Goal: Task Accomplishment & Management: Manage account settings

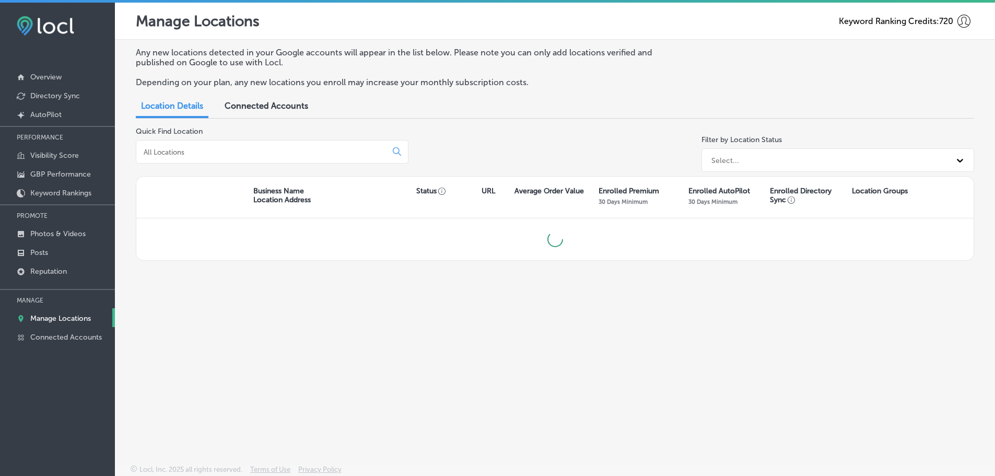
click at [186, 154] on input at bounding box center [264, 151] width 242 height 9
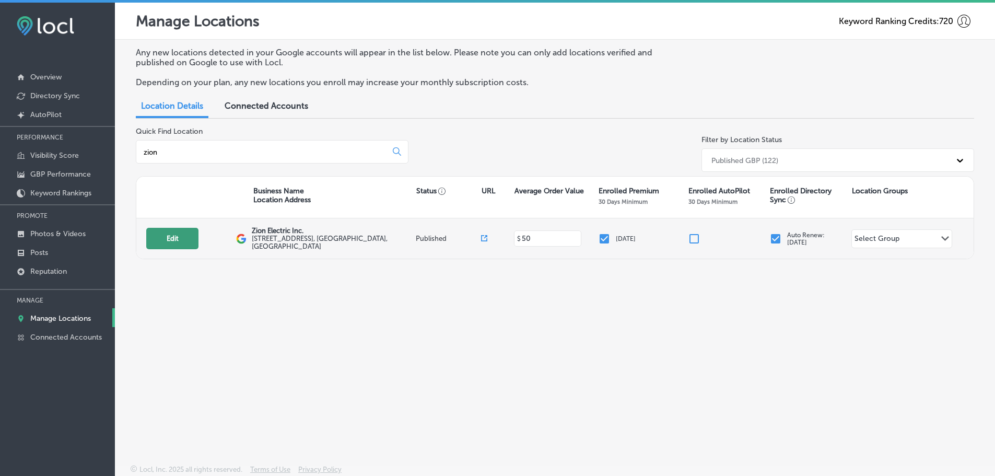
type input "zion"
click at [169, 233] on button "Edit" at bounding box center [172, 238] width 52 height 21
select select "US"
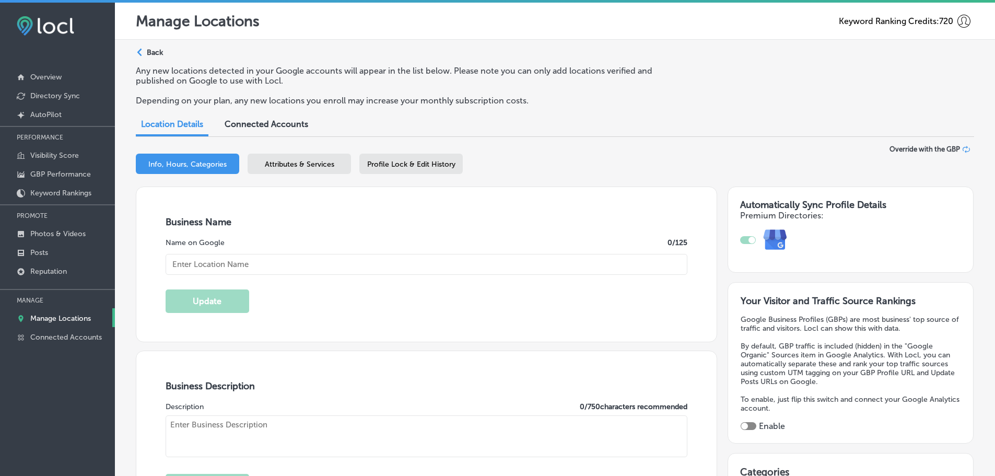
type input "Zion Electric Inc."
type input "[STREET_ADDRESS]"
type input "[GEOGRAPHIC_DATA]"
type input "11742"
type input "US"
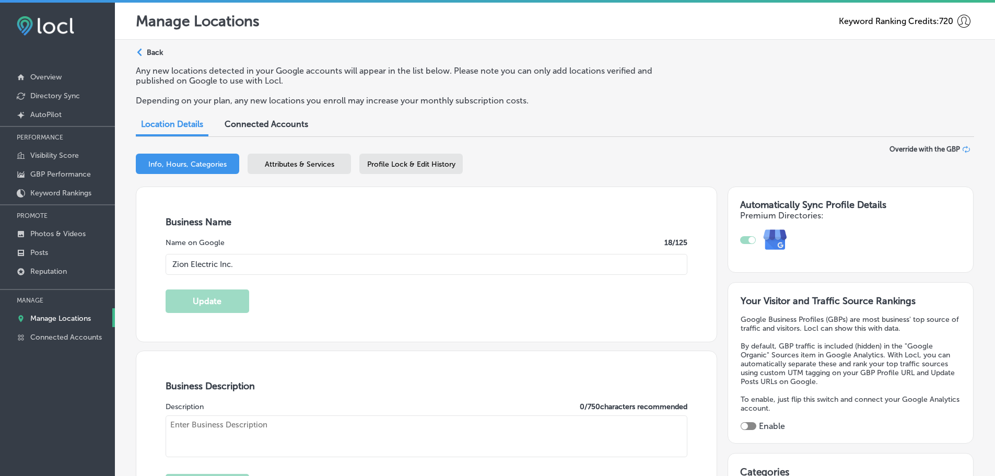
type input "[URL][DOMAIN_NAME]"
checkbox input "true"
type textarea "Safety is our primary goal. In every home and business, we strive to prevent an…"
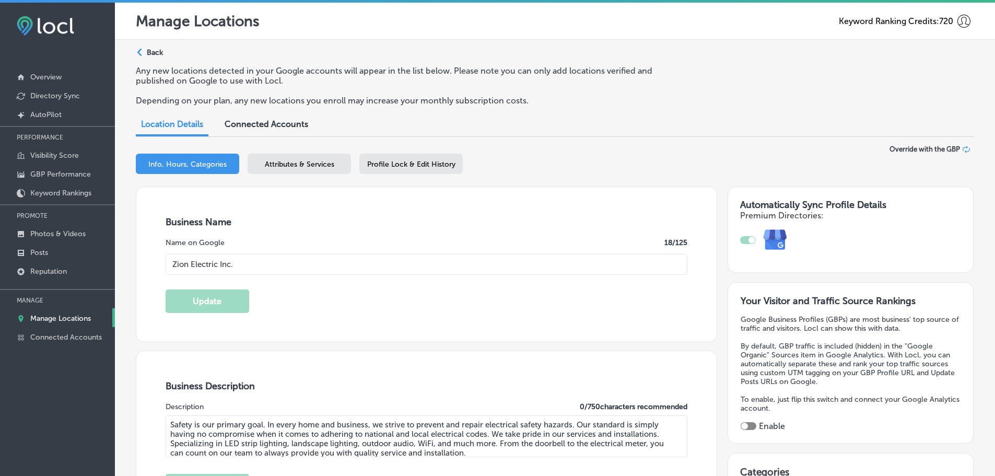
type input "[PHONE_NUMBER]"
click at [302, 160] on span "Attributes & Services" at bounding box center [299, 164] width 69 height 9
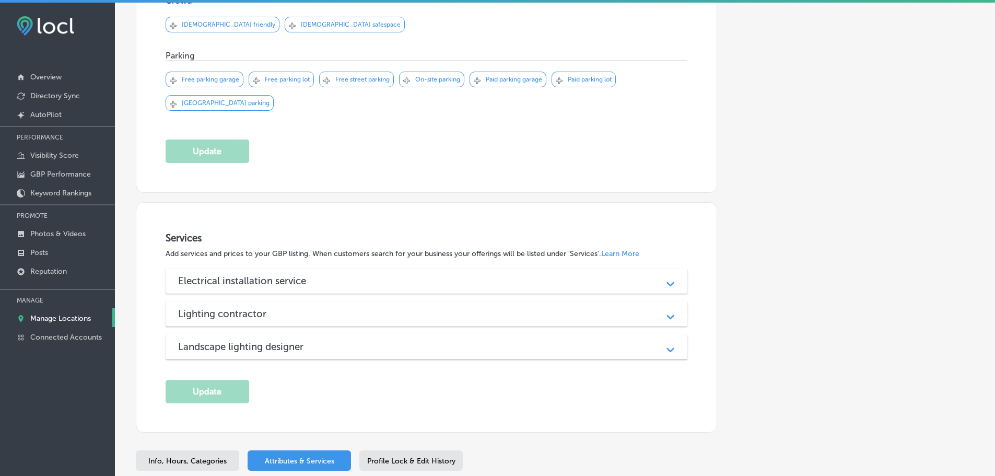
scroll to position [626, 0]
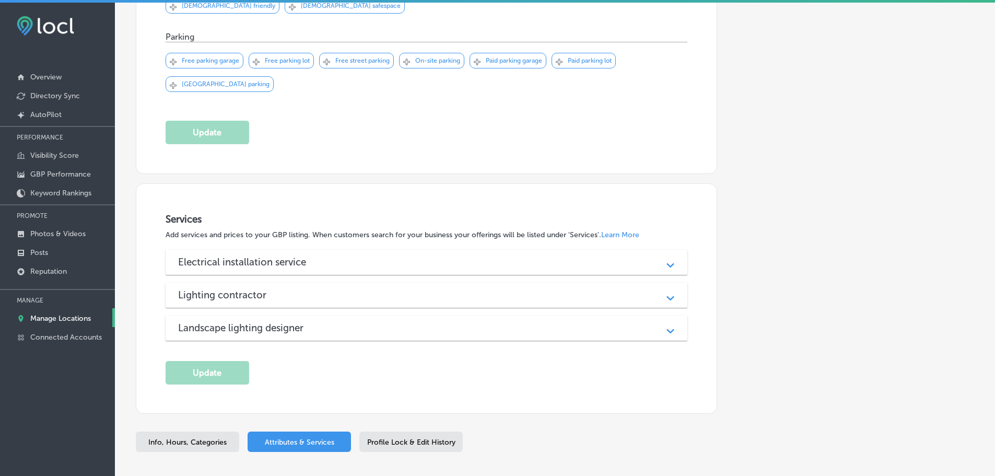
click at [463, 257] on div "Electrical installation service" at bounding box center [426, 262] width 497 height 12
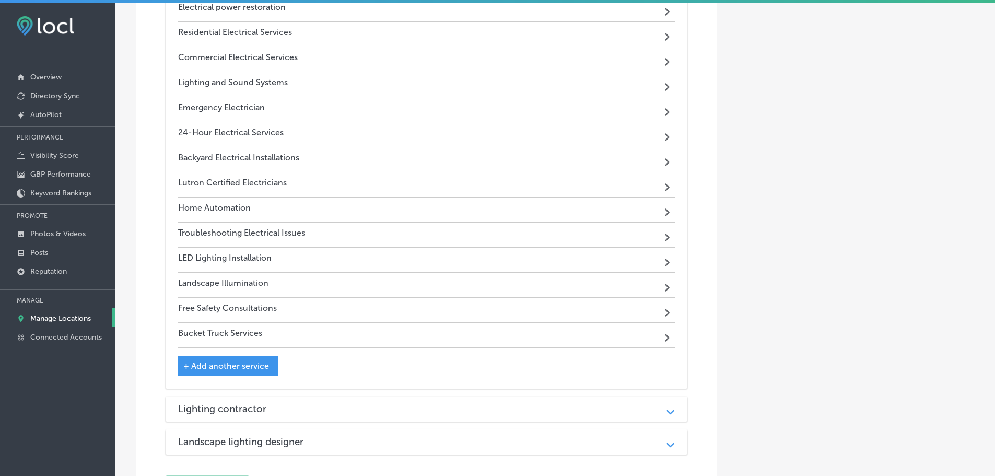
scroll to position [1337, 0]
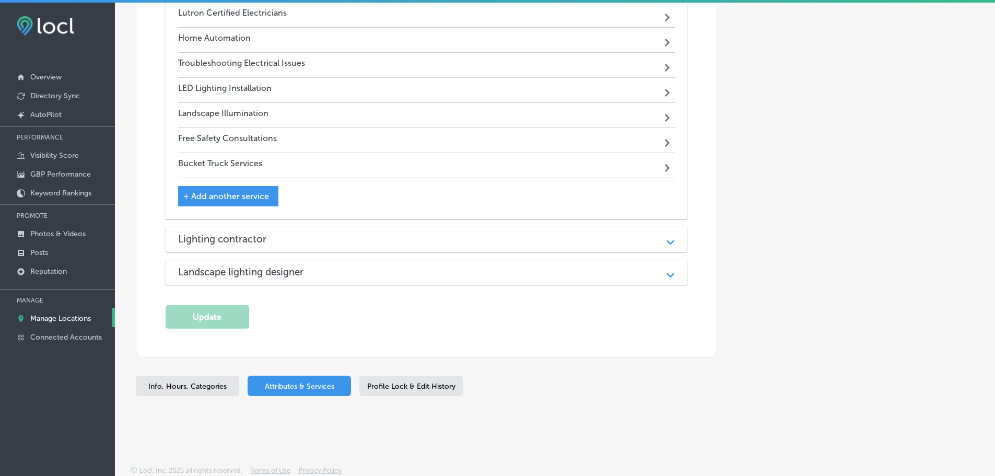
click at [504, 233] on div "Lighting contractor" at bounding box center [426, 239] width 497 height 12
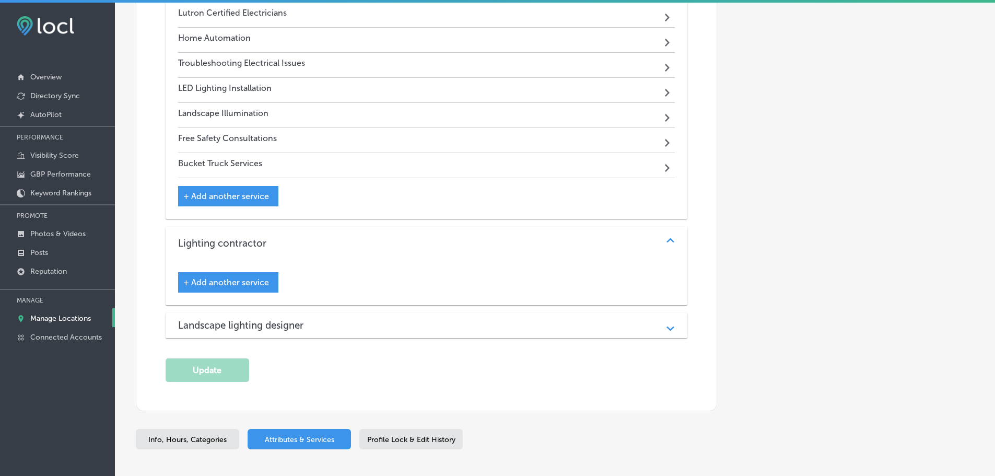
click at [426, 320] on div "Landscape lighting designer" at bounding box center [426, 325] width 497 height 12
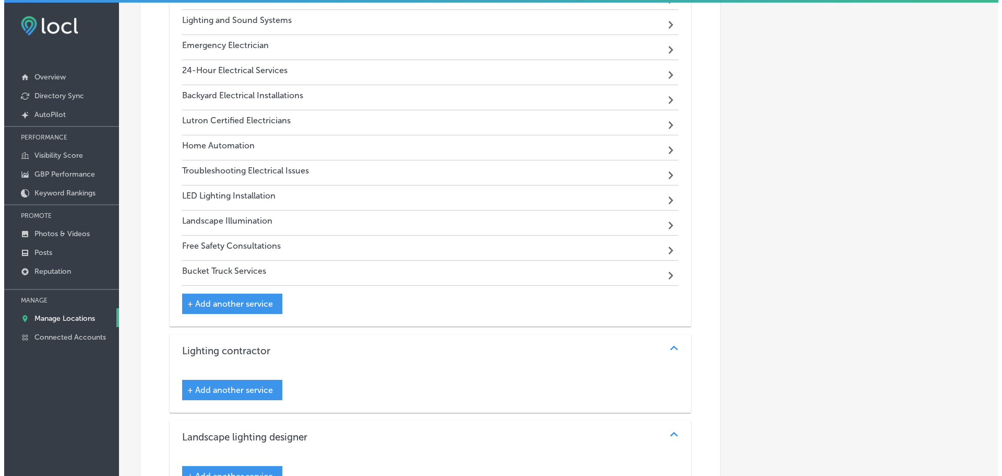
scroll to position [1233, 0]
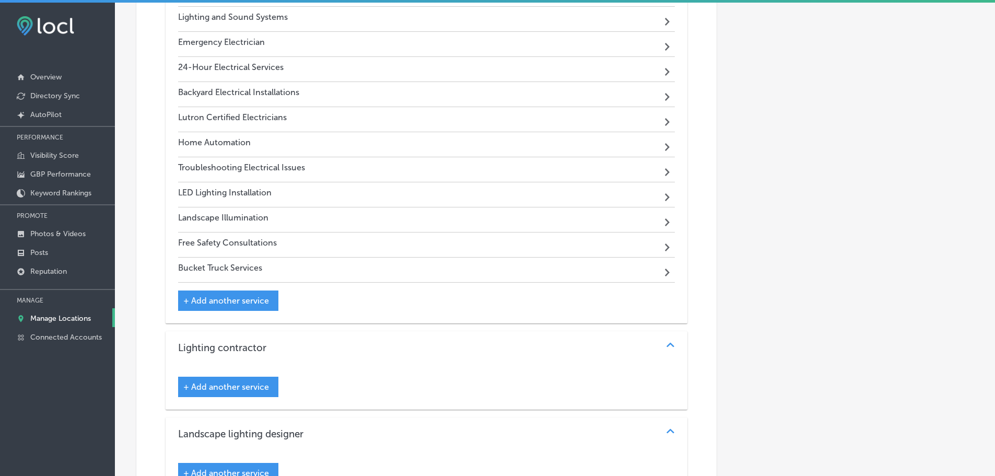
click at [368, 266] on div "Bucket Truck Services Path Created with Sketch." at bounding box center [426, 269] width 497 height 25
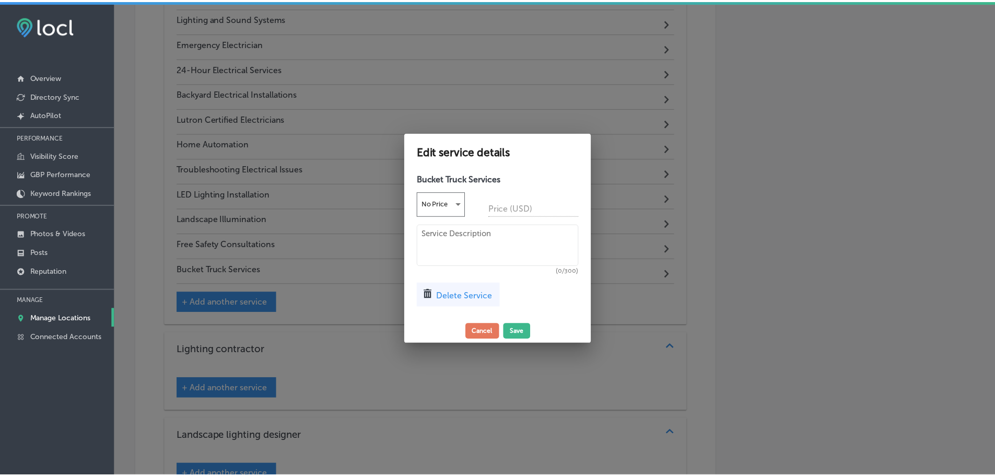
scroll to position [1235, 0]
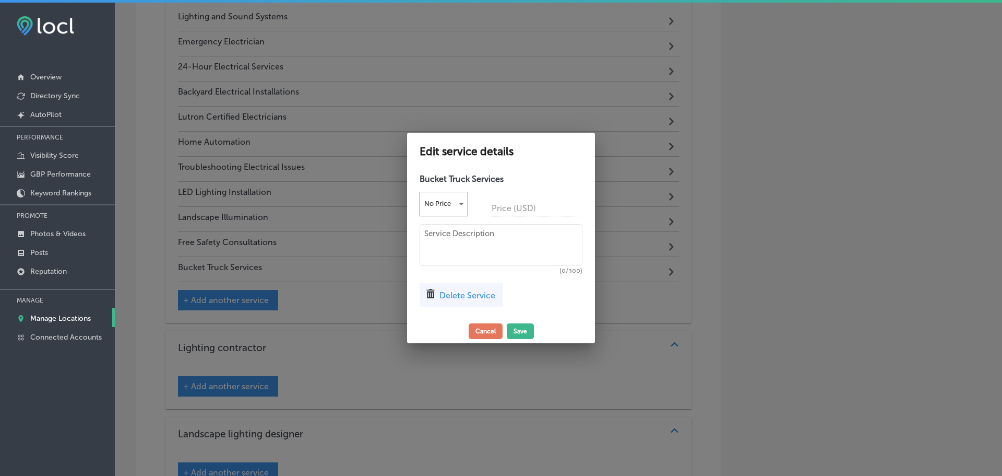
click at [511, 248] on textarea at bounding box center [501, 245] width 163 height 42
paste textarea "Need parking lot lighting, signage, or high-reach electrical work? Our bucket t…"
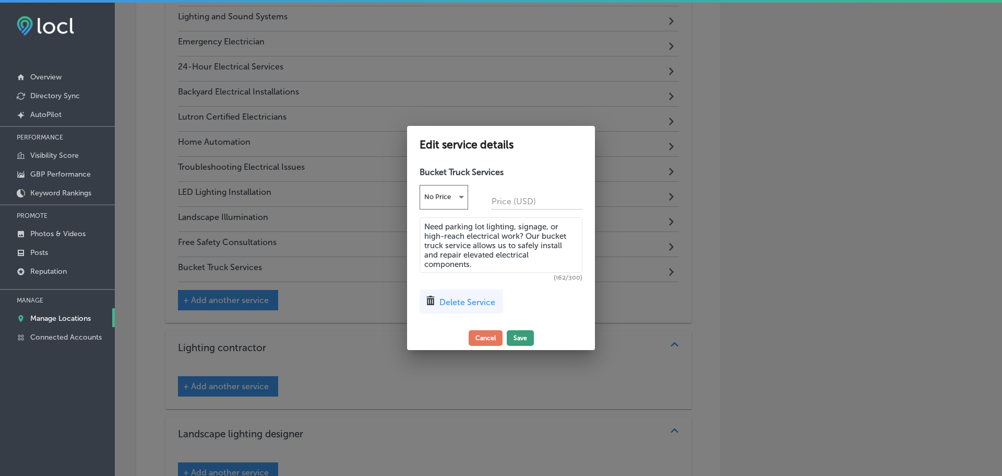
type textarea "Need parking lot lighting, signage, or high-reach electrical work? Our bucket t…"
click at [523, 340] on button "Save" at bounding box center [520, 338] width 27 height 16
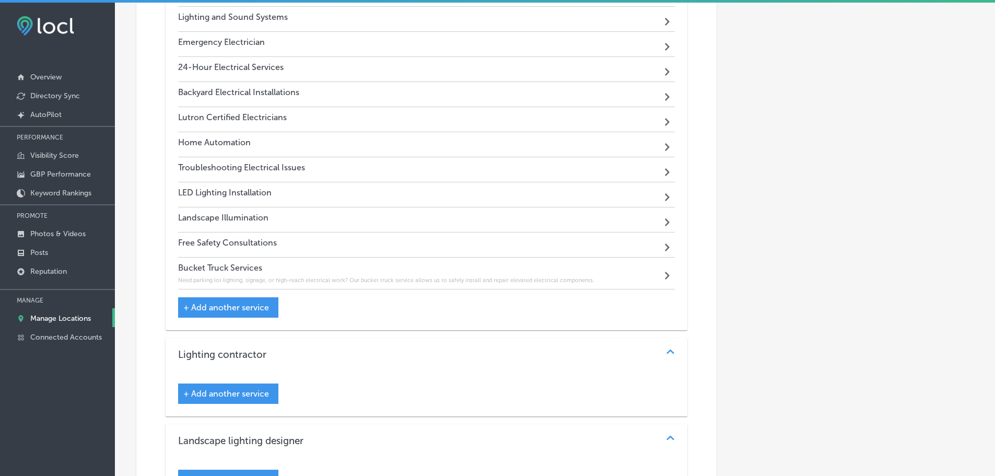
click at [333, 242] on div "Free Safety Consultations Path Created with Sketch." at bounding box center [426, 244] width 497 height 25
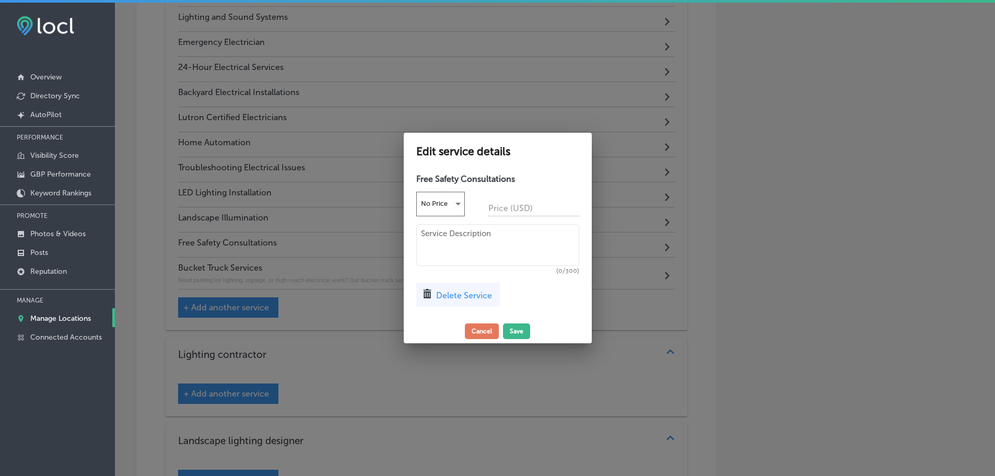
scroll to position [1235, 0]
click at [442, 232] on textarea at bounding box center [501, 245] width 163 height 42
paste textarea "We conduct detailed safety inspections for residential and commercial propertie…"
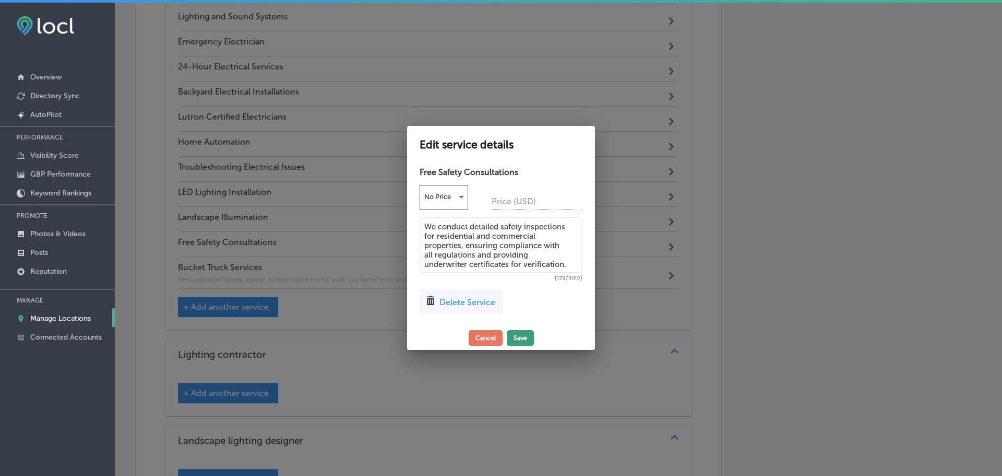
type textarea "We conduct detailed safety inspections for residential and commercial propertie…"
click at [515, 335] on button "Save" at bounding box center [520, 338] width 27 height 16
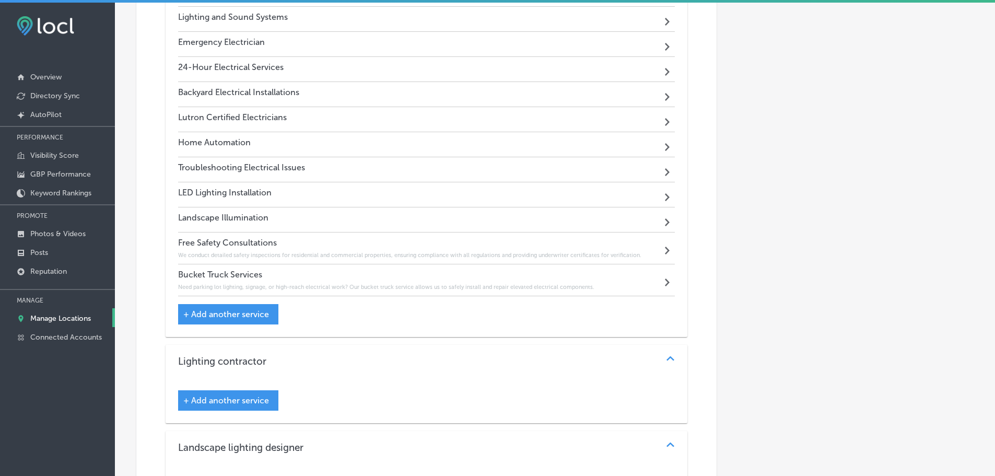
click at [407, 162] on div "Troubleshooting Electrical Issues Path Created with Sketch." at bounding box center [426, 169] width 497 height 25
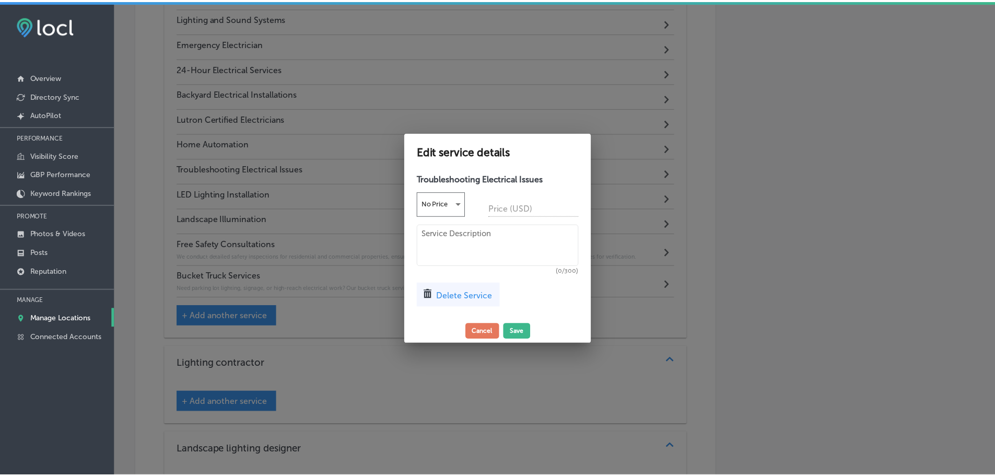
scroll to position [1235, 0]
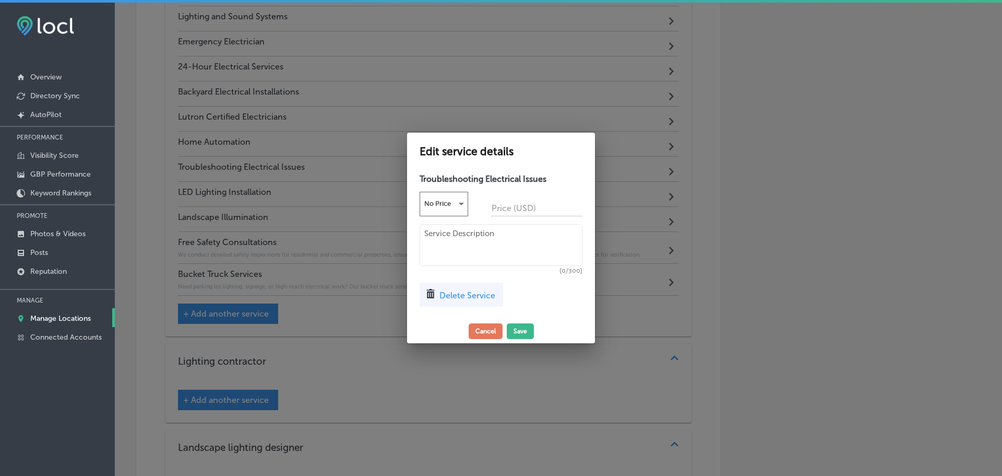
click at [450, 237] on textarea at bounding box center [501, 245] width 163 height 42
paste textarea "Experiencing frequent power surges, flickering lights, or circuit breaker issue…"
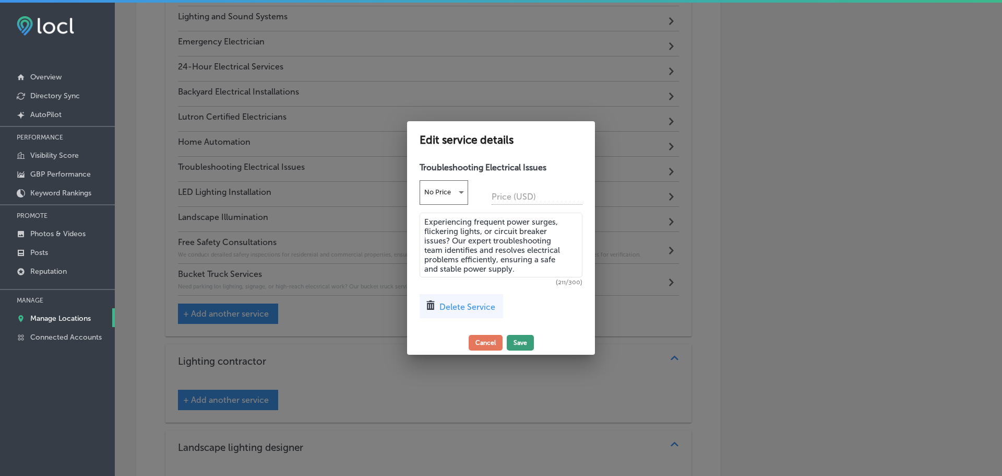
type textarea "Experiencing frequent power surges, flickering lights, or circuit breaker issue…"
click at [522, 347] on button "Save" at bounding box center [520, 343] width 27 height 16
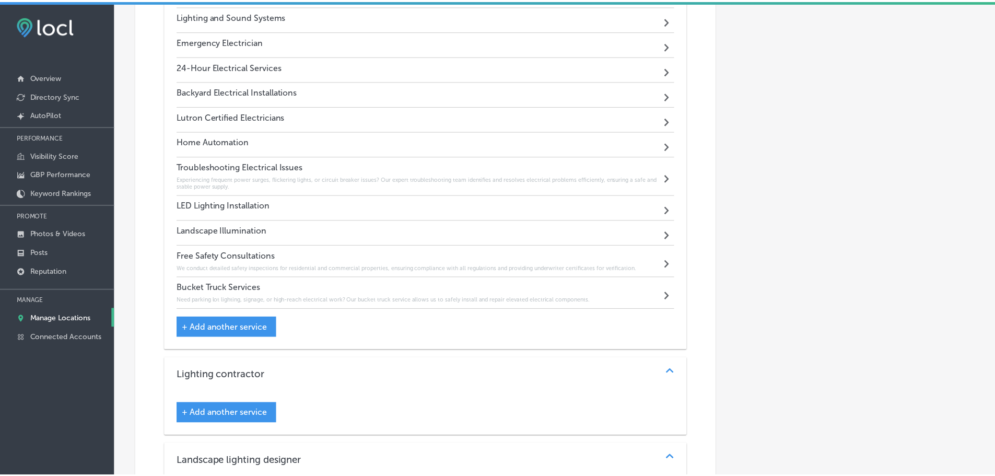
scroll to position [1233, 0]
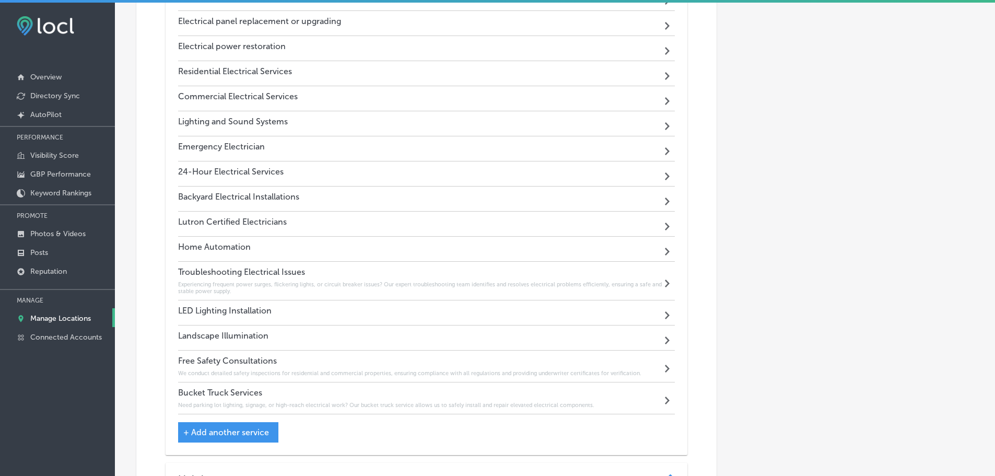
click at [350, 170] on div "24-Hour Electrical Services Path Created with Sketch." at bounding box center [426, 173] width 497 height 25
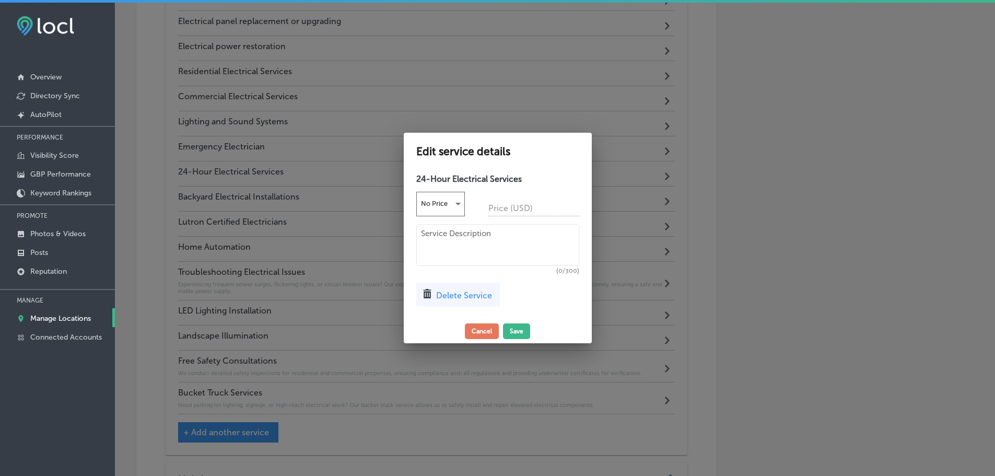
scroll to position [1130, 0]
click at [440, 222] on div "24-Hour Electrical Services No Price Price (USD) (0/300) Delete Service" at bounding box center [501, 244] width 188 height 150
click at [450, 230] on textarea at bounding box center [501, 245] width 163 height 42
paste textarea "Power outages, unexpected failures, or safety concerns? Our emergency service t…"
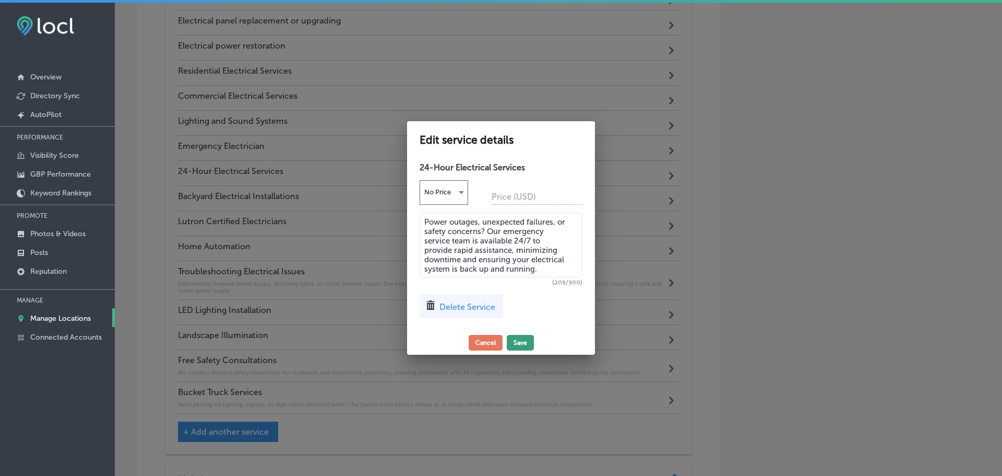
type textarea "Power outages, unexpected failures, or safety concerns? Our emergency service t…"
click at [511, 341] on button "Save" at bounding box center [520, 343] width 27 height 16
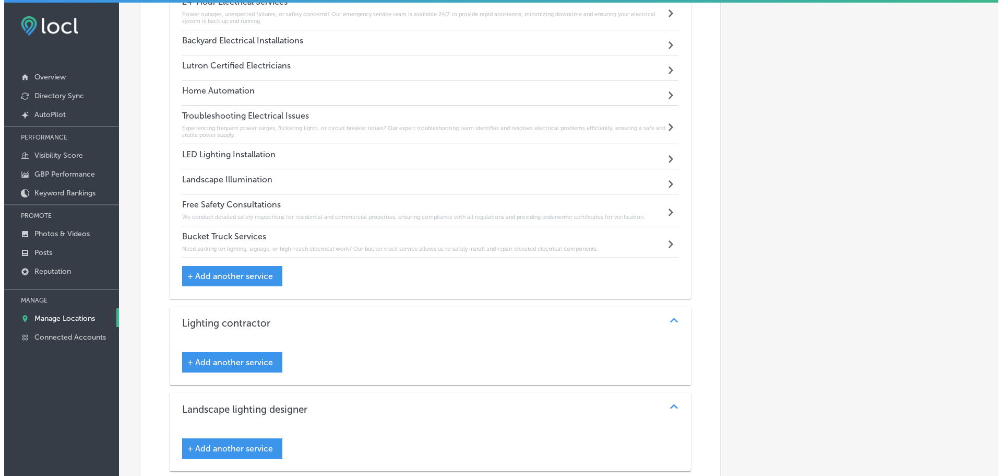
scroll to position [1337, 0]
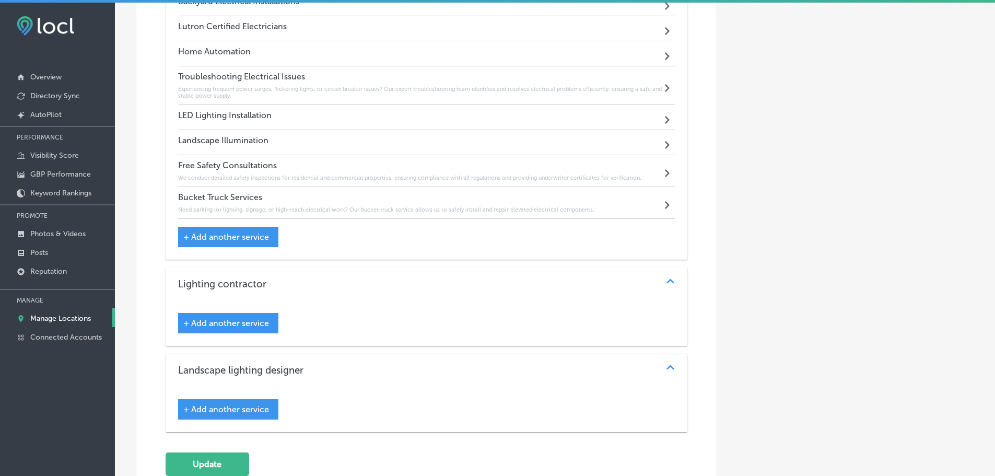
click at [215, 234] on span "+ Add another service" at bounding box center [226, 237] width 86 height 10
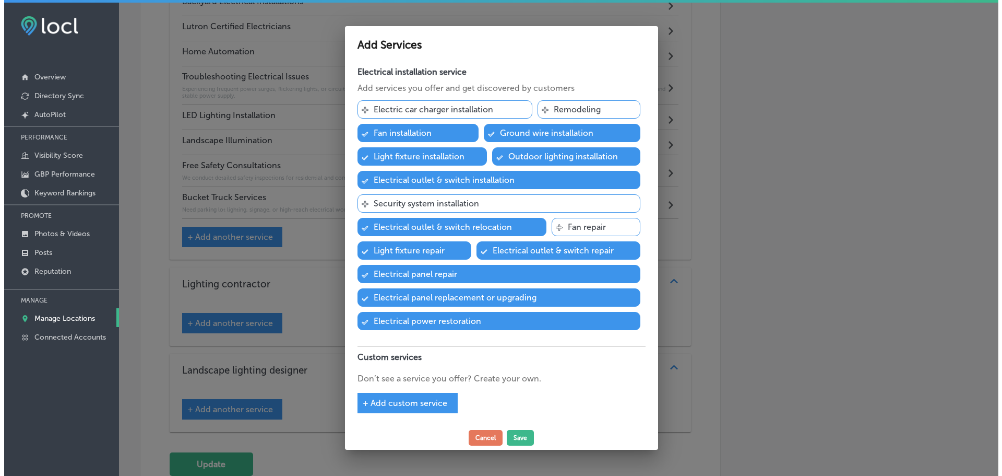
scroll to position [1339, 0]
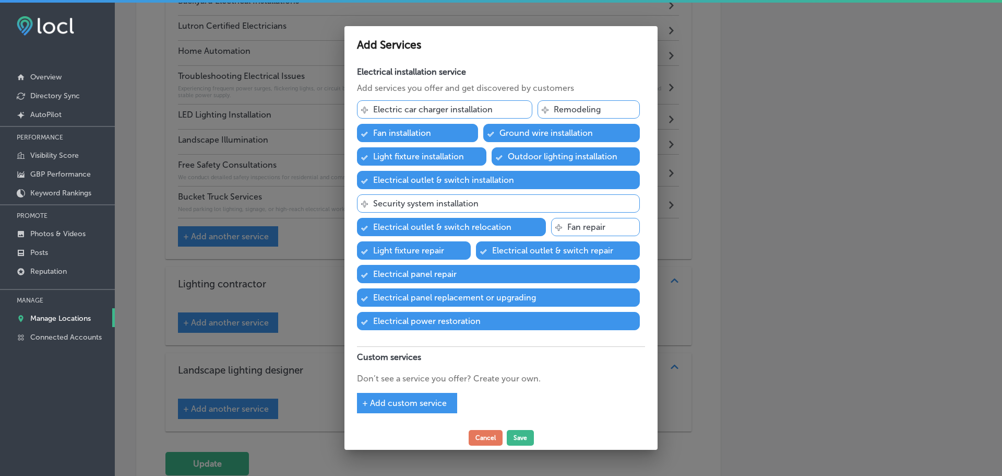
click at [428, 401] on span "+ Add custom service" at bounding box center [404, 403] width 85 height 10
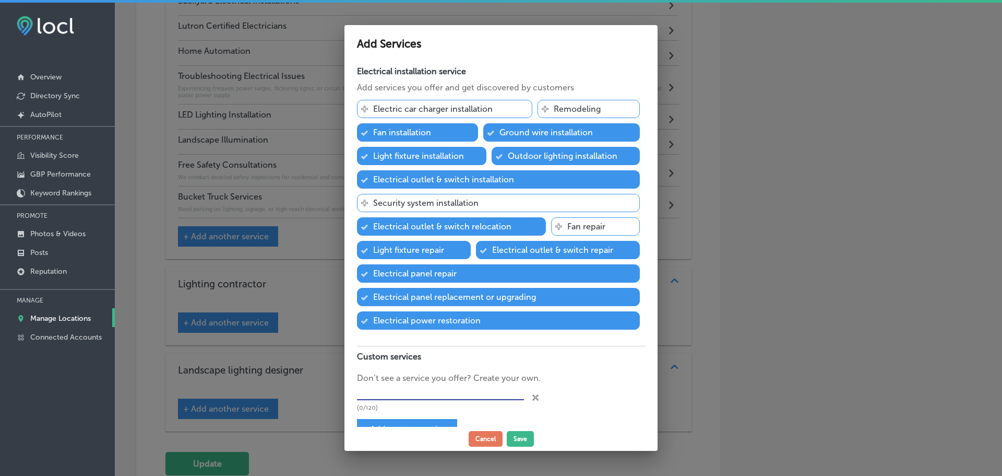
click at [427, 387] on input "text" at bounding box center [440, 392] width 167 height 16
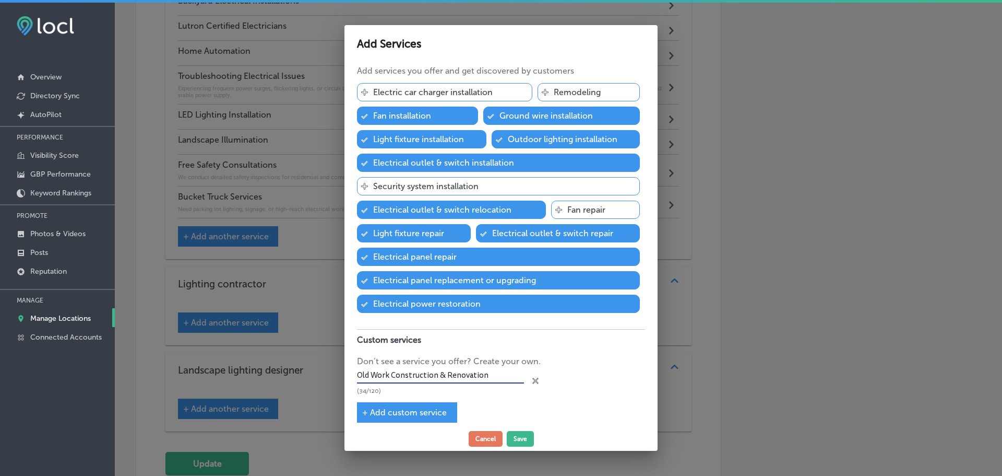
scroll to position [25, 0]
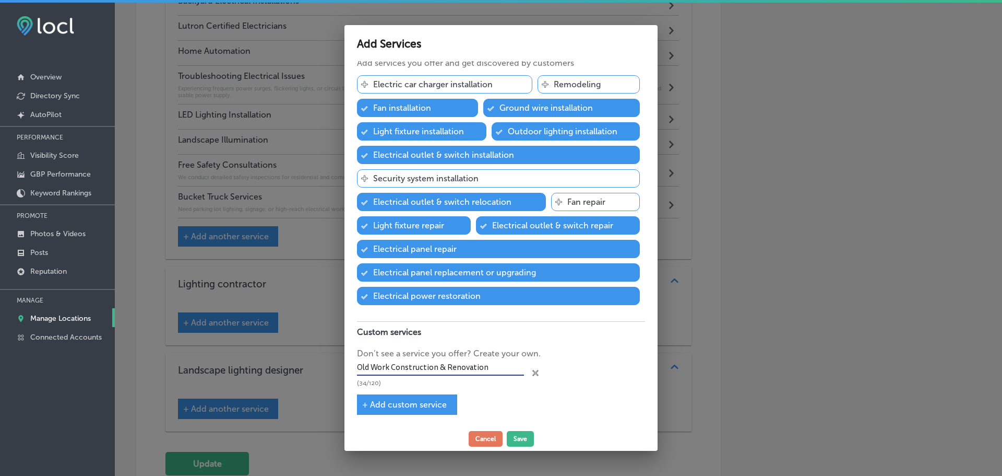
type input "Old Work Construction & Renovation"
click at [415, 406] on span "+ Add custom service" at bounding box center [404, 404] width 85 height 10
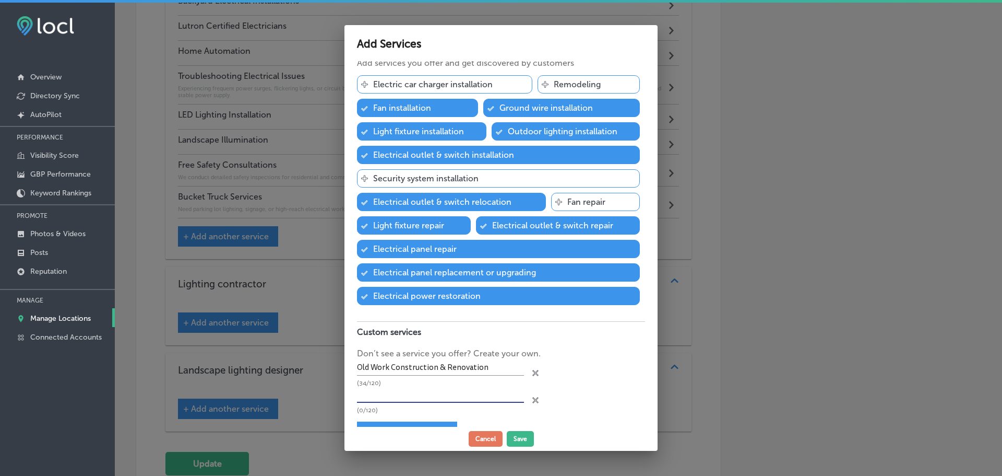
click at [421, 395] on input "text" at bounding box center [440, 394] width 167 height 16
click at [407, 395] on input "New Work Contruction" at bounding box center [440, 394] width 167 height 16
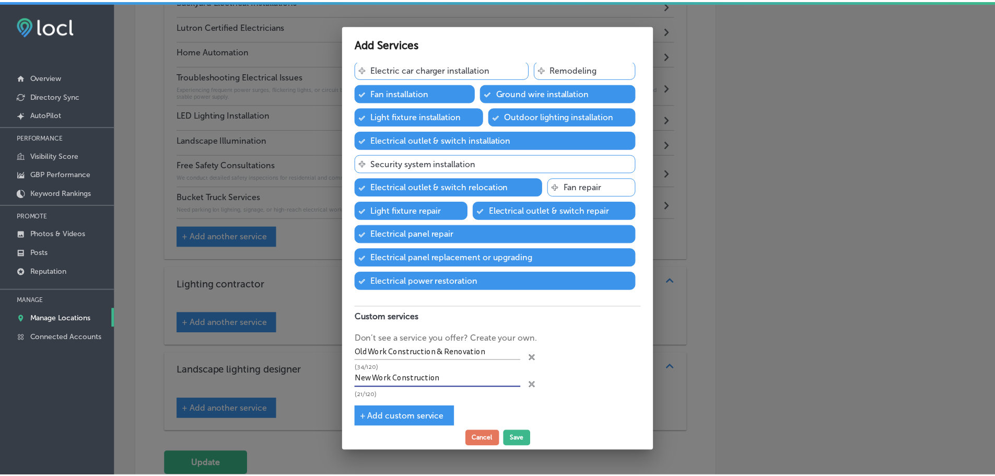
scroll to position [52, 0]
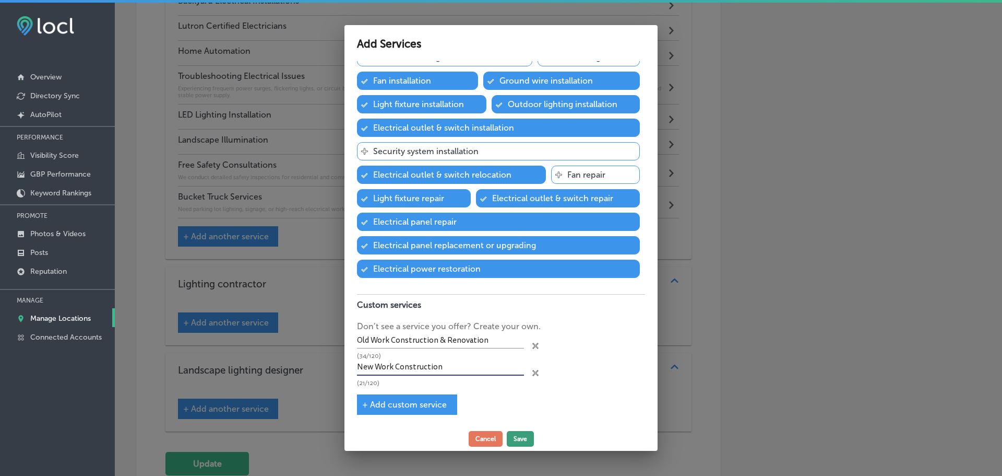
type input "New Work Construction"
click at [518, 436] on button "Save" at bounding box center [520, 439] width 27 height 16
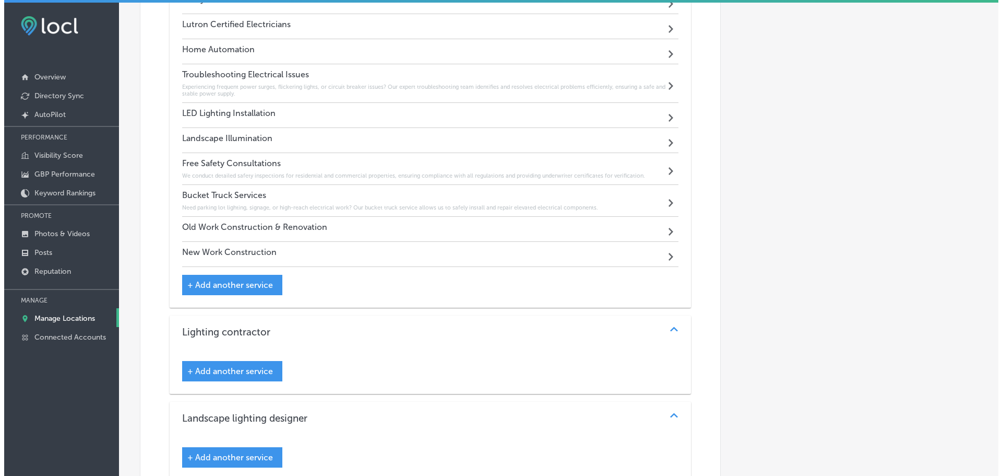
scroll to position [1337, 0]
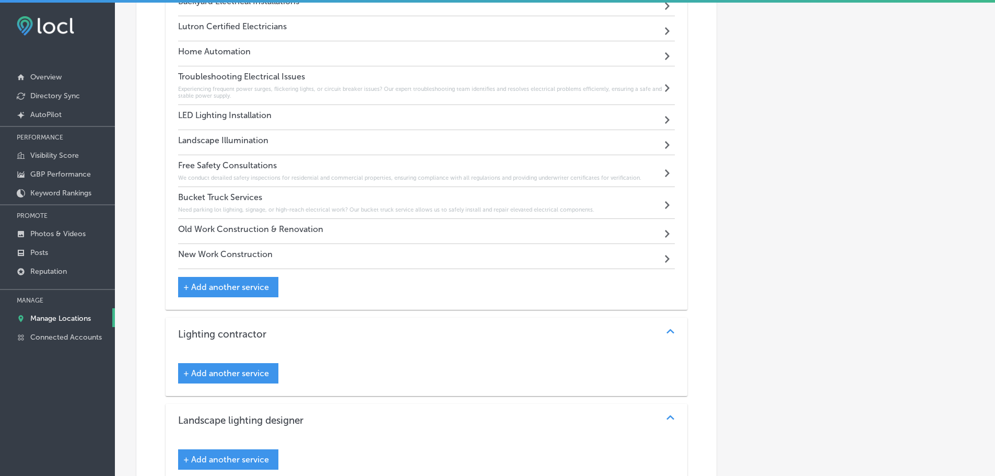
click at [448, 236] on div "Old Work Construction & Renovation Path Created with Sketch." at bounding box center [426, 231] width 497 height 25
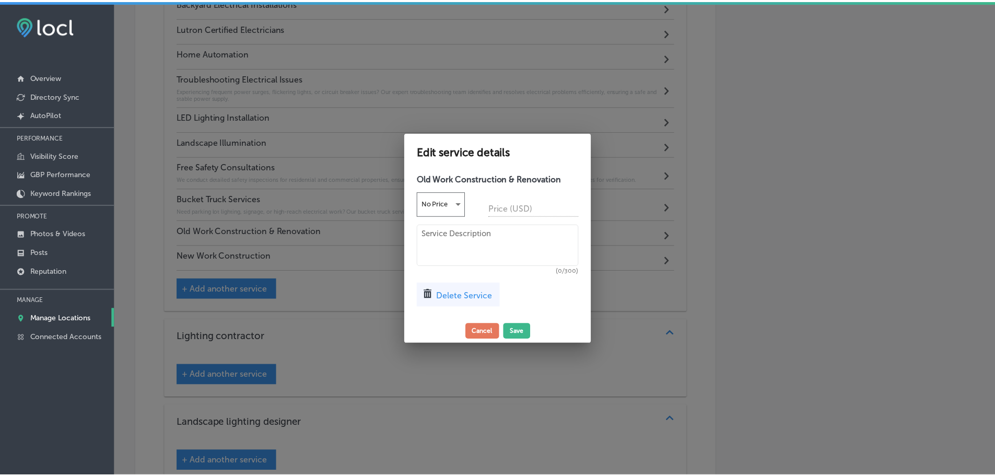
scroll to position [1339, 0]
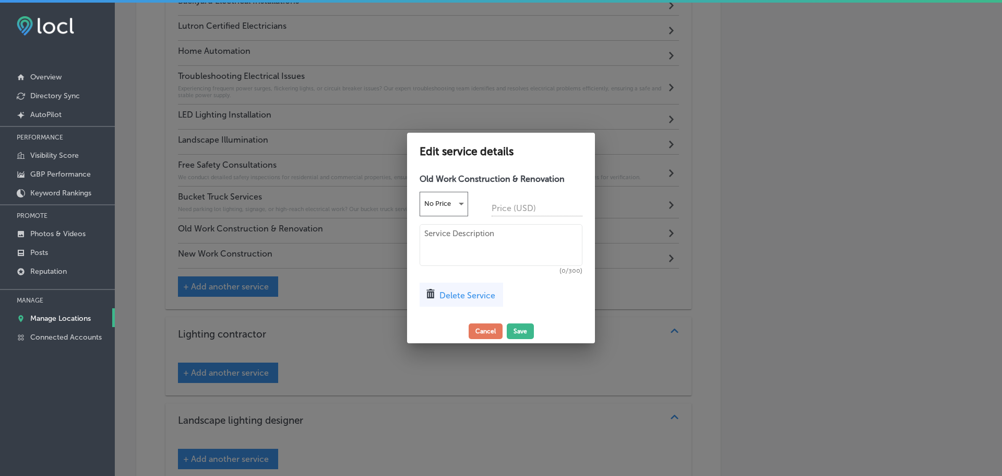
click at [448, 240] on textarea at bounding box center [501, 245] width 163 height 42
paste textarea "Upgrading outdated wiring and electrical components? Our team ensures your syst…"
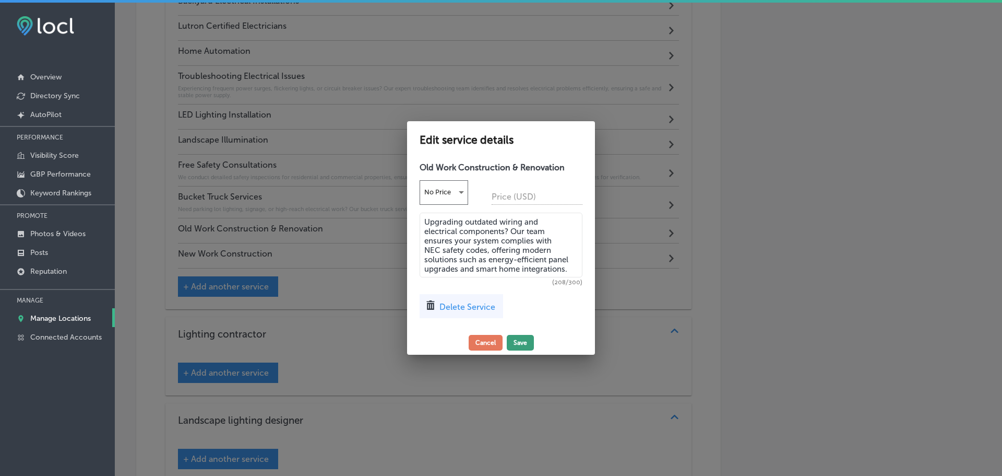
type textarea "Upgrading outdated wiring and electrical components? Our team ensures your syst…"
click at [515, 341] on button "Save" at bounding box center [520, 343] width 27 height 16
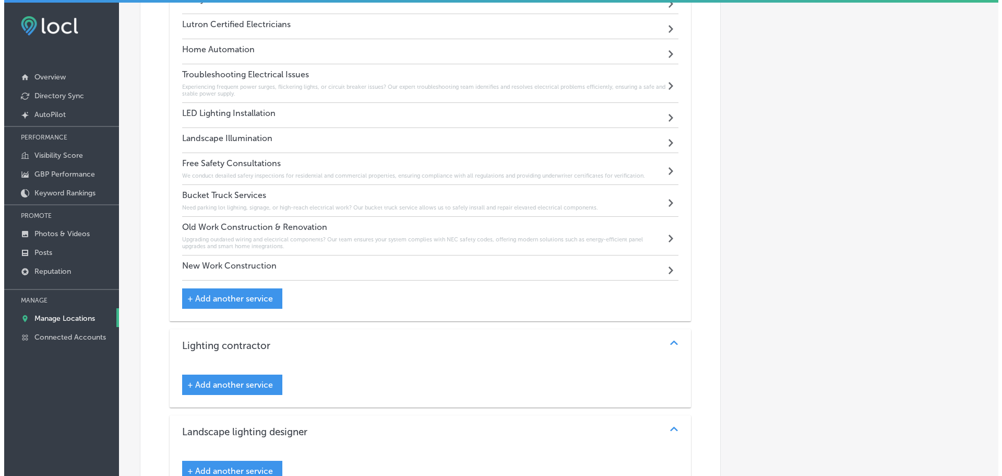
scroll to position [1337, 0]
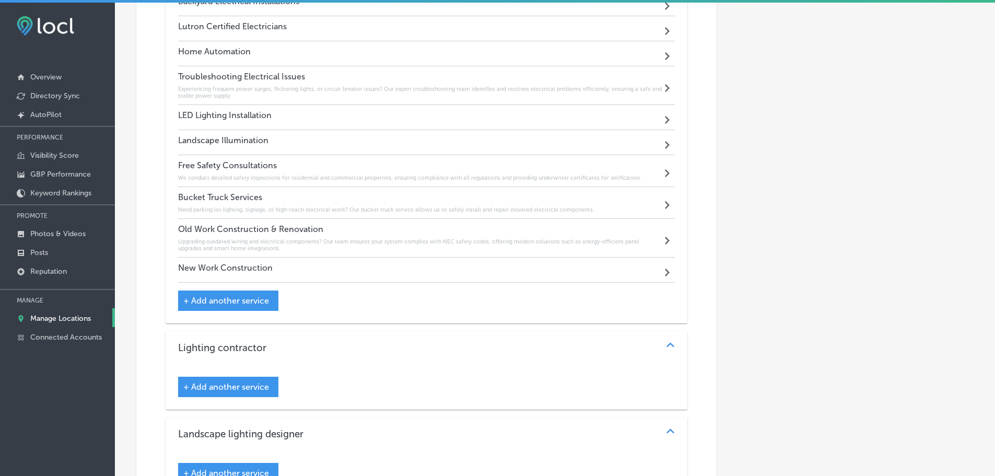
click at [345, 267] on div "New Work Construction Path Created with Sketch." at bounding box center [426, 269] width 497 height 25
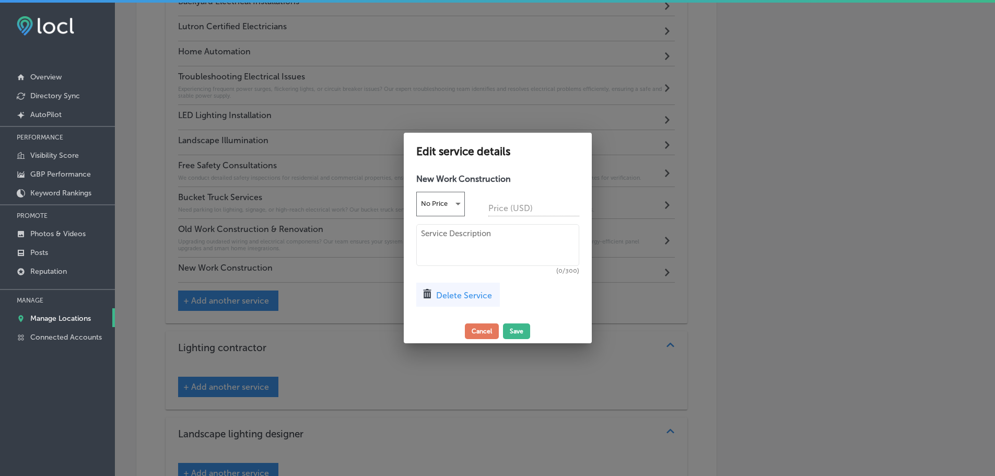
scroll to position [1339, 0]
click at [431, 245] on textarea at bounding box center [501, 245] width 163 height 42
paste textarea "From single-family homes to large commercial buildings, we design and install e…"
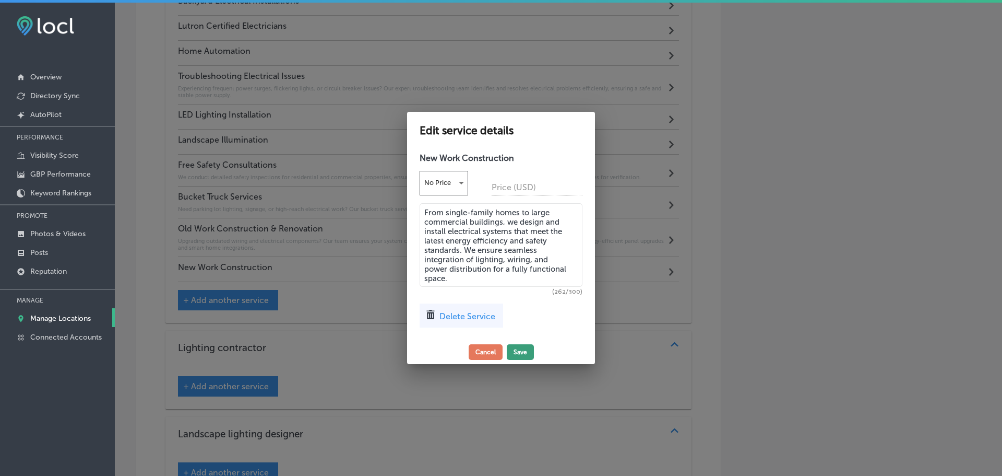
type textarea "From single-family homes to large commercial buildings, we design and install e…"
click at [521, 349] on button "Save" at bounding box center [520, 352] width 27 height 16
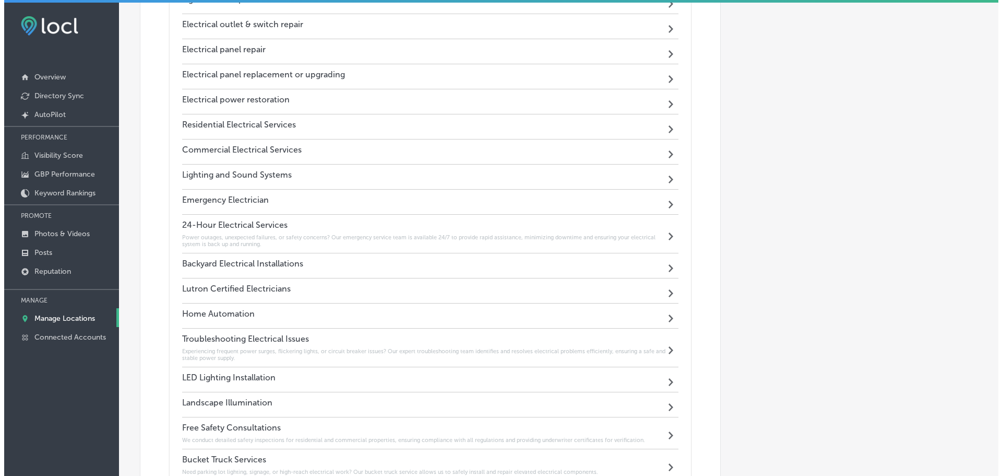
scroll to position [1076, 0]
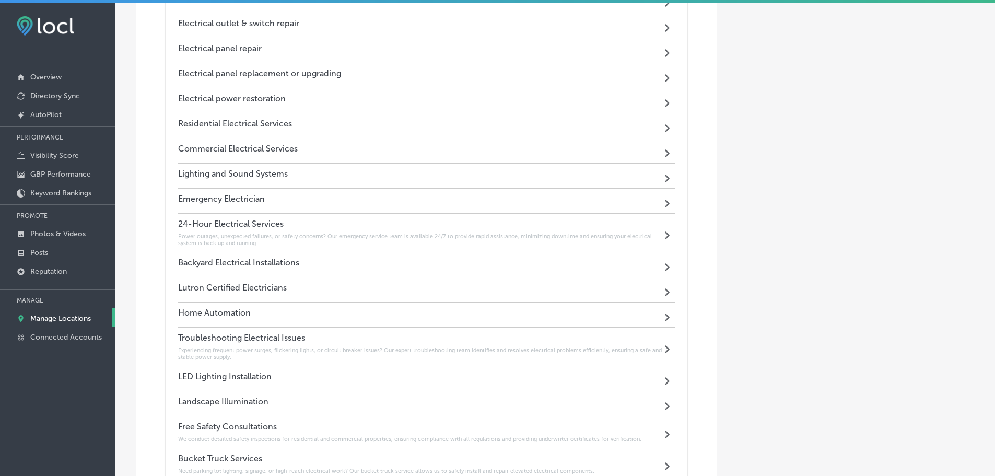
click at [442, 287] on div "Lutron Certified Electricians Path Created with Sketch." at bounding box center [426, 289] width 497 height 25
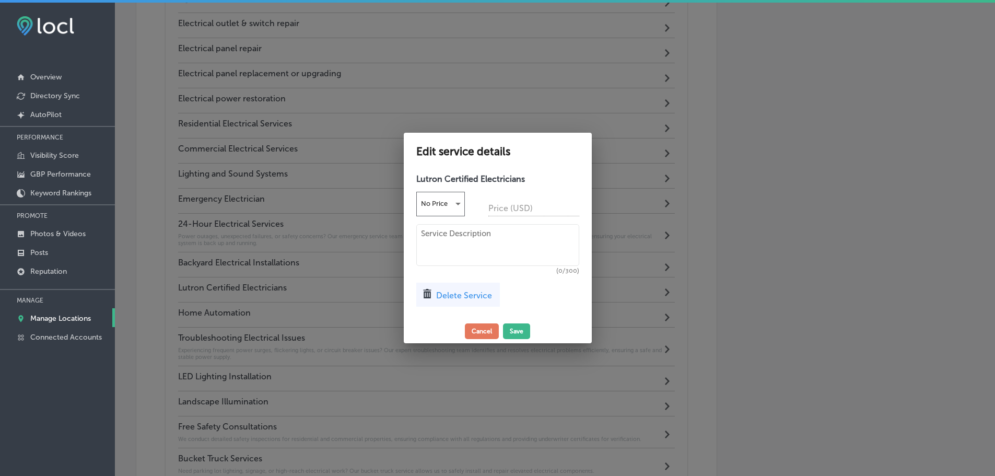
scroll to position [1078, 0]
click at [461, 250] on textarea at bounding box center [501, 245] width 163 height 42
paste textarea "Control your lighting, shades, and security systems remotely with Lutron Caseta…"
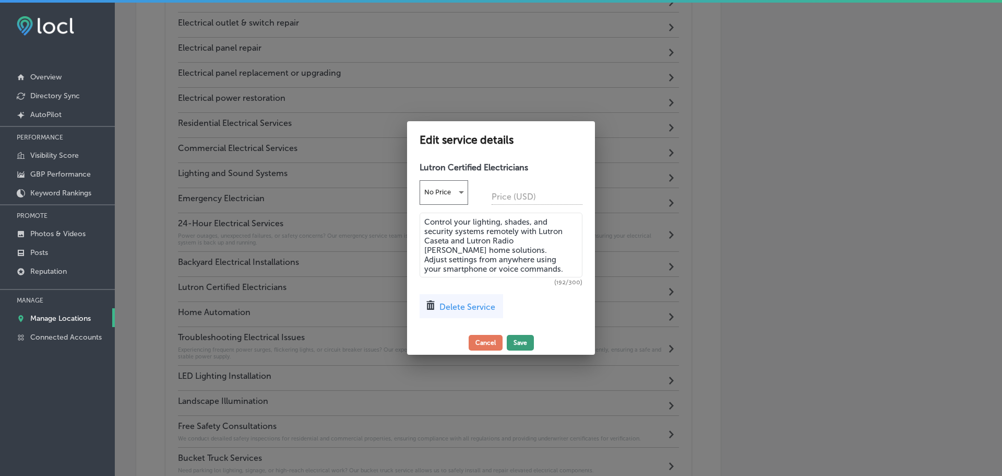
type textarea "Control your lighting, shades, and security systems remotely with Lutron Caseta…"
click at [519, 341] on button "Save" at bounding box center [520, 343] width 27 height 16
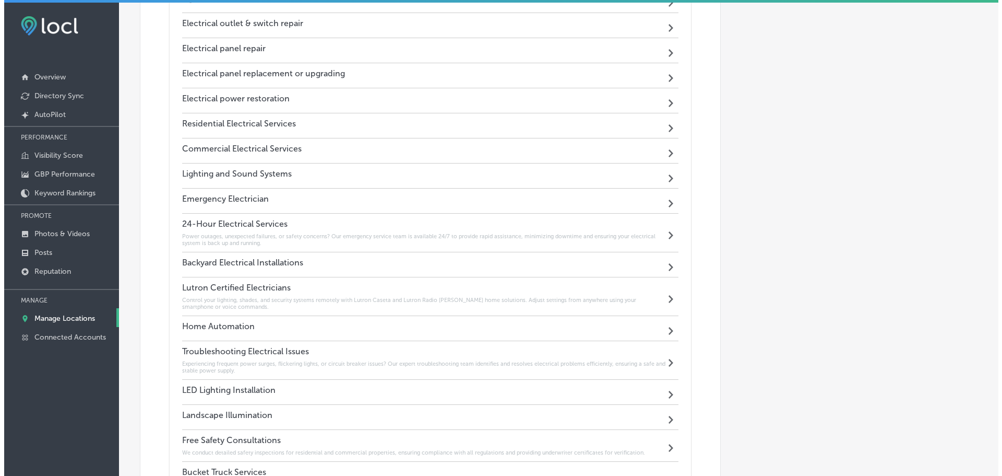
scroll to position [1128, 0]
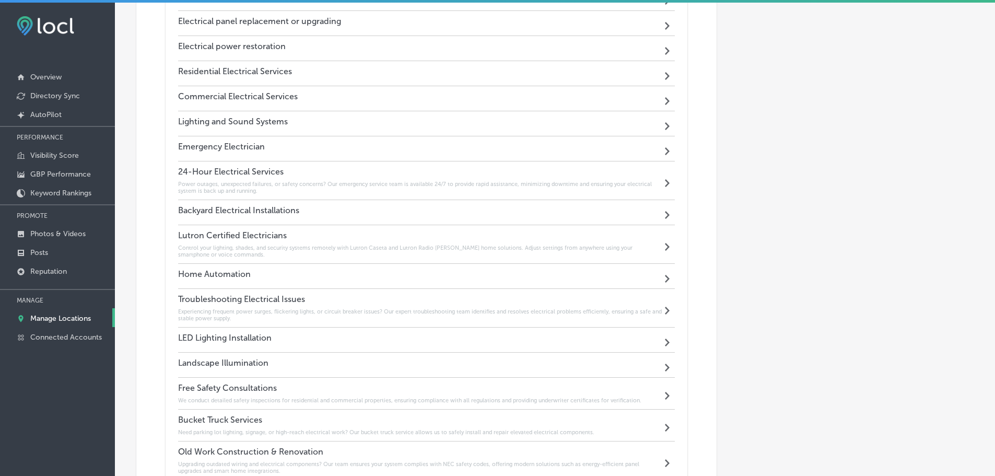
click at [354, 250] on h6 "Control your lighting, shades, and security systems remotely with Lutron Caseta…" at bounding box center [420, 251] width 484 height 14
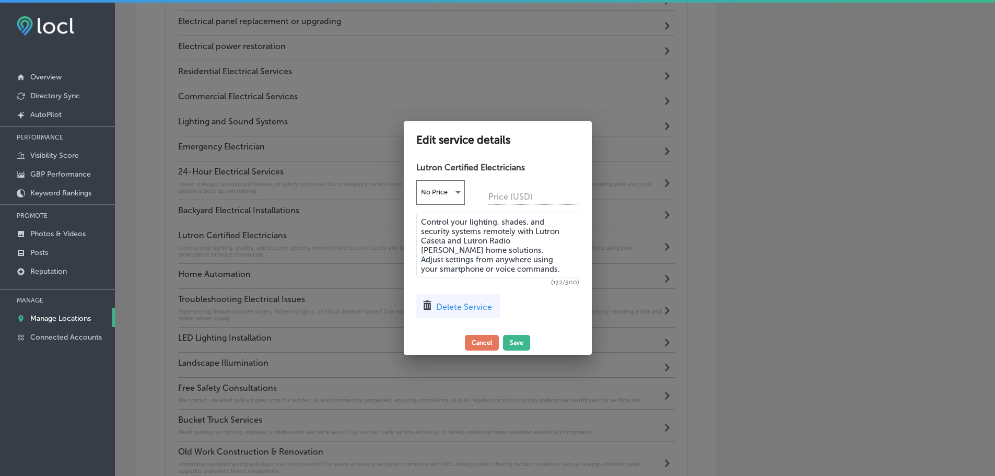
scroll to position [1130, 0]
drag, startPoint x: 494, startPoint y: 269, endPoint x: 424, endPoint y: 219, distance: 86.1
click at [424, 219] on textarea "Control your lighting, shades, and security systems remotely with Lutron Caseta…" at bounding box center [501, 244] width 163 height 65
click at [491, 340] on button "Cancel" at bounding box center [486, 343] width 34 height 16
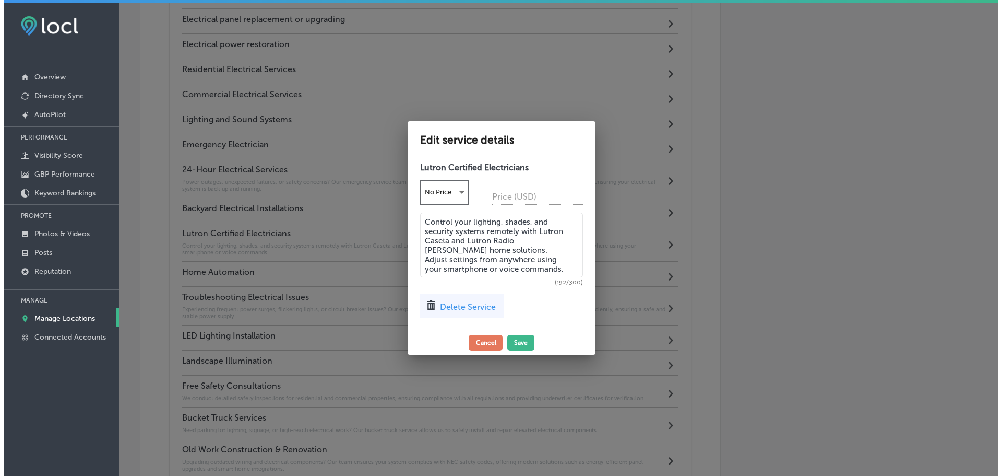
scroll to position [1128, 0]
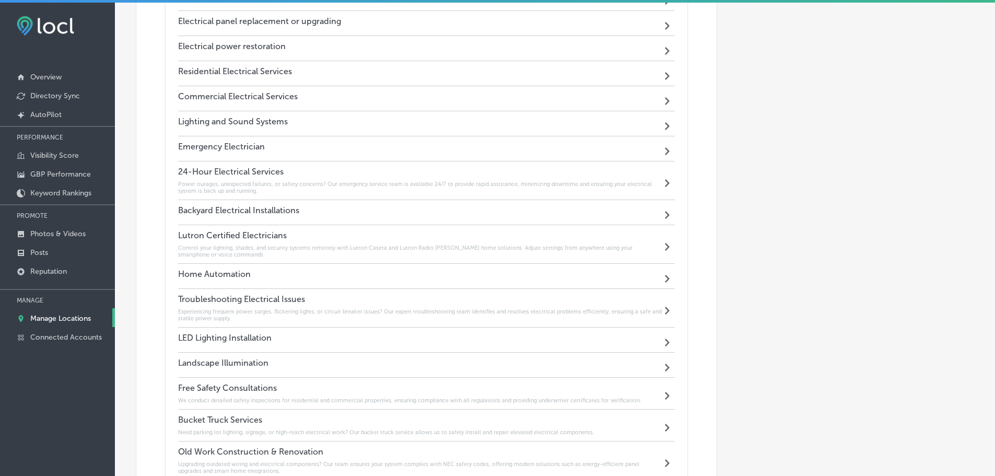
click at [364, 276] on div "Home Automation Path Created with Sketch." at bounding box center [426, 276] width 497 height 25
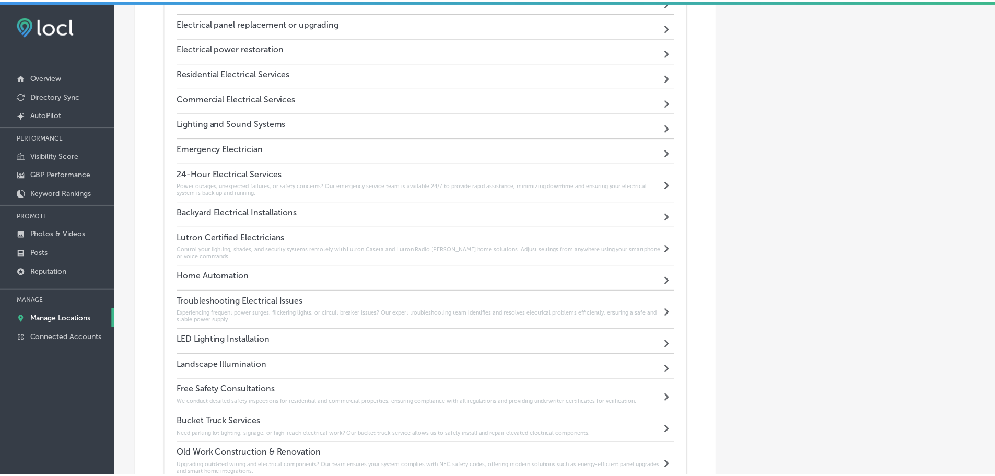
scroll to position [1130, 0]
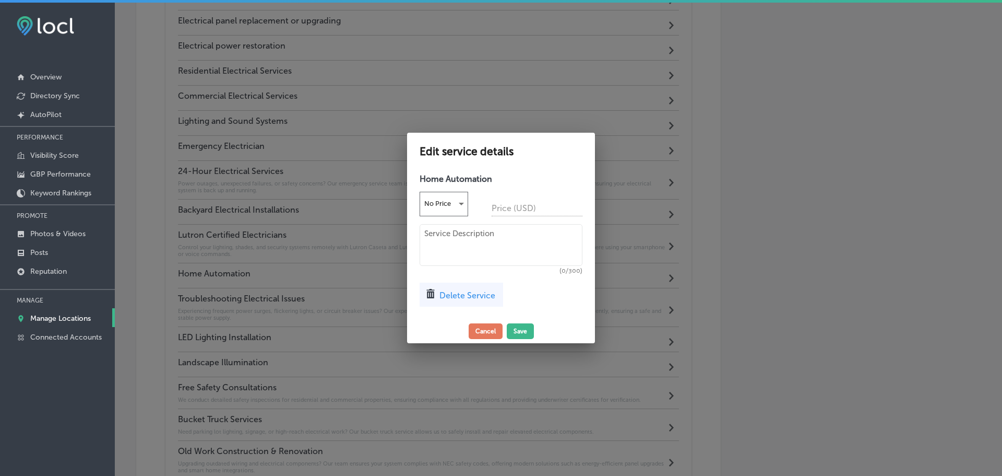
click at [437, 246] on textarea at bounding box center [501, 245] width 163 height 42
paste textarea "Control your lighting, shades, and security systems remotely with Lutron Caseta…"
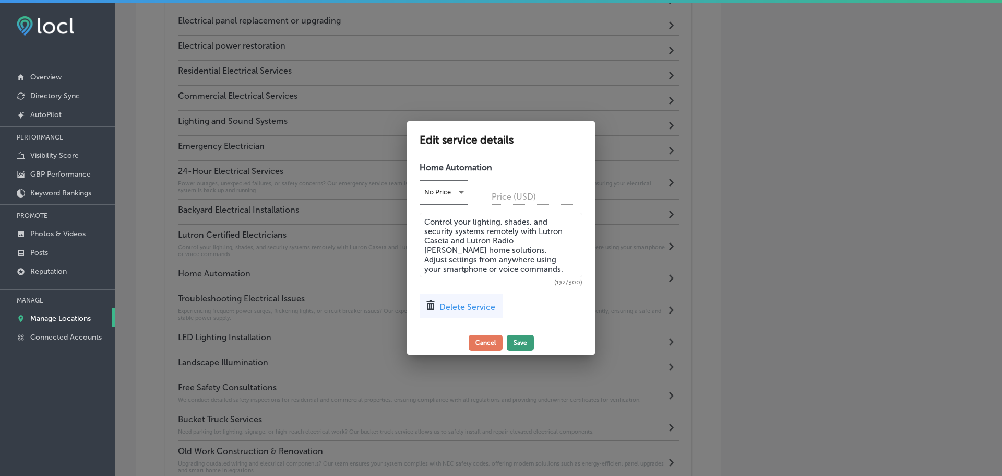
type textarea "Control your lighting, shades, and security systems remotely with Lutron Caseta…"
click at [510, 337] on button "Save" at bounding box center [520, 343] width 27 height 16
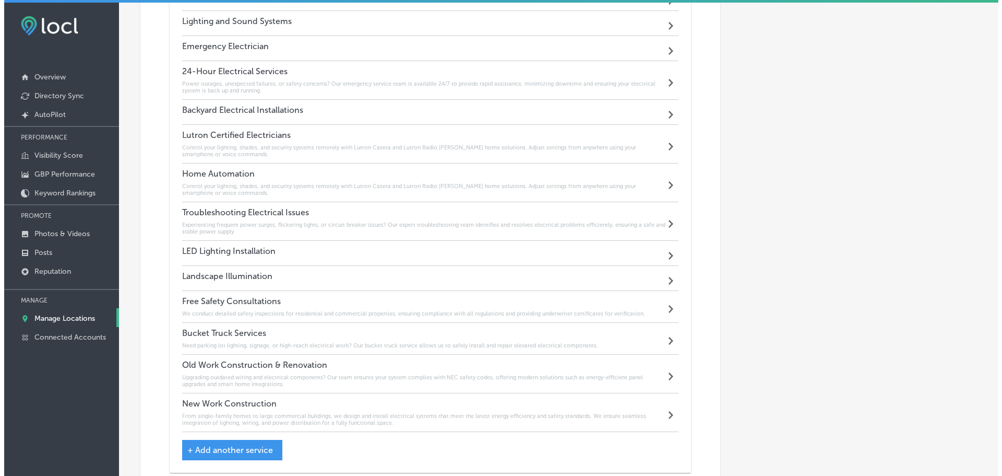
scroll to position [1233, 0]
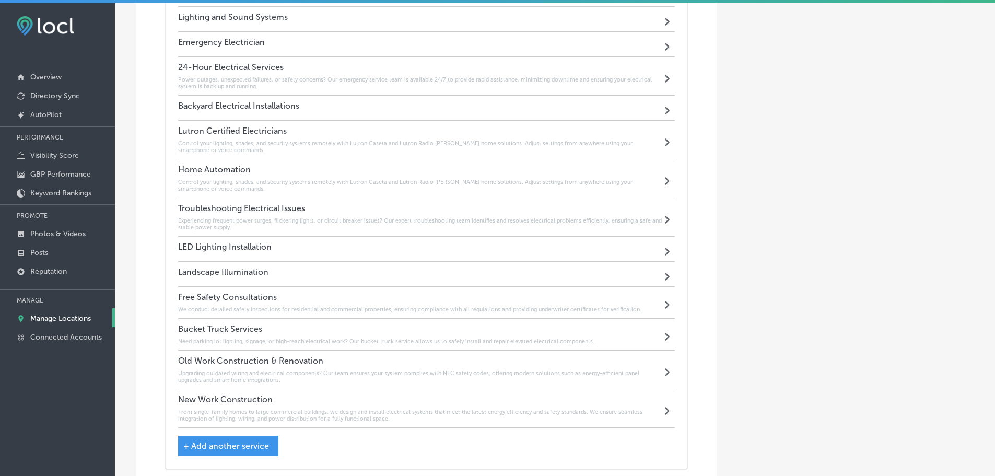
click at [445, 246] on div "LED Lighting Installation Path Created with Sketch." at bounding box center [426, 248] width 497 height 25
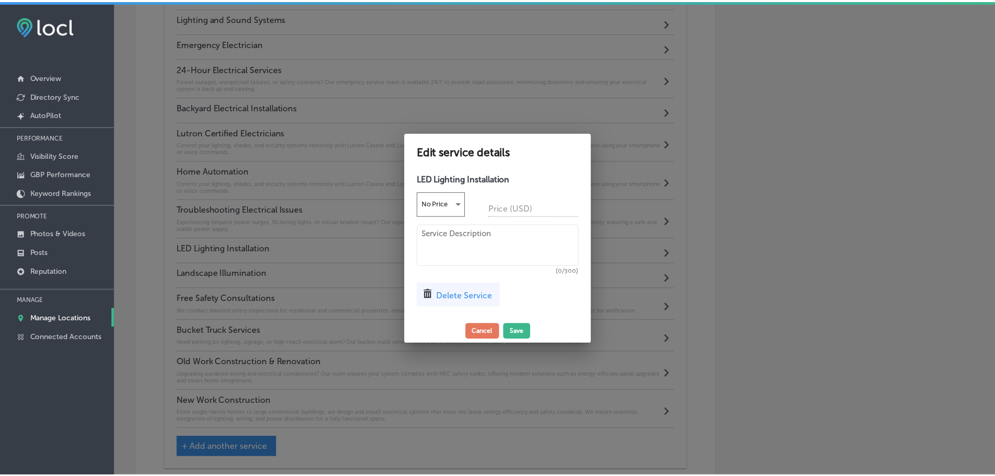
scroll to position [1235, 0]
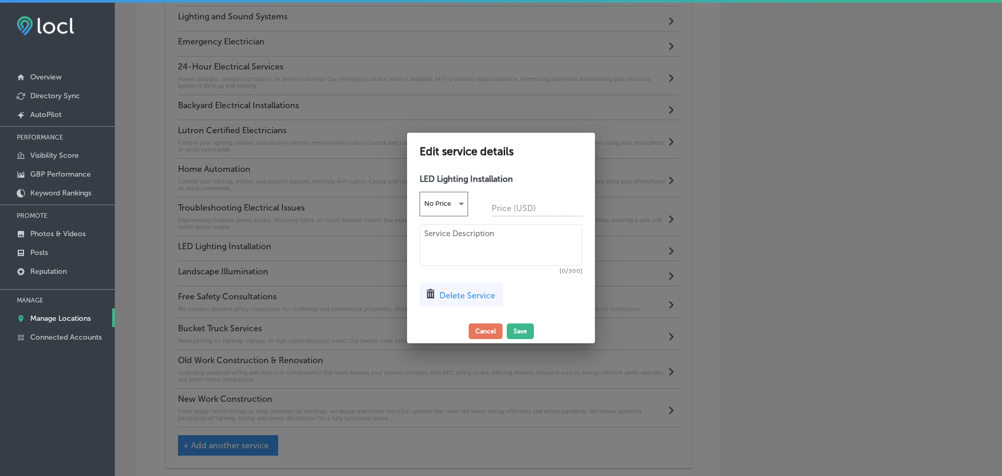
click at [472, 247] on textarea at bounding box center [501, 245] width 163 height 42
paste textarea "Transform your space with energy-efficient, customizable LED lighting. Perfect …"
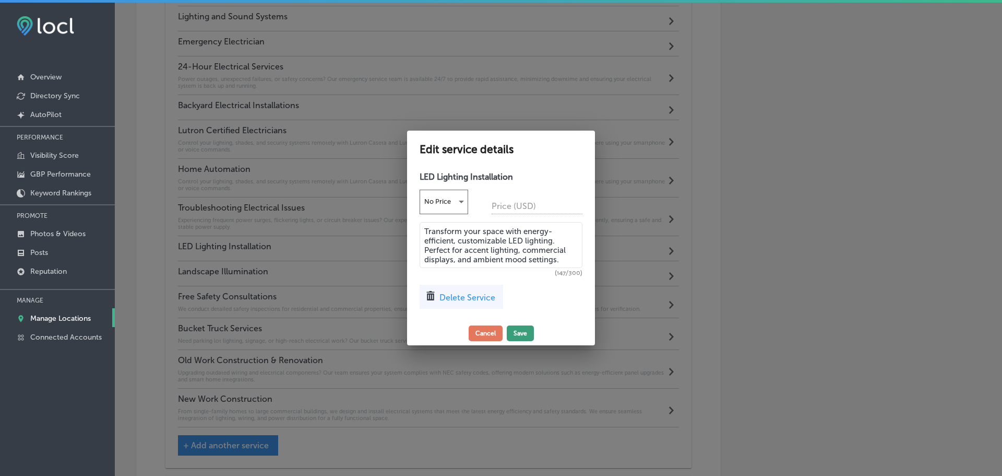
type textarea "Transform your space with energy-efficient, customizable LED lighting. Perfect …"
click at [524, 334] on button "Save" at bounding box center [520, 333] width 27 height 16
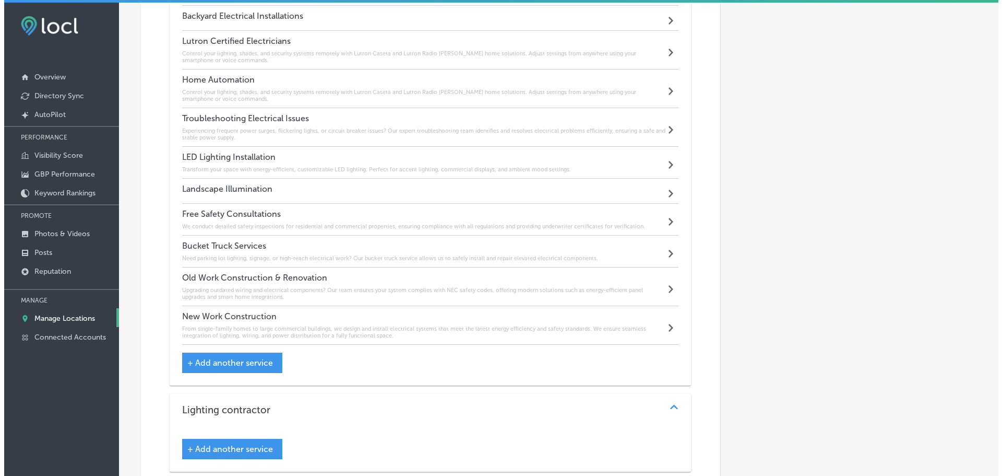
scroll to position [1337, 0]
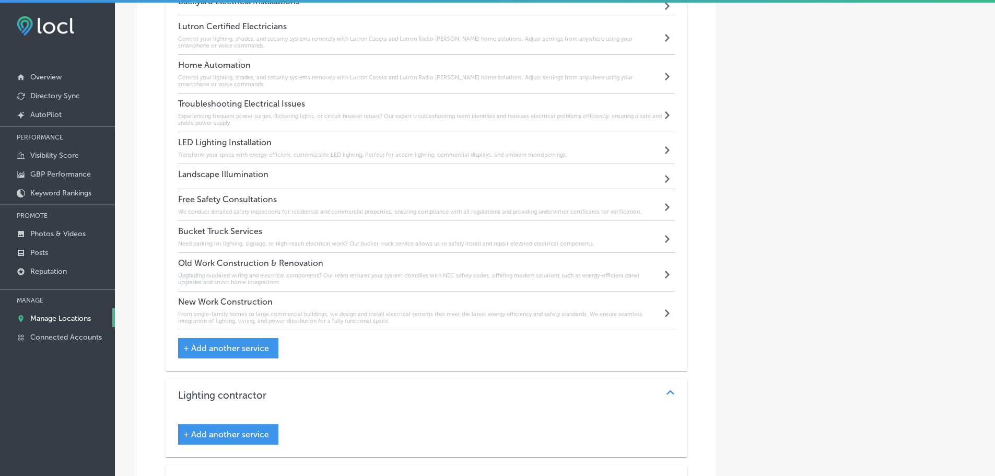
click at [265, 350] on span "+ Add another service" at bounding box center [226, 348] width 86 height 10
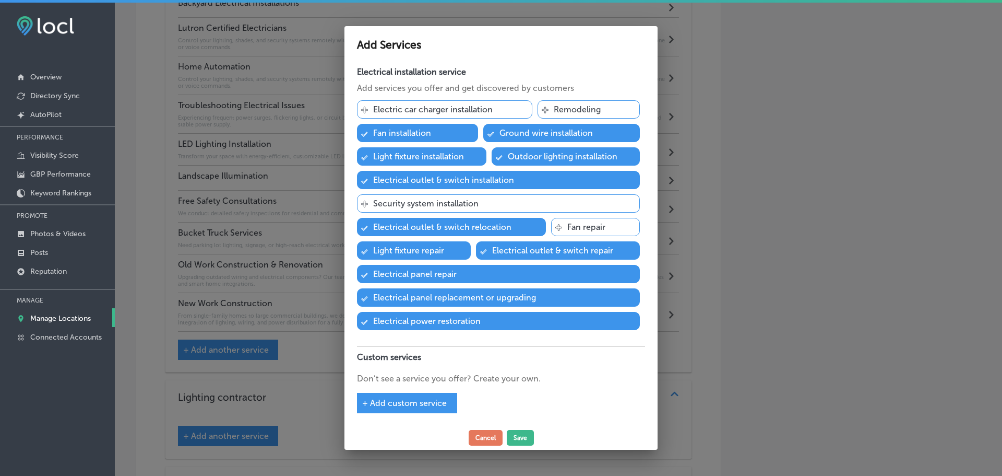
scroll to position [1339, 0]
click at [409, 402] on span "+ Add custom service" at bounding box center [404, 403] width 85 height 10
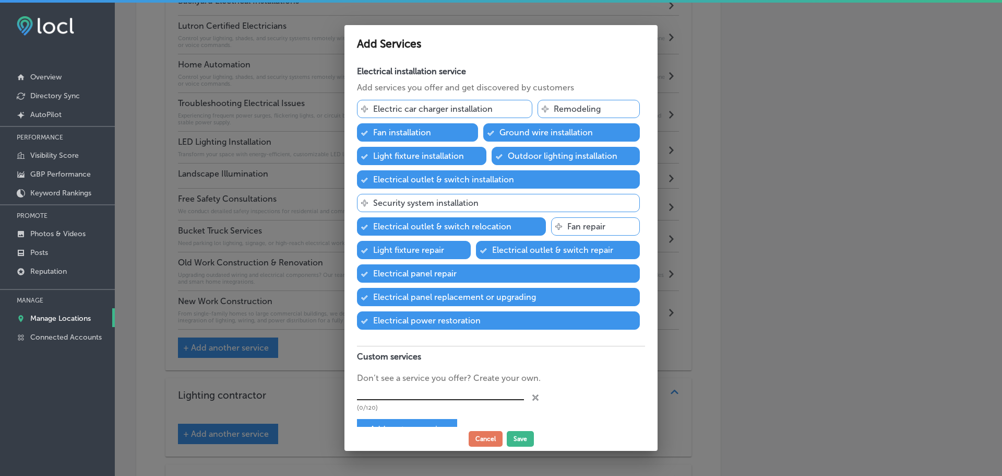
click at [415, 391] on input "text" at bounding box center [440, 392] width 167 height 16
type input "Surge Protection & Power Equipment"
click at [409, 424] on span "+ Add custom service" at bounding box center [404, 429] width 85 height 10
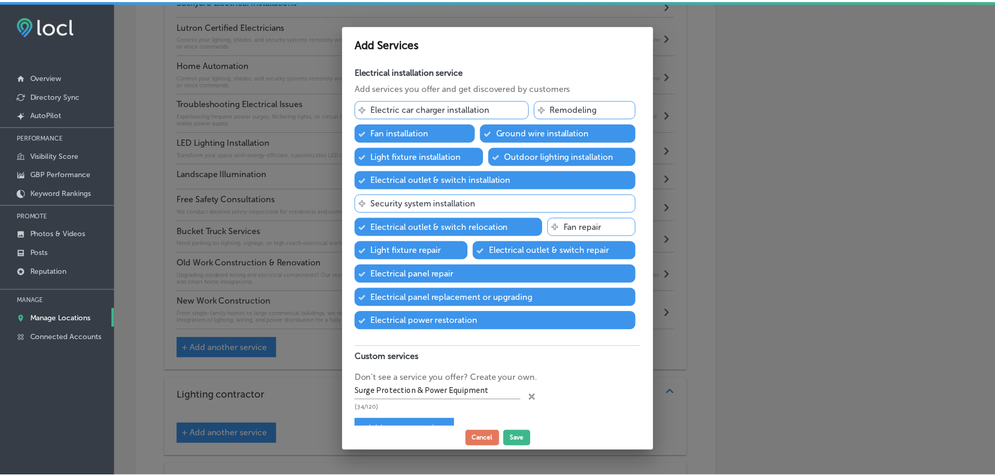
scroll to position [0, 0]
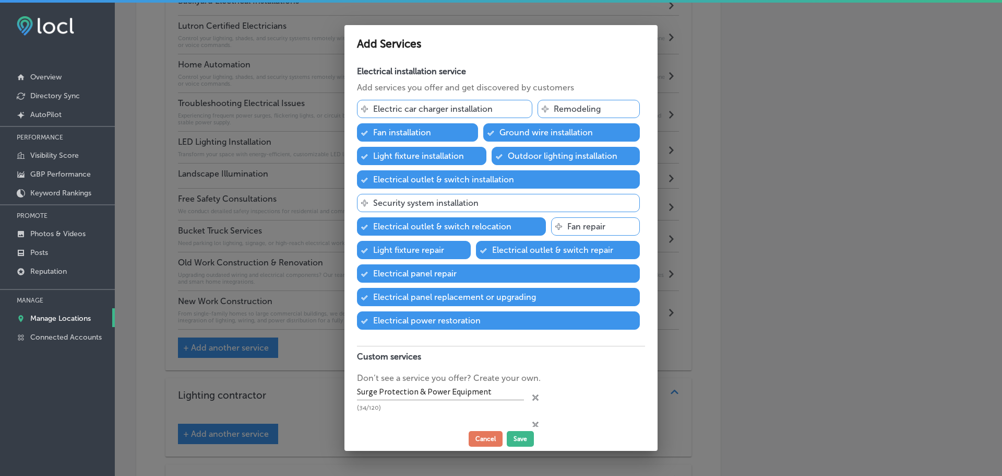
click at [533, 420] on div "close Created with Sketch." at bounding box center [536, 423] width 6 height 6
click at [524, 439] on button "Save" at bounding box center [520, 439] width 27 height 16
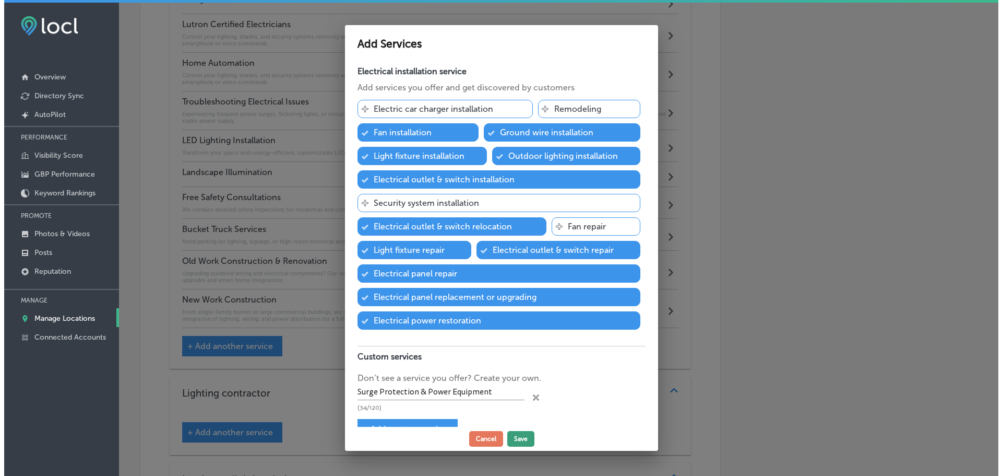
scroll to position [1337, 0]
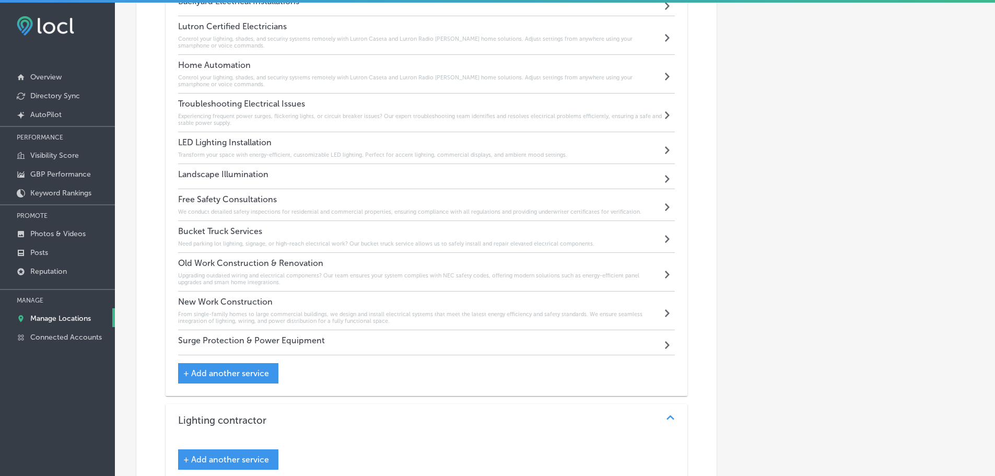
click at [394, 341] on div "Surge Protection & Power Equipment Path Created with Sketch." at bounding box center [426, 342] width 497 height 25
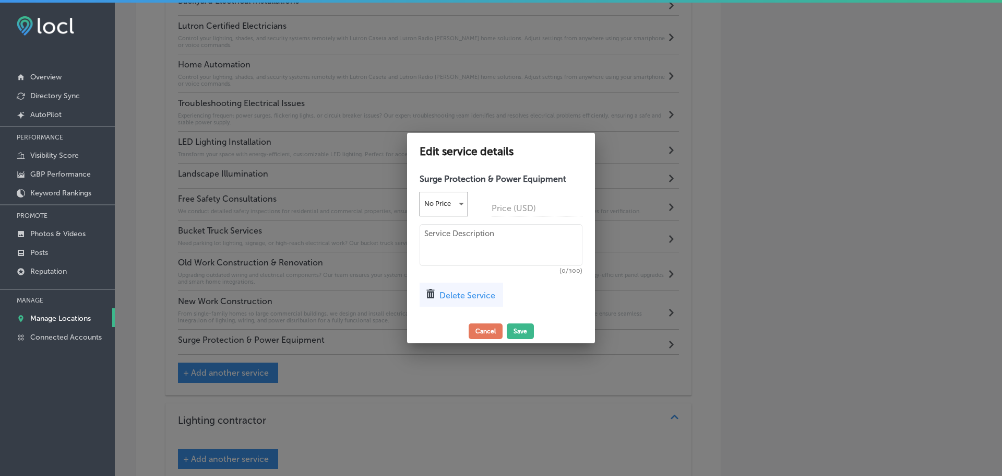
click at [452, 235] on textarea at bounding box center [501, 245] width 163 height 42
paste textarea "Protect your property with whole-home surge protectors from Siemens and Square …"
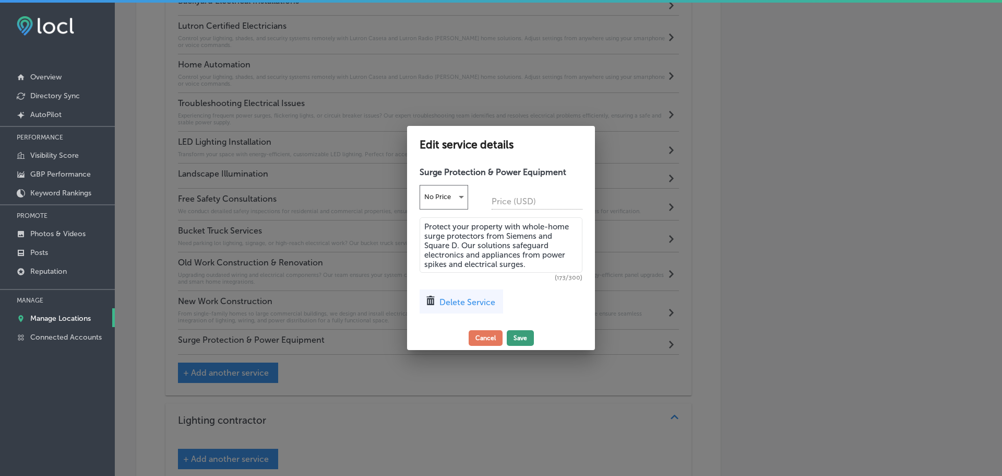
type textarea "Protect your property with whole-home surge protectors from Siemens and Square …"
click at [518, 339] on button "Save" at bounding box center [520, 338] width 27 height 16
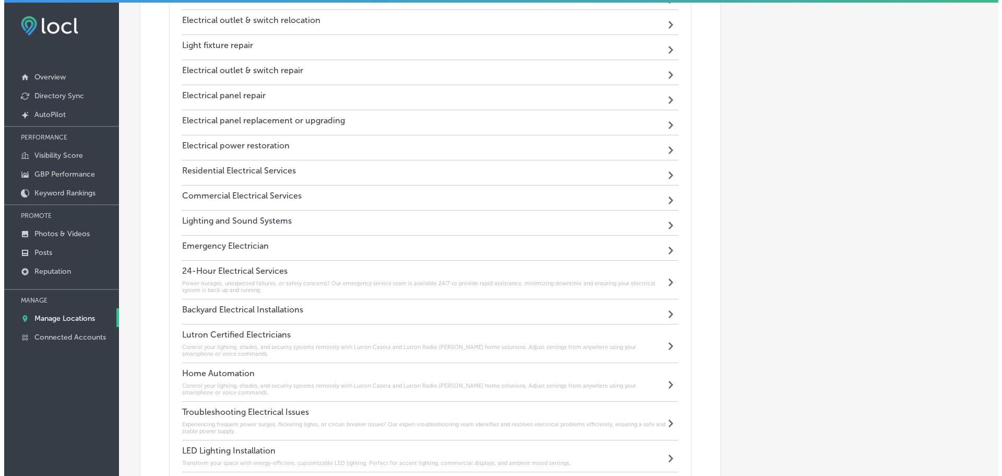
scroll to position [1024, 0]
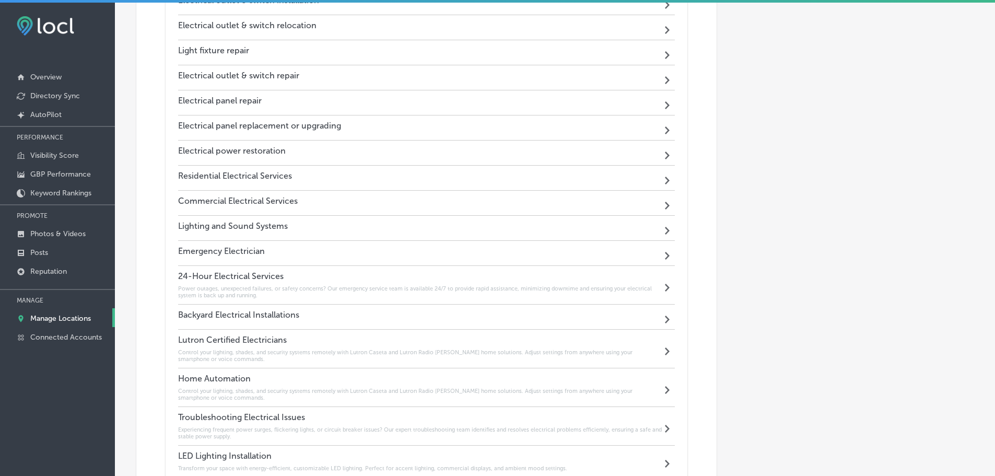
click at [494, 228] on div "Lighting and Sound Systems Path Created with Sketch." at bounding box center [426, 228] width 497 height 25
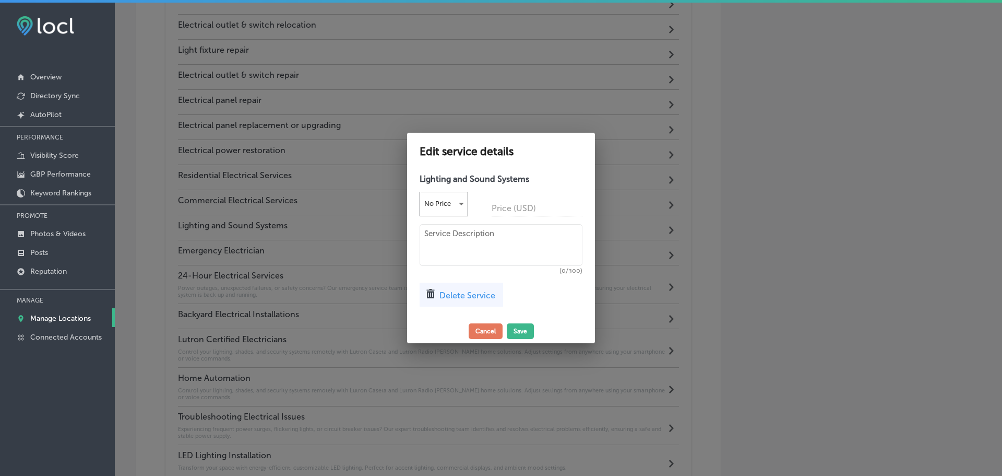
click at [455, 233] on textarea at bounding box center [501, 245] width 163 height 42
paste textarea "Experience high-fidelity audio in your home or business. Whether you need multi…"
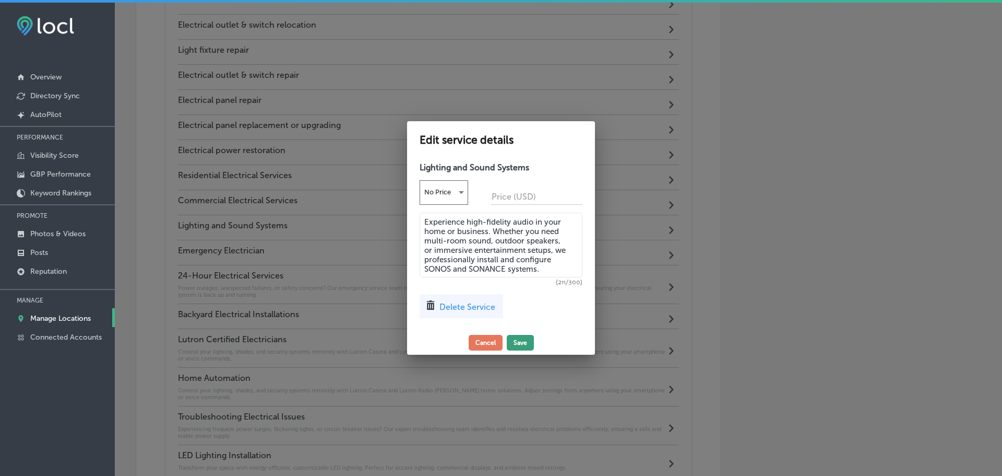
type textarea "Experience high-fidelity audio in your home or business. Whether you need multi…"
click at [524, 339] on button "Save" at bounding box center [520, 343] width 27 height 16
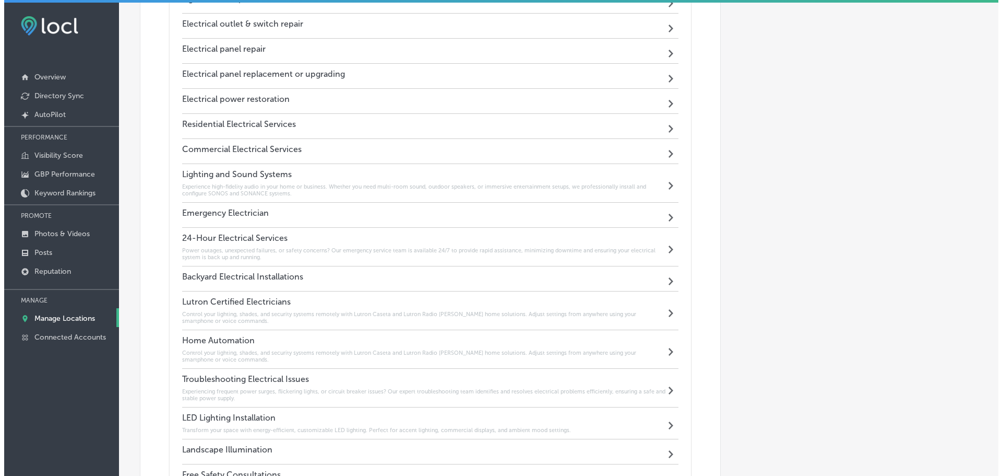
scroll to position [1076, 0]
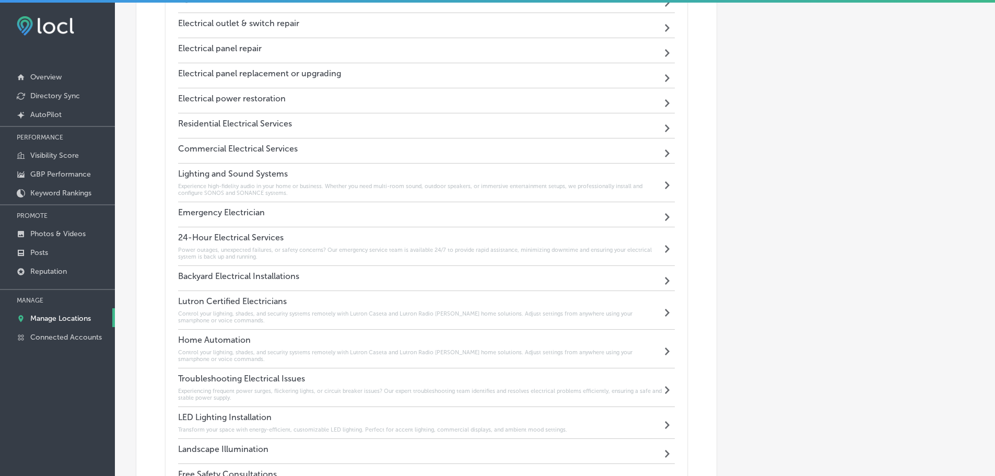
click at [306, 249] on h6 "Power outages, unexpected failures, or safety concerns? Our emergency service t…" at bounding box center [420, 253] width 484 height 14
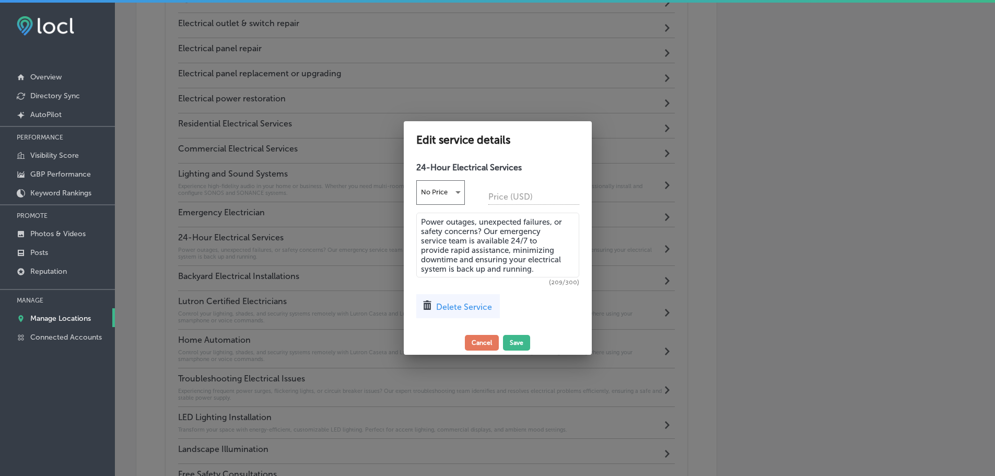
scroll to position [1078, 0]
drag, startPoint x: 509, startPoint y: 268, endPoint x: 425, endPoint y: 220, distance: 96.6
click at [425, 220] on textarea "Power outages, unexpected failures, or safety concerns? Our emergency service t…" at bounding box center [501, 244] width 163 height 65
click at [489, 343] on button "Cancel" at bounding box center [486, 343] width 34 height 16
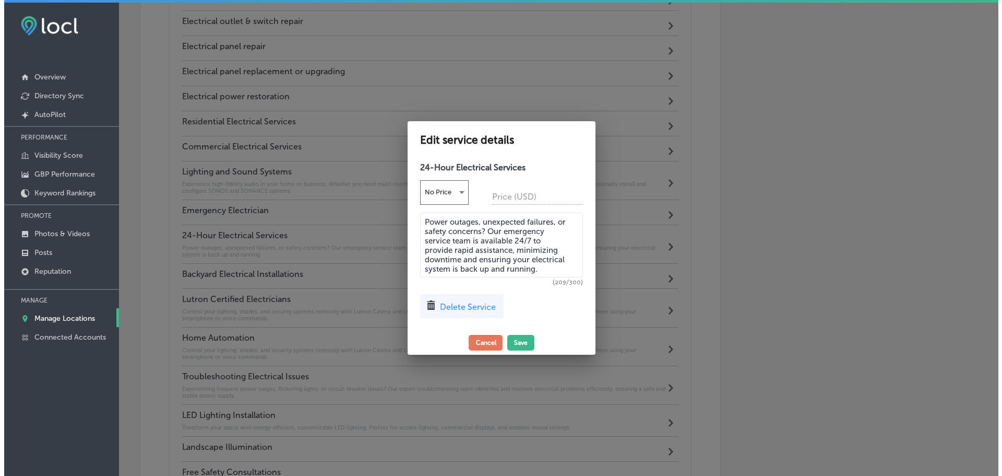
scroll to position [1076, 0]
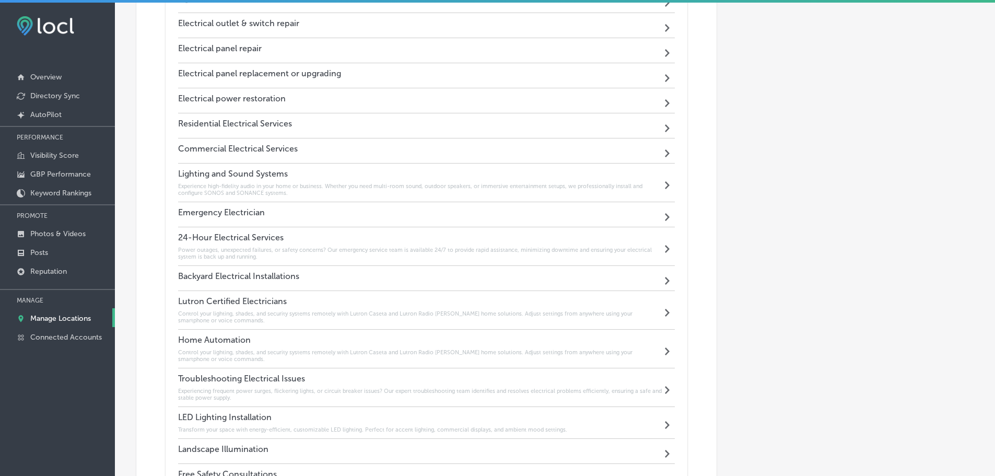
click at [337, 211] on div "Emergency Electrician Path Created with Sketch." at bounding box center [426, 214] width 497 height 25
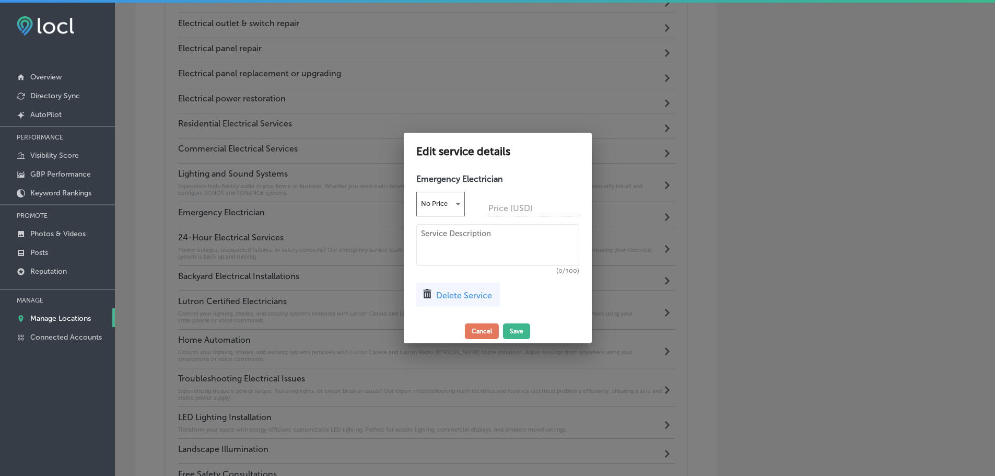
scroll to position [1078, 0]
click at [451, 241] on textarea at bounding box center [501, 245] width 163 height 42
paste textarea "Power outages, unexpected failures, or safety concerns? Our emergency service t…"
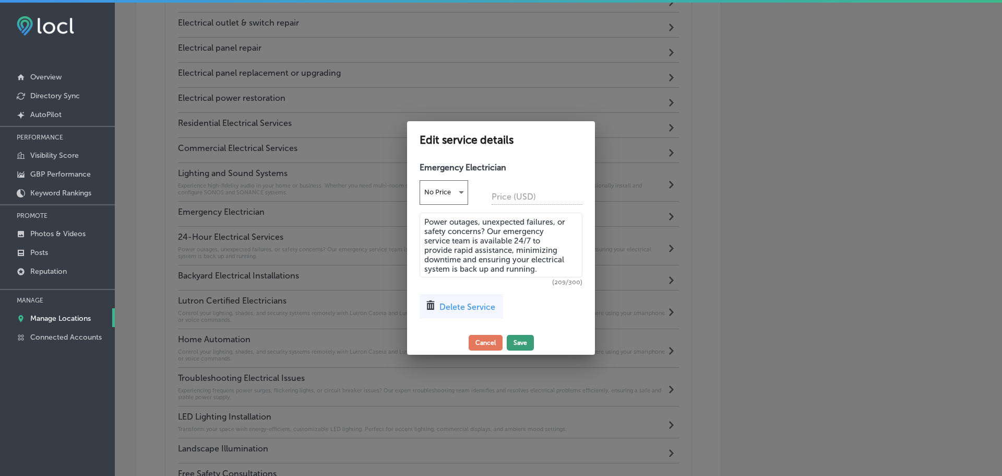
type textarea "Power outages, unexpected failures, or safety concerns? Our emergency service t…"
click at [521, 340] on button "Save" at bounding box center [520, 343] width 27 height 16
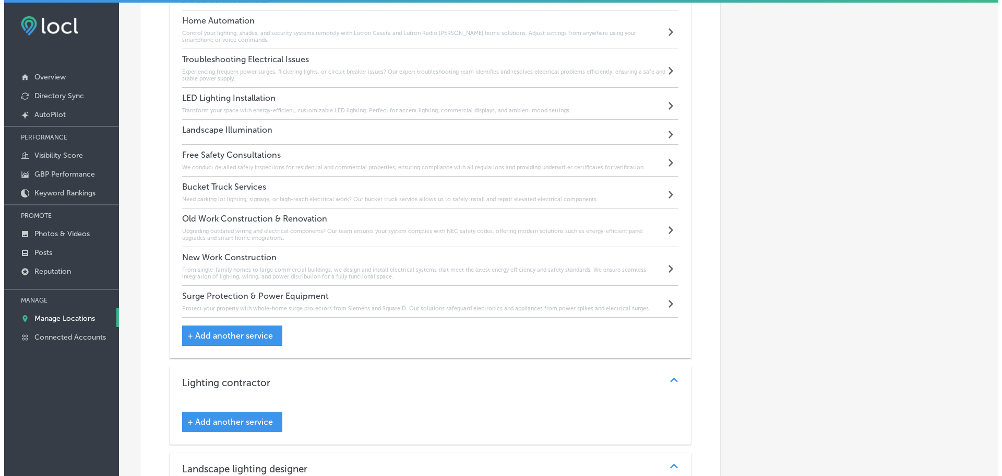
scroll to position [1441, 0]
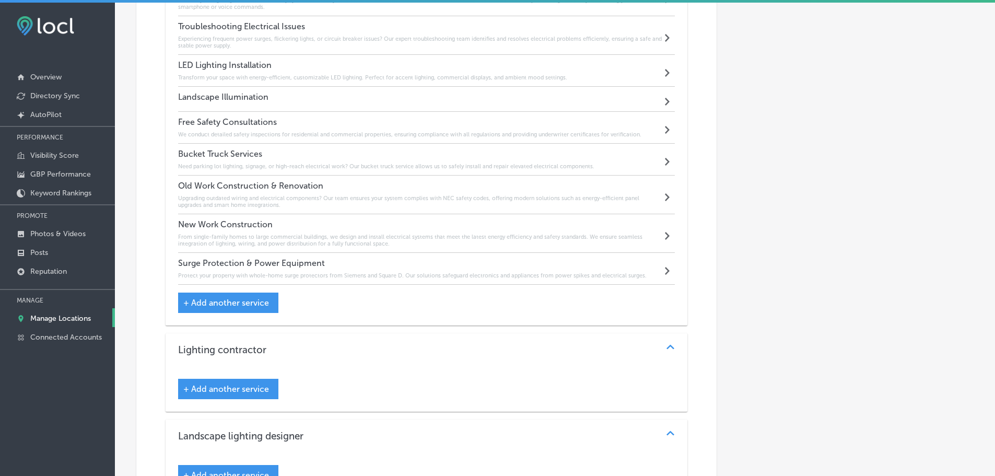
click at [260, 301] on span "+ Add another service" at bounding box center [226, 303] width 86 height 10
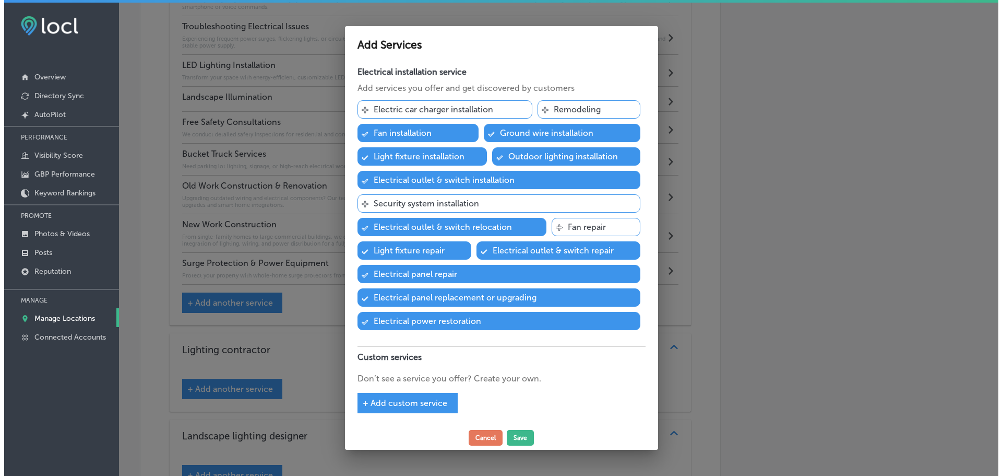
scroll to position [1444, 0]
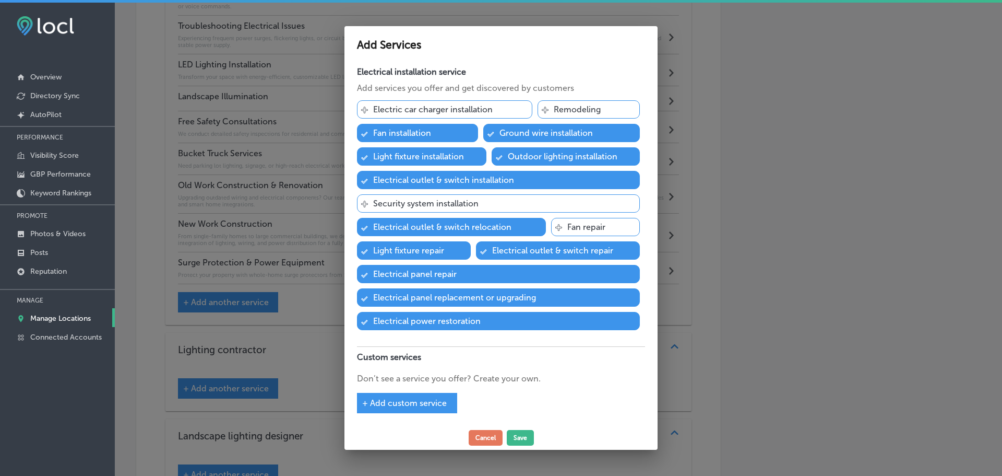
click at [412, 409] on div "+ Add custom service" at bounding box center [407, 403] width 100 height 20
click at [415, 403] on span "+ Add custom service" at bounding box center [404, 403] width 85 height 10
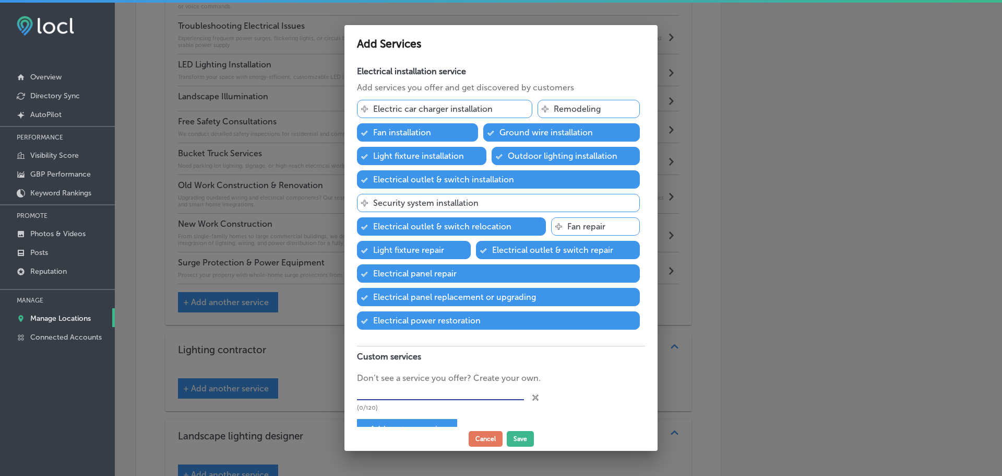
click at [420, 392] on input "text" at bounding box center [440, 392] width 167 height 16
type input "Electrical Vehicle Chargers"
click at [522, 438] on button "Save" at bounding box center [520, 439] width 27 height 16
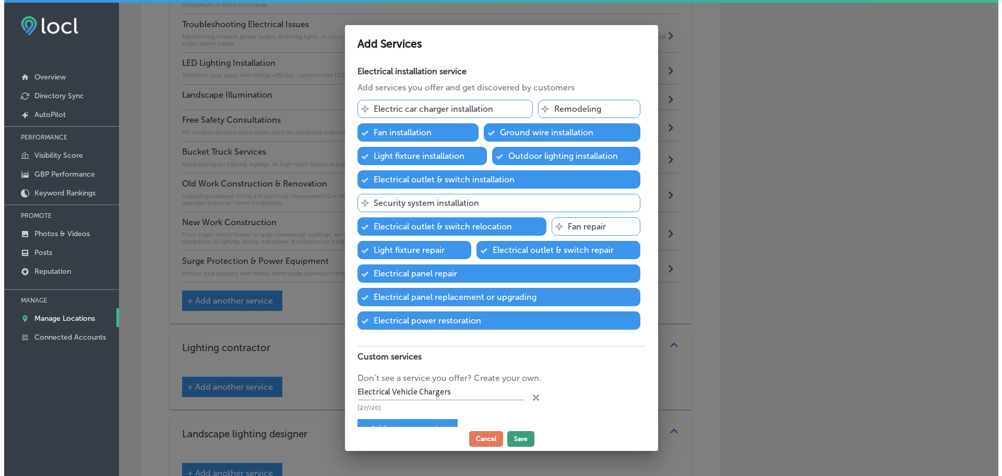
scroll to position [1441, 0]
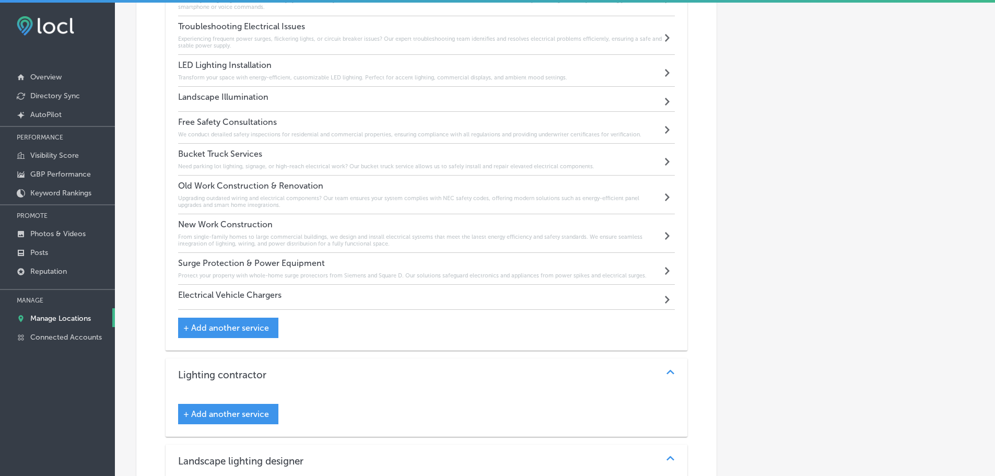
click at [282, 303] on div "Electrical Vehicle Chargers Path Created with Sketch." at bounding box center [426, 297] width 497 height 25
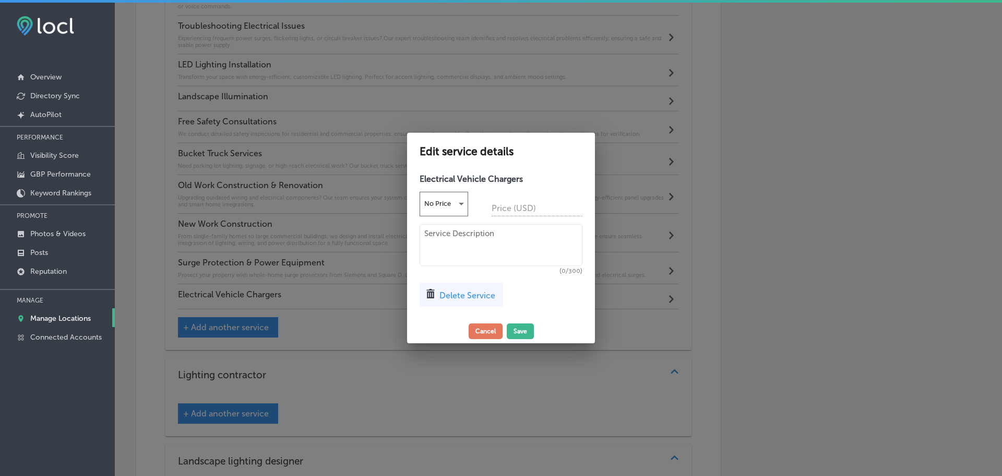
click at [442, 251] on textarea at bounding box center [501, 245] width 163 height 42
paste textarea "We install home and commercial EV charging stations for brands like Tesla, Char…"
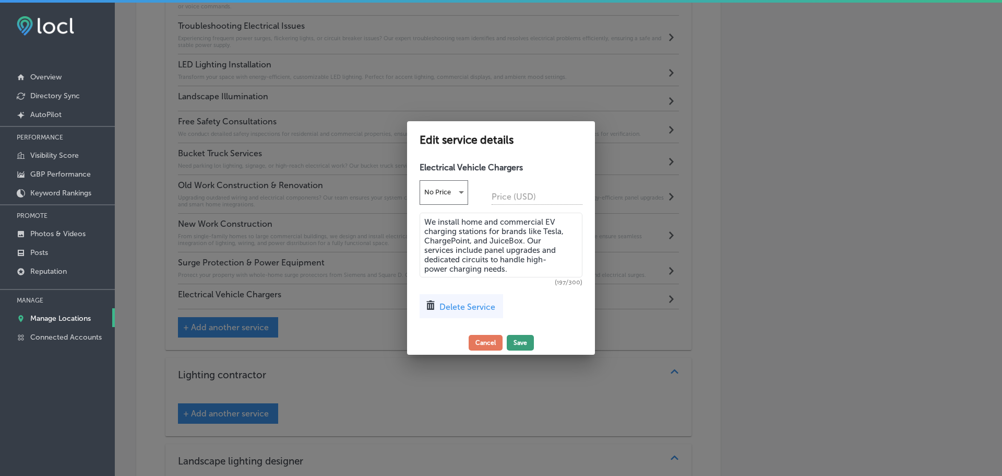
type textarea "We install home and commercial EV charging stations for brands like Tesla, Char…"
click at [523, 340] on button "Save" at bounding box center [520, 343] width 27 height 16
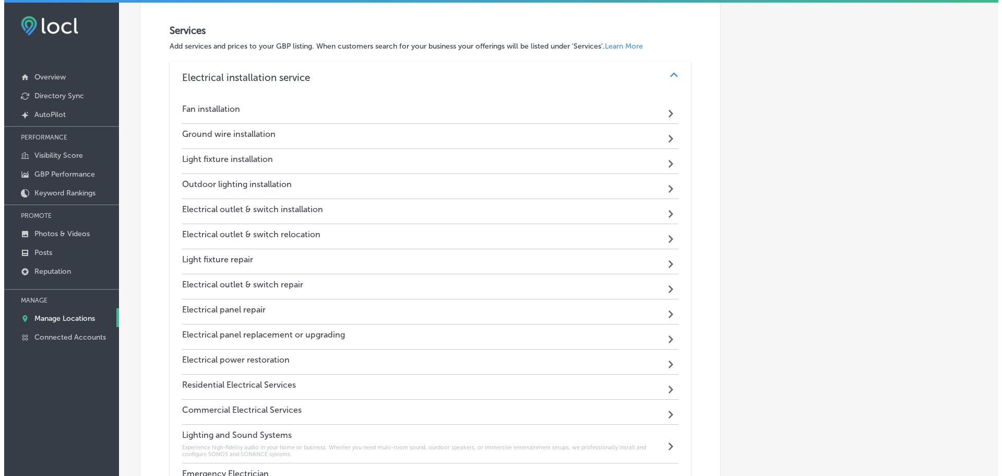
scroll to position [867, 0]
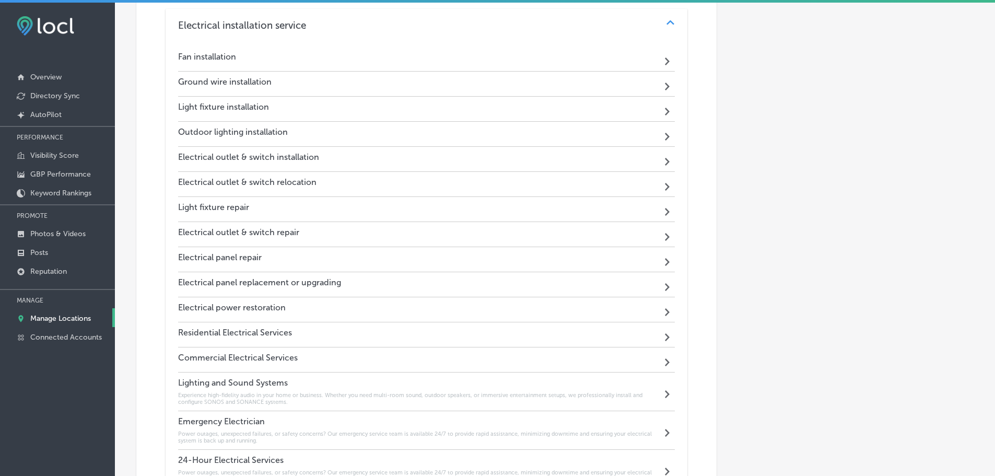
click at [324, 336] on div "Residential Electrical Services Path Created with Sketch." at bounding box center [426, 334] width 497 height 25
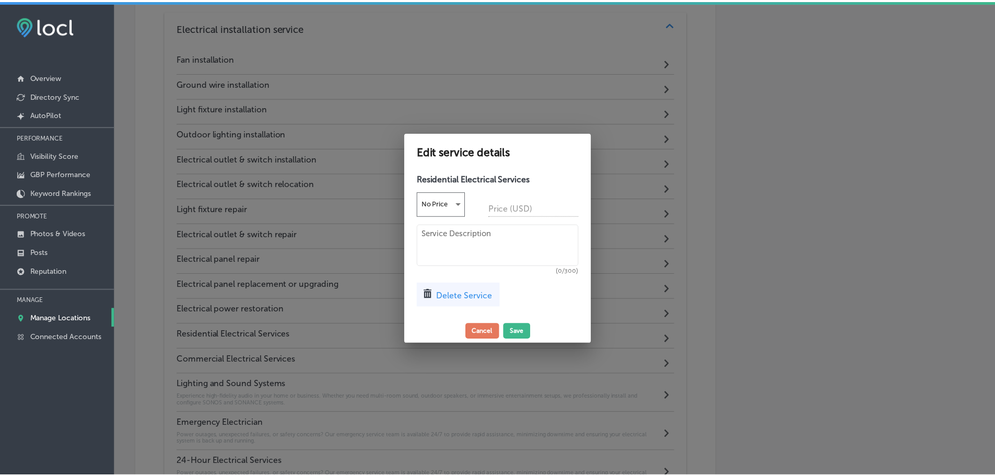
scroll to position [869, 0]
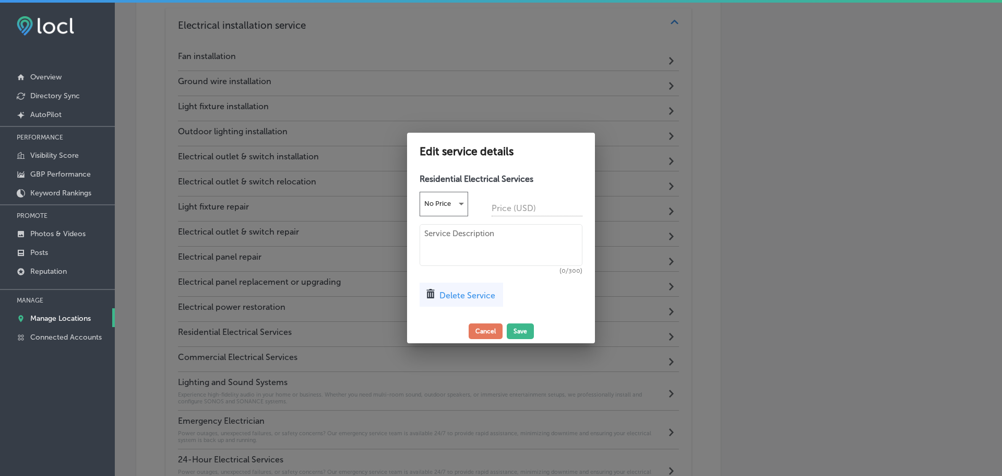
click at [448, 236] on textarea at bounding box center [501, 245] width 163 height 42
paste textarea "Enhance your home or business with certified electrical installations that brin…"
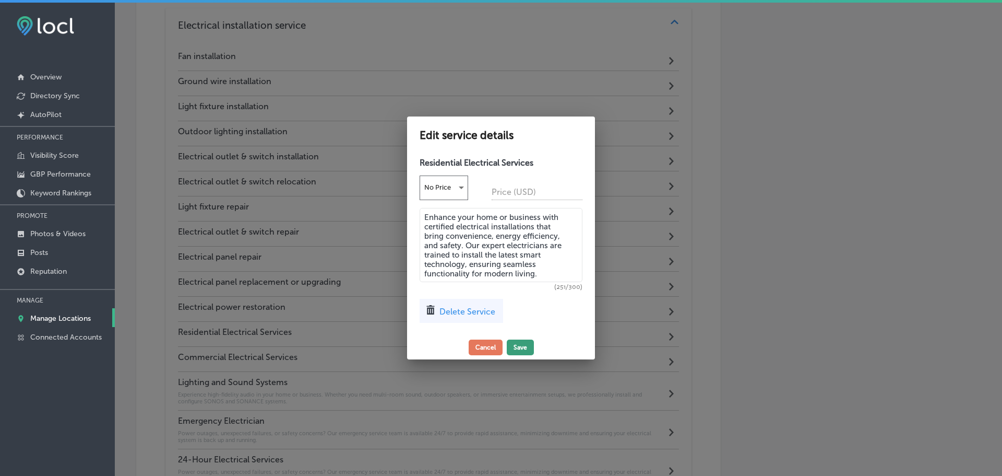
type textarea "Enhance your home or business with certified electrical installations that brin…"
click at [520, 345] on button "Save" at bounding box center [520, 347] width 27 height 16
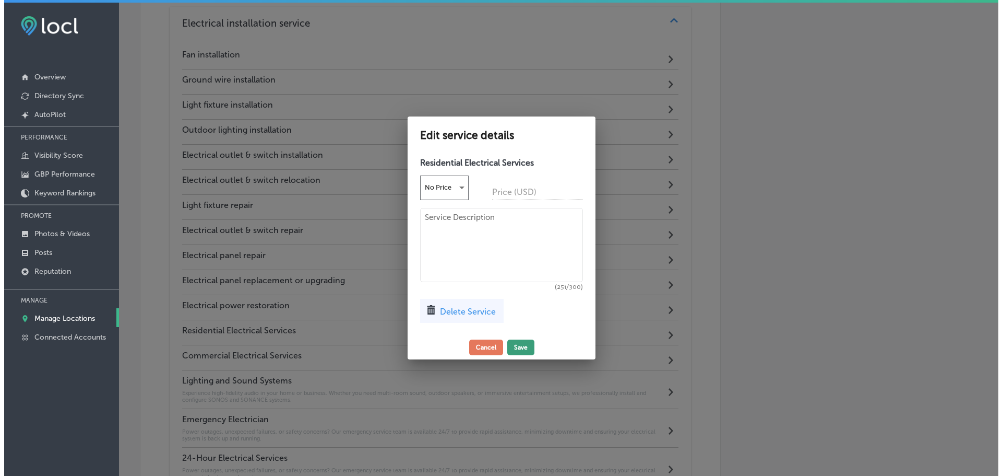
scroll to position [867, 0]
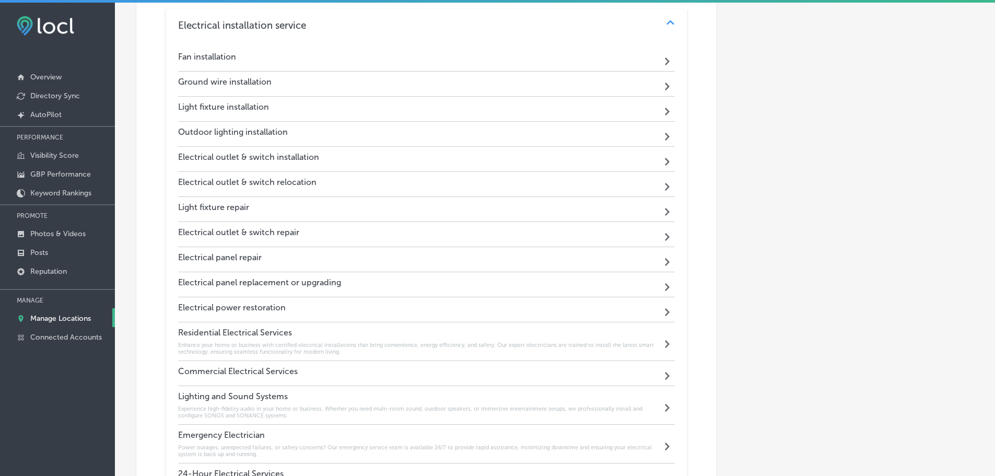
click at [328, 370] on div "Commercial Electrical Services Path Created with Sketch." at bounding box center [426, 373] width 497 height 25
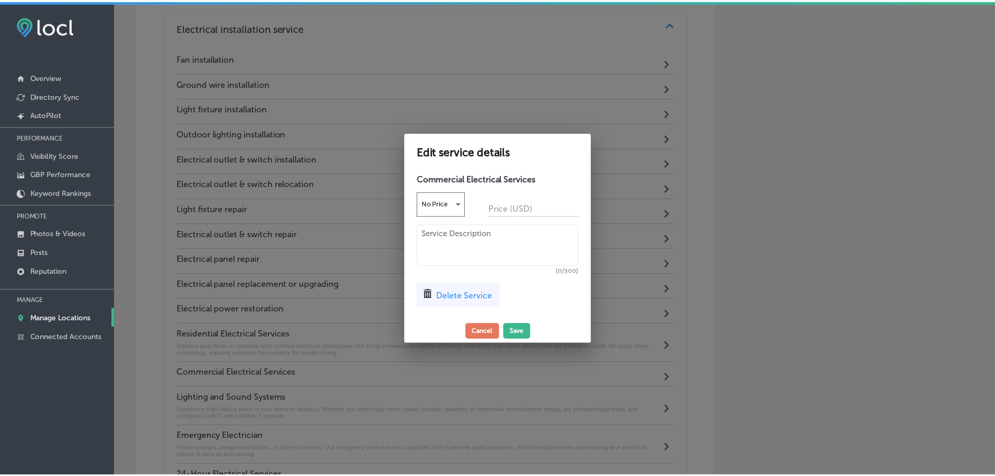
scroll to position [869, 0]
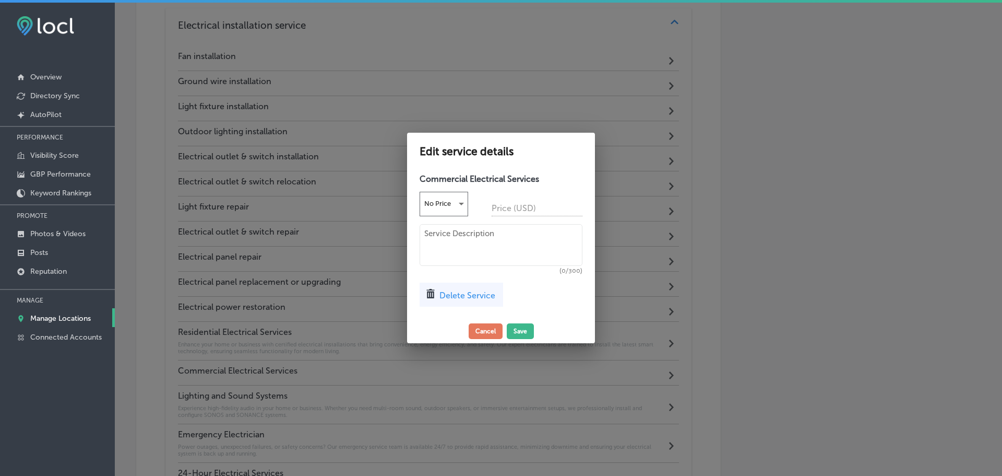
click at [429, 233] on textarea at bounding box center [501, 245] width 163 height 42
paste textarea "Enhance your home or business with certified electrical installations that brin…"
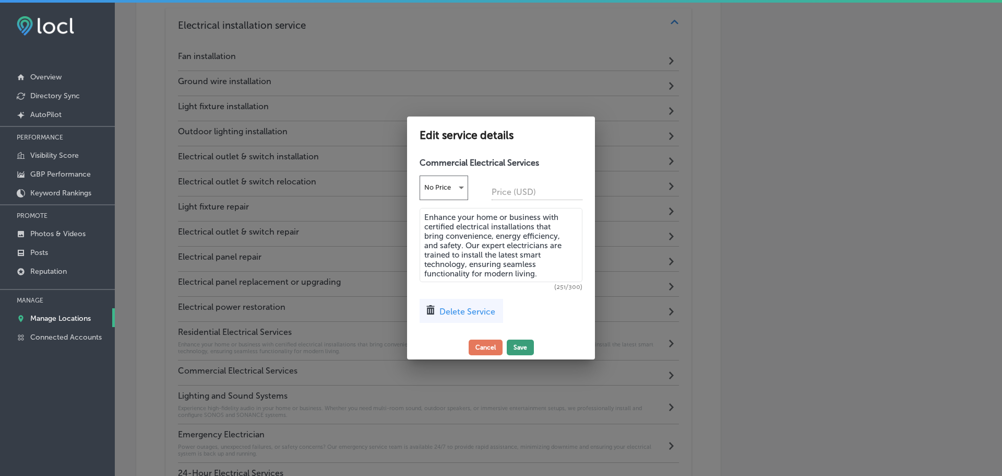
type textarea "Enhance your home or business with certified electrical installations that brin…"
click at [516, 344] on button "Save" at bounding box center [520, 347] width 27 height 16
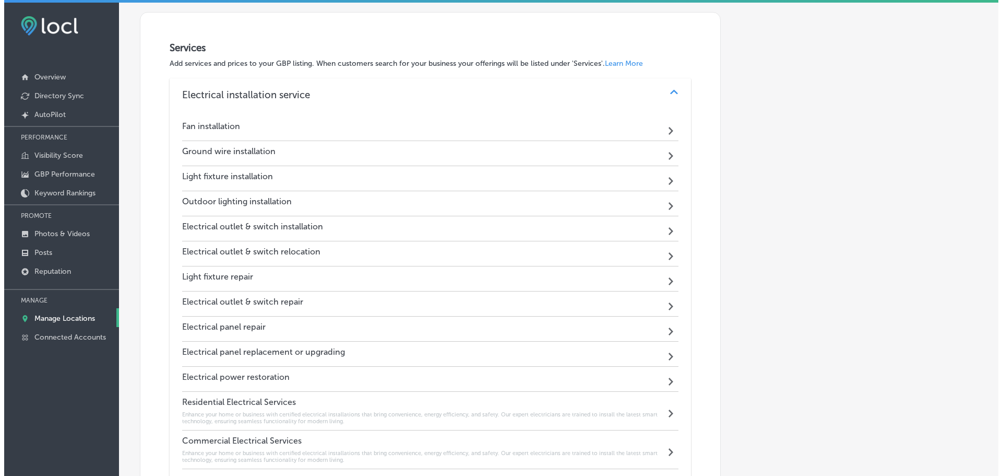
scroll to position [833, 0]
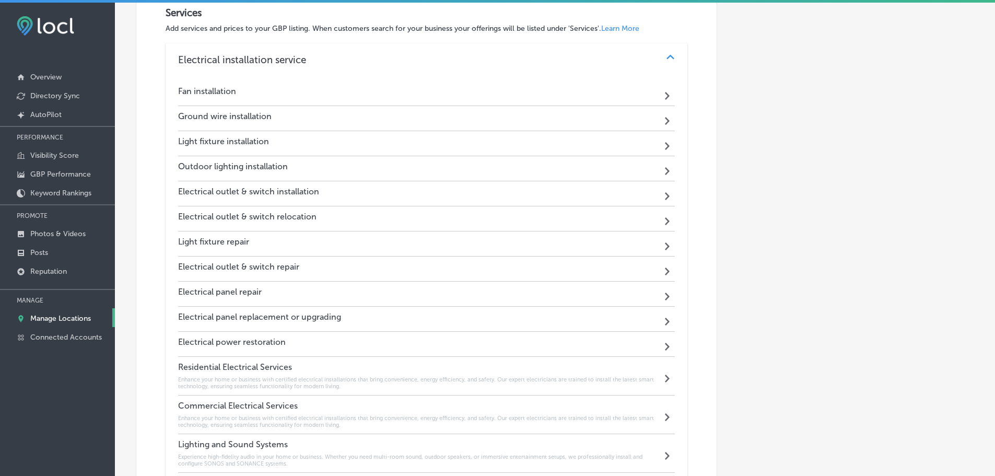
click at [374, 135] on div "Light fixture installation Path Created with Sketch." at bounding box center [426, 143] width 497 height 25
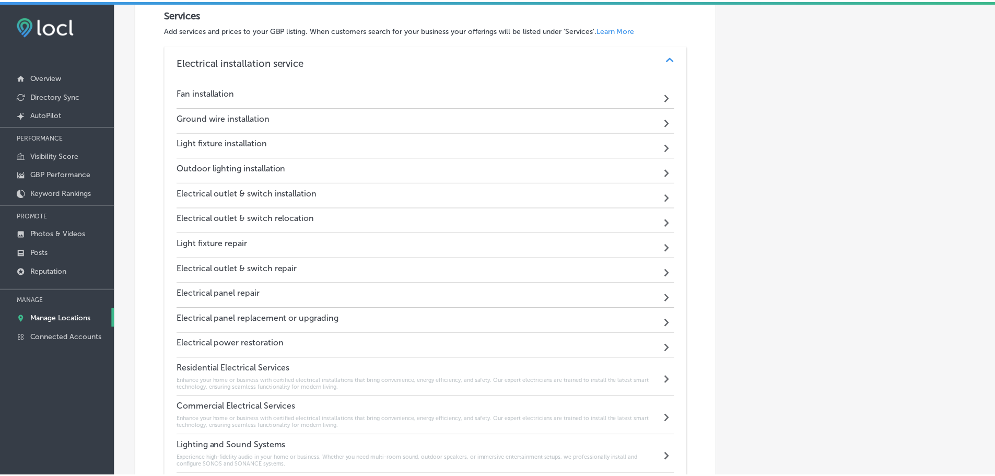
scroll to position [835, 0]
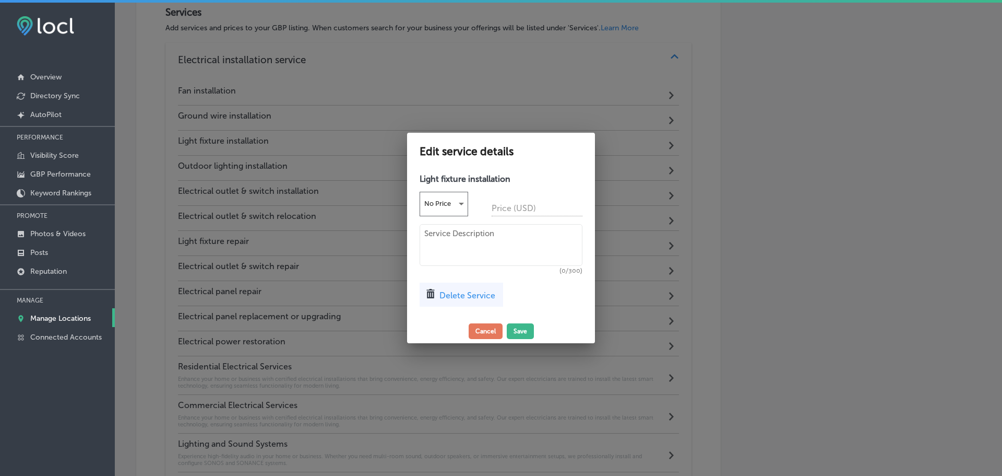
click at [460, 241] on textarea at bounding box center [501, 245] width 163 height 42
paste textarea "Motion sensors, recessed lighting, and customized security lighting."
type textarea "Motion sensors, recessed lighting, and customized security lighting."
click at [518, 331] on button "Save" at bounding box center [520, 331] width 27 height 16
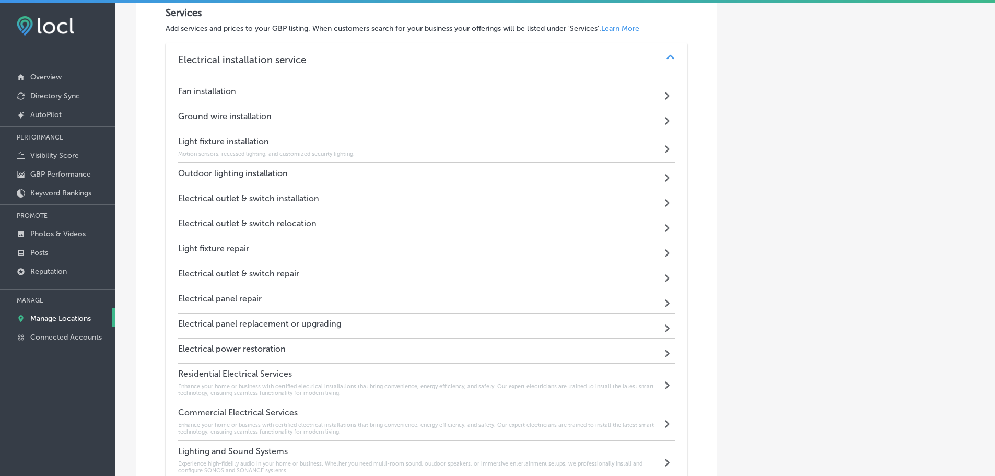
click at [327, 173] on div "Outdoor lighting installation Path Created with Sketch." at bounding box center [426, 175] width 497 height 25
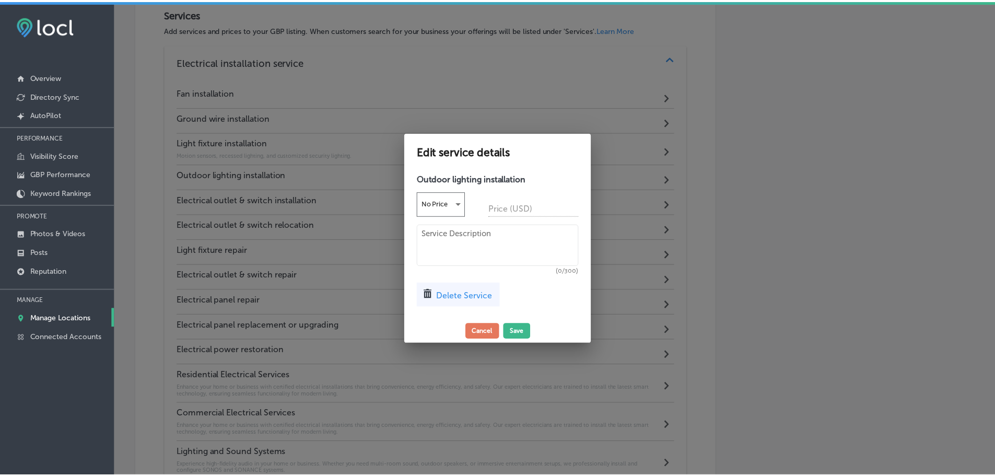
scroll to position [835, 0]
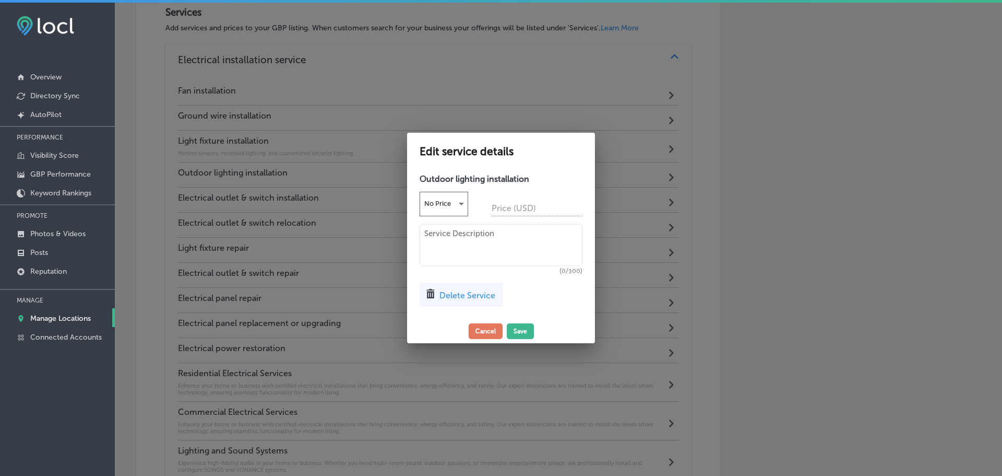
click at [433, 229] on textarea at bounding box center [501, 245] width 163 height 42
paste textarea "Motion sensors, recessed lighting, and customized security lighting."
type textarea "Motion sensors, recessed lighting, and customized security lighting."
click at [518, 327] on button "Save" at bounding box center [520, 331] width 27 height 16
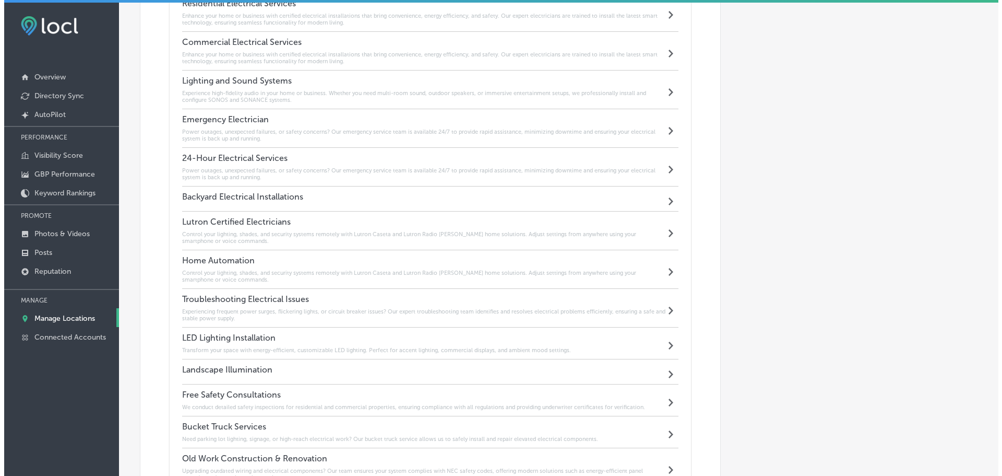
scroll to position [1250, 0]
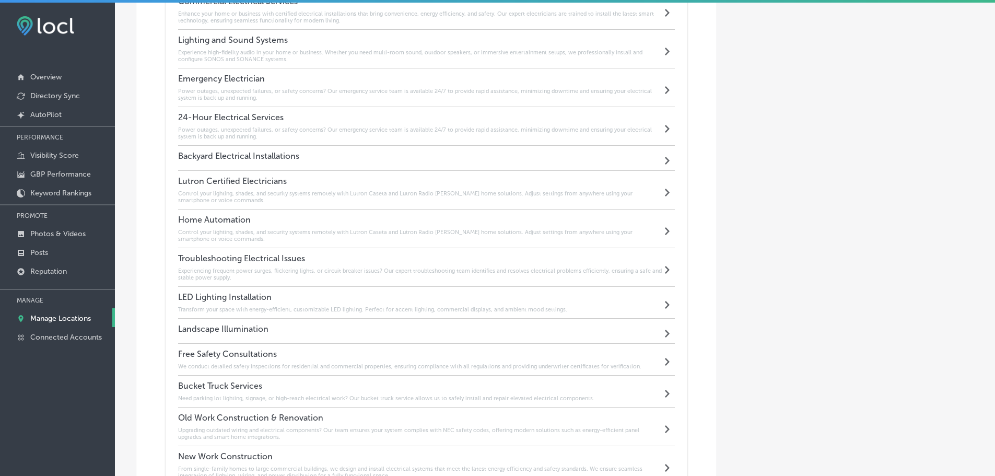
click at [271, 152] on h4 "Backyard Electrical Installations" at bounding box center [238, 156] width 121 height 10
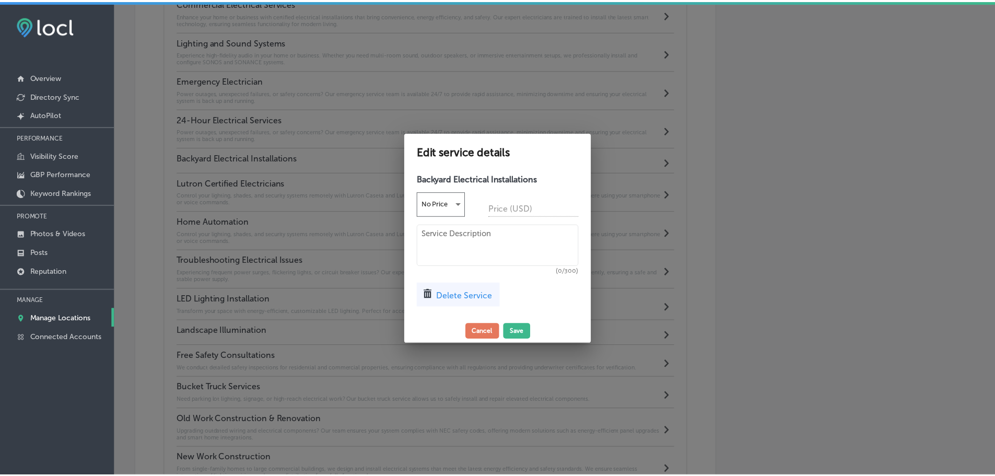
scroll to position [1252, 0]
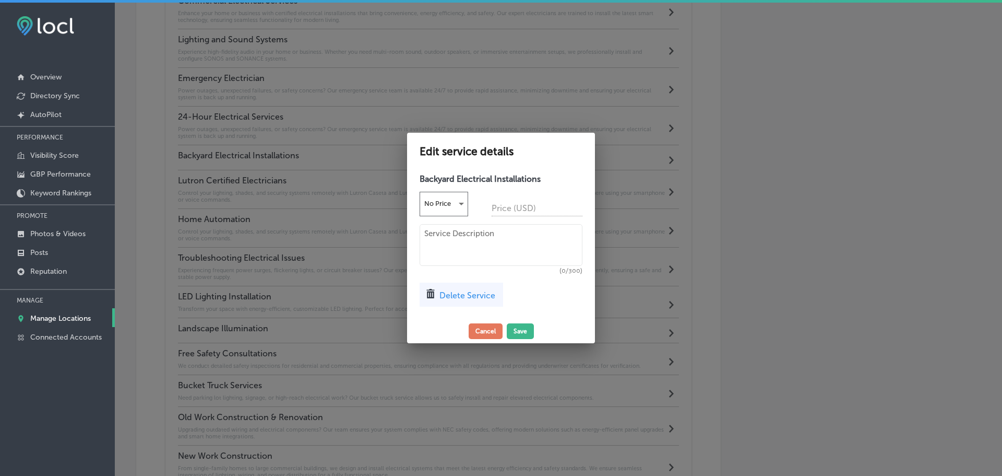
click at [474, 243] on textarea at bounding box center [501, 245] width 163 height 42
paste textarea "kitchens, spas, waterfalls, gazebos, design and install all electric"
click at [428, 234] on textarea "kitchens, spas, waterfalls, gazebos, design and install all electric" at bounding box center [501, 245] width 163 height 42
click at [463, 235] on textarea "Kitchens, spas, waterfalls, gazebos, design and install all electric" at bounding box center [501, 245] width 163 height 42
click at [484, 235] on textarea "Kitchens, Spas, waterfalls, gazebos, design and install all electric" at bounding box center [501, 245] width 163 height 42
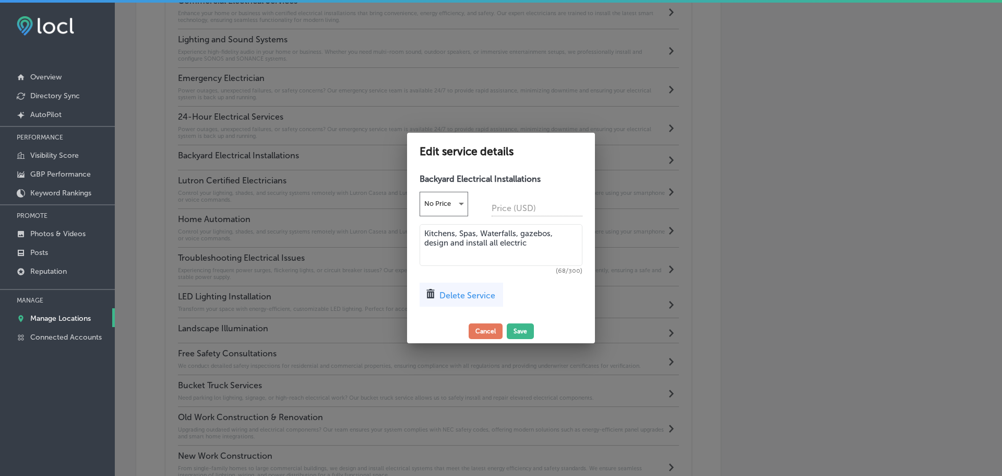
click at [524, 235] on textarea "Kitchens, Spas, Waterfalls, gazebos, design and install all electric" at bounding box center [501, 245] width 163 height 42
click at [530, 244] on textarea "Kitchens, Spas, Waterfalls, Gazebos, design and install all electric" at bounding box center [501, 245] width 163 height 42
type textarea "Kitchens, Spas, Waterfalls, Gazebos, design and install all electric troublesho…"
click at [521, 332] on button "Save" at bounding box center [520, 331] width 27 height 16
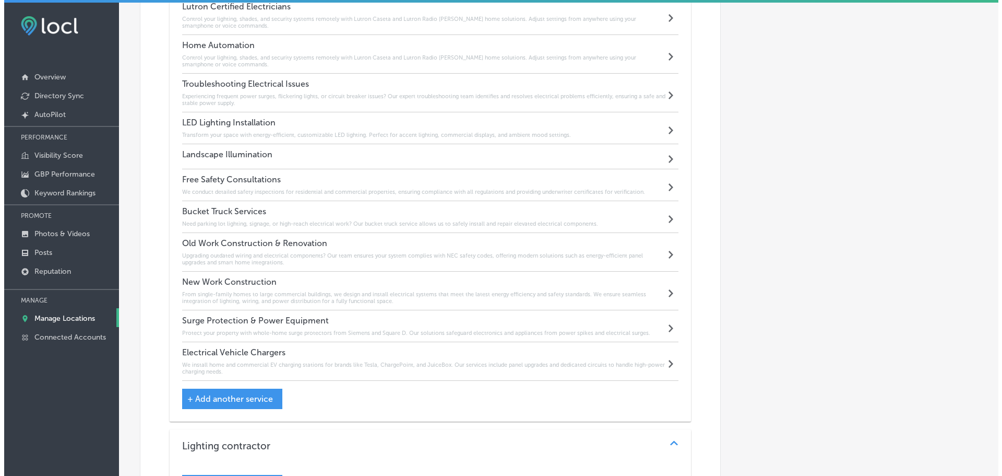
scroll to position [1407, 0]
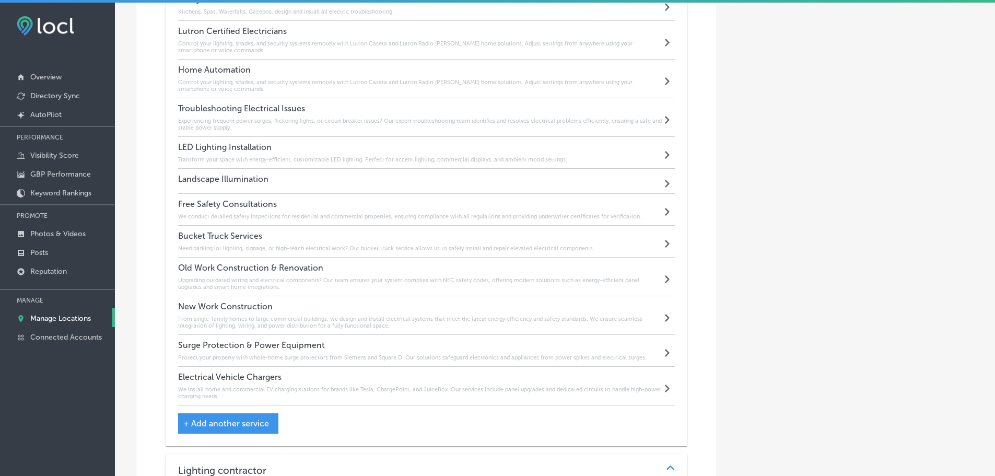
click at [305, 179] on div "Landscape Illumination Path Created with Sketch." at bounding box center [426, 181] width 497 height 25
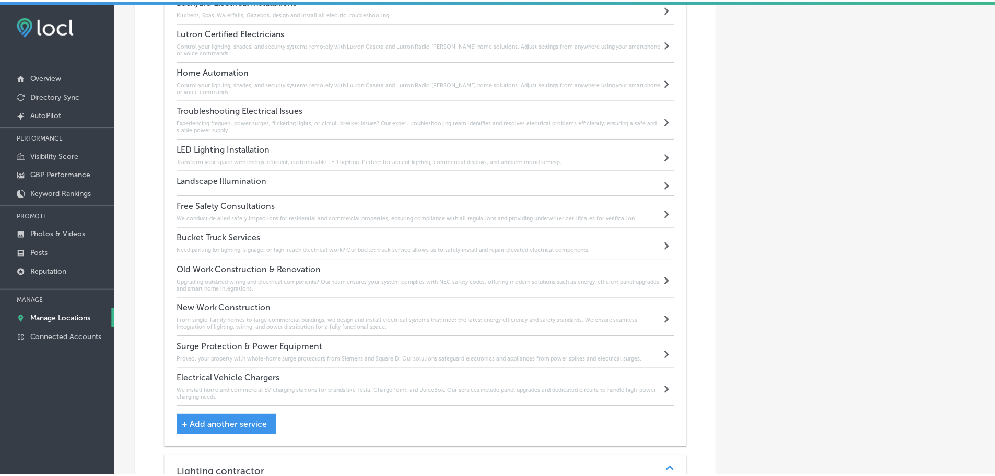
scroll to position [1409, 0]
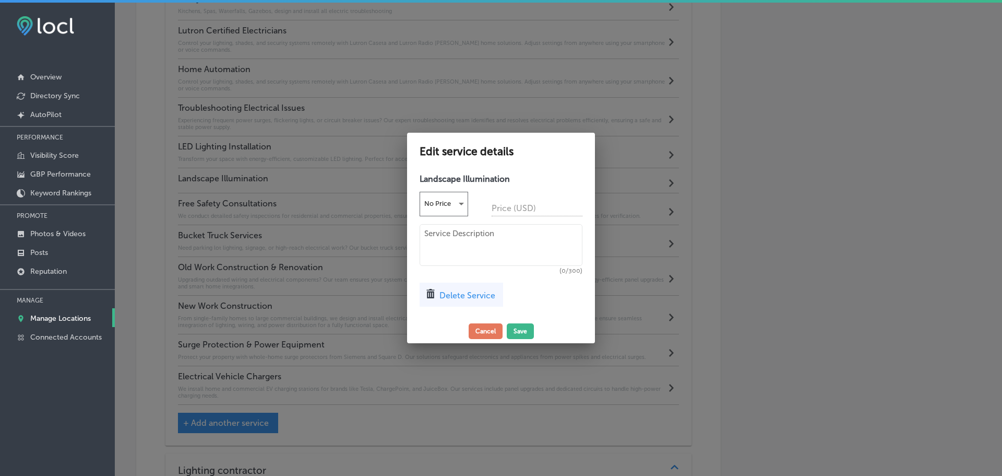
click at [456, 248] on textarea at bounding box center [501, 245] width 163 height 42
paste textarea "Enhance your landscape with smart lighting and weather-resistant audio systems."
type textarea "Enhance your landscape with smart lighting and weather-resistant audio systems."
click at [521, 330] on button "Save" at bounding box center [520, 331] width 27 height 16
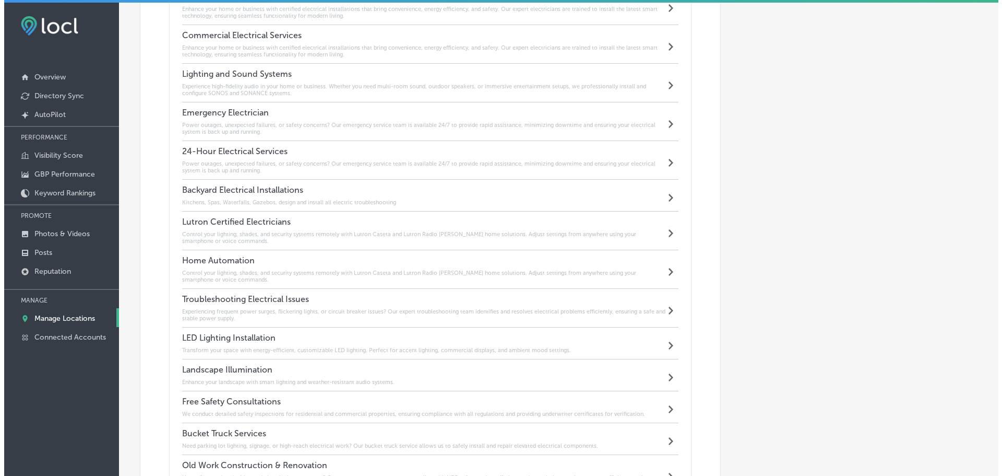
scroll to position [1198, 0]
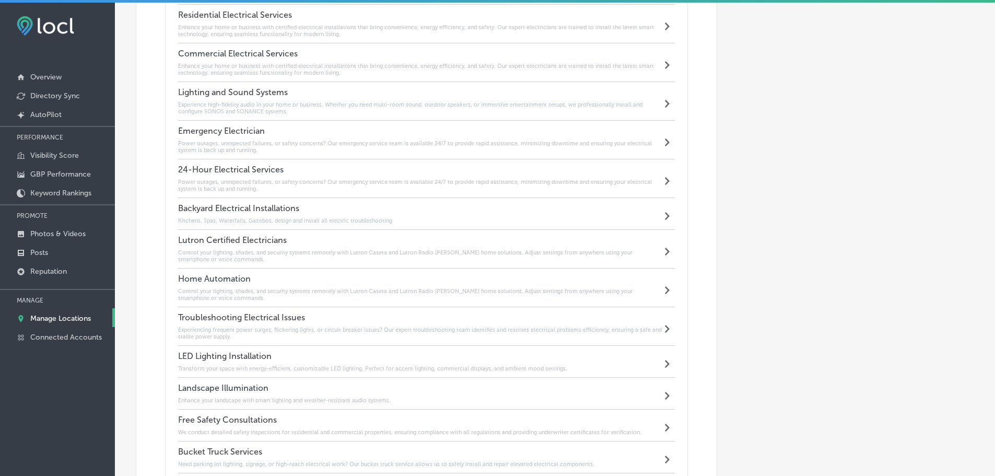
click at [666, 213] on div "Path Created with Sketch." at bounding box center [667, 213] width 13 height 13
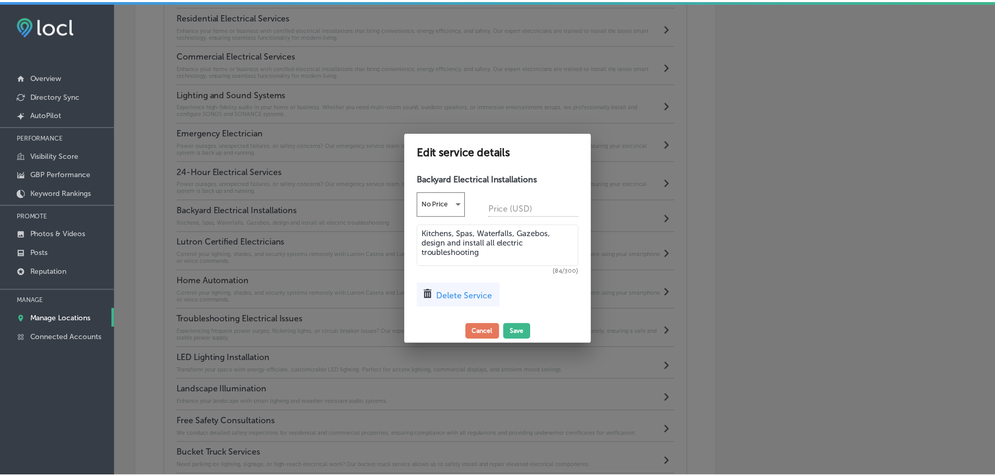
scroll to position [1200, 0]
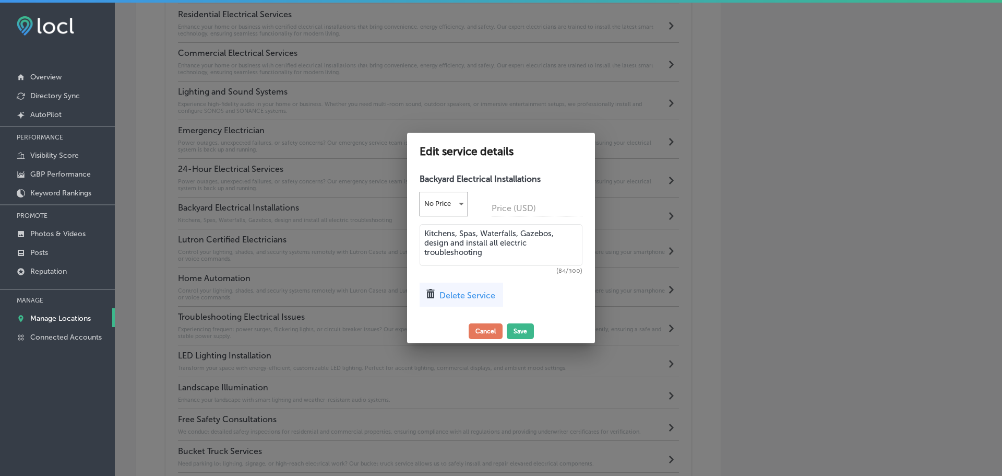
click at [481, 247] on textarea "Kitchens, Spas, Waterfalls, Gazebos, design and install all electric troublesho…" at bounding box center [501, 245] width 163 height 42
drag, startPoint x: 494, startPoint y: 251, endPoint x: 410, endPoint y: 233, distance: 85.4
click at [410, 233] on div "Backyard Electrical Installations No Price Price (USD) Kitchens, Spas, Waterfal…" at bounding box center [501, 244] width 188 height 150
drag, startPoint x: 511, startPoint y: 255, endPoint x: 422, endPoint y: 235, distance: 91.6
click at [422, 235] on textarea "Pools & Hot Tubs, Outdoor Kitchens & Entertainment Areas, Custom Outdoor Lighti…" at bounding box center [501, 245] width 163 height 42
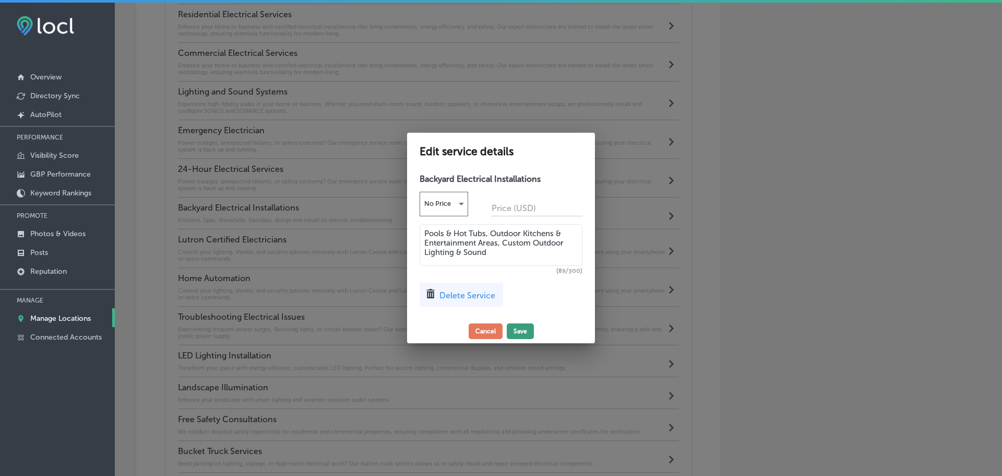
type textarea "Pools & Hot Tubs, Outdoor Kitchens & Entertainment Areas, Custom Outdoor Lighti…"
click at [519, 328] on button "Save" at bounding box center [520, 331] width 27 height 16
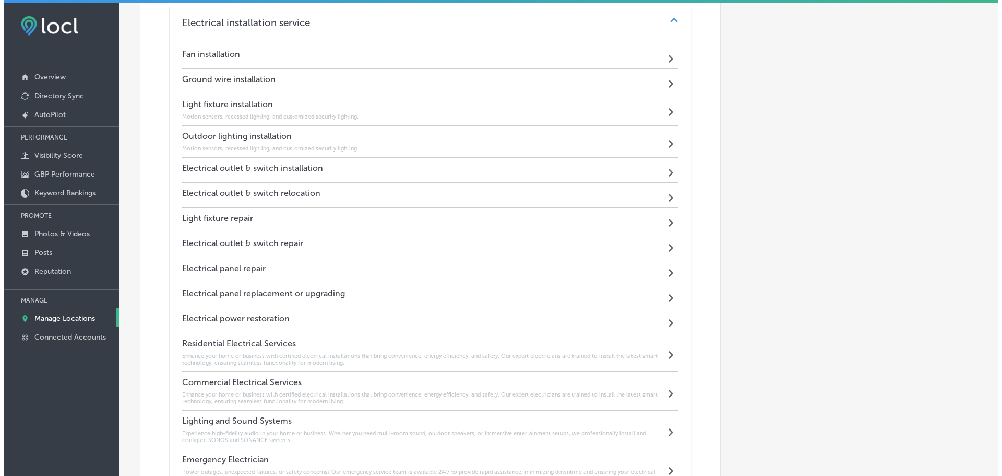
scroll to position [885, 0]
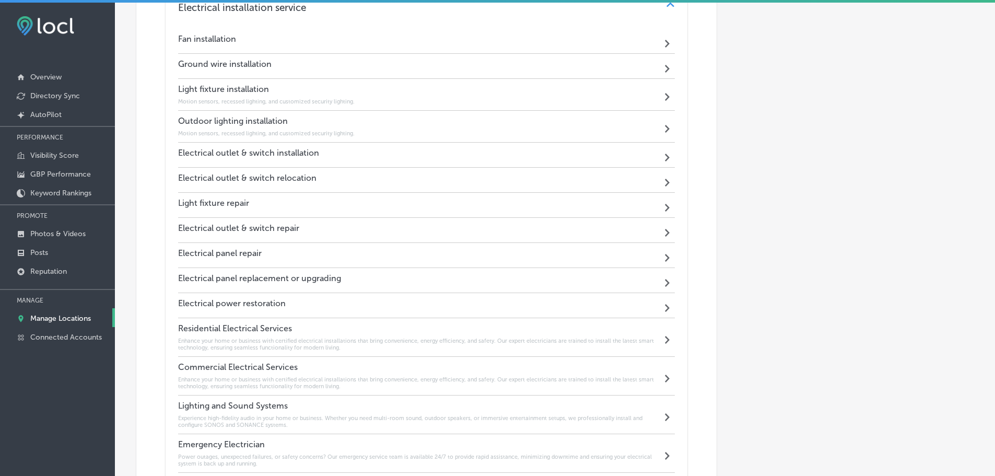
click at [243, 303] on h4 "Electrical power restoration" at bounding box center [232, 303] width 108 height 10
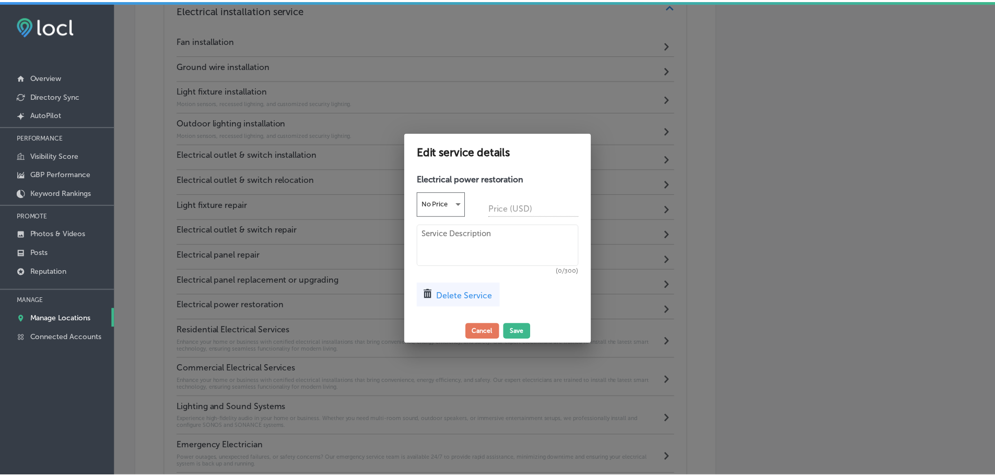
scroll to position [887, 0]
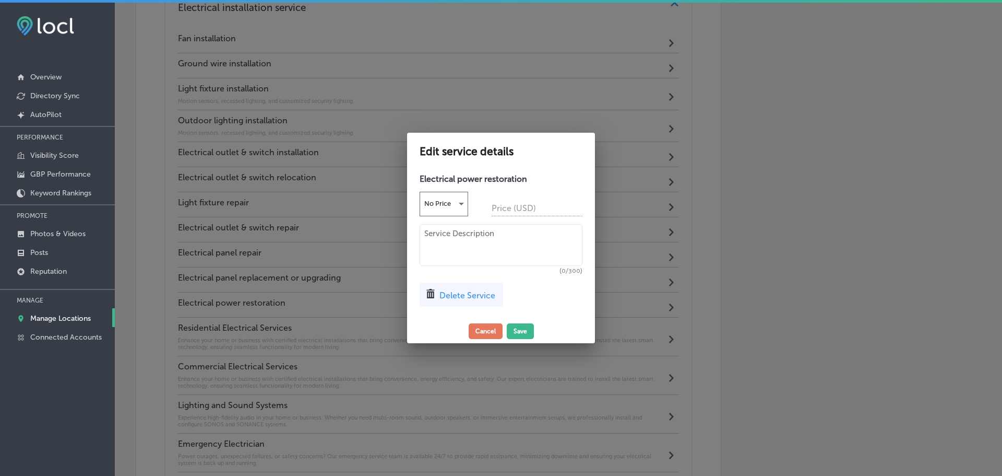
click at [462, 243] on textarea at bounding box center [501, 245] width 163 height 42
paste textarea "Power outages, unexpected failures, or safety concerns? Our emergency service t…"
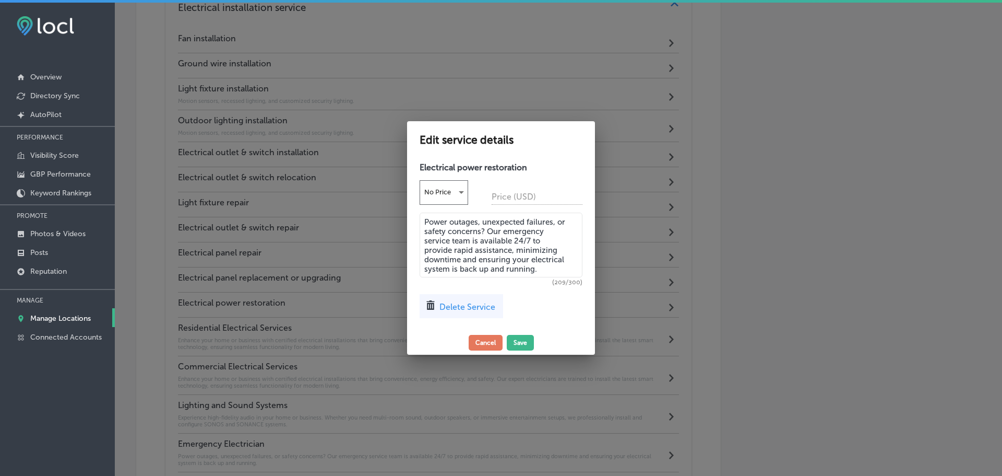
type textarea "Power outages, unexpected failures, or safety concerns? Our emergency service t…"
click at [520, 334] on div "Edit service details Electrical power restoration No Price Price (USD) Power ou…" at bounding box center [501, 237] width 188 height 233
click at [526, 341] on button "Save" at bounding box center [520, 343] width 27 height 16
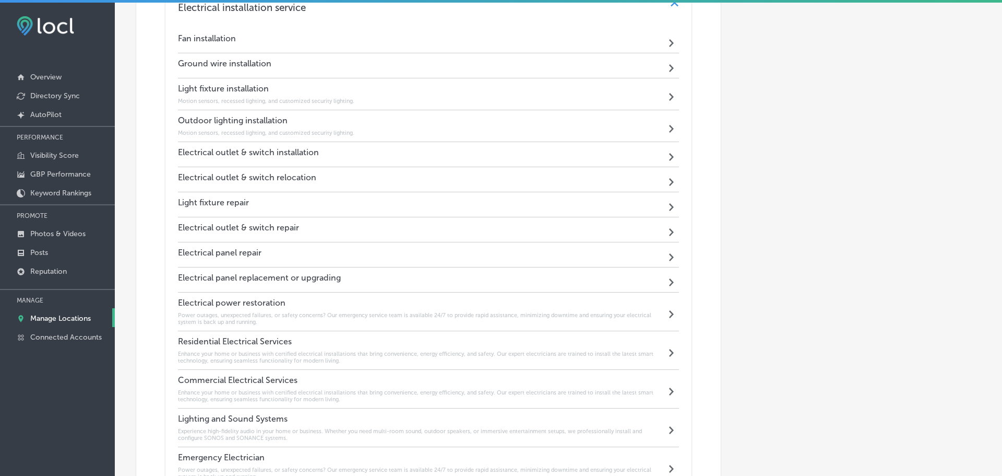
scroll to position [885, 0]
click at [357, 151] on div "Electrical outlet & switch installation Path Created with Sketch." at bounding box center [426, 155] width 497 height 25
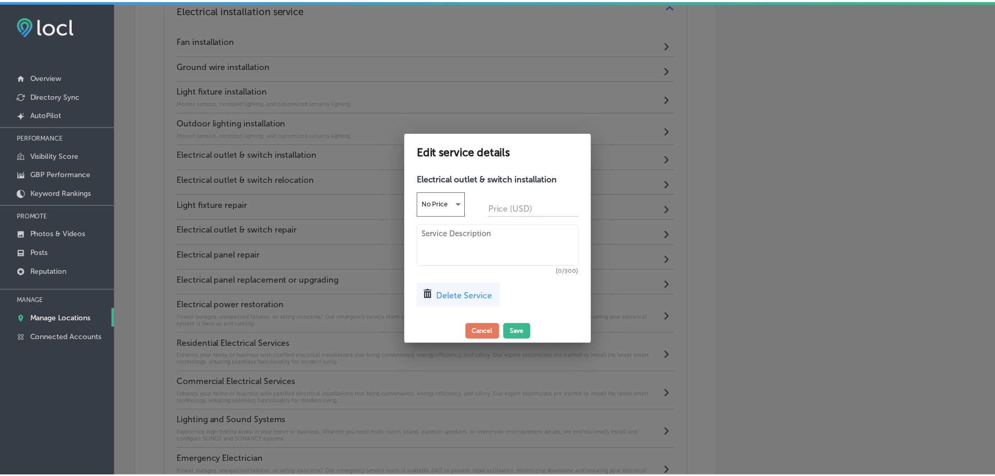
scroll to position [887, 0]
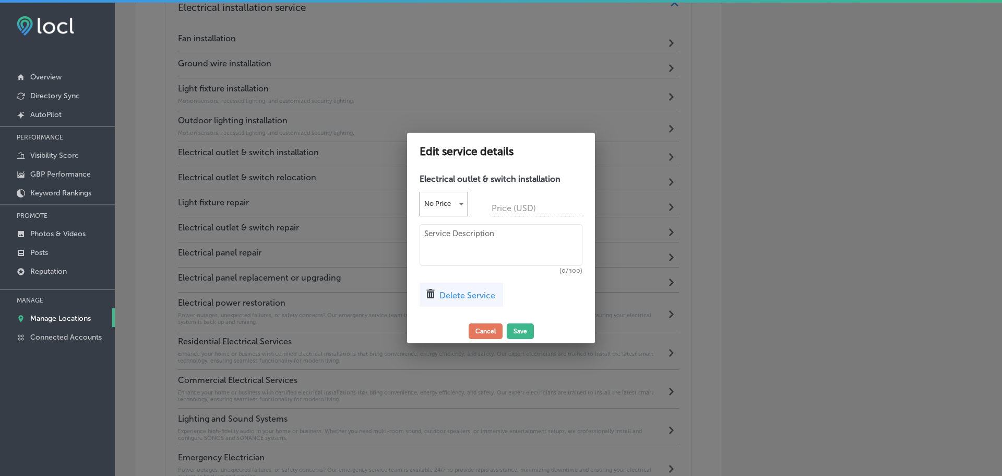
click at [437, 229] on textarea at bounding box center [501, 245] width 163 height 42
paste textarea "Enhance your home or business with certified electrical installations that brin…"
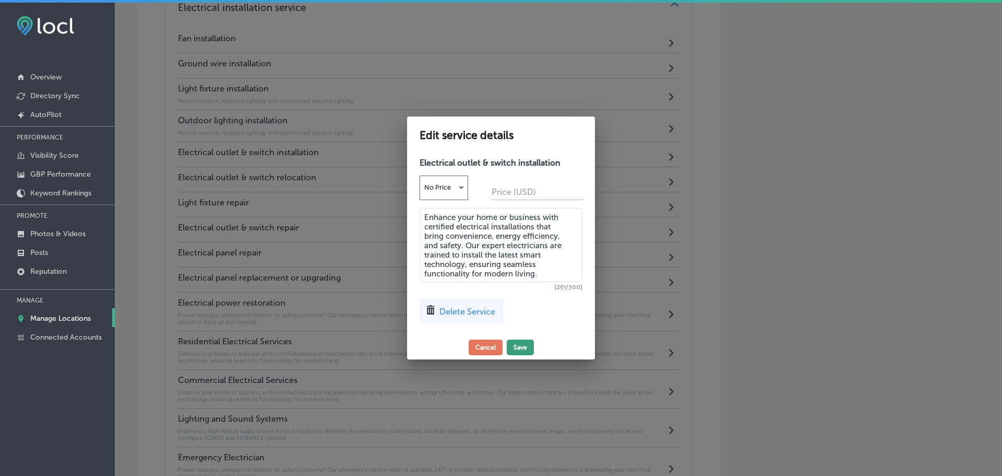
type textarea "Enhance your home or business with certified electrical installations that brin…"
click at [521, 344] on button "Save" at bounding box center [520, 347] width 27 height 16
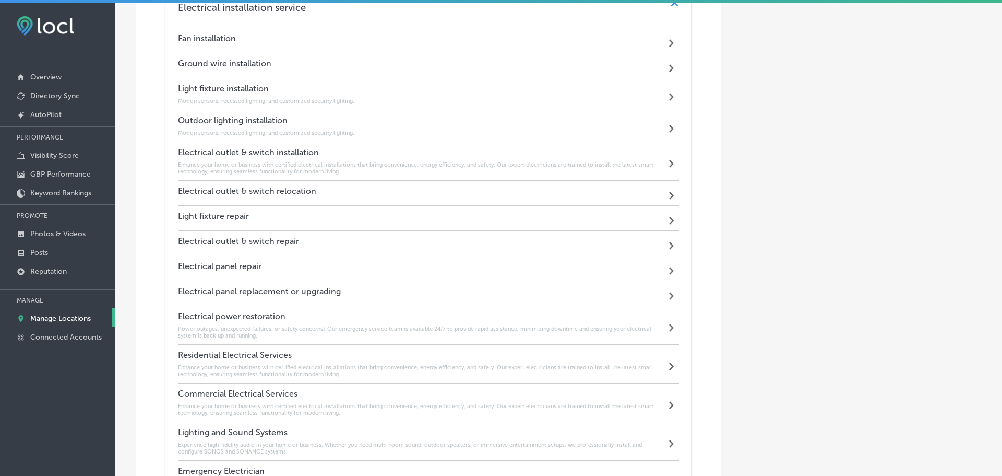
scroll to position [885, 0]
click at [304, 37] on div "Fan installation Path Created with Sketch." at bounding box center [426, 41] width 497 height 25
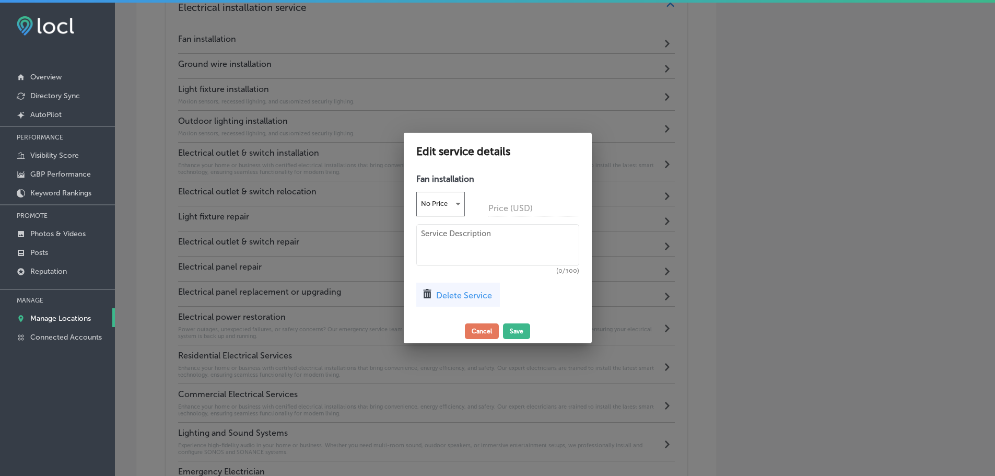
scroll to position [887, 0]
click at [445, 238] on textarea at bounding box center [501, 245] width 163 height 42
paste textarea "Enhance your home or business with certified electrical installations that brin…"
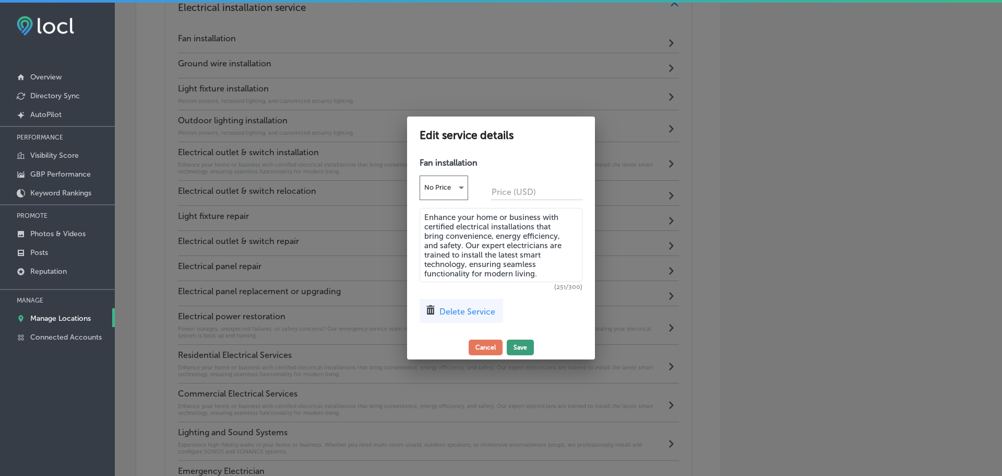
type textarea "Enhance your home or business with certified electrical installations that brin…"
click at [523, 346] on button "Save" at bounding box center [520, 347] width 27 height 16
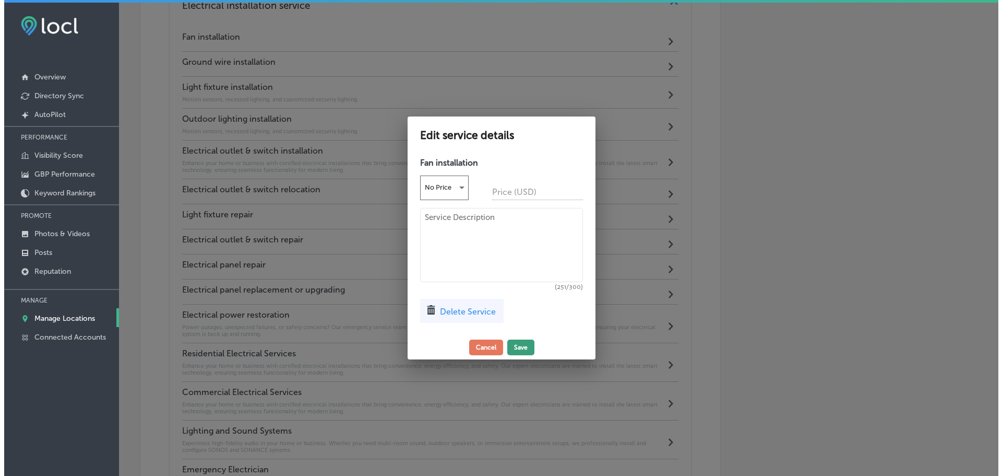
scroll to position [885, 0]
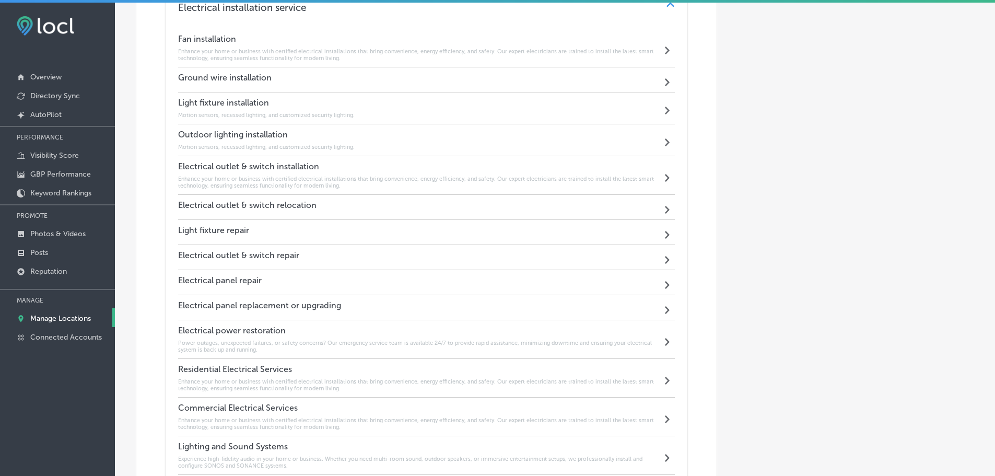
click at [334, 77] on div "Ground wire installation Path Created with Sketch." at bounding box center [426, 79] width 497 height 25
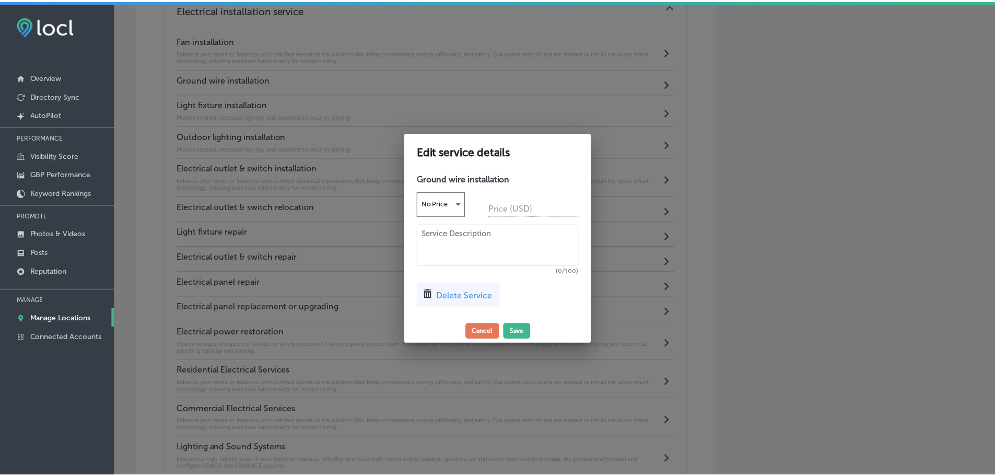
scroll to position [887, 0]
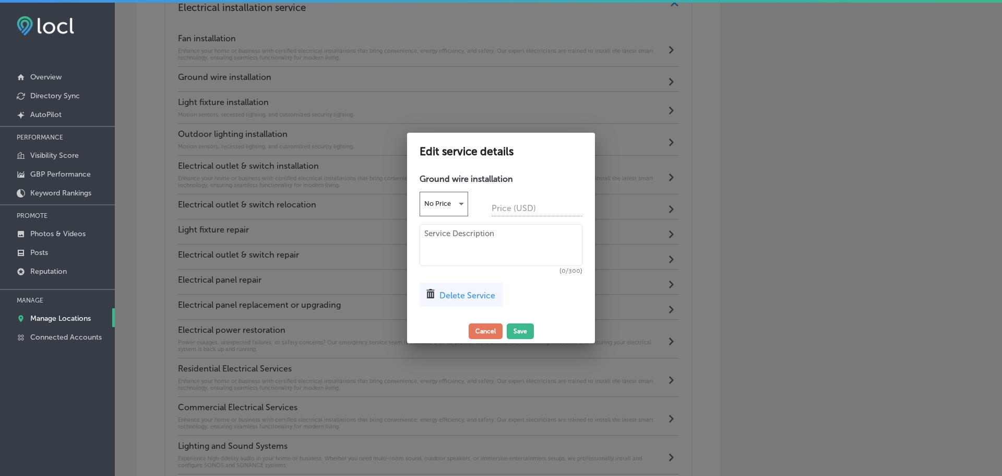
click at [442, 243] on textarea at bounding box center [501, 245] width 163 height 42
paste textarea "Enhance your home or business with certified electrical installations that brin…"
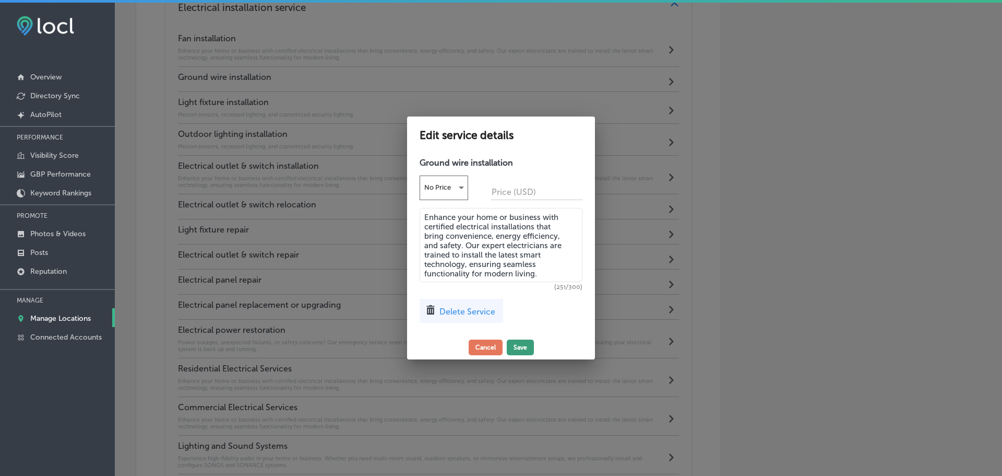
type textarea "Enhance your home or business with certified electrical installations that brin…"
click at [521, 346] on button "Save" at bounding box center [520, 347] width 27 height 16
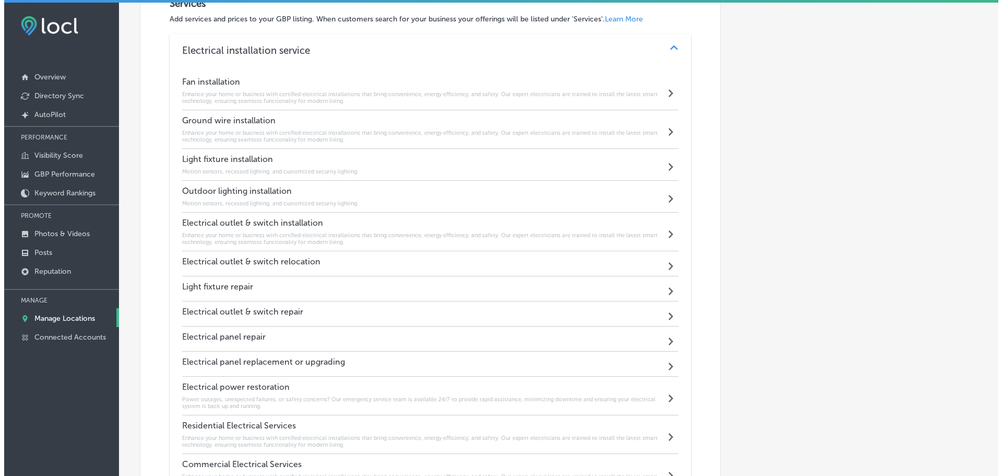
scroll to position [810, 0]
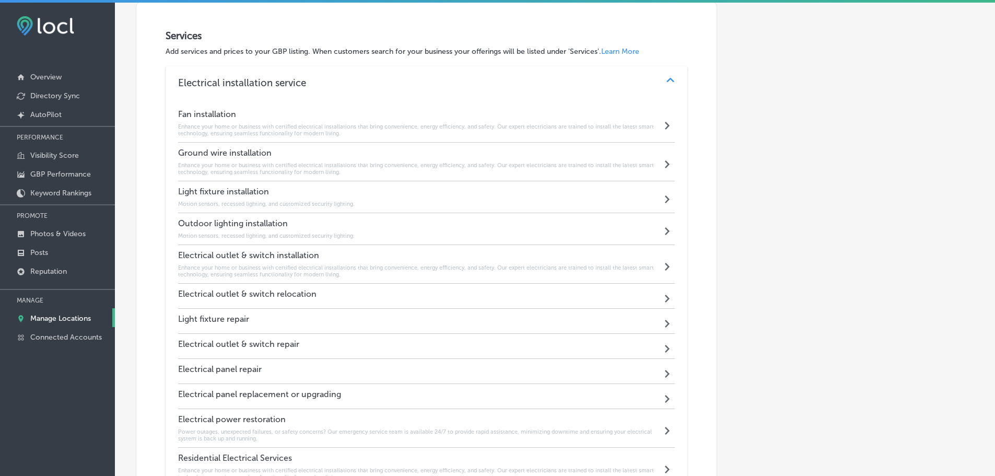
click at [493, 167] on h6 "Enhance your home or business with certified electrical installations that brin…" at bounding box center [420, 169] width 484 height 14
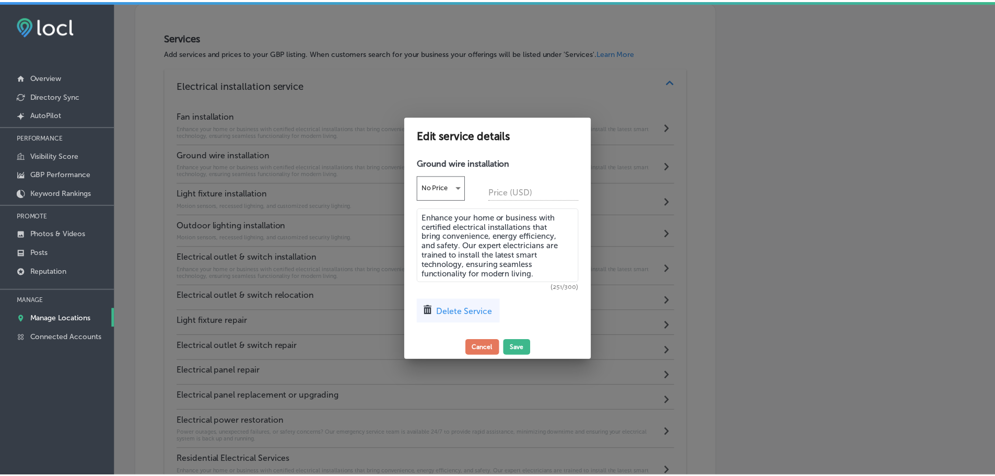
scroll to position [812, 0]
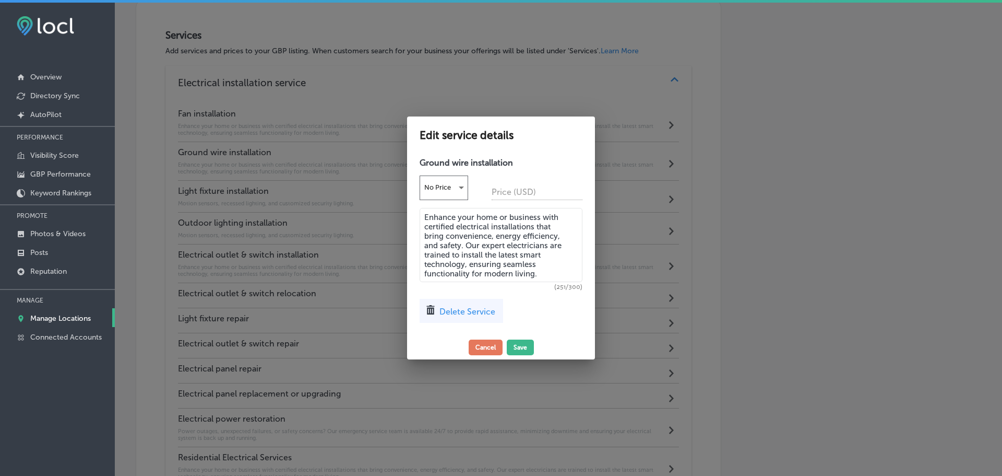
drag, startPoint x: 502, startPoint y: 271, endPoint x: 412, endPoint y: 213, distance: 107.6
click at [411, 213] on div "Ground wire installation No Price Price (USD) Enhance your home or business wit…" at bounding box center [501, 243] width 188 height 183
paste textarea "Dedicated wiring for stoves, dryers, water heaters, and other major appliances"
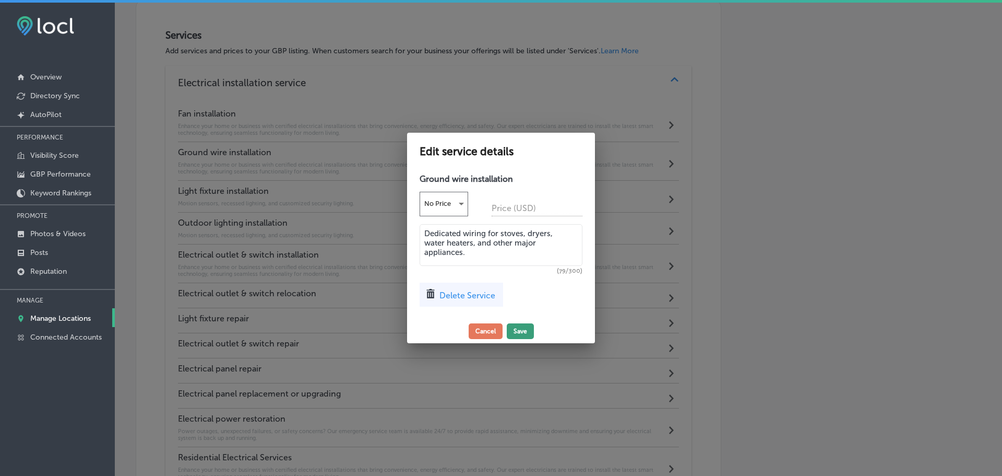
type textarea "Dedicated wiring for stoves, dryers, water heaters, and other major appliances."
click at [518, 328] on button "Save" at bounding box center [520, 331] width 27 height 16
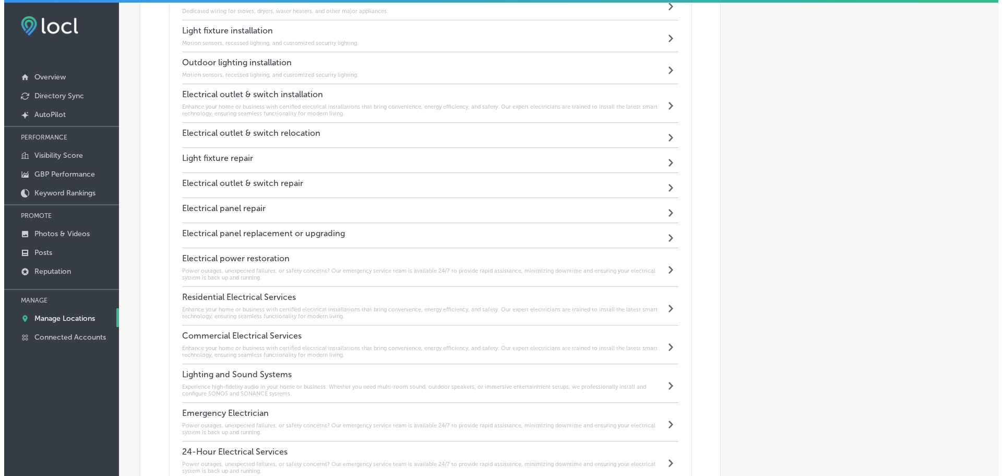
scroll to position [966, 0]
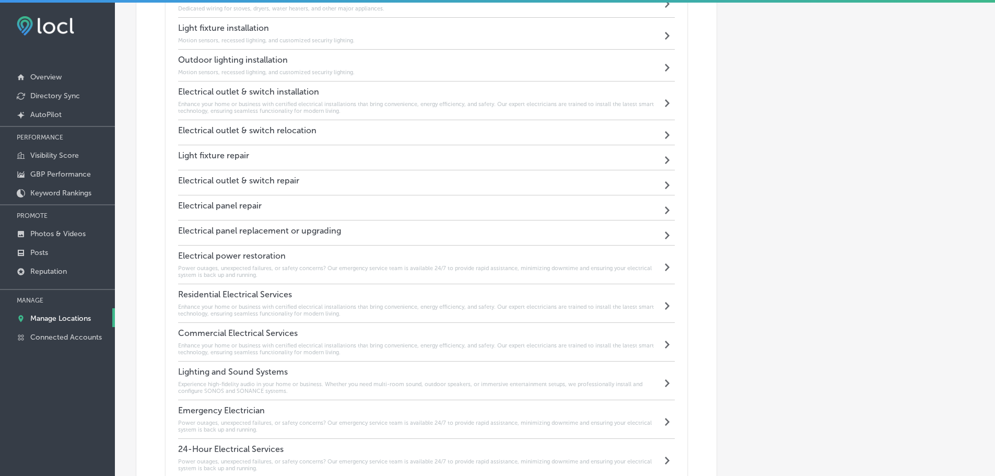
click at [350, 203] on div "Electrical panel repair Path Created with Sketch." at bounding box center [426, 207] width 497 height 25
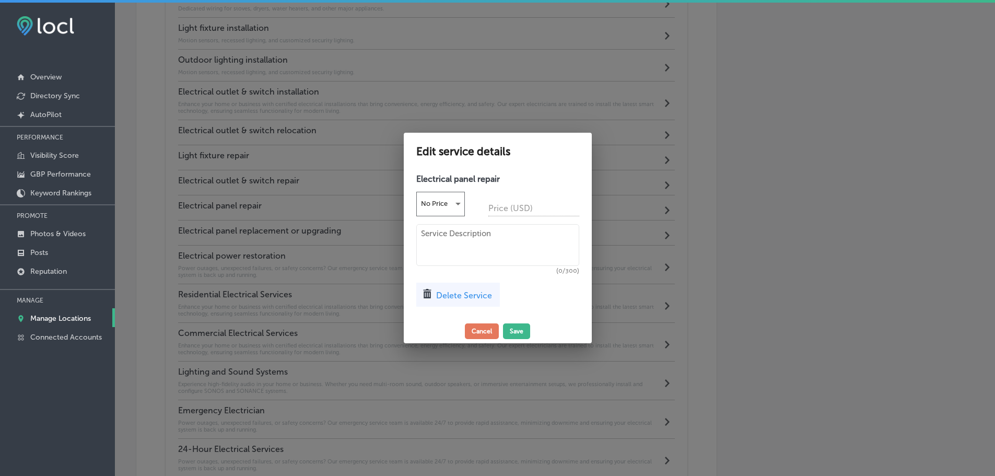
scroll to position [968, 0]
click at [449, 233] on textarea at bounding box center [501, 245] width 163 height 42
paste textarea "Zion Electric Inc. offers specialty electrical services tailored to enhance you…"
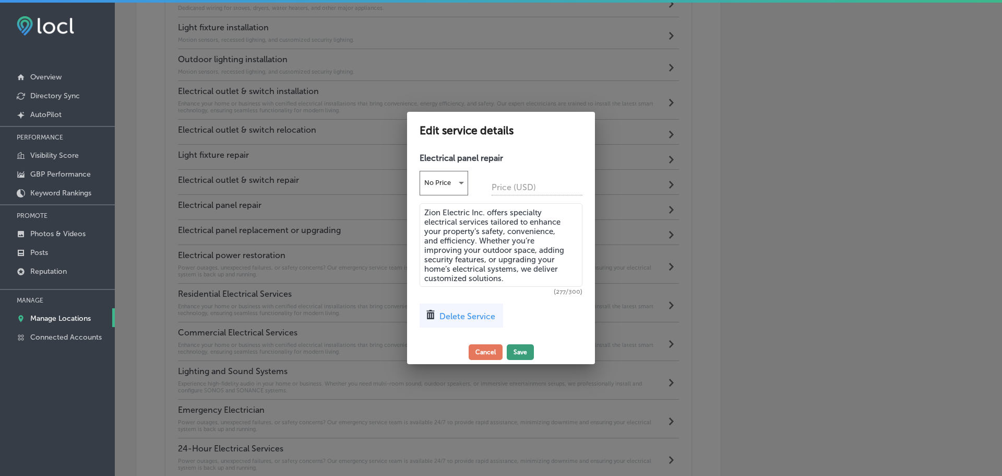
type textarea "Zion Electric Inc. offers specialty electrical services tailored to enhance you…"
click at [522, 350] on button "Save" at bounding box center [520, 352] width 27 height 16
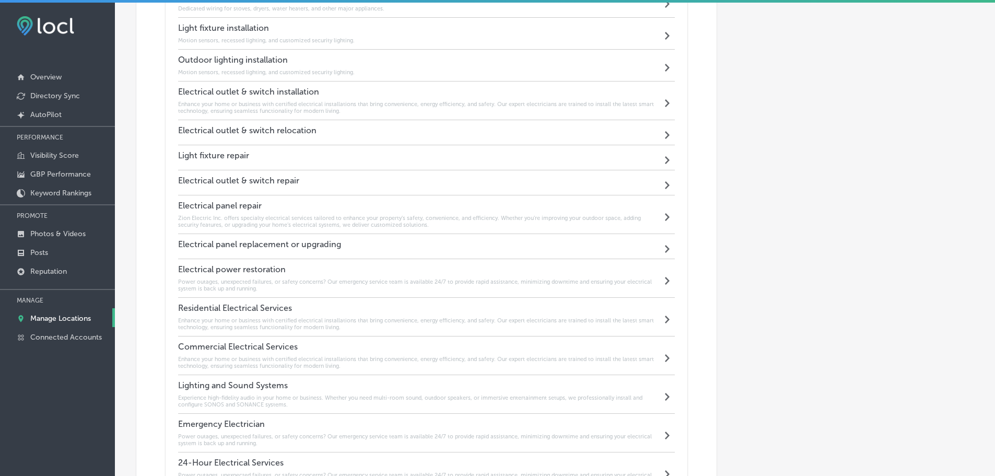
click at [412, 245] on div "Electrical panel replacement or upgrading Path Created with Sketch." at bounding box center [426, 246] width 497 height 25
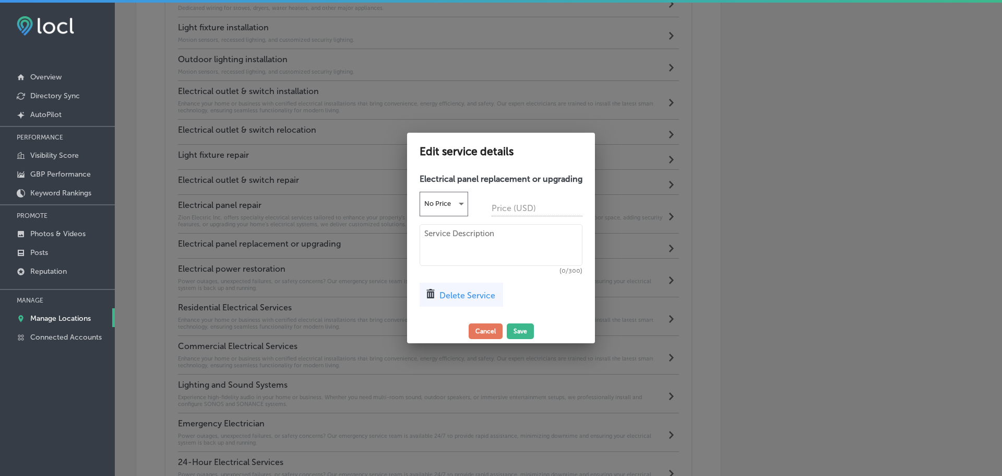
click at [444, 245] on textarea at bounding box center [501, 245] width 163 height 42
paste textarea "Zion Electric Inc. offers specialty electrical services tailored to enhance you…"
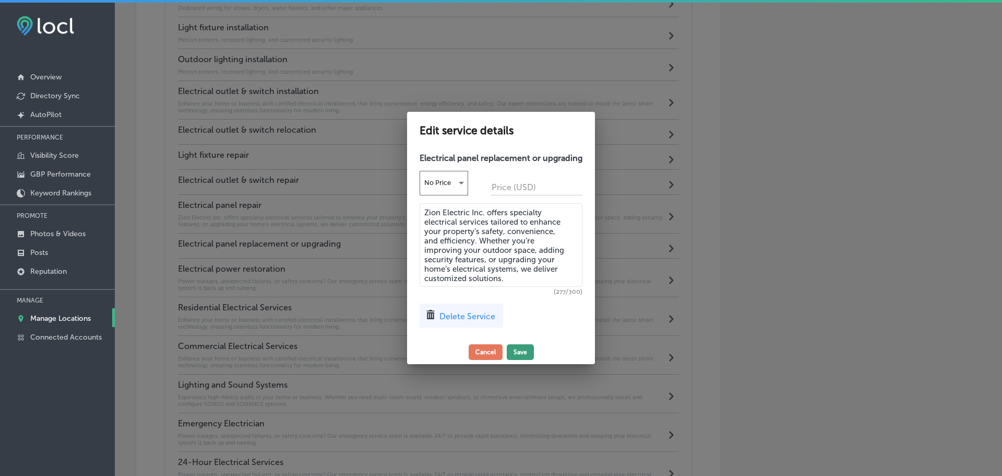
type textarea "Zion Electric Inc. offers specialty electrical services tailored to enhance you…"
click at [520, 352] on button "Save" at bounding box center [520, 352] width 27 height 16
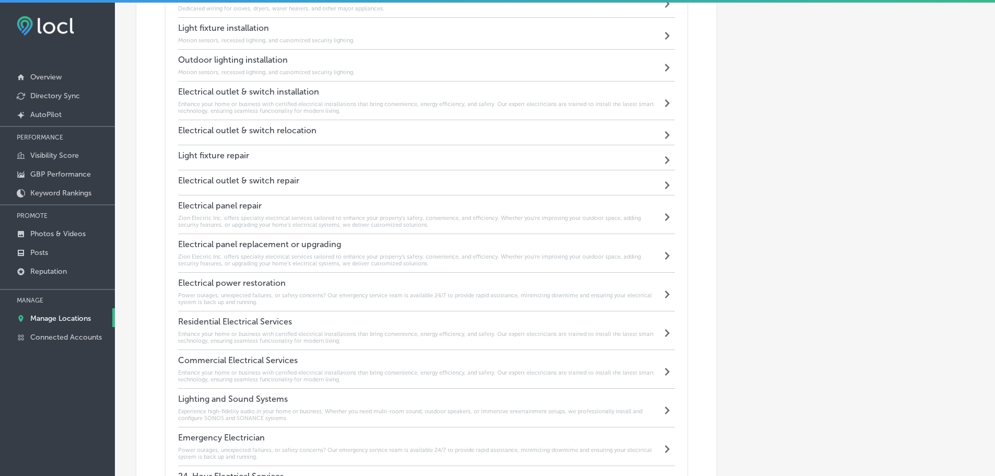
click at [382, 175] on div "Electrical outlet & switch repair Path Created with Sketch." at bounding box center [426, 182] width 497 height 25
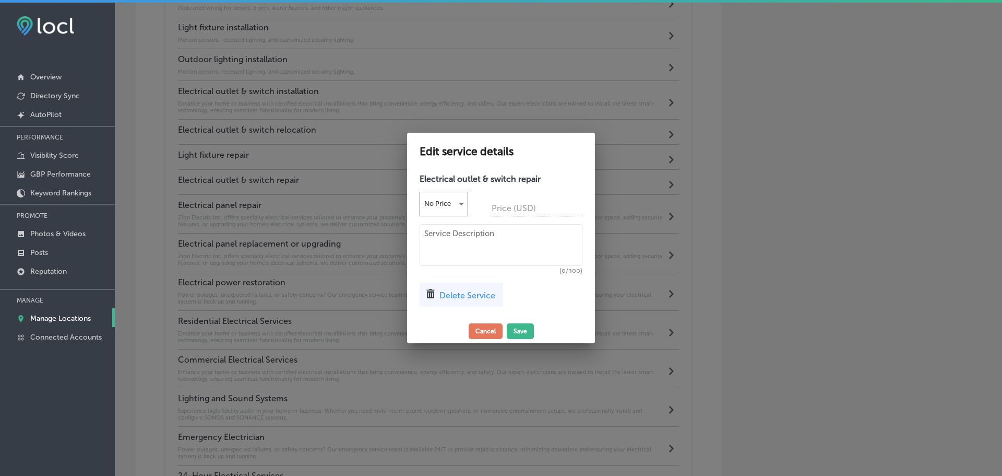
click at [459, 232] on textarea at bounding box center [501, 245] width 163 height 42
paste textarea "Zion Electric Inc. offers specialty electrical services tailored to enhance you…"
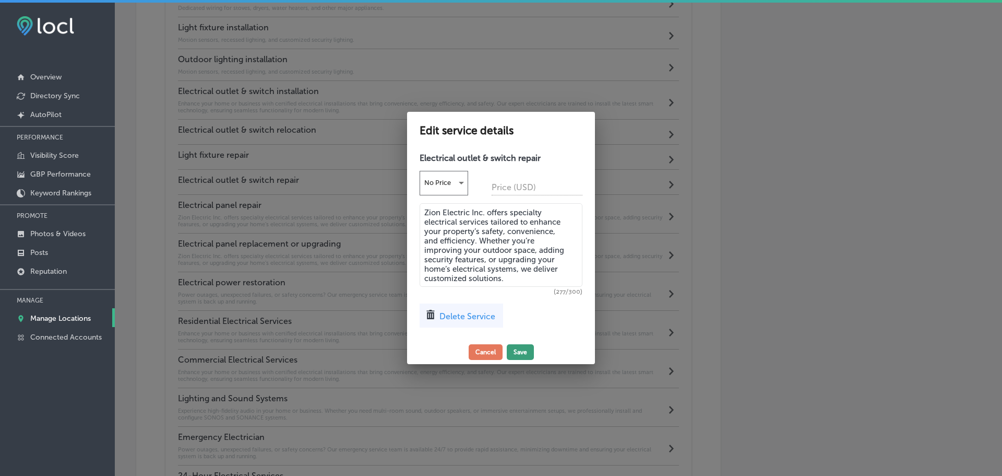
type textarea "Zion Electric Inc. offers specialty electrical services tailored to enhance you…"
click at [518, 351] on button "Save" at bounding box center [520, 352] width 27 height 16
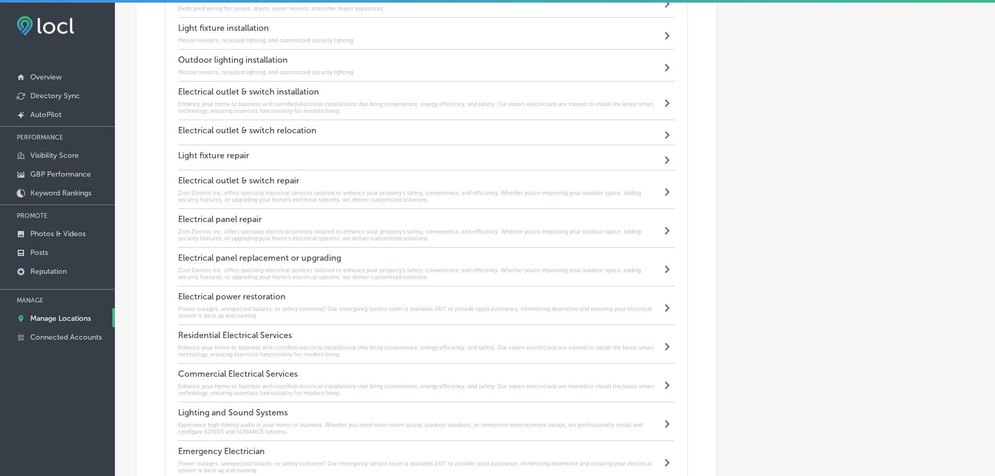
click at [350, 145] on div "Light fixture repair Path Created with Sketch." at bounding box center [426, 157] width 497 height 25
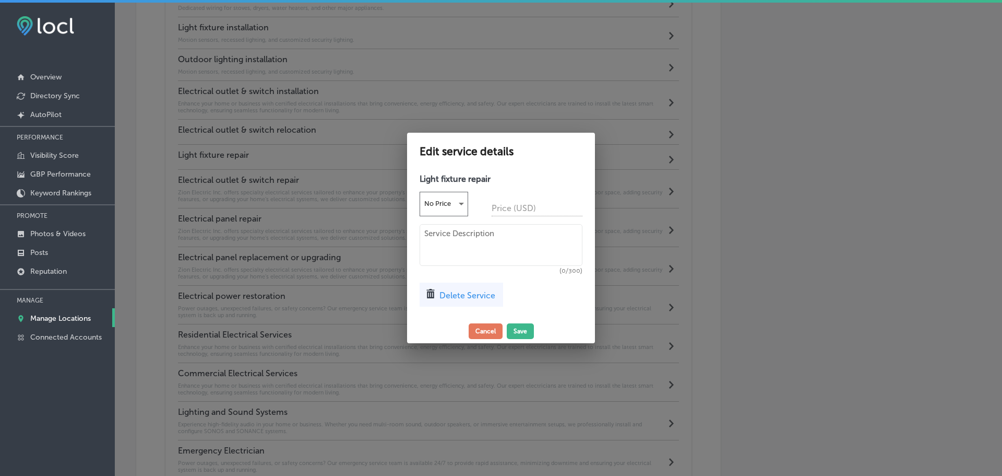
click at [448, 257] on textarea at bounding box center [501, 245] width 163 height 42
paste textarea "Zion Electric Inc. offers specialty electrical services tailored to enhance you…"
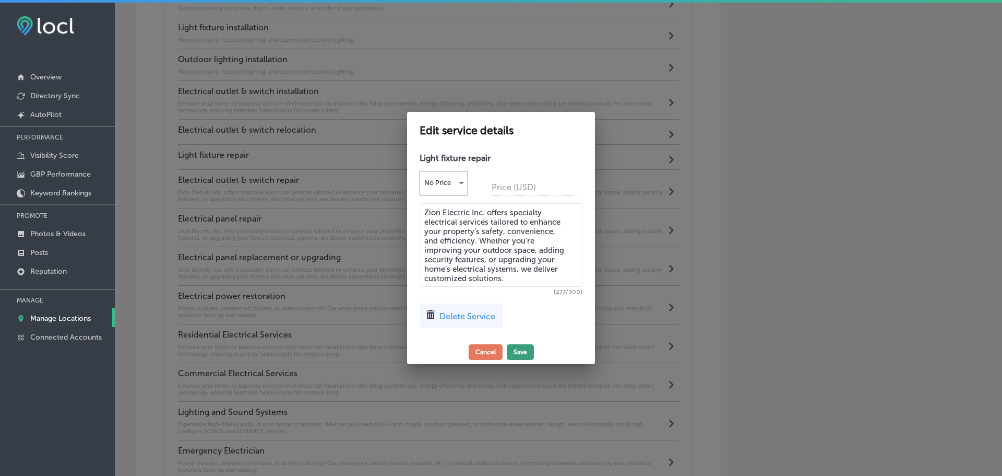
type textarea "Zion Electric Inc. offers specialty electrical services tailored to enhance you…"
click at [518, 350] on button "Save" at bounding box center [520, 352] width 27 height 16
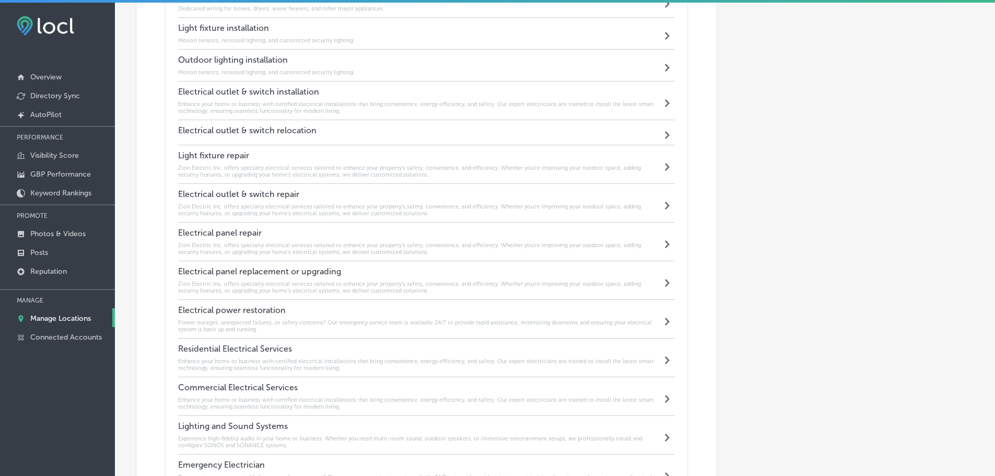
click at [402, 131] on div "Electrical outlet & switch relocation Path Created with Sketch." at bounding box center [426, 132] width 497 height 25
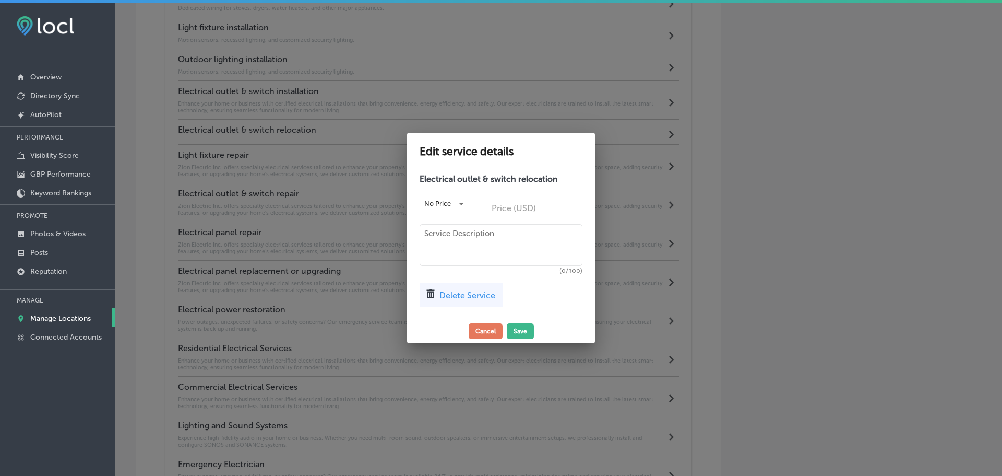
drag, startPoint x: 472, startPoint y: 274, endPoint x: 468, endPoint y: 257, distance: 17.9
click at [473, 274] on div "Electrical outlet & switch relocation No Price Price (USD) (0/300) Delete Servi…" at bounding box center [501, 244] width 188 height 150
click at [468, 246] on textarea at bounding box center [501, 245] width 163 height 42
paste textarea "Zion Electric Inc. offers specialty electrical services tailored to enhance you…"
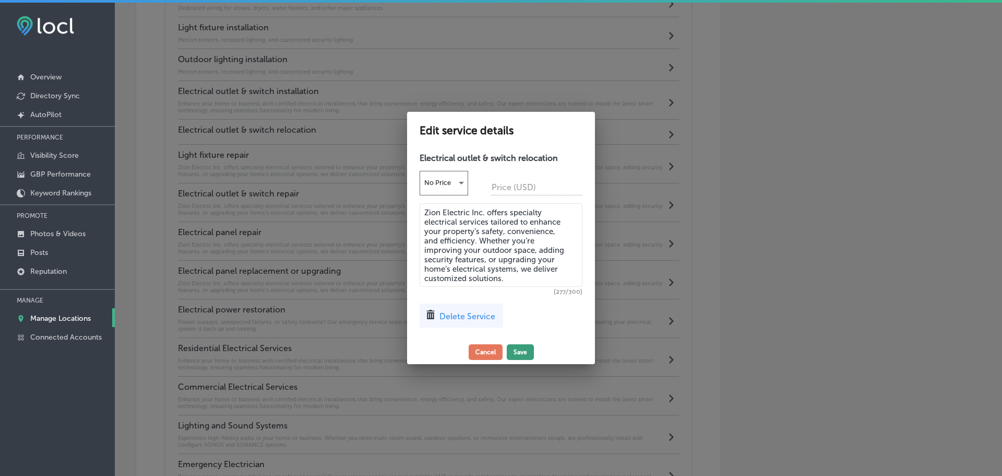
type textarea "Zion Electric Inc. offers specialty electrical services tailored to enhance you…"
click at [520, 352] on button "Save" at bounding box center [520, 352] width 27 height 16
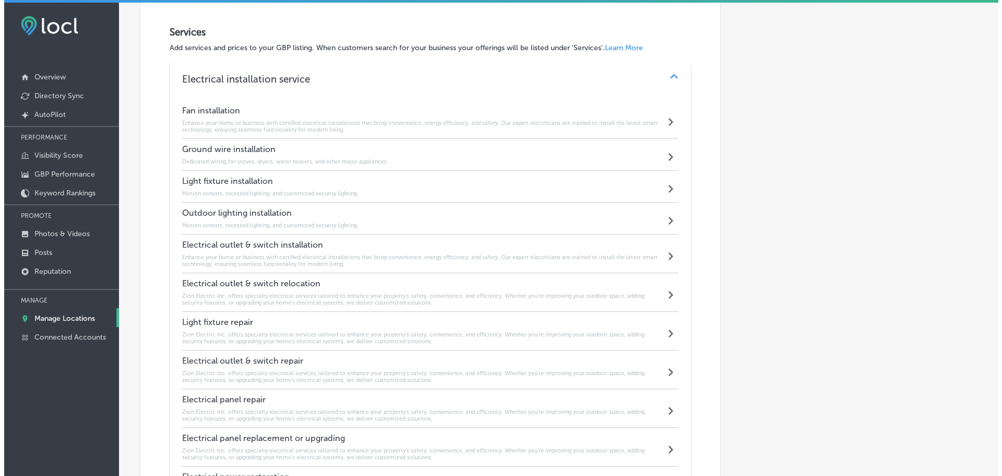
scroll to position [810, 0]
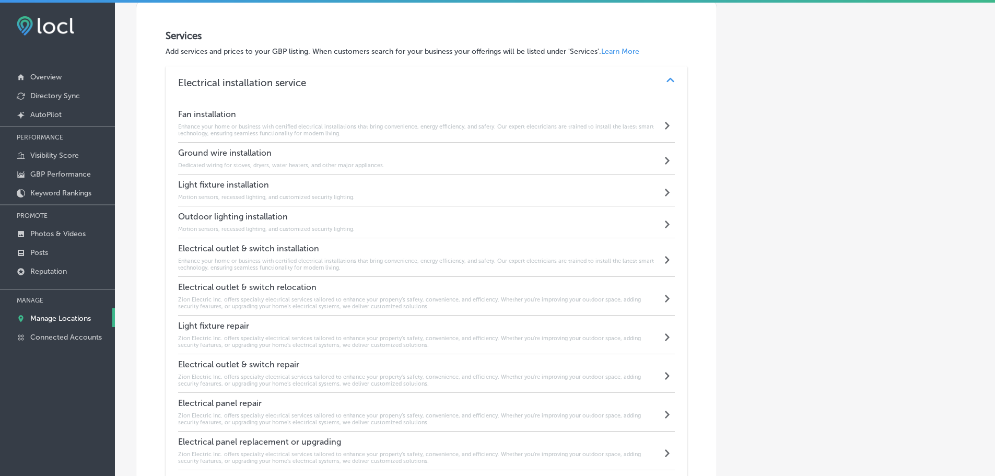
click at [429, 130] on h6 "Enhance your home or business with certified electrical installations that brin…" at bounding box center [420, 130] width 484 height 14
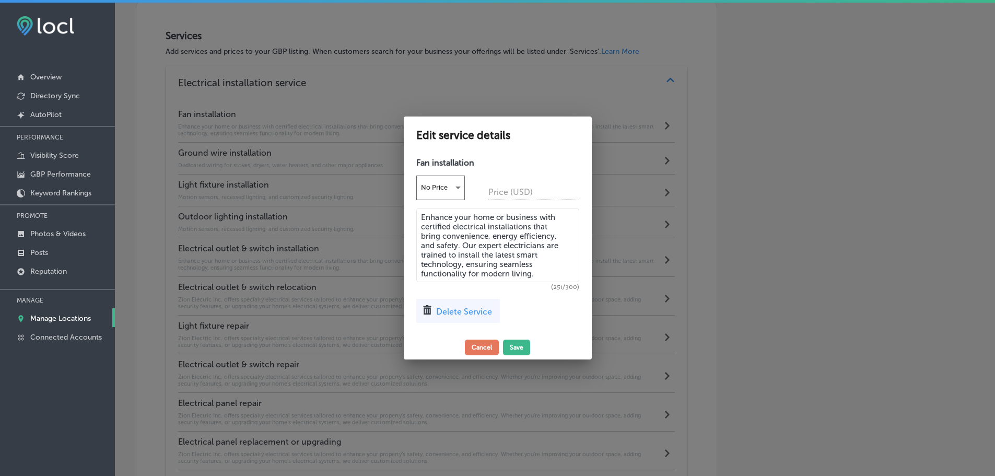
scroll to position [812, 0]
click at [458, 313] on span "Delete Service" at bounding box center [468, 311] width 56 height 10
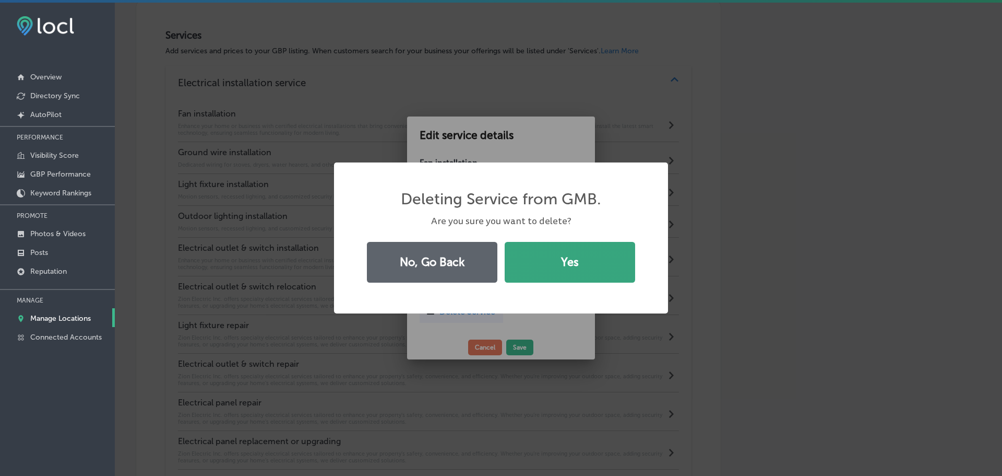
click at [576, 268] on button "Yes" at bounding box center [570, 262] width 131 height 41
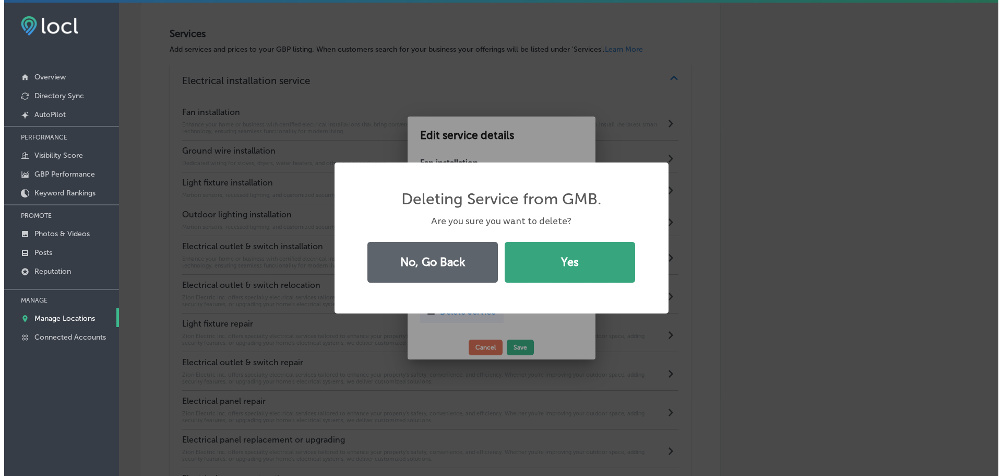
scroll to position [810, 0]
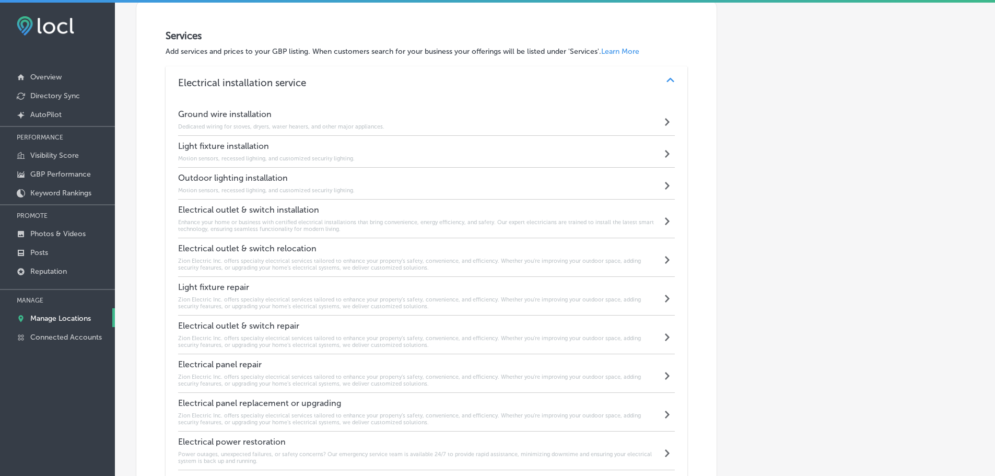
click at [446, 121] on div "Ground wire installation Dedicated wiring for stoves, dryers, water heaters, an…" at bounding box center [426, 120] width 497 height 32
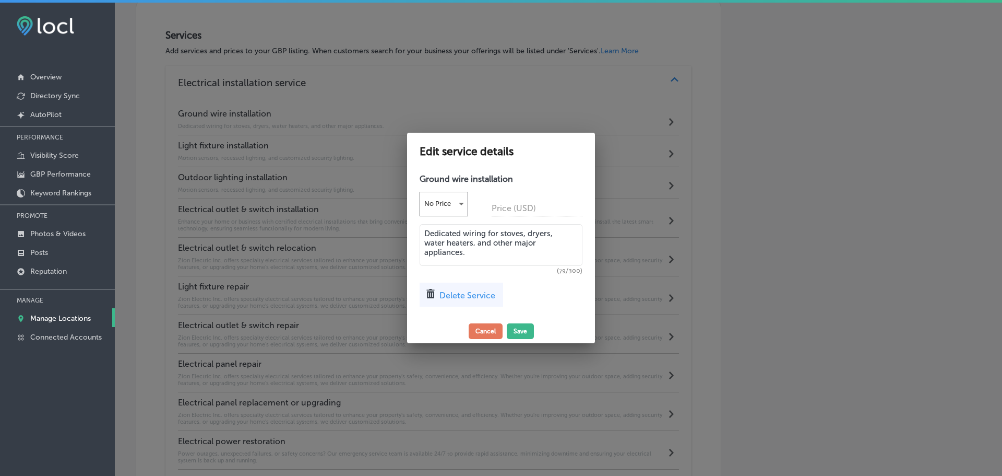
click at [460, 301] on div "Delete Service" at bounding box center [462, 294] width 84 height 24
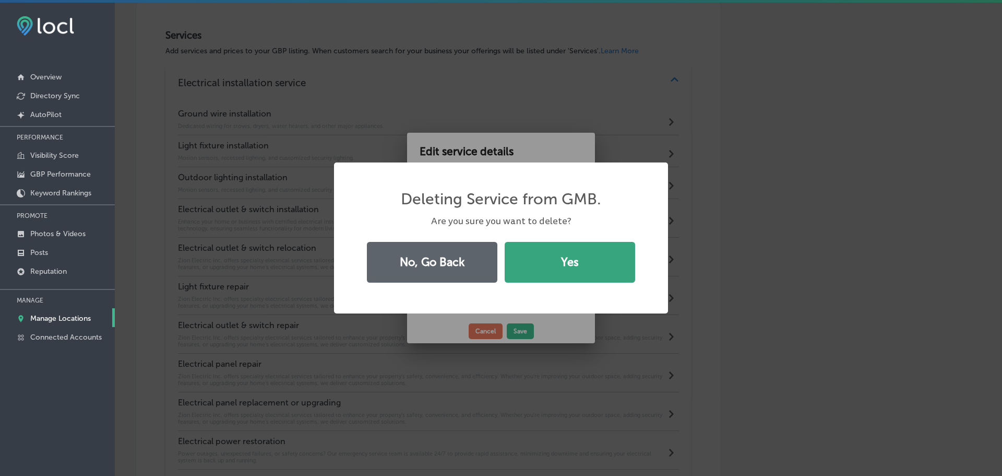
click at [549, 274] on button "Yes" at bounding box center [570, 262] width 131 height 41
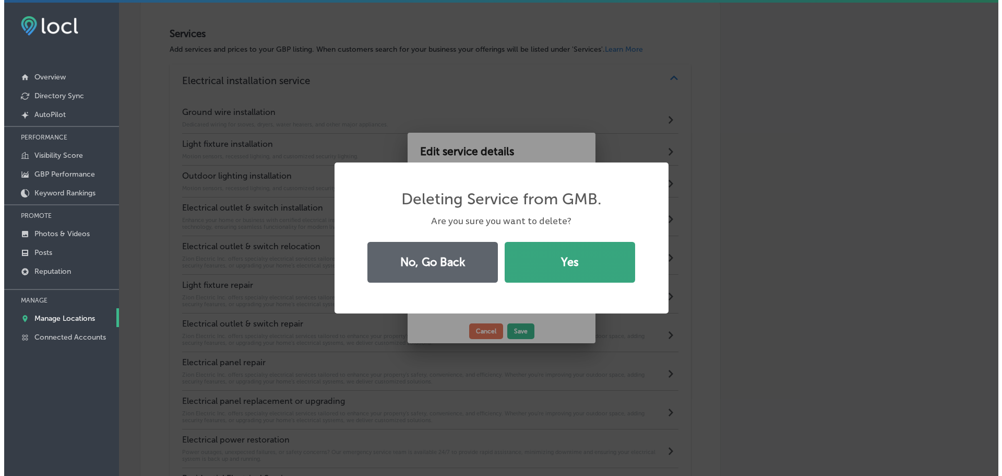
scroll to position [810, 0]
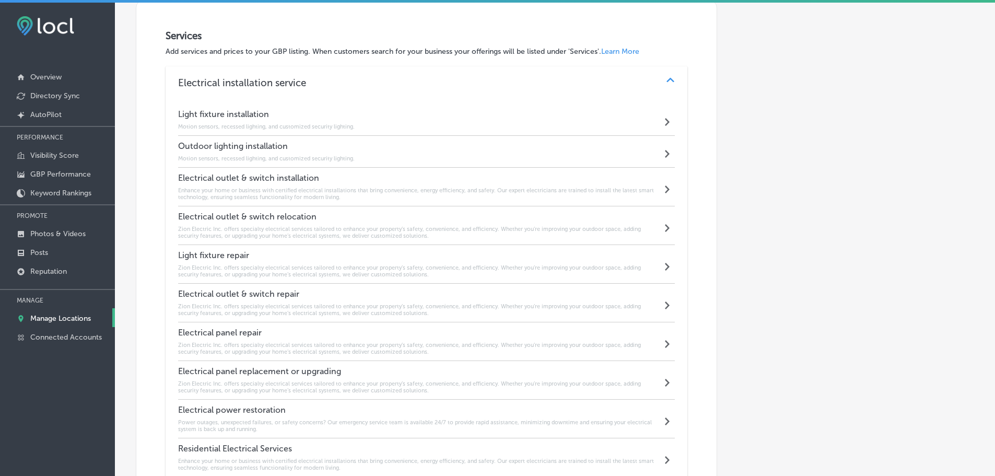
click at [401, 111] on div "Light fixture installation Motion sensors, recessed lighting, and customized se…" at bounding box center [426, 120] width 497 height 32
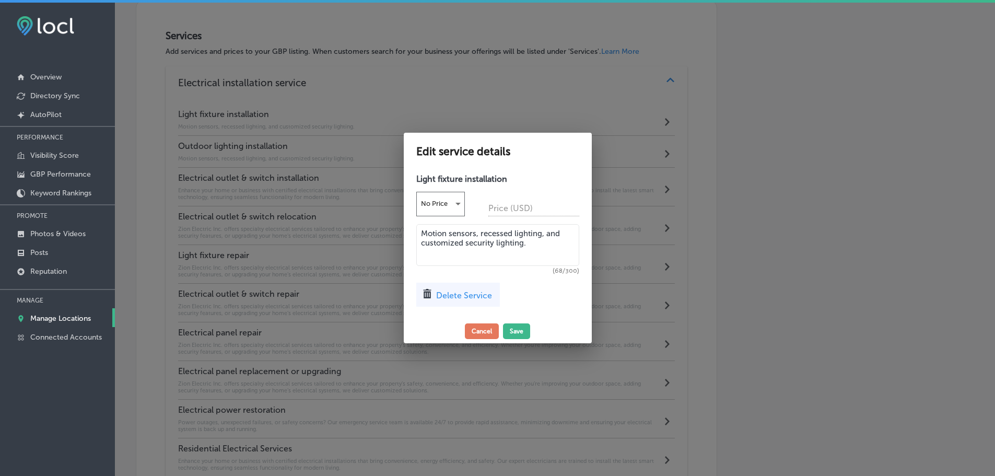
scroll to position [812, 0]
click at [462, 297] on span "Delete Service" at bounding box center [468, 295] width 56 height 10
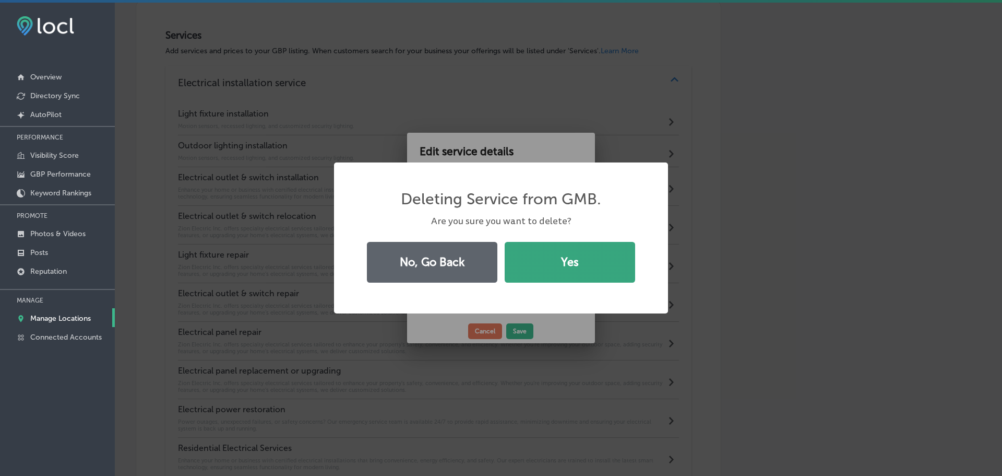
click at [542, 271] on button "Yes" at bounding box center [570, 262] width 131 height 41
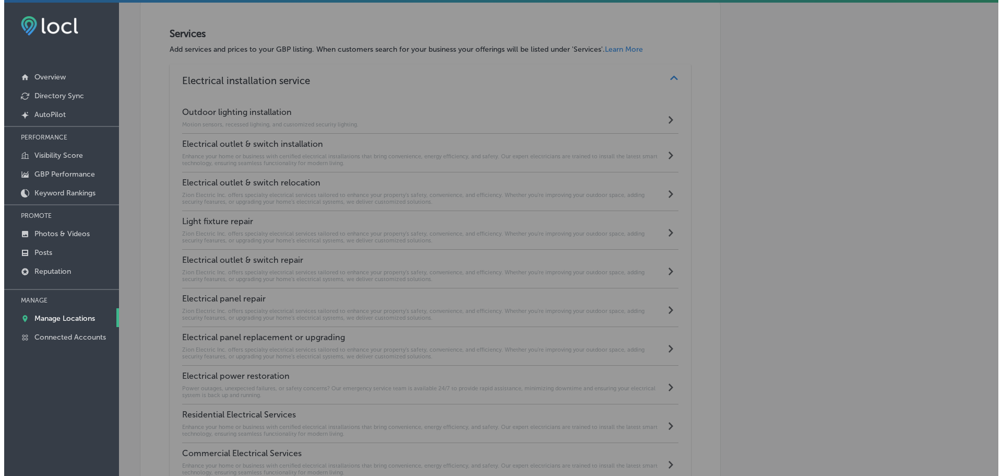
scroll to position [810, 0]
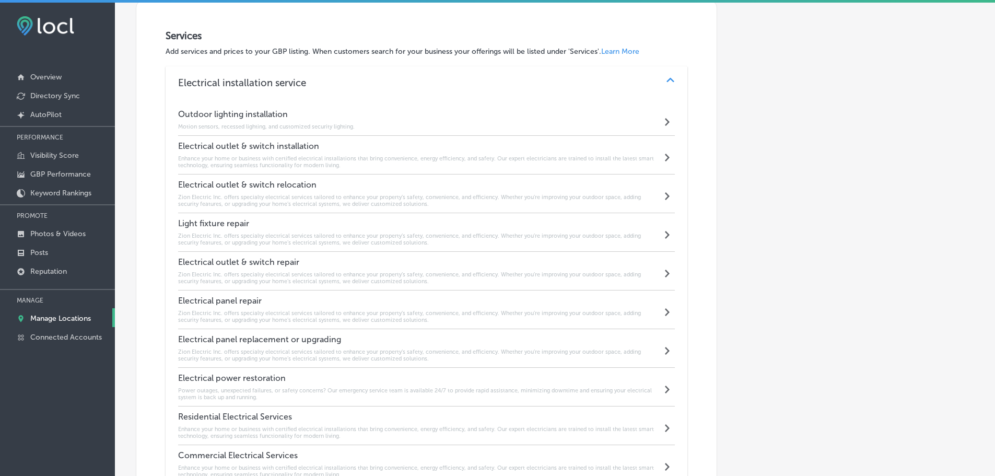
click at [380, 155] on h6 "Enhance your home or business with certified electrical installations that brin…" at bounding box center [420, 162] width 484 height 14
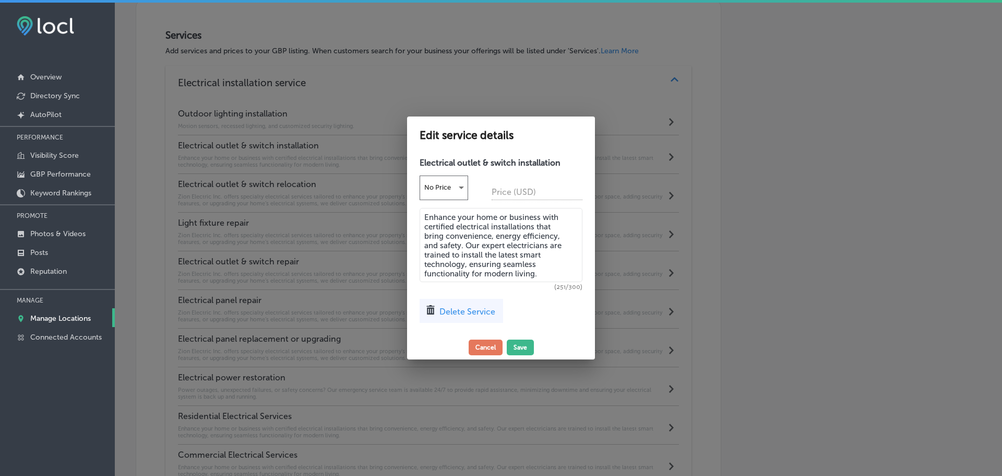
click at [473, 318] on div "Delete Service" at bounding box center [462, 311] width 84 height 24
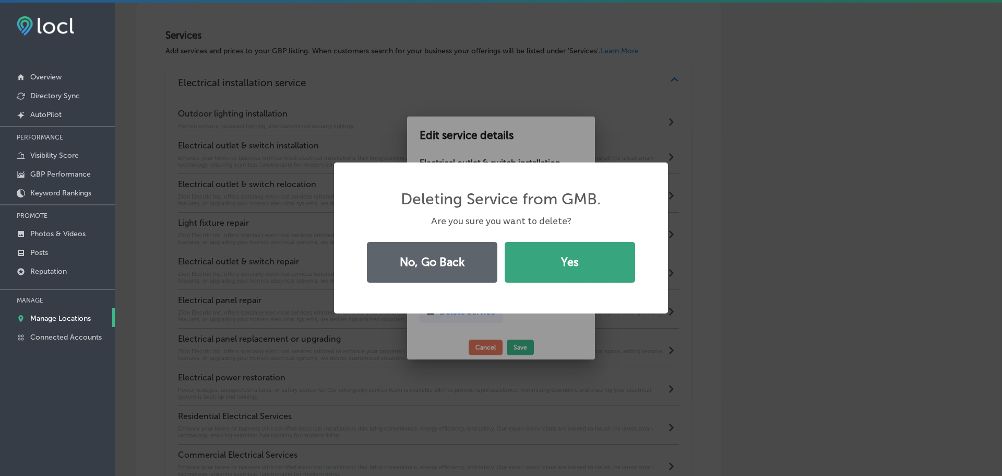
click at [543, 277] on button "Yes" at bounding box center [570, 262] width 131 height 41
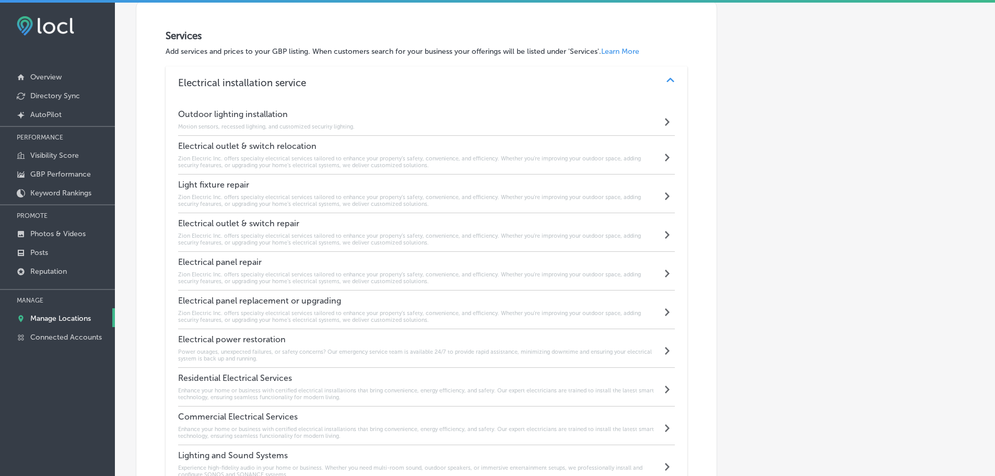
click at [387, 192] on div "Light fixture repair Zion Electric Inc. offers specialty electrical services ta…" at bounding box center [420, 194] width 484 height 28
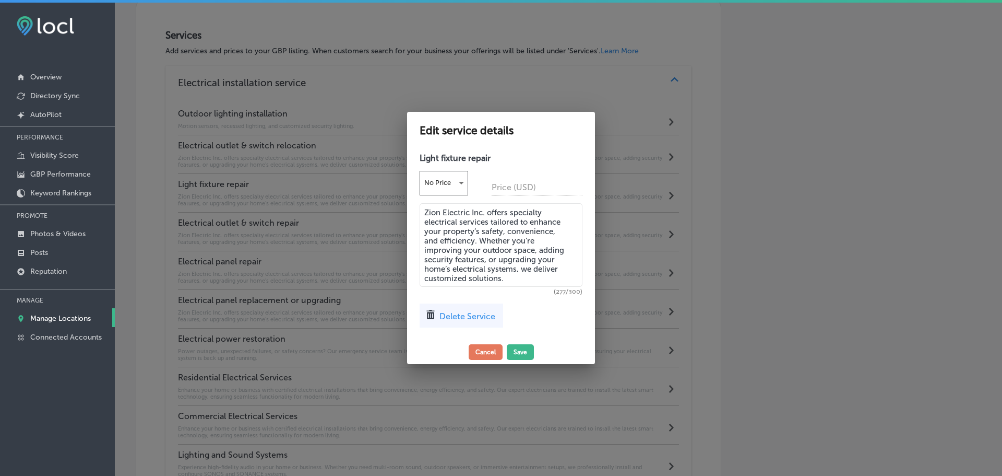
click at [454, 318] on span "Delete Service" at bounding box center [468, 316] width 56 height 10
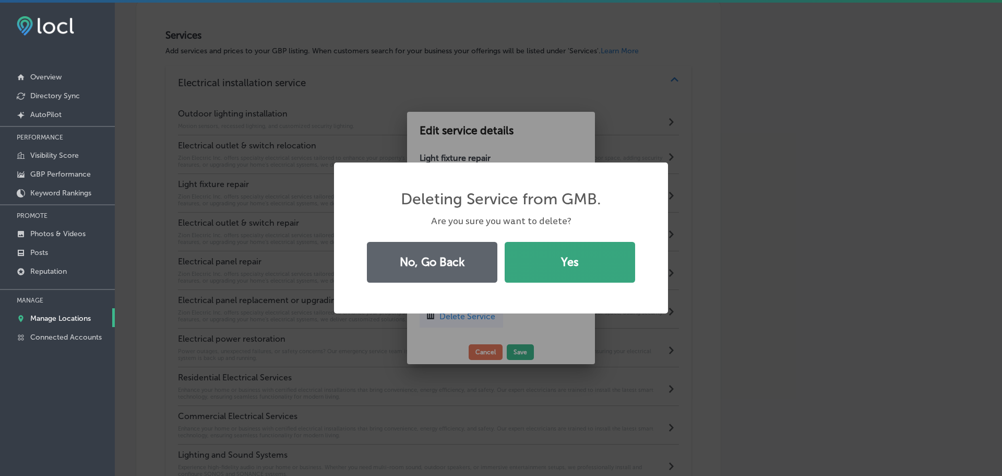
click at [527, 276] on button "Yes" at bounding box center [570, 262] width 131 height 41
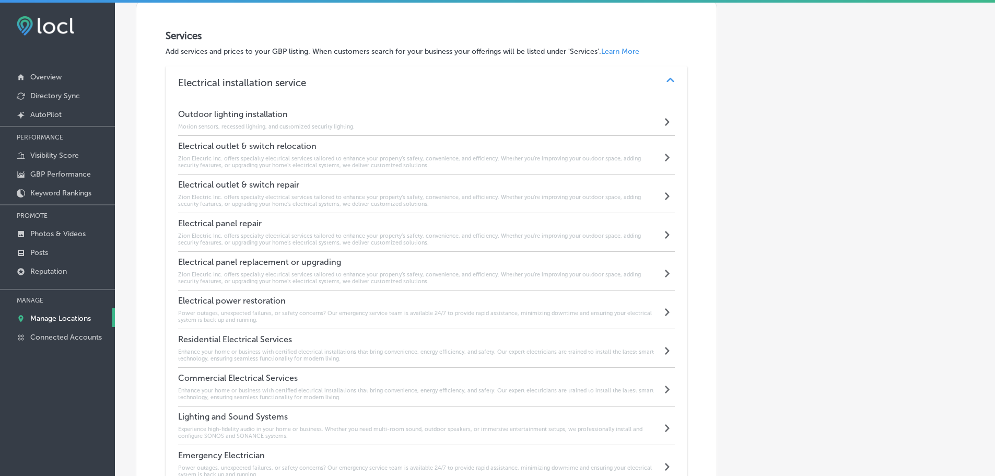
click at [370, 163] on h6 "Zion Electric Inc. offers specialty electrical services tailored to enhance you…" at bounding box center [420, 162] width 484 height 14
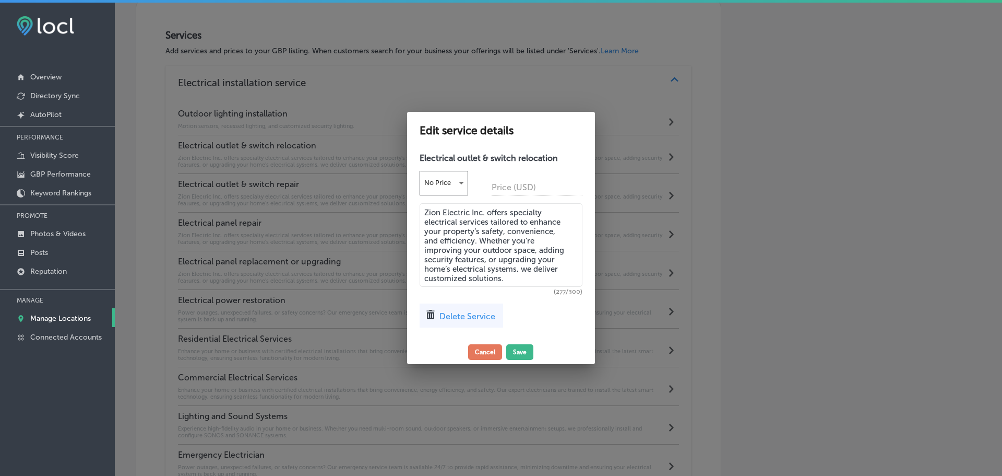
click at [447, 318] on span "Delete Service" at bounding box center [468, 316] width 56 height 10
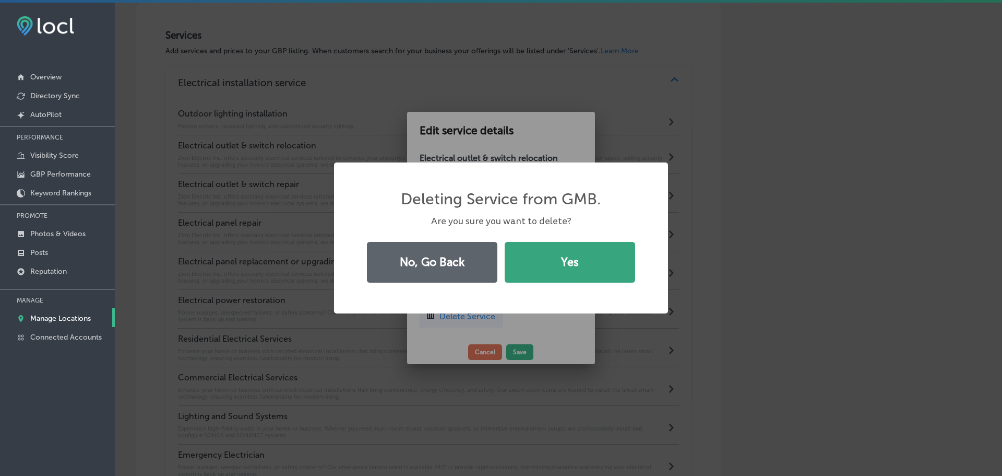
click at [545, 277] on button "Yes" at bounding box center [570, 262] width 131 height 41
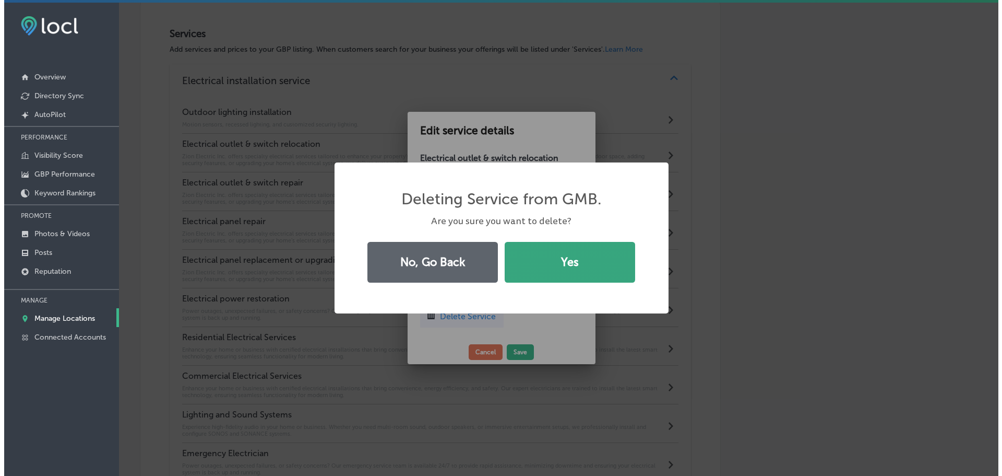
scroll to position [810, 0]
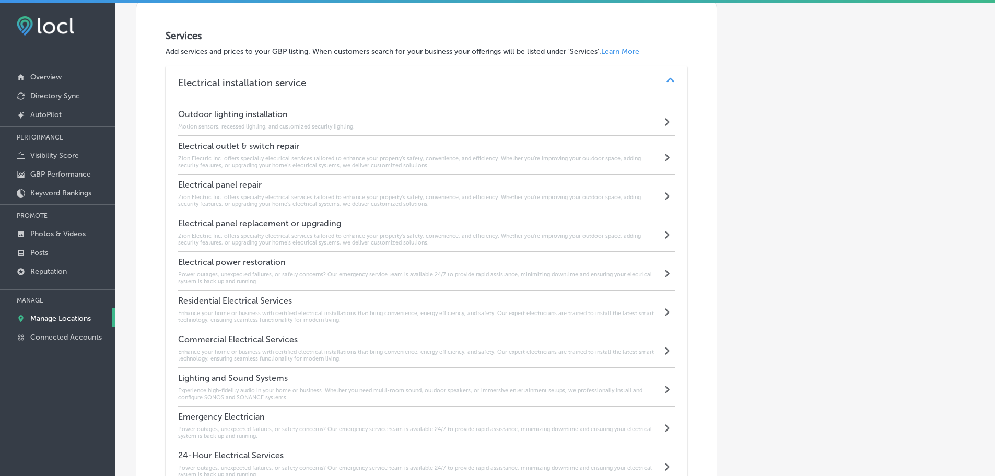
click at [418, 161] on h6 "Zion Electric Inc. offers specialty electrical services tailored to enhance you…" at bounding box center [420, 162] width 484 height 14
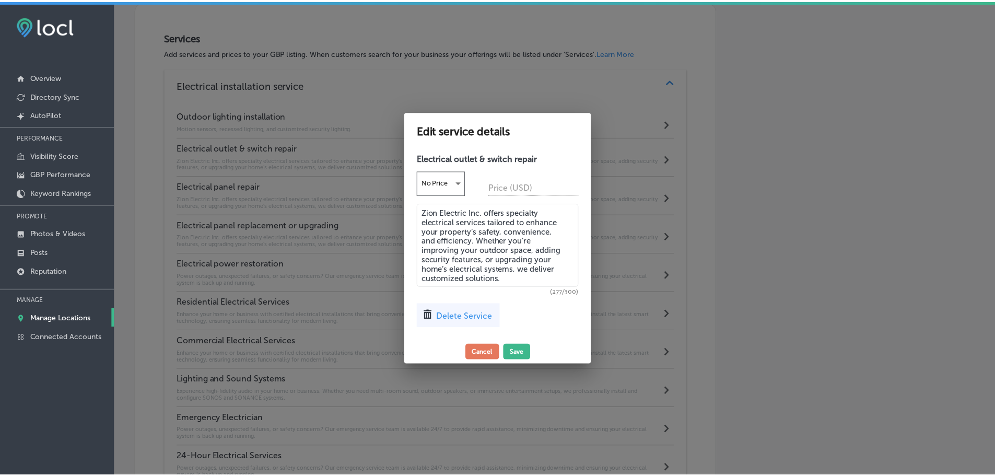
scroll to position [812, 0]
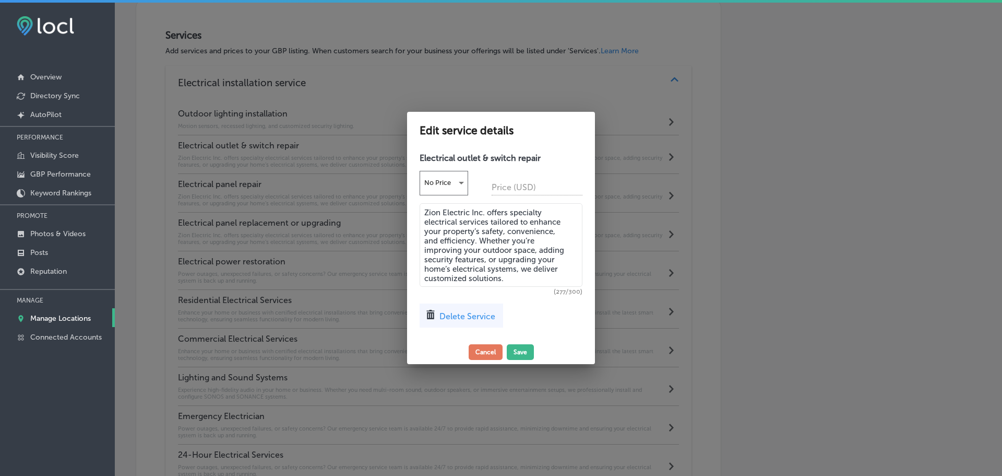
click at [486, 312] on span "Delete Service" at bounding box center [468, 316] width 56 height 10
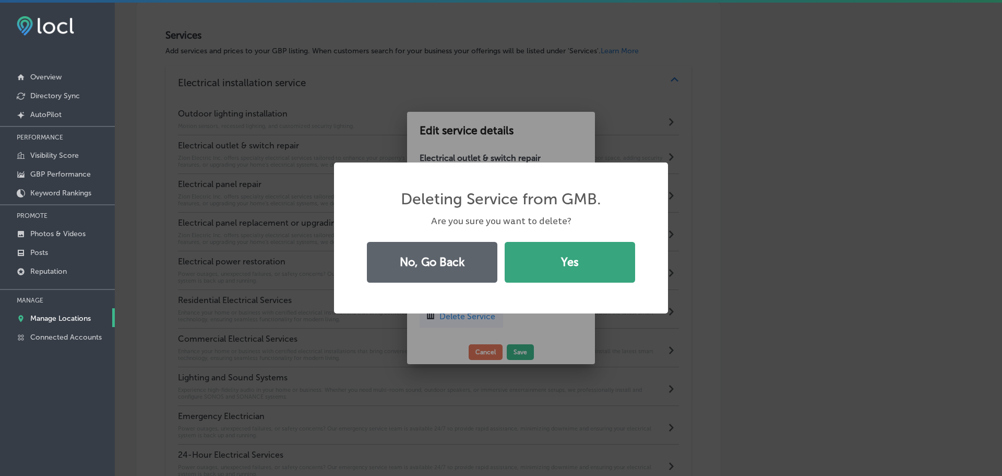
click at [600, 270] on button "Yes" at bounding box center [570, 262] width 131 height 41
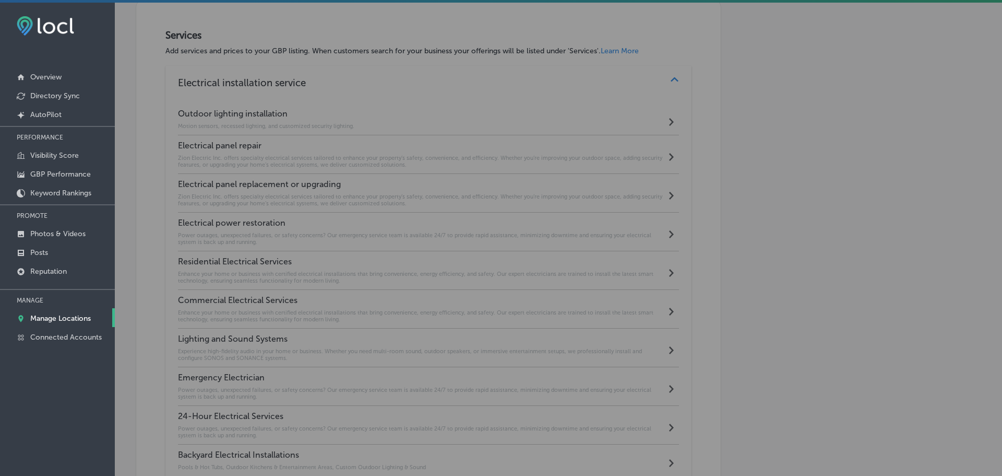
scroll to position [810, 0]
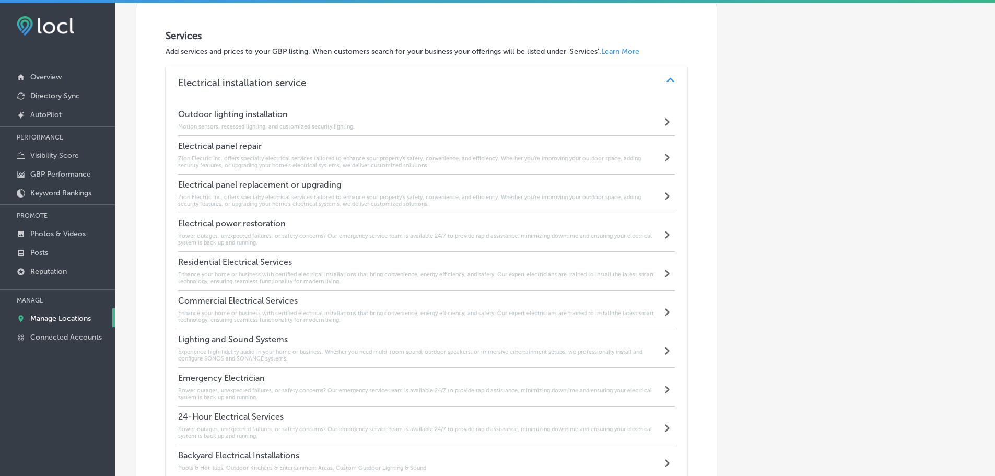
click at [477, 160] on h6 "Zion Electric Inc. offers specialty electrical services tailored to enhance you…" at bounding box center [420, 162] width 484 height 14
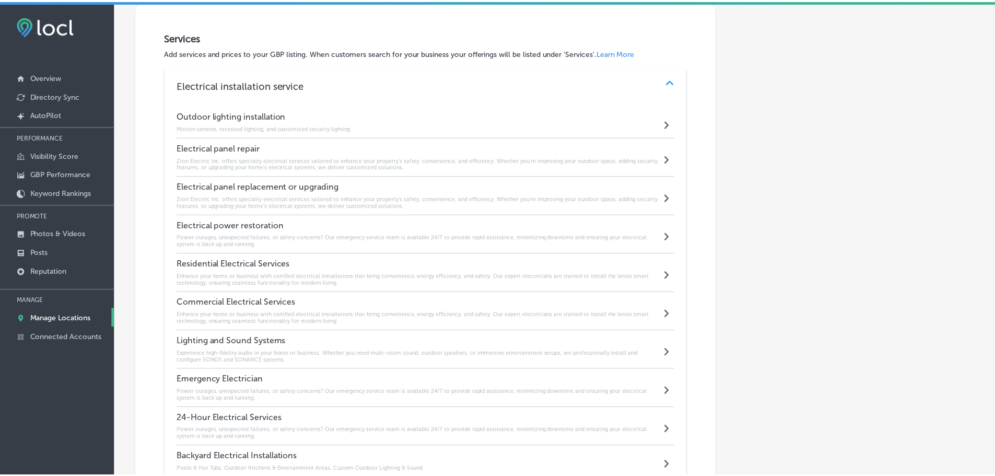
scroll to position [812, 0]
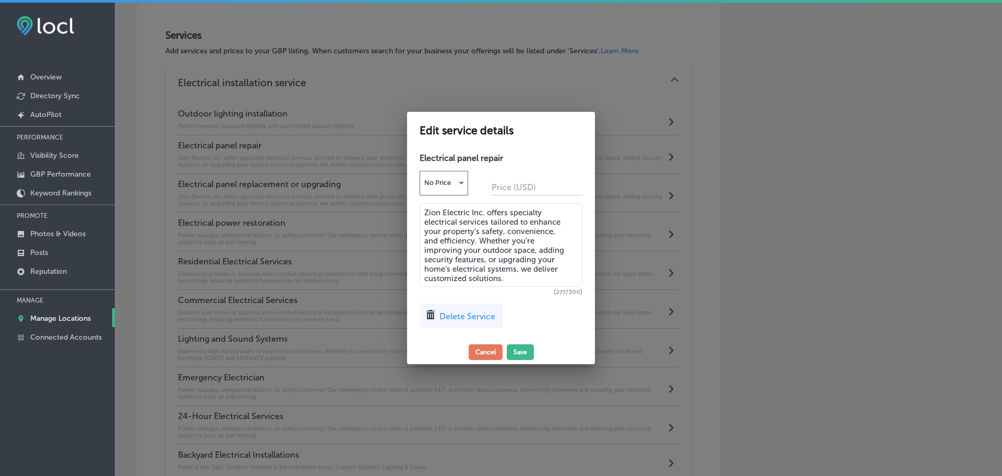
click at [491, 314] on span "Delete Service" at bounding box center [468, 316] width 56 height 10
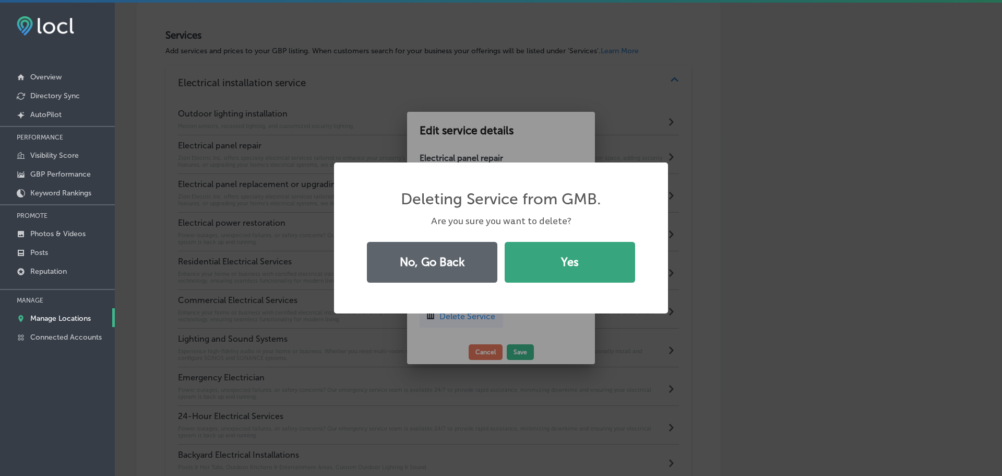
click at [572, 270] on button "Yes" at bounding box center [570, 262] width 131 height 41
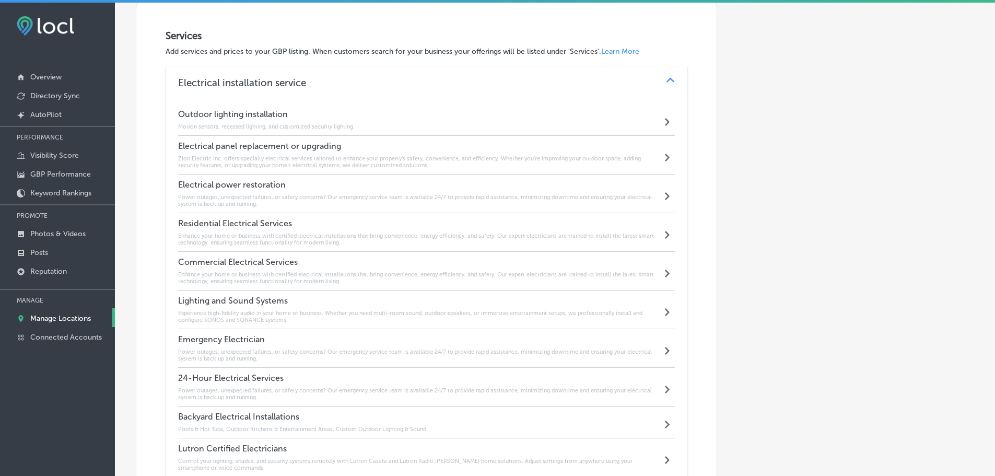
click at [429, 153] on div "Electrical panel replacement or upgrading Zion Electric Inc. offers specialty e…" at bounding box center [420, 155] width 484 height 28
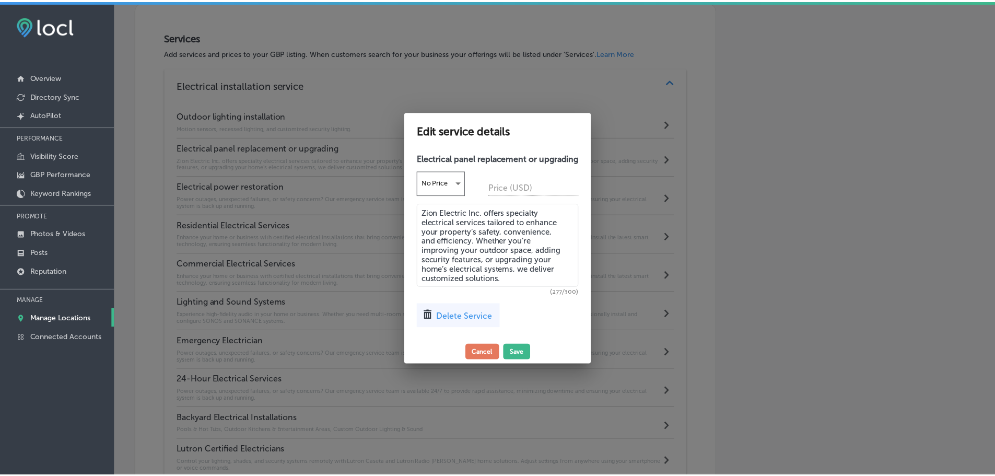
scroll to position [812, 0]
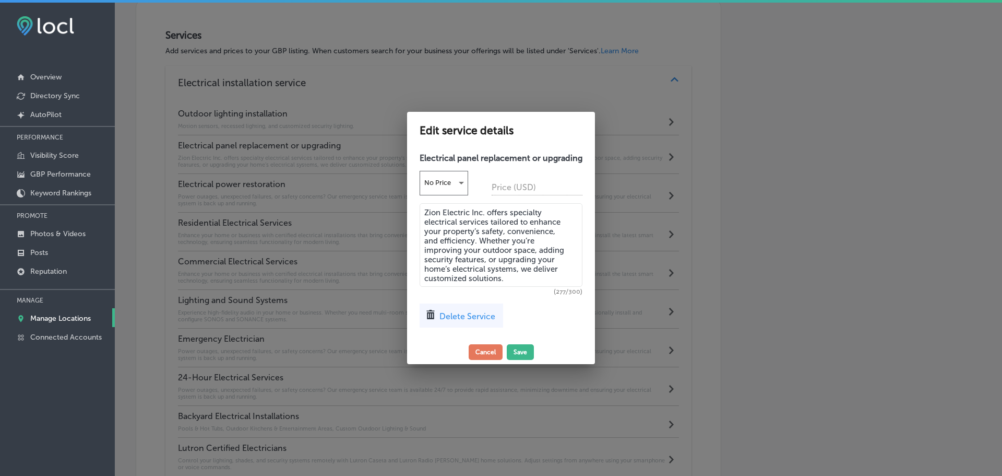
click at [454, 312] on span "Delete Service" at bounding box center [468, 316] width 56 height 10
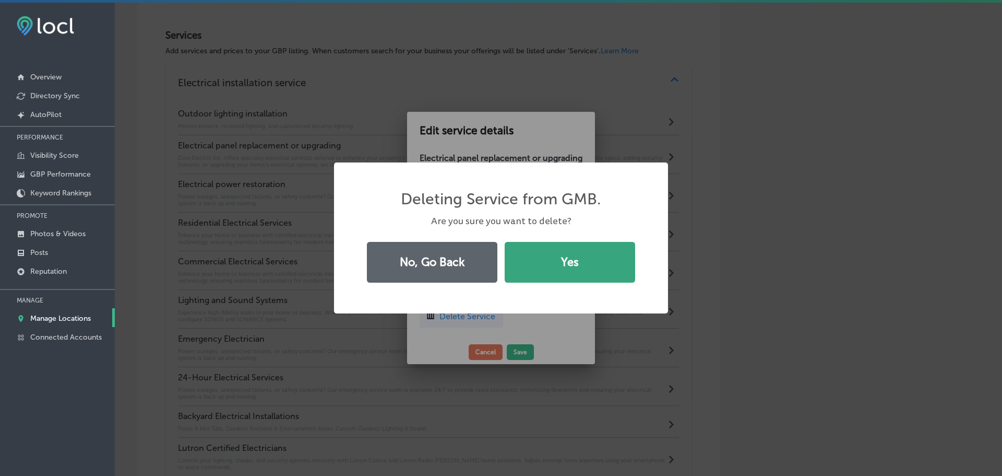
click at [549, 267] on button "Yes" at bounding box center [570, 262] width 131 height 41
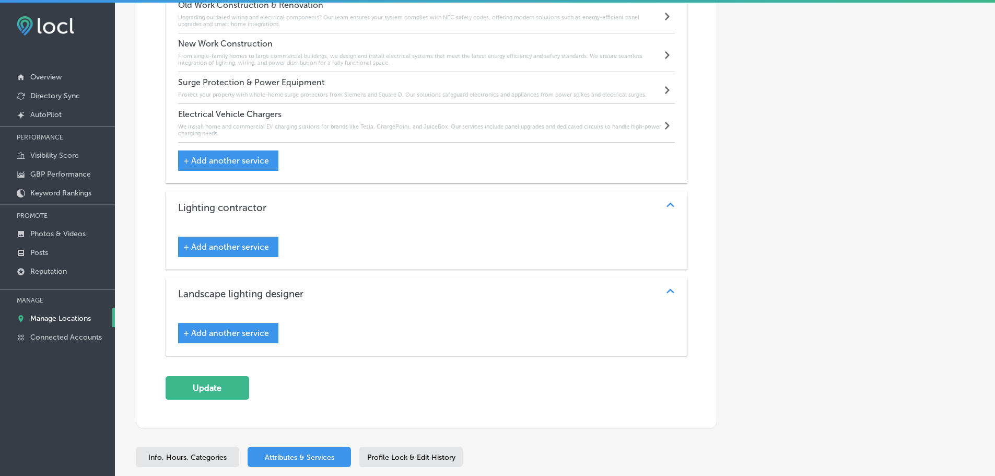
scroll to position [1529, 0]
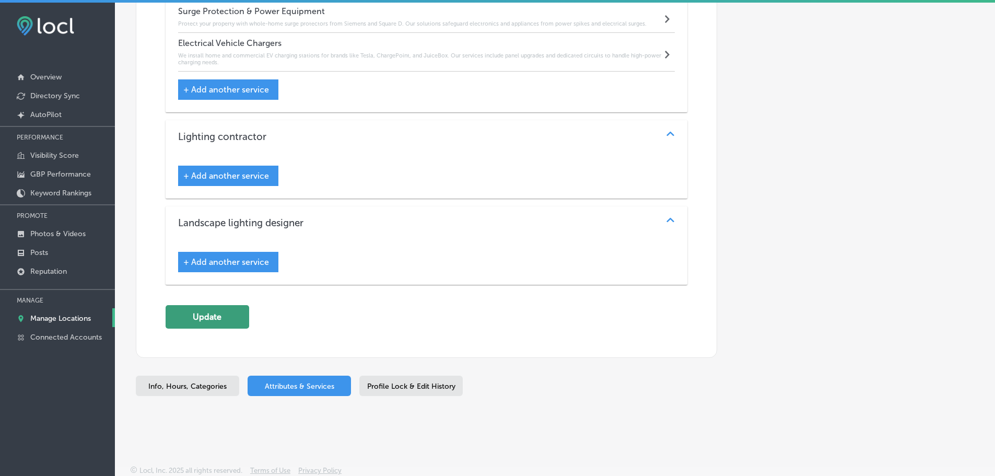
click at [227, 317] on button "Update" at bounding box center [207, 316] width 84 height 23
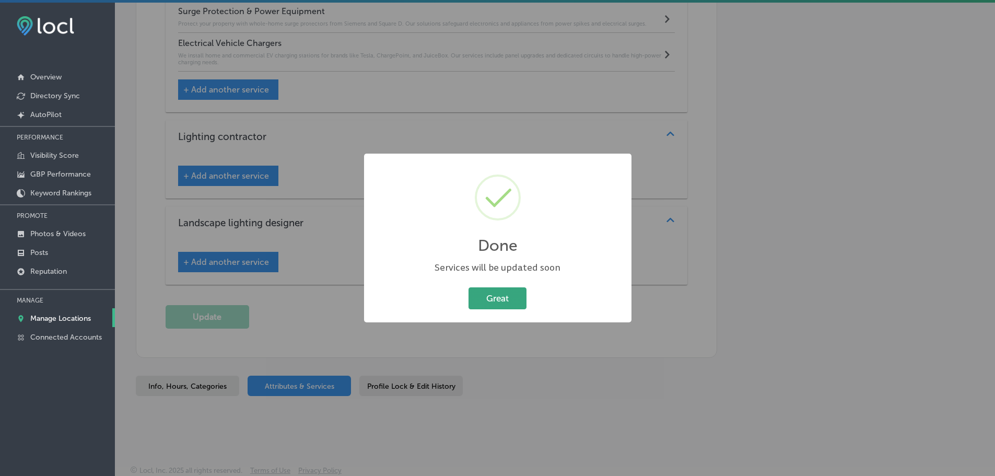
click at [490, 302] on button "Great" at bounding box center [497, 297] width 58 height 21
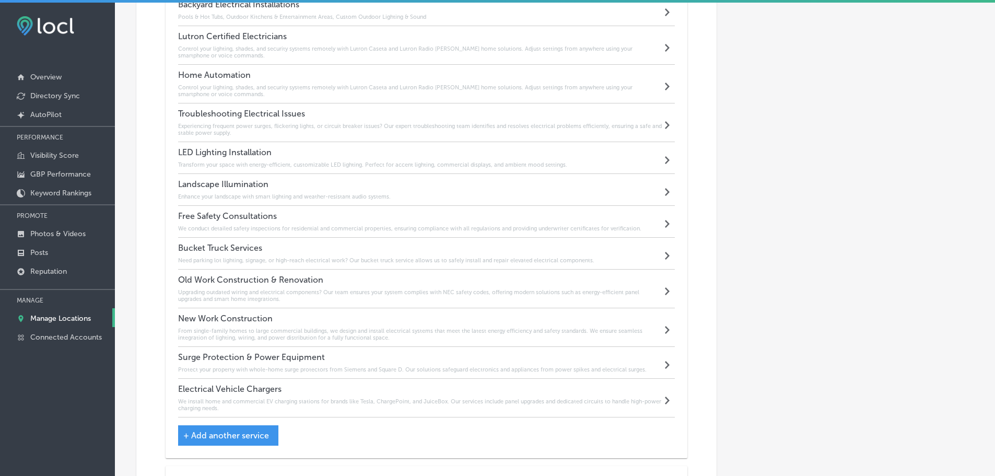
scroll to position [1372, 0]
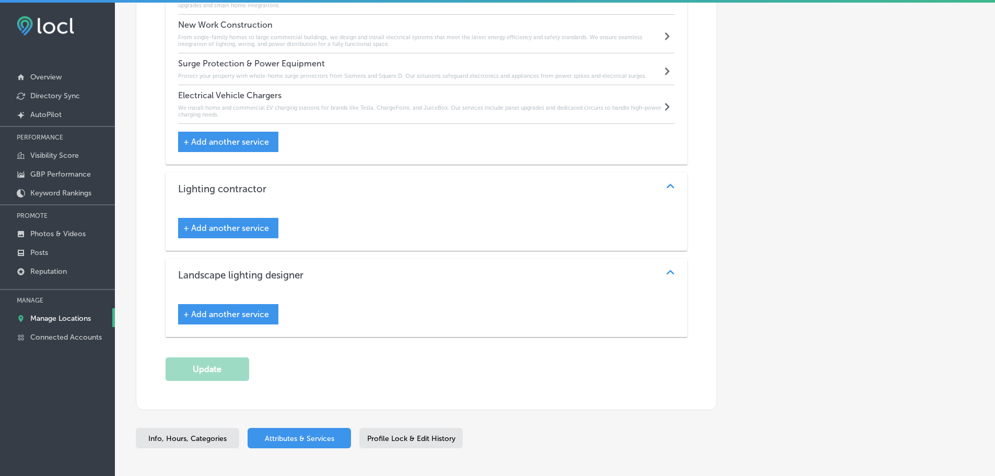
click at [247, 227] on span "+ Add another service" at bounding box center [226, 228] width 86 height 10
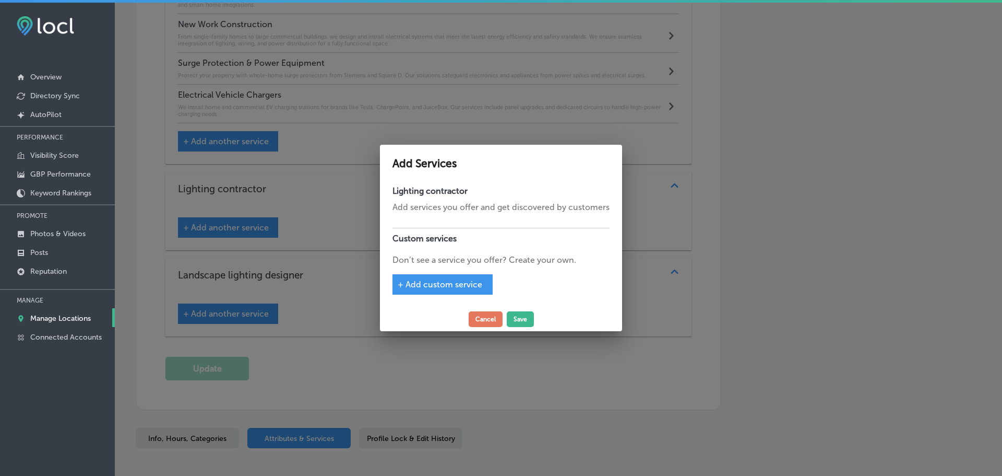
click at [450, 283] on span "+ Add custom service" at bounding box center [440, 284] width 85 height 10
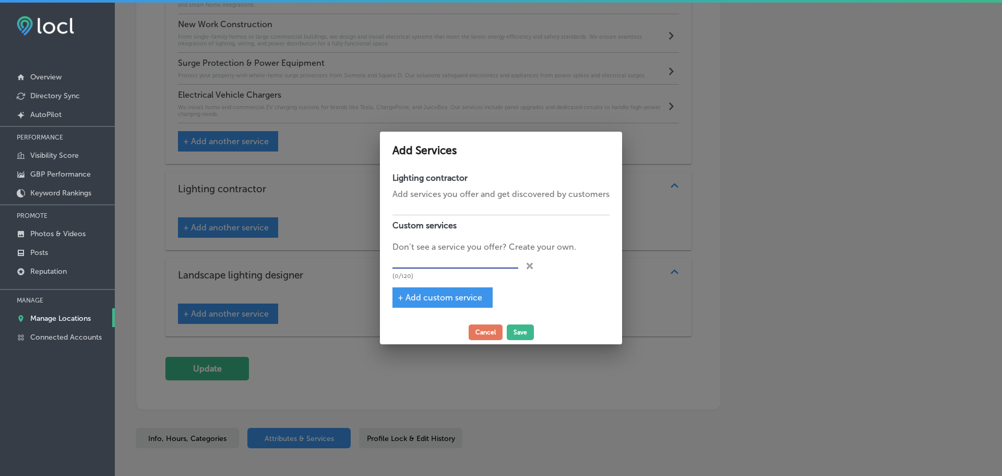
click at [452, 267] on input "text" at bounding box center [456, 261] width 126 height 16
type input "Interior & Exterior Lighting"
click at [429, 300] on span "+ Add custom service" at bounding box center [440, 297] width 85 height 10
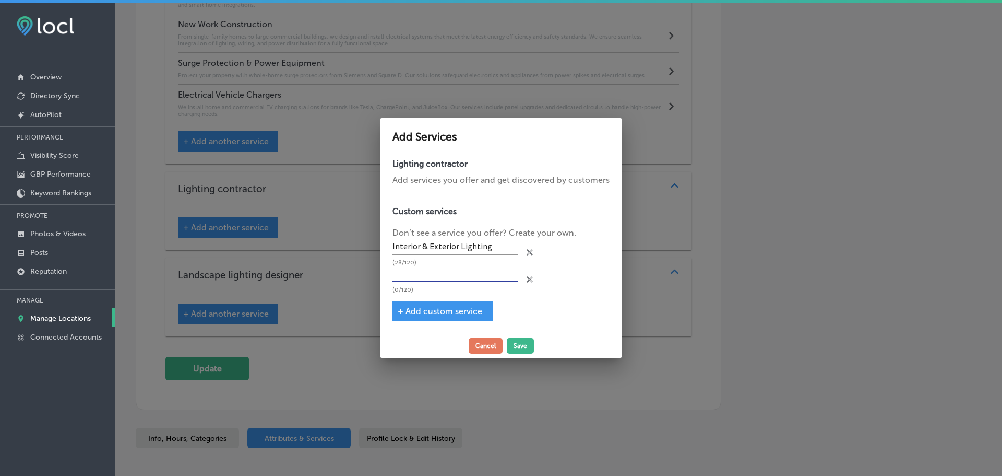
click at [430, 271] on input "text" at bounding box center [456, 274] width 126 height 16
click at [529, 279] on icon "close Created with Sketch." at bounding box center [530, 279] width 6 height 6
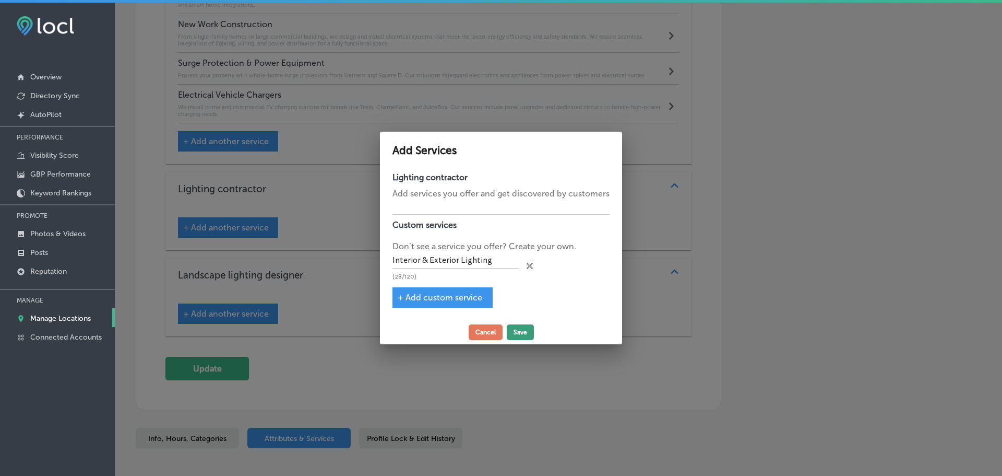
click at [520, 328] on button "Save" at bounding box center [520, 332] width 27 height 16
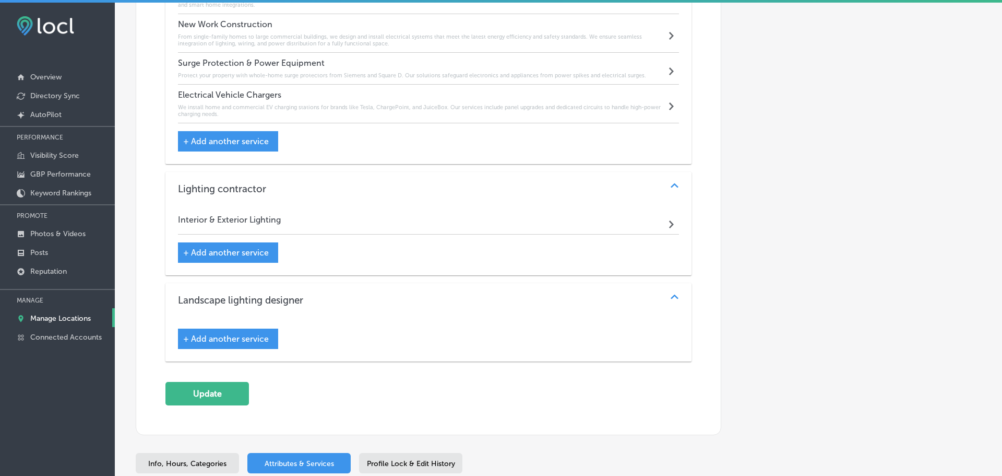
scroll to position [1476, 0]
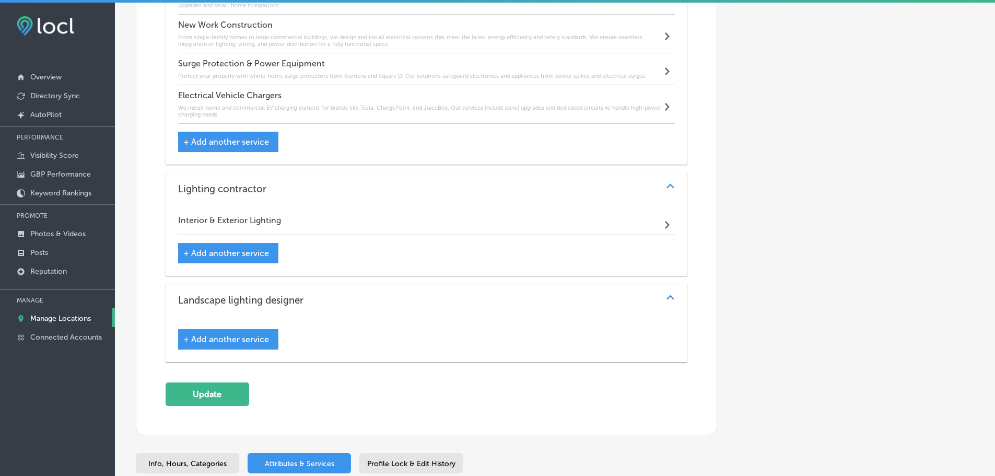
click at [574, 218] on div "Interior & Exterior Lighting Path Created with Sketch." at bounding box center [426, 222] width 497 height 25
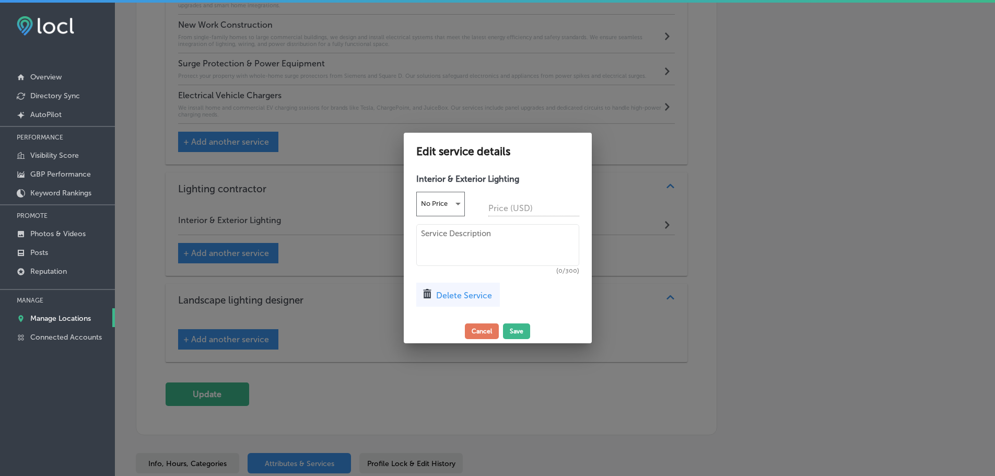
scroll to position [1479, 0]
click at [456, 258] on textarea at bounding box center [501, 245] width 163 height 42
paste textarea "Motion sensors, recessed lighting, and customized security lighting."
type textarea "Motion sensors, recessed lighting, and customized security lighting."
click at [522, 332] on button "Save" at bounding box center [520, 331] width 27 height 16
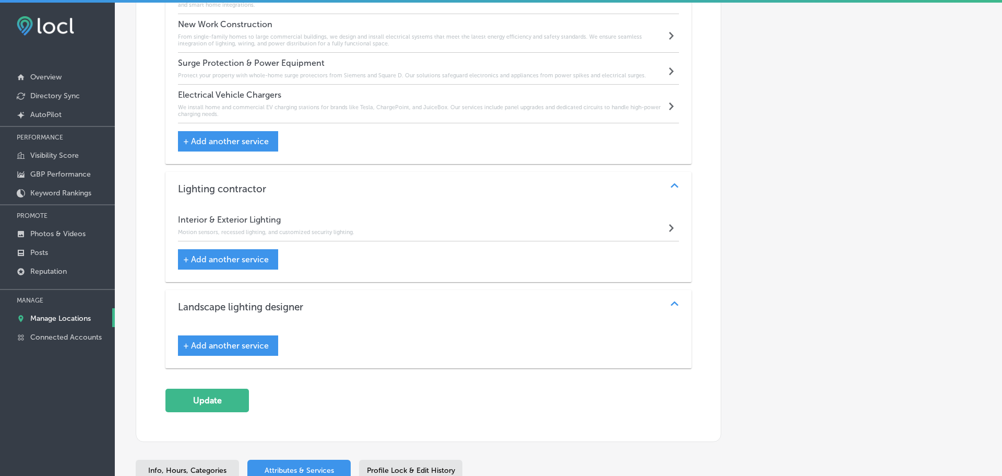
scroll to position [1476, 0]
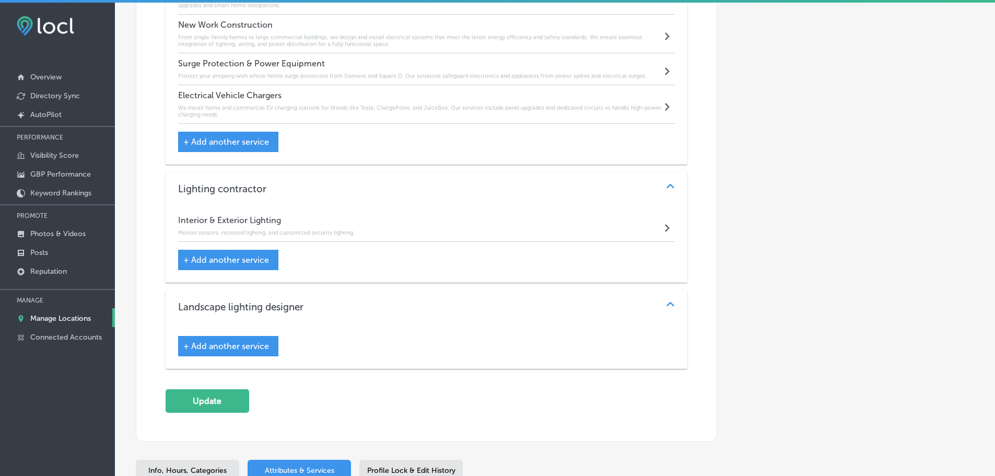
click at [255, 346] on span "+ Add another service" at bounding box center [226, 346] width 86 height 10
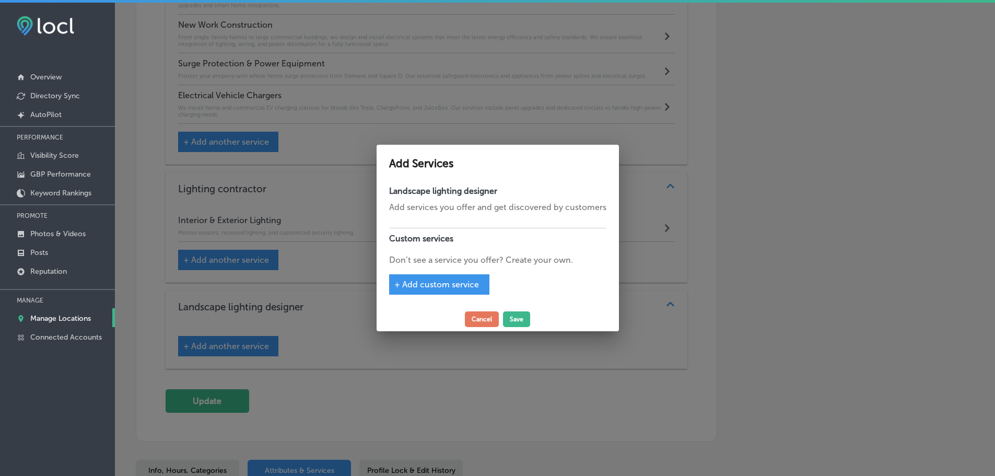
scroll to position [1479, 0]
click at [462, 283] on span "+ Add custom service" at bounding box center [440, 284] width 85 height 10
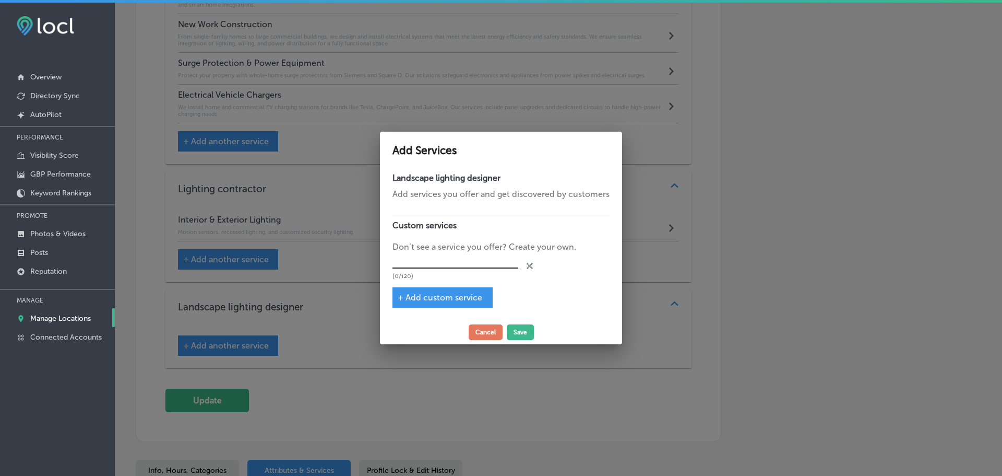
click at [468, 262] on input "text" at bounding box center [456, 261] width 126 height 16
type input "Outdoor Electrical Installation"
click at [523, 332] on button "Save" at bounding box center [520, 332] width 27 height 16
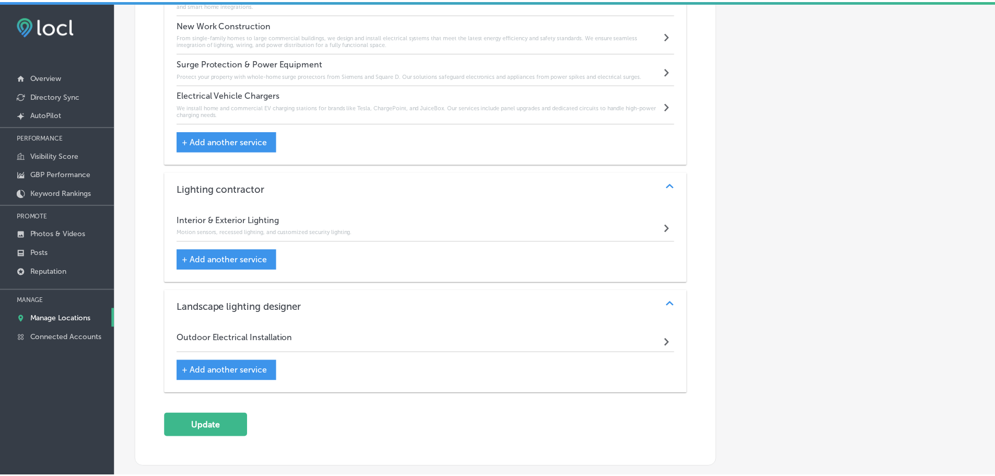
scroll to position [1476, 0]
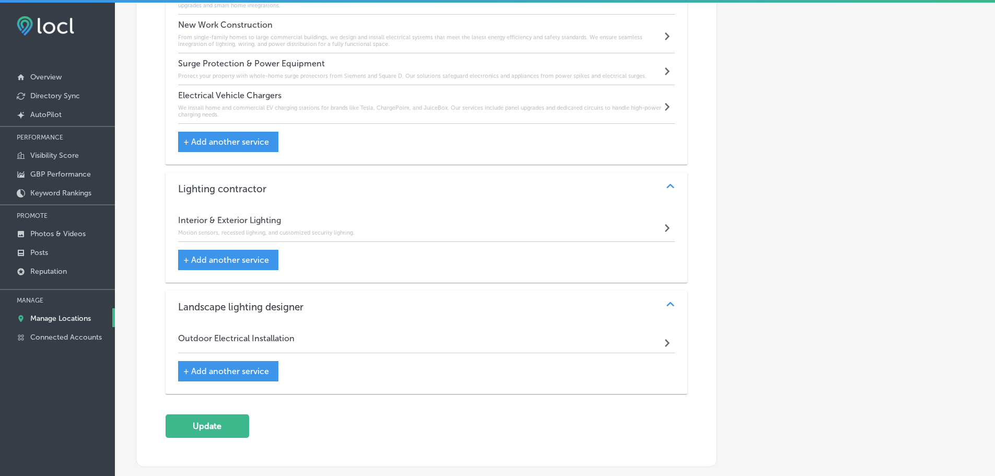
click at [334, 340] on div "Outdoor Electrical Installation Path Created with Sketch." at bounding box center [426, 340] width 497 height 25
click at [613, 331] on div at bounding box center [497, 238] width 995 height 476
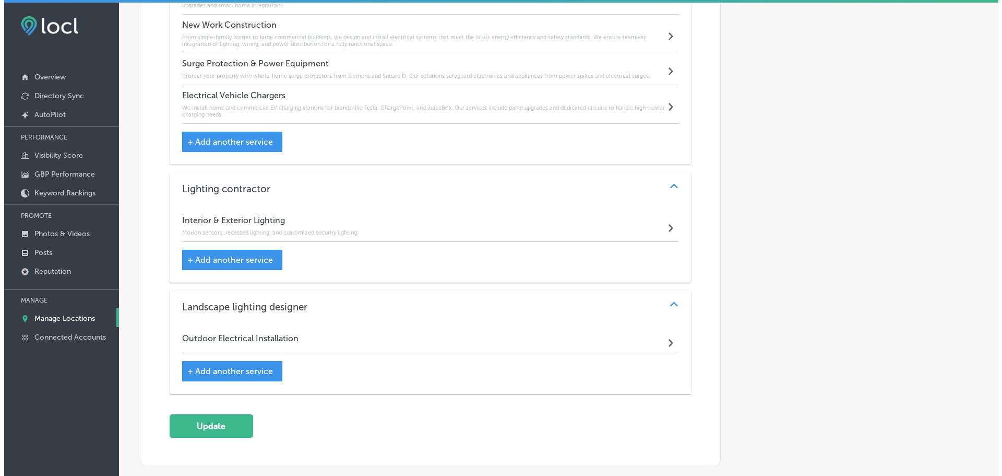
scroll to position [1586, 0]
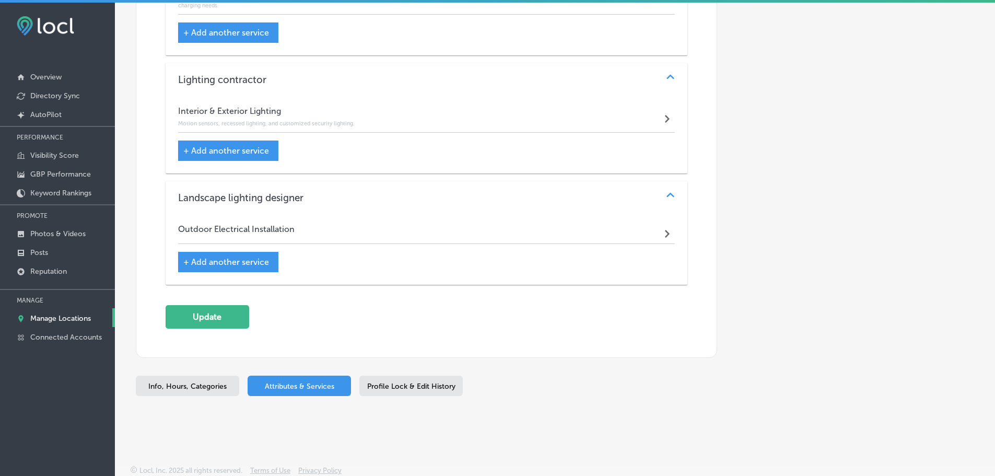
click at [666, 231] on div "Path Created with Sketch." at bounding box center [667, 230] width 13 height 13
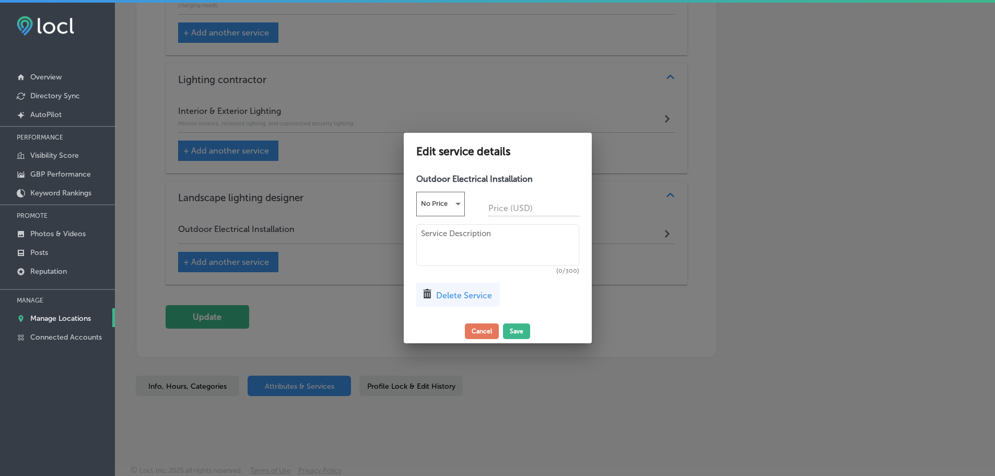
scroll to position [1588, 0]
click at [478, 249] on textarea at bounding box center [501, 245] width 163 height 42
paste textarea "Power solutions for lighting, fans, and appliances in pavilions, cabanas, and p…"
type textarea "Power solutions for lighting, fans, and appliances in pavilions, cabanas, and p…"
click at [516, 333] on button "Save" at bounding box center [520, 331] width 27 height 16
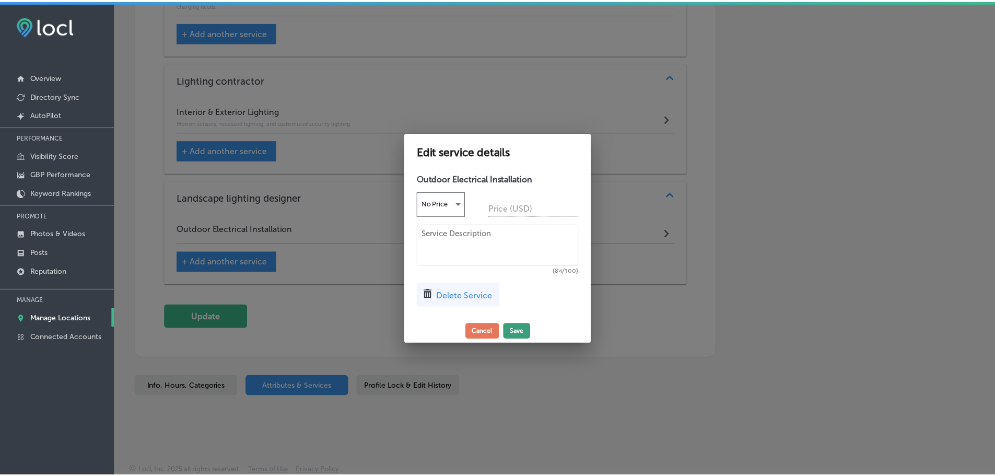
scroll to position [1586, 0]
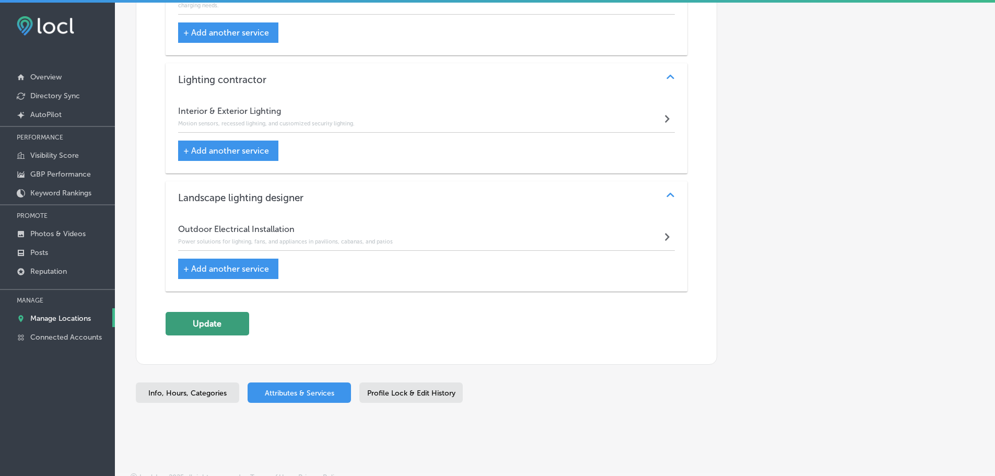
click at [242, 333] on button "Update" at bounding box center [207, 323] width 84 height 23
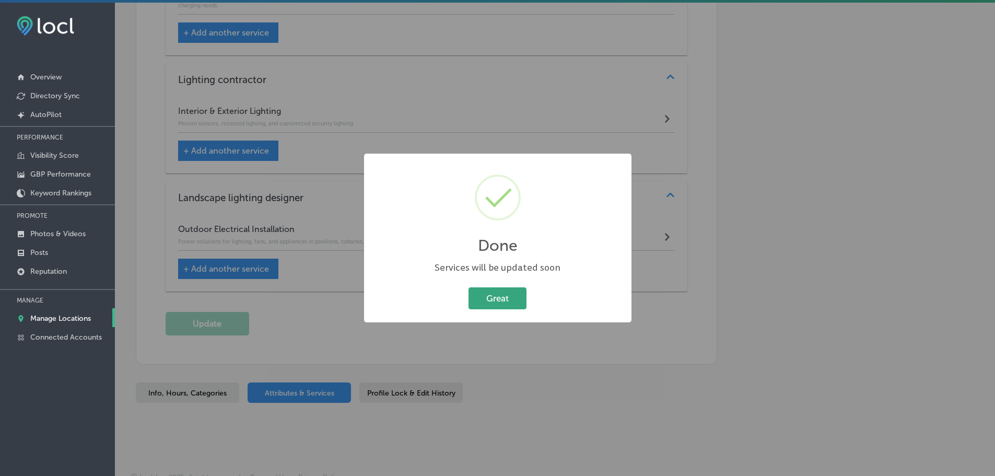
click at [483, 292] on button "Great" at bounding box center [497, 297] width 58 height 21
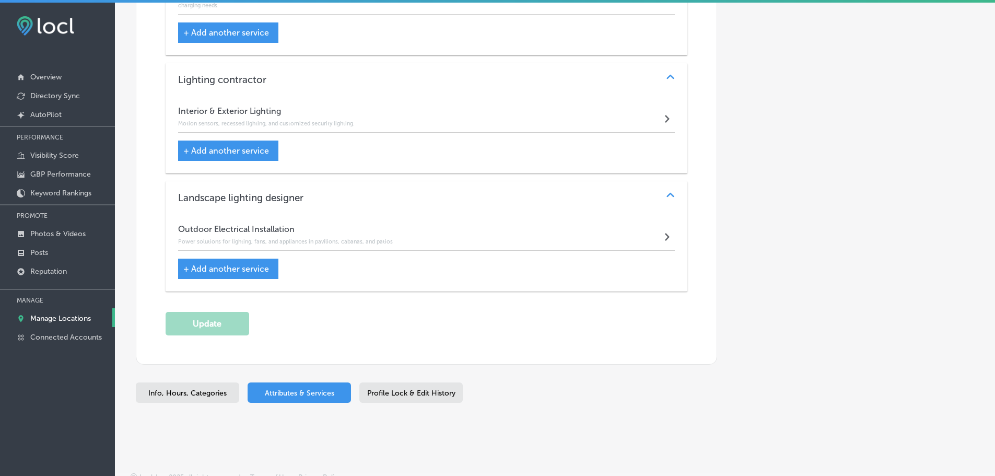
click at [74, 316] on p "Manage Locations" at bounding box center [60, 318] width 61 height 9
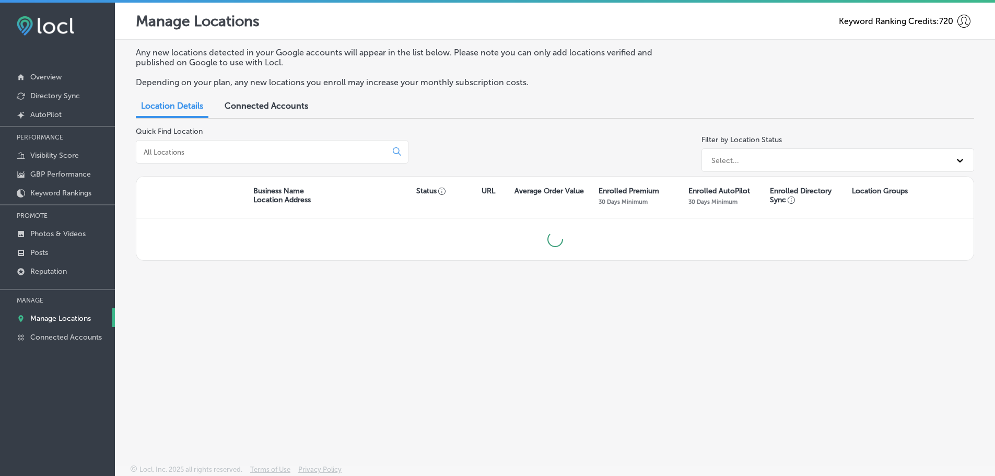
click at [233, 157] on input at bounding box center [264, 151] width 242 height 9
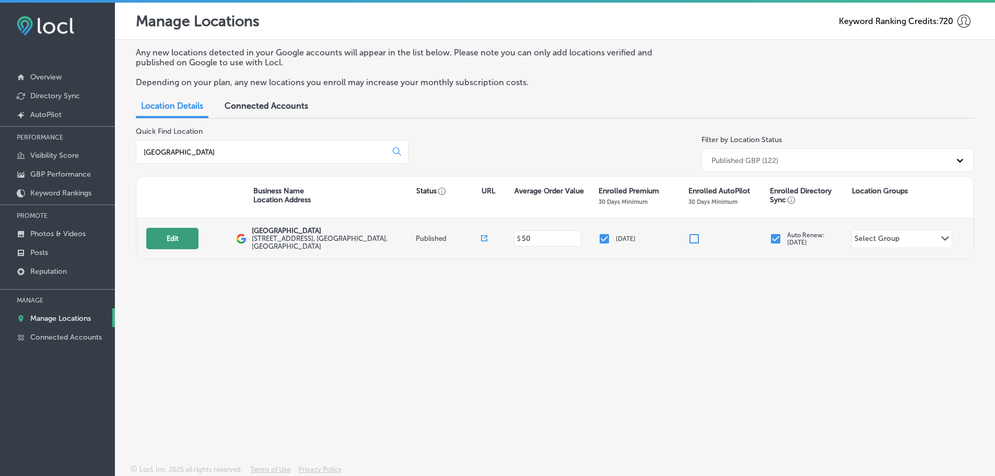
type input "east northport"
click at [187, 240] on button "Edit" at bounding box center [172, 238] width 52 height 21
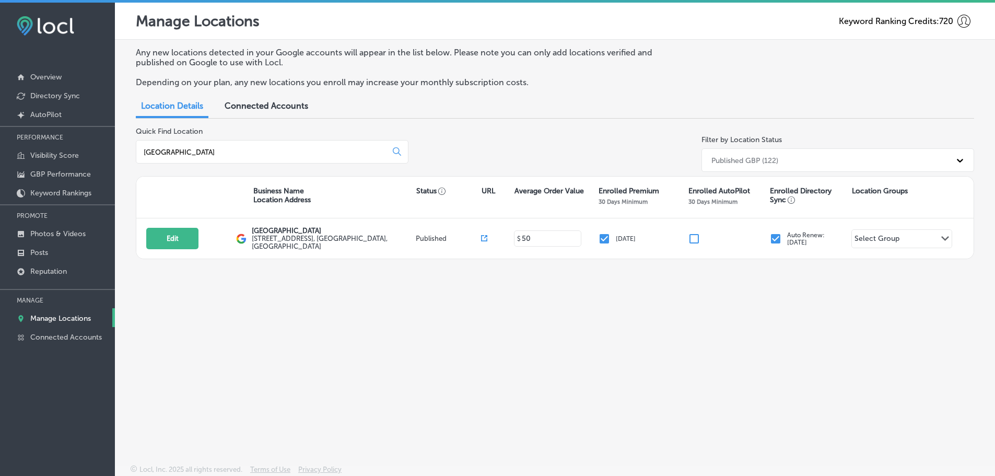
select select "US"
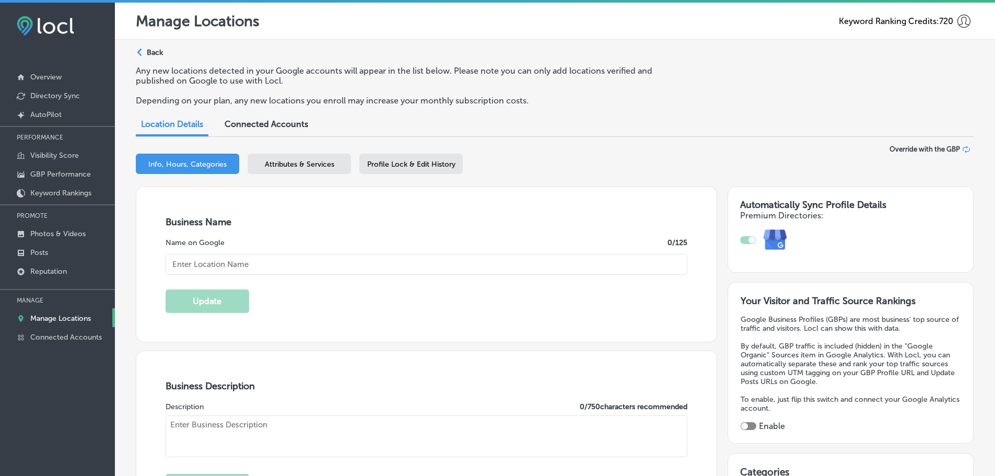
checkbox input "true"
type input "East Northport Animal Hospital"
click at [321, 165] on span "Attributes & Services" at bounding box center [299, 164] width 69 height 9
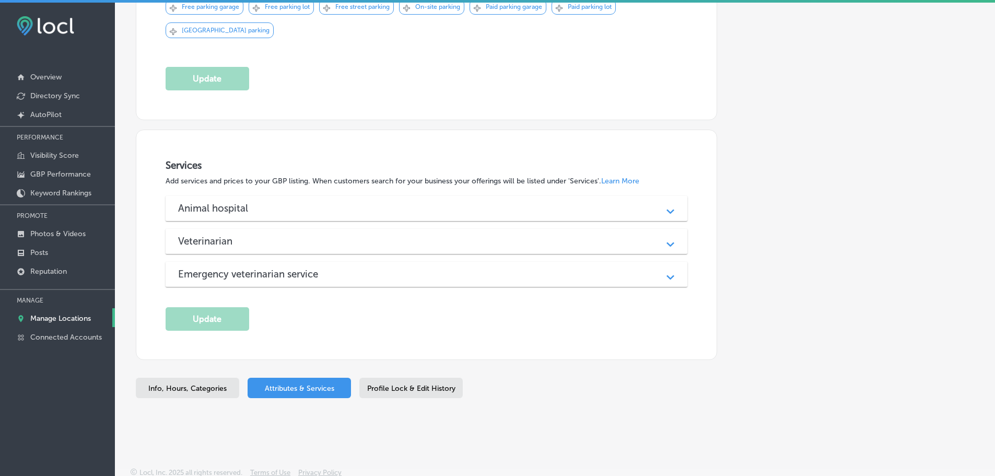
scroll to position [647, 0]
click at [510, 208] on div "Animal hospital" at bounding box center [426, 206] width 497 height 12
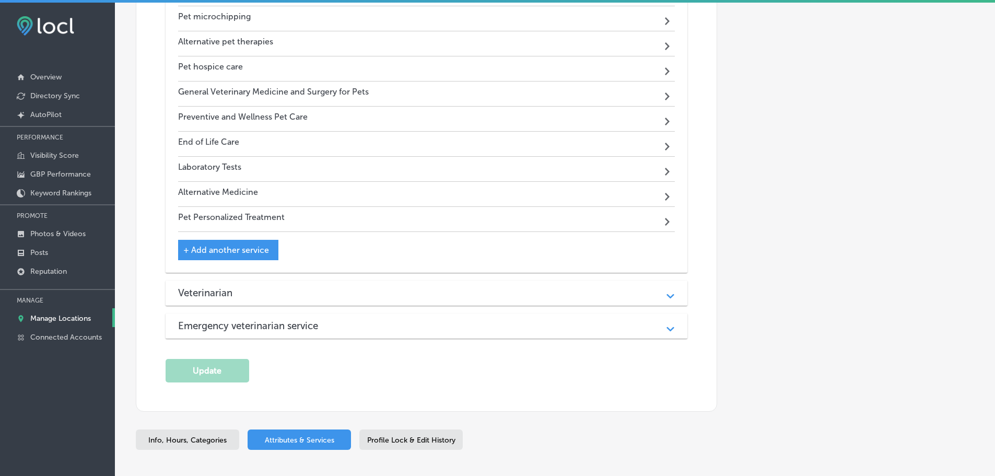
scroll to position [1169, 0]
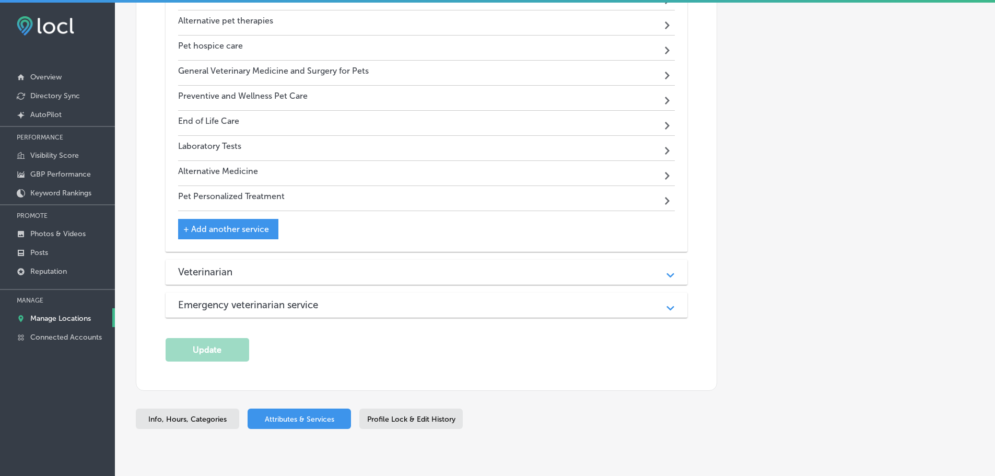
click at [377, 272] on div "Veterinarian" at bounding box center [426, 272] width 497 height 12
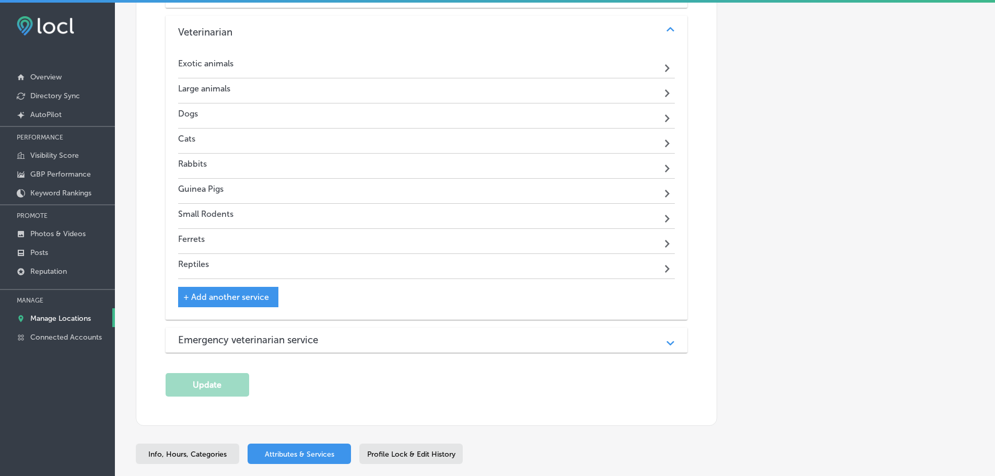
scroll to position [1481, 0]
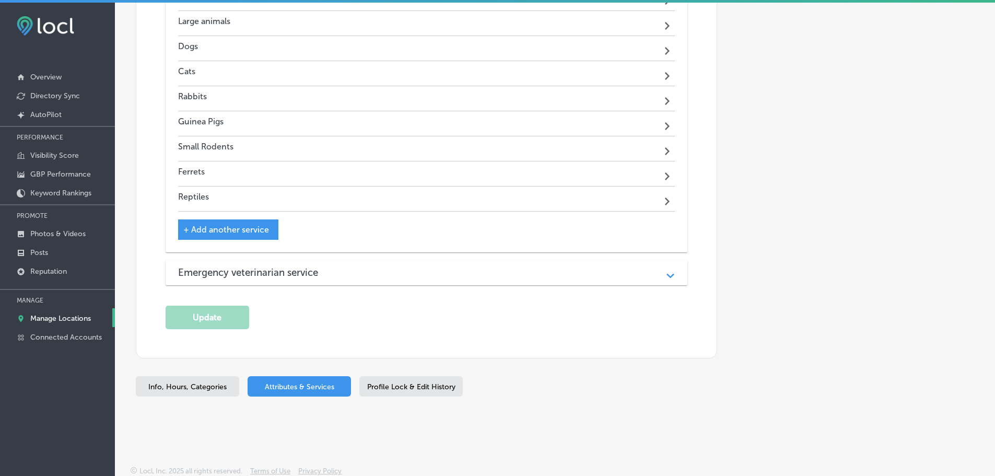
click at [405, 270] on div "Emergency veterinarian service" at bounding box center [426, 272] width 497 height 12
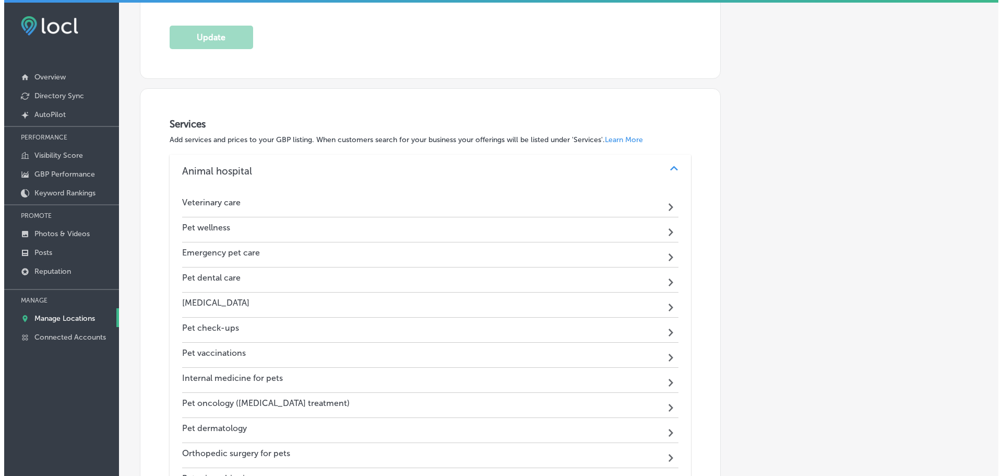
scroll to position [645, 0]
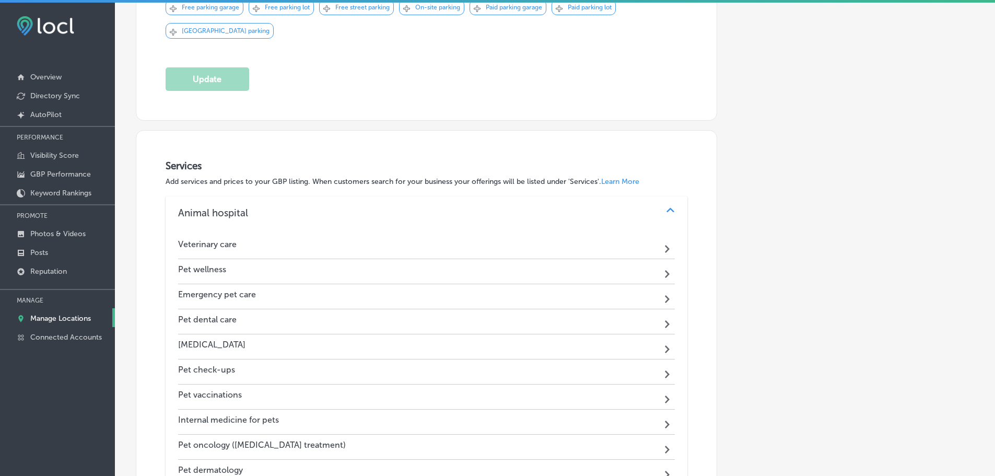
click at [426, 242] on div "Veterinary care Path Created with Sketch." at bounding box center [426, 246] width 497 height 25
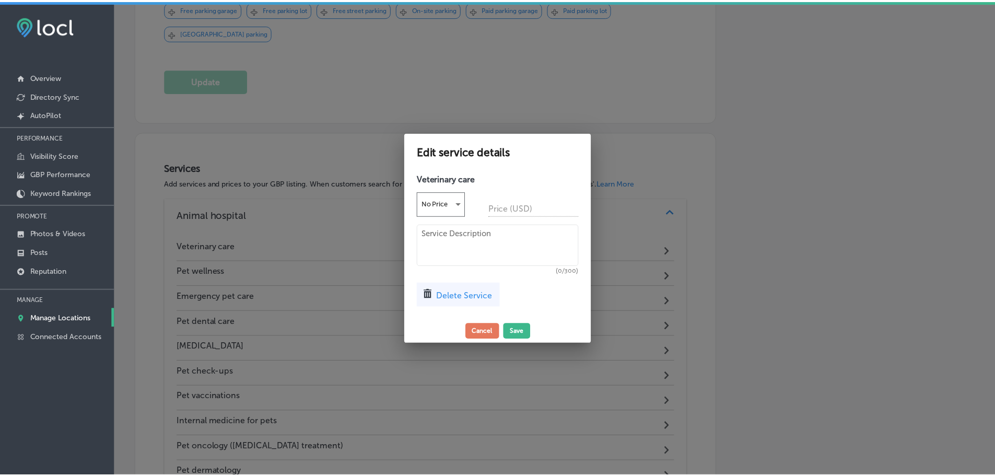
scroll to position [647, 0]
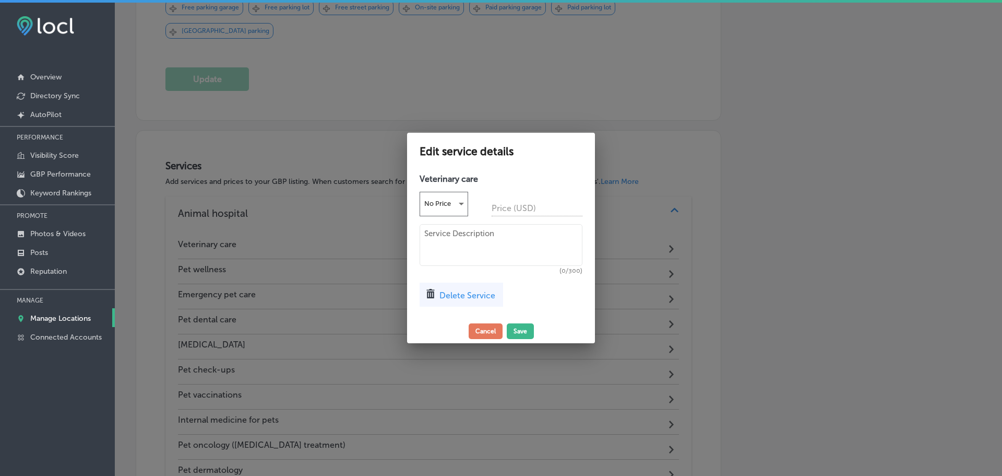
click at [454, 239] on textarea at bounding box center [501, 245] width 163 height 42
paste textarea "Power solutions for lighting, fans, and appliances in pavilions, cabanas, and p…"
type textarea "Power solutions for lighting, fans, and appliances in pavilions, cabanas, and p…"
drag, startPoint x: 453, startPoint y: 253, endPoint x: 420, endPoint y: 227, distance: 41.3
click at [420, 228] on textarea "Power solutions for lighting, fans, and appliances in pavilions, cabanas, and p…" at bounding box center [501, 245] width 163 height 42
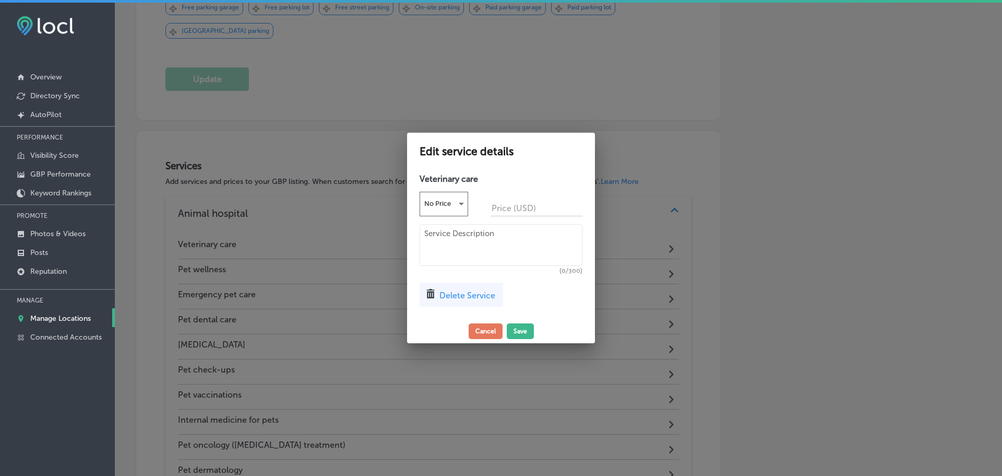
click at [470, 241] on textarea at bounding box center [501, 245] width 163 height 42
paste textarea "Internal medicine Infectious diseases Endoscopy and diagnostic ultrasound Ophth…"
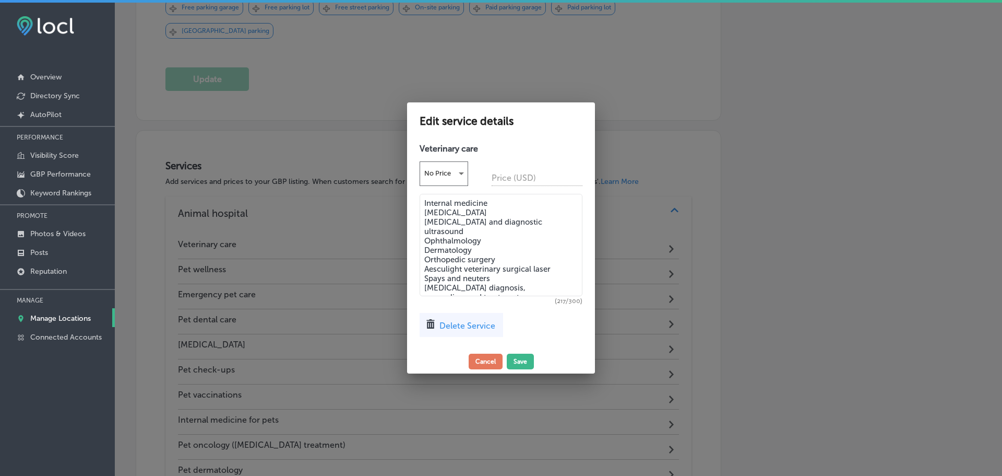
click at [423, 203] on textarea "Internal medicine Infectious diseases Endoscopy and diagnostic ultrasound Ophth…" at bounding box center [501, 245] width 163 height 102
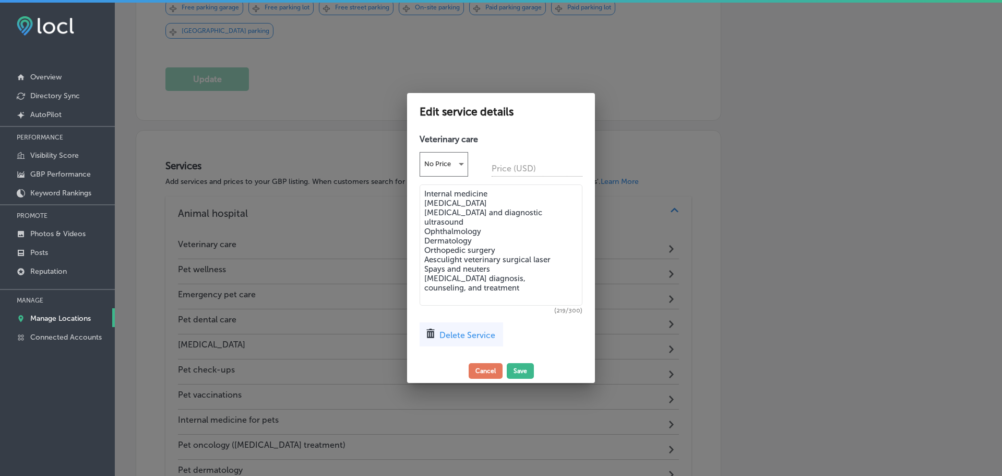
click at [432, 197] on textarea "Internal medicine Infectious diseases Endoscopy and diagnostic ultrasound Ophth…" at bounding box center [501, 244] width 163 height 121
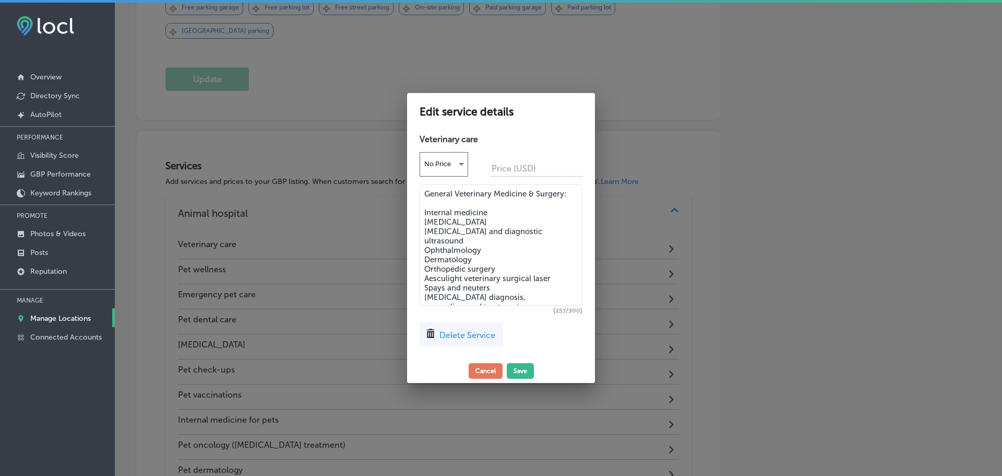
click at [423, 211] on textarea "General Veterinary Medicine & Surgery: Internal medicine Infectious diseases En…" at bounding box center [501, 244] width 163 height 121
click at [424, 219] on textarea "General Veterinary Medicine & Surgery: - Internal medicine Infectious diseases …" at bounding box center [501, 244] width 163 height 121
click at [423, 232] on textarea "General Veterinary Medicine & Surgery: - Internal medicine - Infectious disease…" at bounding box center [501, 244] width 163 height 121
click at [425, 237] on textarea "General Veterinary Medicine & Surgery: - Internal medicine - Infectious disease…" at bounding box center [501, 244] width 163 height 121
click at [425, 251] on textarea "General Veterinary Medicine & Surgery: - Internal medicine - Infectious disease…" at bounding box center [501, 244] width 163 height 121
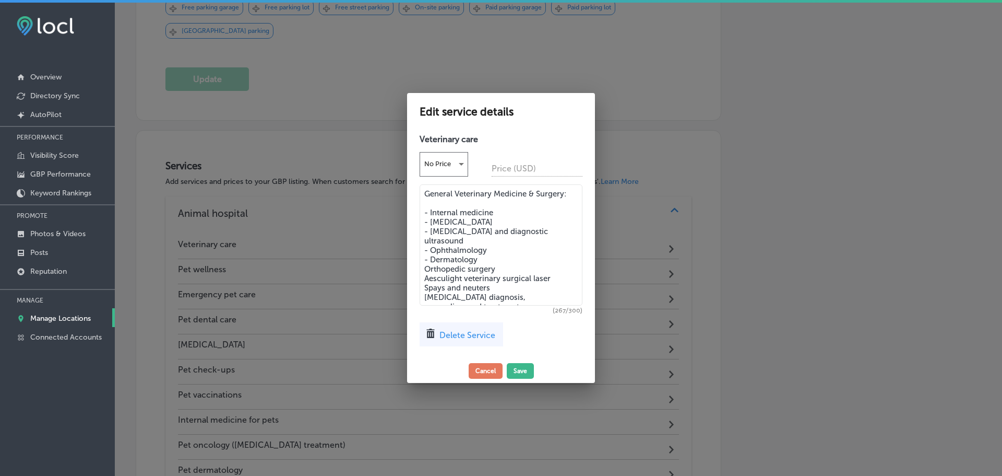
click at [425, 258] on textarea "General Veterinary Medicine & Surgery: - Internal medicine - Infectious disease…" at bounding box center [501, 244] width 163 height 121
click at [424, 269] on textarea "General Veterinary Medicine & Surgery: - Internal medicine - Infectious disease…" at bounding box center [501, 244] width 163 height 121
click at [425, 275] on textarea "General Veterinary Medicine & Surgery: - Internal medicine - Infectious disease…" at bounding box center [501, 244] width 163 height 121
click at [425, 285] on textarea "General Veterinary Medicine & Surgery: - Internal medicine - Infectious disease…" at bounding box center [501, 244] width 163 height 121
drag, startPoint x: 469, startPoint y: 299, endPoint x: 419, endPoint y: 213, distance: 98.9
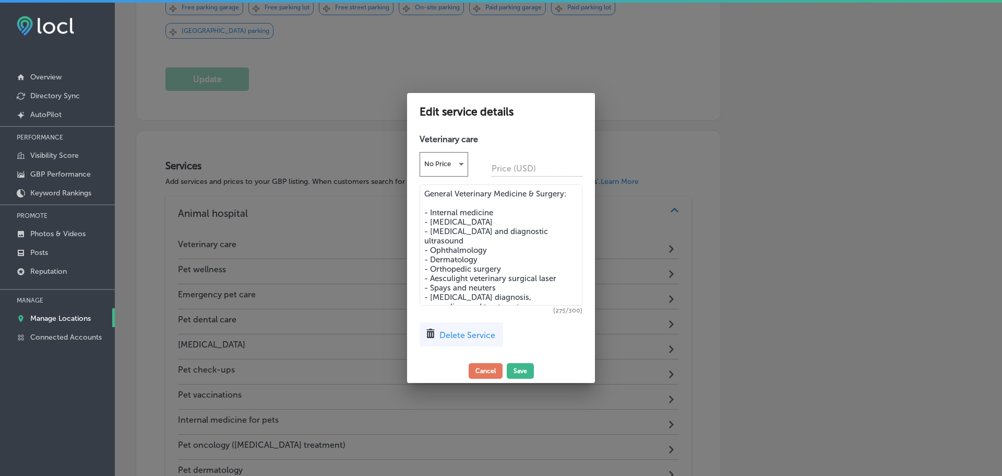
click at [419, 213] on div "Veterinary care No Price Price (USD) General Veterinary Medicine & Surgery: - I…" at bounding box center [501, 244] width 188 height 230
type textarea "General Veterinary Medicine & Surgery: - Internal medicine - Infectious disease…"
click at [518, 367] on button "Save" at bounding box center [520, 371] width 27 height 16
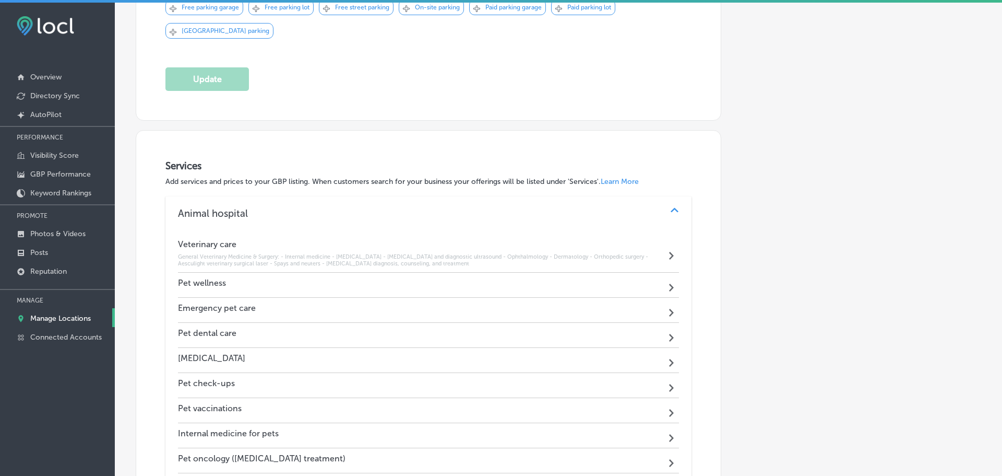
scroll to position [645, 0]
click at [381, 358] on div "Veterinary surgery Path Created with Sketch." at bounding box center [426, 360] width 497 height 25
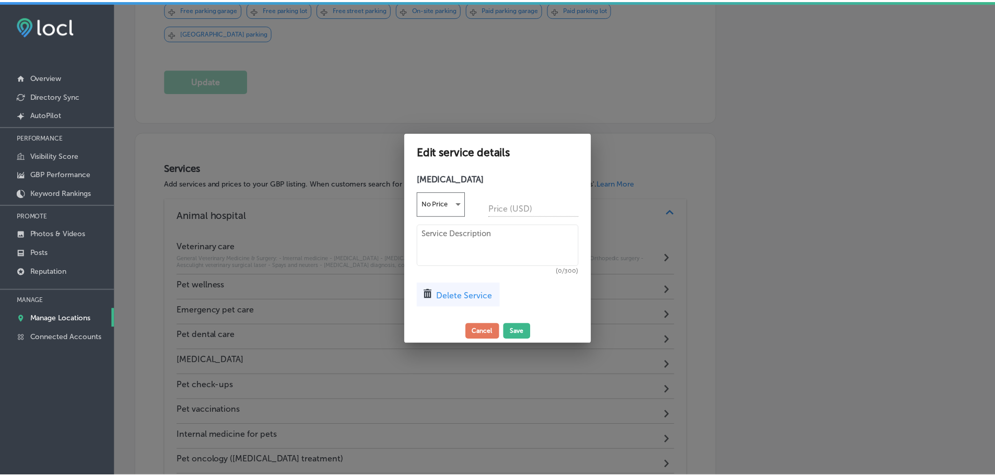
scroll to position [647, 0]
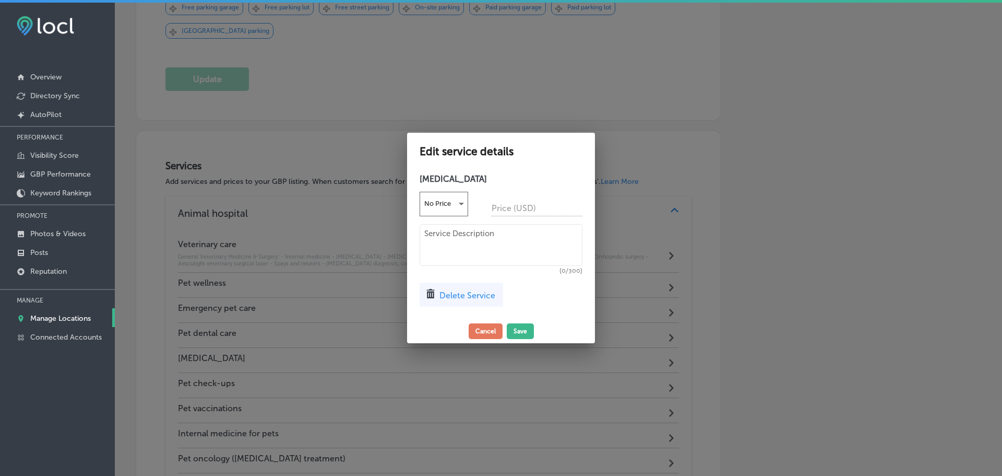
click at [471, 247] on textarea at bounding box center [501, 245] width 163 height 42
paste textarea "- Internal medicine - Infectious diseases - Endoscopy and diagnostic ultrasound…"
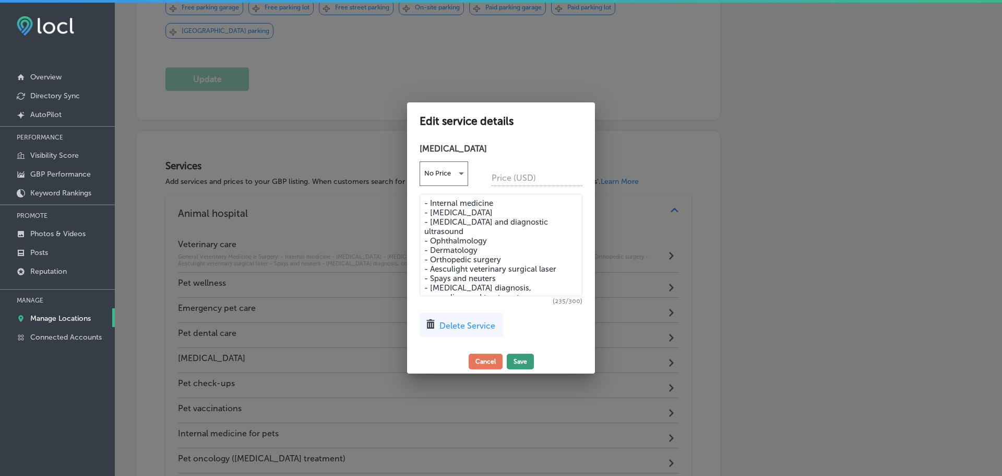
type textarea "- Internal medicine - Infectious diseases - Endoscopy and diagnostic ultrasound…"
click at [523, 360] on button "Save" at bounding box center [520, 361] width 27 height 16
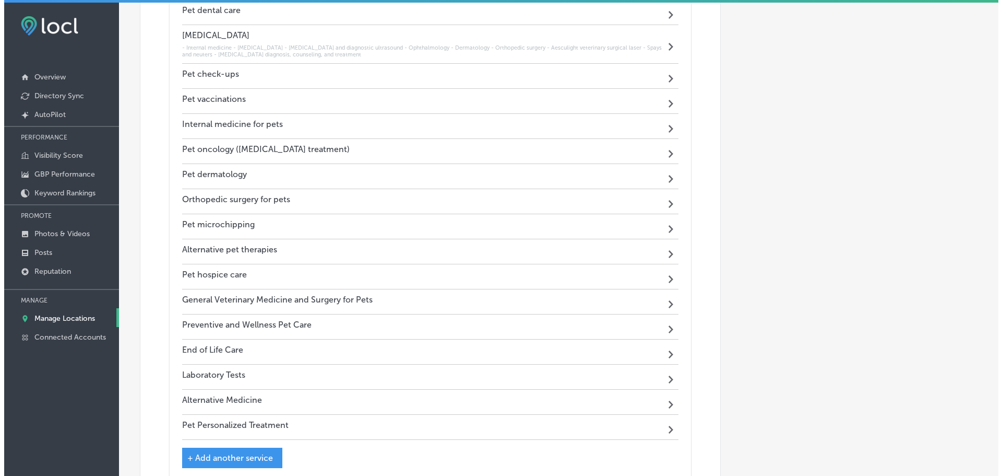
scroll to position [1011, 0]
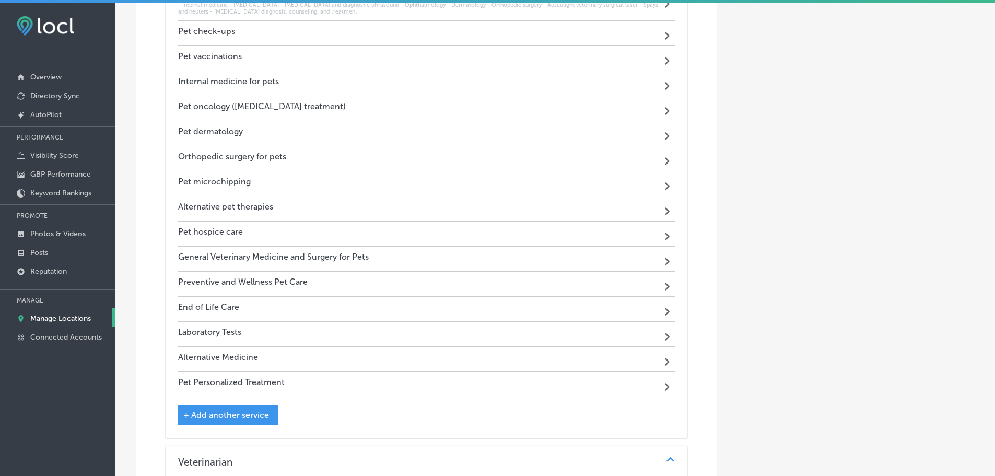
click at [486, 247] on div "General Veterinary Medicine and Surgery for Pets Path Created with Sketch." at bounding box center [426, 258] width 497 height 25
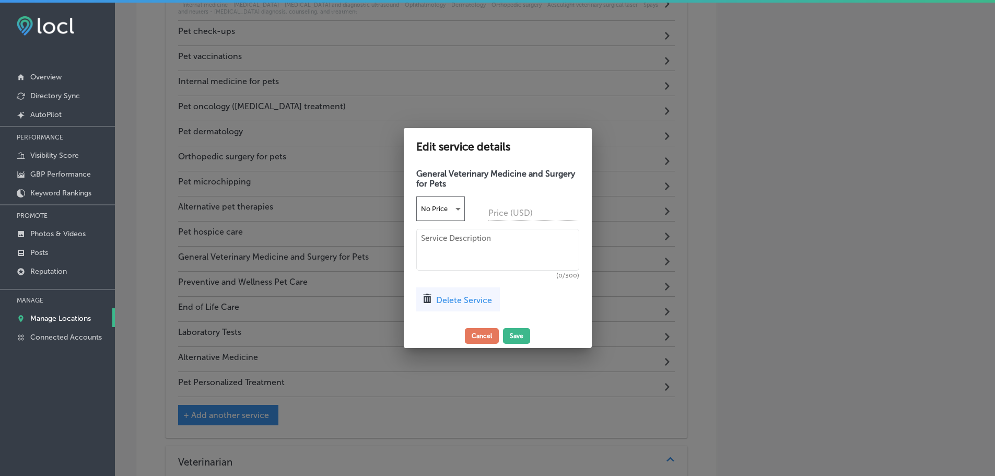
scroll to position [1013, 0]
click at [490, 238] on textarea at bounding box center [501, 250] width 163 height 42
paste textarea "- Internal medicine - Infectious diseases - Endoscopy and diagnostic ultrasound…"
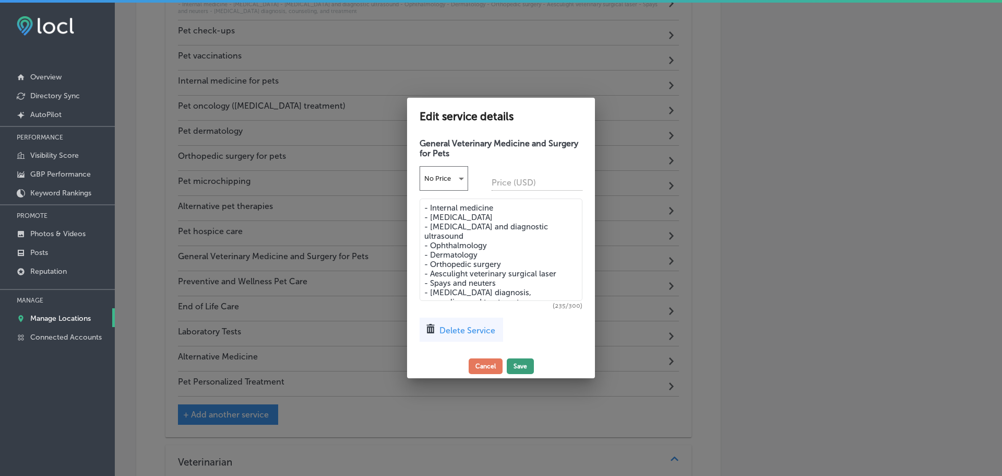
type textarea "- Internal medicine - Infectious diseases - Endoscopy and diagnostic ultrasound…"
click at [515, 363] on button "Save" at bounding box center [520, 366] width 27 height 16
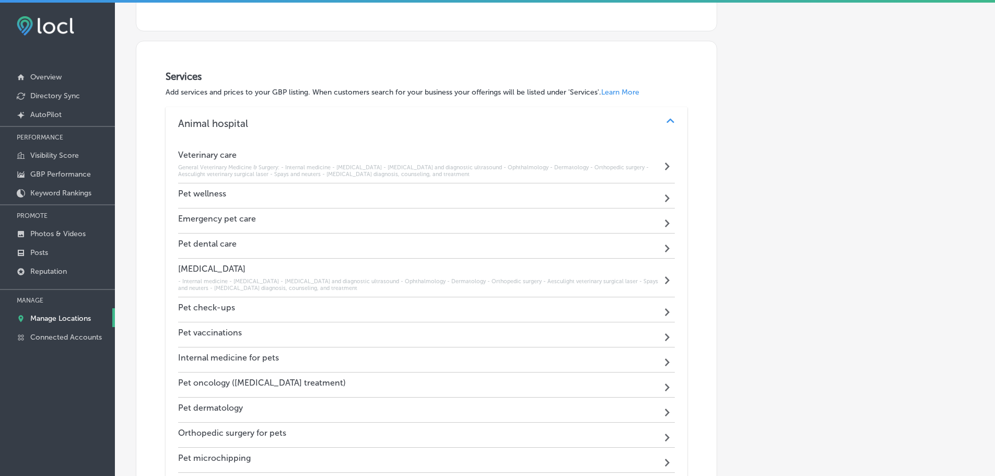
scroll to position [750, 0]
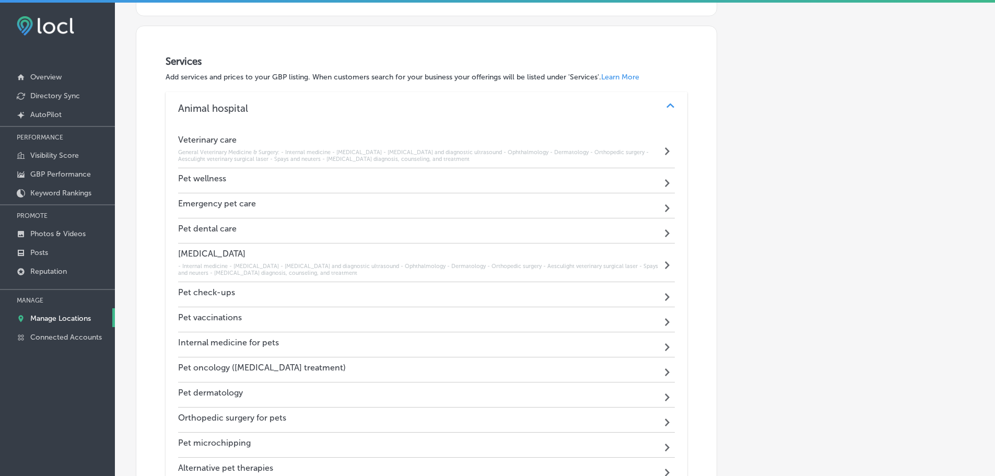
click at [405, 229] on div "Pet dental care Path Created with Sketch." at bounding box center [426, 230] width 497 height 25
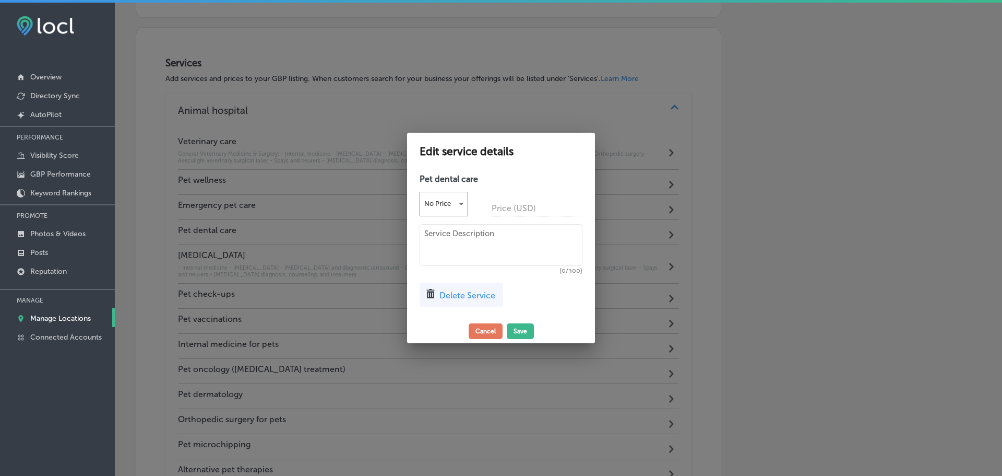
click at [447, 245] on textarea at bounding box center [501, 245] width 163 height 42
paste textarea "Dental cleanings, extractions and oral surgery Digital dental X-Rays Training f…"
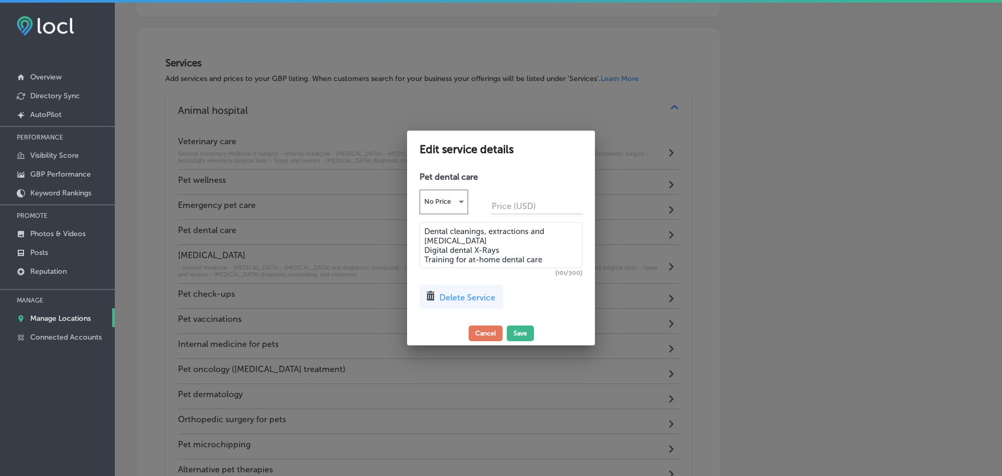
click at [425, 230] on textarea "Dental cleanings, extractions and oral surgery Digital dental X-Rays Training f…" at bounding box center [501, 245] width 163 height 46
click at [424, 241] on textarea "- Dental cleanings, extractions and oral surgery Digital dental X-Rays Training…" at bounding box center [501, 245] width 163 height 46
click at [425, 251] on textarea "- Dental cleanings, extractions and oral - surgery Digital dental X-Rays Traini…" at bounding box center [501, 245] width 163 height 46
click at [425, 255] on textarea "- Dental cleanings, extractions and oral - surgery - Digital dental X-Rays Trai…" at bounding box center [501, 245] width 163 height 46
type textarea "- Dental cleanings, extractions and oral - surgery - Digital dental X-Rays - Tr…"
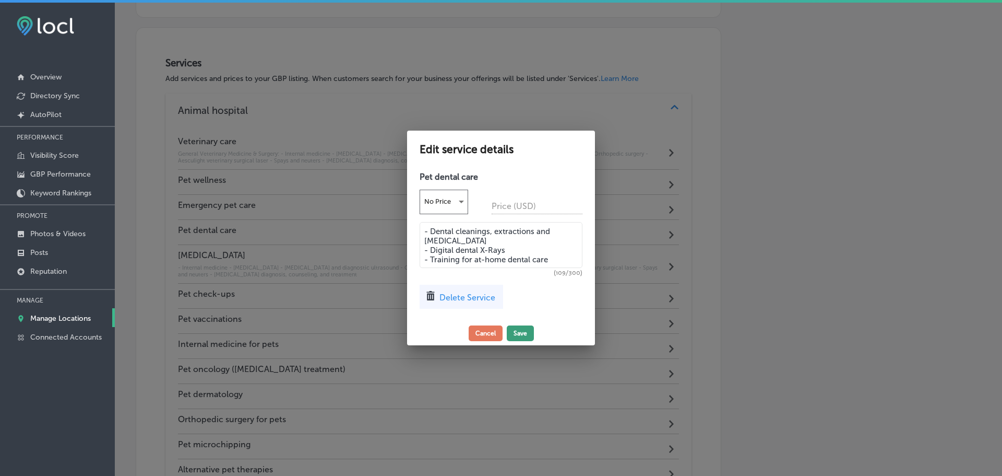
click at [517, 328] on button "Save" at bounding box center [520, 333] width 27 height 16
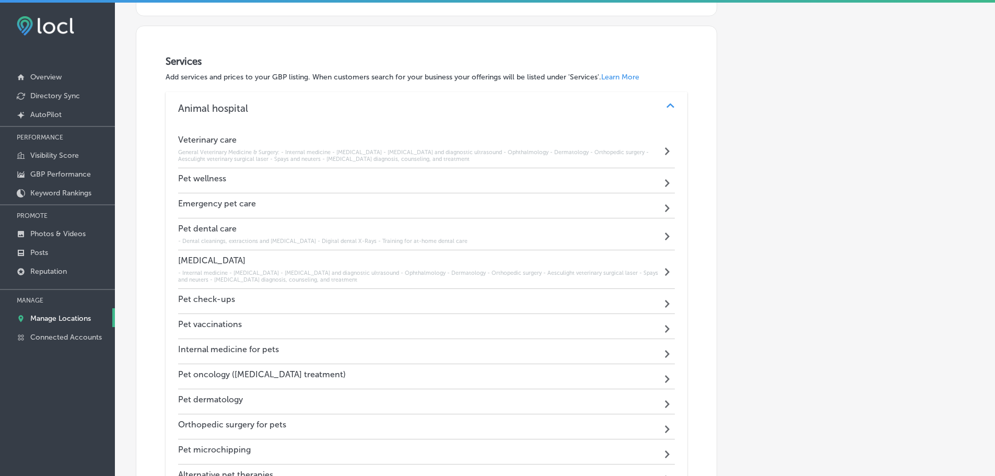
click at [458, 180] on div "Pet wellness Path Created with Sketch." at bounding box center [426, 180] width 497 height 25
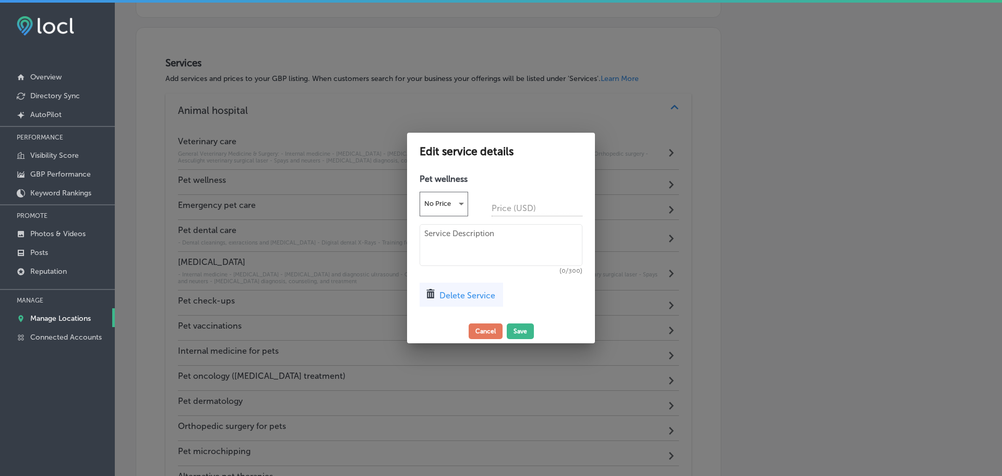
click at [488, 233] on textarea at bounding box center [501, 245] width 163 height 42
paste textarea "General examination and treatment of dogs, cats, rabbits, guinea pigs and small…"
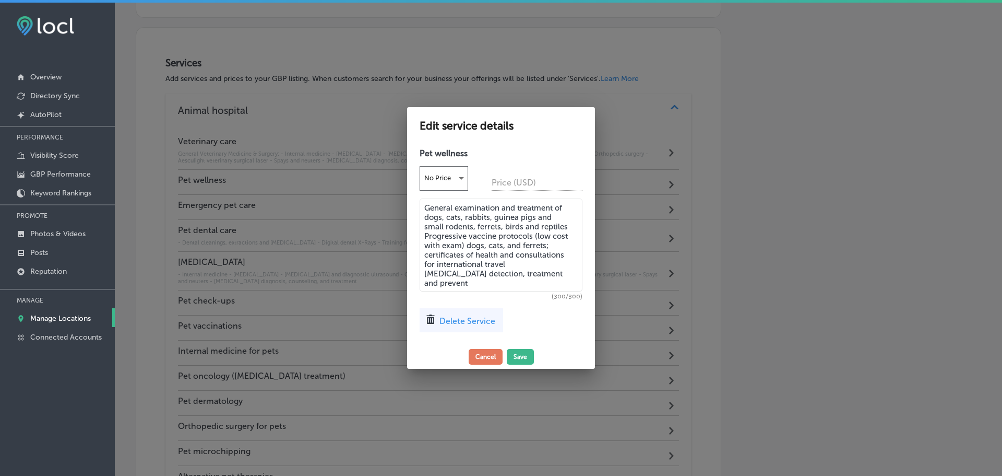
drag, startPoint x: 478, startPoint y: 282, endPoint x: 425, endPoint y: 220, distance: 81.1
click at [425, 220] on textarea "General examination and treatment of dogs, cats, rabbits, guinea pigs and small…" at bounding box center [501, 244] width 163 height 93
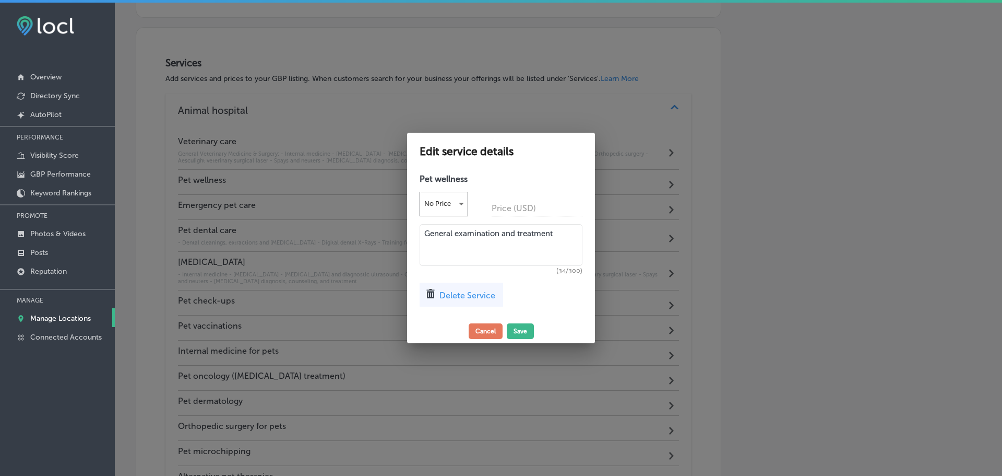
paste textarea "24-hour emergency care, housecalls available by appointment"
click at [427, 233] on textarea "General examination and treatment 24-hour emergency care, housecalls available …" at bounding box center [501, 245] width 163 height 42
click at [428, 241] on textarea "- General examination and treatment 24-hour emergency care, housecalls availabl…" at bounding box center [501, 245] width 163 height 42
click at [424, 241] on textarea "- General examination and treatment 24-hour emergency care, housecalls availabl…" at bounding box center [501, 245] width 163 height 42
type textarea "- General examination and treatment - 24-hour emergency care, housecalls availa…"
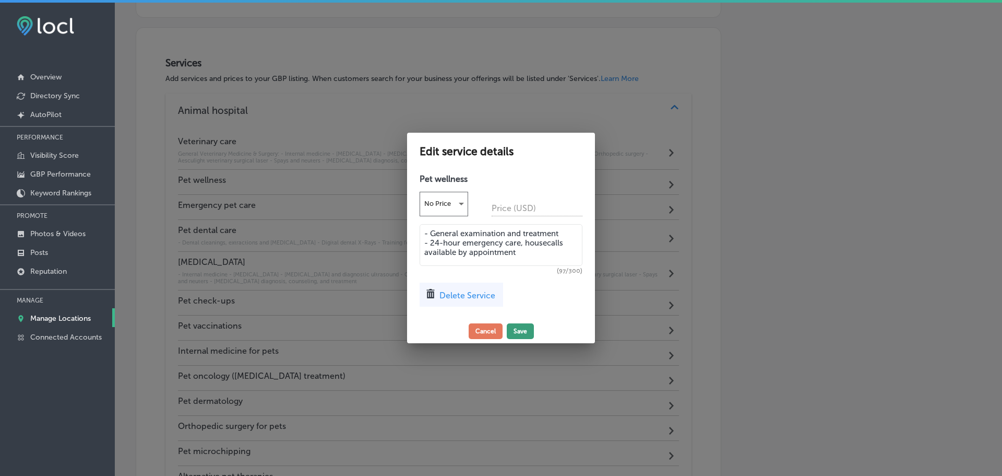
click at [518, 329] on button "Save" at bounding box center [520, 331] width 27 height 16
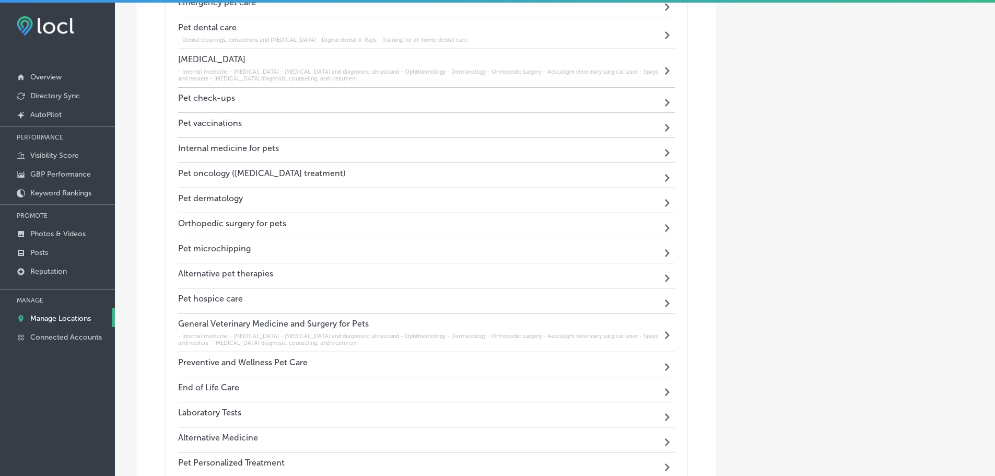
scroll to position [959, 0]
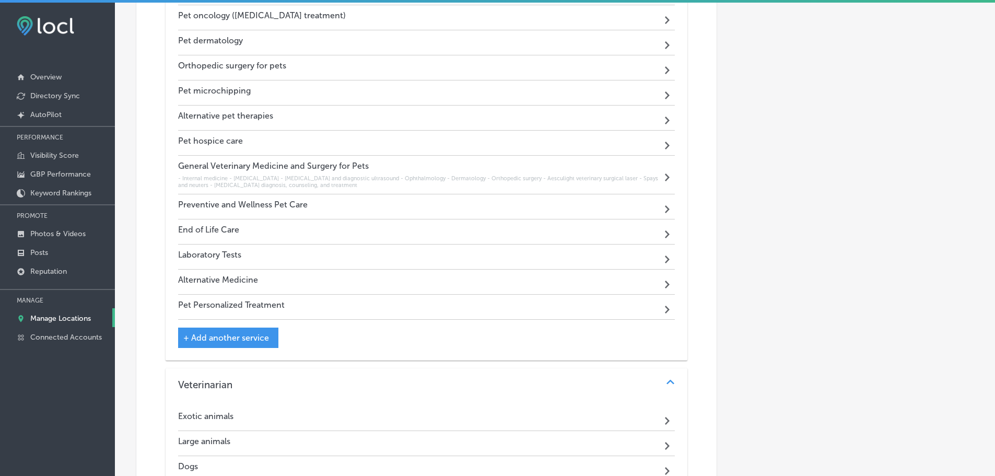
click at [430, 204] on div "Preventive and Wellness Pet Care Path Created with Sketch." at bounding box center [426, 206] width 497 height 25
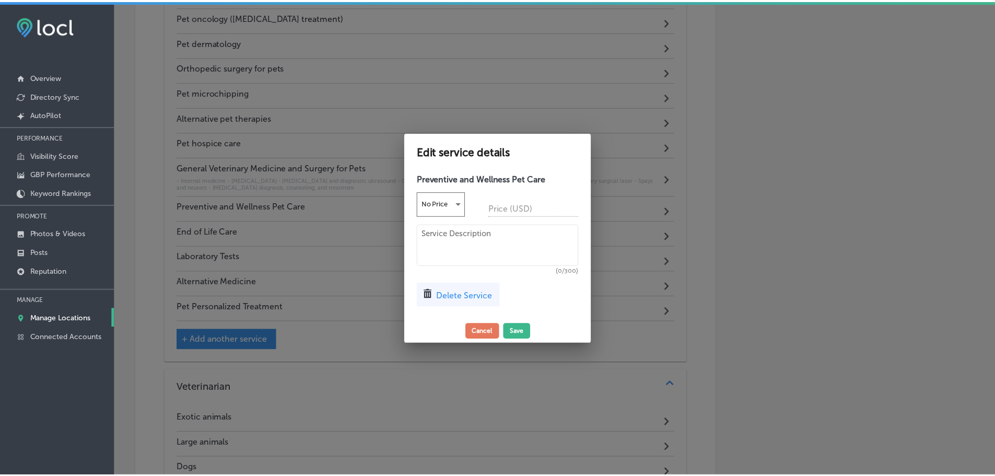
scroll to position [1117, 0]
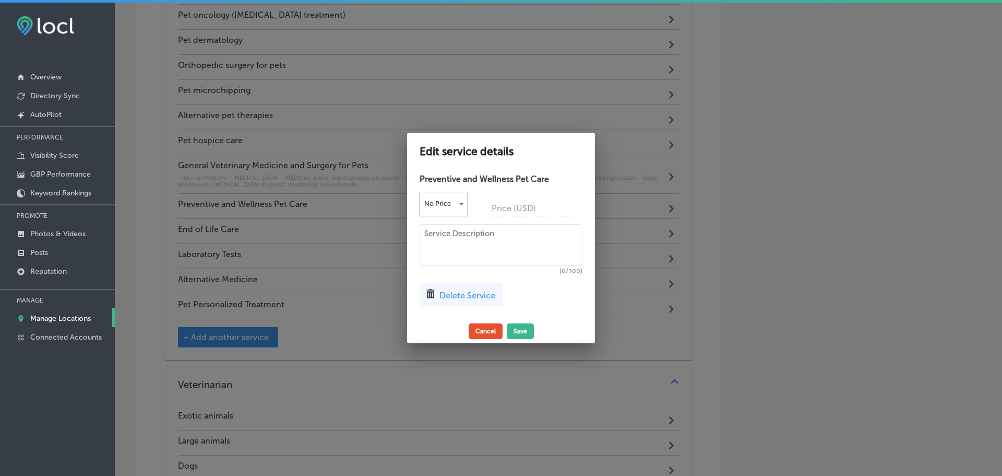
click at [476, 333] on button "Cancel" at bounding box center [486, 331] width 34 height 16
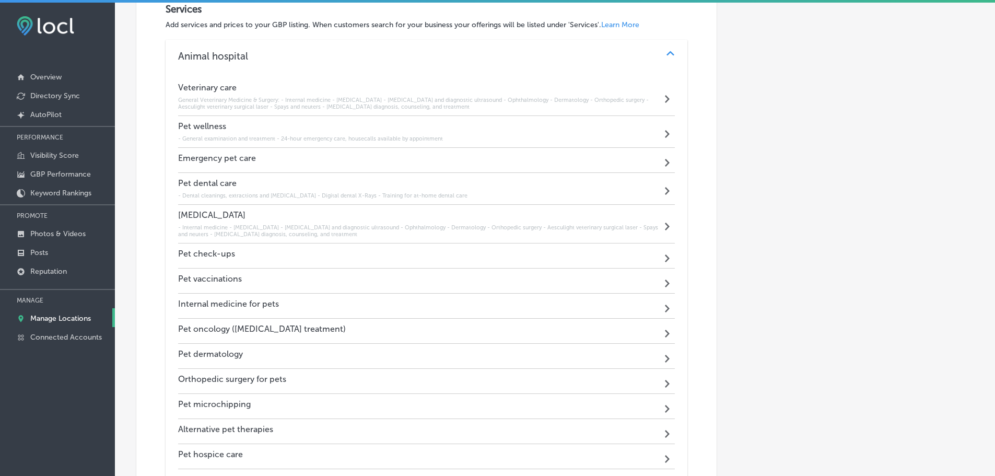
click at [326, 129] on h4 "Pet wellness" at bounding box center [310, 126] width 265 height 10
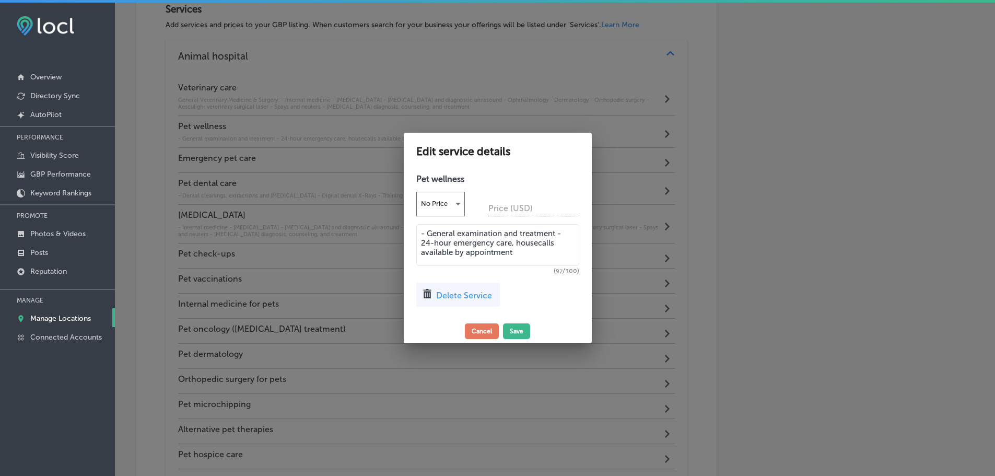
scroll to position [804, 0]
drag, startPoint x: 519, startPoint y: 255, endPoint x: 419, endPoint y: 226, distance: 104.9
click at [419, 226] on div "Pet wellness No Price Price (USD) - General examination and treatment - 24-hour…" at bounding box center [501, 244] width 188 height 150
click at [493, 327] on button "Cancel" at bounding box center [486, 331] width 34 height 16
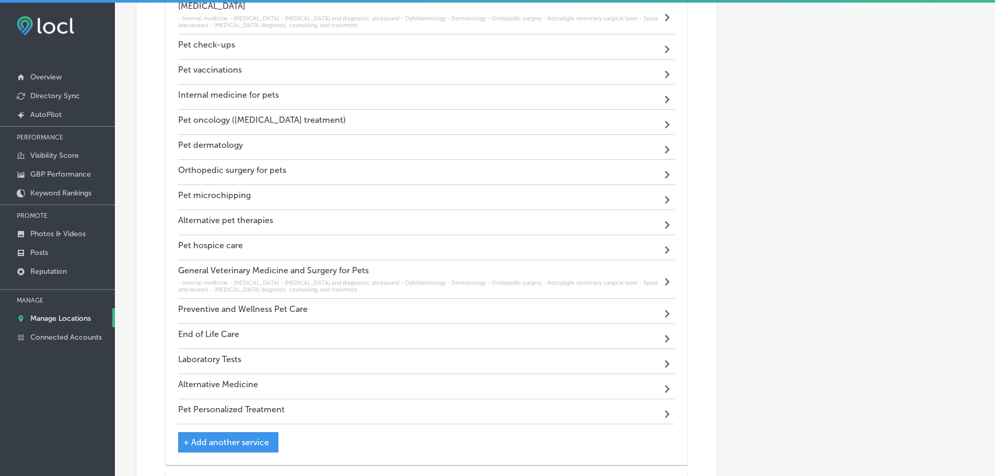
click at [462, 311] on div "Preventive and Wellness Pet Care Path Created with Sketch." at bounding box center [426, 311] width 497 height 25
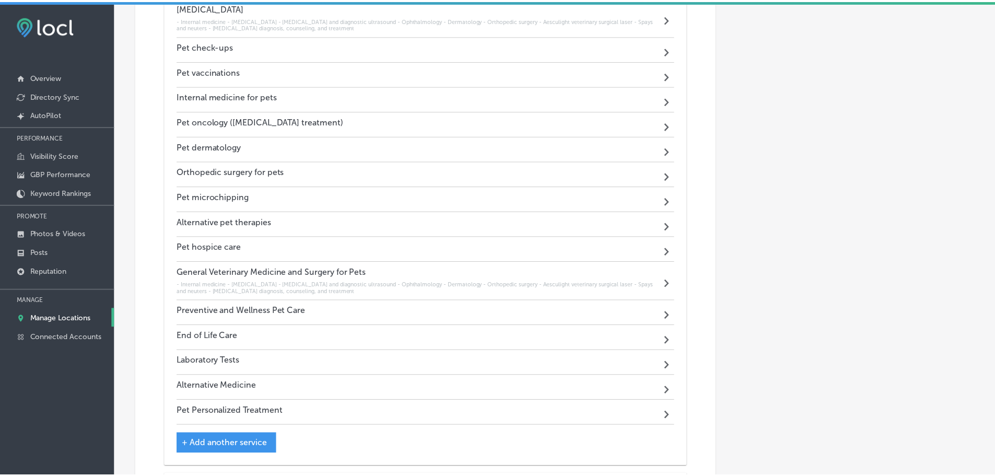
scroll to position [1013, 0]
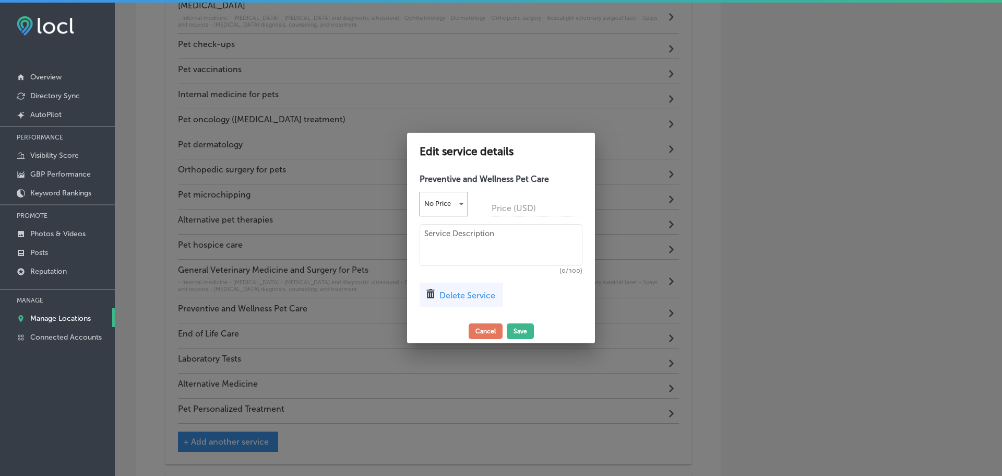
click at [486, 223] on div "Preventive and Wellness Pet Care No Price Price (USD) (0/300) Delete Service" at bounding box center [501, 244] width 188 height 150
click at [492, 236] on textarea at bounding box center [501, 245] width 163 height 42
paste textarea "- General examination and treatment - 24-hour emergency care, housecalls availa…"
type textarea "- General examination and treatment - 24-hour emergency care, housecalls availa…"
click at [528, 332] on button "Save" at bounding box center [520, 331] width 27 height 16
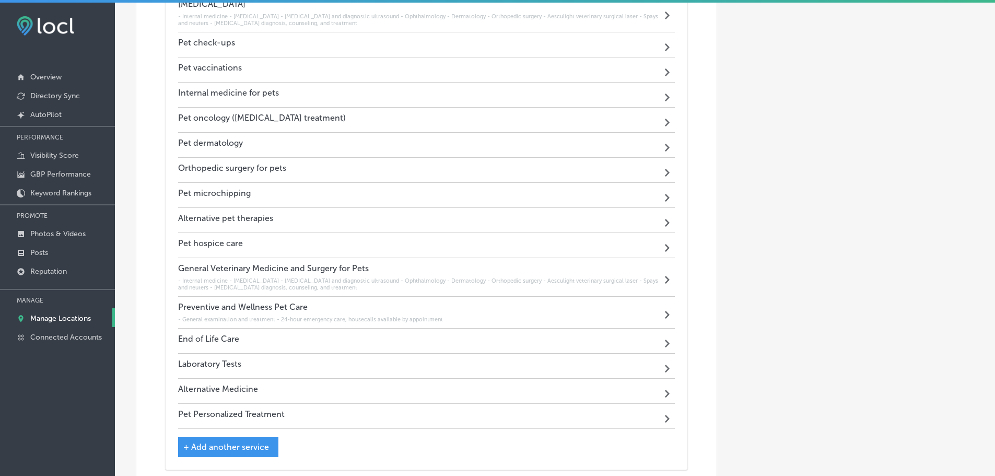
scroll to position [1011, 0]
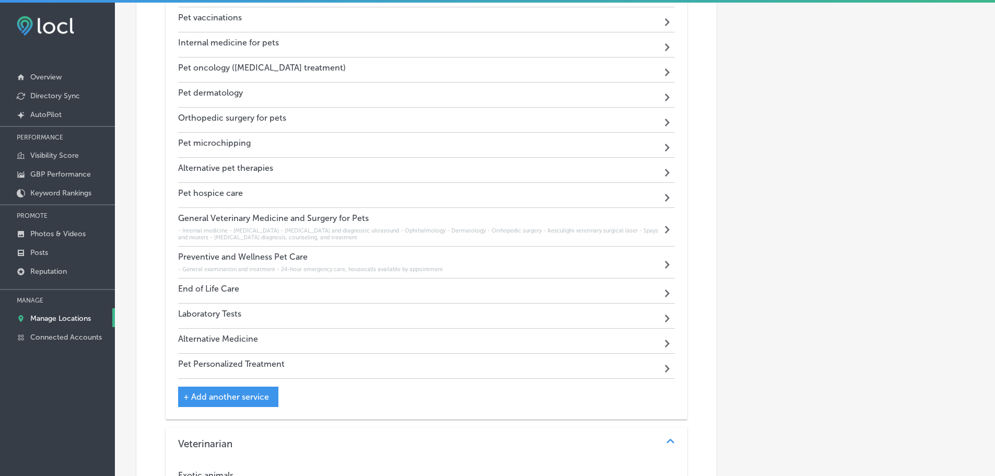
click at [383, 292] on div "End of Life Care Path Created with Sketch." at bounding box center [426, 290] width 497 height 25
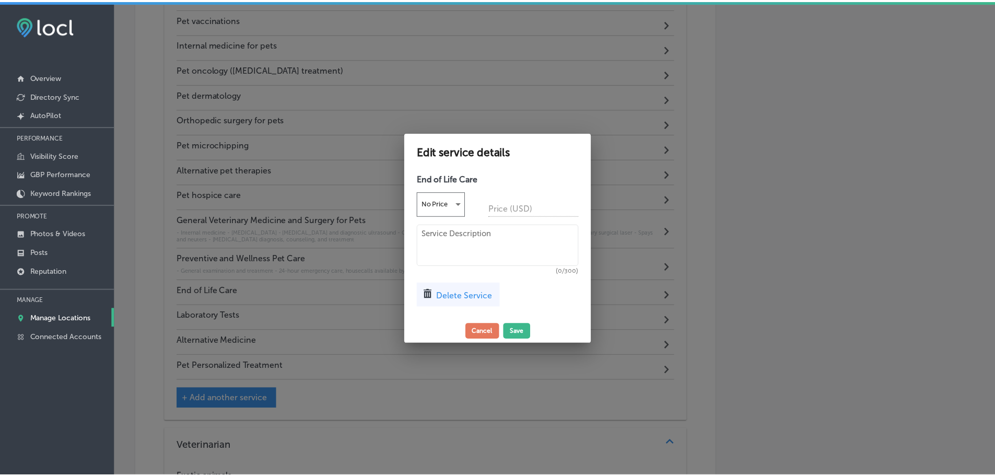
scroll to position [1065, 0]
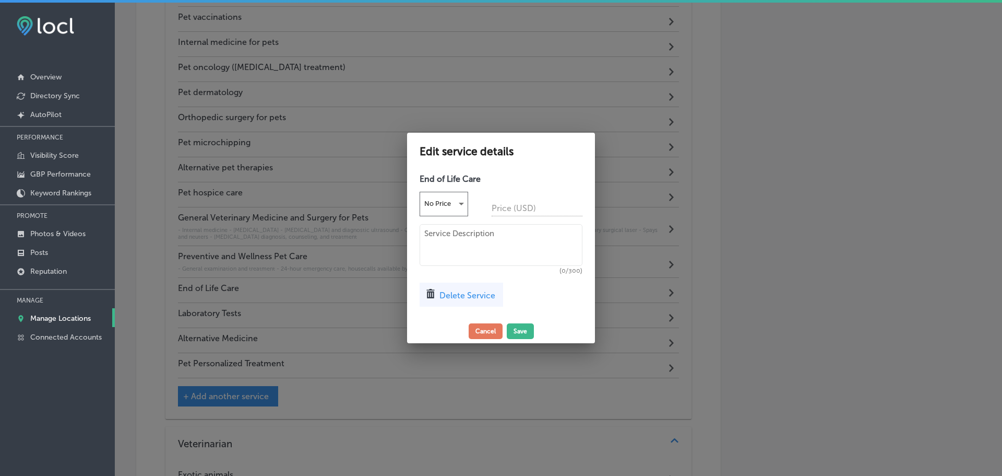
click at [445, 228] on textarea at bounding box center [501, 245] width 163 height 42
paste textarea "Home hospice and euthansia consultations Disposition recommendations"
click at [424, 251] on textarea "Home hospice and euthansia consultations Disposition recommendations" at bounding box center [501, 245] width 163 height 42
click at [423, 234] on textarea "Home hospice and euthansia consultations - Disposition recommendations" at bounding box center [501, 245] width 163 height 42
type textarea "- Home hospice and euthansia consultations - Disposition recommendations"
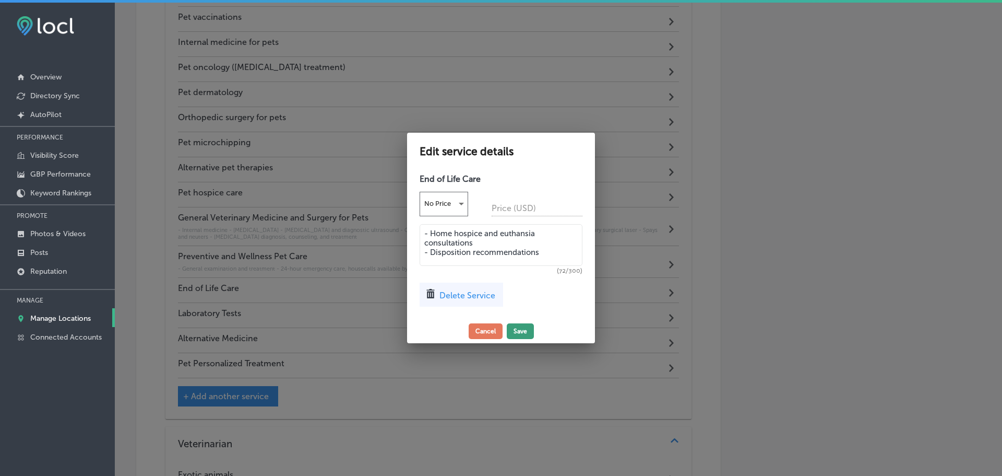
click at [511, 332] on button "Save" at bounding box center [520, 331] width 27 height 16
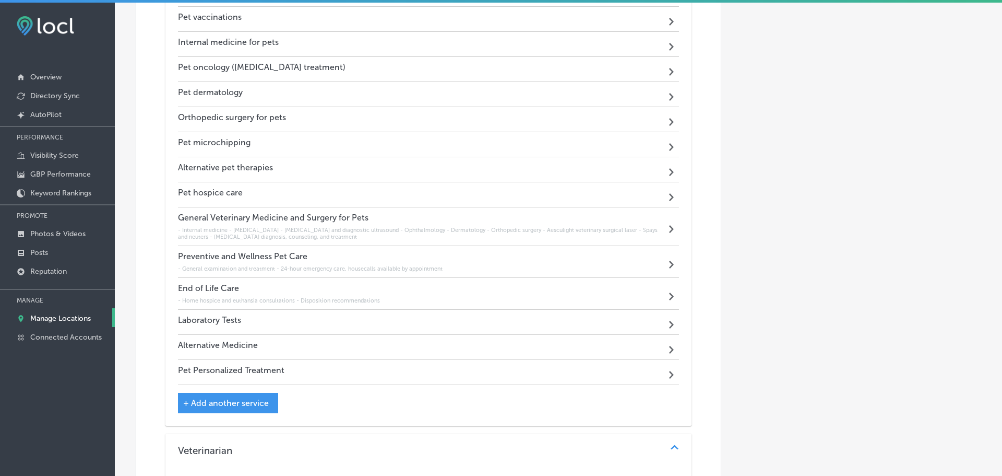
scroll to position [1063, 0]
click at [440, 191] on div "Pet hospice care Path Created with Sketch." at bounding box center [426, 195] width 497 height 25
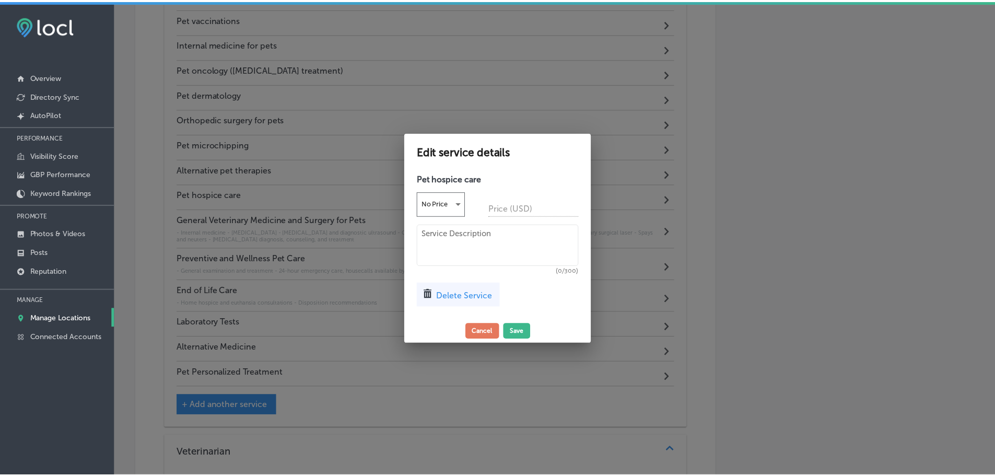
scroll to position [1065, 0]
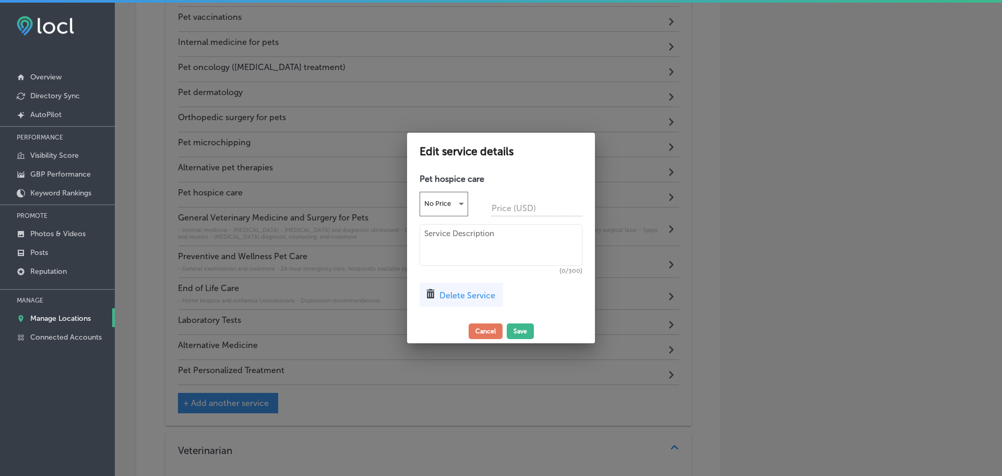
click at [451, 239] on textarea at bounding box center [501, 245] width 163 height 42
paste textarea "Home hospice and euthansia consultations Disposition recommendations"
click at [425, 234] on textarea "Home hospice and euthansia consultations Disposition recommendations" at bounding box center [501, 245] width 163 height 42
click at [423, 249] on textarea "- Home hospice and euthansia consultations Disposition recommendations" at bounding box center [501, 245] width 163 height 42
type textarea "- Home hospice and euthansia consultations - Disposition recommendations"
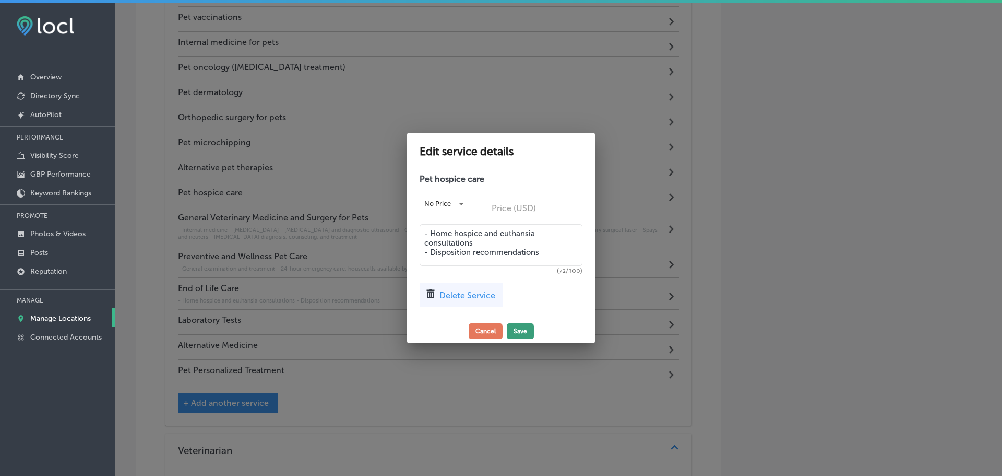
click at [522, 330] on button "Save" at bounding box center [520, 331] width 27 height 16
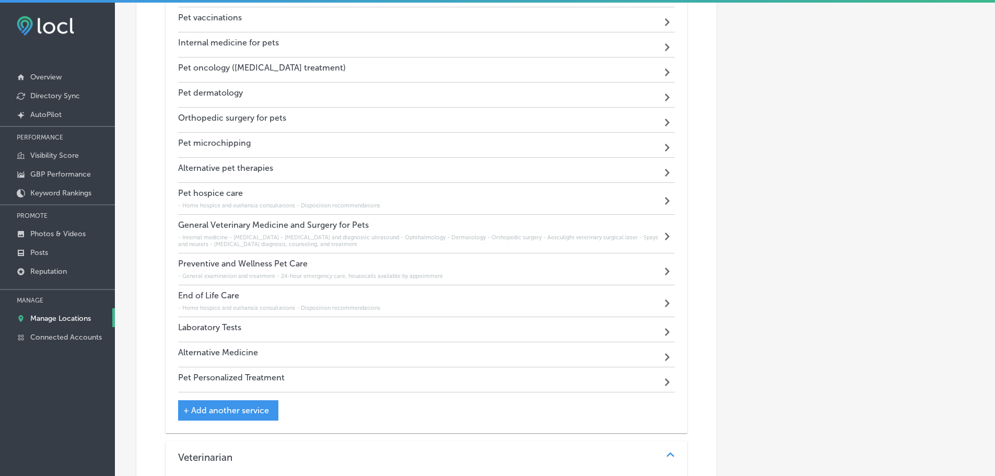
click at [403, 321] on div "Laboratory Tests Path Created with Sketch." at bounding box center [426, 329] width 497 height 25
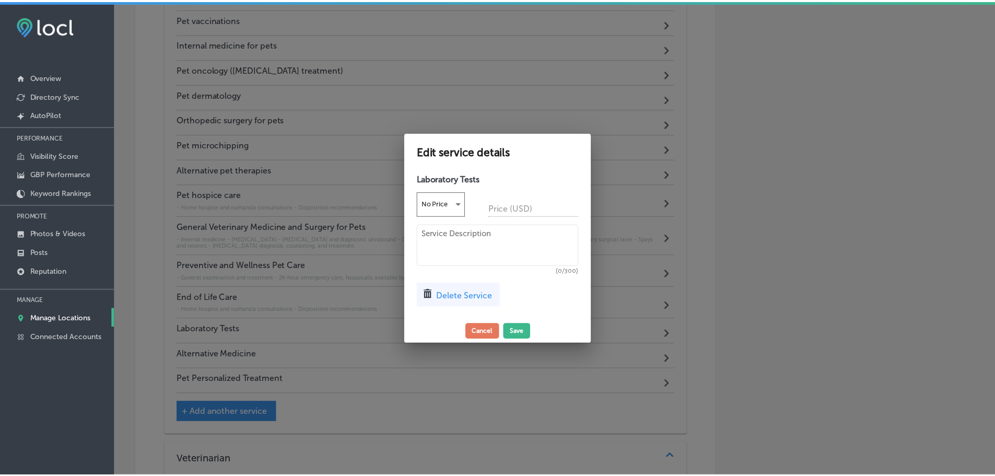
scroll to position [1065, 0]
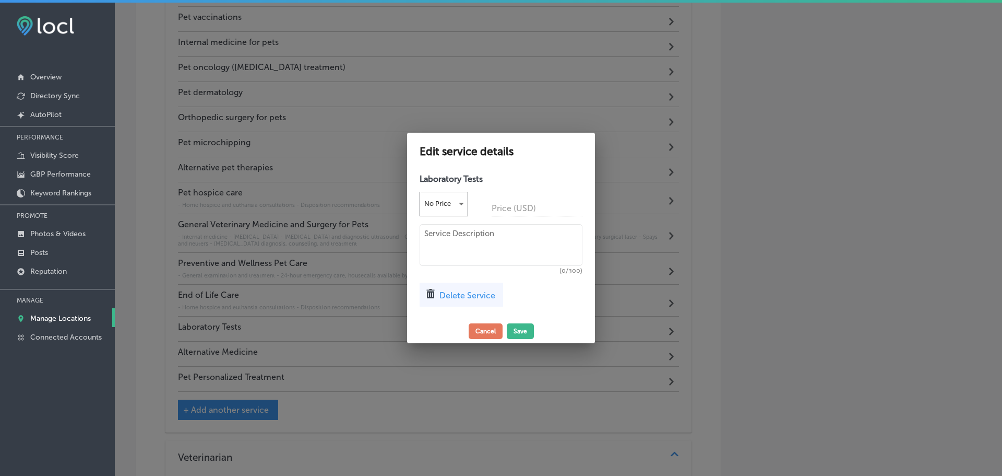
click at [456, 247] on textarea at bounding box center [501, 245] width 163 height 42
paste textarea "Blood analysis to check for diabetes, kidney disease and more Tests for fungal …"
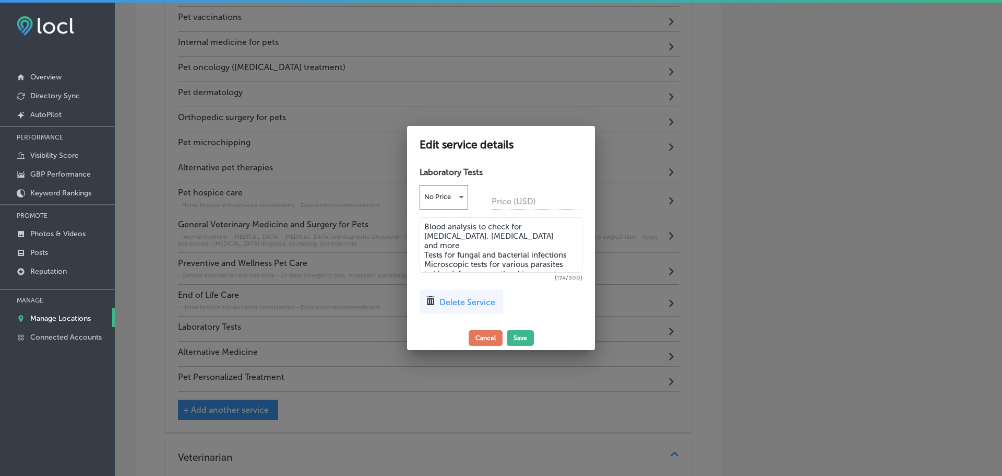
click at [424, 227] on textarea "Blood analysis to check for diabetes, kidney disease and more Tests for fungal …" at bounding box center [501, 244] width 163 height 55
click at [423, 244] on textarea "- Blood analysis to check for diabetes, kidney disease and more Tests for funga…" at bounding box center [501, 244] width 163 height 55
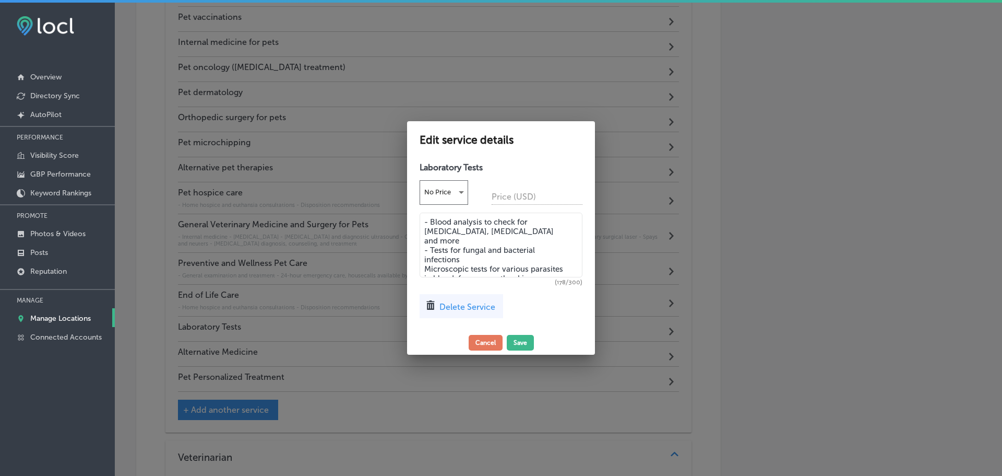
click at [425, 257] on textarea "- Blood analysis to check for diabetes, kidney disease and more - Tests for fun…" at bounding box center [501, 244] width 163 height 65
type textarea "- Blood analysis to check for diabetes, kidney disease and more - Tests for fun…"
click at [524, 339] on button "Save" at bounding box center [520, 343] width 27 height 16
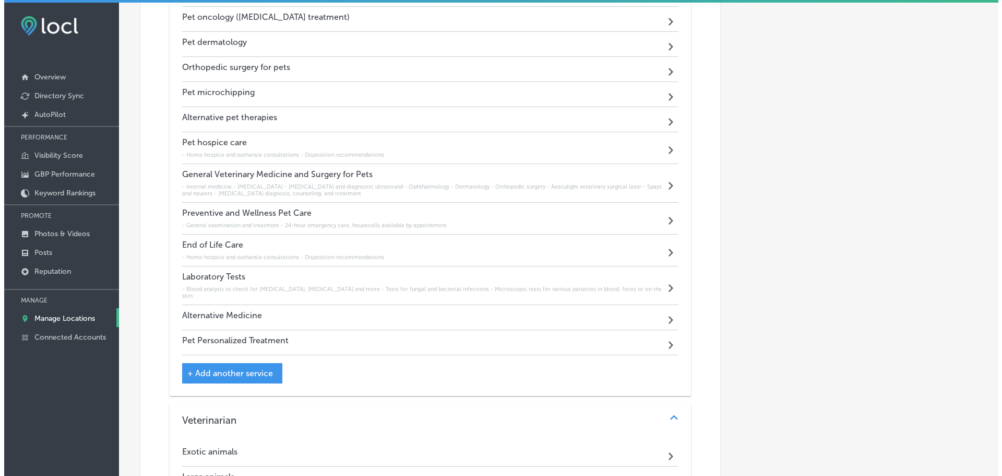
scroll to position [1167, 0]
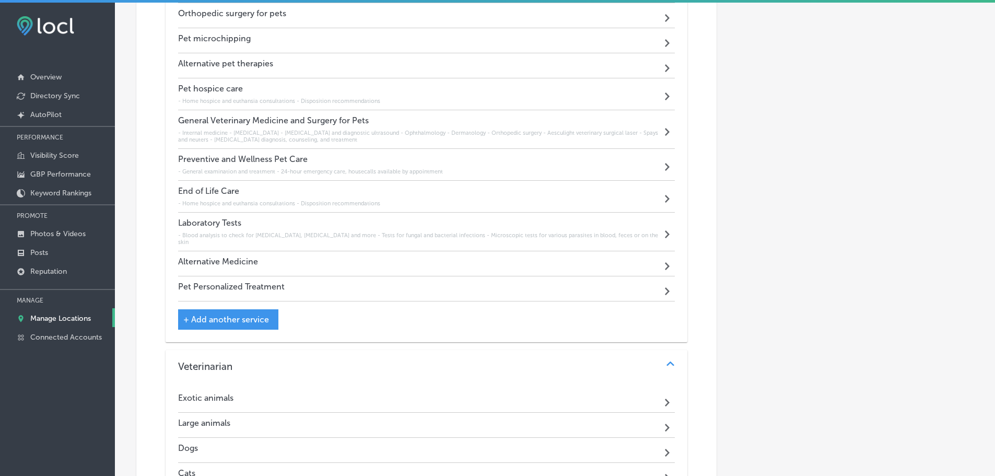
click at [249, 314] on span "+ Add another service" at bounding box center [226, 319] width 86 height 10
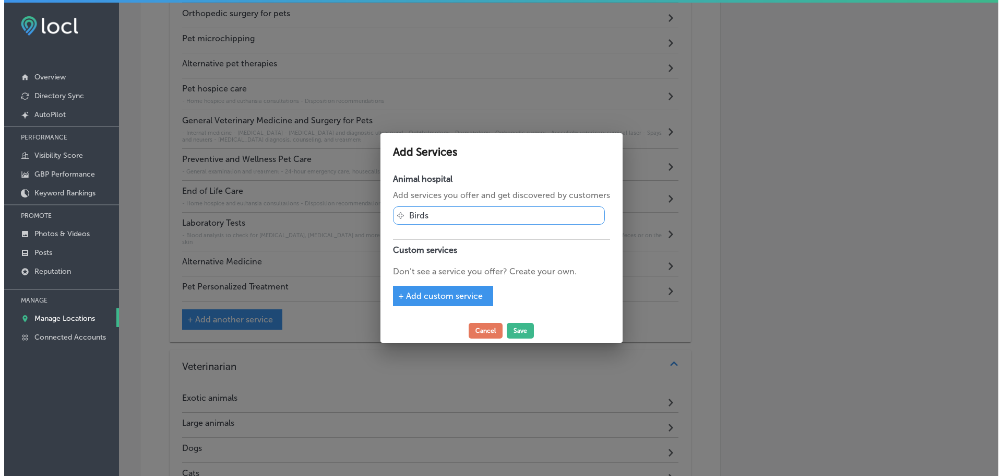
scroll to position [1169, 0]
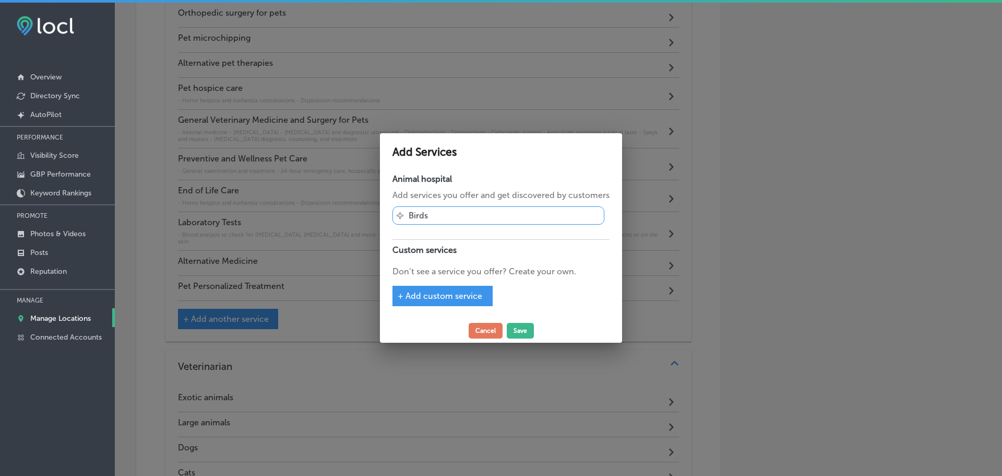
click at [437, 294] on span "+ Add custom service" at bounding box center [440, 296] width 85 height 10
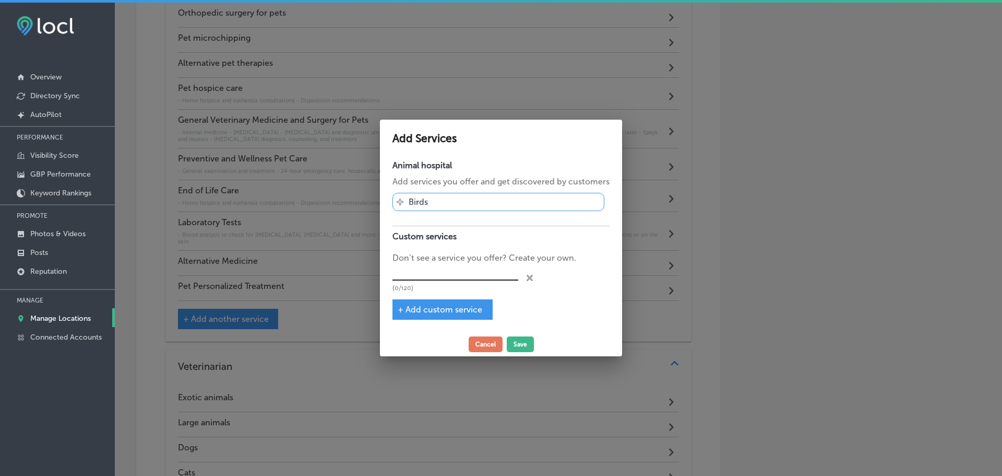
click at [440, 270] on input "text" at bounding box center [456, 272] width 126 height 16
type input "Weight Management & Consultation"
click at [515, 346] on button "Save" at bounding box center [520, 344] width 27 height 16
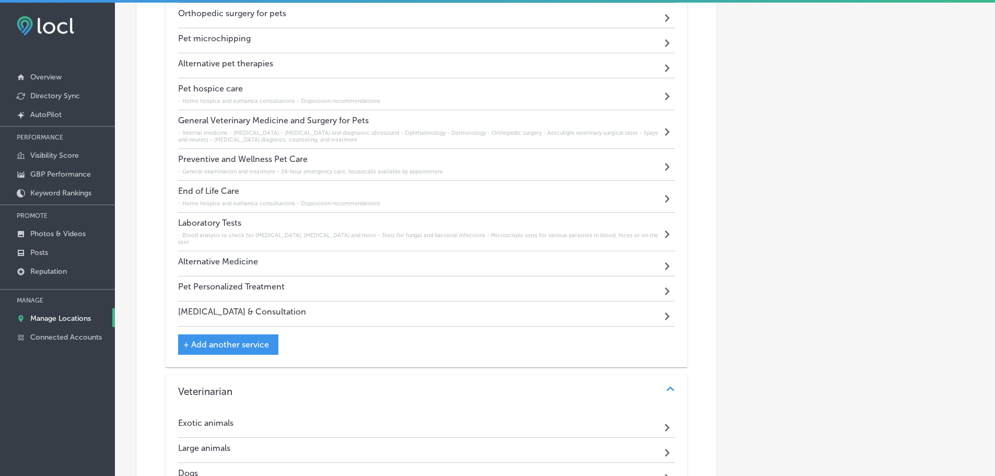
click at [282, 306] on h4 "Weight Management & Consultation" at bounding box center [242, 311] width 128 height 10
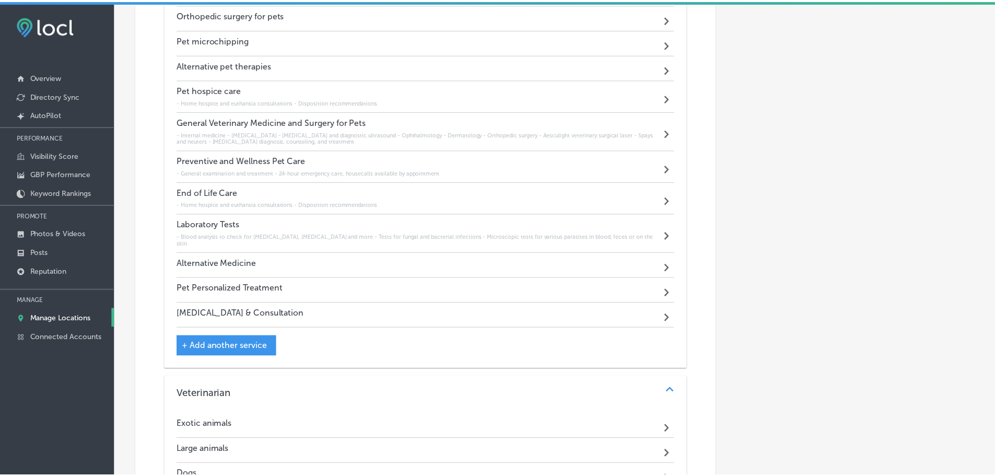
scroll to position [1169, 0]
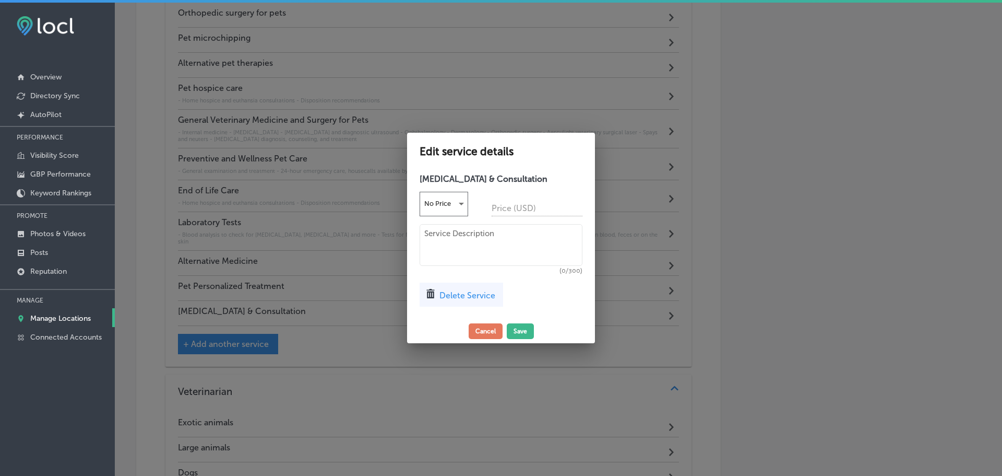
click at [450, 235] on textarea at bounding box center [501, 245] width 163 height 42
paste textarea "Pet weight assessment Customized diet plans Exercise recommendations Progress t…"
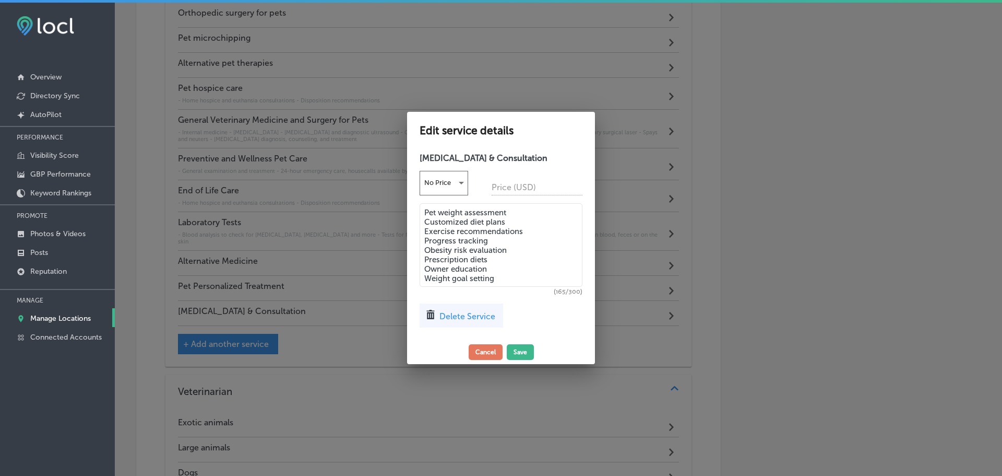
click at [427, 210] on textarea "Pet weight assessment Customized diet plans Exercise recommendations Progress t…" at bounding box center [501, 245] width 163 height 84
click at [425, 218] on textarea "- Pet weight assessment Customized diet plans Exercise recommendations Progress…" at bounding box center [501, 245] width 163 height 84
click at [424, 230] on textarea "- Pet weight assessment - Customized diet plans Exercise recommendations Progre…" at bounding box center [501, 245] width 163 height 84
click at [425, 240] on textarea "- Pet weight assessment - Customized diet plans - Exercise recommendations Prog…" at bounding box center [501, 245] width 163 height 84
click at [424, 253] on textarea "- Pet weight assessment - Customized diet plans - Exercise recommendations - Pr…" at bounding box center [501, 245] width 163 height 84
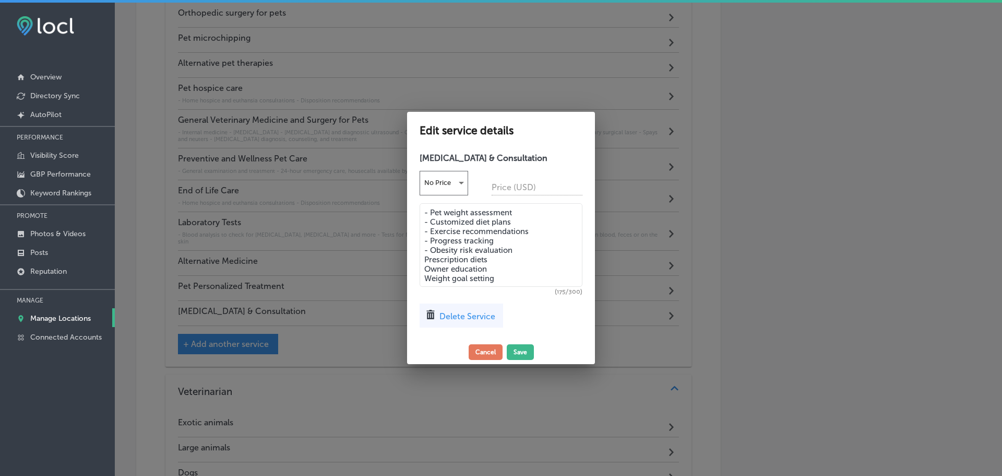
click at [424, 257] on textarea "- Pet weight assessment - Customized diet plans - Exercise recommendations - Pr…" at bounding box center [501, 245] width 163 height 84
click at [427, 268] on textarea "- Pet weight assessment - Customized diet plans - Exercise recommendations - Pr…" at bounding box center [501, 245] width 163 height 84
click at [429, 275] on textarea "- Pet weight assessment - Customized diet plans - Exercise recommendations - Pr…" at bounding box center [501, 245] width 163 height 84
click at [427, 278] on textarea "- Pet weight assessment - Customized diet plans - Exercise recommendations - Pr…" at bounding box center [501, 245] width 163 height 84
type textarea "- Pet weight assessment - Customized diet plans - Exercise recommendations - Pr…"
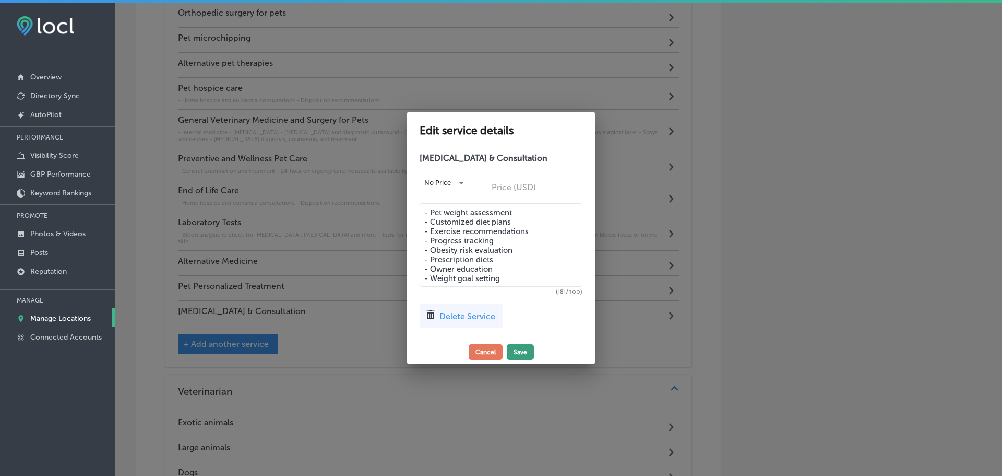
click at [519, 344] on button "Save" at bounding box center [520, 352] width 27 height 16
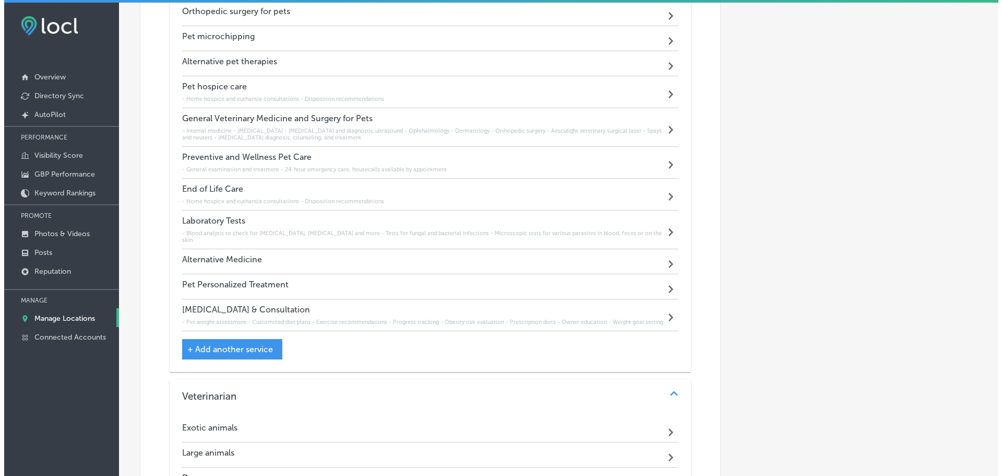
scroll to position [1167, 0]
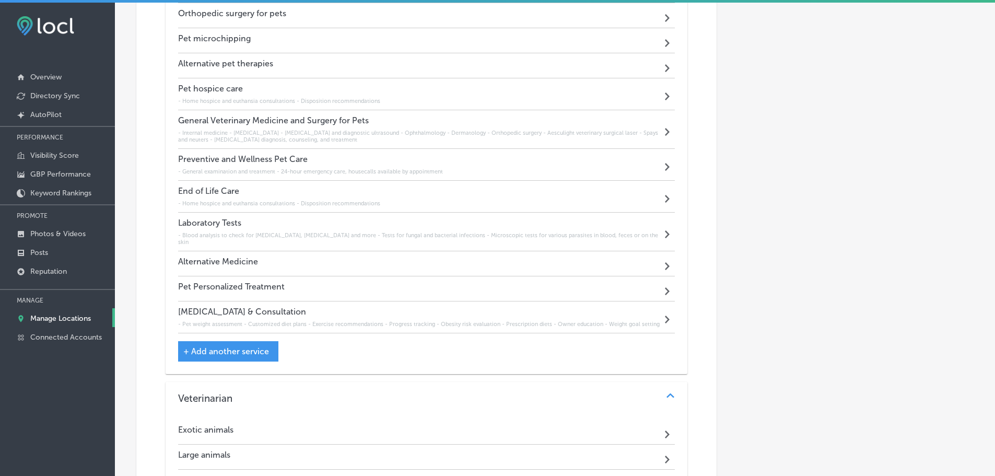
click at [330, 253] on div "Alternative Medicine Path Created with Sketch." at bounding box center [426, 263] width 497 height 25
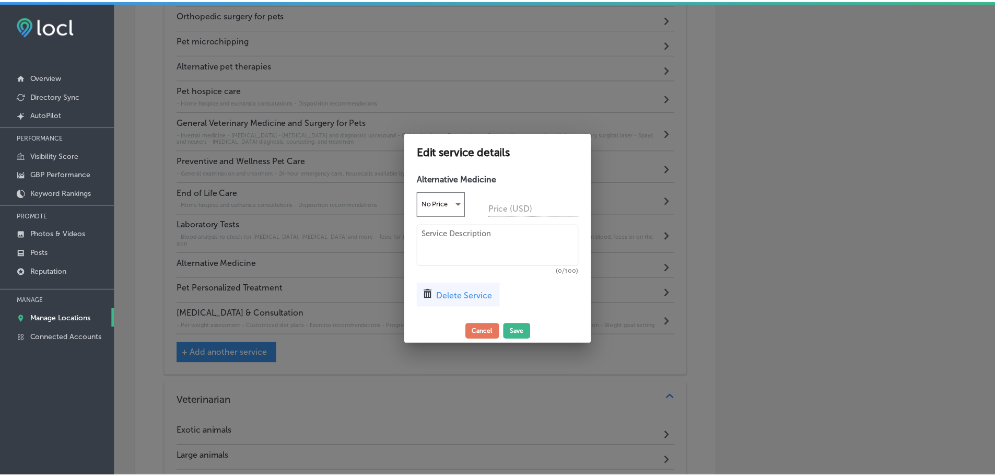
scroll to position [1169, 0]
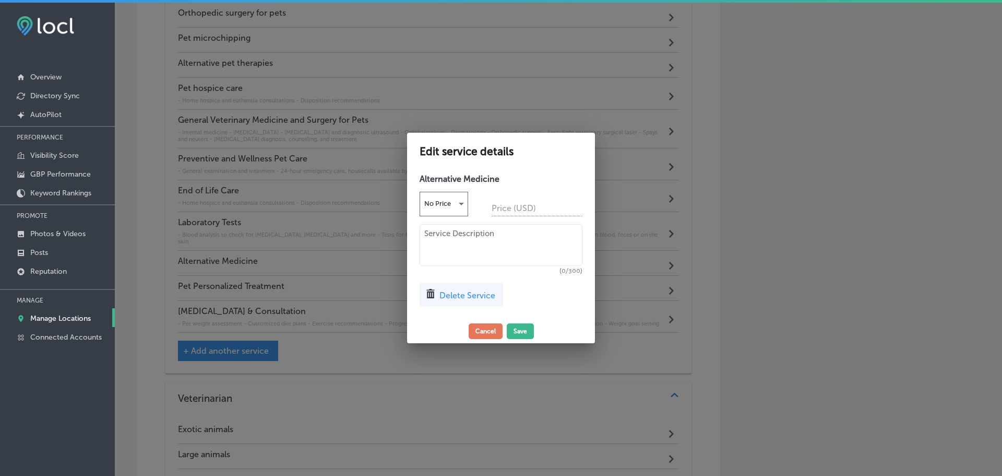
click at [440, 239] on textarea at bounding box center [501, 245] width 163 height 42
paste textarea "We now also treat animals using alternative therapies, such as cold laser thera…"
type textarea "We now also treat animals using alternative therapies, such as cold laser thera…"
click at [521, 336] on button "Save" at bounding box center [520, 331] width 27 height 16
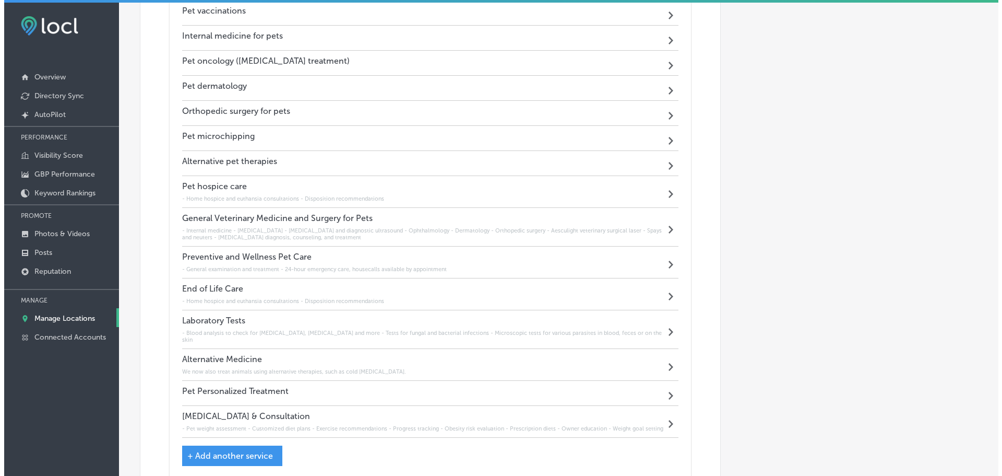
scroll to position [1063, 0]
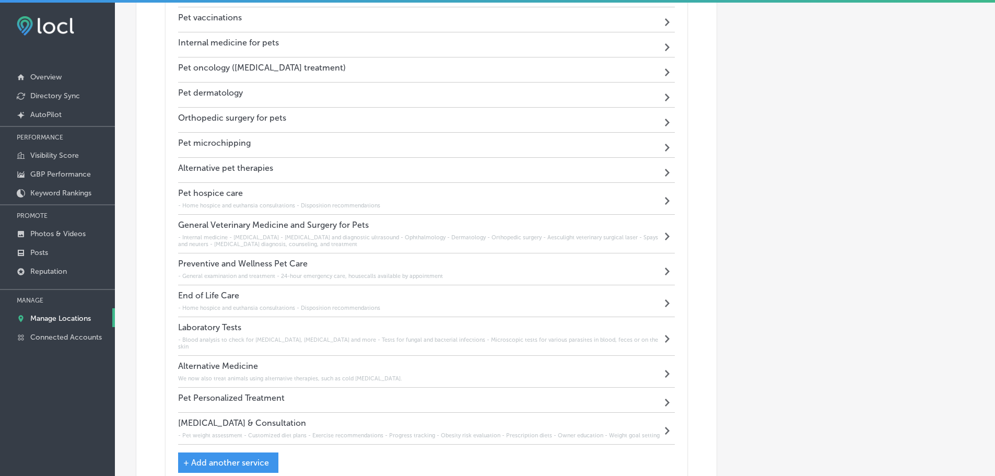
click at [302, 163] on div "Alternative pet therapies Path Created with Sketch." at bounding box center [426, 170] width 497 height 25
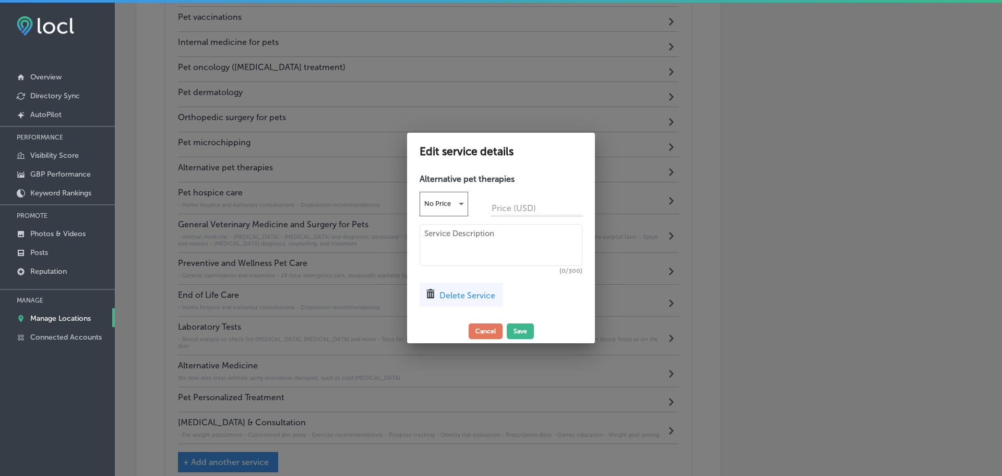
click at [448, 247] on textarea at bounding box center [501, 245] width 163 height 42
paste textarea "We now also treat animals using alternative therapies, such as cold laser thera…"
type textarea "We now also treat animals using alternative therapies, such as cold laser thera…"
click at [512, 330] on button "Save" at bounding box center [520, 331] width 27 height 16
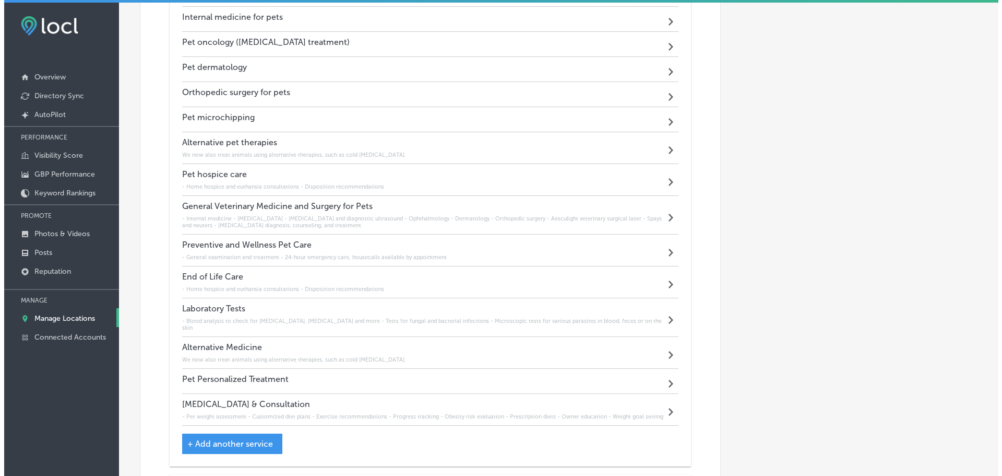
scroll to position [1115, 0]
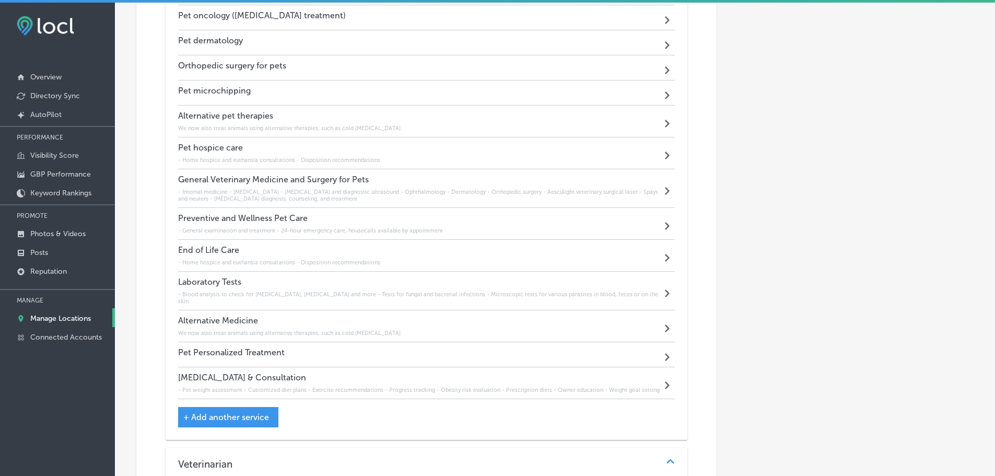
click at [432, 386] on h6 "- Pet weight assessment - Customized diet plans - Exercise recommendations - Pr…" at bounding box center [418, 389] width 481 height 7
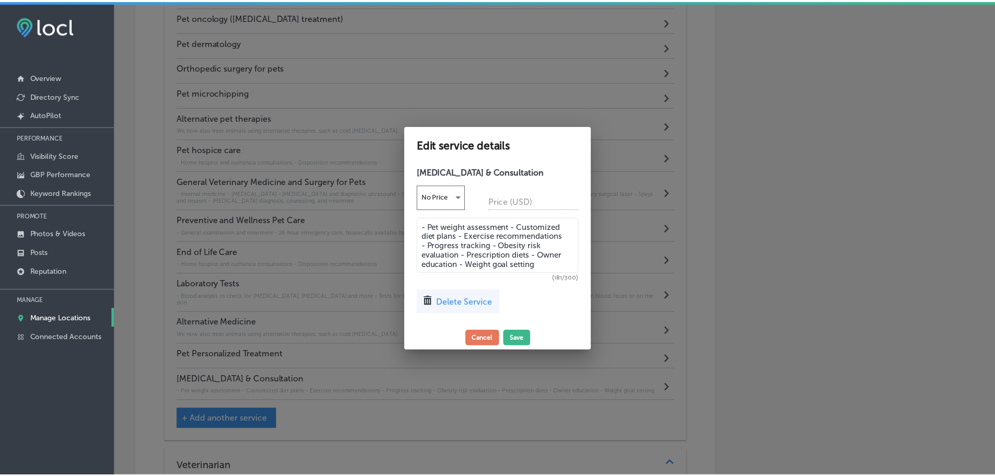
scroll to position [1117, 0]
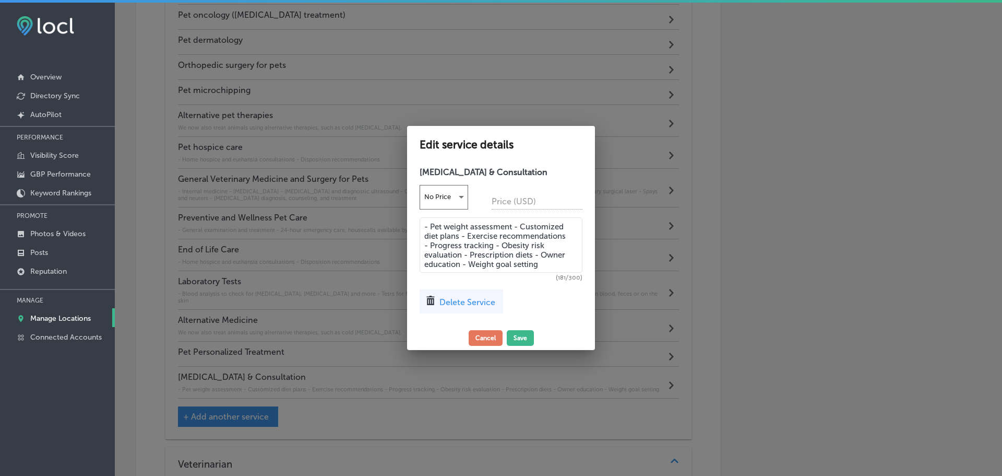
drag, startPoint x: 546, startPoint y: 268, endPoint x: 422, endPoint y: 226, distance: 130.6
click at [422, 226] on textarea "- Pet weight assessment - Customized diet plans - Exercise recommendations - Pr…" at bounding box center [501, 244] width 163 height 55
click at [475, 339] on button "Cancel" at bounding box center [486, 338] width 34 height 16
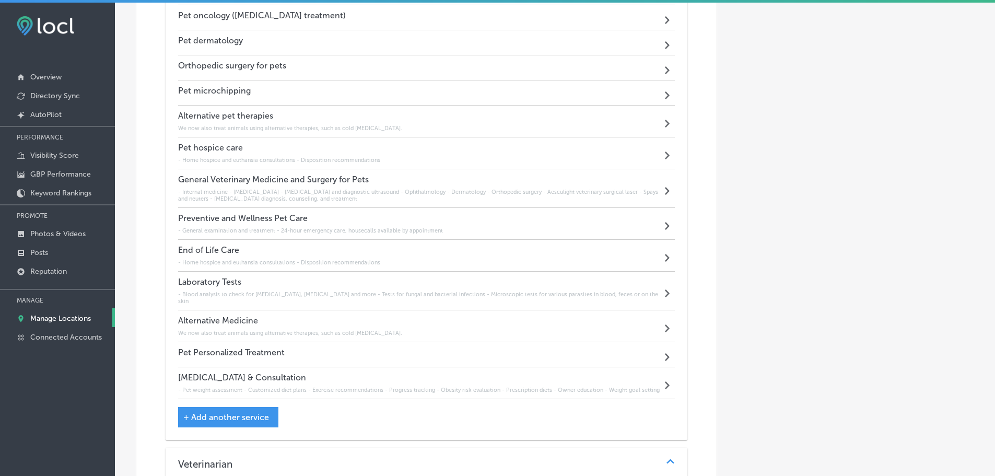
click at [380, 367] on div "Weight Management & Consultation - Pet weight assessment - Customized diet plan…" at bounding box center [426, 383] width 497 height 32
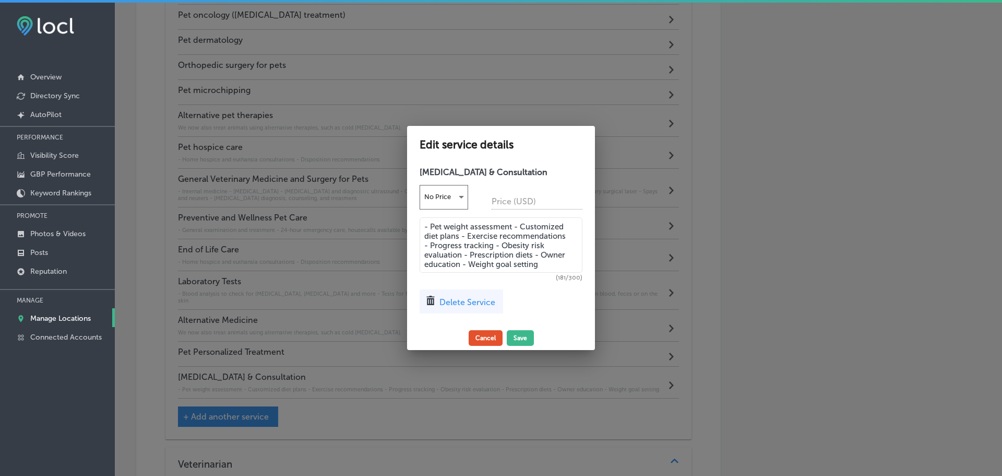
click at [484, 340] on button "Cancel" at bounding box center [486, 338] width 34 height 16
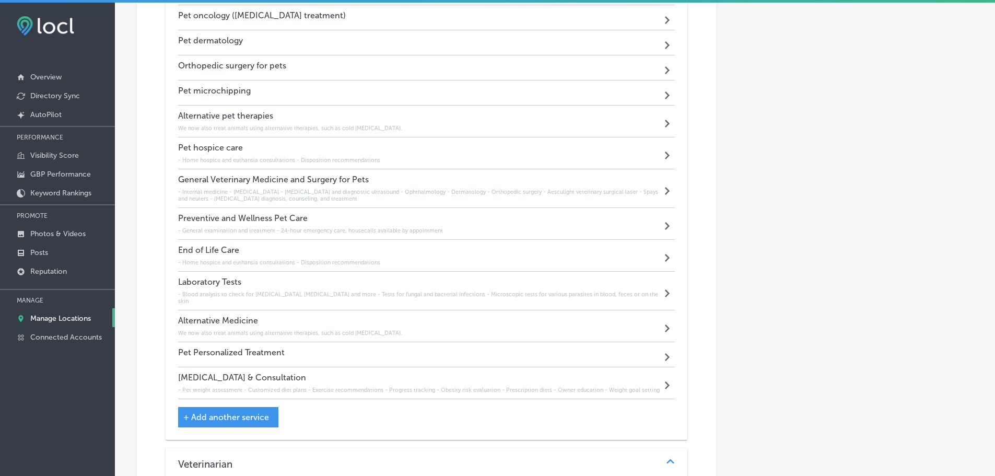
click at [438, 351] on div "Pet Personalized Treatment Path Created with Sketch." at bounding box center [426, 354] width 497 height 25
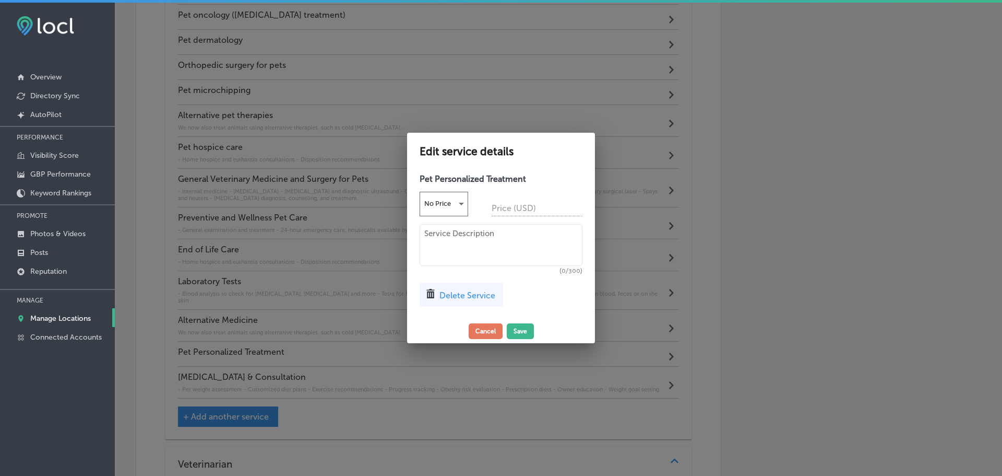
click at [458, 227] on textarea at bounding box center [501, 245] width 163 height 42
paste textarea "- Pet weight assessment - Customized diet plans - Exercise recommendations - Pr…"
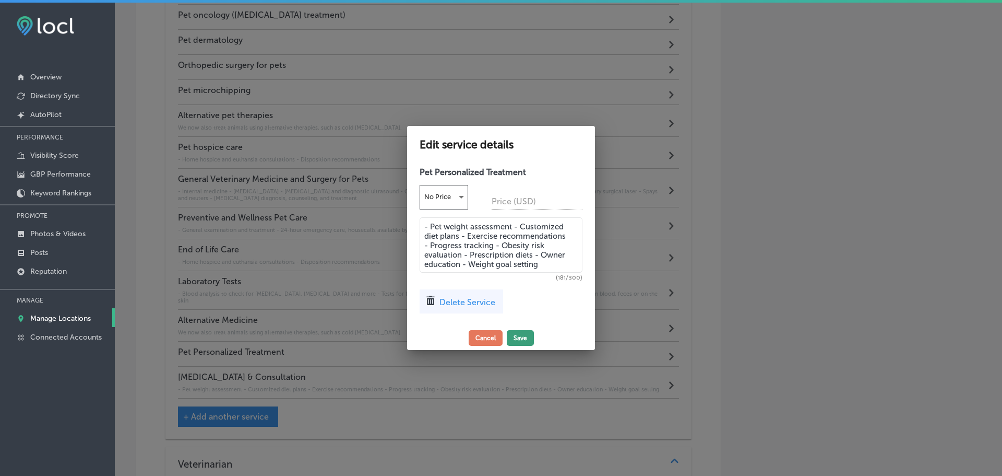
type textarea "- Pet weight assessment - Customized diet plans - Exercise recommendations - Pr…"
click at [515, 338] on button "Save" at bounding box center [520, 338] width 27 height 16
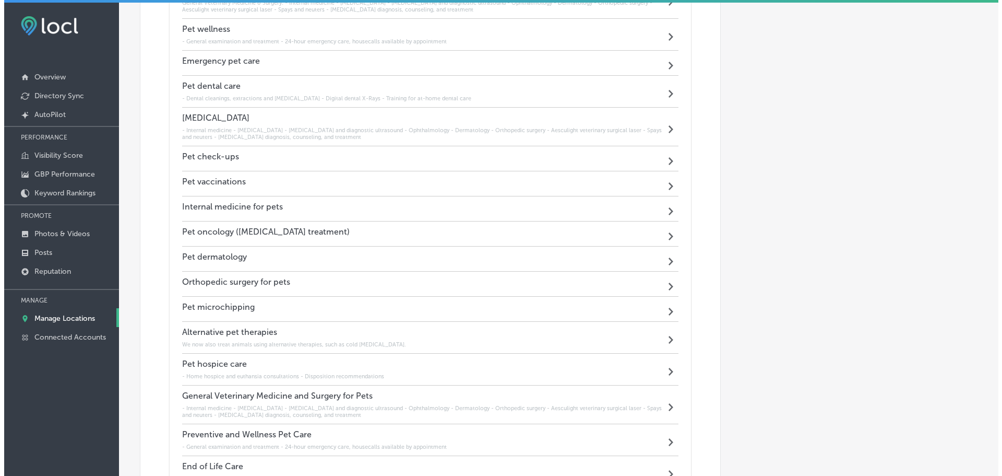
scroll to position [906, 0]
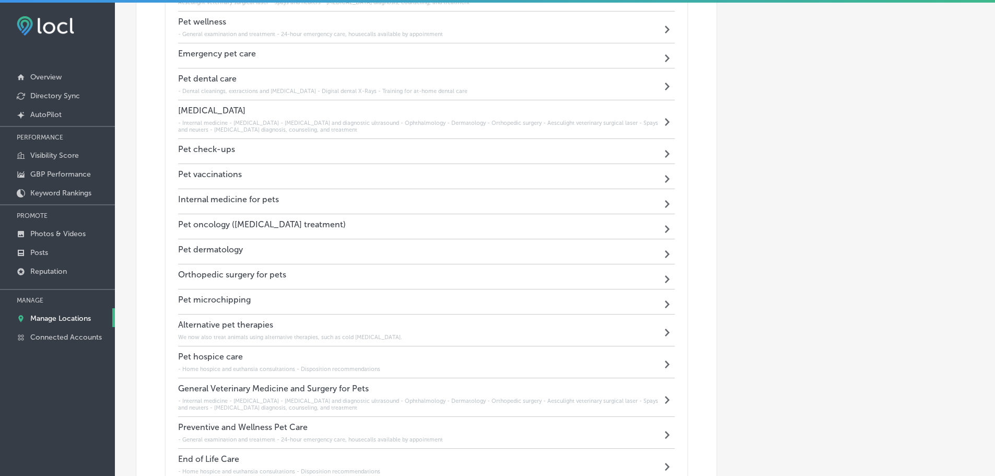
click at [420, 298] on div "Pet microchipping Path Created with Sketch." at bounding box center [426, 301] width 497 height 25
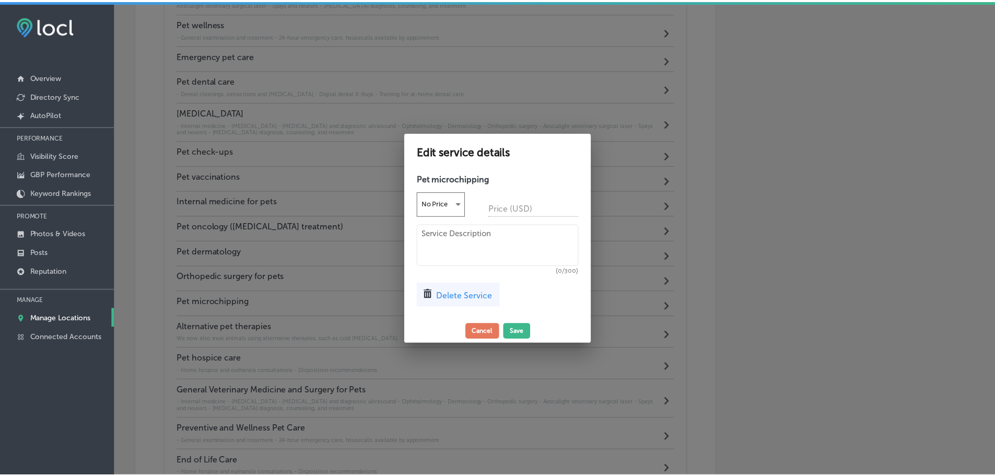
scroll to position [908, 0]
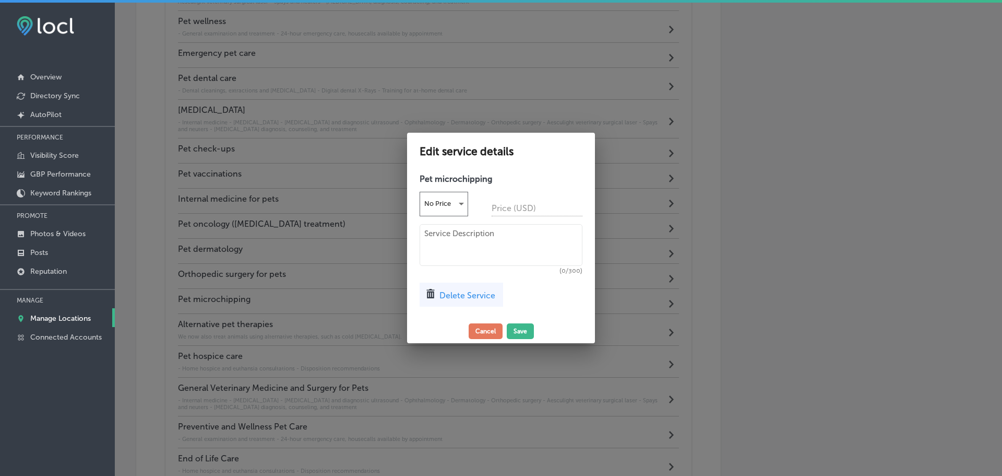
click at [488, 241] on textarea at bounding box center [501, 245] width 163 height 42
paste textarea "Microchip implantation and identification"
type textarea "Microchip implantation and identification"
click at [525, 332] on button "Save" at bounding box center [520, 331] width 27 height 16
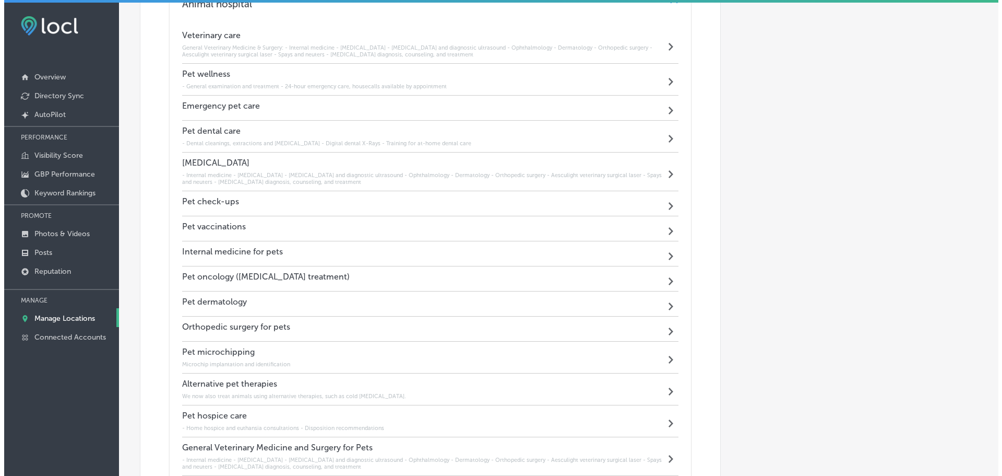
scroll to position [906, 0]
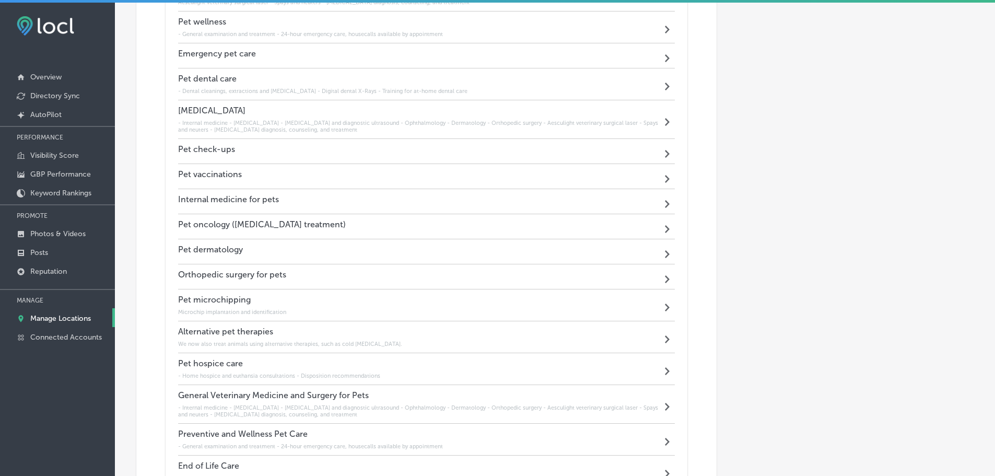
click at [330, 178] on div "Pet vaccinations Path Created with Sketch." at bounding box center [426, 176] width 497 height 25
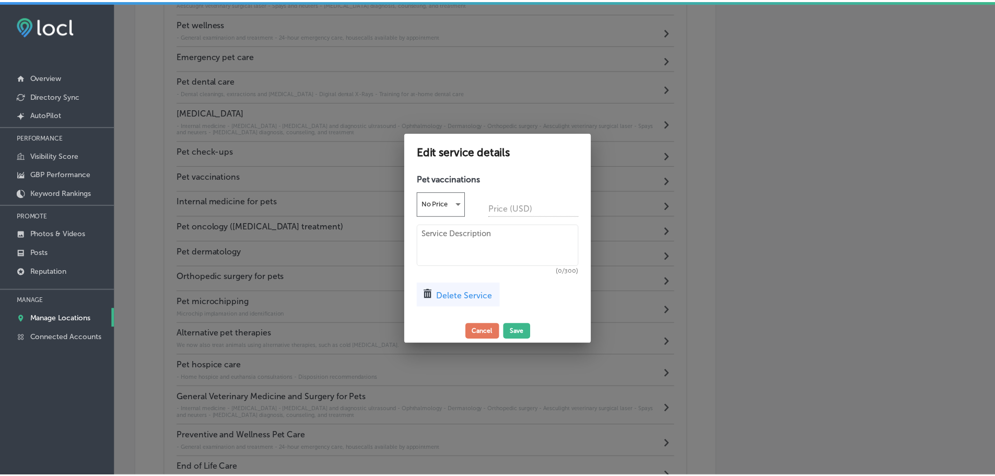
scroll to position [908, 0]
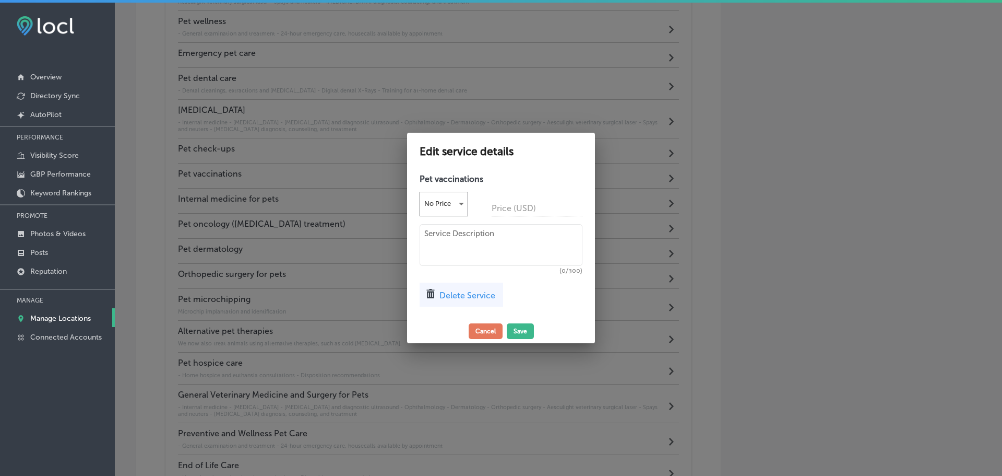
click at [452, 249] on textarea at bounding box center [501, 245] width 163 height 42
paste textarea "Progressive vaccine protocols (low cost with exam) dogs, cats, and ferrets; cer…"
type textarea "Progressive vaccine protocols (low cost with exam) dogs, cats, and ferrets; cer…"
click at [525, 331] on button "Save" at bounding box center [520, 331] width 27 height 16
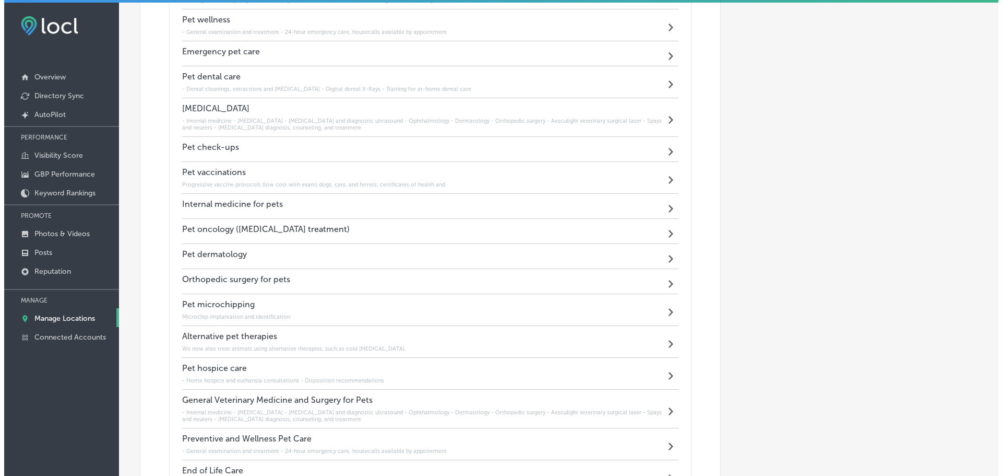
scroll to position [906, 0]
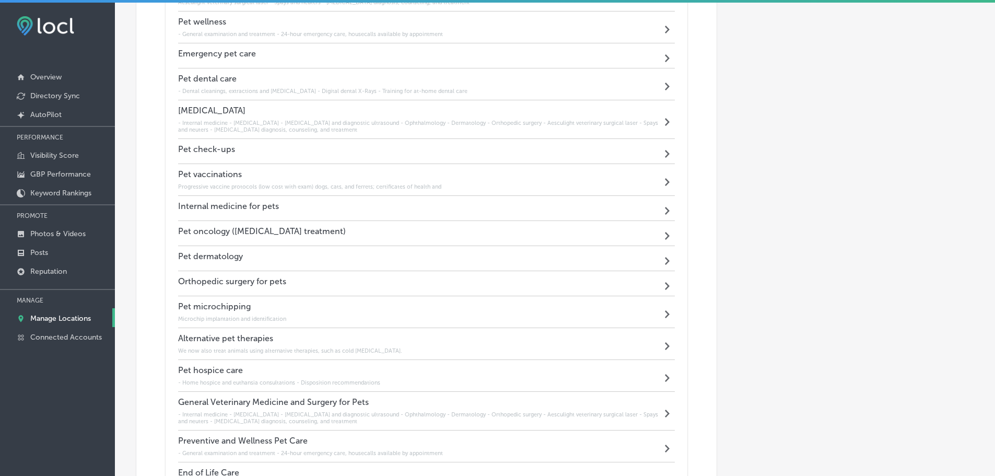
click at [329, 184] on h6 "Progressive vaccine protocols (low cost with exam) dogs, cats, and ferrets; cer…" at bounding box center [309, 186] width 263 height 7
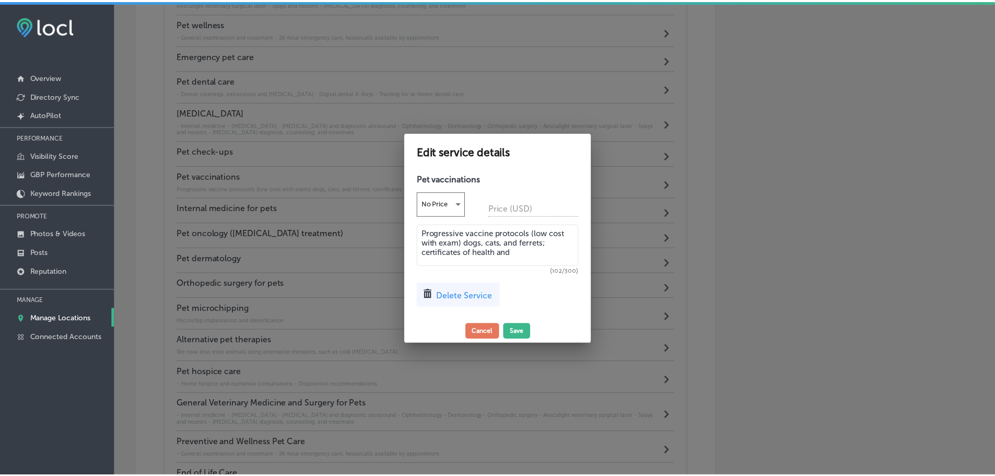
scroll to position [908, 0]
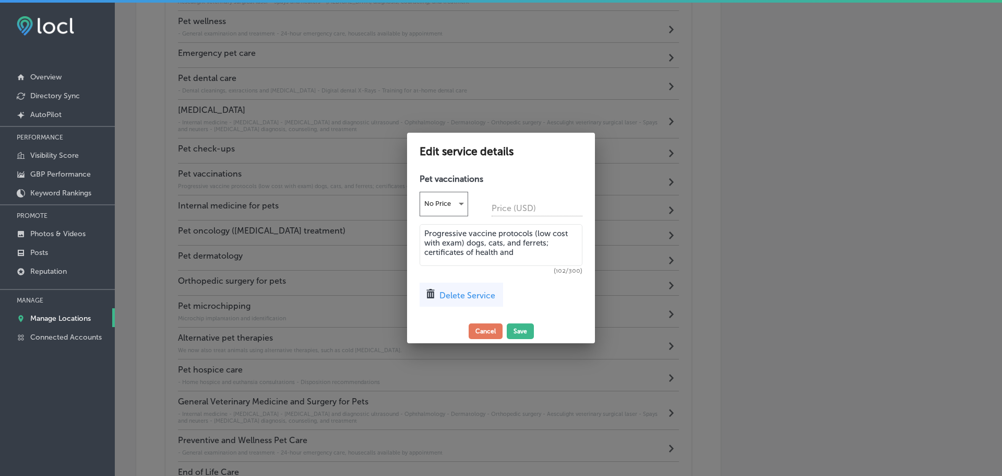
drag, startPoint x: 531, startPoint y: 252, endPoint x: 413, endPoint y: 235, distance: 118.6
click at [413, 235] on div "Pet vaccinations No Price Price (USD) Progressive vaccine protocols (low cost w…" at bounding box center [501, 244] width 188 height 150
paste textarea "consultations for international travel"
type textarea "Progressive vaccine protocols (low cost with exam) dogs, cats, and ferrets; cer…"
click at [517, 328] on button "Save" at bounding box center [520, 333] width 27 height 16
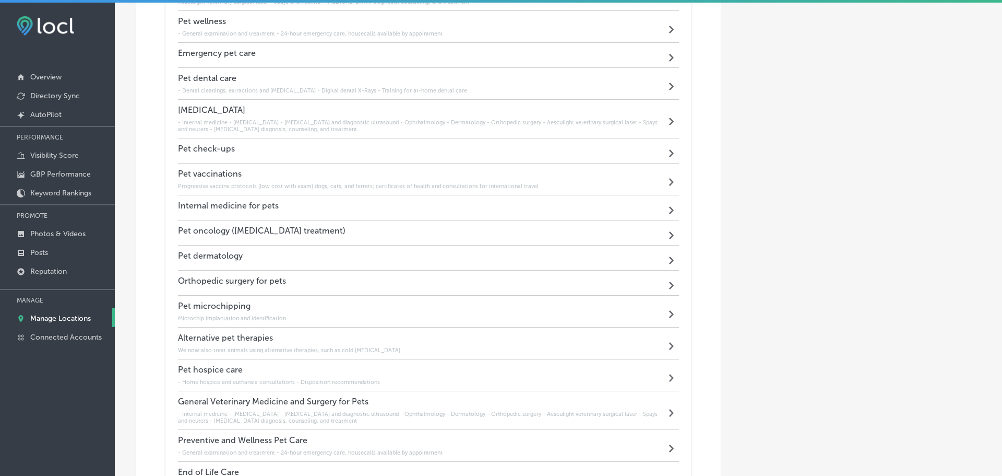
scroll to position [906, 0]
click at [346, 143] on div "Pet check-ups Path Created with Sketch." at bounding box center [426, 151] width 497 height 25
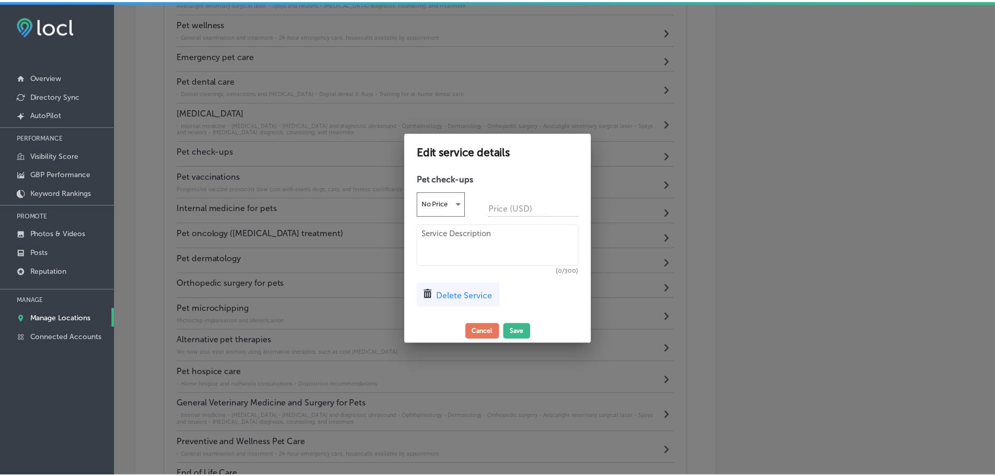
scroll to position [908, 0]
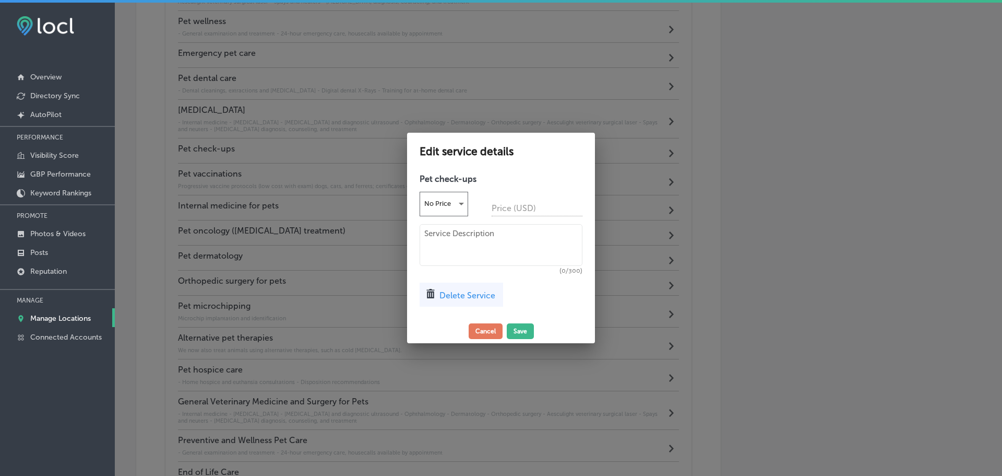
click at [474, 238] on textarea at bounding box center [501, 245] width 163 height 42
paste textarea "General examination and treatment of dogs, cats, rabbits, guinea pigs and small…"
type textarea "General examination and treatment of dogs, cats, rabbits, guinea pigs and small…"
click at [526, 324] on button "Save" at bounding box center [520, 331] width 27 height 16
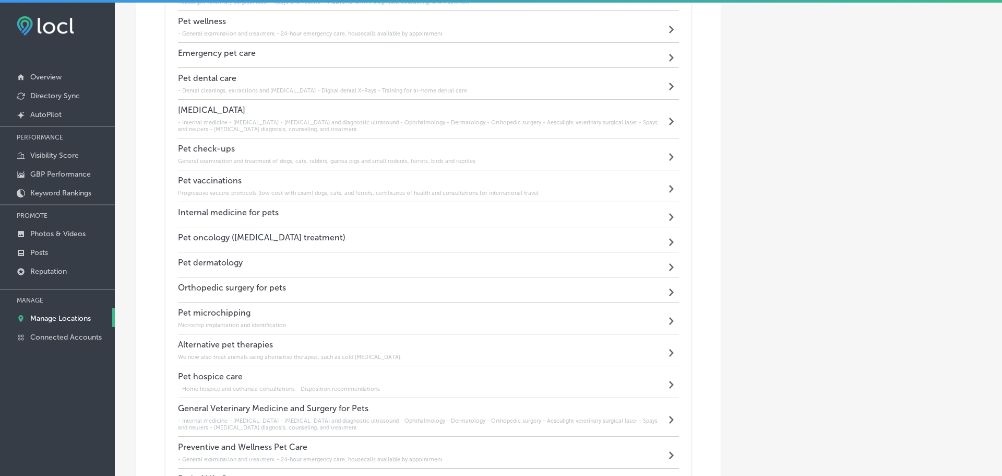
scroll to position [906, 0]
click at [356, 219] on div "Internal medicine for pets Path Created with Sketch." at bounding box center [426, 215] width 497 height 25
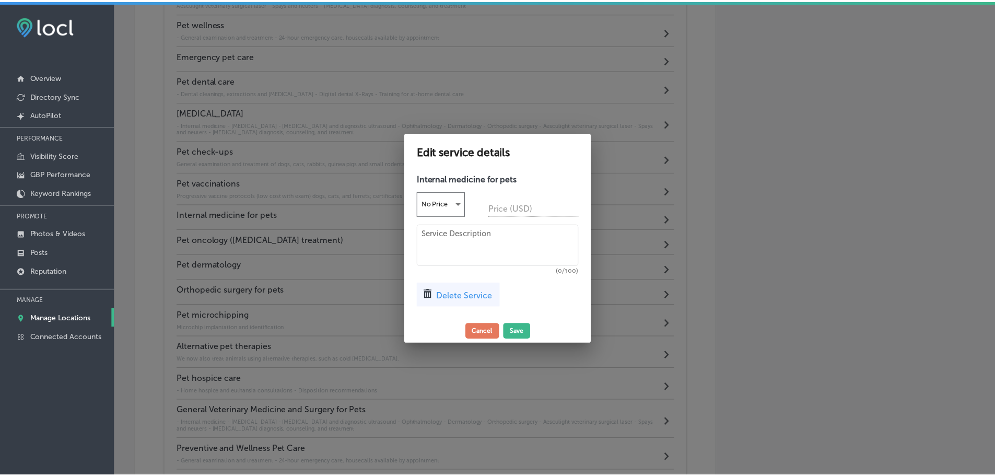
scroll to position [908, 0]
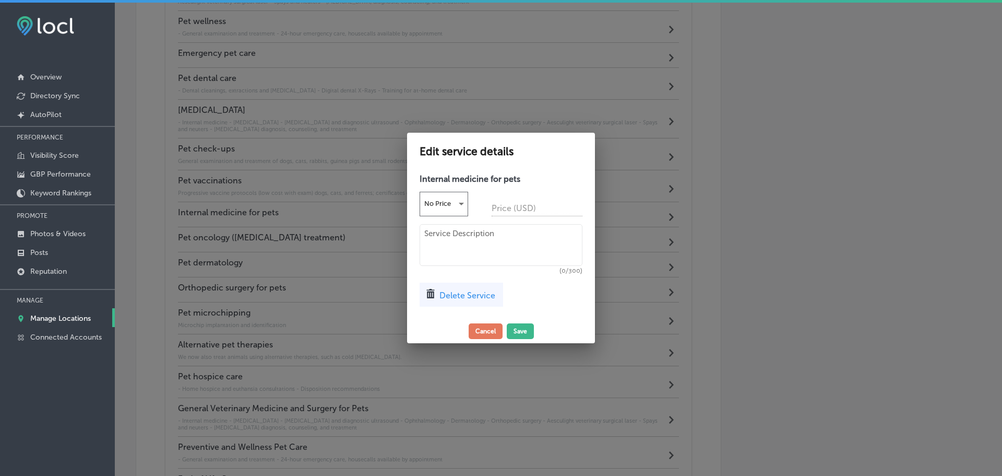
click at [440, 242] on textarea at bounding box center [501, 245] width 163 height 42
paste textarea "Parasite detection, treatment and prevention"
type textarea "Parasite detection, treatment and prevention"
click at [516, 335] on button "Save" at bounding box center [520, 331] width 27 height 16
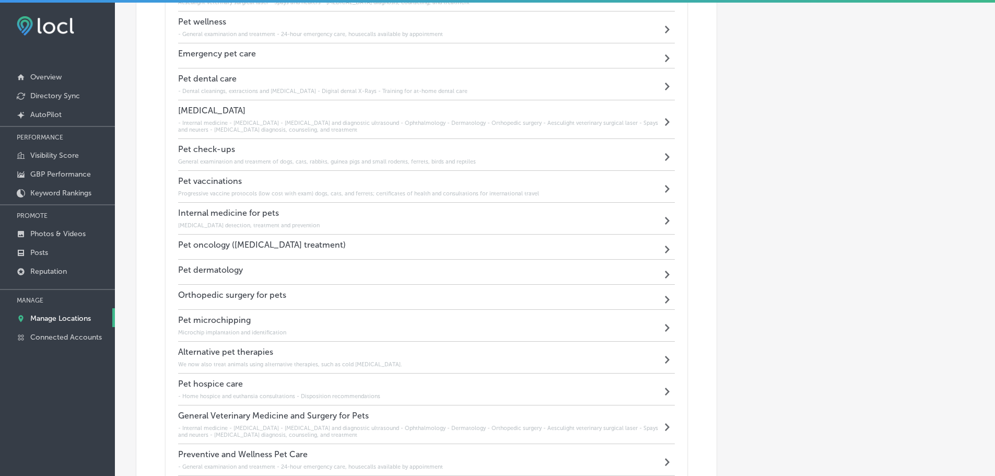
click at [326, 294] on div "Orthopedic surgery for pets Path Created with Sketch." at bounding box center [426, 297] width 497 height 25
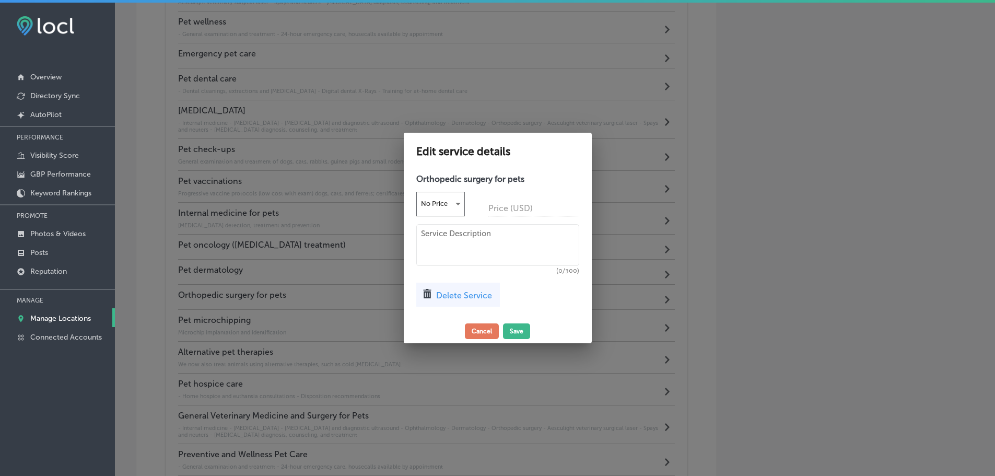
scroll to position [908, 0]
click at [440, 238] on textarea at bounding box center [501, 245] width 163 height 42
paste textarea "Chronic pain management program"
type textarea "Chronic pain management program"
click at [522, 328] on button "Save" at bounding box center [520, 331] width 27 height 16
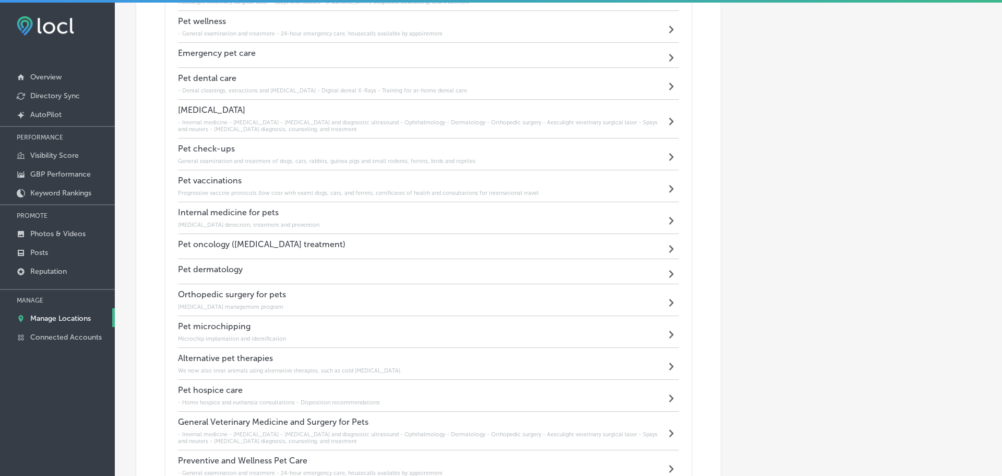
scroll to position [906, 0]
click at [362, 273] on div "Pet dermatology Path Created with Sketch." at bounding box center [426, 271] width 497 height 25
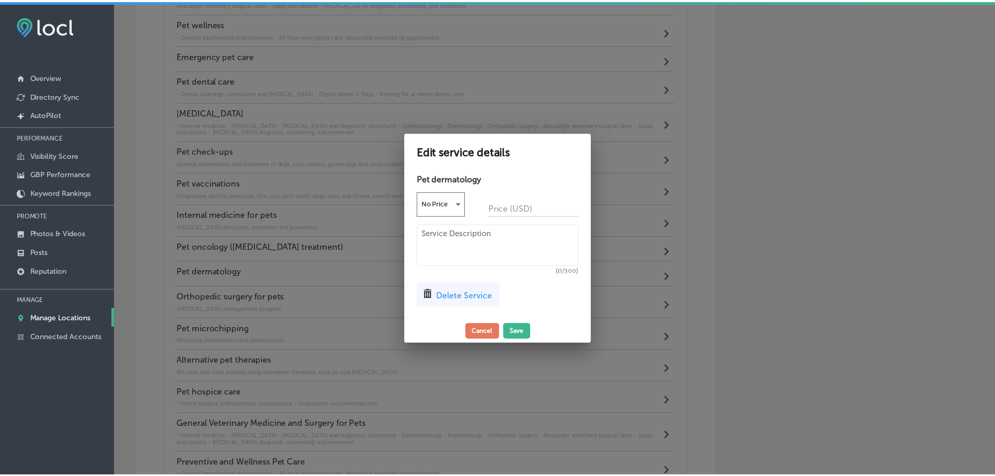
scroll to position [908, 0]
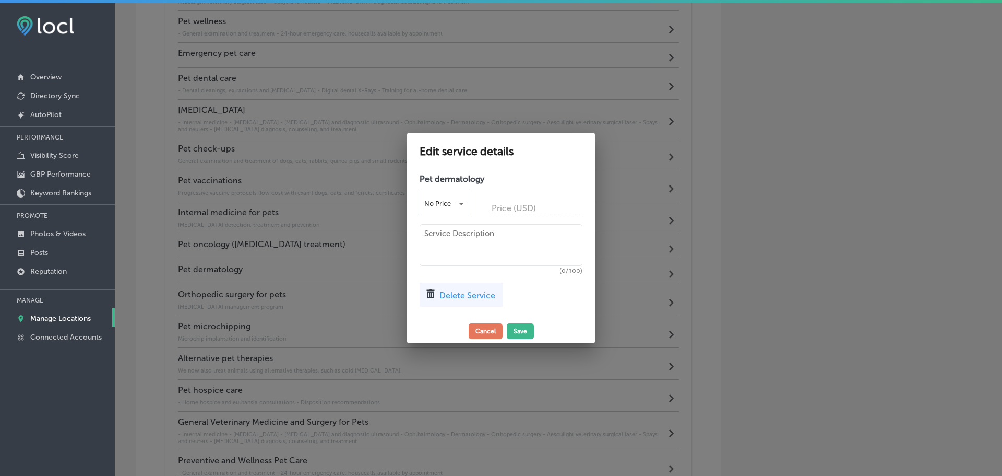
click at [449, 243] on textarea at bounding box center [501, 245] width 163 height 42
paste textarea "Dermatological Laser Surgery"
type textarea "Dermatological Laser Surgery"
click at [518, 330] on button "Save" at bounding box center [520, 331] width 27 height 16
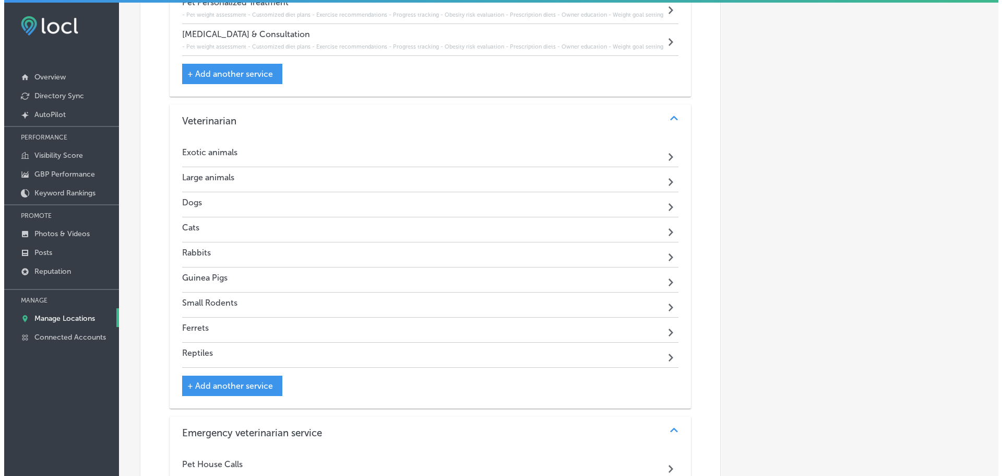
scroll to position [1481, 0]
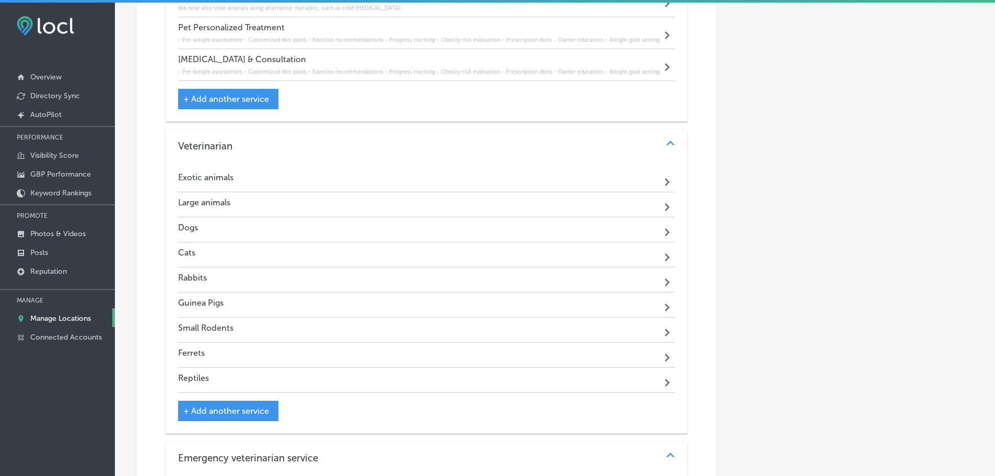
click at [661, 173] on div "Path Created with Sketch." at bounding box center [667, 179] width 13 height 13
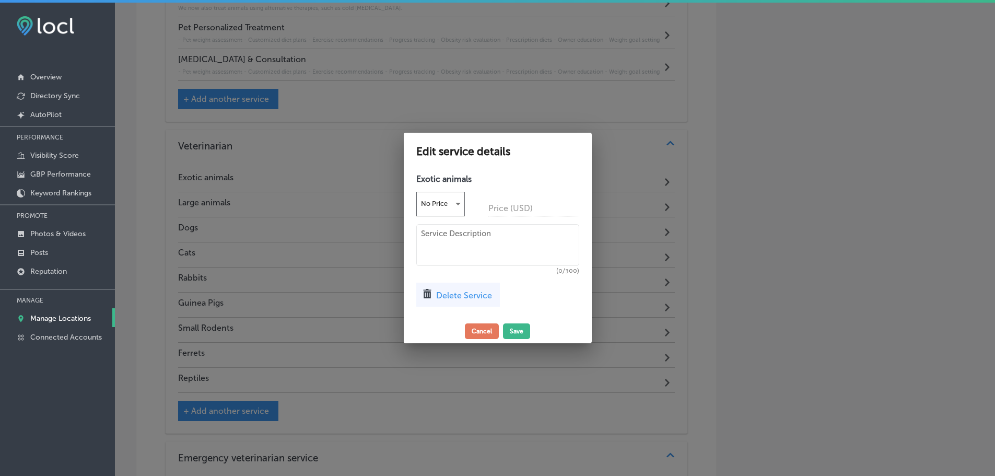
scroll to position [1483, 0]
click at [486, 295] on span "Delete Service" at bounding box center [468, 295] width 56 height 10
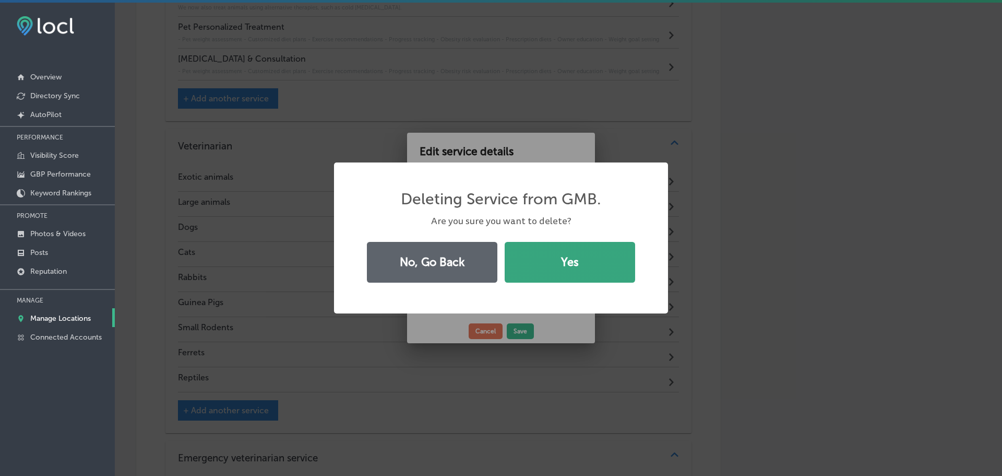
click at [562, 276] on button "Yes" at bounding box center [570, 262] width 131 height 41
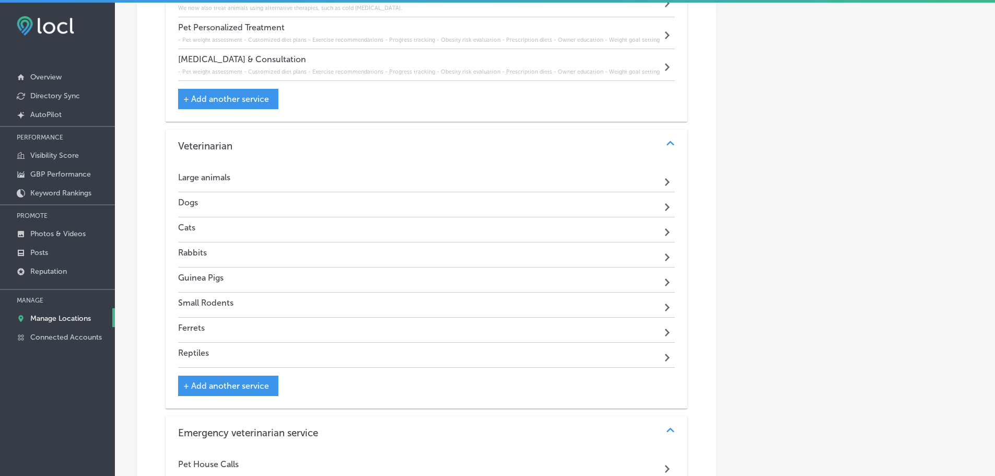
click at [661, 173] on div "Path Created with Sketch." at bounding box center [667, 179] width 13 height 13
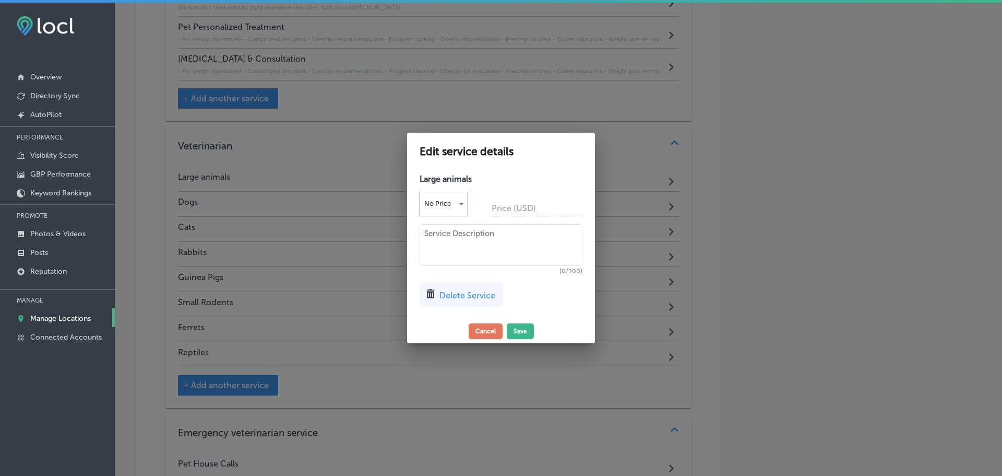
click at [471, 291] on span "Delete Service" at bounding box center [468, 295] width 56 height 10
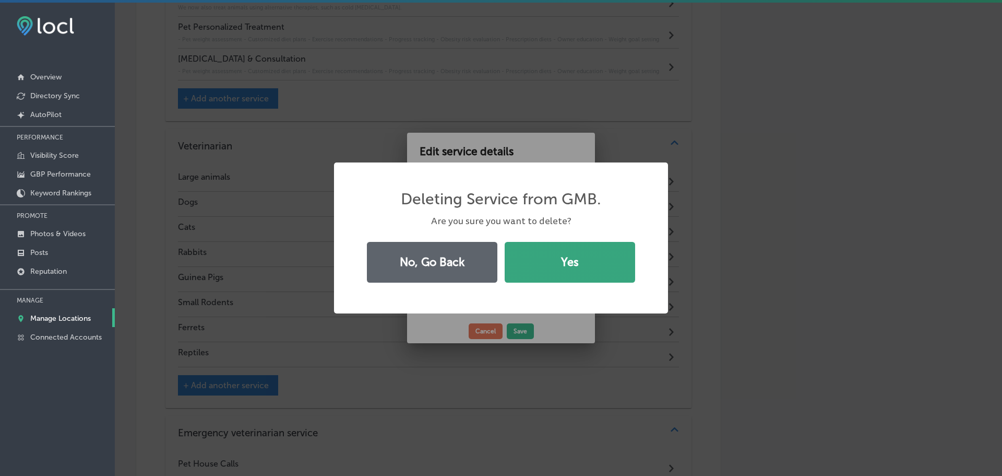
click at [538, 264] on button "Yes" at bounding box center [570, 262] width 131 height 41
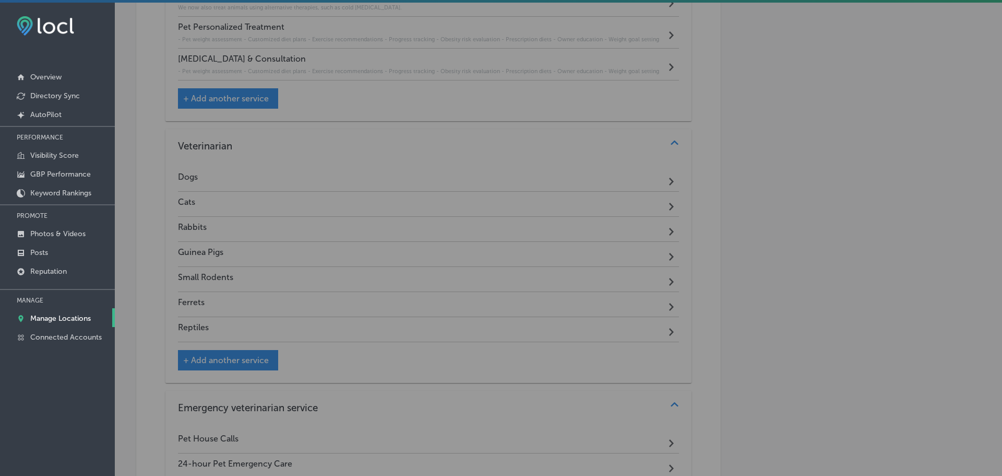
scroll to position [1481, 0]
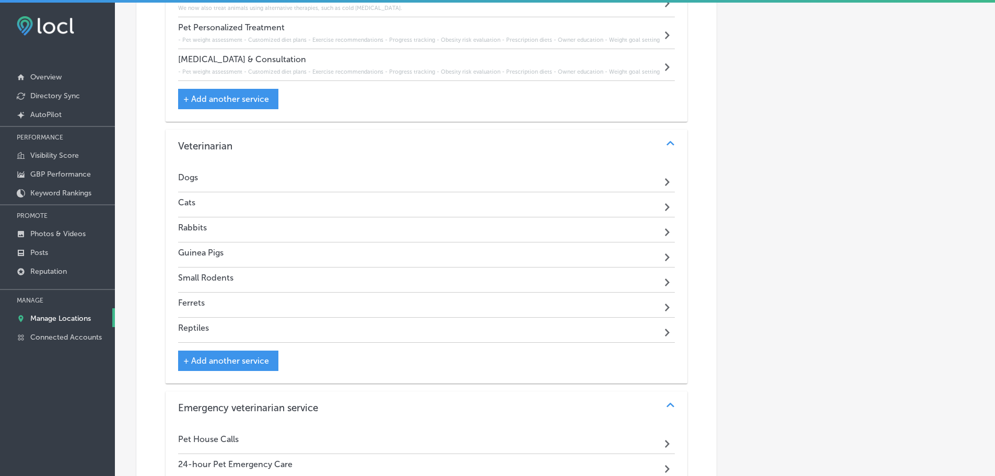
click at [611, 174] on div "Dogs Path Created with Sketch." at bounding box center [426, 179] width 497 height 25
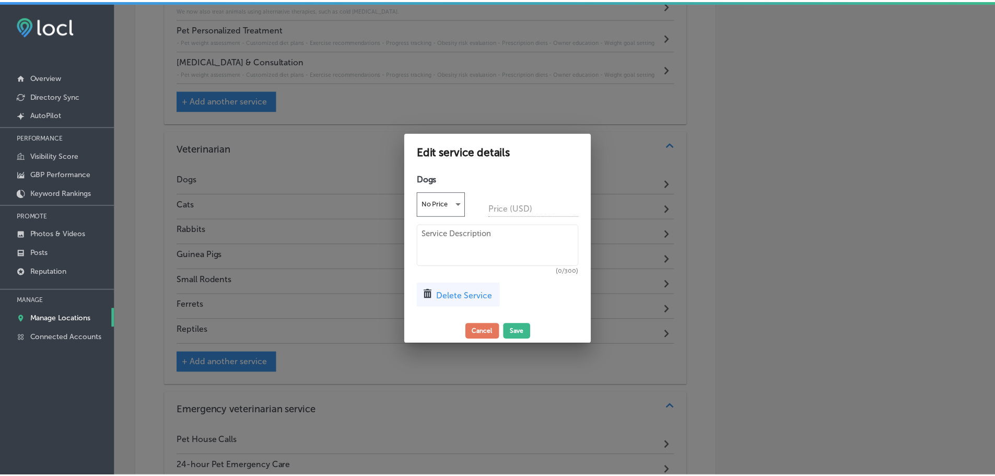
scroll to position [1483, 0]
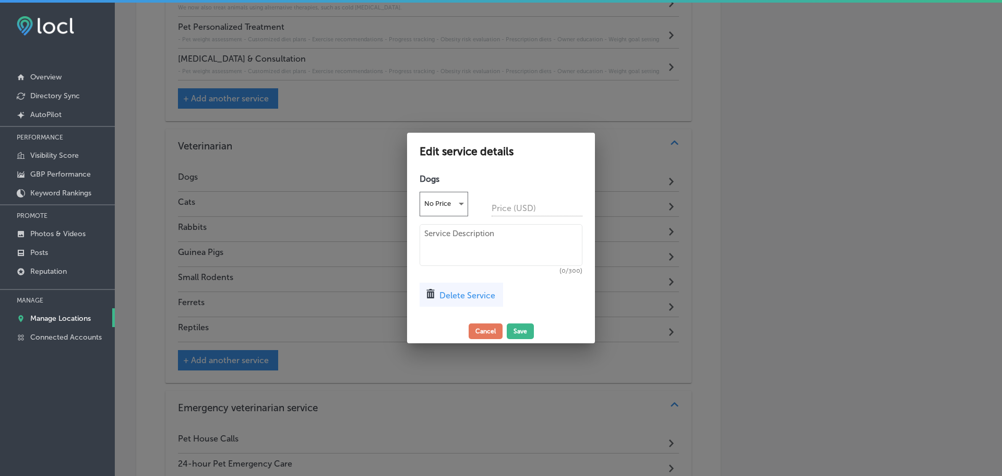
click at [450, 299] on span "Delete Service" at bounding box center [468, 295] width 56 height 10
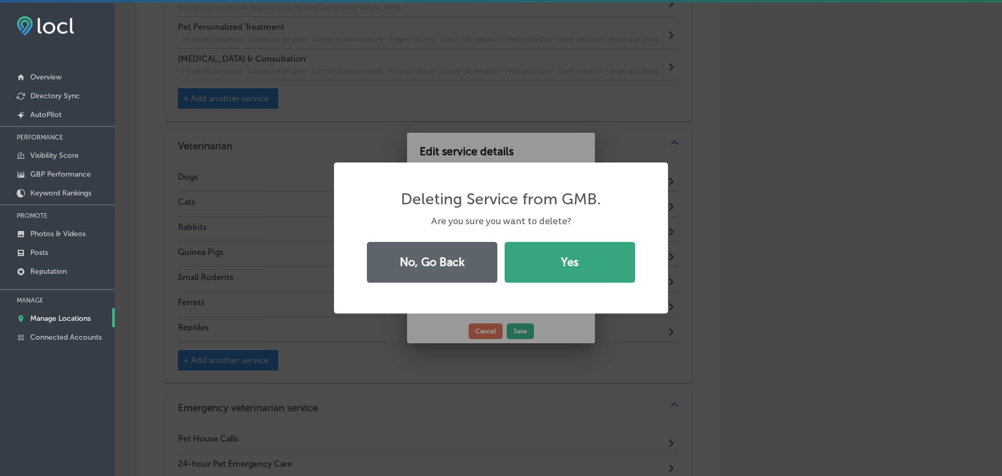
click at [539, 266] on button "Yes" at bounding box center [570, 262] width 131 height 41
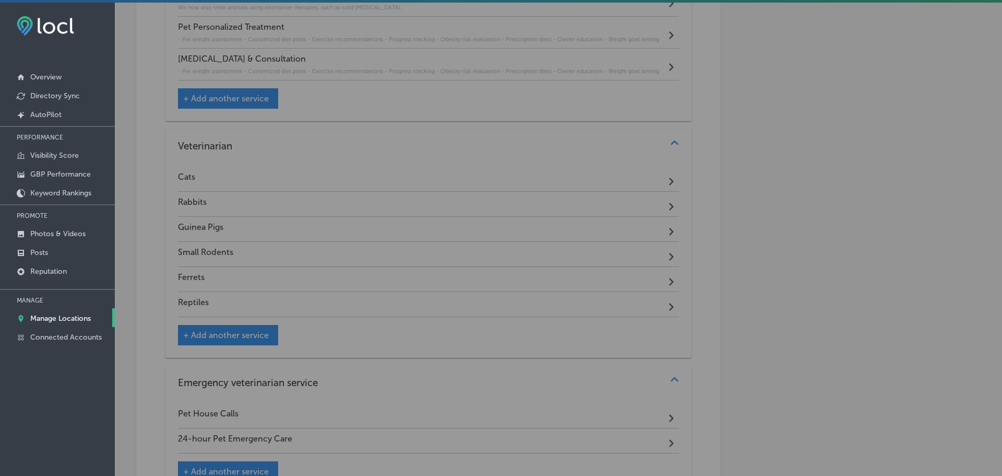
scroll to position [1481, 0]
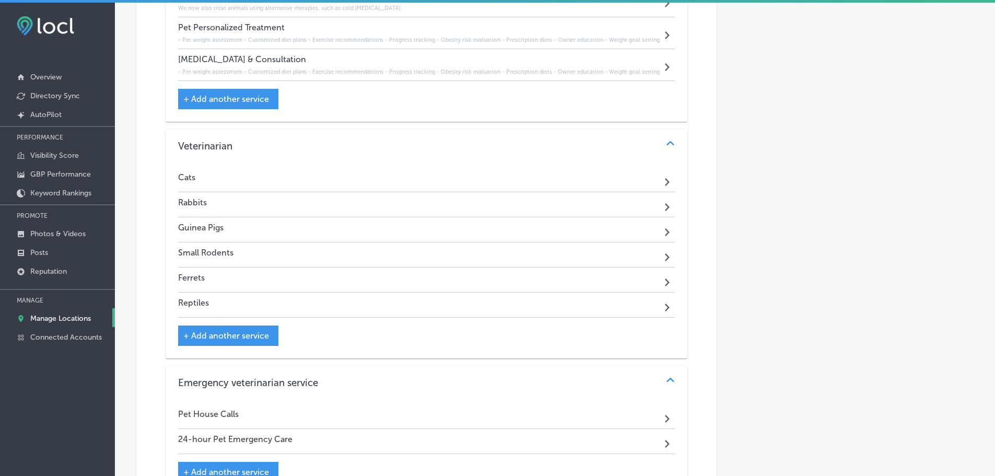
click at [547, 168] on div "Cats Path Created with Sketch." at bounding box center [426, 179] width 497 height 25
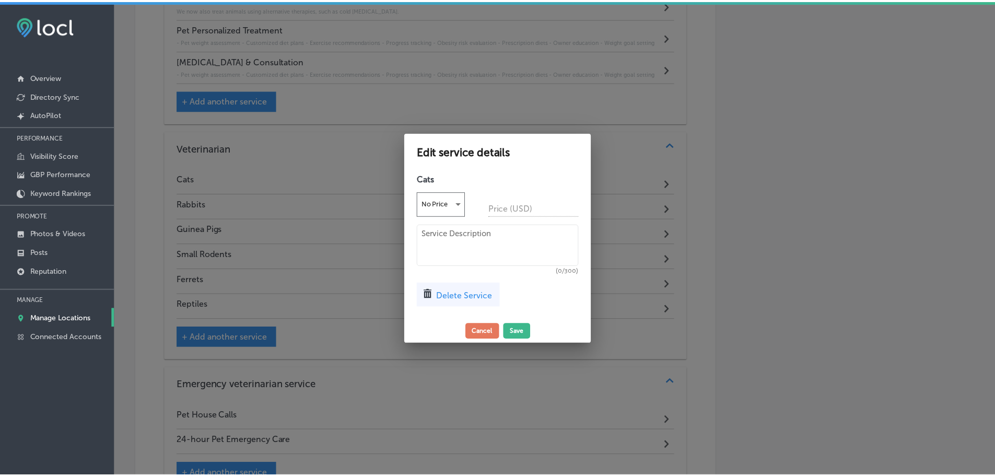
scroll to position [1483, 0]
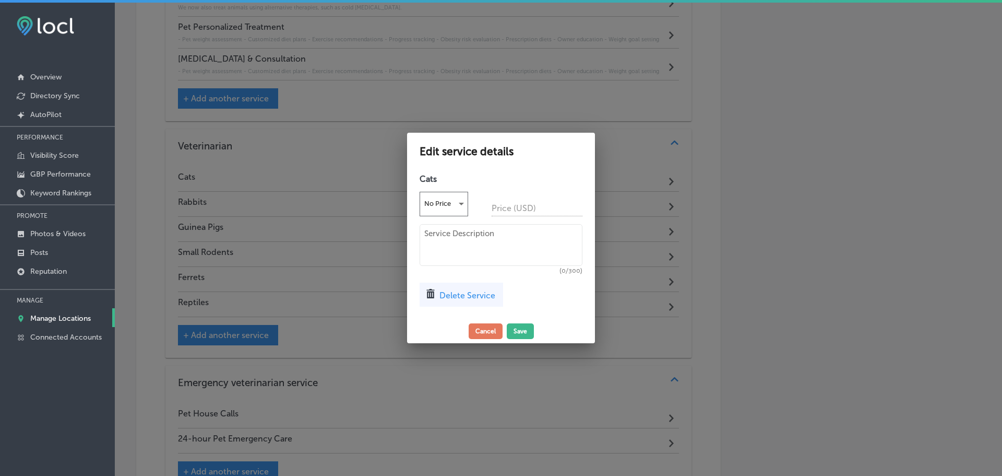
click at [486, 294] on span "Delete Service" at bounding box center [468, 295] width 56 height 10
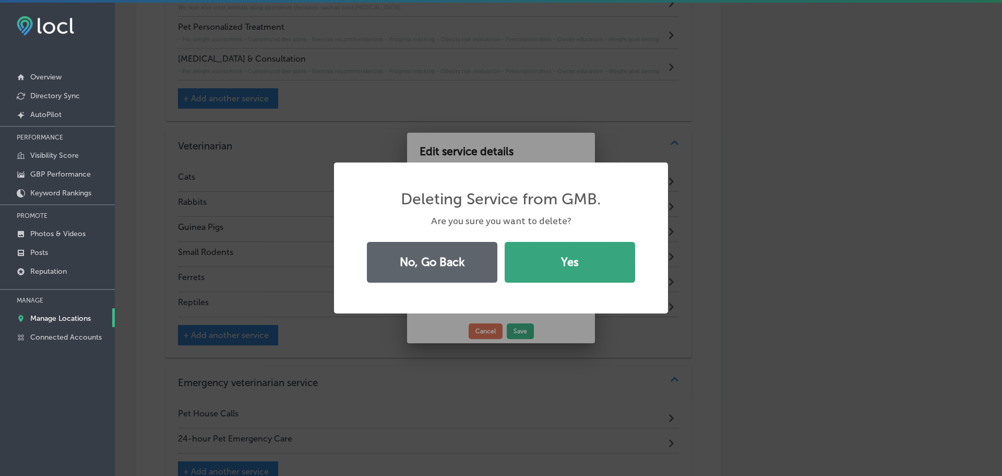
click at [554, 273] on button "Yes" at bounding box center [570, 262] width 131 height 41
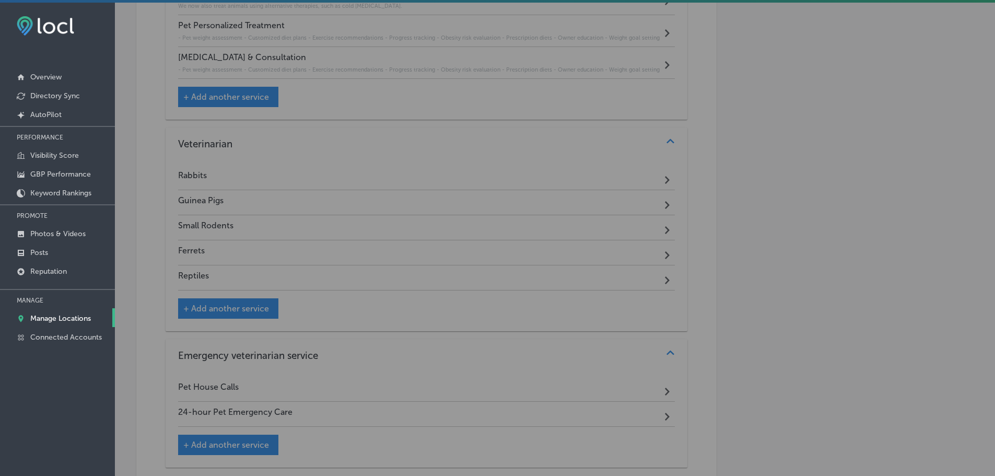
click at [518, 169] on div "Rabbits No Price Price (USD) (0/300) Delete Service" at bounding box center [498, 244] width 188 height 150
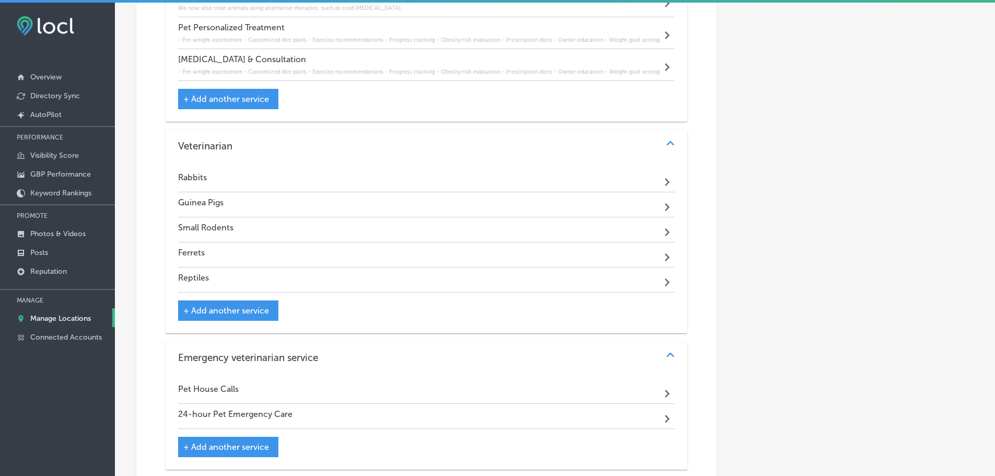
click at [533, 178] on div "Rabbits Path Created with Sketch." at bounding box center [426, 179] width 497 height 25
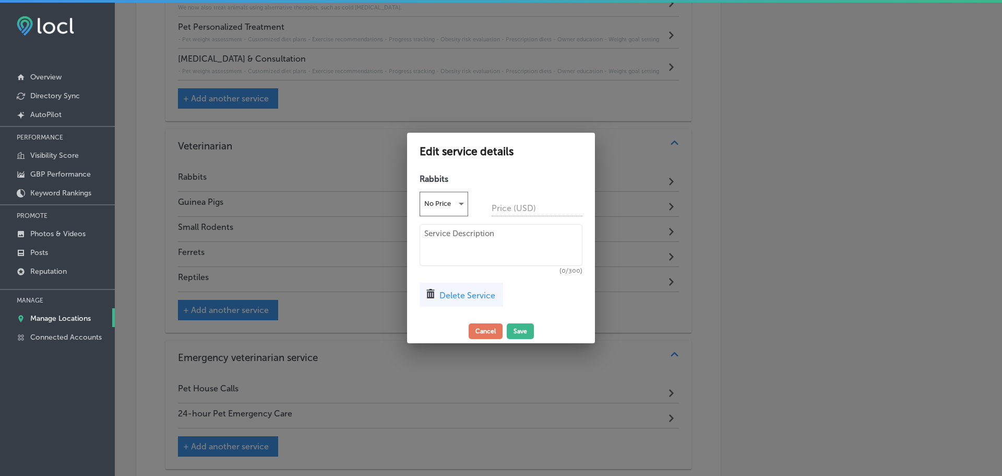
click at [468, 293] on span "Delete Service" at bounding box center [468, 295] width 56 height 10
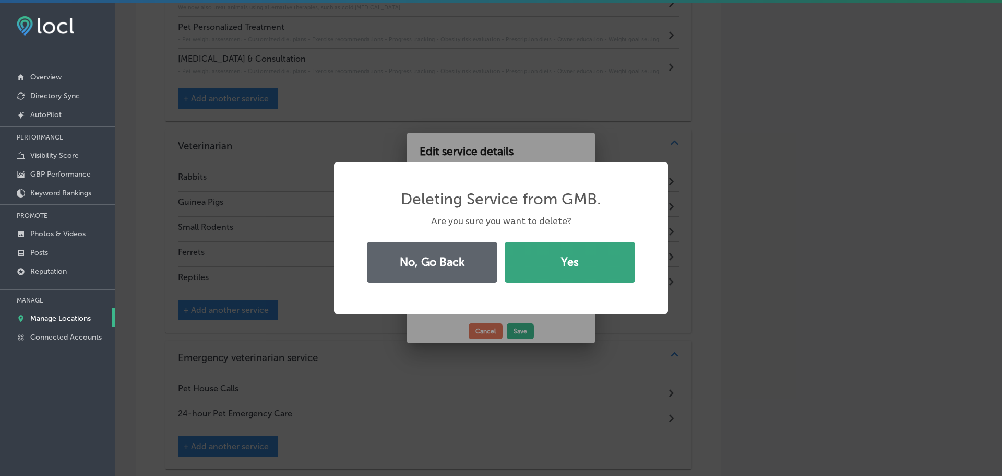
click at [536, 259] on button "Yes" at bounding box center [570, 262] width 131 height 41
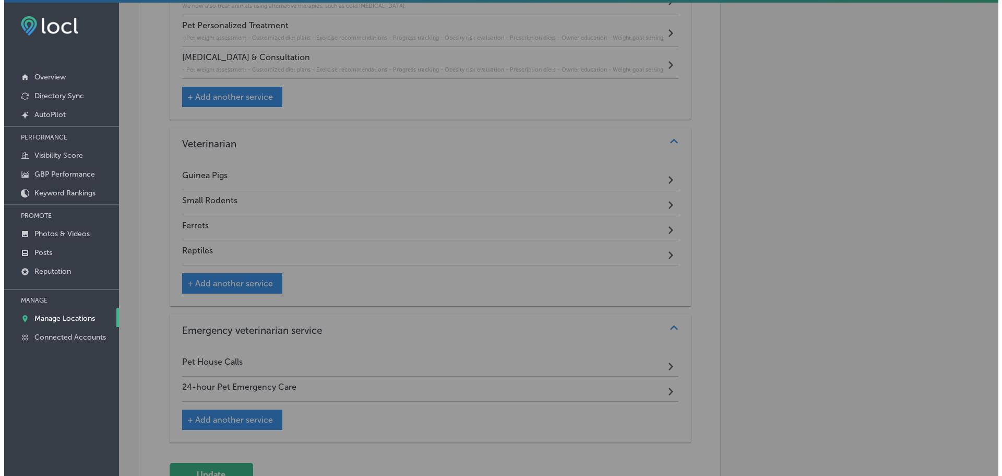
scroll to position [1481, 0]
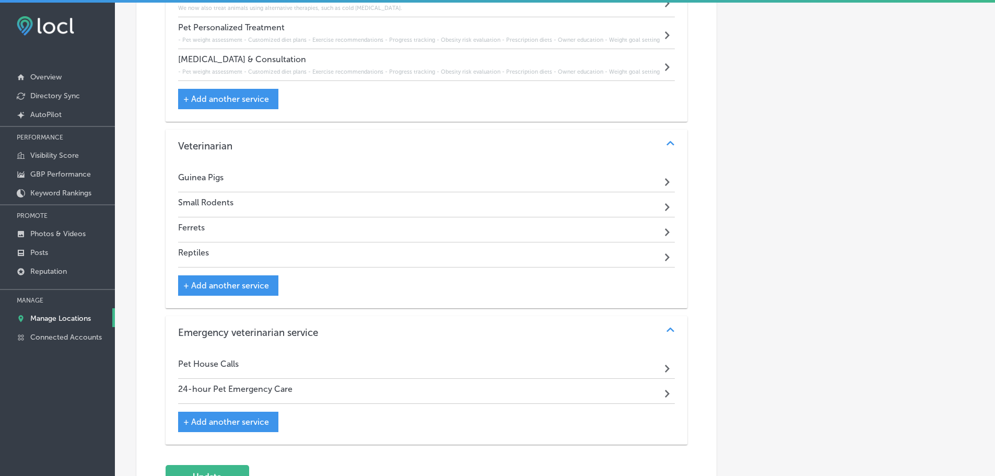
click at [538, 169] on div "Guinea Pigs Path Created with Sketch." at bounding box center [426, 179] width 497 height 25
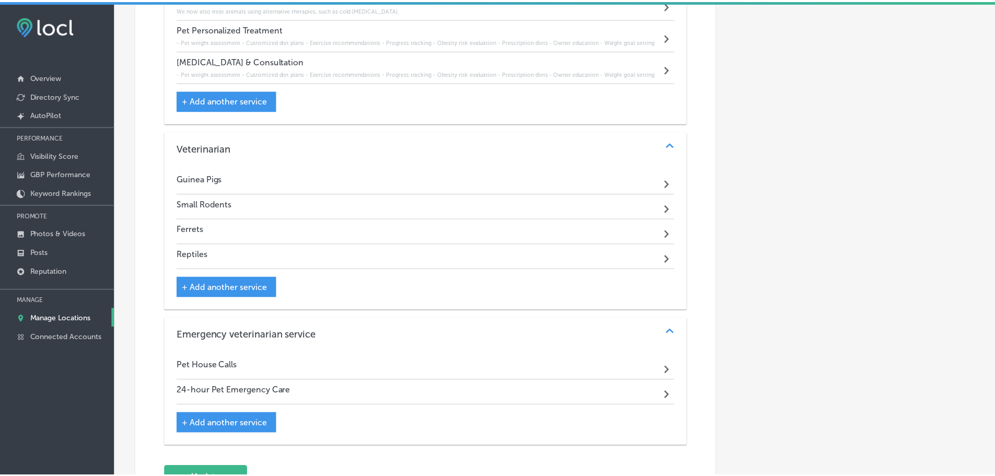
scroll to position [1483, 0]
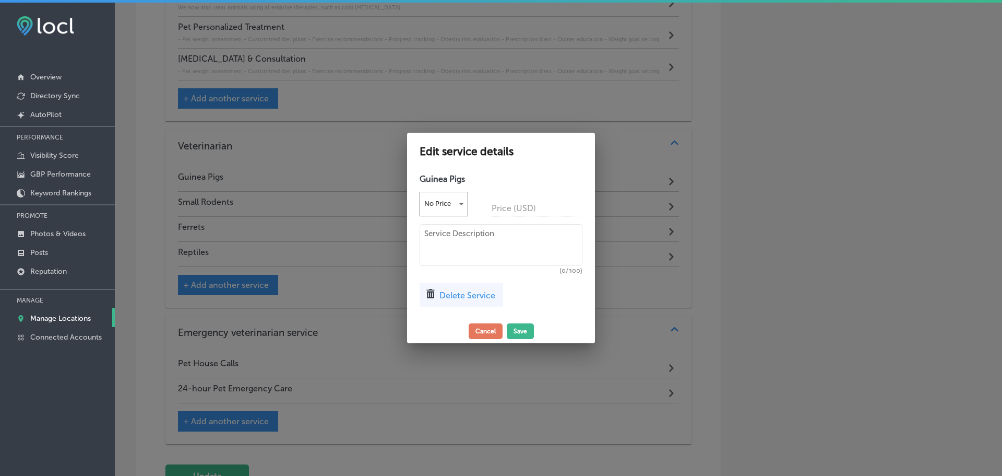
click at [469, 295] on span "Delete Service" at bounding box center [468, 295] width 56 height 10
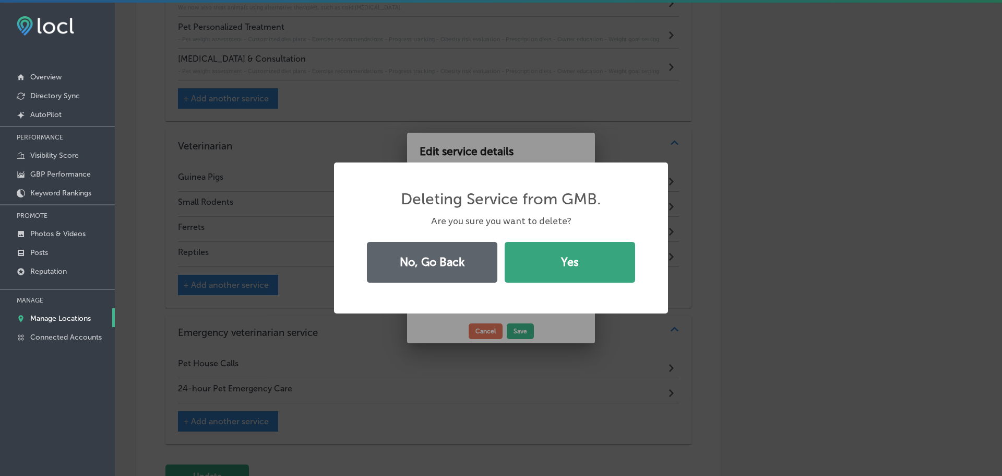
click at [525, 267] on button "Yes" at bounding box center [570, 262] width 131 height 41
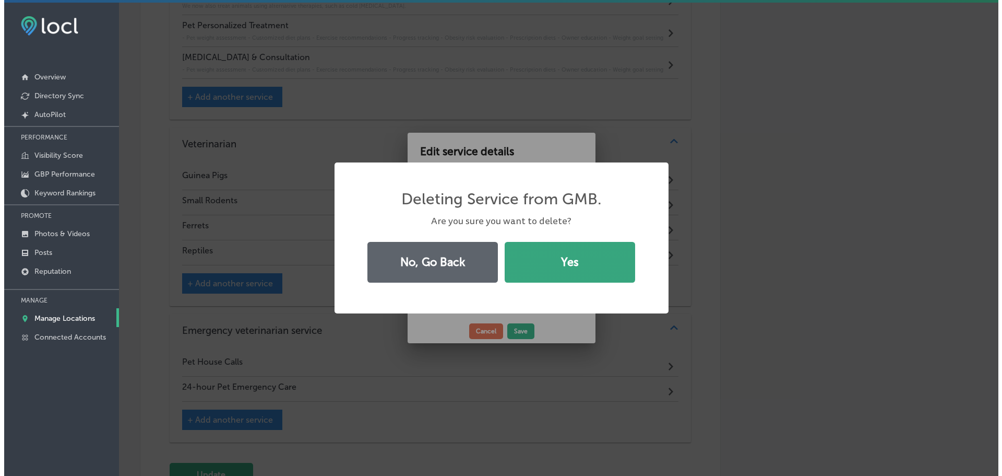
scroll to position [1481, 0]
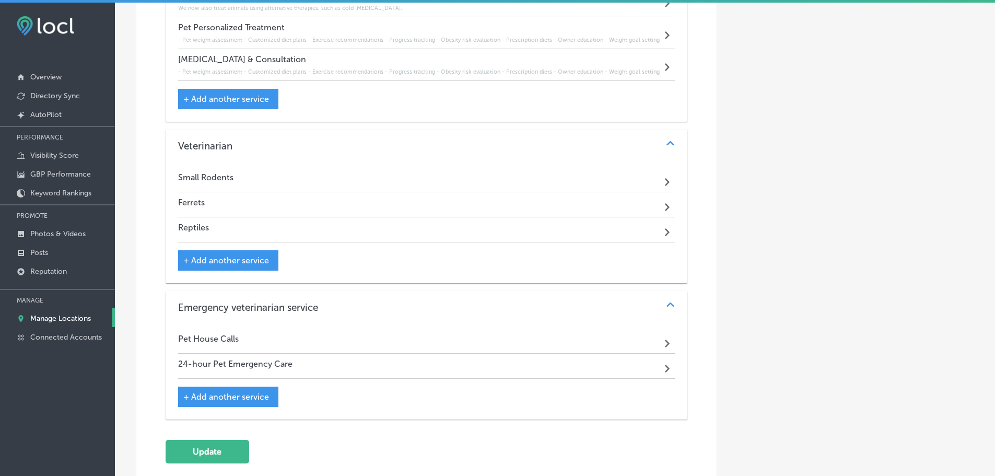
click at [546, 174] on div "Small Rodents Path Created with Sketch." at bounding box center [426, 179] width 497 height 25
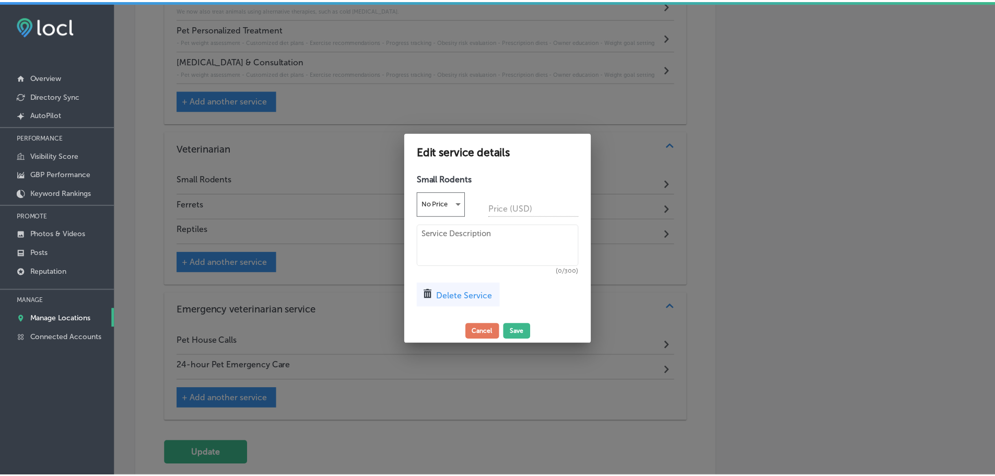
scroll to position [1483, 0]
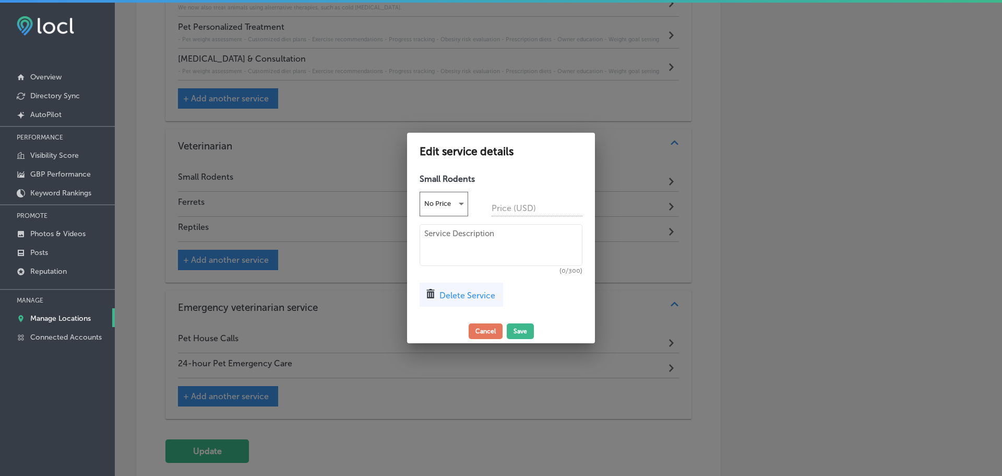
click at [475, 293] on span "Delete Service" at bounding box center [468, 295] width 56 height 10
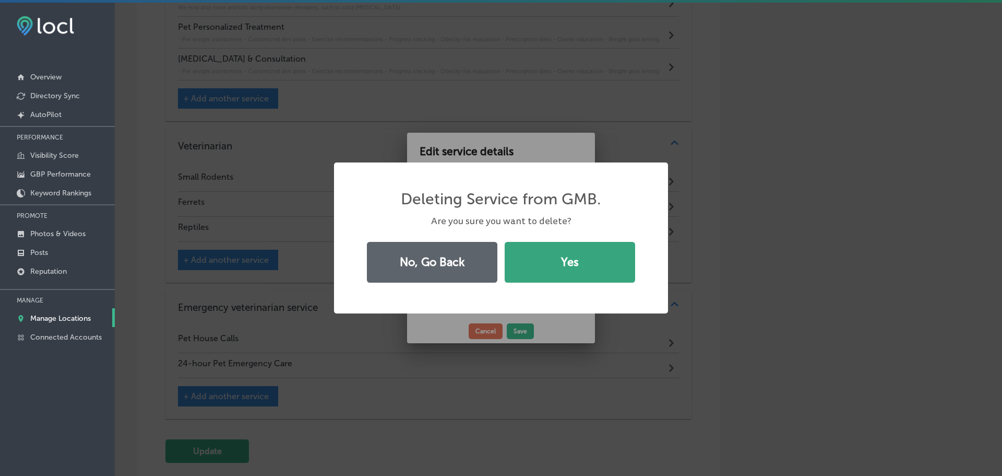
click at [534, 257] on button "Yes" at bounding box center [570, 262] width 131 height 41
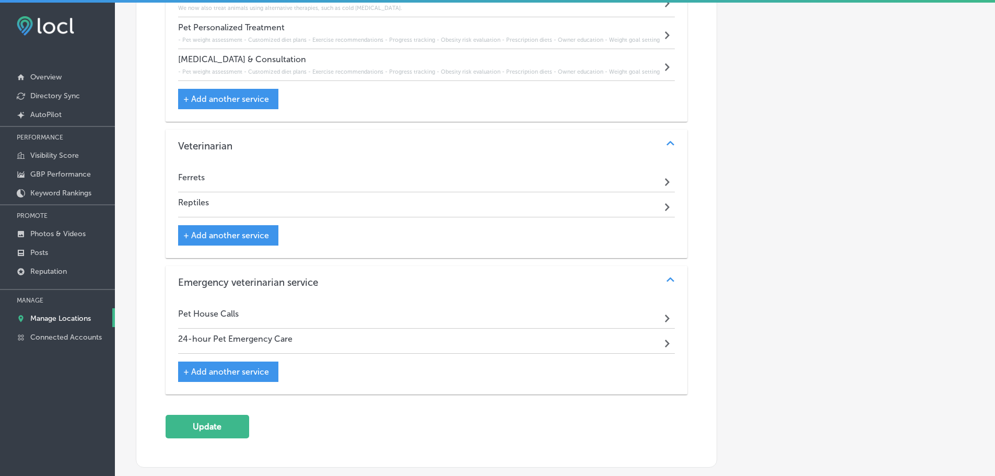
click at [541, 180] on div "Ferrets Path Created with Sketch." at bounding box center [426, 179] width 497 height 25
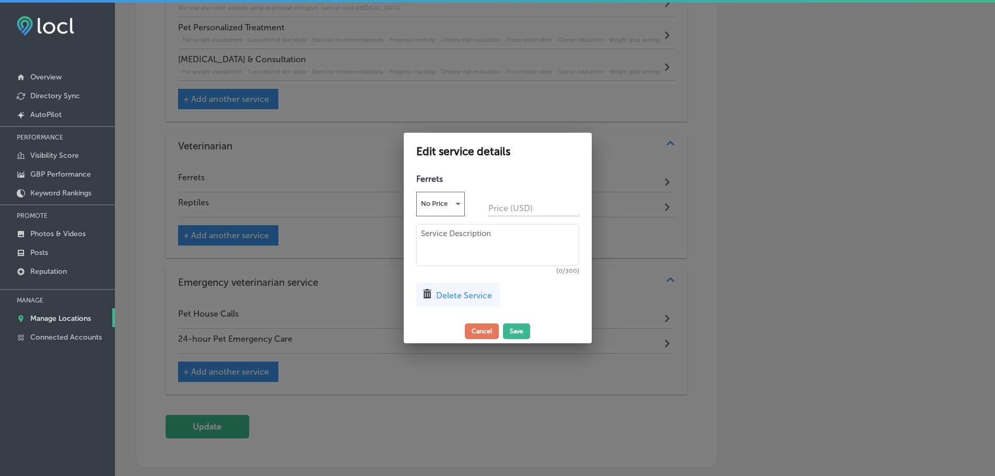
scroll to position [1483, 0]
click at [477, 298] on span "Delete Service" at bounding box center [468, 295] width 56 height 10
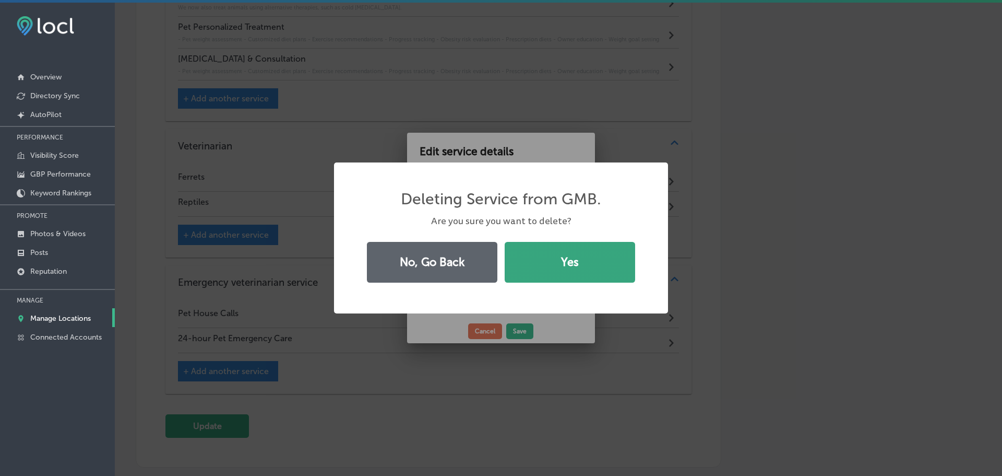
click at [517, 264] on button "Yes" at bounding box center [570, 262] width 131 height 41
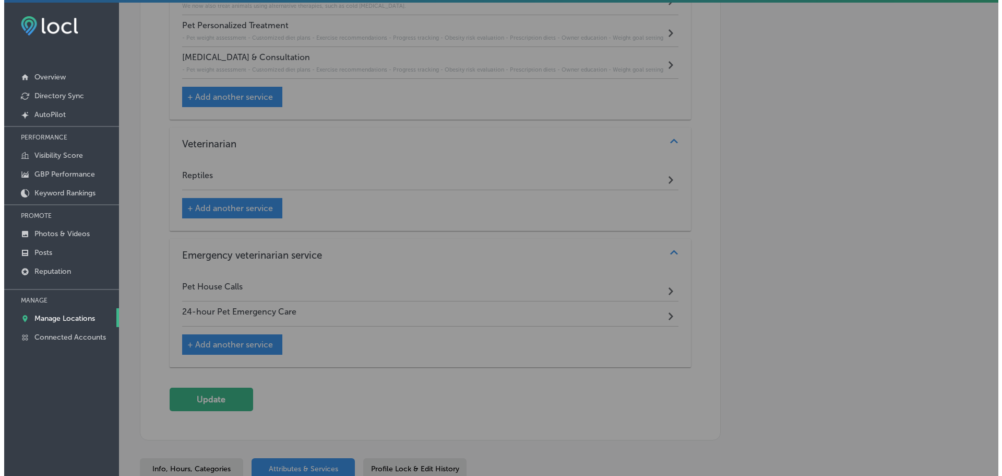
scroll to position [1481, 0]
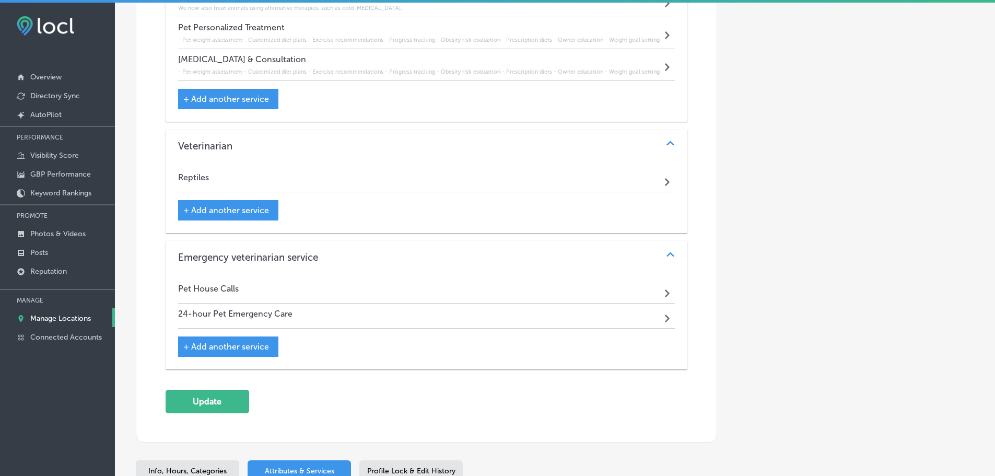
click at [523, 174] on div "Reptiles Path Created with Sketch." at bounding box center [426, 179] width 497 height 25
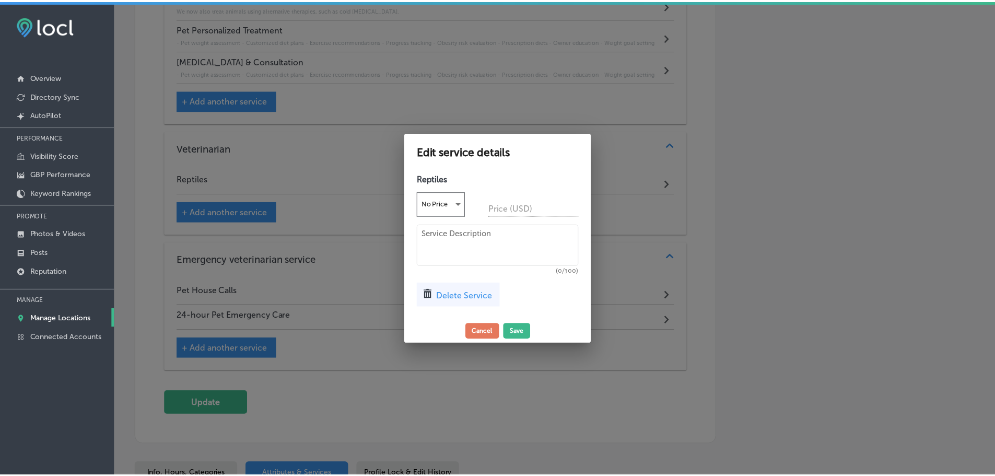
scroll to position [1483, 0]
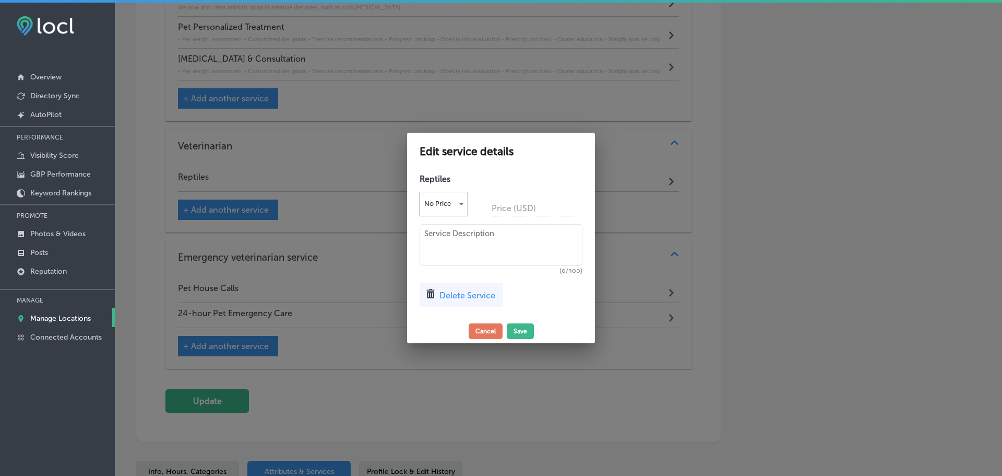
click at [471, 294] on span "Delete Service" at bounding box center [468, 295] width 56 height 10
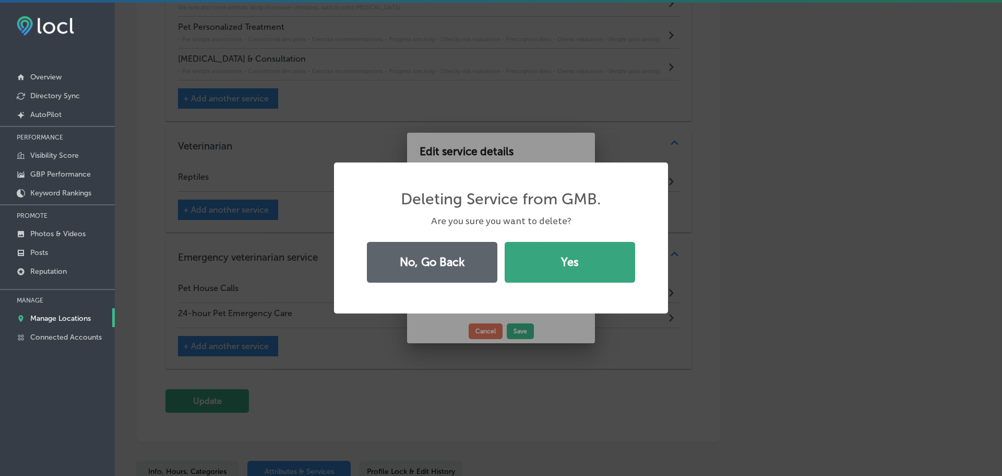
click at [530, 272] on button "Yes" at bounding box center [570, 262] width 131 height 41
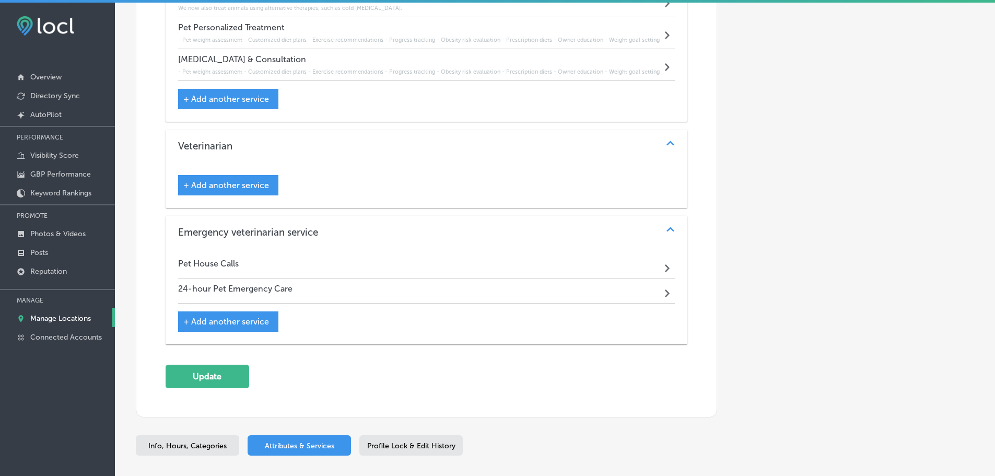
click at [259, 259] on div "Pet House Calls Path Created with Sketch." at bounding box center [426, 265] width 497 height 25
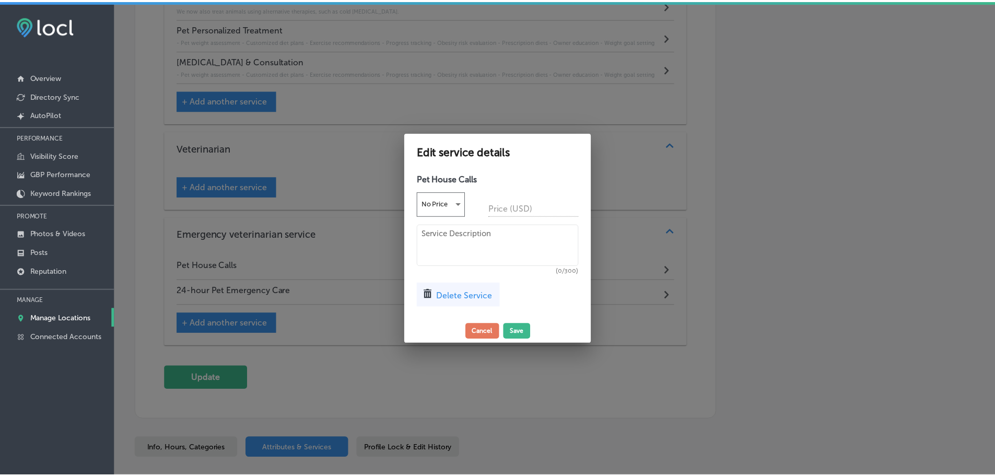
scroll to position [1483, 0]
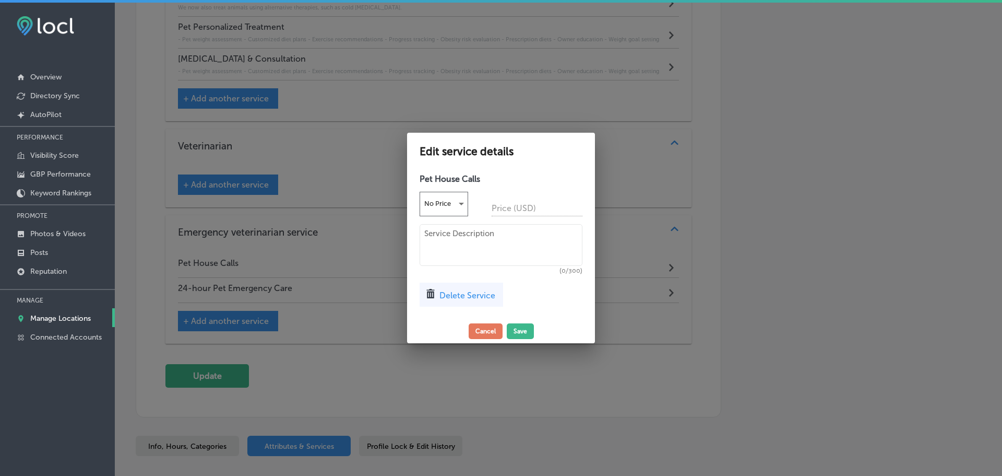
click at [450, 237] on textarea at bounding box center [501, 245] width 163 height 42
paste textarea "Have difficulty bringing your pets in? Call us to schedule a convenient home vi…"
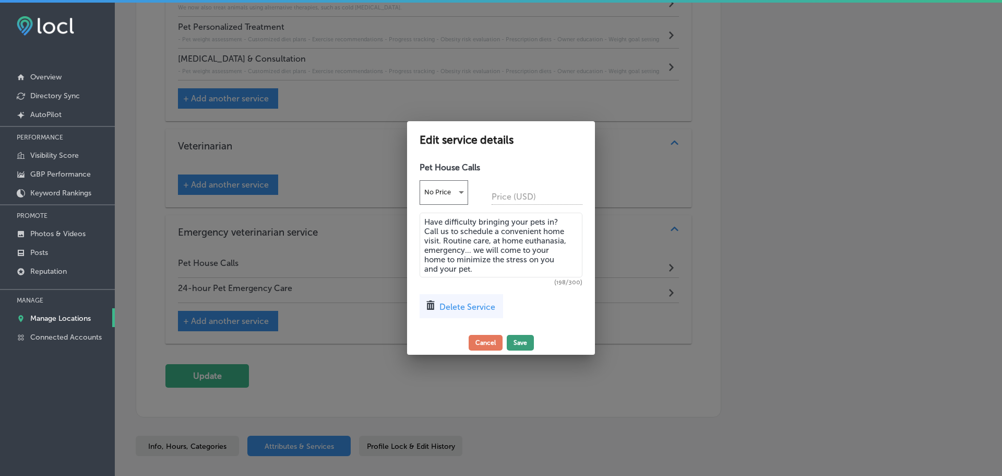
type textarea "Have difficulty bringing your pets in? Call us to schedule a convenient home vi…"
click at [520, 345] on button "Save" at bounding box center [520, 343] width 27 height 16
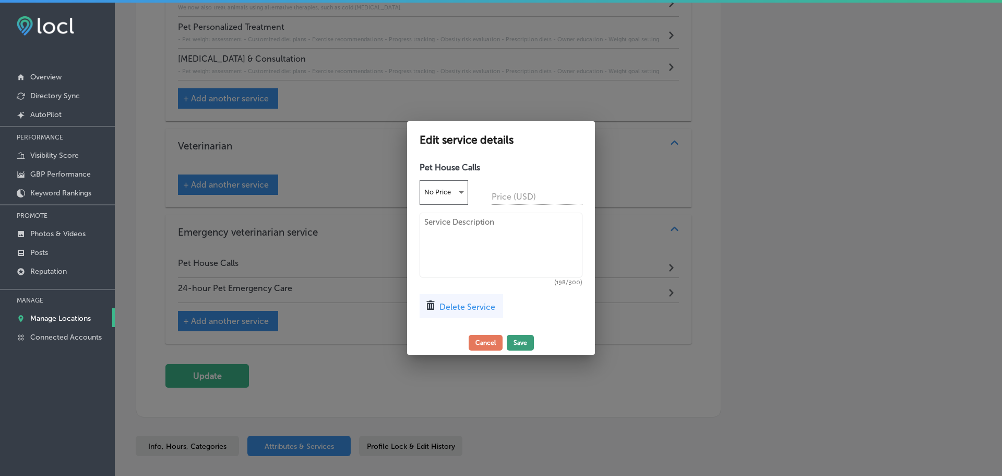
scroll to position [1481, 0]
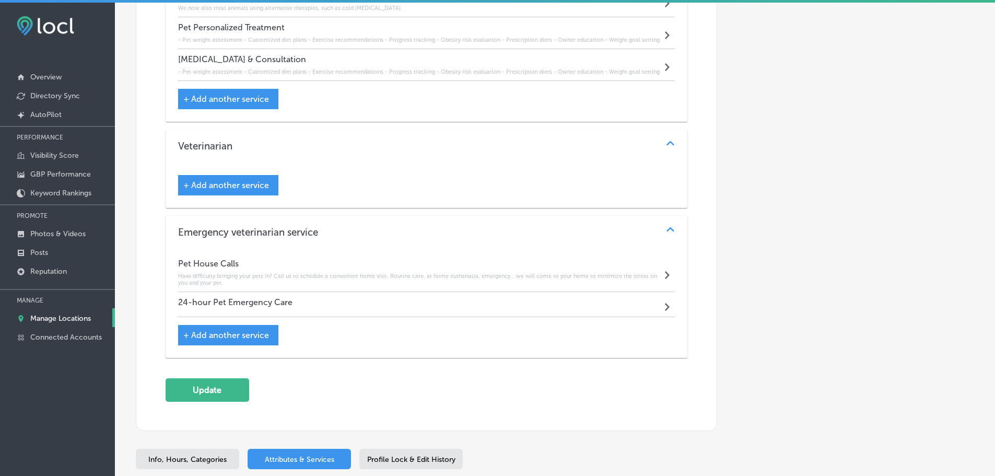
click at [351, 295] on div "24-hour Pet Emergency Care Path Created with Sketch." at bounding box center [426, 304] width 497 height 25
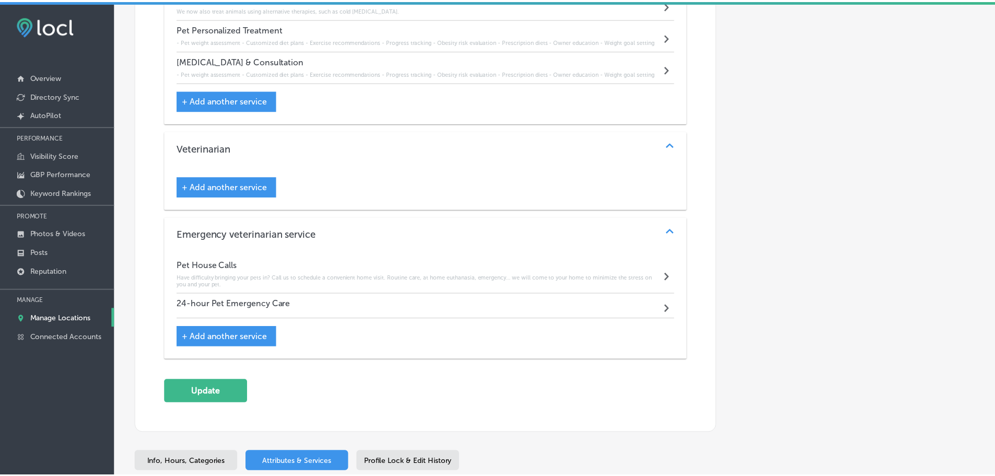
scroll to position [1483, 0]
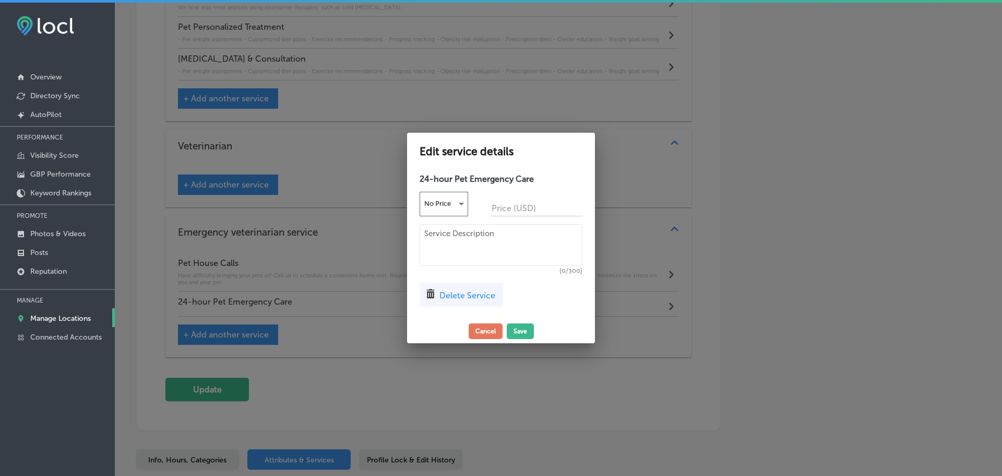
click at [297, 147] on div at bounding box center [501, 238] width 1002 height 476
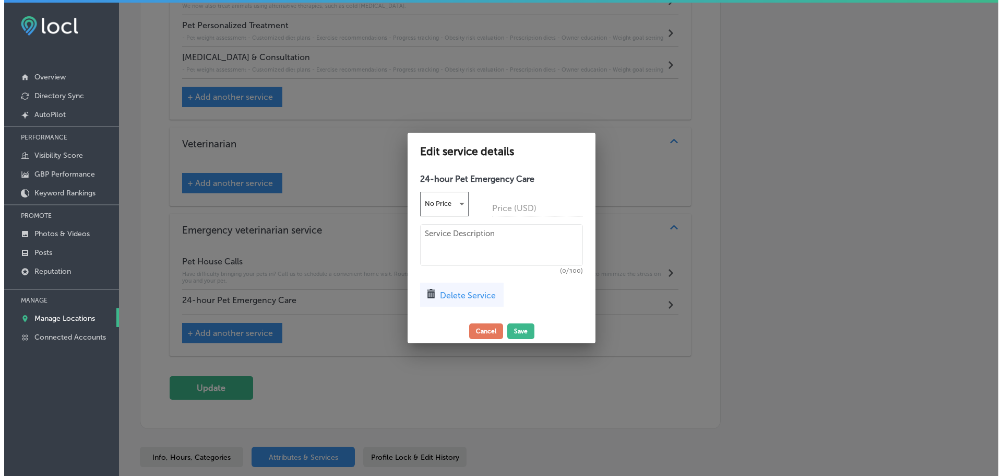
scroll to position [1481, 0]
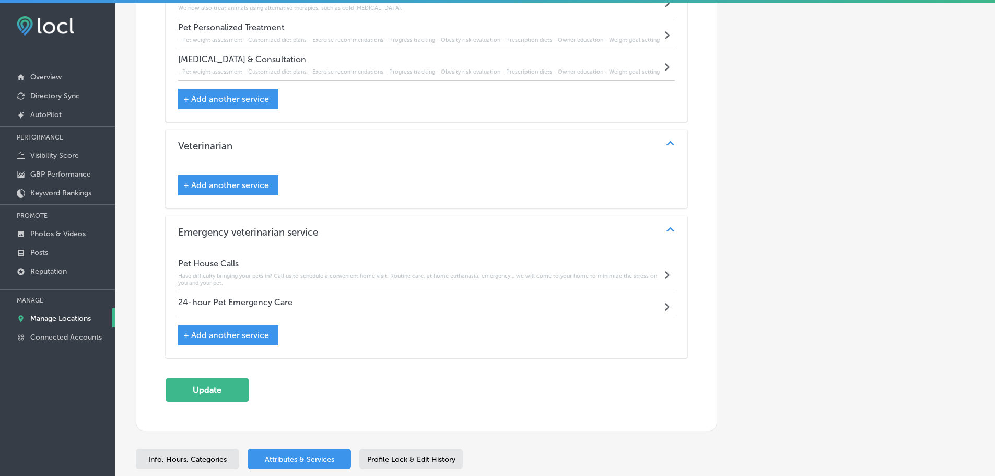
click at [322, 140] on div "Veterinarian" at bounding box center [426, 146] width 497 height 12
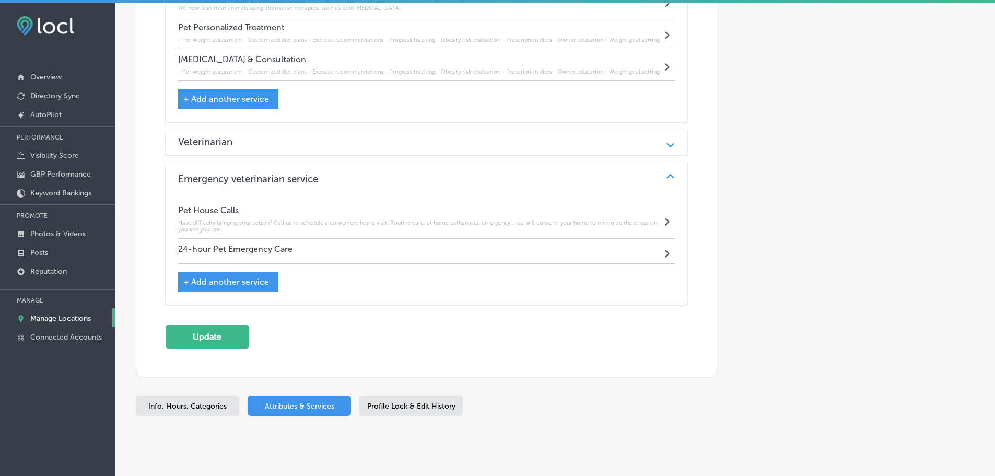
click at [322, 137] on div "Veterinarian" at bounding box center [426, 142] width 497 height 12
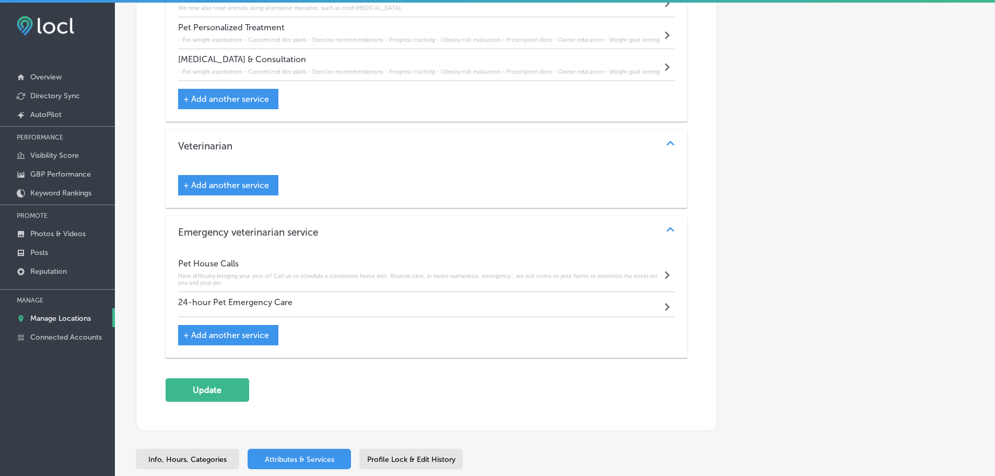
click at [244, 180] on span "+ Add another service" at bounding box center [226, 185] width 86 height 10
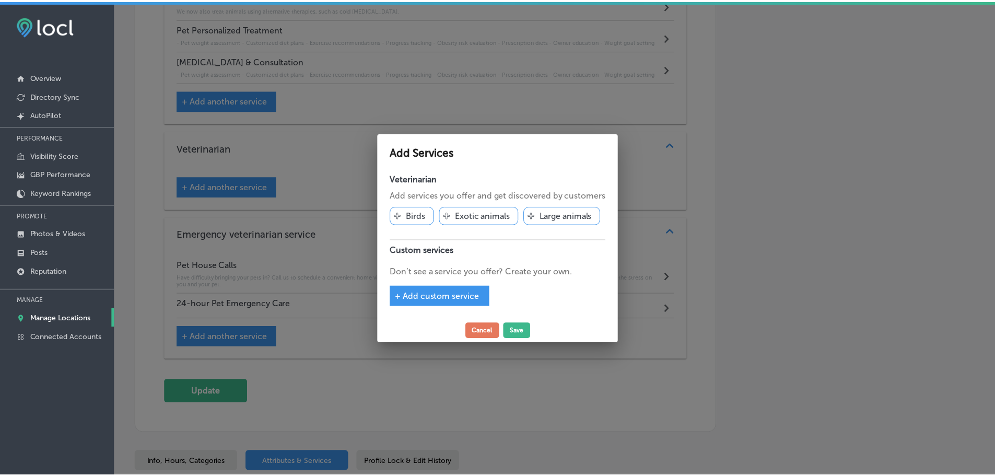
scroll to position [1483, 0]
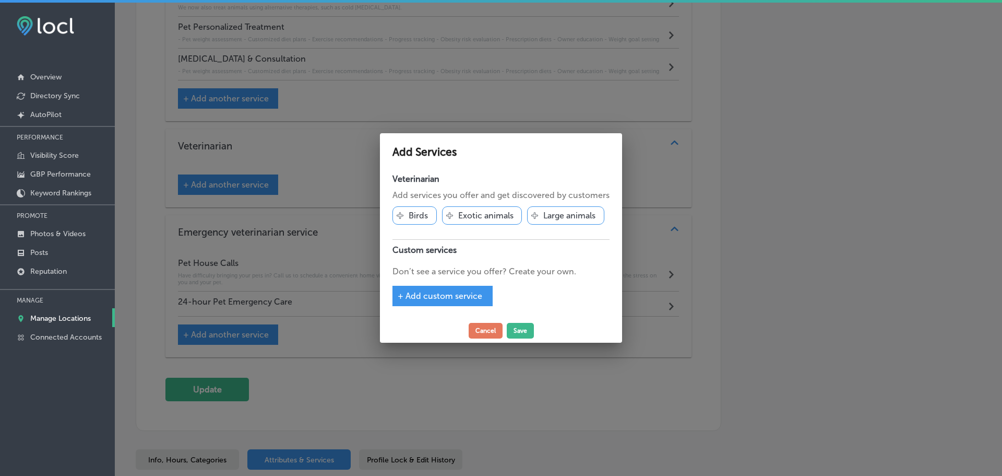
click at [452, 292] on span "+ Add custom service" at bounding box center [440, 296] width 85 height 10
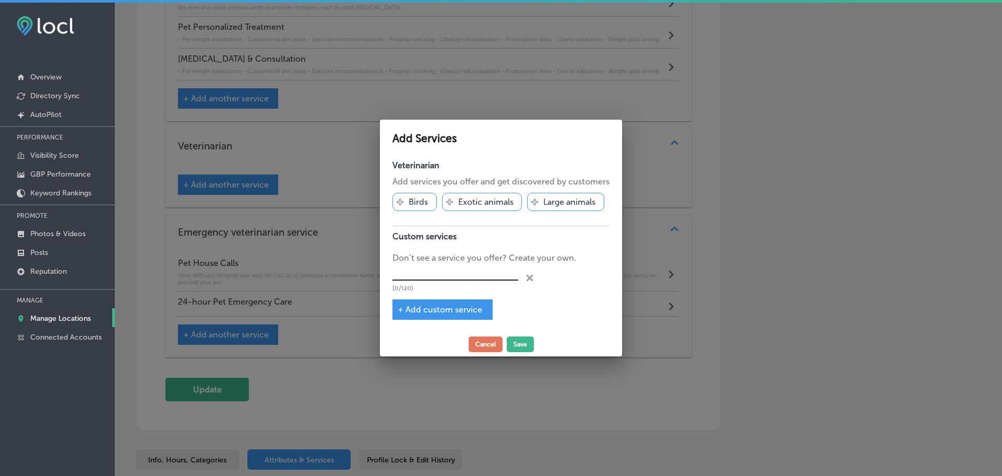
click at [449, 272] on input "text" at bounding box center [456, 272] width 126 height 16
type input "Veterinary Care"
click at [519, 339] on button "Save" at bounding box center [520, 344] width 27 height 16
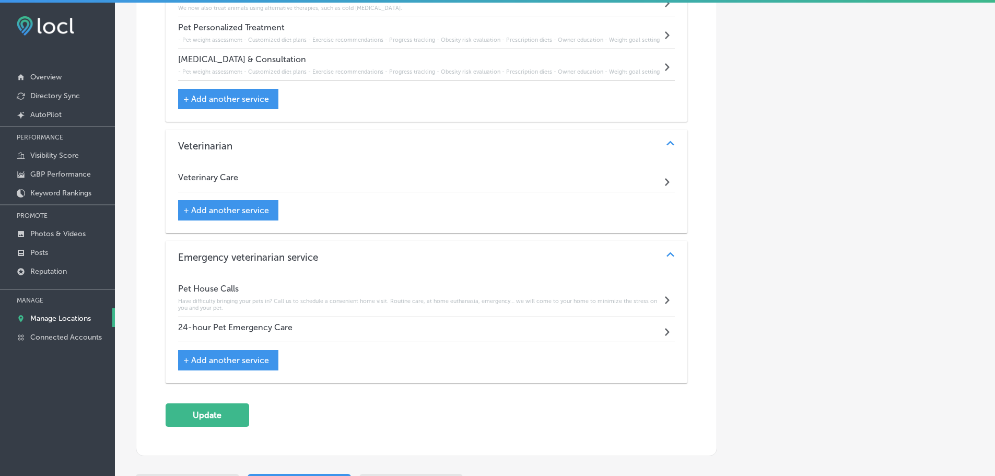
click at [255, 170] on div "Veterinary Care Path Created with Sketch." at bounding box center [426, 179] width 497 height 25
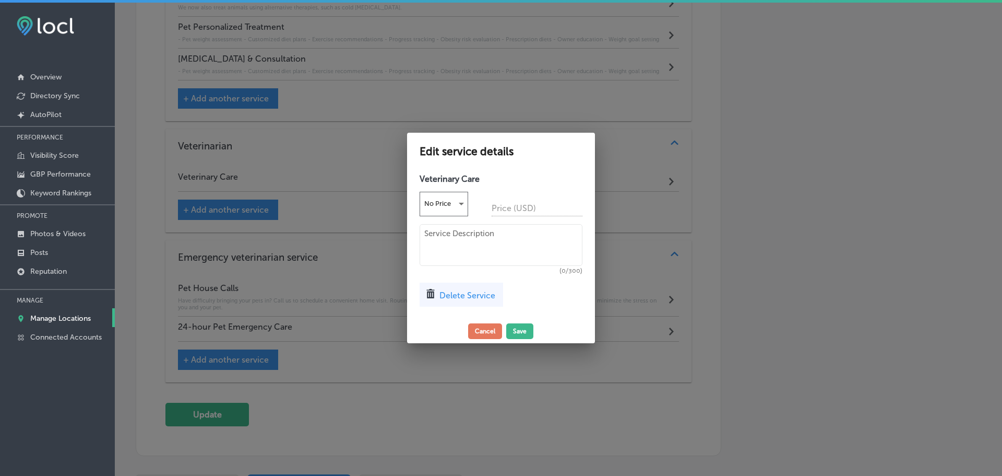
click at [431, 235] on textarea at bounding box center [501, 245] width 163 height 42
paste textarea "Client and patient history, and a complete physical examination, plus specific …"
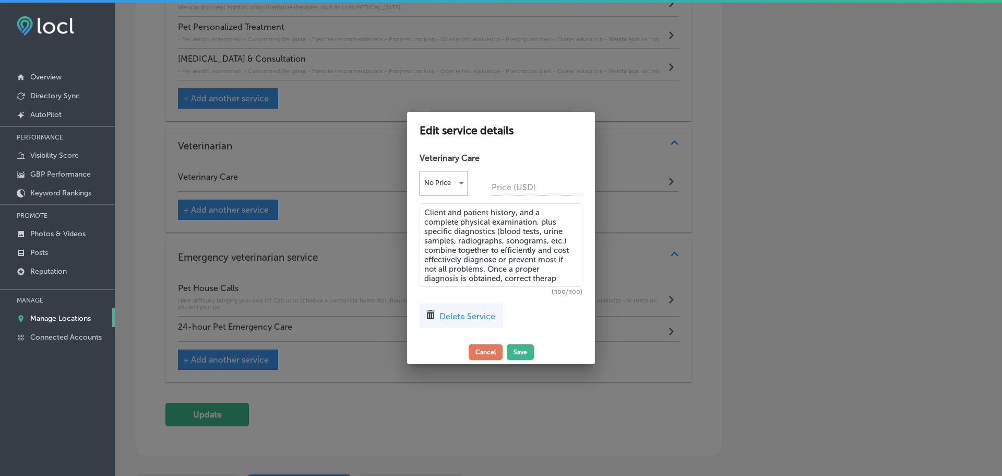
drag, startPoint x: 564, startPoint y: 242, endPoint x: 495, endPoint y: 231, distance: 69.8
click at [495, 231] on textarea "Client and patient history, and a complete physical examination, plus specific …" at bounding box center [501, 245] width 163 height 84
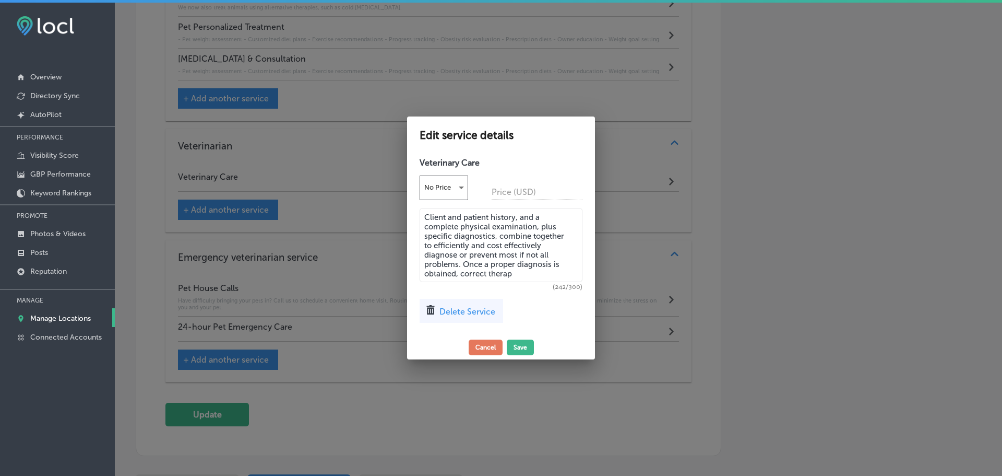
click at [522, 273] on textarea "Client and patient history, and a complete physical examination, plus specific …" at bounding box center [501, 245] width 163 height 74
click at [519, 276] on textarea "Client and patient history, and a complete physical examination, plus specific …" at bounding box center [501, 245] width 163 height 74
click at [523, 275] on textarea "Client and patient history, and a complete physical examination, plus specific …" at bounding box center [501, 245] width 163 height 74
paste textarea "correct therapeutics and or diets can be prescribed to treat, cu"
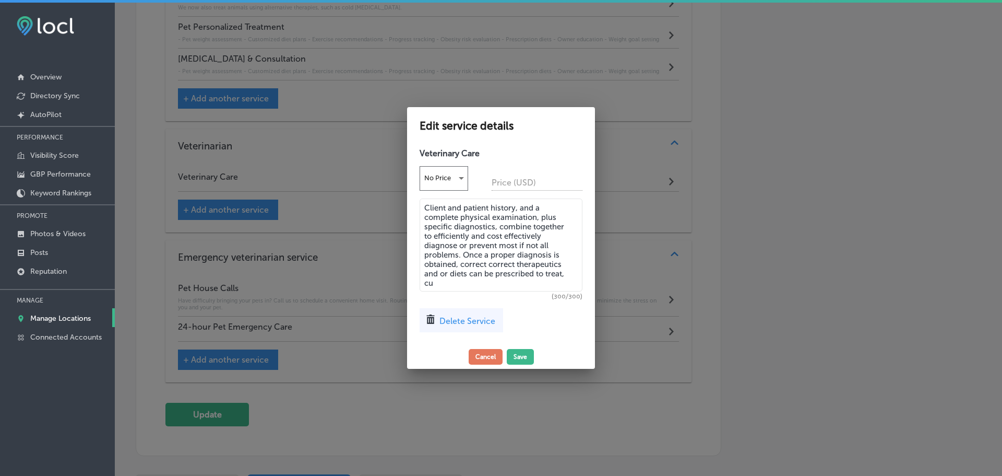
drag, startPoint x: 489, startPoint y: 264, endPoint x: 517, endPoint y: 264, distance: 28.2
click at [517, 264] on textarea "Client and patient history, and a complete physical examination, plus specific …" at bounding box center [501, 244] width 163 height 93
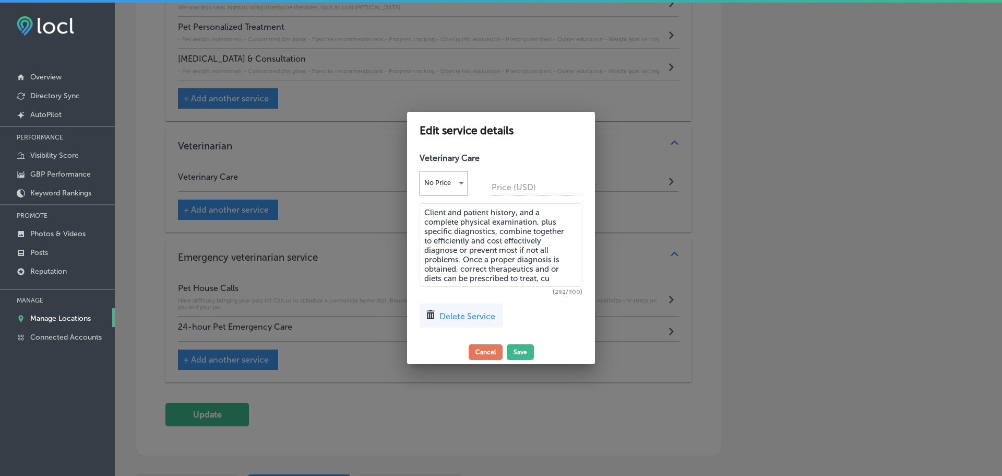
click at [554, 277] on textarea "Client and patient history, and a complete physical examination, plus specific …" at bounding box center [501, 245] width 163 height 84
drag, startPoint x: 567, startPoint y: 278, endPoint x: 462, endPoint y: 257, distance: 108.0
click at [462, 257] on textarea "Client and patient history, and a complete physical examination, plus specific …" at bounding box center [501, 245] width 163 height 84
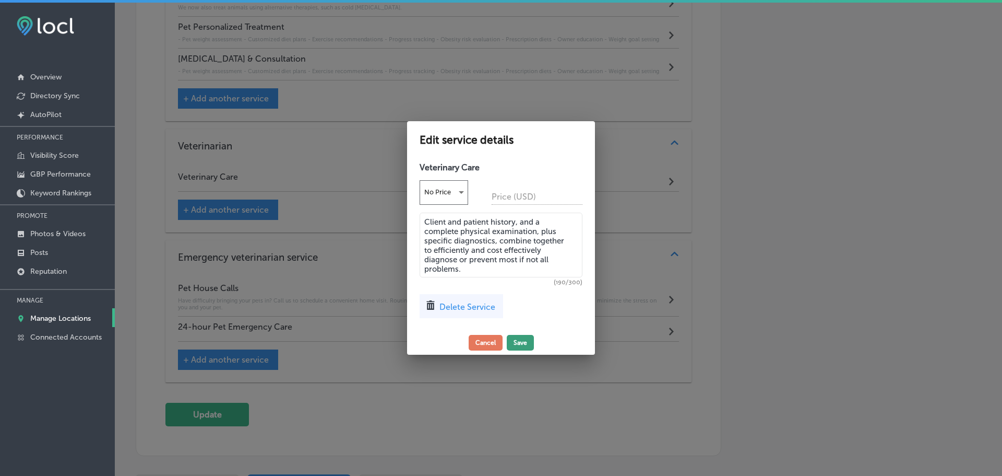
type textarea "Client and patient history, and a complete physical examination, plus specific …"
click at [519, 338] on button "Save" at bounding box center [520, 343] width 27 height 16
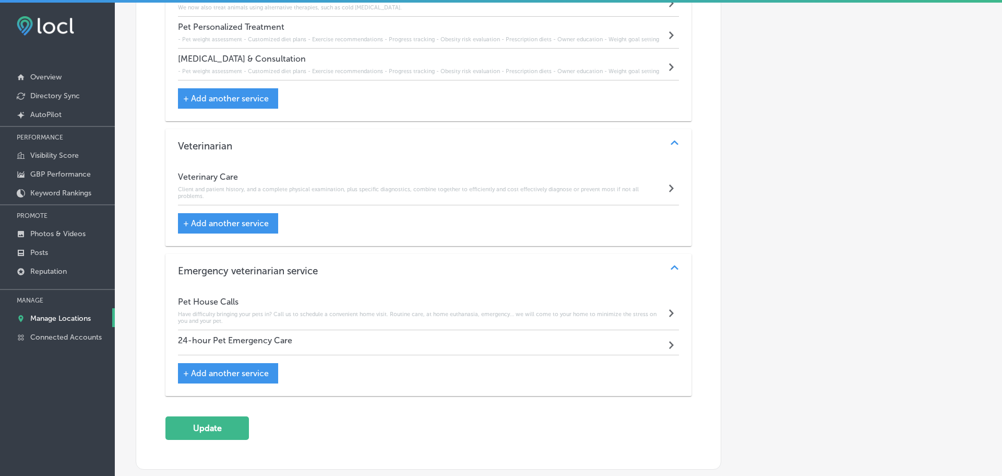
scroll to position [1481, 0]
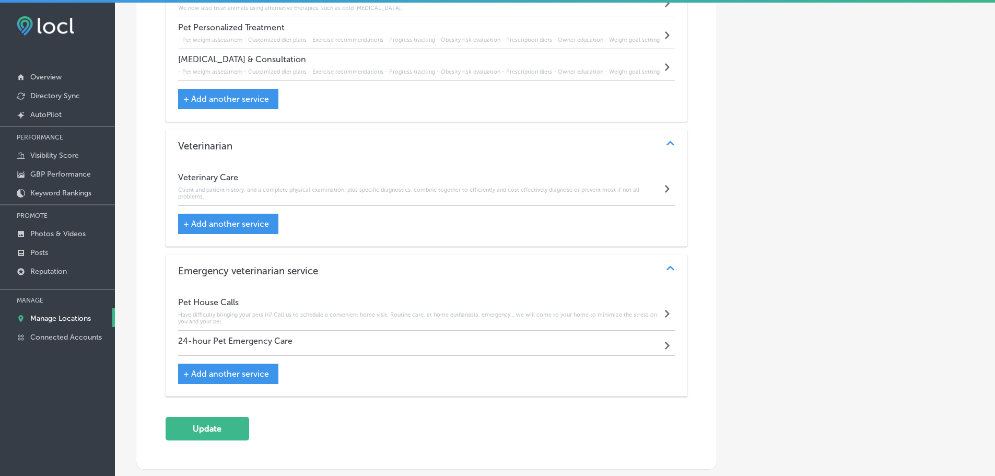
click at [396, 336] on div "24-hour Pet Emergency Care Path Created with Sketch." at bounding box center [426, 342] width 497 height 25
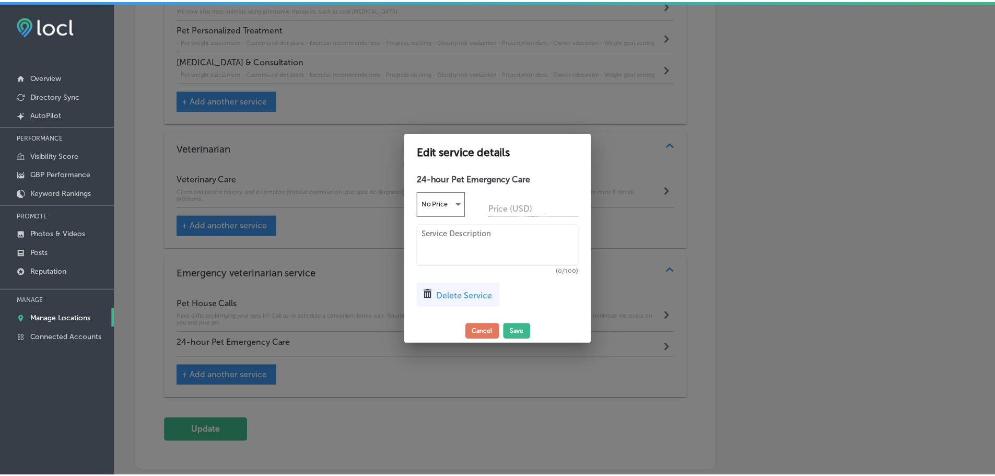
scroll to position [1483, 0]
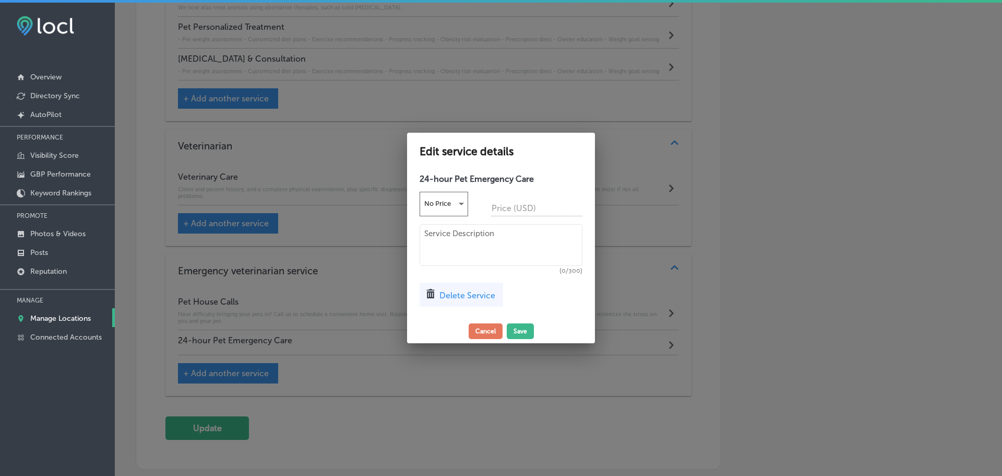
click at [460, 233] on textarea at bounding box center [501, 245] width 163 height 42
paste textarea "24-hour emergency care, housecalls available by appointment"
type textarea "24-hour emergency care, housecalls available by appointment"
click at [511, 332] on button "Save" at bounding box center [520, 331] width 27 height 16
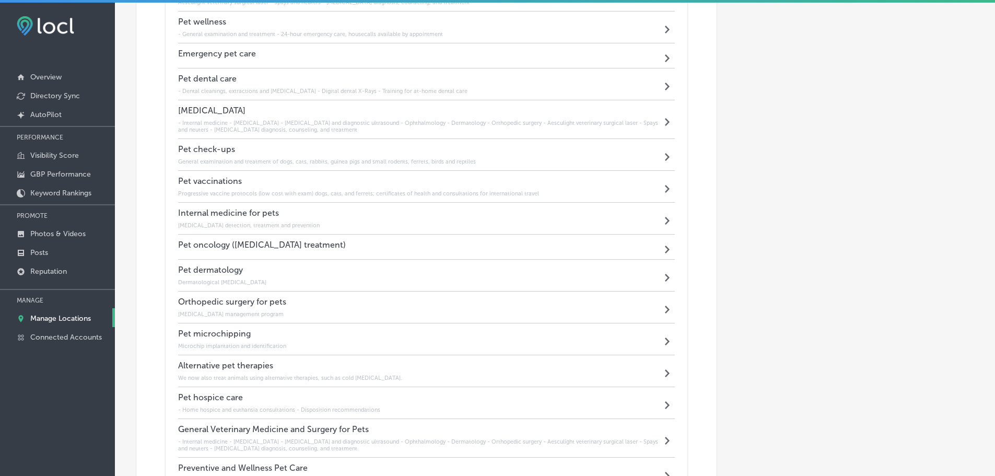
scroll to position [854, 0]
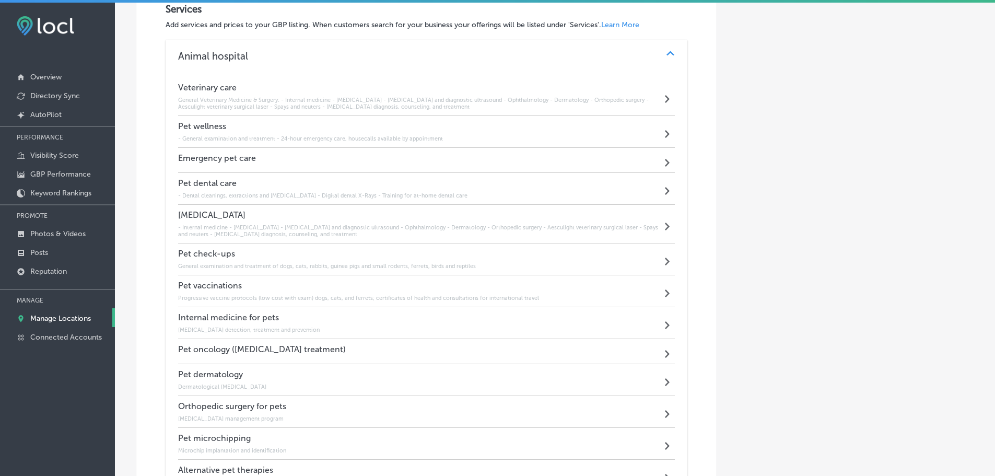
click at [434, 159] on div "Emergency pet care Path Created with Sketch." at bounding box center [426, 160] width 497 height 25
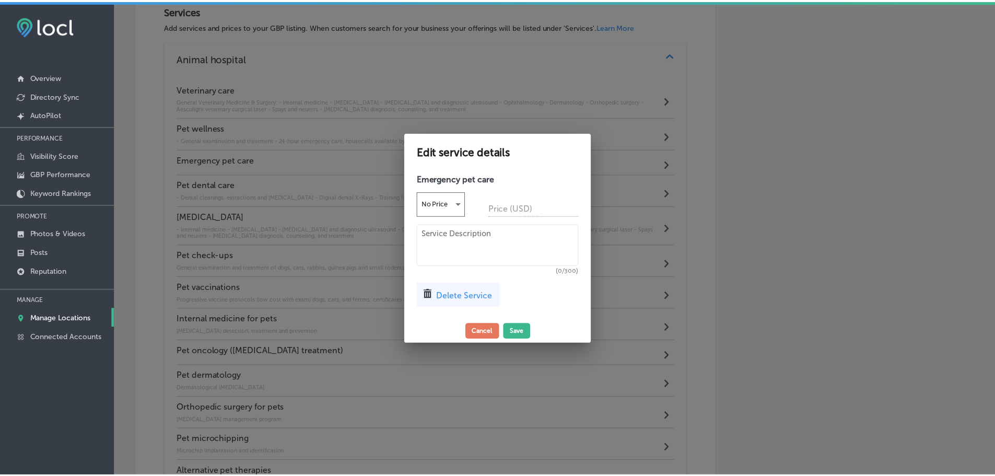
scroll to position [804, 0]
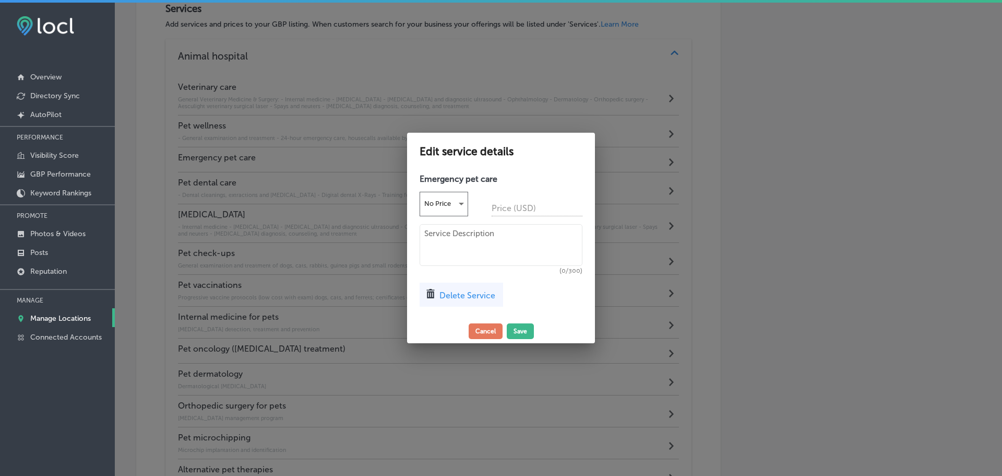
click at [468, 244] on textarea at bounding box center [501, 245] width 163 height 42
paste textarea "24-hour emergency care, housecalls available by appointment"
type textarea "24-hour emergency care, housecalls available by appointment"
click at [524, 332] on button "Save" at bounding box center [520, 331] width 27 height 16
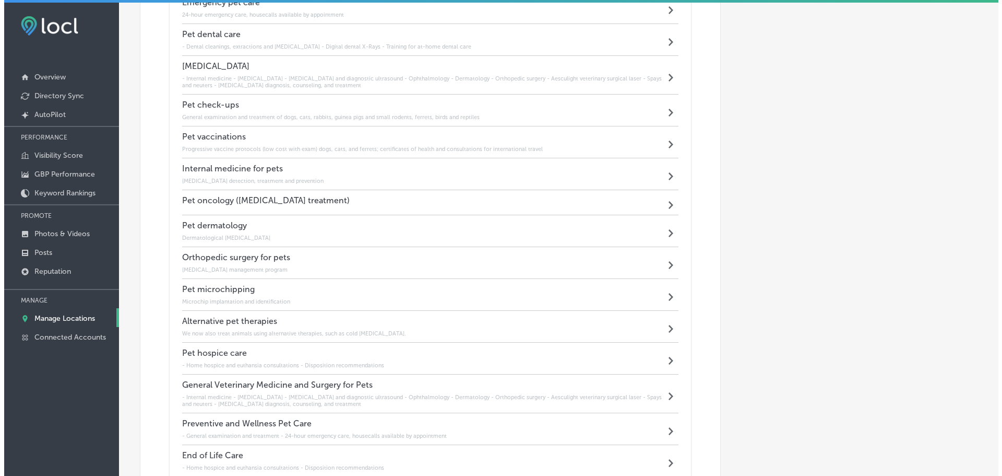
scroll to position [959, 0]
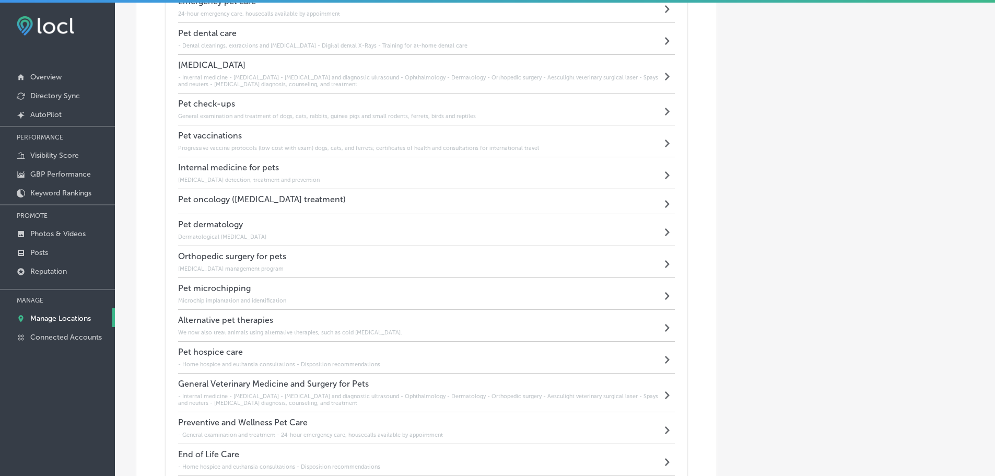
click at [415, 200] on div "Pet oncology (cancer treatment) Path Created with Sketch." at bounding box center [426, 201] width 497 height 25
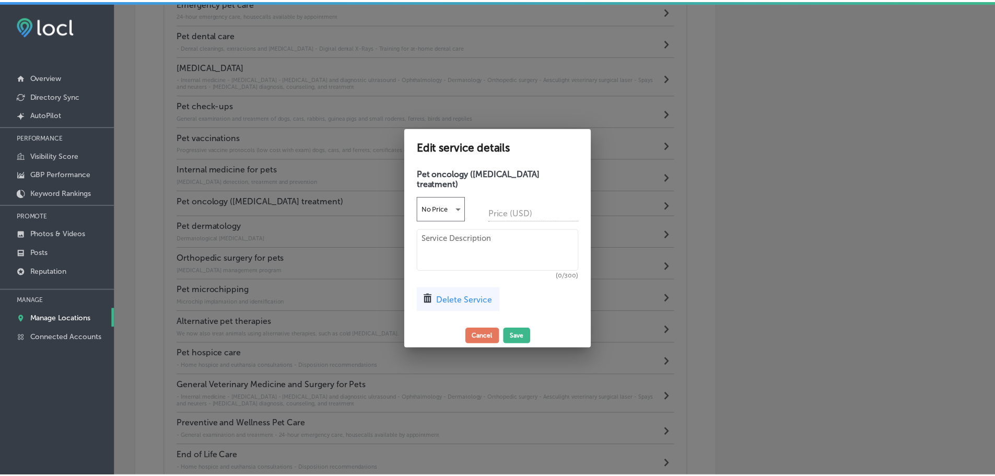
scroll to position [961, 0]
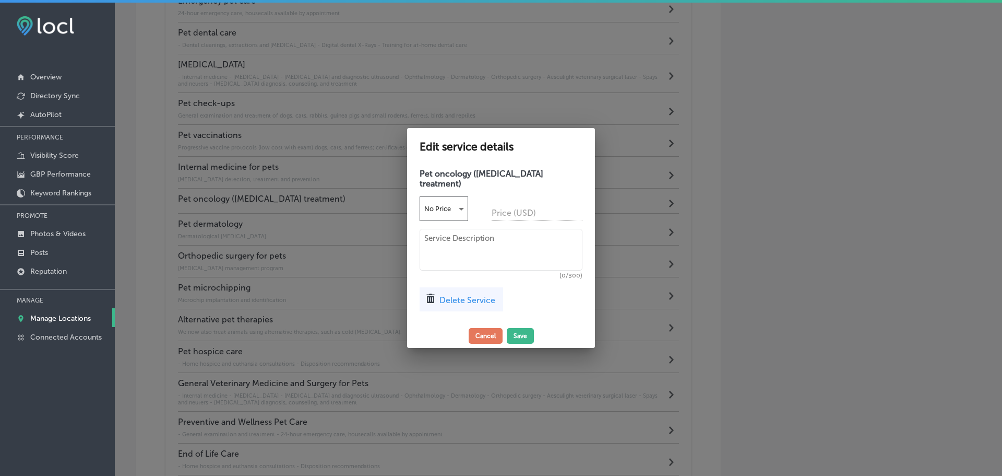
click at [459, 236] on textarea at bounding box center [501, 250] width 163 height 42
paste textarea "We now also treat animals using alternative therapies, such as cold laser thera…"
type textarea "We now also treat animals using alternative therapies, such as cold laser thera…"
click at [526, 331] on button "Save" at bounding box center [520, 336] width 27 height 16
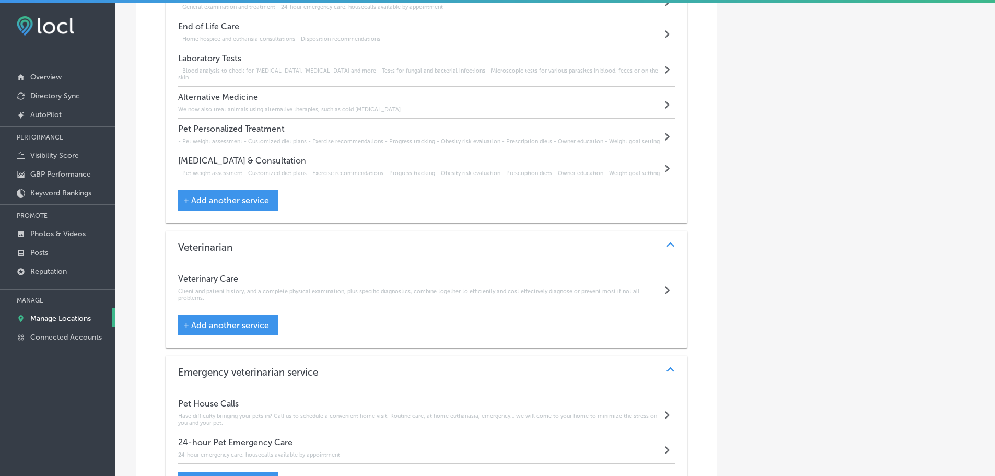
scroll to position [1481, 0]
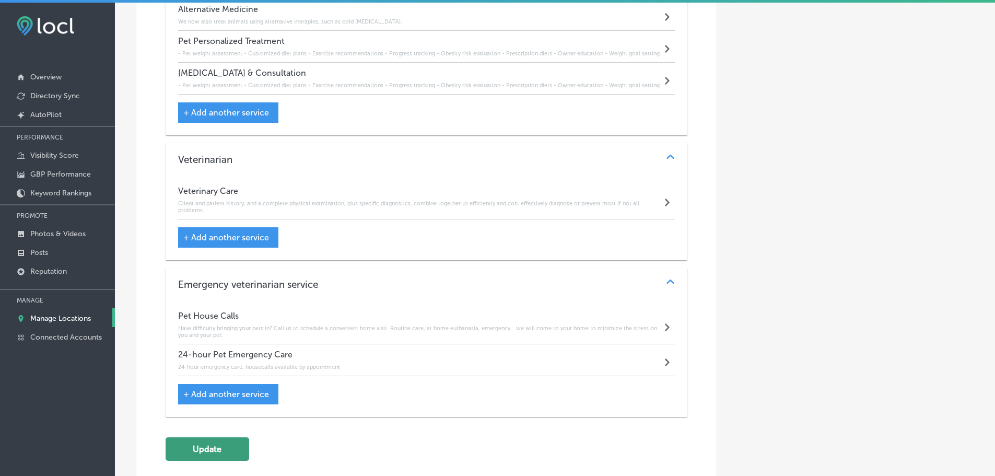
click at [207, 441] on button "Update" at bounding box center [207, 448] width 84 height 23
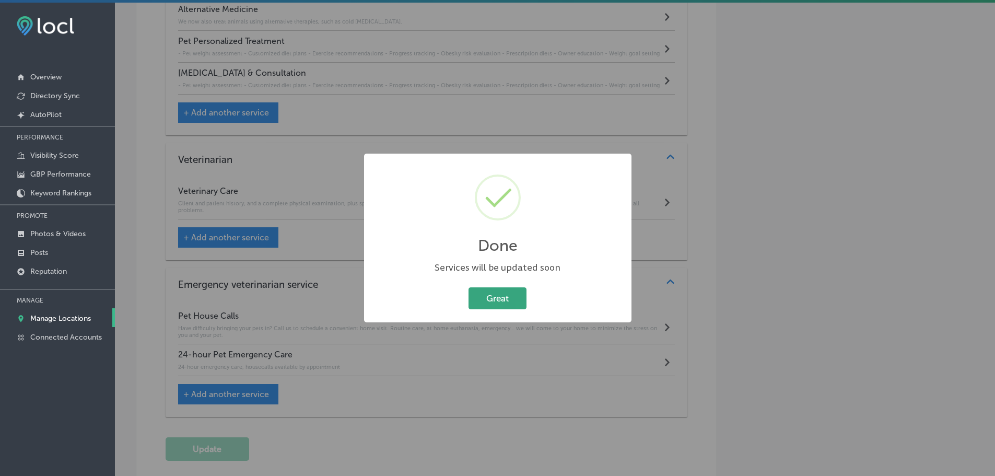
click at [499, 299] on button "Great" at bounding box center [497, 297] width 58 height 21
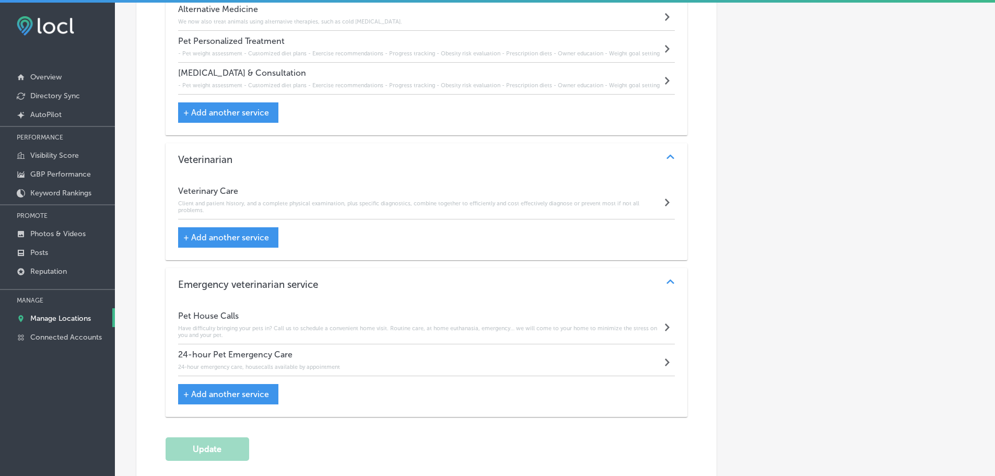
click at [56, 315] on p "Manage Locations" at bounding box center [60, 318] width 61 height 9
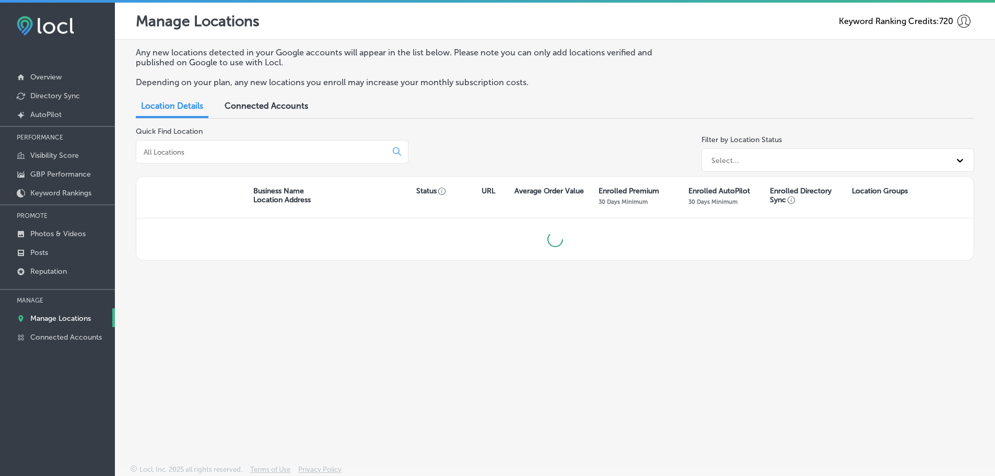
click at [207, 149] on input at bounding box center [264, 151] width 242 height 9
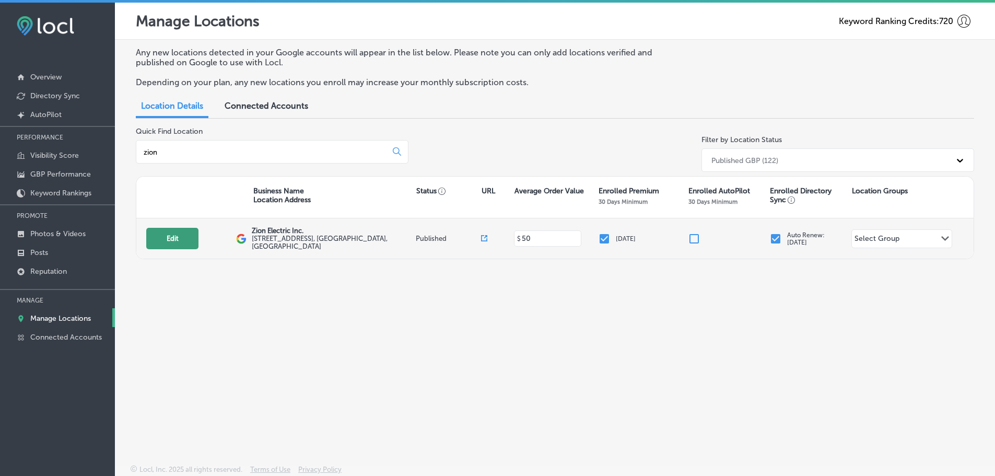
type input "zion"
click at [167, 241] on button "Edit" at bounding box center [172, 238] width 52 height 21
select select "US"
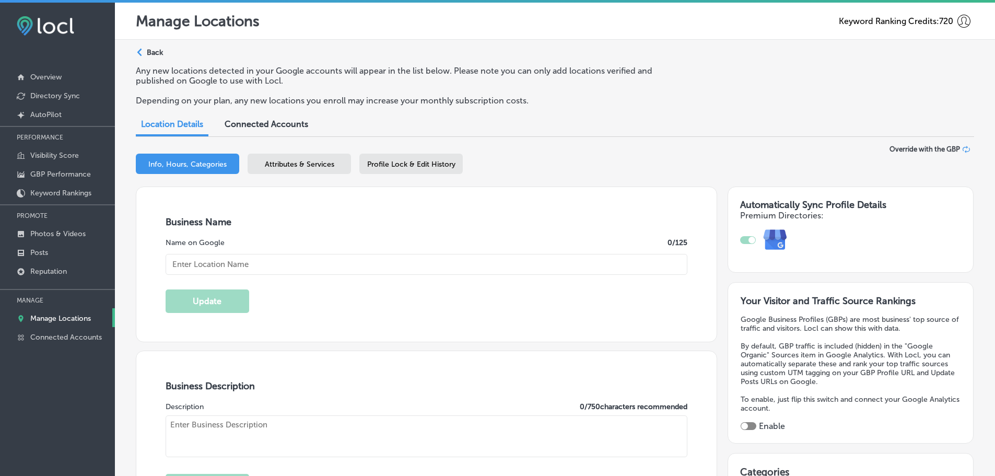
type input "Zion Electric Inc."
type input "1600-1 N Ocean Ave"
type input "Holtsville"
type input "11742"
type input "US"
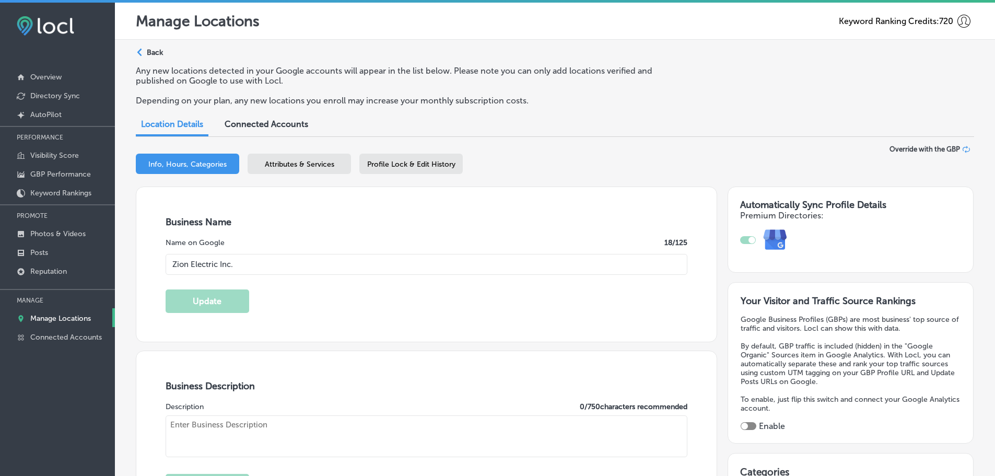
type input "http://zionelectricinc.com/"
checkbox input "true"
type textarea "Safety is our primary goal. In every home and business, we strive to prevent an…"
type input "+1 516 779 2614"
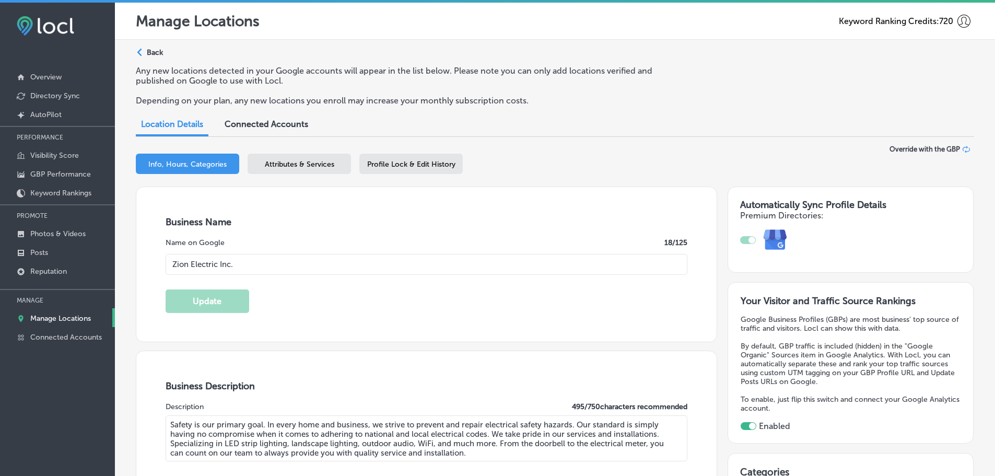
click at [336, 156] on div "Attributes & Services" at bounding box center [298, 163] width 103 height 20
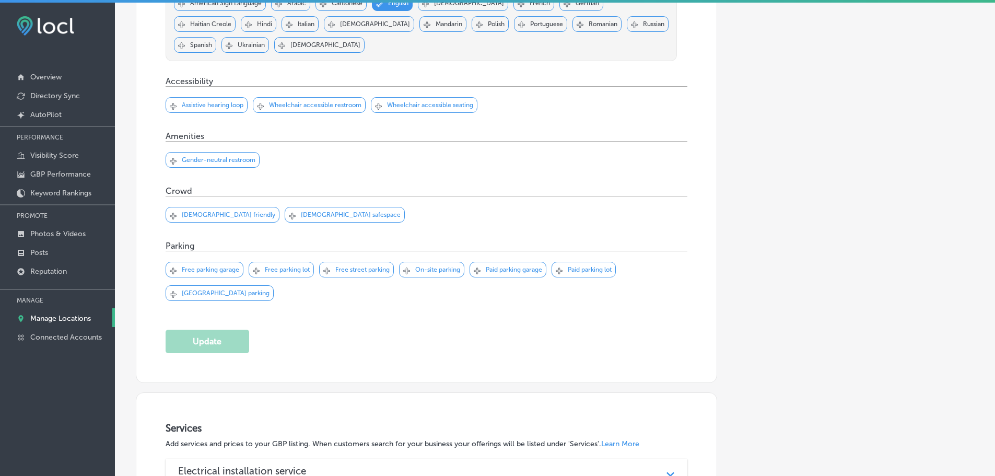
scroll to position [682, 0]
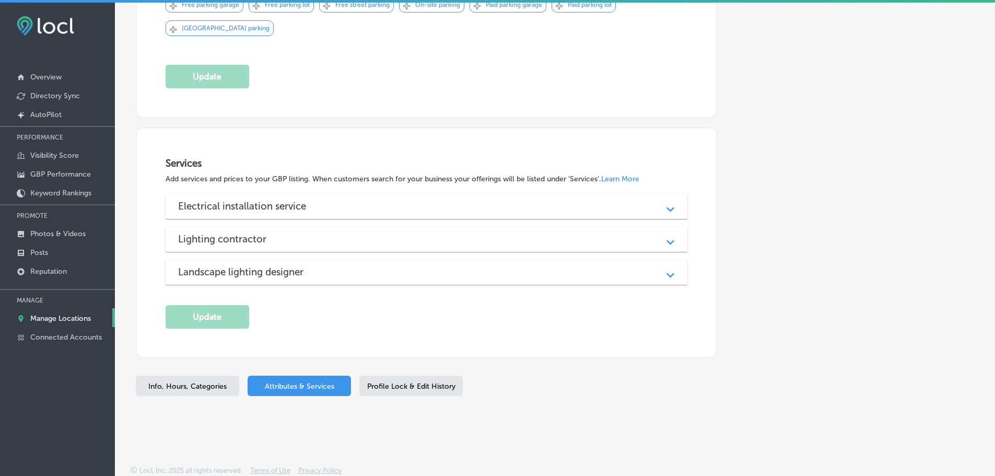
click at [545, 204] on div "Electrical installation service" at bounding box center [426, 206] width 497 height 12
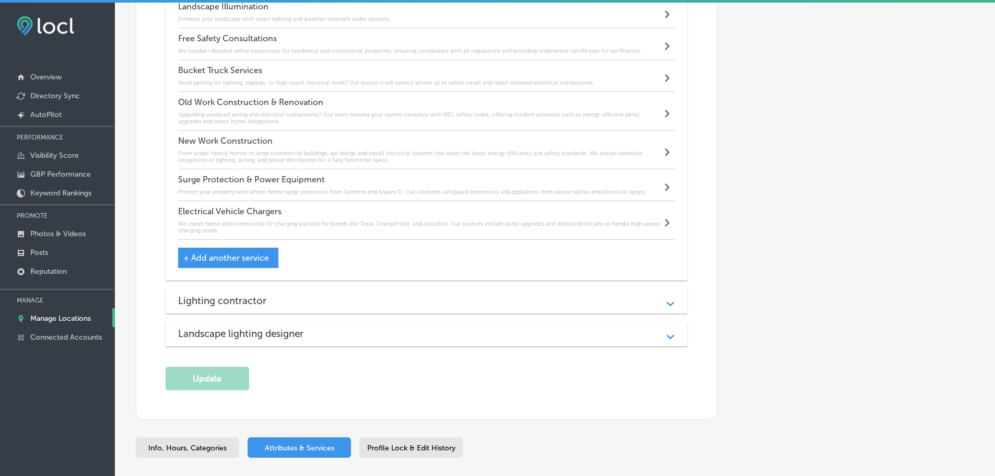
scroll to position [1361, 0]
click at [381, 294] on div "Lighting contractor" at bounding box center [426, 300] width 497 height 12
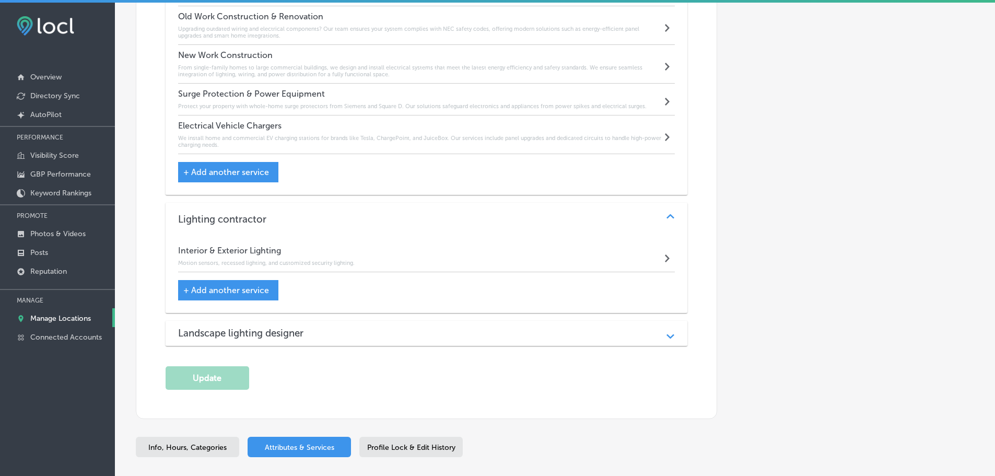
scroll to position [1507, 0]
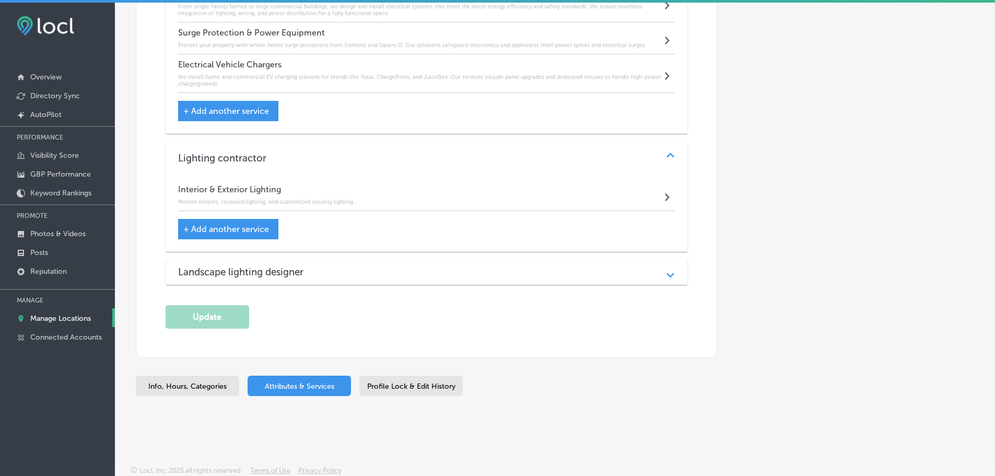
click at [427, 266] on div "Landscape lighting designer" at bounding box center [426, 272] width 497 height 12
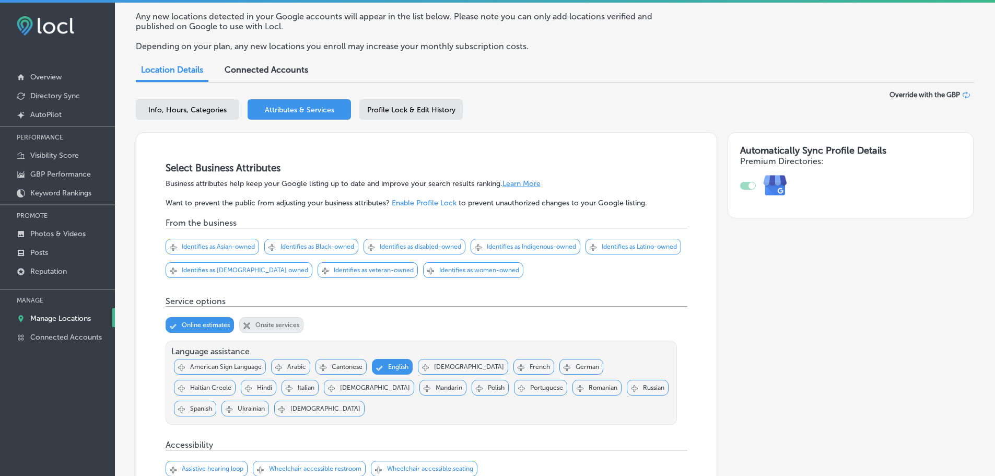
scroll to position [45, 0]
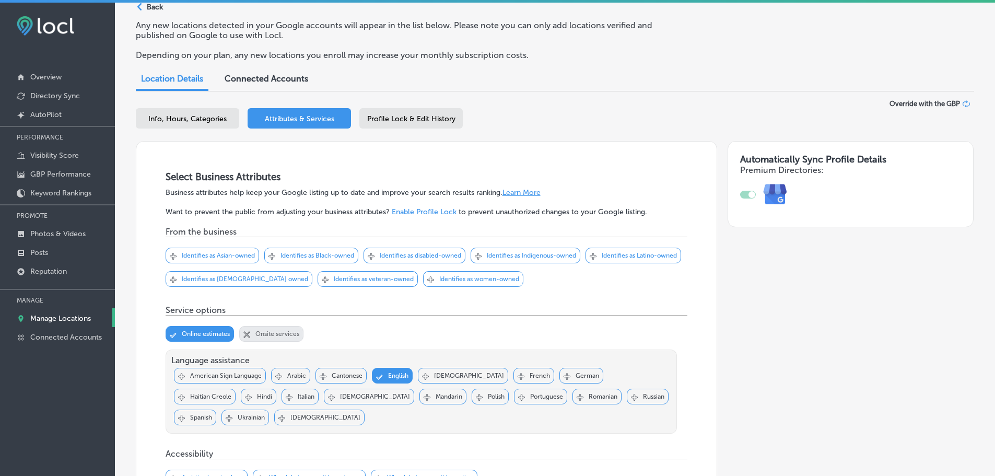
click at [48, 321] on p "Manage Locations" at bounding box center [60, 318] width 61 height 9
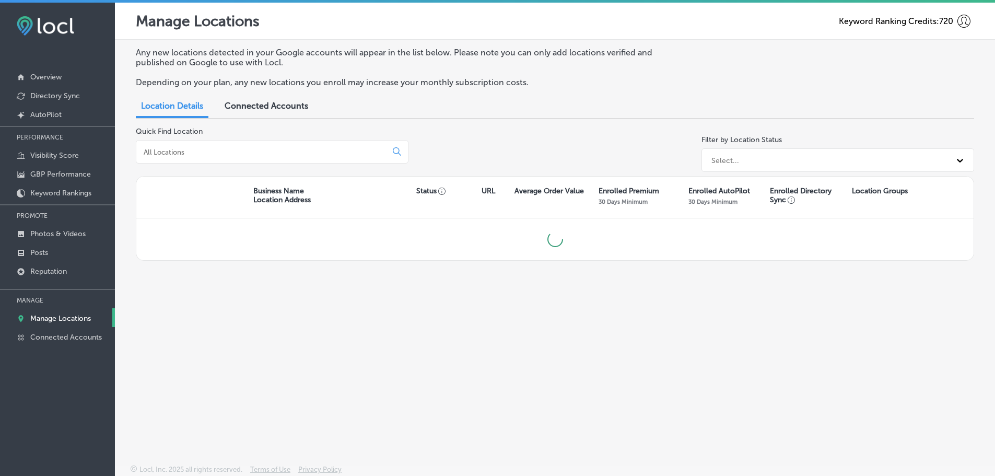
click at [262, 149] on input at bounding box center [264, 151] width 242 height 9
click at [157, 151] on input "sun ray" at bounding box center [264, 151] width 242 height 9
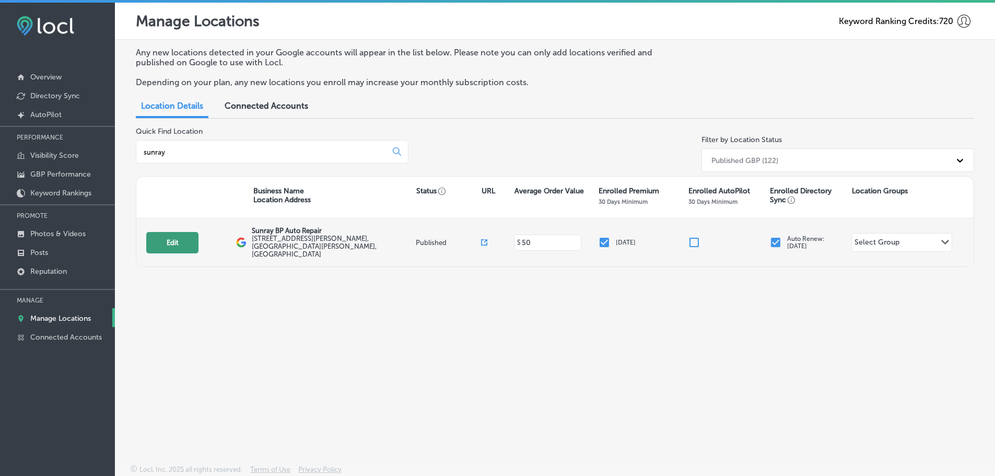
type input "sunray"
click at [179, 238] on button "Edit" at bounding box center [172, 242] width 52 height 21
select select "US"
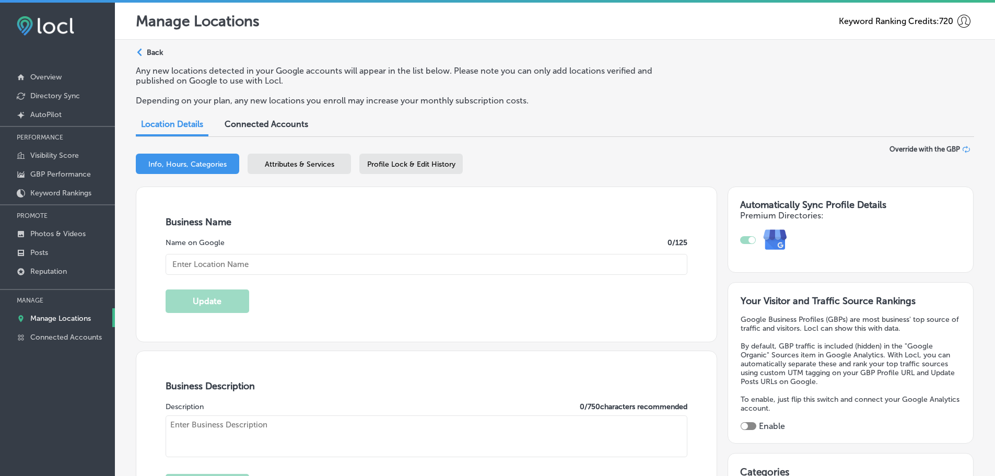
checkbox input "true"
type input "Sunray BP Auto Repair"
type input "[STREET_ADDRESS][PERSON_NAME]"
type input "Saint Paul"
type input "55119"
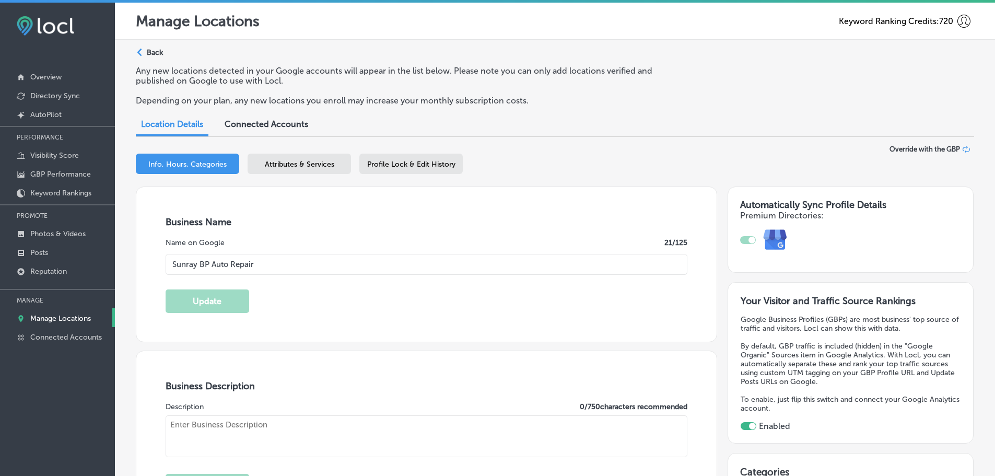
type input "US"
type input "http://www.sunrayautorepair.com/"
type textarea "Looking for a certified mechanic near me or the best auto repair shop in St Pau…"
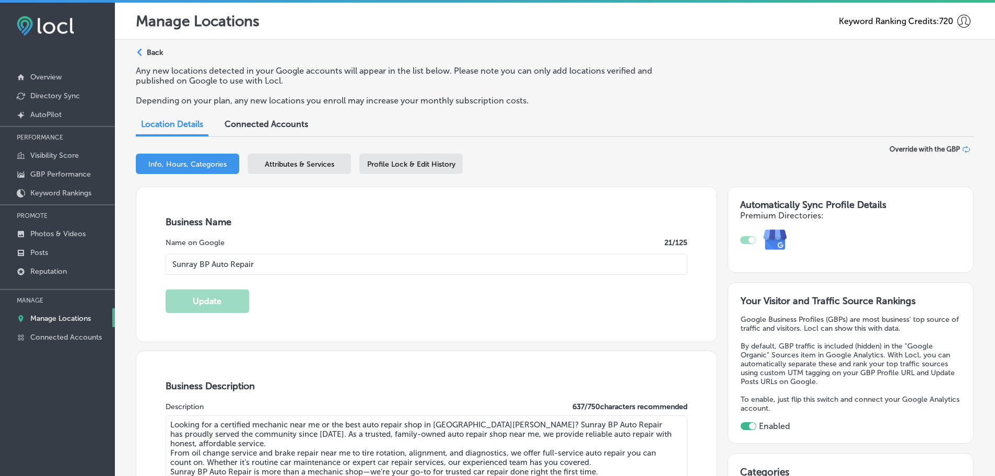
type input "+1 651 735 0500"
click at [317, 164] on span "Attributes & Services" at bounding box center [299, 164] width 69 height 9
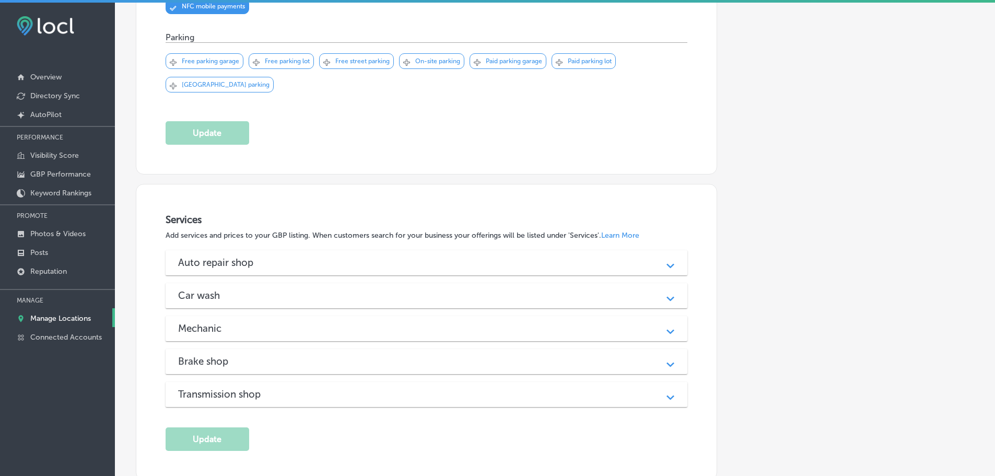
scroll to position [1061, 0]
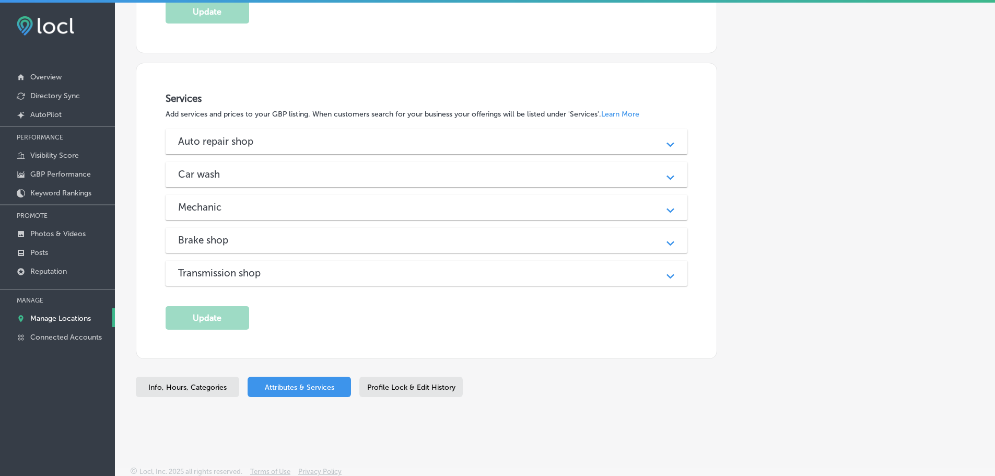
click at [441, 136] on div "Auto repair shop" at bounding box center [426, 141] width 497 height 12
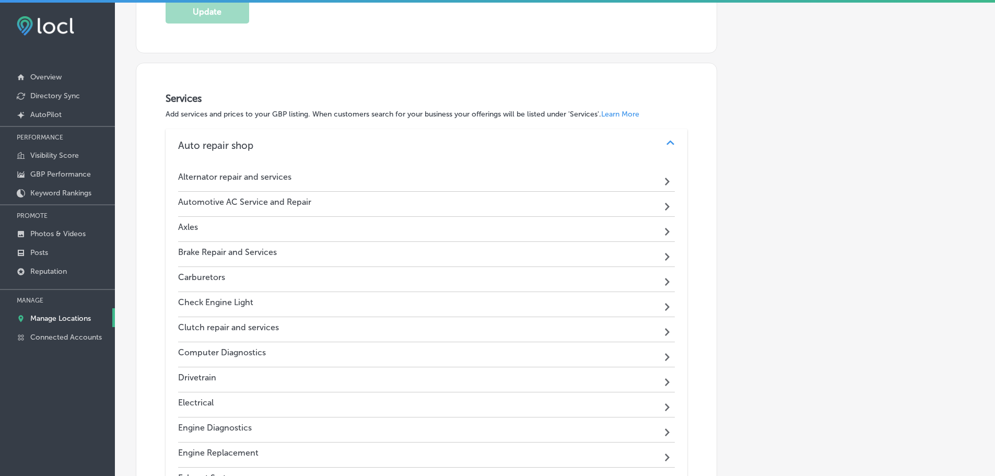
click at [324, 180] on div "Alternator repair and services Path Created with Sketch." at bounding box center [426, 179] width 497 height 25
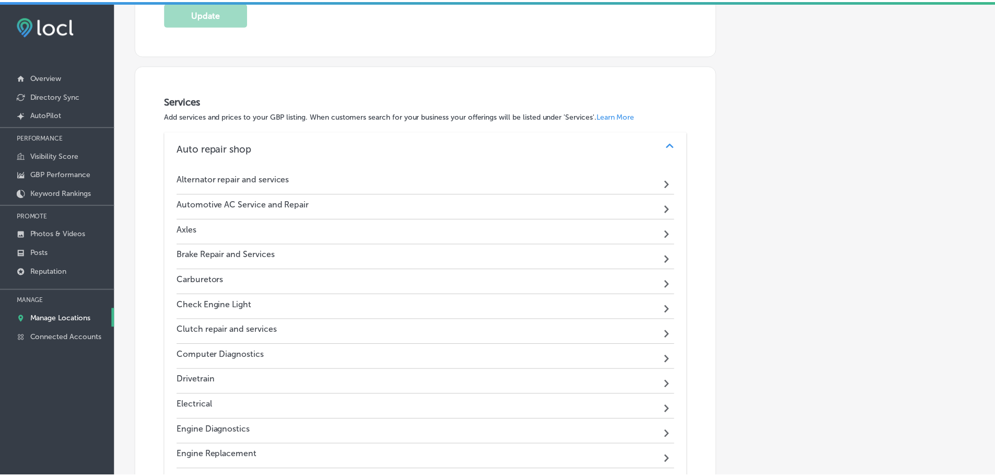
scroll to position [1063, 0]
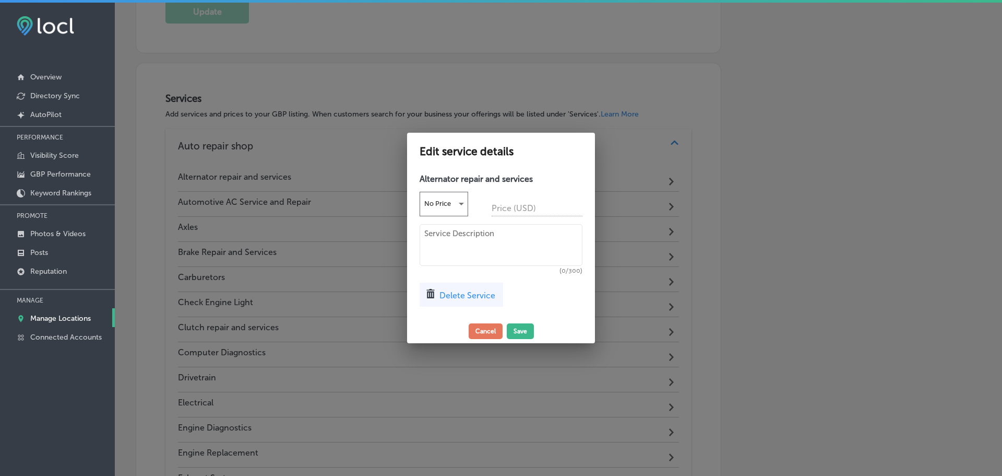
click at [444, 247] on textarea at bounding box center [501, 245] width 163 height 42
paste textarea "If you hear strange noises like grinding or knocking, or if you see fluids leak…"
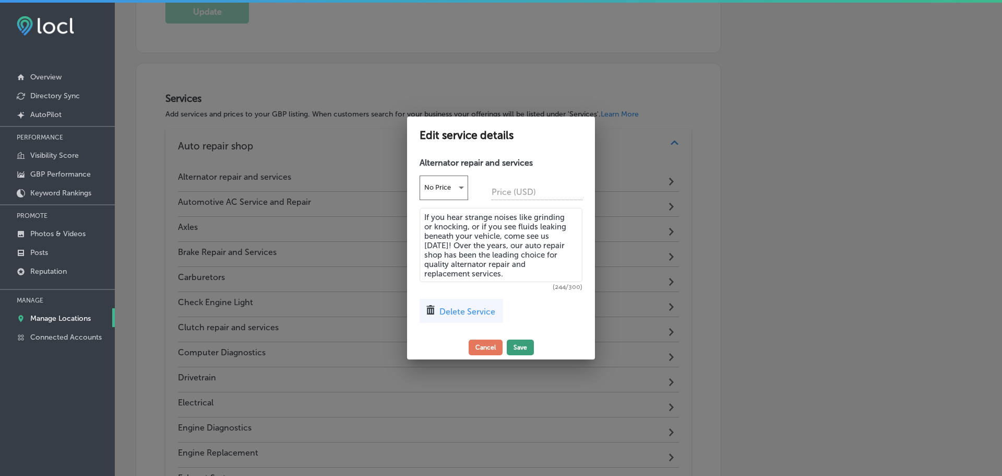
type textarea "If you hear strange noises like grinding or knocking, or if you see fluids leak…"
click at [522, 348] on button "Save" at bounding box center [520, 347] width 27 height 16
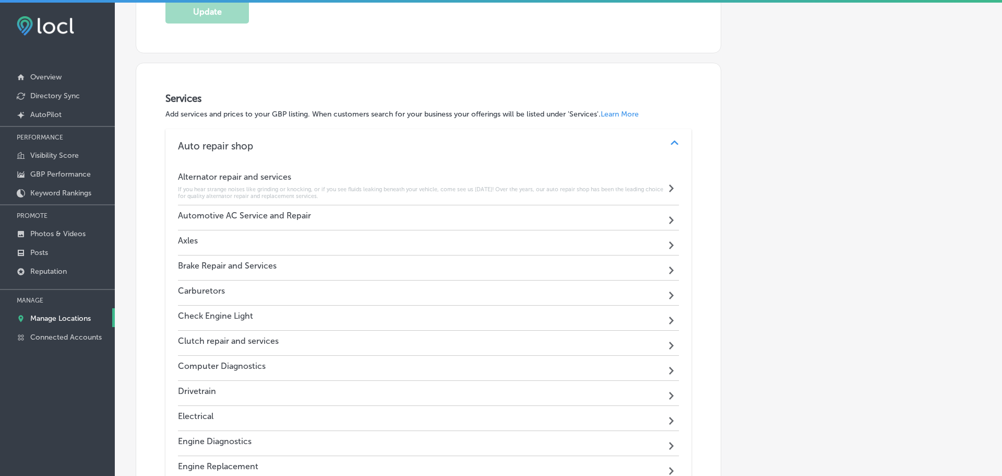
scroll to position [1061, 0]
click at [358, 215] on div "Automotive AC Service and Repair Path Created with Sketch." at bounding box center [426, 217] width 497 height 25
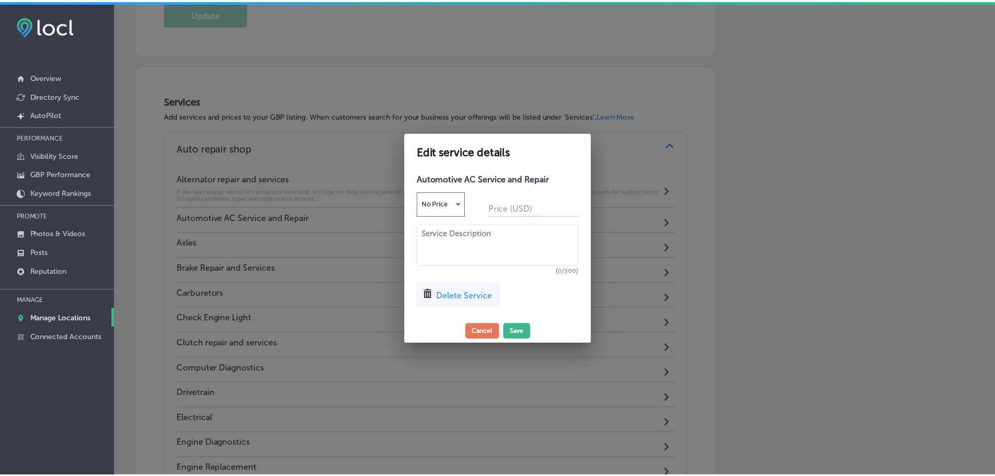
scroll to position [1063, 0]
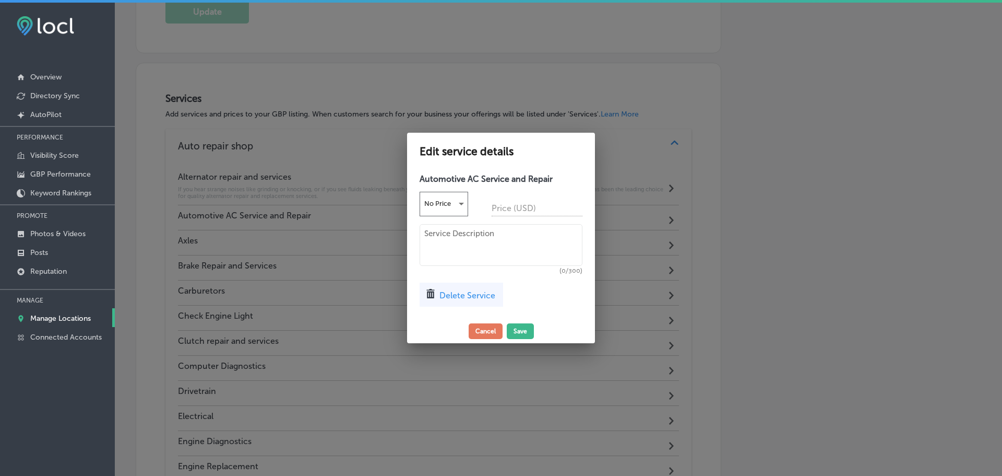
click at [448, 246] on textarea at bounding box center [501, 245] width 163 height 42
paste textarea "Having a properly working A/C in your car can keep you and other passengers coo…"
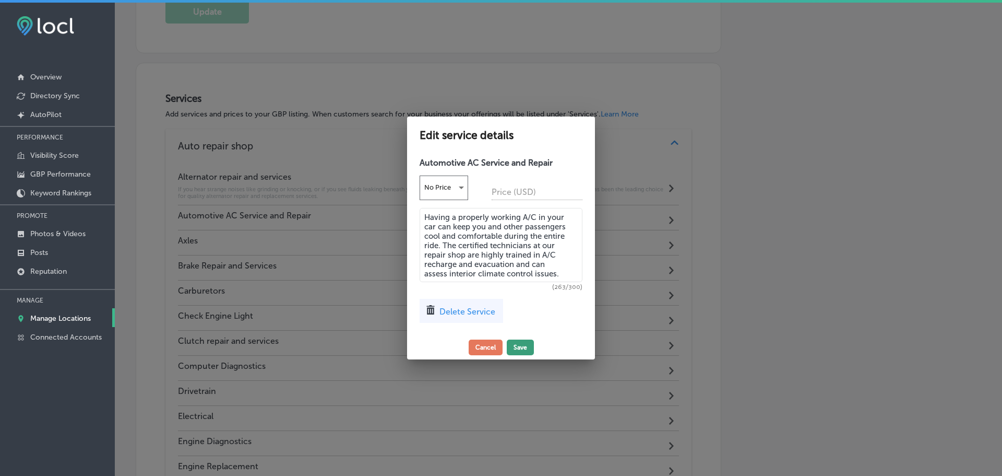
type textarea "Having a properly working A/C in your car can keep you and other passengers coo…"
click at [519, 346] on button "Save" at bounding box center [520, 347] width 27 height 16
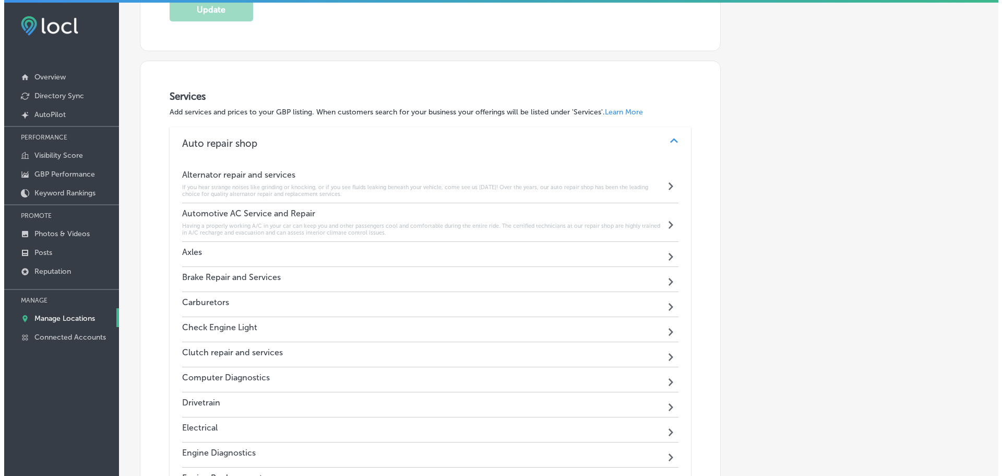
scroll to position [1061, 0]
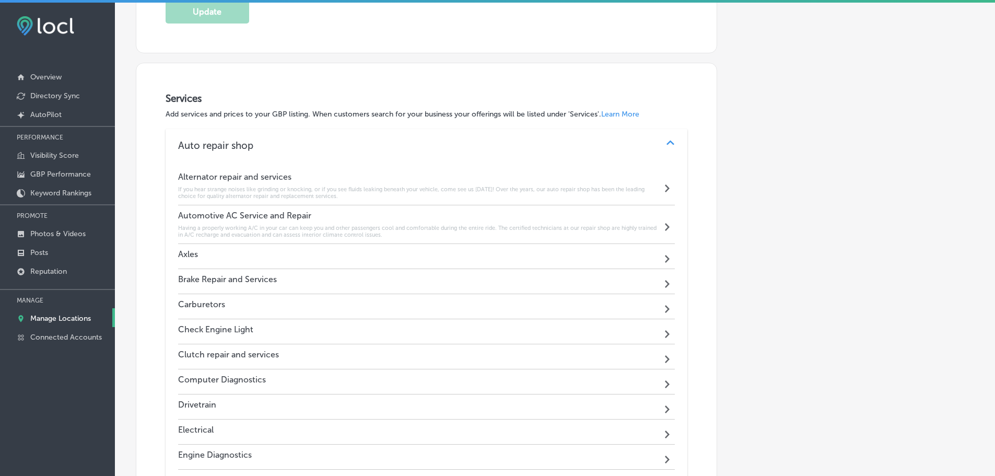
click at [285, 260] on div "Axles Path Created with Sketch." at bounding box center [426, 256] width 497 height 25
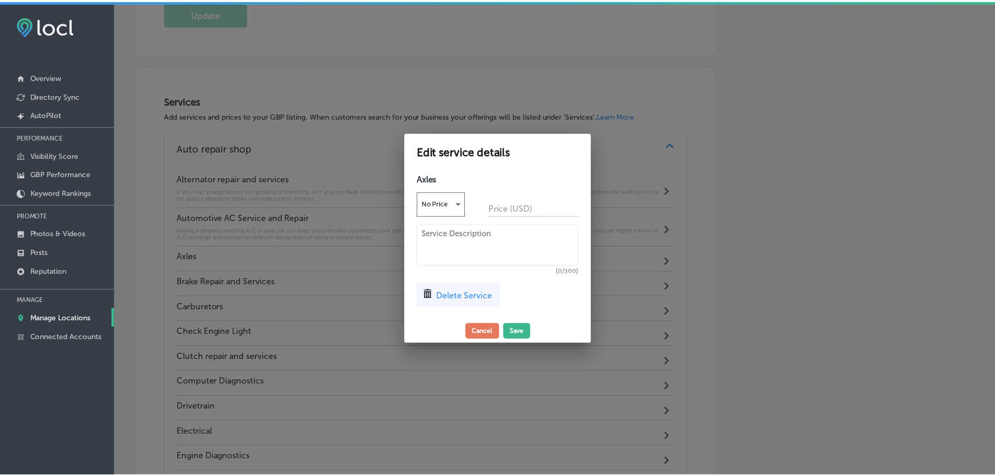
scroll to position [1063, 0]
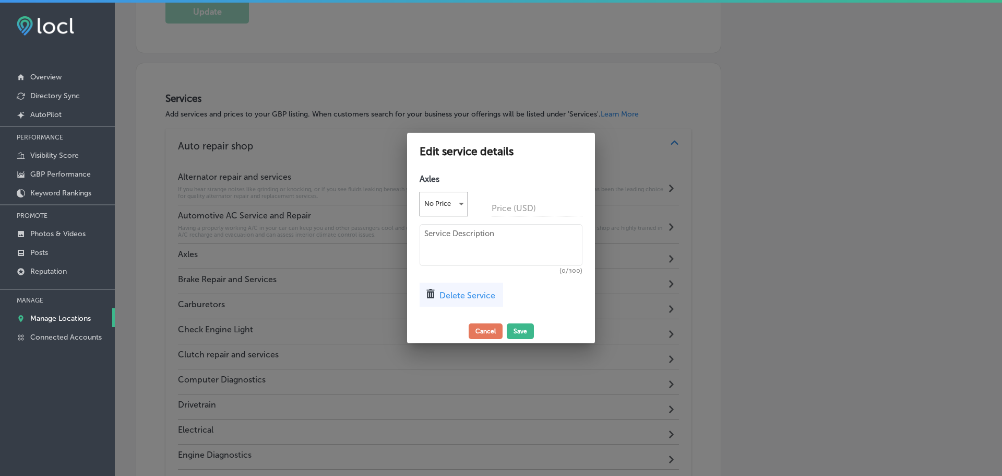
click at [437, 245] on textarea at bounding box center [501, 245] width 163 height 42
paste textarea "when it comes to an axle inspection, we are your source for professional and kn…"
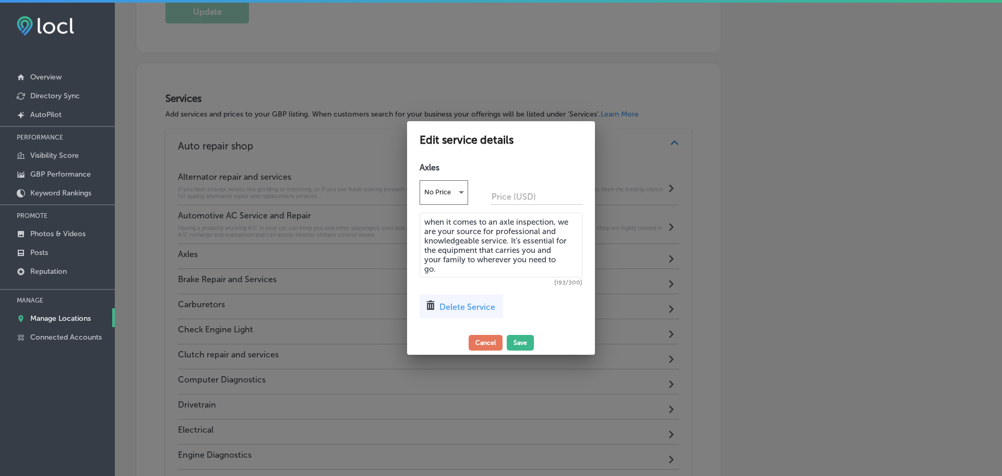
click at [430, 221] on textarea "when it comes to an axle inspection, we are your source for professional and kn…" at bounding box center [501, 244] width 163 height 65
type textarea "When it comes to an axle inspection, we are your source for professional and kn…"
click at [513, 341] on button "Save" at bounding box center [520, 343] width 27 height 16
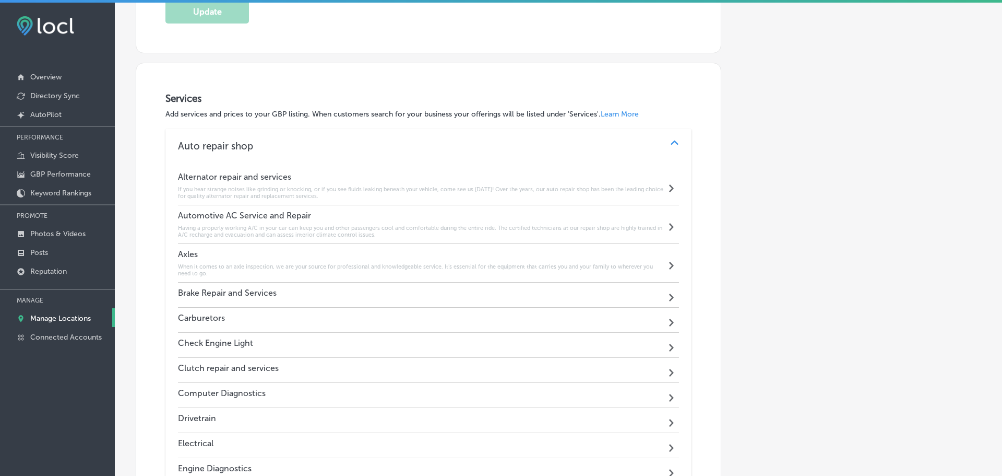
scroll to position [1061, 0]
click at [297, 293] on div "Brake Repair and Services Path Created with Sketch." at bounding box center [426, 294] width 497 height 25
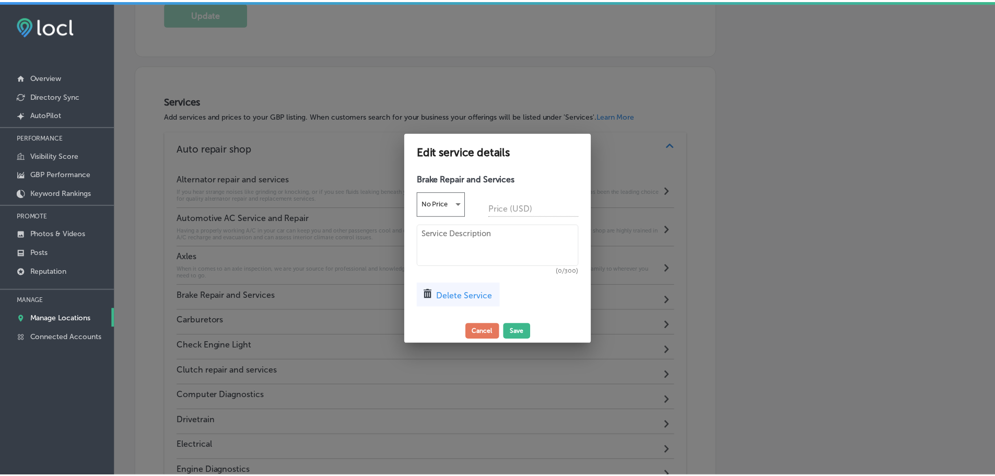
scroll to position [1063, 0]
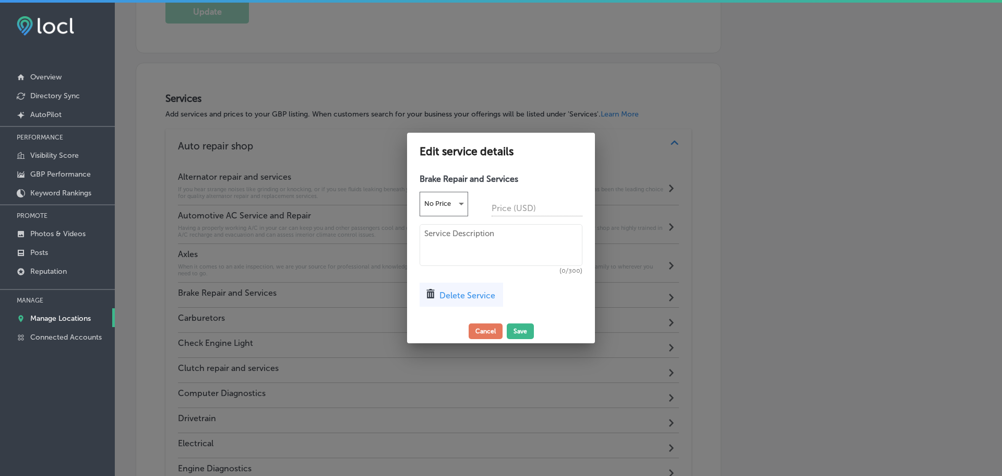
click at [456, 240] on textarea at bounding box center [501, 245] width 163 height 42
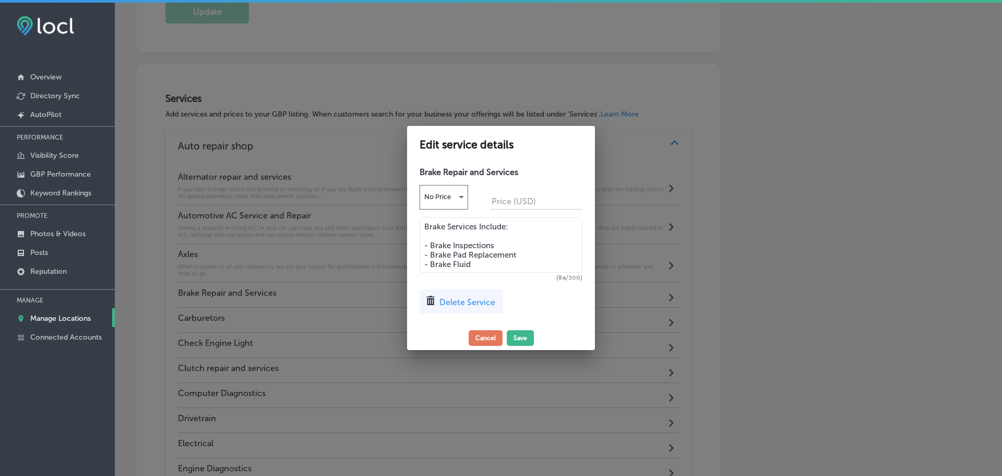
click at [482, 267] on textarea "Brake Services Include: - Brake Inspections - Brake Pad Replacement - Brake Flu…" at bounding box center [501, 244] width 163 height 55
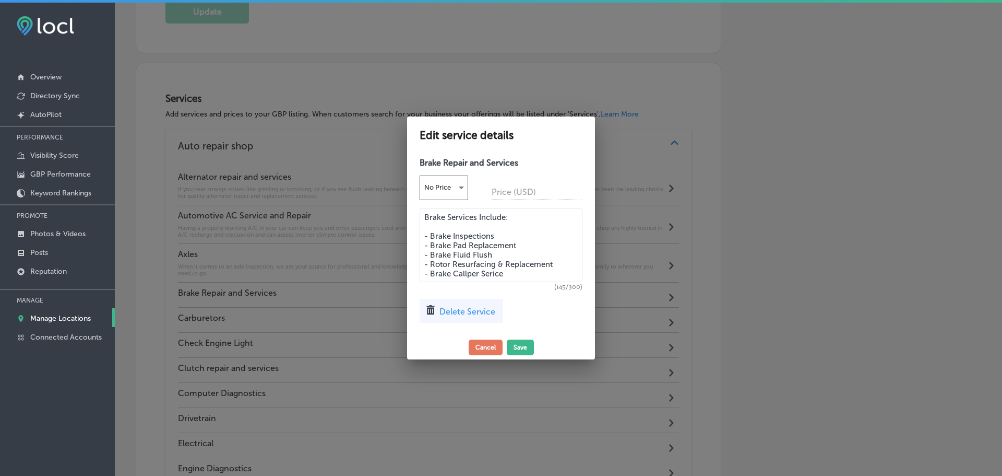
click at [492, 273] on textarea "Brake Services Include: - Brake Inspections - Brake Pad Replacement - Brake Flu…" at bounding box center [501, 245] width 163 height 74
click at [526, 273] on textarea "Brake Services Include: - Brake Inspections - Brake Pad Replacement - Brake Flu…" at bounding box center [501, 245] width 163 height 74
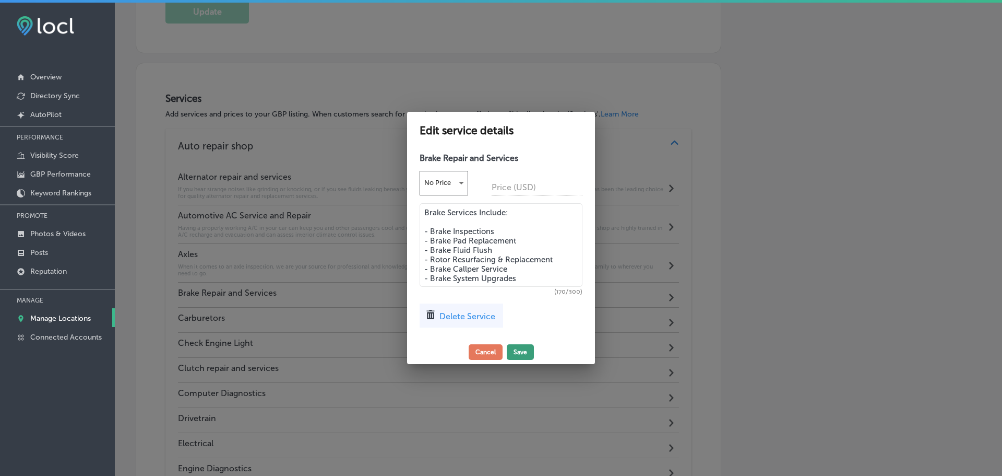
type textarea "Brake Services Include: - Brake Inspections - Brake Pad Replacement - Brake Flu…"
click at [520, 347] on button "Save" at bounding box center [520, 352] width 27 height 16
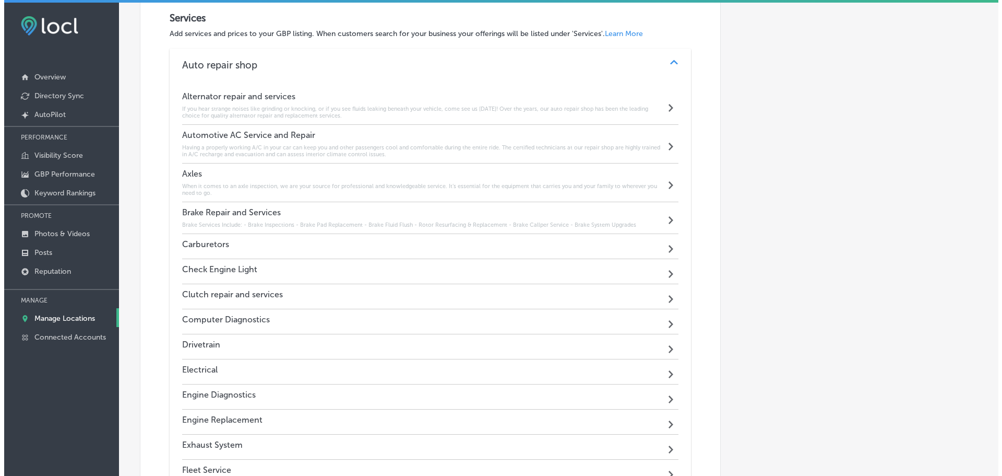
scroll to position [1165, 0]
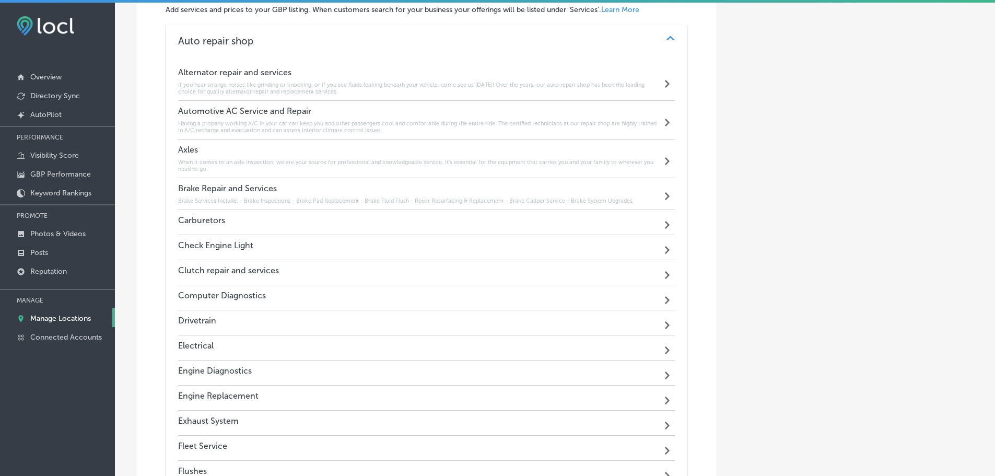
click at [329, 220] on div "Carburetors Path Created with Sketch." at bounding box center [426, 222] width 497 height 25
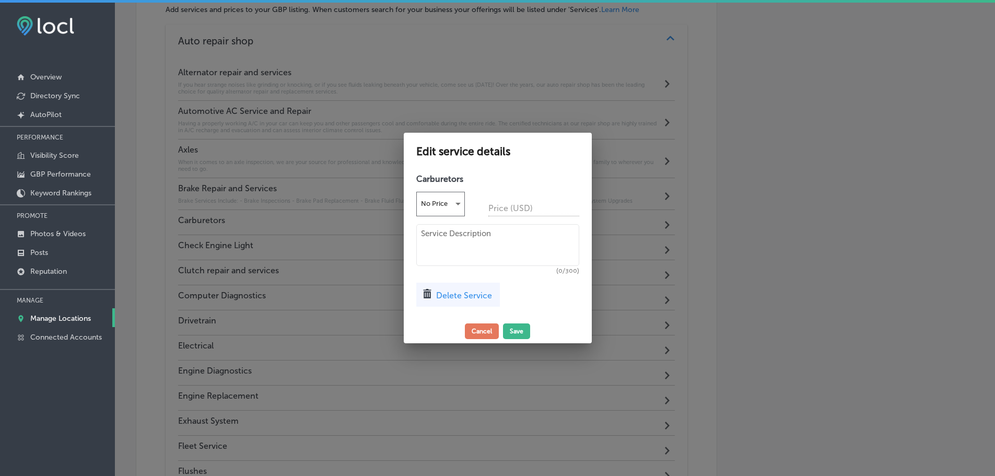
scroll to position [1168, 0]
click at [445, 245] on textarea at bounding box center [501, 245] width 163 height 42
paste textarea "You may have a carburetor problem if your engine won't start, won't idle, isn't…"
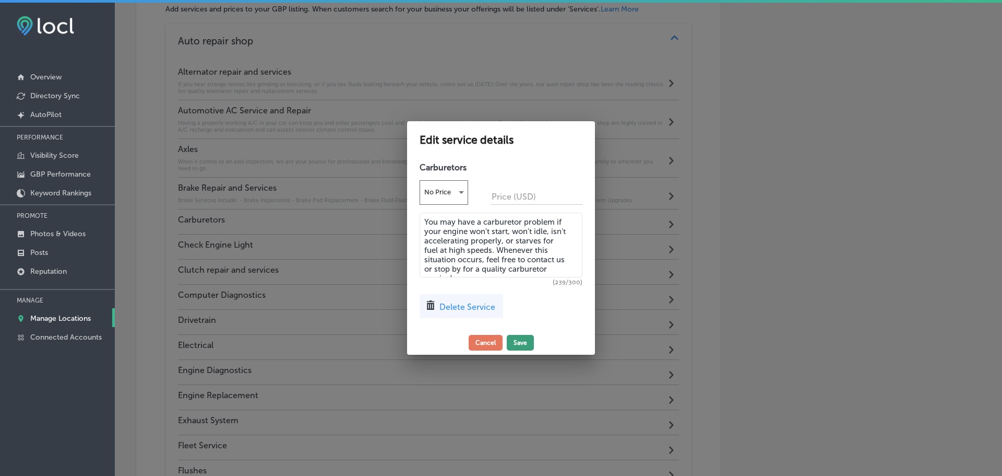
type textarea "You may have a carburetor problem if your engine won't start, won't idle, isn't…"
click at [515, 342] on button "Save" at bounding box center [520, 343] width 27 height 16
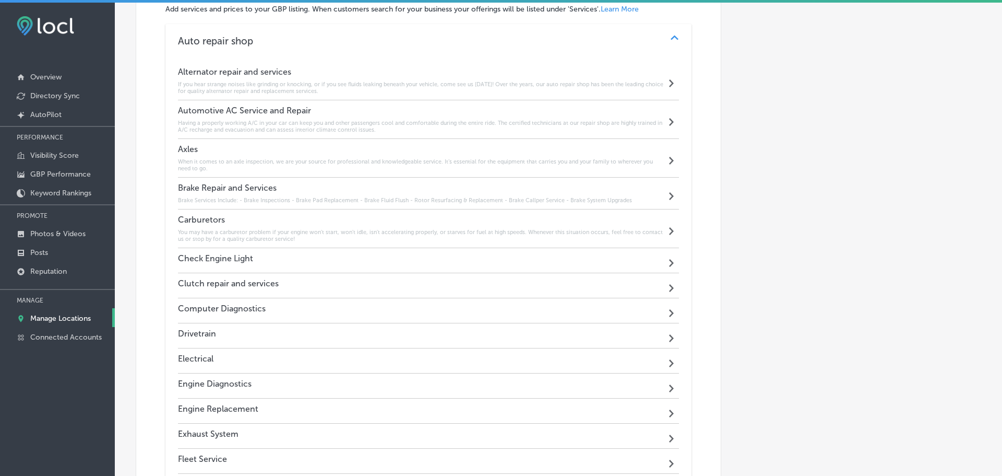
scroll to position [1165, 0]
click at [316, 258] on div "Check Engine Light Path Created with Sketch." at bounding box center [426, 261] width 497 height 25
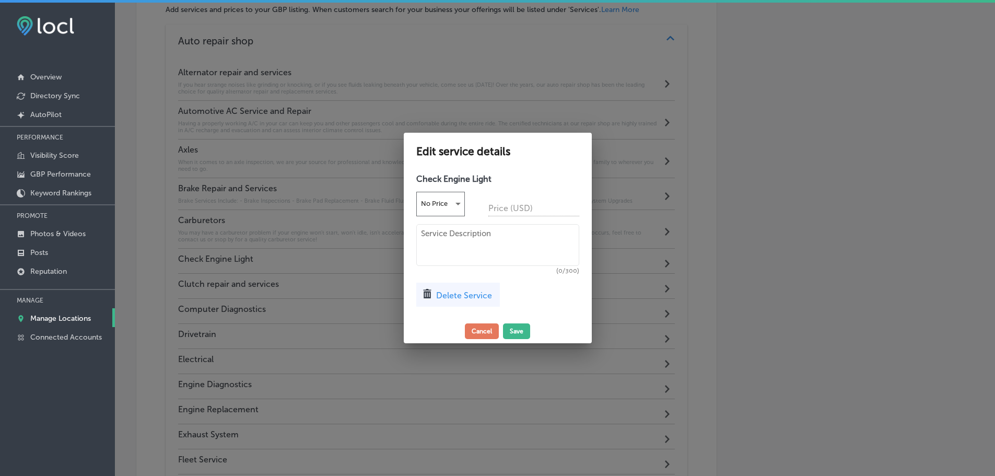
scroll to position [1168, 0]
click at [479, 247] on textarea at bounding box center [501, 245] width 163 height 42
paste textarea "If you want to know why your check engine light illuminates, visit our auto rep…"
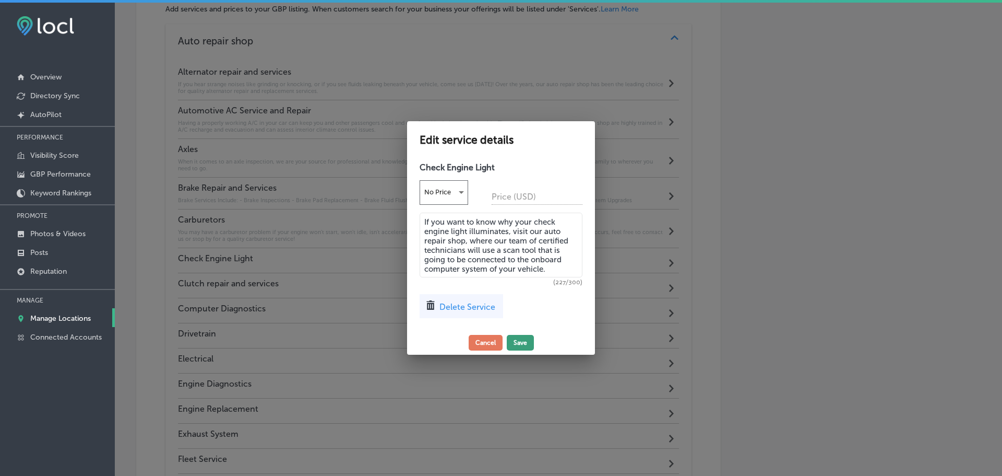
type textarea "If you want to know why your check engine light illuminates, visit our auto rep…"
click at [533, 341] on button "Save" at bounding box center [520, 343] width 27 height 16
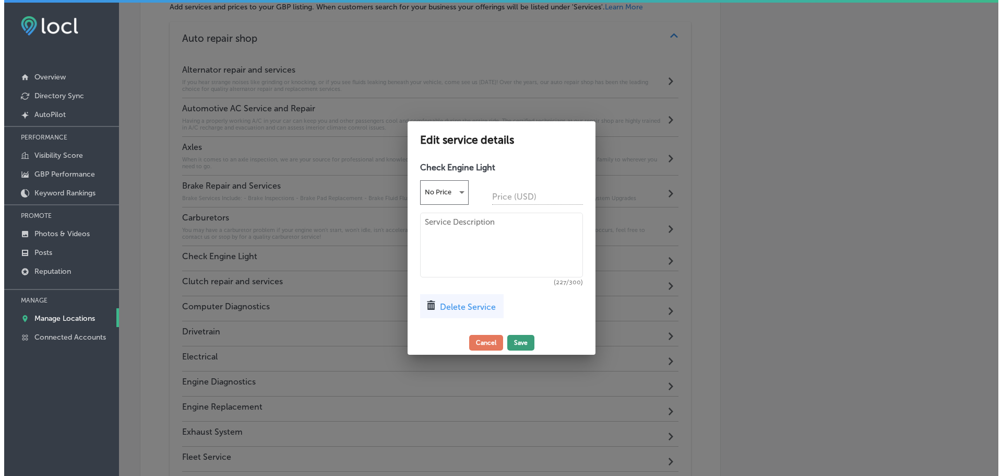
scroll to position [1165, 0]
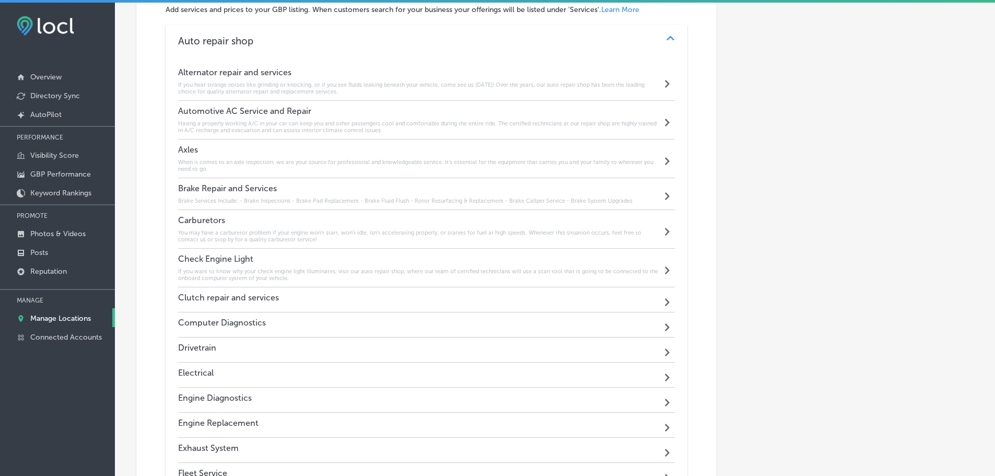
click at [267, 298] on h4 "Clutch repair and services" at bounding box center [228, 297] width 101 height 10
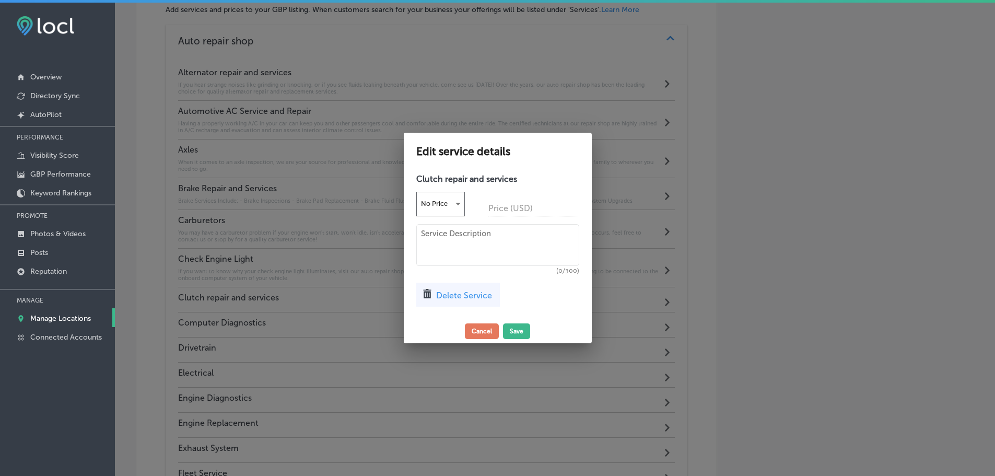
scroll to position [1168, 0]
click at [444, 251] on textarea at bounding box center [501, 245] width 163 height 42
paste textarea "If you suspect that there's something wrong with your clutch, the best thing to…"
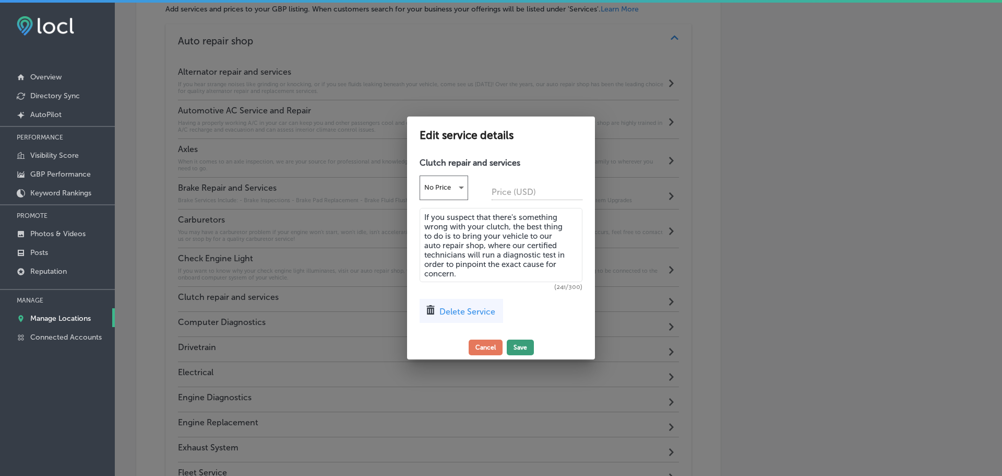
type textarea "If you suspect that there's something wrong with your clutch, the best thing to…"
click at [523, 344] on button "Save" at bounding box center [520, 347] width 27 height 16
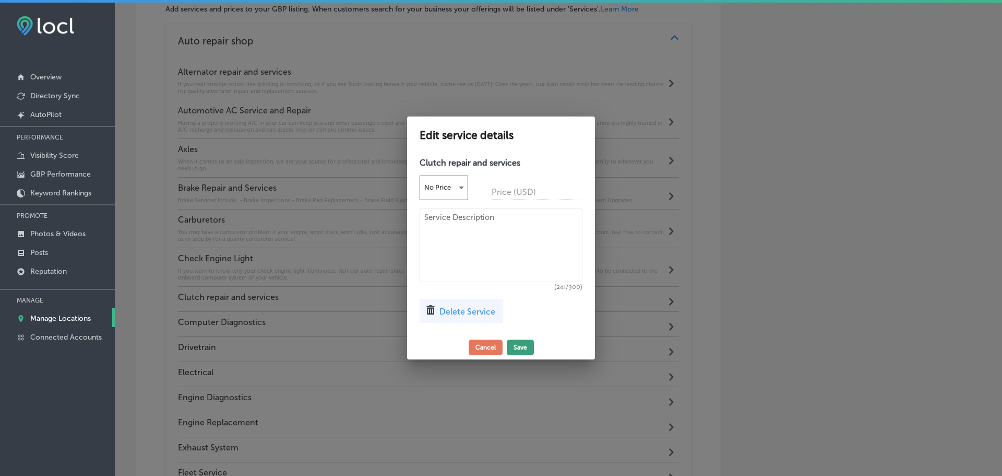
scroll to position [1165, 0]
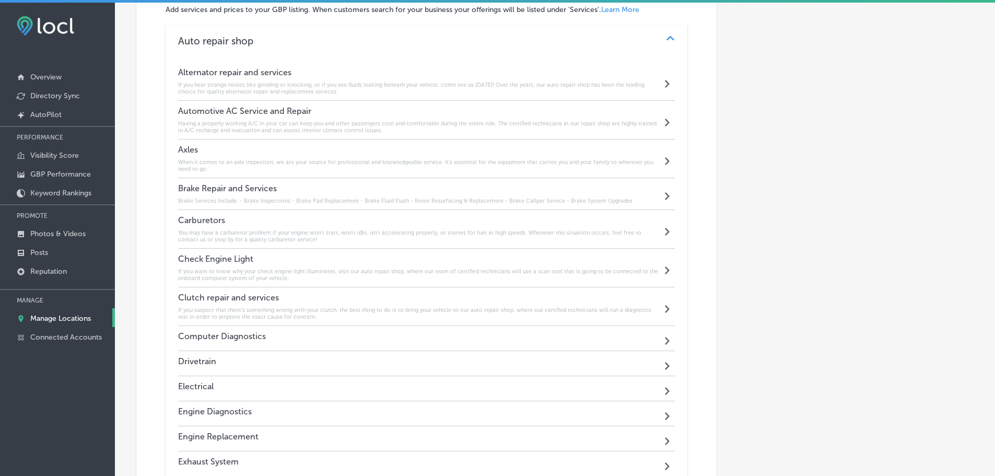
click at [339, 337] on div "Computer Diagnostics Path Created with Sketch." at bounding box center [426, 338] width 497 height 25
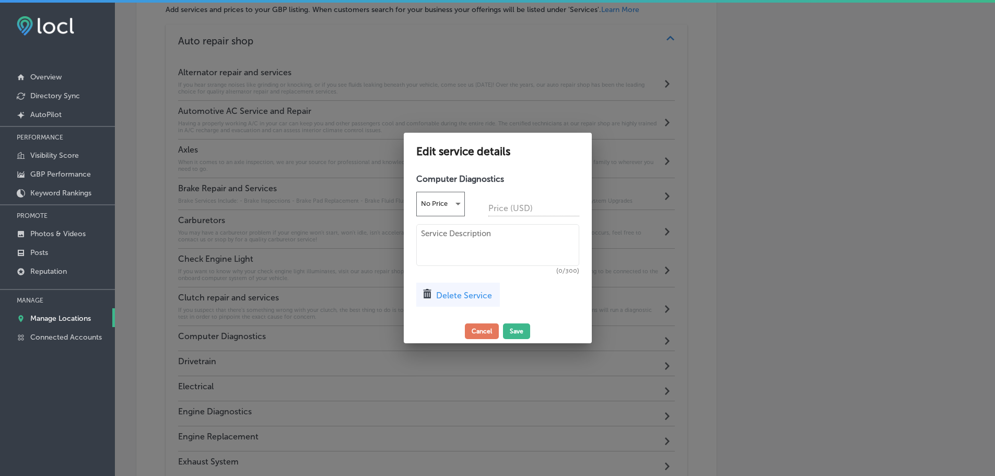
scroll to position [1168, 0]
click at [459, 247] on textarea at bounding box center [501, 245] width 163 height 42
paste textarea "In the majority of cases, our technician manually go through a very complicated…"
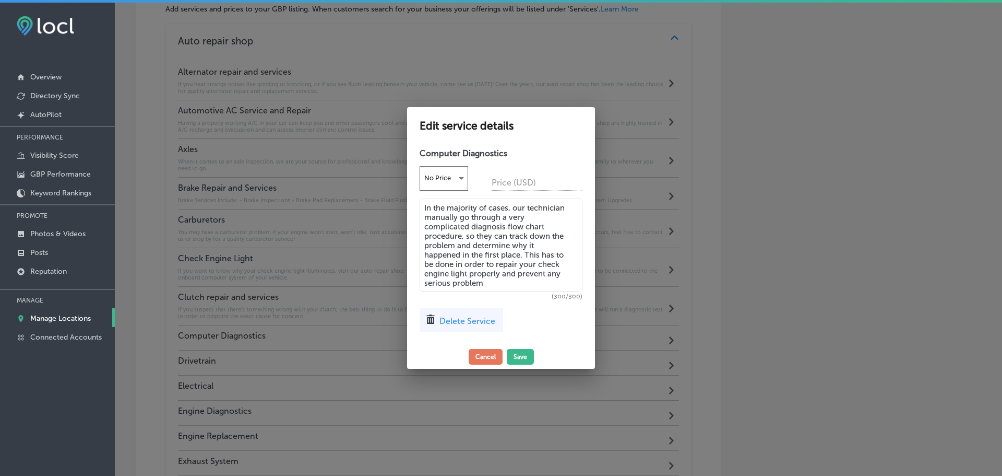
drag, startPoint x: 517, startPoint y: 208, endPoint x: 424, endPoint y: 205, distance: 93.5
click at [424, 205] on textarea "In the majority of cases, our technician manually go through a very complicated…" at bounding box center [501, 244] width 163 height 93
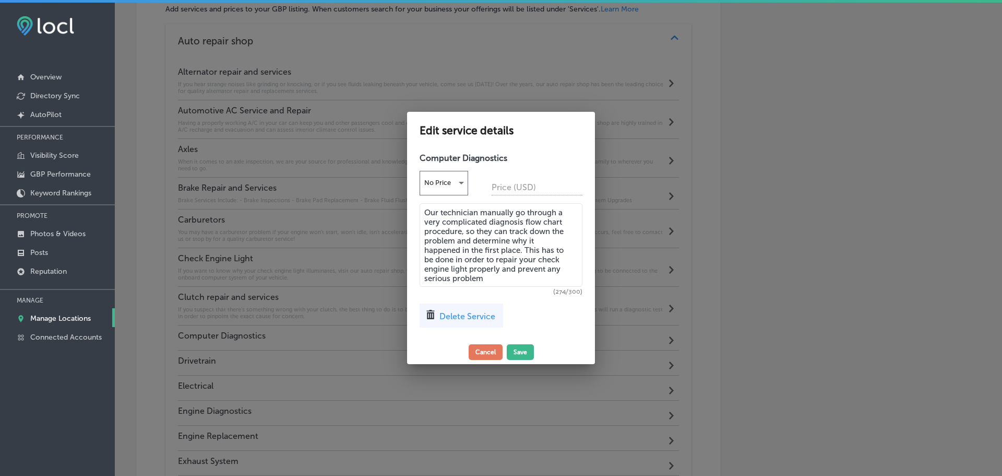
click at [538, 277] on textarea "Our technician manually go through a very complicated diagnosis flow chart proc…" at bounding box center [501, 245] width 163 height 84
type textarea "Our technician manually go through a very complicated diagnosis flow chart proc…"
click at [516, 348] on button "Save" at bounding box center [520, 352] width 27 height 16
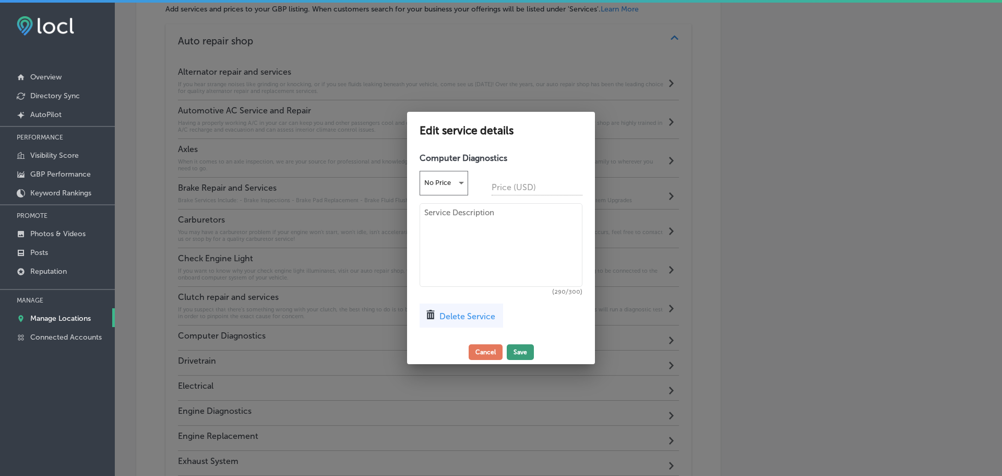
scroll to position [1165, 0]
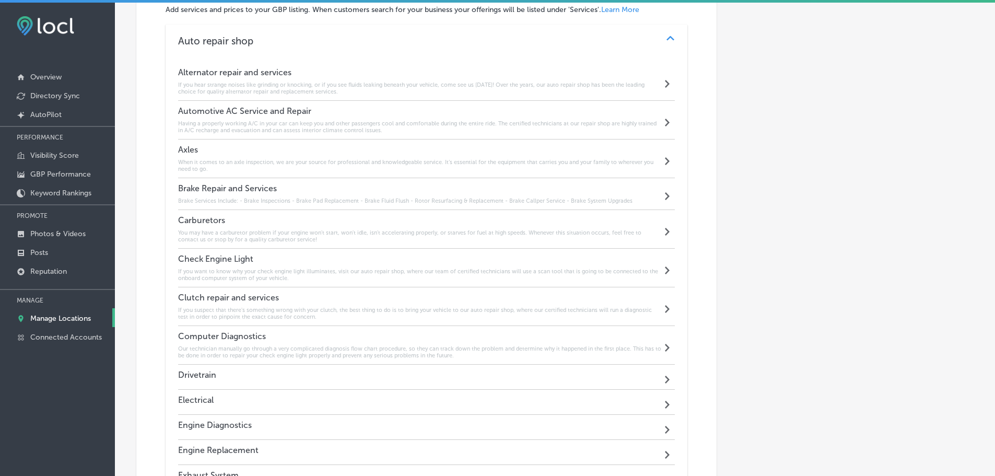
click at [310, 377] on div "Drivetrain Path Created with Sketch." at bounding box center [426, 376] width 497 height 25
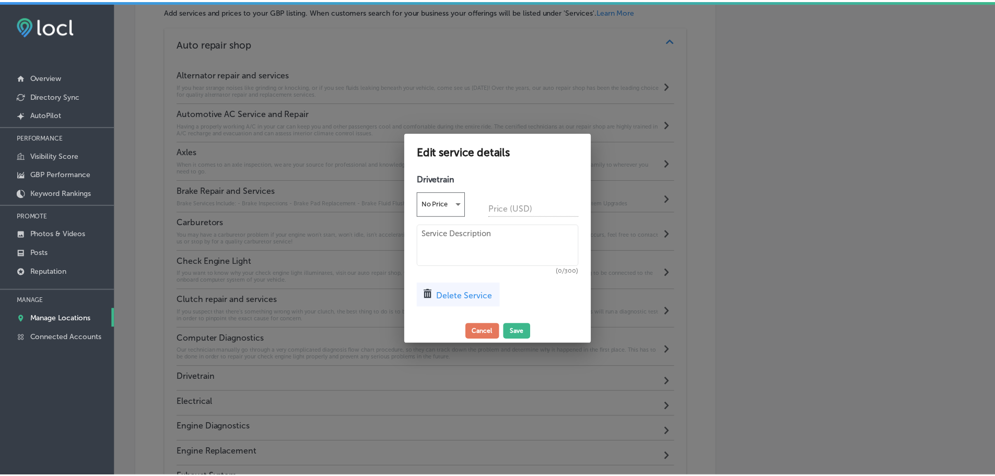
scroll to position [1168, 0]
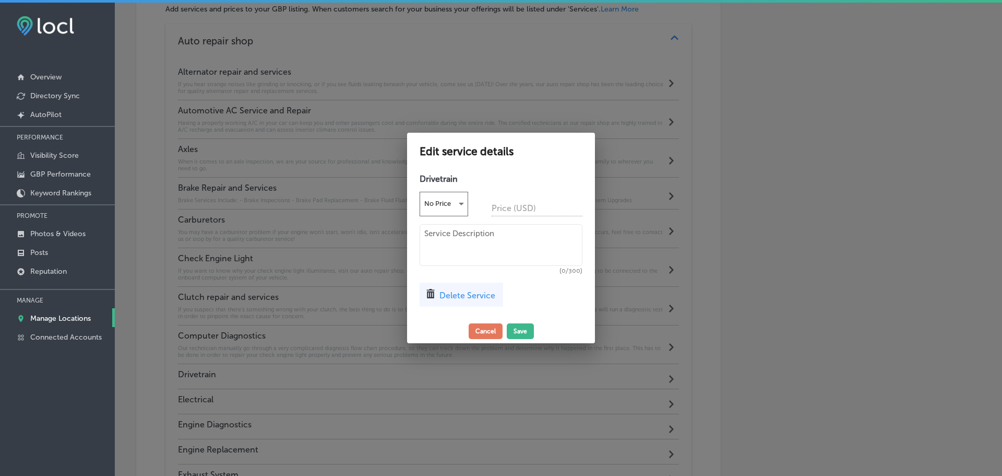
click at [457, 242] on textarea at bounding box center [501, 245] width 163 height 42
paste textarea "Regular differential maintenance can help you prevent wear, tear, and damage, e…"
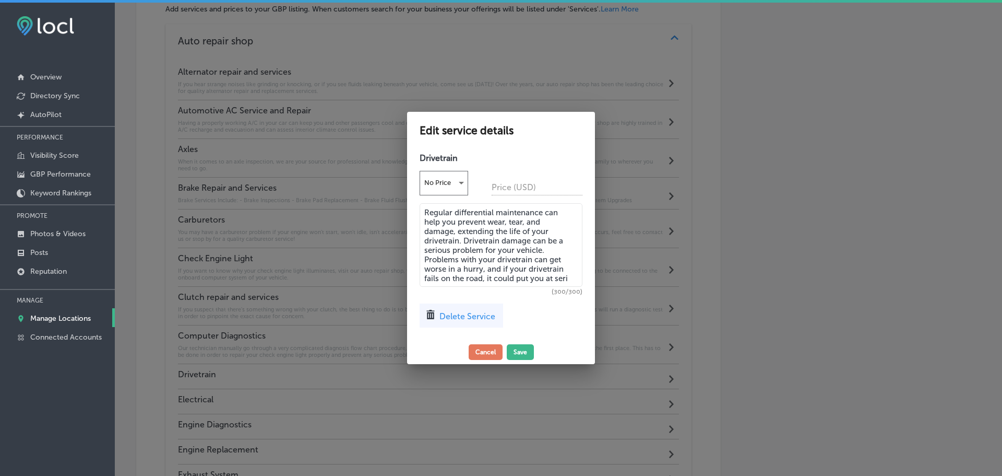
drag, startPoint x: 570, startPoint y: 277, endPoint x: 420, endPoint y: 260, distance: 150.2
click at [420, 260] on textarea "Regular differential maintenance can help you prevent wear, tear, and damage, e…" at bounding box center [501, 245] width 163 height 84
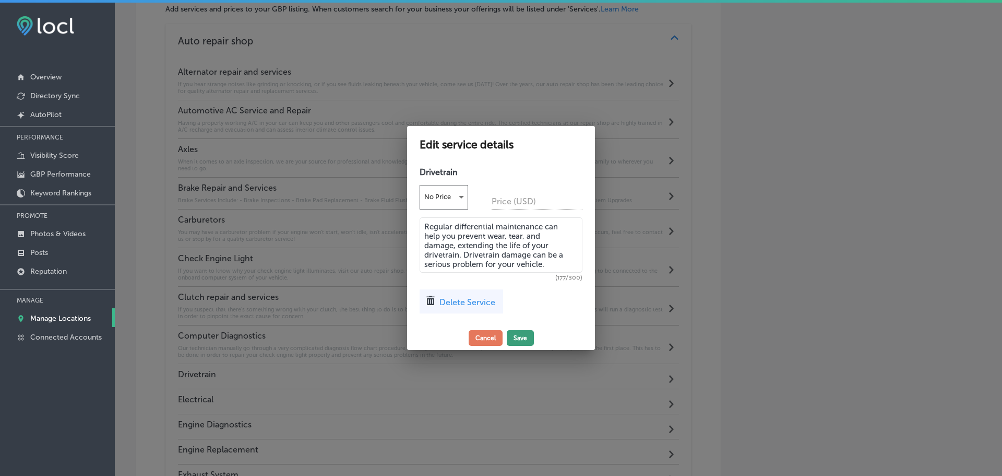
type textarea "Regular differential maintenance can help you prevent wear, tear, and damage, e…"
click at [524, 338] on button "Save" at bounding box center [520, 338] width 27 height 16
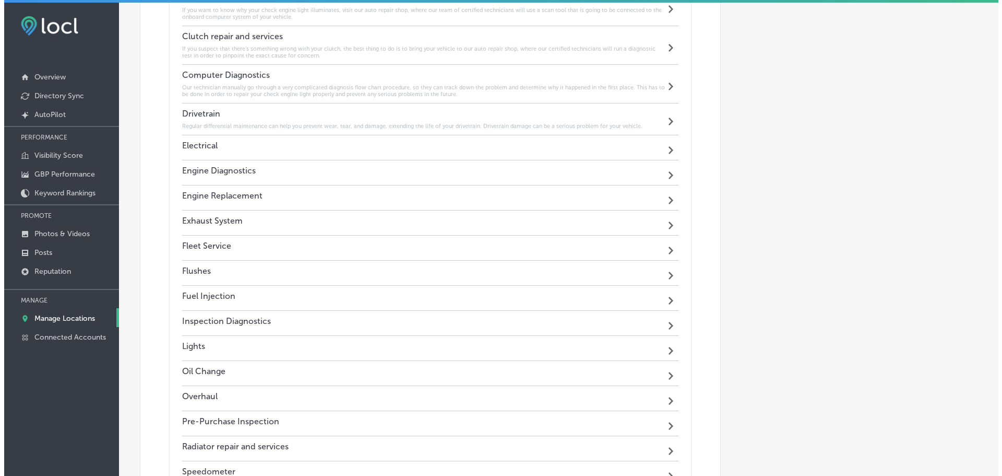
scroll to position [1479, 0]
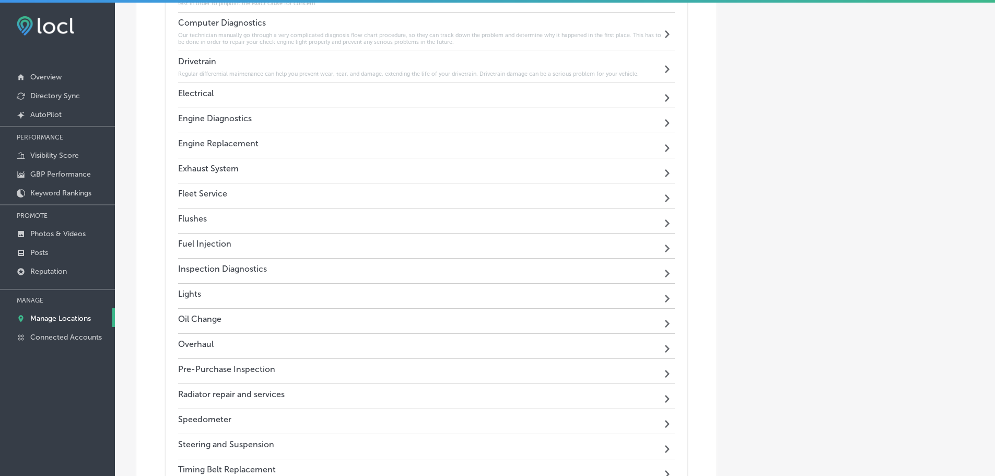
click at [360, 93] on div "Electrical Path Created with Sketch." at bounding box center [426, 95] width 497 height 25
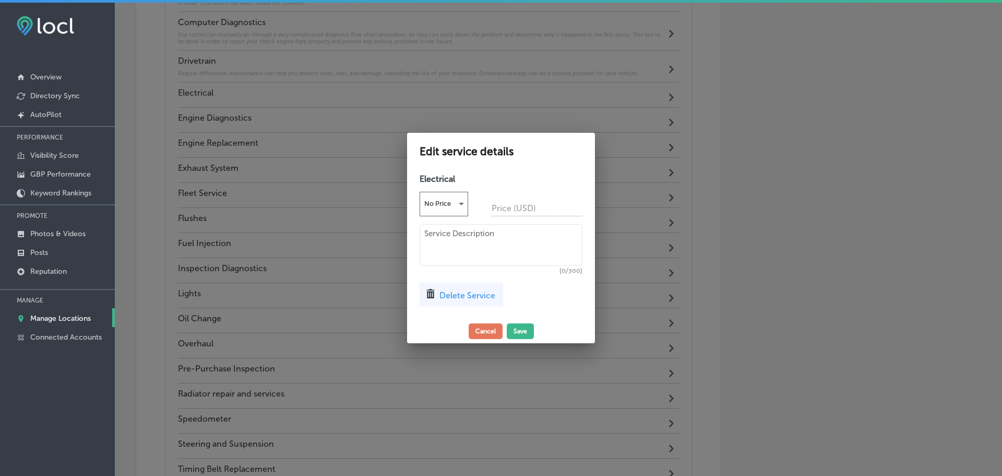
click at [440, 240] on textarea at bounding box center [501, 245] width 163 height 42
paste textarea "From the battery and lights, to the starter and alternator, the electrical syst…"
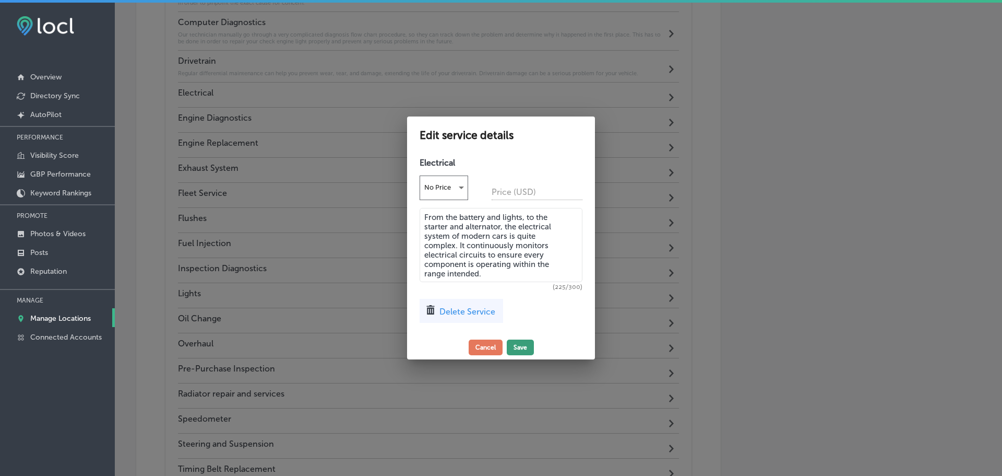
type textarea "From the battery and lights, to the starter and alternator, the electrical syst…"
click at [516, 347] on button "Save" at bounding box center [520, 347] width 27 height 16
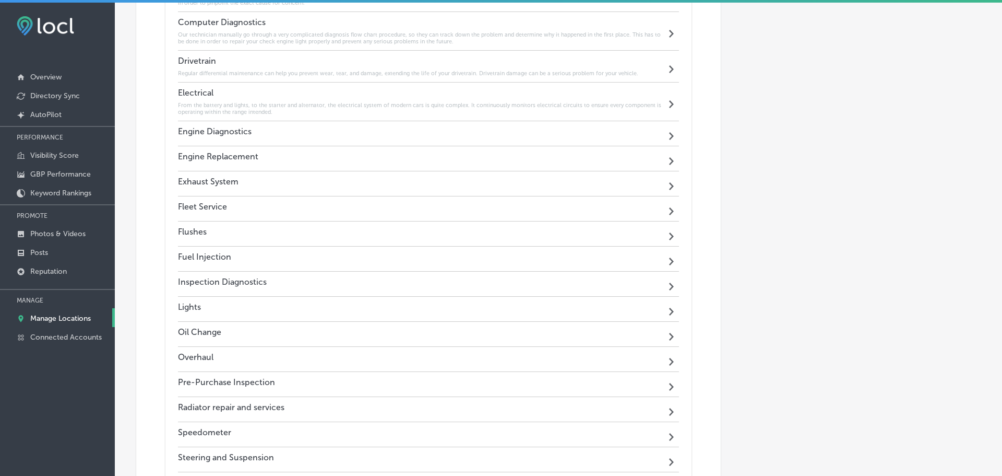
scroll to position [1479, 0]
click at [400, 136] on div "Engine Diagnostics Path Created with Sketch." at bounding box center [426, 134] width 497 height 25
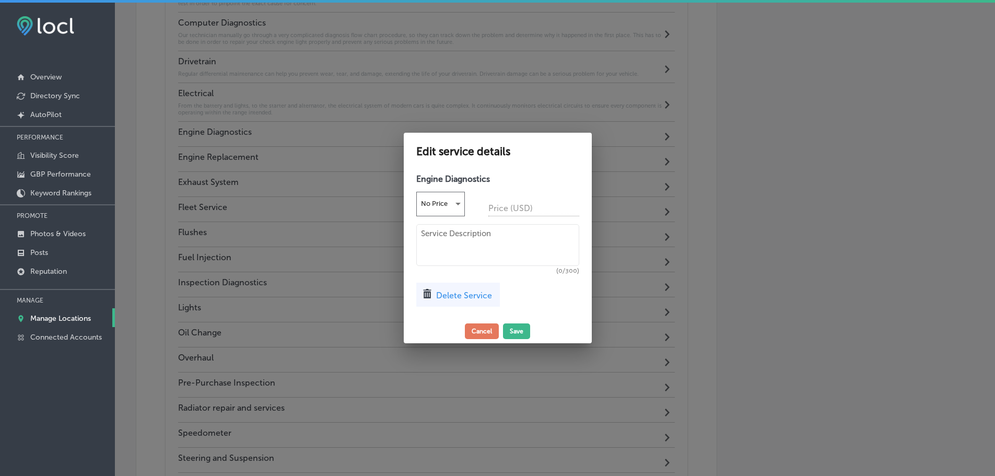
scroll to position [1481, 0]
click at [465, 241] on textarea at bounding box center [501, 245] width 163 height 42
paste textarea "We use state-of-the-art scan tool equipment to perform engine diagnostics and r…"
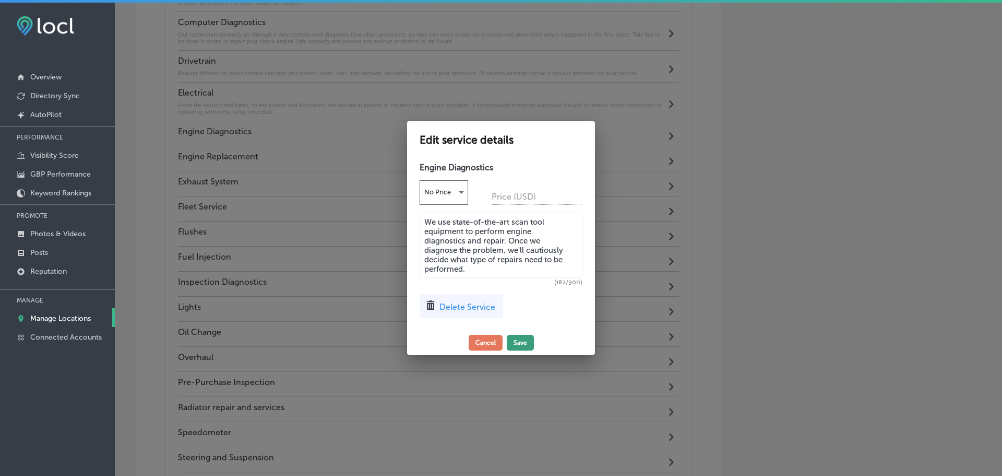
type textarea "We use state-of-the-art scan tool equipment to perform engine diagnostics and r…"
click at [519, 349] on button "Save" at bounding box center [520, 343] width 27 height 16
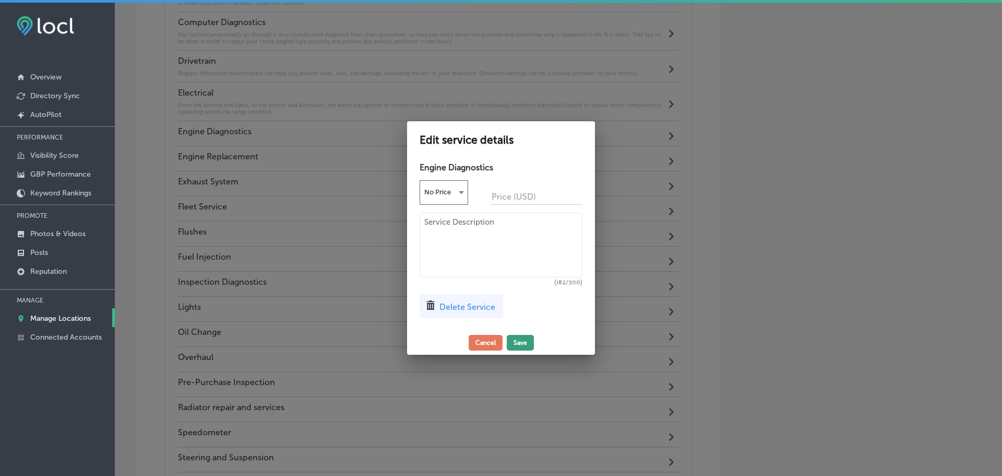
scroll to position [1479, 0]
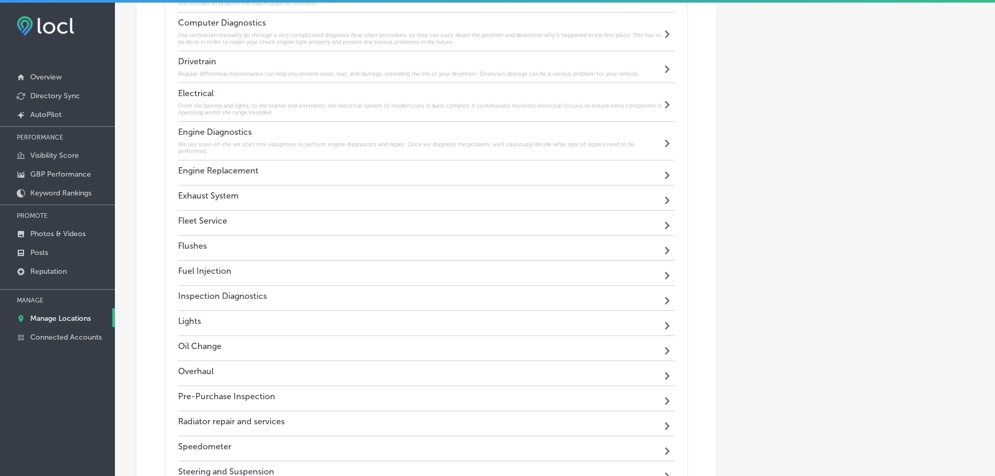
click at [327, 168] on div "Engine Replacement Path Created with Sketch." at bounding box center [426, 172] width 497 height 25
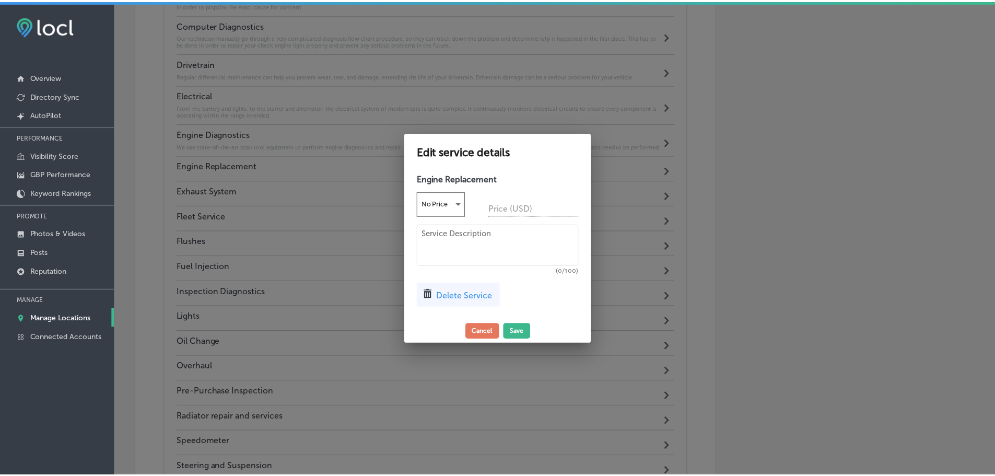
scroll to position [1481, 0]
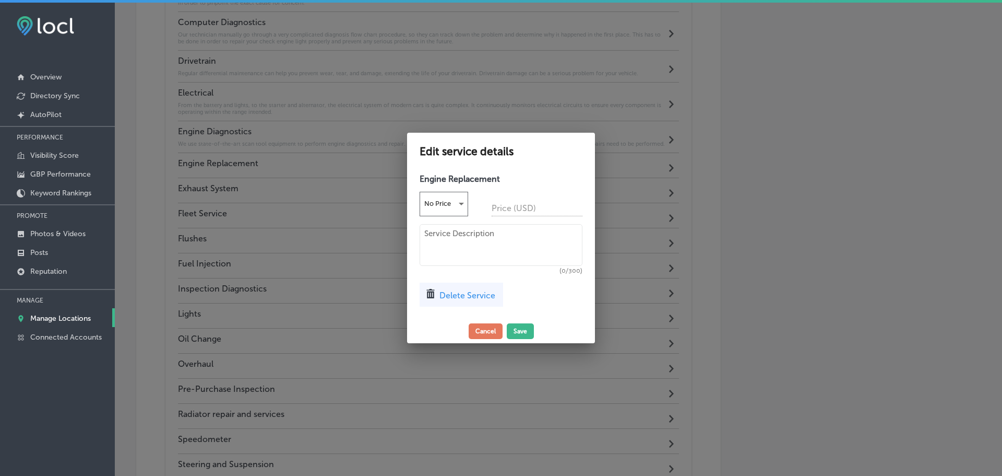
click at [449, 240] on textarea at bounding box center [501, 245] width 163 height 42
paste textarea "At Sunray Auto Repair, we understand that your vehicle's engine is its heart, a…"
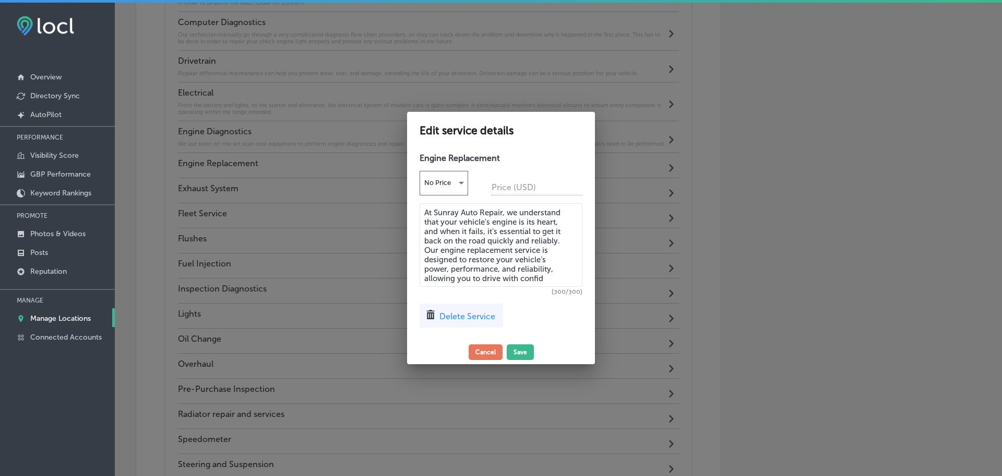
drag, startPoint x: 555, startPoint y: 282, endPoint x: 421, endPoint y: 284, distance: 134.2
click at [421, 284] on textarea "At Sunray Auto Repair, we understand that your vehicle's engine is its heart, a…" at bounding box center [501, 245] width 163 height 84
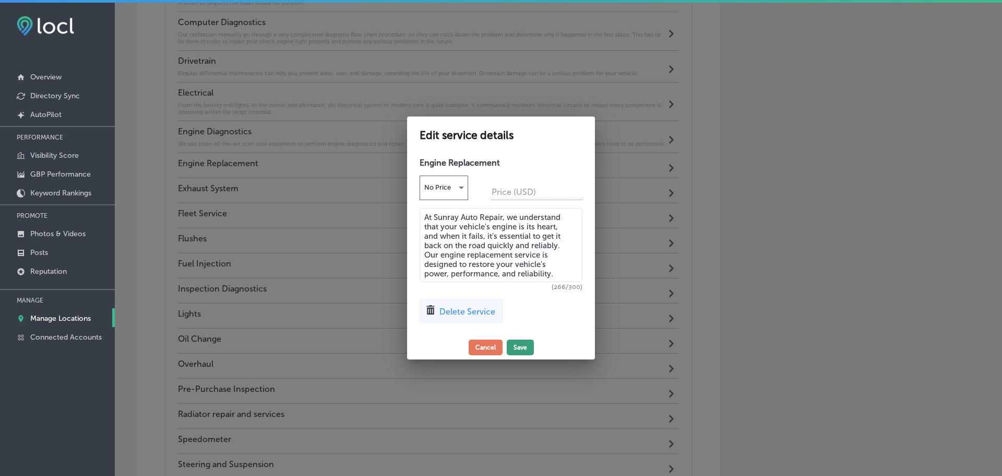
type textarea "At Sunray Auto Repair, we understand that your vehicle's engine is its heart, a…"
click at [517, 345] on button "Save" at bounding box center [520, 347] width 27 height 16
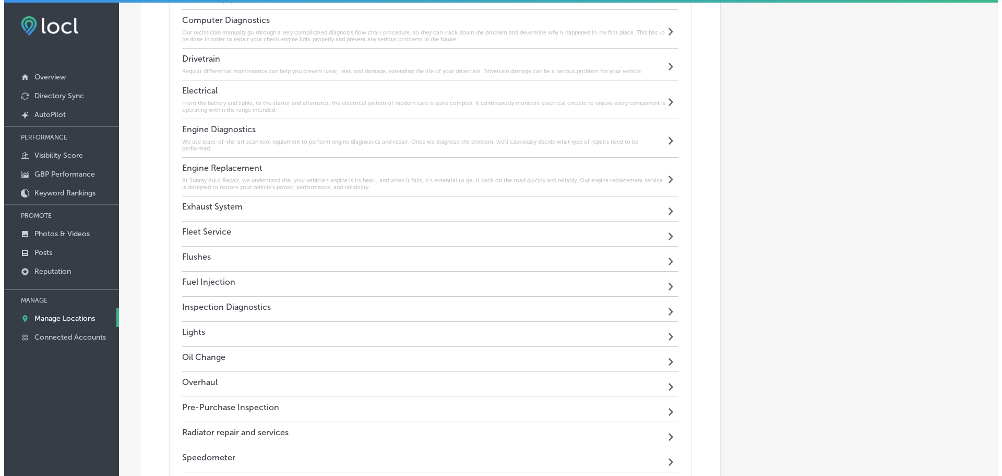
scroll to position [1479, 0]
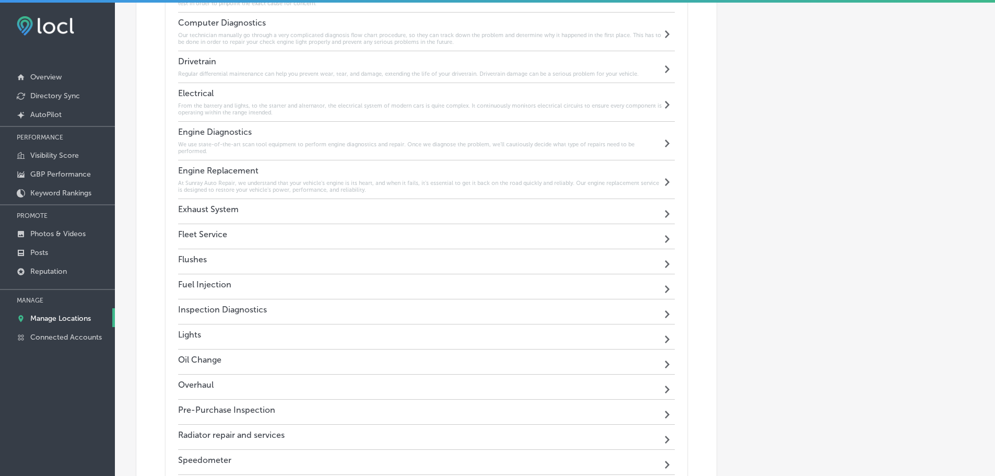
click at [379, 207] on div "Exhaust System Path Created with Sketch." at bounding box center [426, 211] width 497 height 25
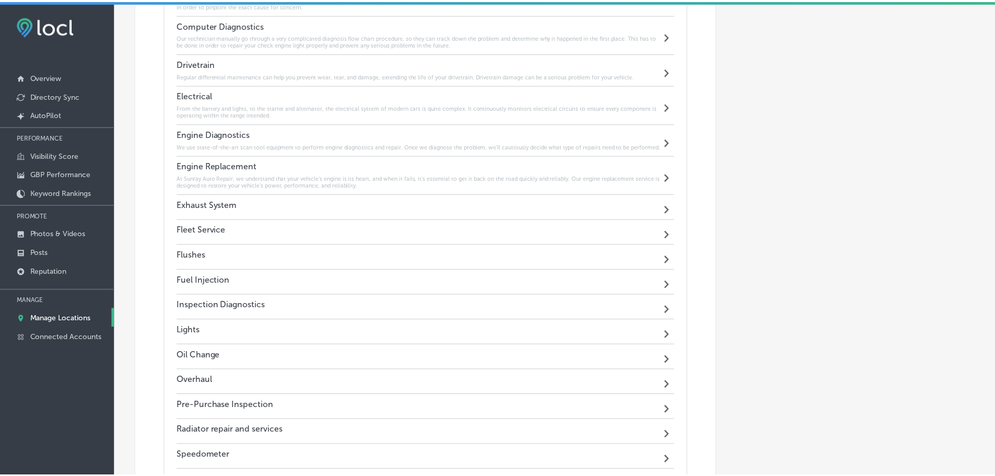
scroll to position [1481, 0]
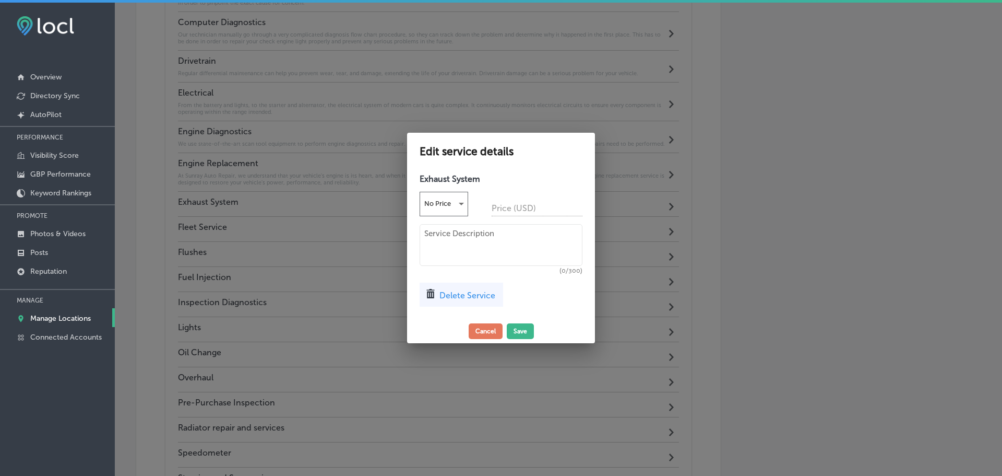
click at [451, 244] on textarea at bounding box center [501, 245] width 163 height 42
paste textarea "If your car is having muffler or exhaust system problems, our trained technicia…"
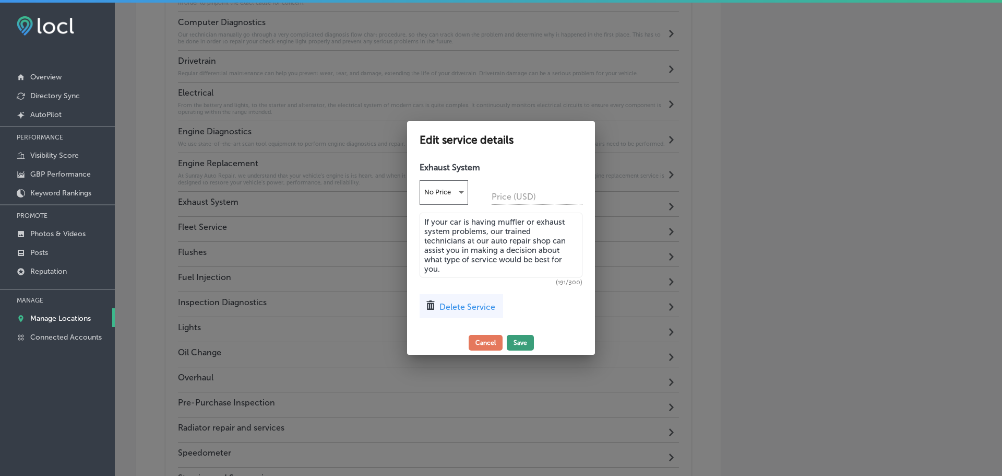
type textarea "If your car is having muffler or exhaust system problems, our trained technicia…"
click at [518, 343] on button "Save" at bounding box center [520, 343] width 27 height 16
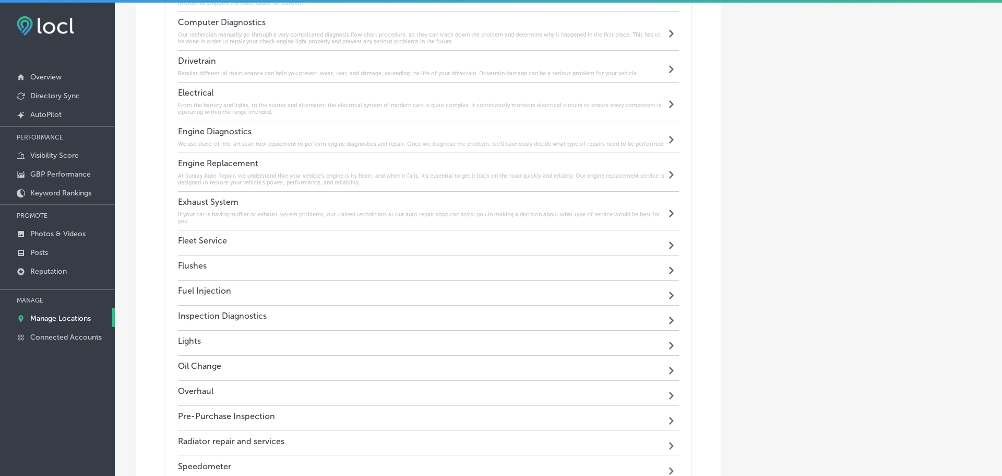
scroll to position [1479, 0]
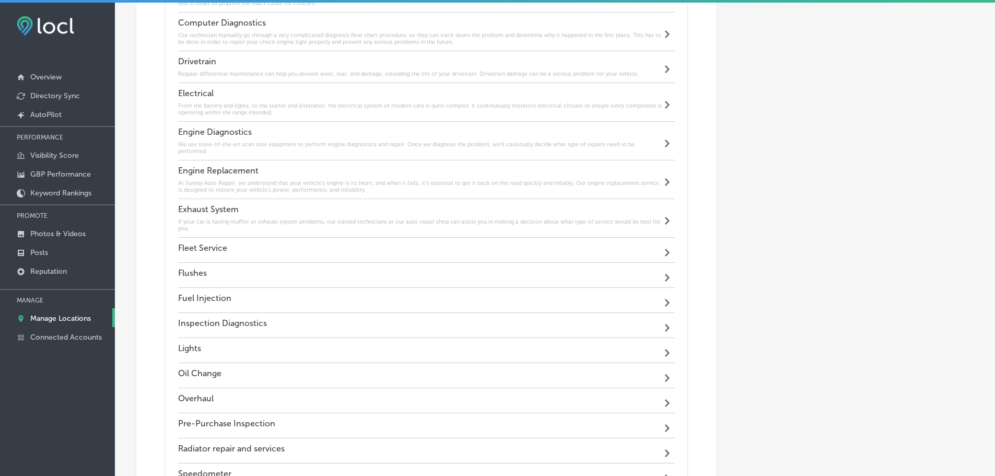
click at [291, 251] on div "Fleet Service Path Created with Sketch." at bounding box center [426, 250] width 497 height 25
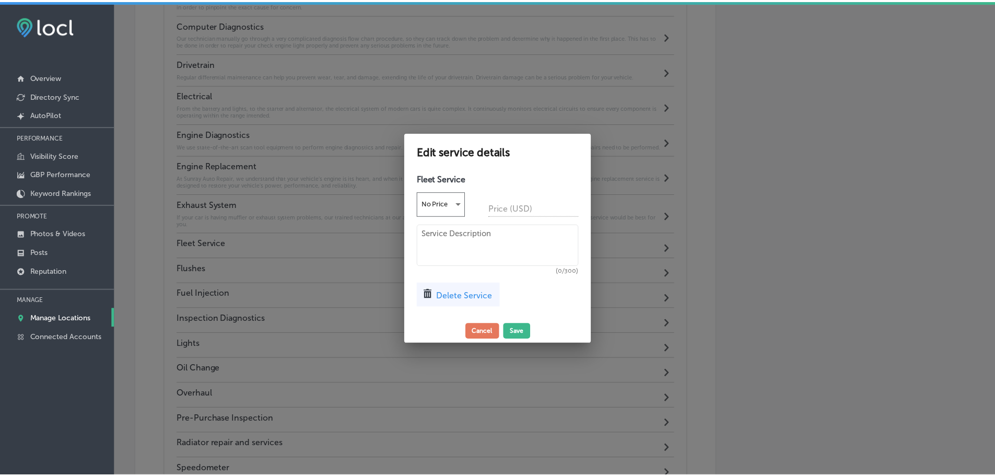
scroll to position [1481, 0]
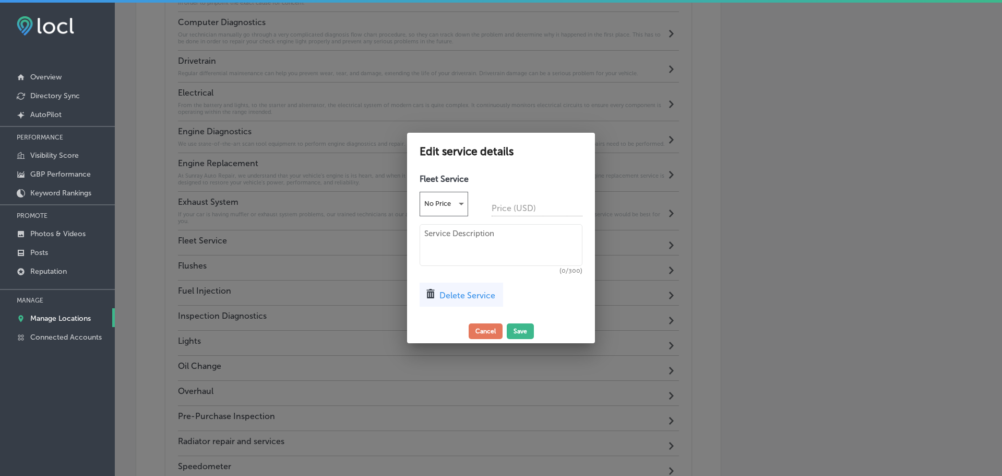
click at [452, 252] on textarea at bounding box center [501, 245] width 163 height 42
click at [555, 234] on textarea "Our fleet services include (but noe limited to:)" at bounding box center [501, 245] width 163 height 42
click at [484, 242] on textarea "Our fleet services include (but not limited to:)" at bounding box center [501, 245] width 163 height 42
click at [460, 243] on textarea "Our fleet services include (but not limited to:)" at bounding box center [501, 245] width 163 height 46
click at [474, 241] on textarea "Our fleet services include (but not limited to)" at bounding box center [501, 245] width 163 height 46
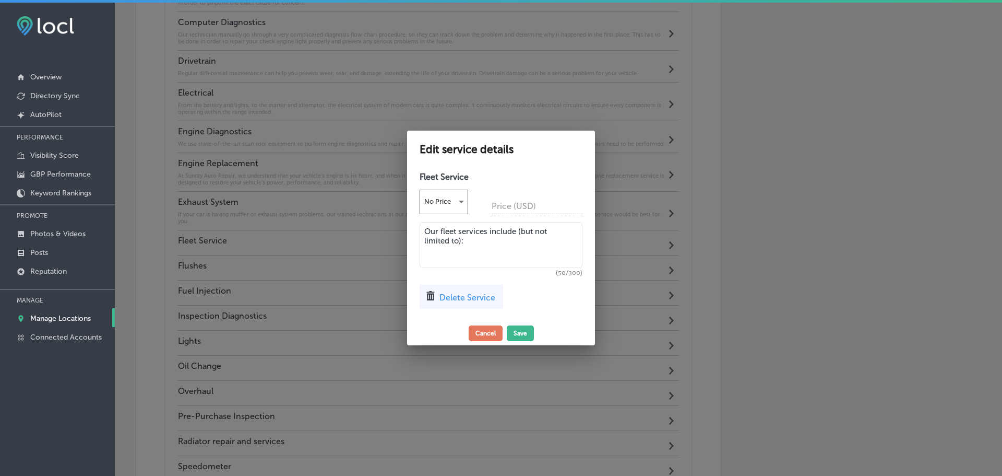
click at [469, 258] on textarea "Our fleet services include (but not limited to):" at bounding box center [501, 245] width 163 height 46
paste textarea "Transmissions Services Jump Starts Brake Jobs Computer Diagnostics Windshield R…"
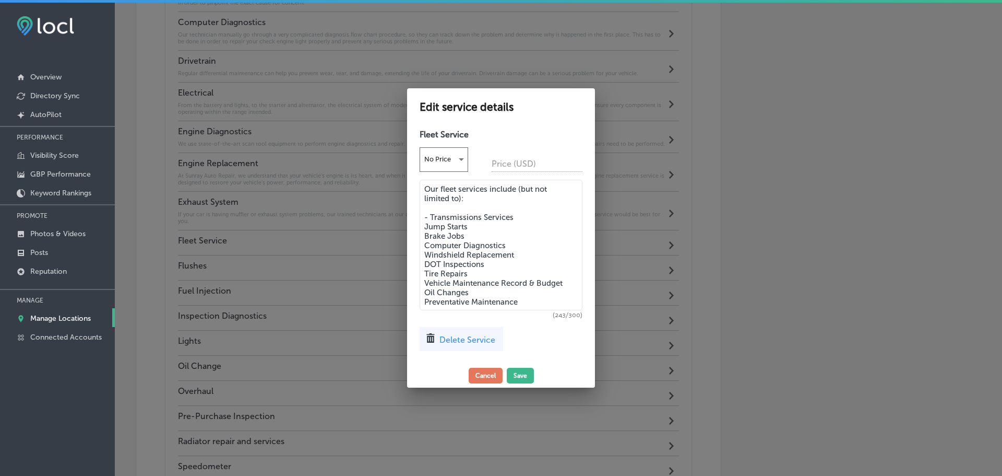
click at [426, 228] on textarea "Our fleet services include (but not limited to): - Transmissions Services Jump …" at bounding box center [501, 245] width 163 height 131
click at [424, 237] on textarea "Our fleet services include (but not limited to): - Transmissions Services - Jum…" at bounding box center [501, 245] width 163 height 131
click at [425, 242] on textarea "Our fleet services include (but not limited to): - Transmissions Services - Jum…" at bounding box center [501, 245] width 163 height 131
click at [425, 253] on textarea "Our fleet services include (but not limited to): - Transmissions Services - Jum…" at bounding box center [501, 245] width 163 height 131
click at [424, 264] on textarea "Our fleet services include (but not limited to): - Transmissions Services - Jum…" at bounding box center [501, 245] width 163 height 131
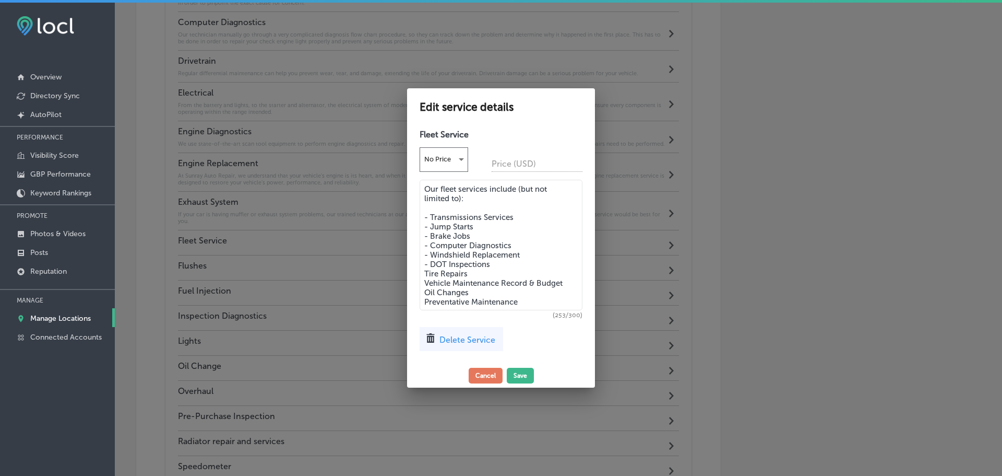
click at [424, 272] on textarea "Our fleet services include (but not limited to): - Transmissions Services - Jum…" at bounding box center [501, 245] width 163 height 131
click at [425, 282] on textarea "Our fleet services include (but not limited to): - Transmissions Services - Jum…" at bounding box center [501, 245] width 163 height 131
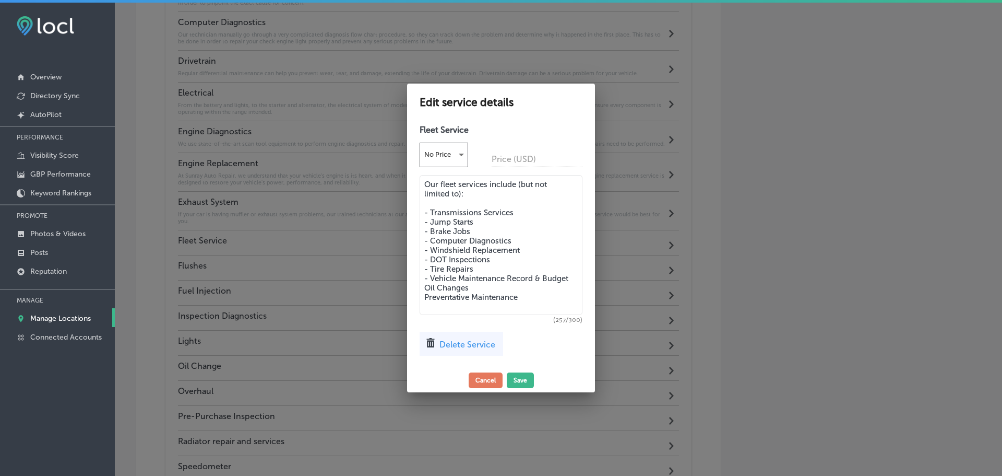
click at [425, 295] on textarea "Our fleet services include (but not limited to): - Transmissions Services - Jum…" at bounding box center [501, 245] width 163 height 140
click at [424, 305] on textarea "Our fleet services include (but not limited to): - Transmissions Services - Jum…" at bounding box center [501, 245] width 163 height 140
type textarea "Our fleet services include (but not limited to): - Transmissions Services - Jum…"
click at [517, 378] on button "Save" at bounding box center [520, 380] width 27 height 16
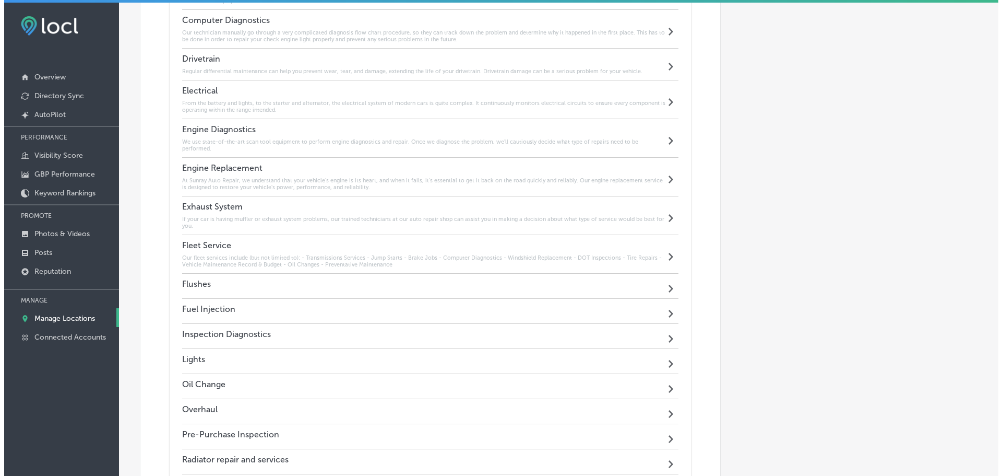
scroll to position [1479, 0]
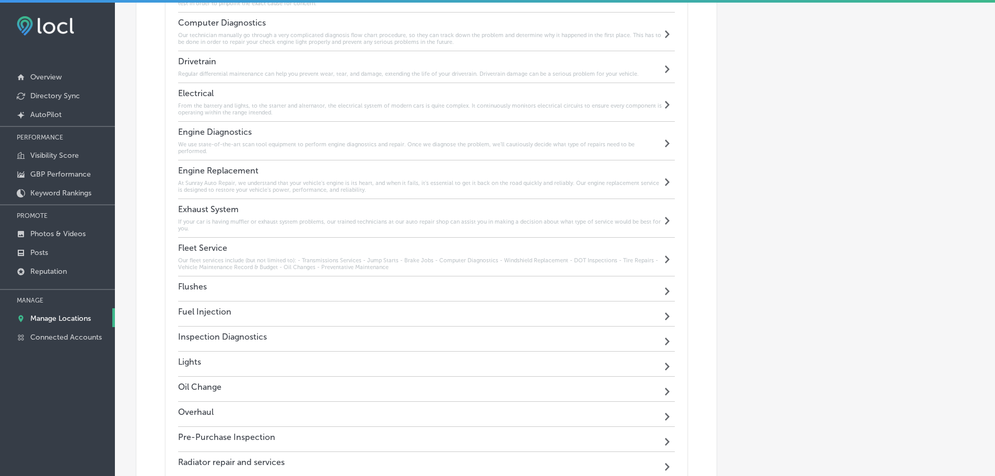
click at [341, 283] on div "Flushes Path Created with Sketch." at bounding box center [426, 288] width 497 height 25
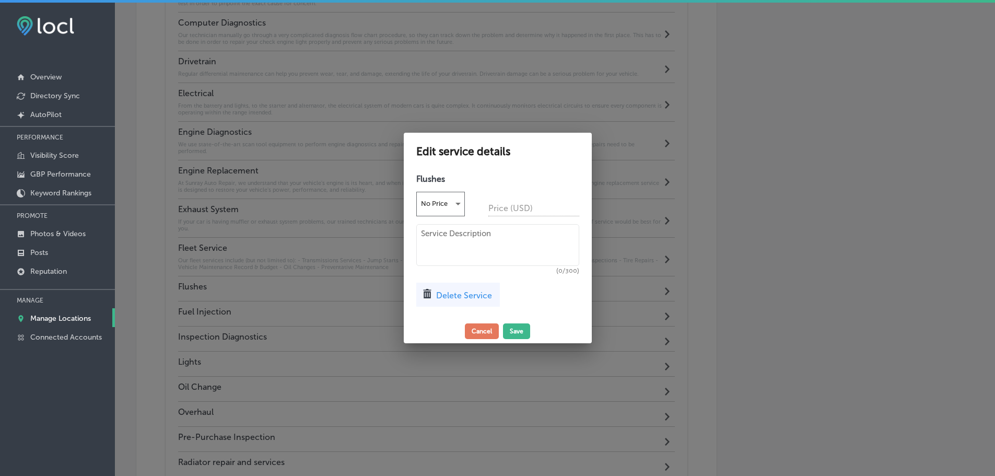
scroll to position [1481, 0]
click at [456, 245] on textarea at bounding box center [501, 245] width 163 height 42
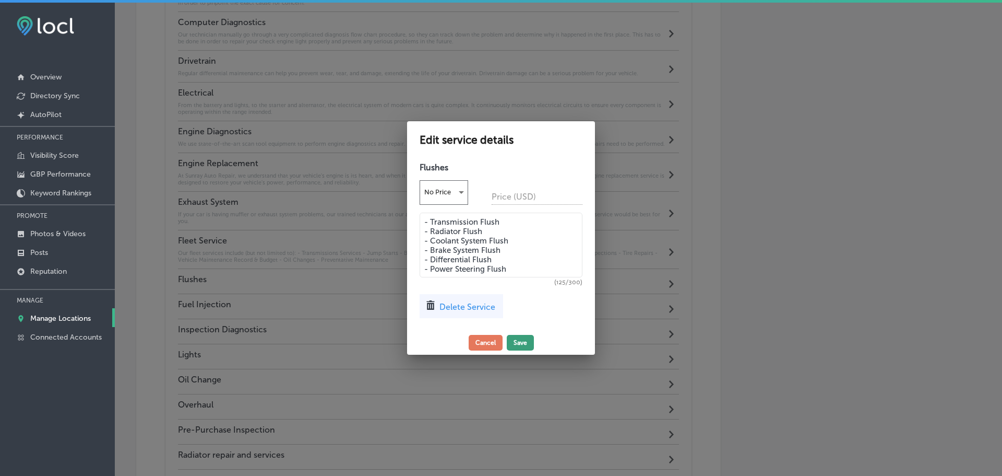
type textarea "- Transmission Flush - Radiator Flush - Coolant System Flush - Brake System Flu…"
click at [525, 339] on button "Save" at bounding box center [520, 343] width 27 height 16
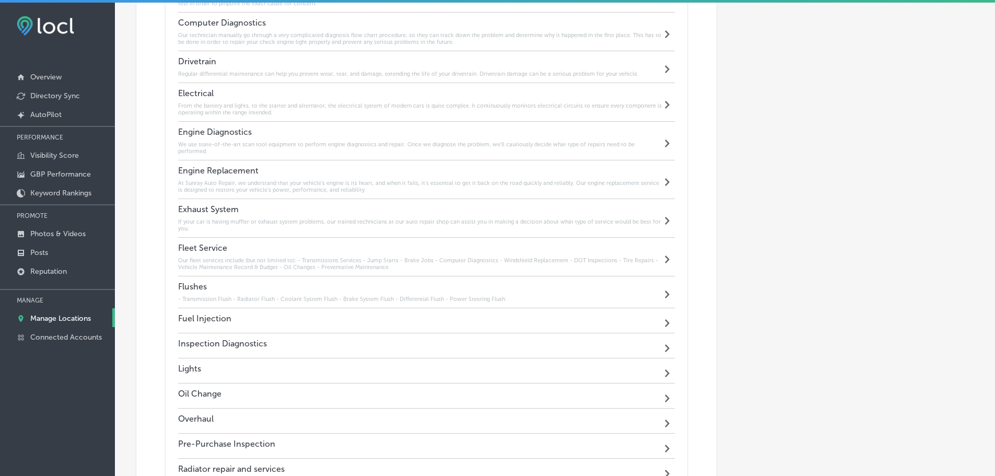
click at [497, 315] on div "Fuel Injection Path Created with Sketch." at bounding box center [426, 320] width 497 height 25
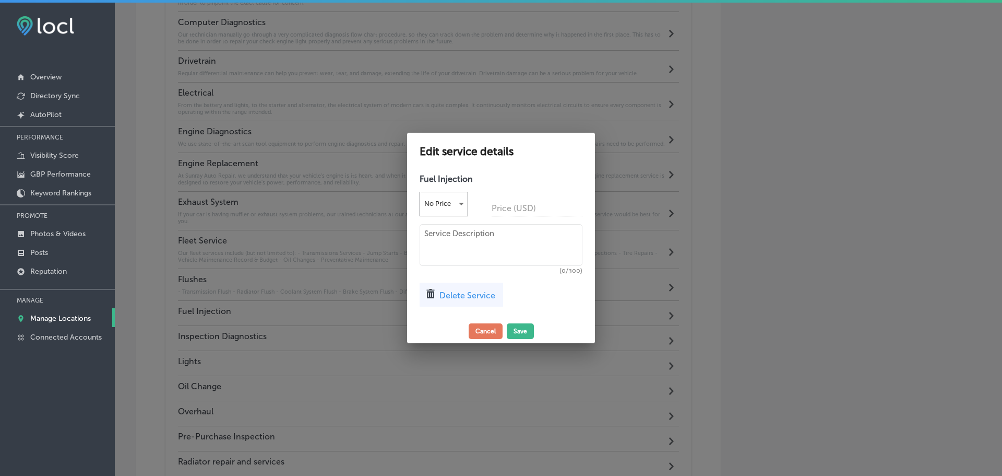
click at [466, 240] on textarea at bounding box center [501, 245] width 163 height 42
paste textarea "Our certified technicians use multi-step cleaners so that they can remove depos…"
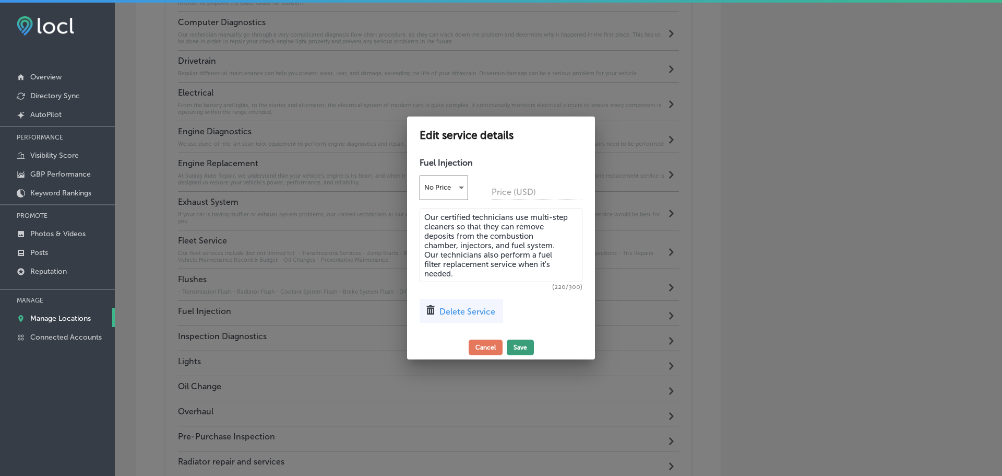
type textarea "Our certified technicians use multi-step cleaners so that they can remove depos…"
click at [515, 349] on button "Save" at bounding box center [520, 347] width 27 height 16
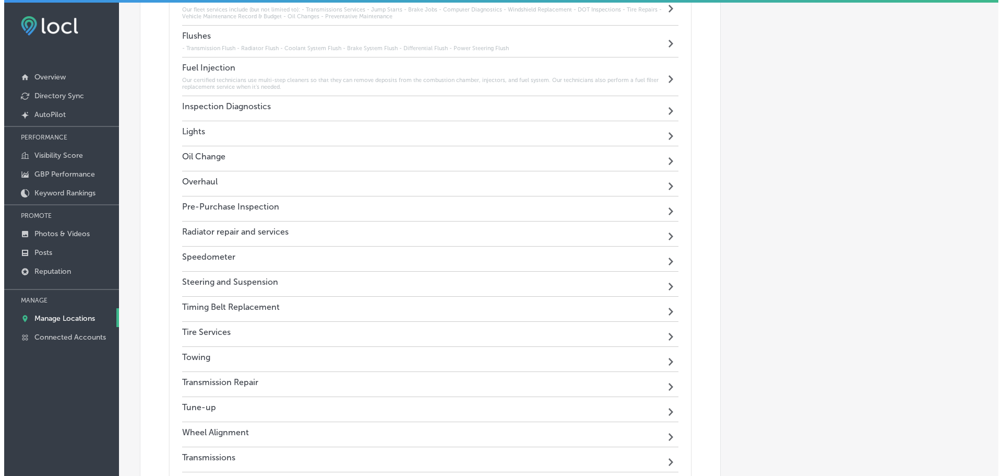
scroll to position [1740, 0]
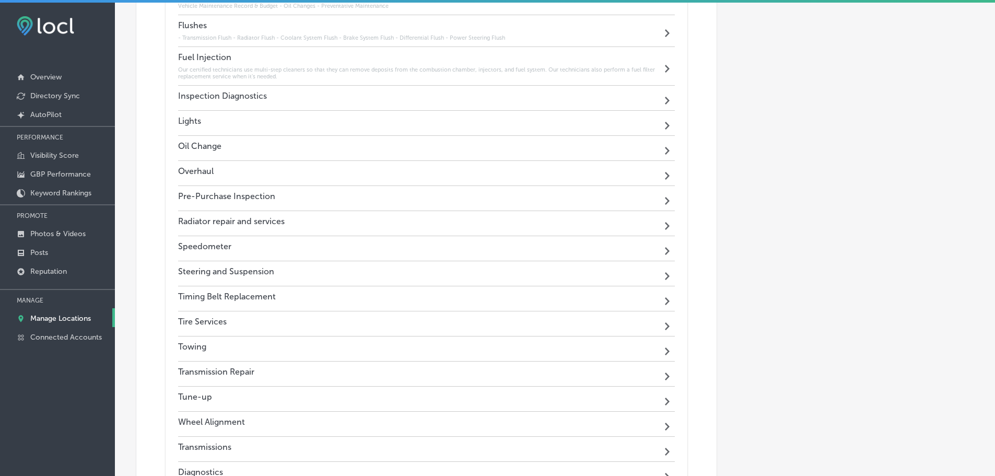
click at [376, 98] on div "Inspection Diagnostics Path Created with Sketch." at bounding box center [426, 98] width 497 height 25
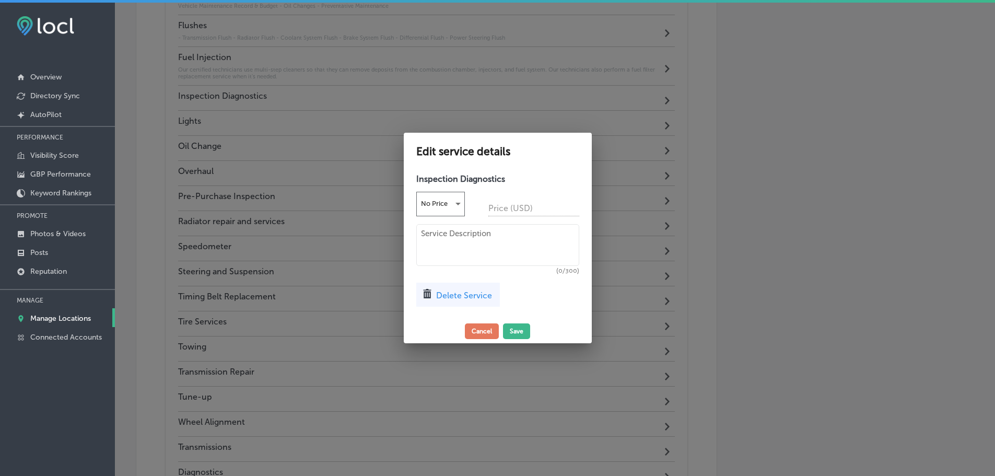
scroll to position [1735, 0]
click at [442, 250] on textarea at bounding box center [501, 245] width 163 height 42
paste textarea "If your vehicle is in need of inspection and diagnostics, our auto repair shop …"
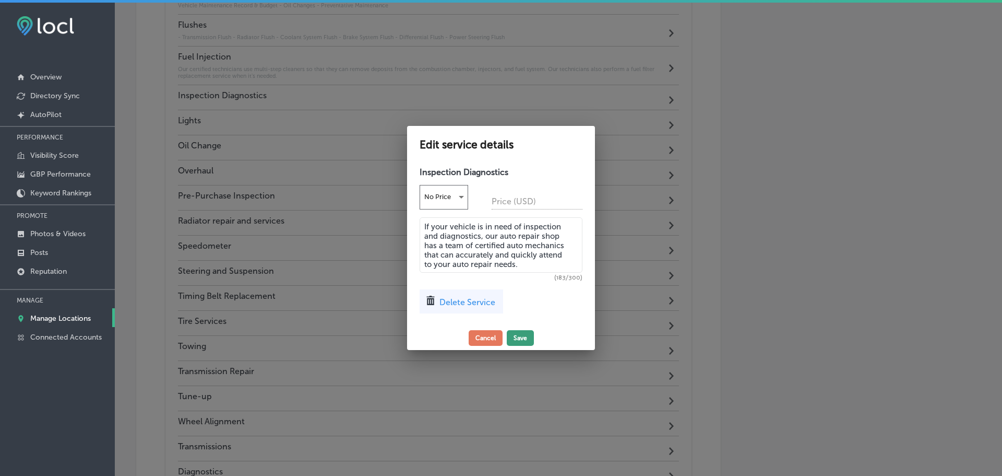
type textarea "If your vehicle is in need of inspection and diagnostics, our auto repair shop …"
click at [525, 338] on button "Save" at bounding box center [520, 338] width 27 height 16
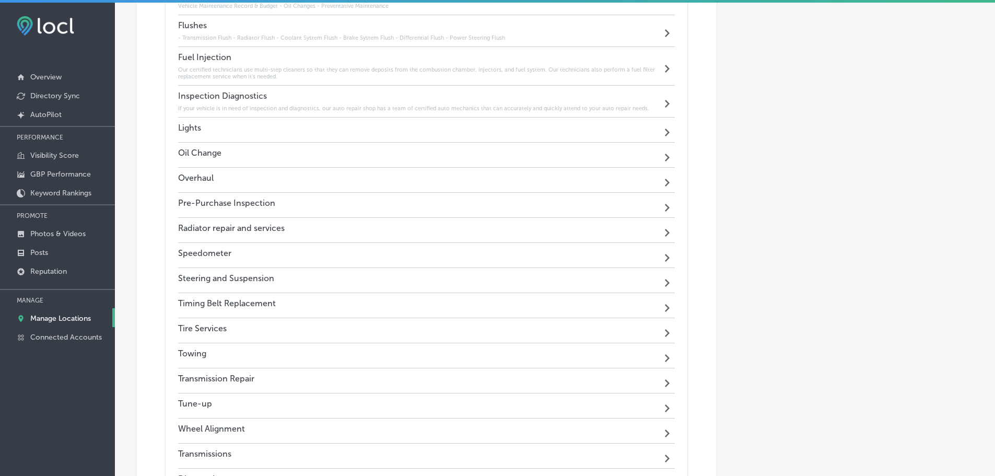
click at [264, 129] on div "Lights Path Created with Sketch." at bounding box center [426, 129] width 497 height 25
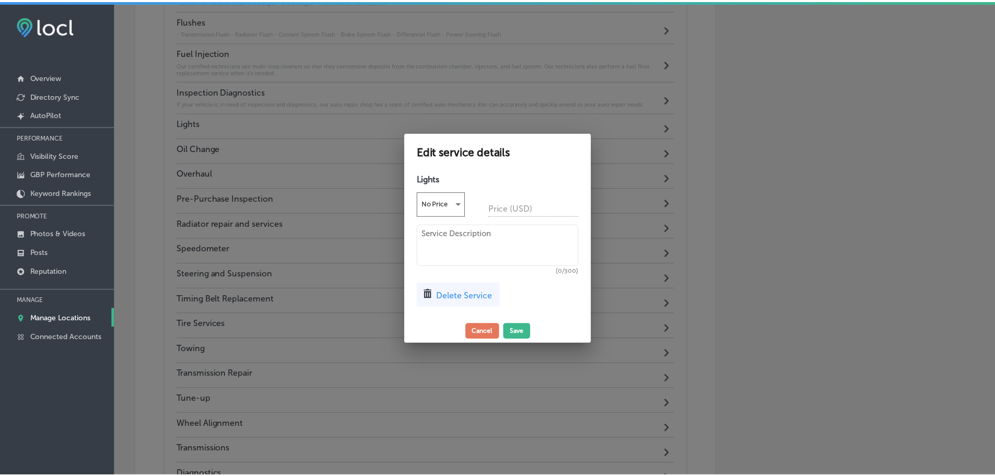
scroll to position [1735, 0]
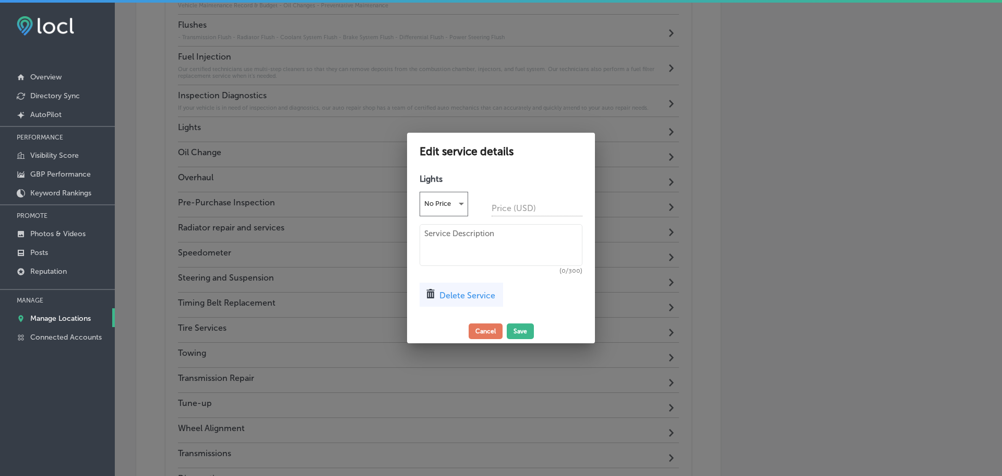
click at [430, 236] on textarea at bounding box center [501, 245] width 163 height 42
paste textarea "Whether your headlight has a crack, and water has seeped into fog up the lenses…"
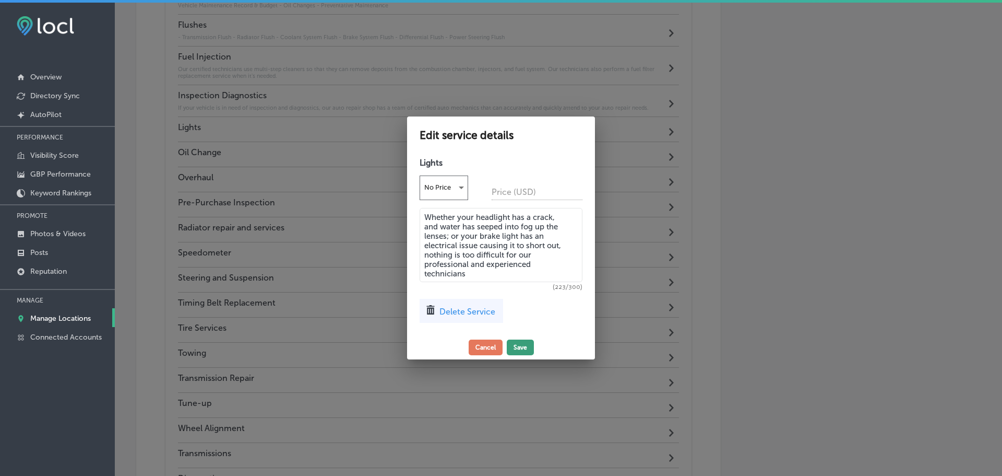
type textarea "Whether your headlight has a crack, and water has seeped into fog up the lenses…"
click at [517, 348] on button "Save" at bounding box center [520, 347] width 27 height 16
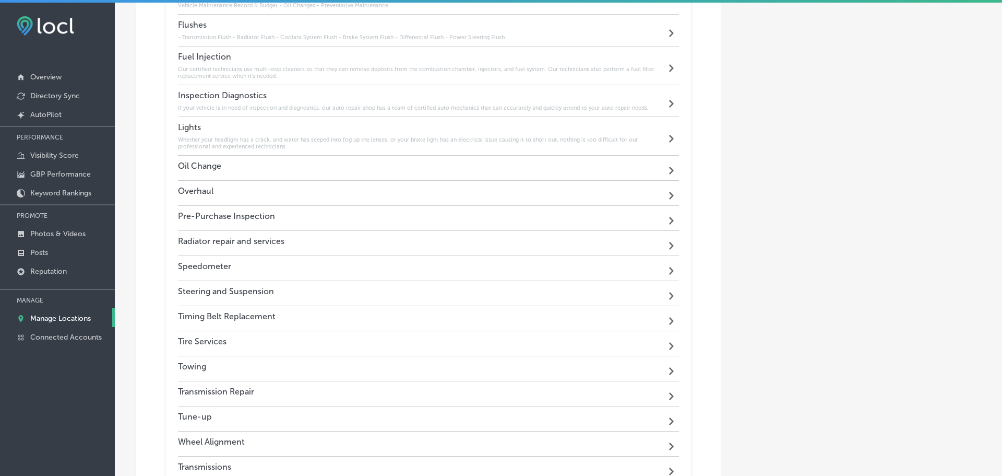
scroll to position [1740, 0]
click at [352, 162] on div "Oil Change Path Created with Sketch." at bounding box center [426, 168] width 497 height 25
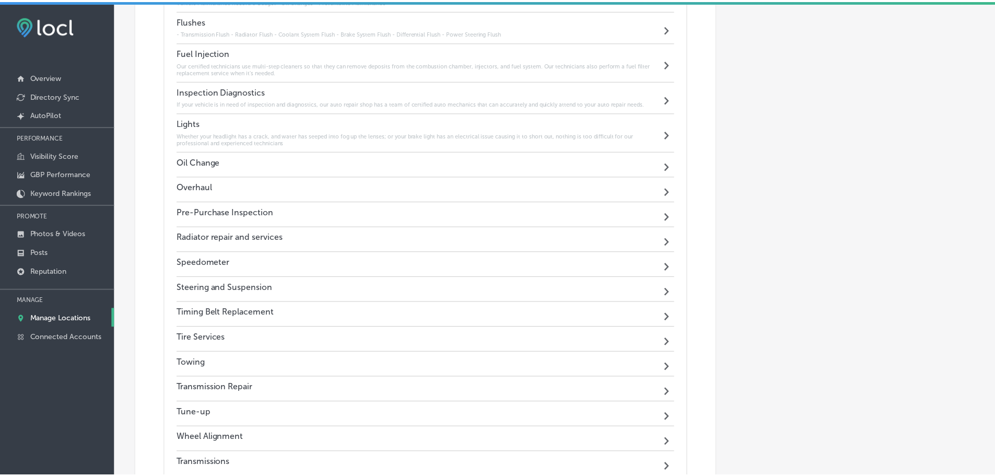
scroll to position [1735, 0]
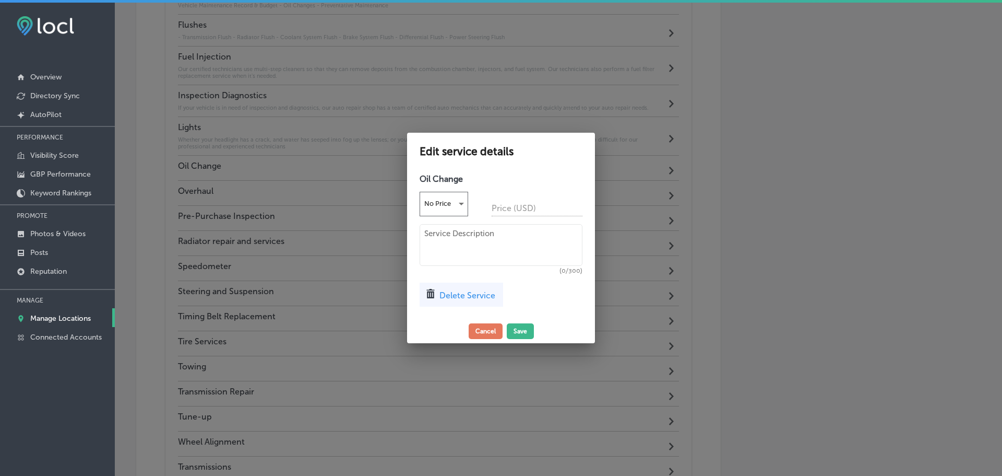
click at [450, 236] on textarea at bounding box center [501, 245] width 163 height 42
paste textarea "At our local auto repair shop, we have performed countless oil changes for our …"
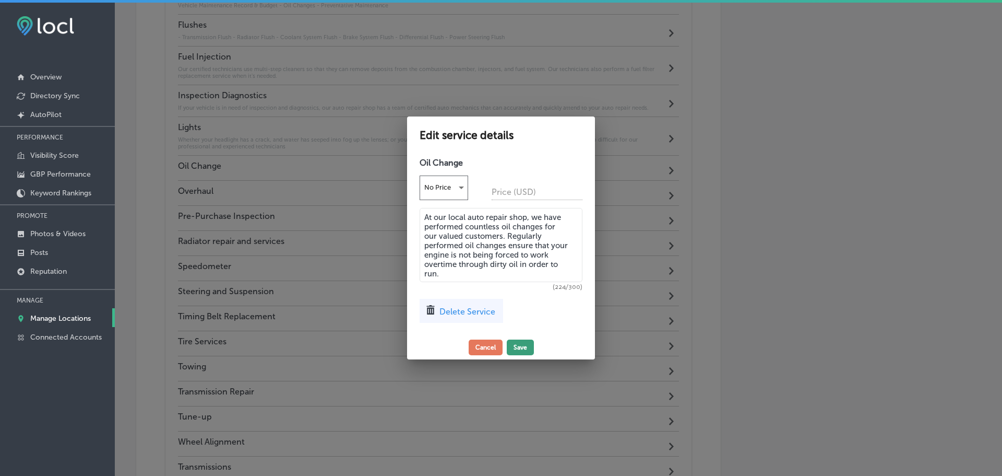
type textarea "At our local auto repair shop, we have performed countless oil changes for our …"
click at [528, 346] on button "Save" at bounding box center [520, 347] width 27 height 16
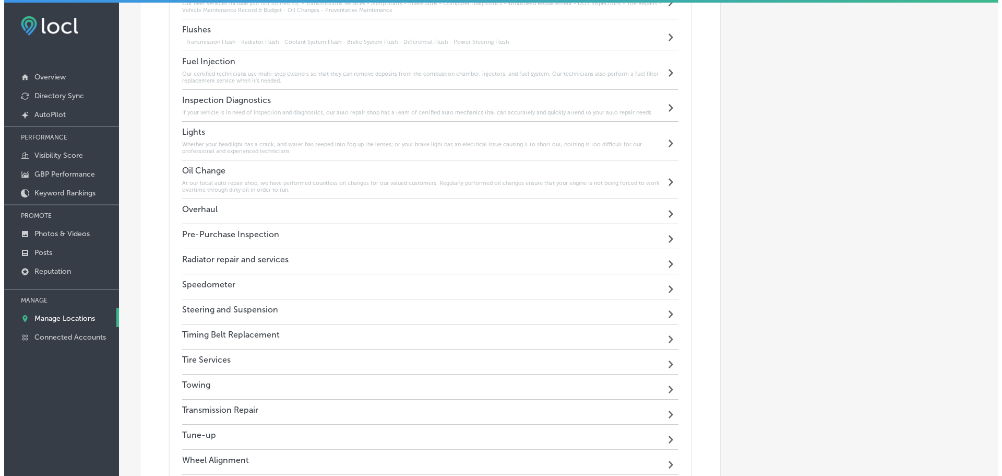
scroll to position [1740, 0]
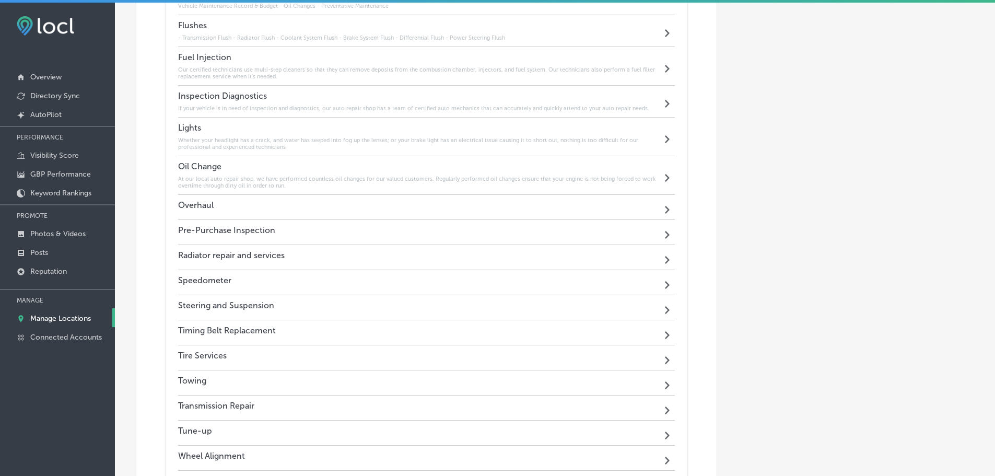
click at [292, 204] on div "Overhaul Path Created with Sketch." at bounding box center [426, 207] width 497 height 25
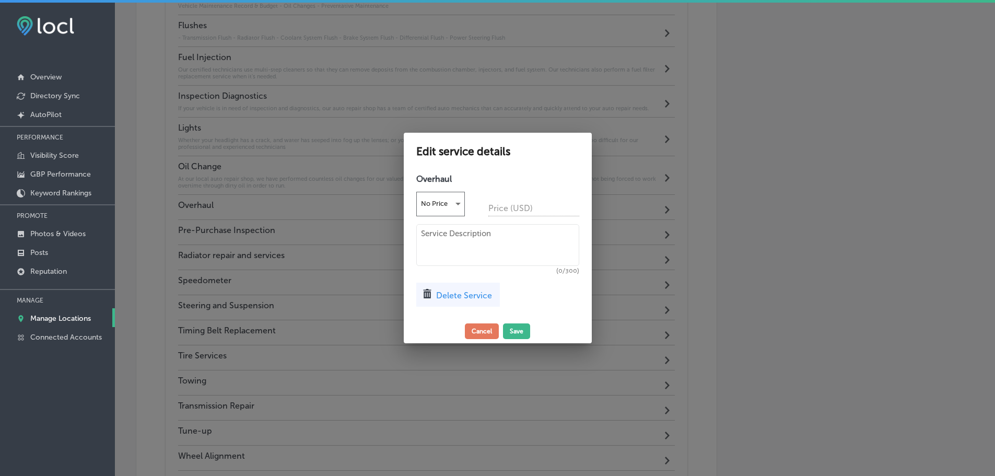
scroll to position [1735, 0]
click at [434, 235] on textarea at bounding box center [501, 245] width 163 height 42
paste textarea "Whether it is a transmission repair and rebuild, timing belt change, cylinder h…"
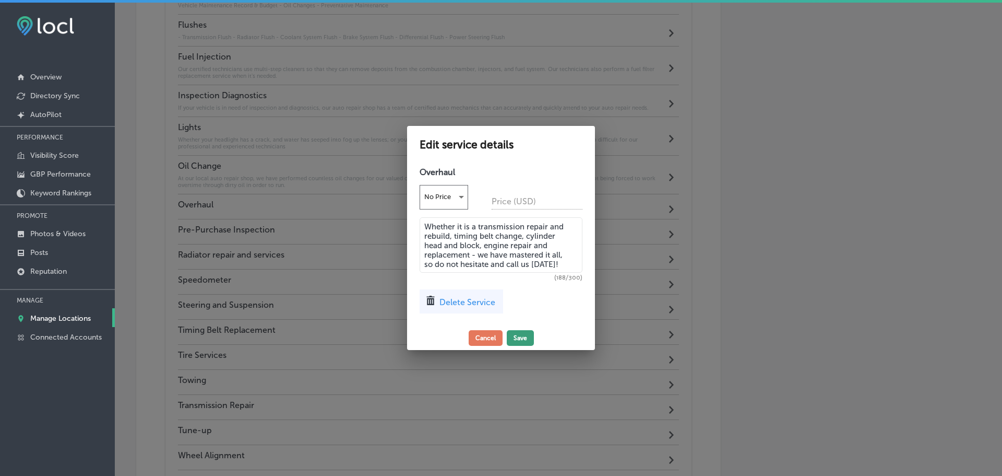
type textarea "Whether it is a transmission repair and rebuild, timing belt change, cylinder h…"
click at [525, 336] on button "Save" at bounding box center [520, 338] width 27 height 16
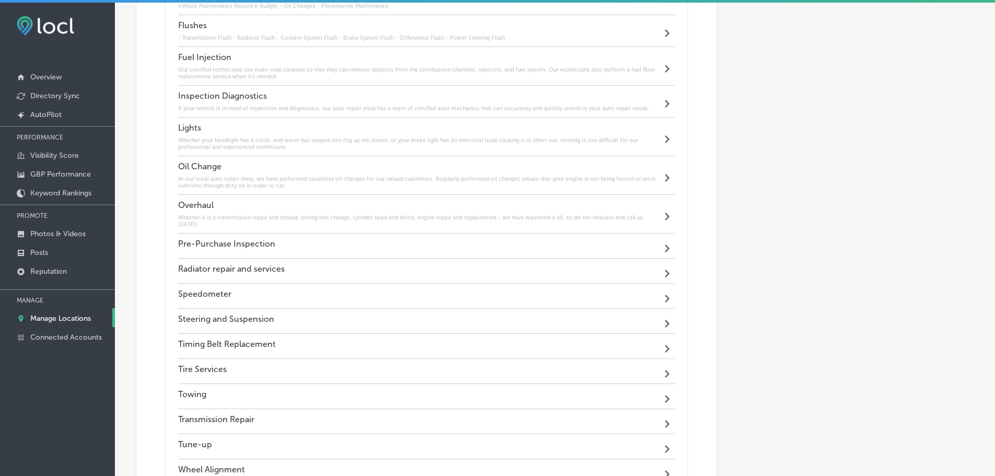
click at [339, 235] on div "Pre-Purchase Inspection Path Created with Sketch." at bounding box center [426, 245] width 497 height 25
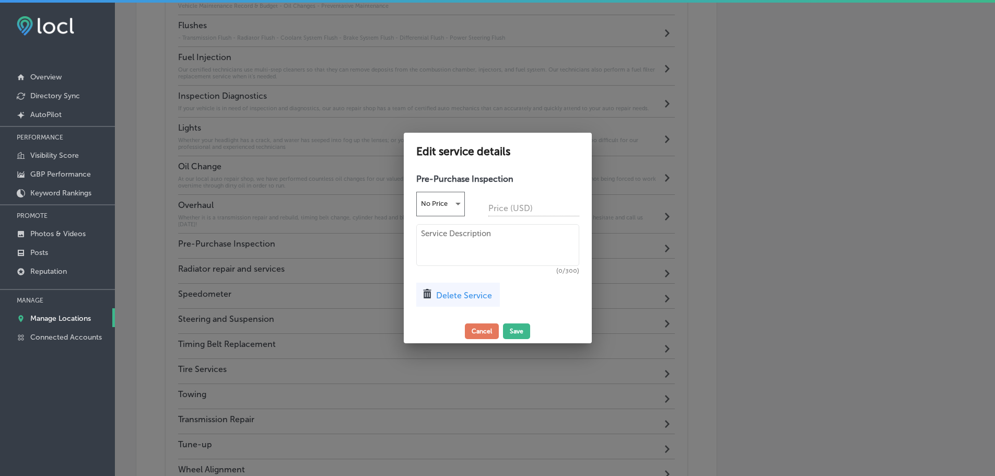
scroll to position [1735, 0]
click at [417, 241] on div "Pre-Purchase Inspection No Price Price (USD) (0/300) Delete Service" at bounding box center [501, 244] width 188 height 150
click at [457, 237] on textarea at bounding box center [501, 245] width 163 height 42
paste textarea "It is extremely important for vehicles to have the proper preventative maintena…"
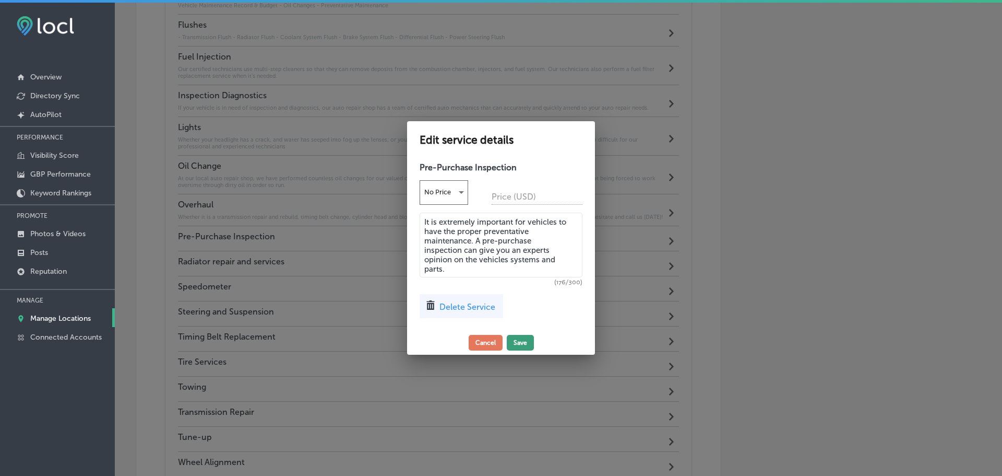
type textarea "It is extremely important for vehicles to have the proper preventative maintena…"
click at [521, 342] on button "Save" at bounding box center [520, 343] width 27 height 16
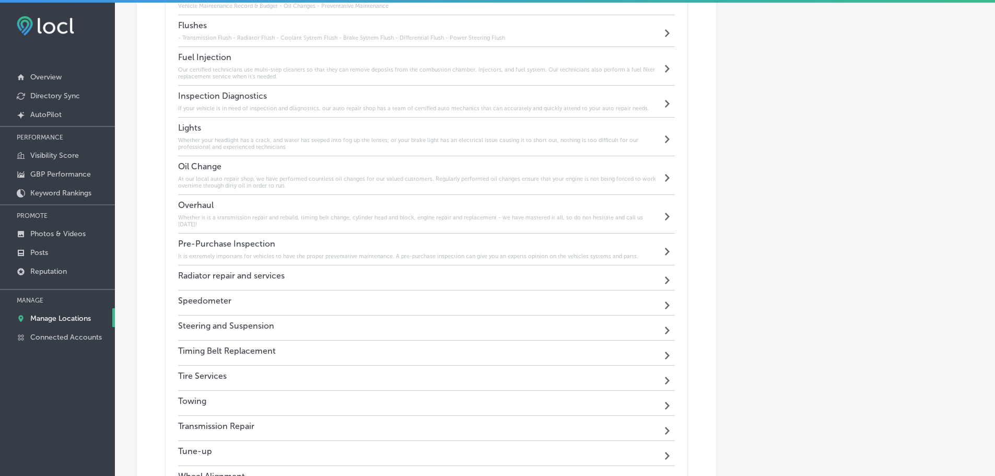
click at [372, 265] on div "Radiator repair and services Path Created with Sketch." at bounding box center [426, 277] width 497 height 25
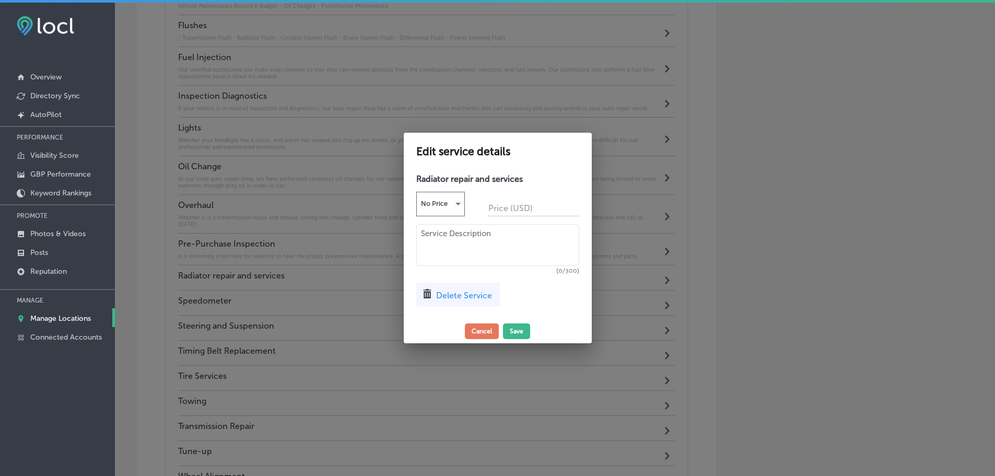
scroll to position [1735, 0]
click at [448, 234] on textarea at bounding box center [501, 245] width 163 height 42
paste textarea "When our technicians perform a radiator repair and flush, they will inspect: Yo…"
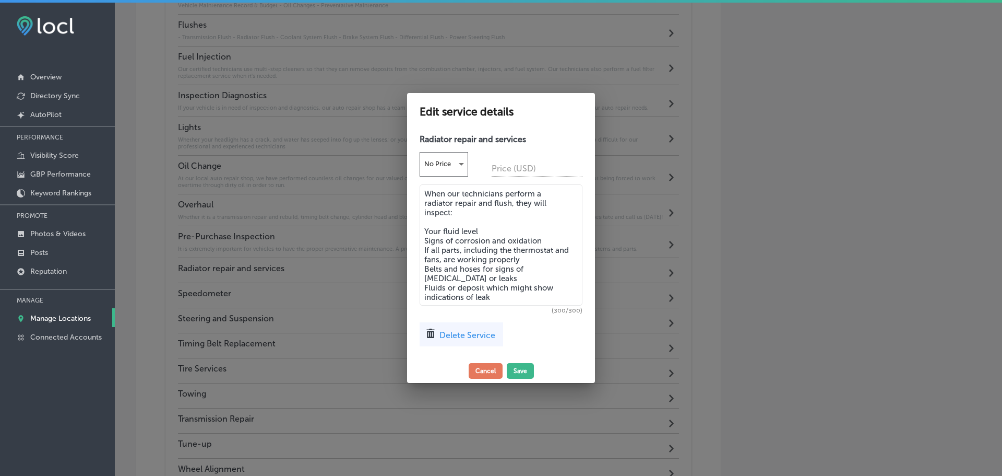
click at [426, 234] on textarea "When our technicians perform a radiator repair and flush, they will inspect: Yo…" at bounding box center [501, 244] width 163 height 121
click at [529, 370] on button "Save" at bounding box center [520, 371] width 27 height 16
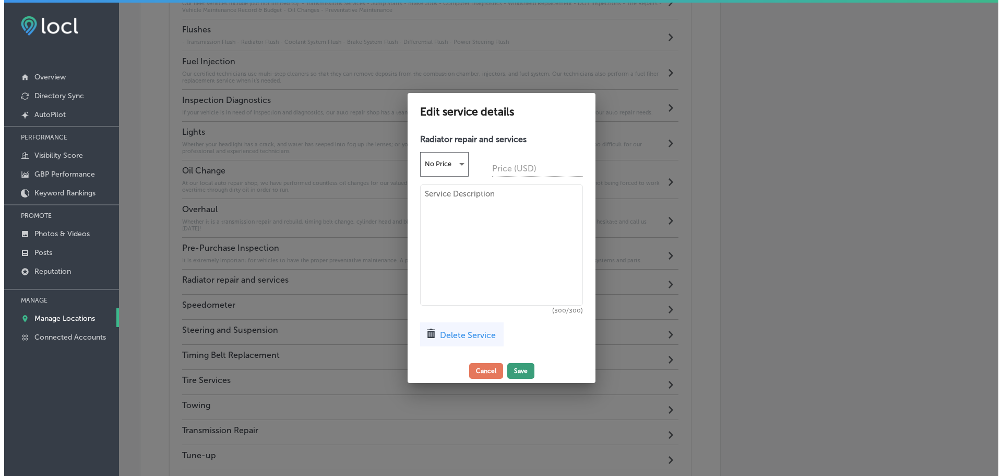
scroll to position [1740, 0]
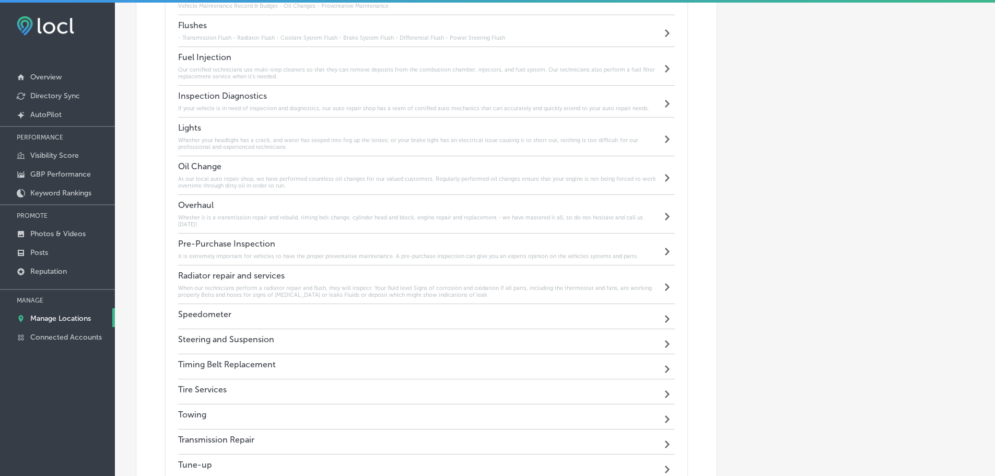
click at [357, 306] on div "Speedometer Path Created with Sketch." at bounding box center [426, 316] width 497 height 25
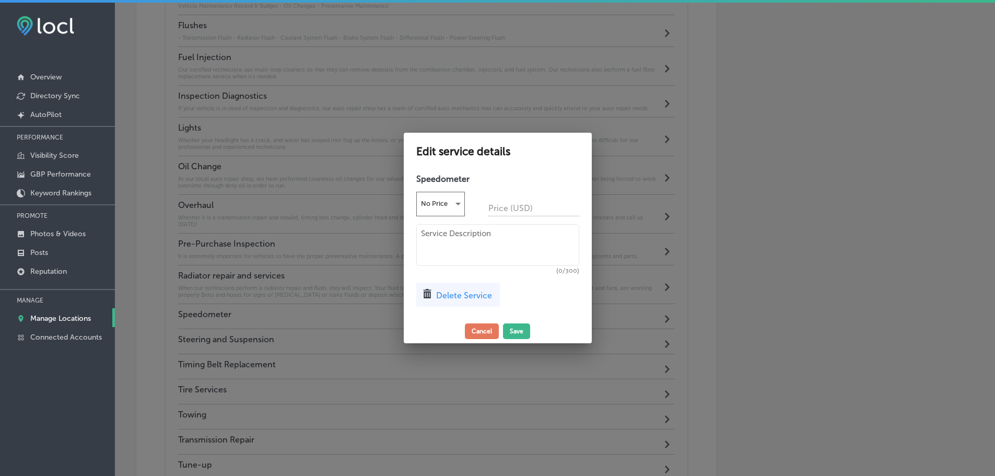
scroll to position [1735, 0]
click at [448, 241] on textarea at bounding box center [501, 245] width 163 height 42
paste textarea "The speedometer in your vehicle has two interconnected and very important funct…"
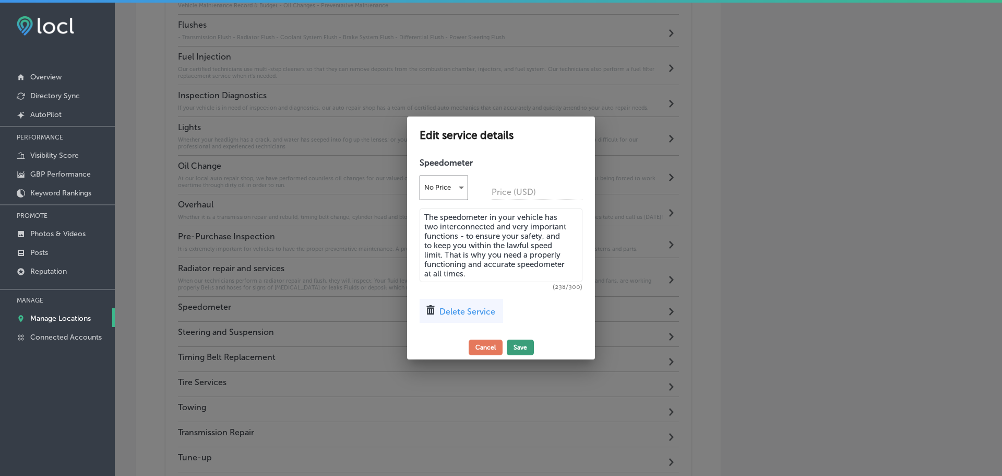
click at [519, 349] on button "Save" at bounding box center [520, 347] width 27 height 16
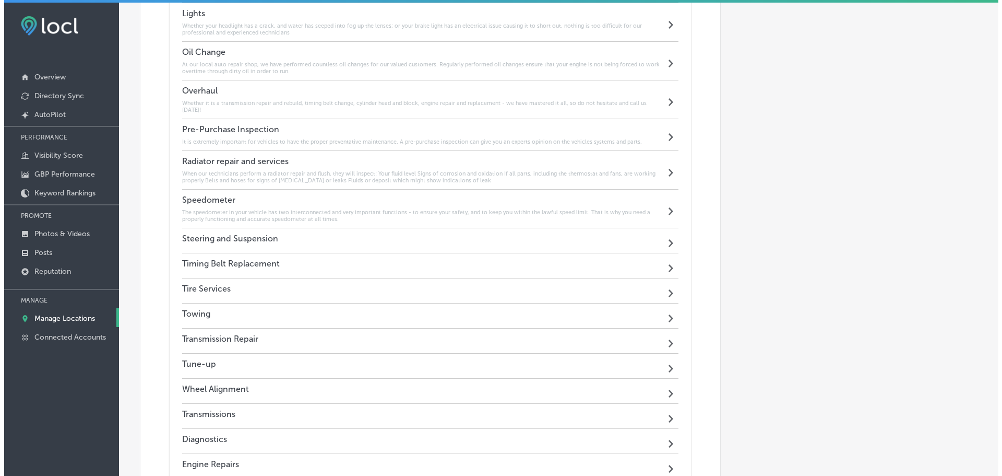
scroll to position [1948, 0]
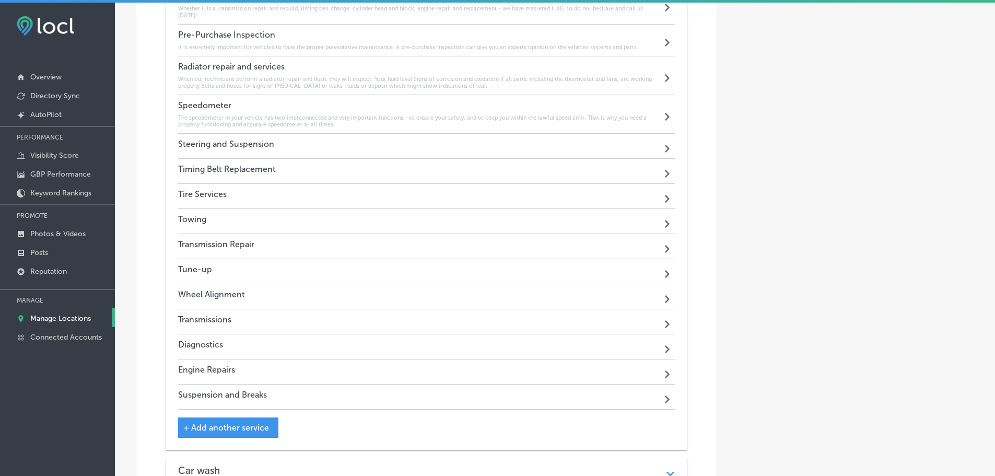
click at [361, 136] on div "Steering and Suspension Path Created with Sketch." at bounding box center [426, 146] width 497 height 25
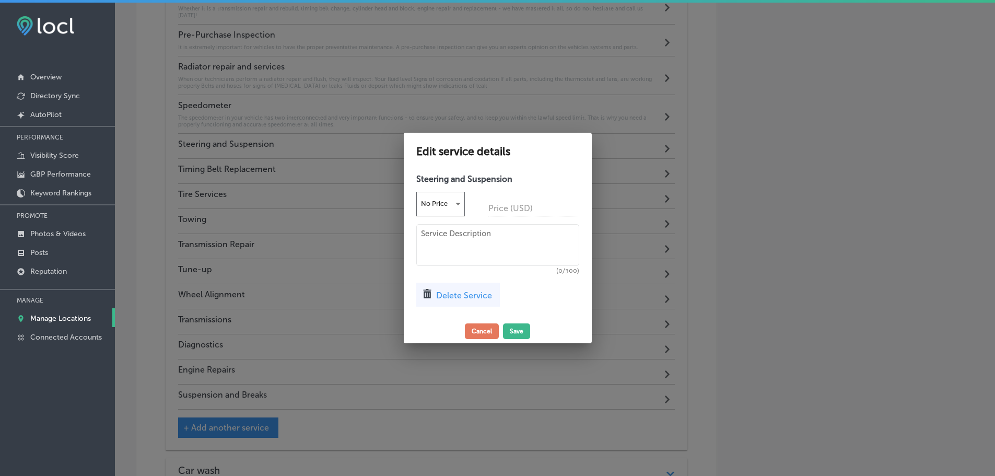
scroll to position [1944, 0]
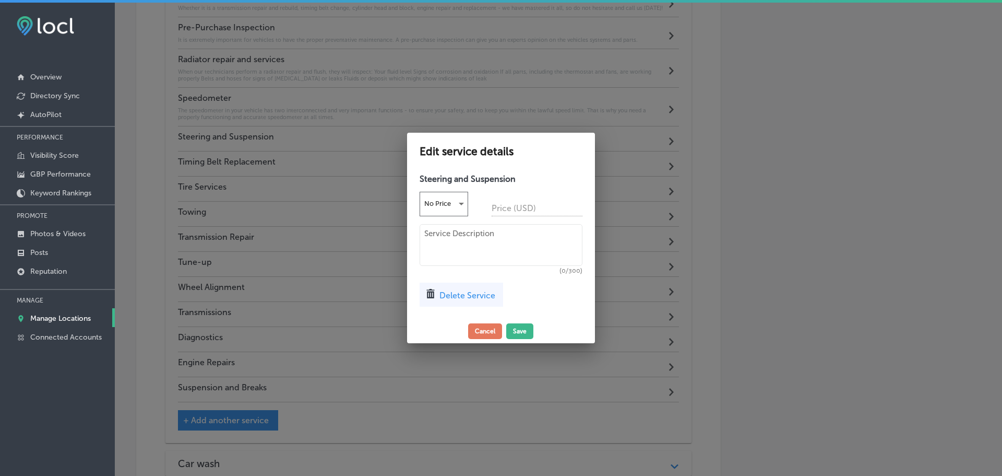
click at [453, 238] on textarea at bounding box center [501, 245] width 163 height 42
paste textarea "Our certified technicians can examine all of your steering and suspension compo…"
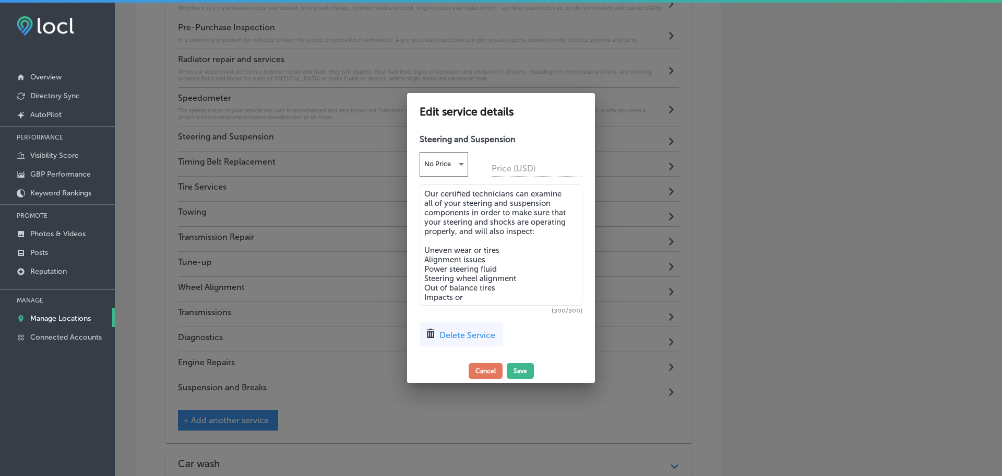
drag, startPoint x: 545, startPoint y: 232, endPoint x: 421, endPoint y: 194, distance: 129.5
click at [421, 194] on textarea "Our certified technicians can examine all of your steering and suspension compo…" at bounding box center [501, 244] width 163 height 121
click at [424, 203] on textarea "Our certified technicians can examine all of your steering and suspension compo…" at bounding box center [501, 244] width 163 height 121
drag, startPoint x: 472, startPoint y: 297, endPoint x: 430, endPoint y: 195, distance: 110.0
click at [422, 190] on textarea "Our certified technicians can examine all of your steering and suspension compo…" at bounding box center [501, 244] width 163 height 121
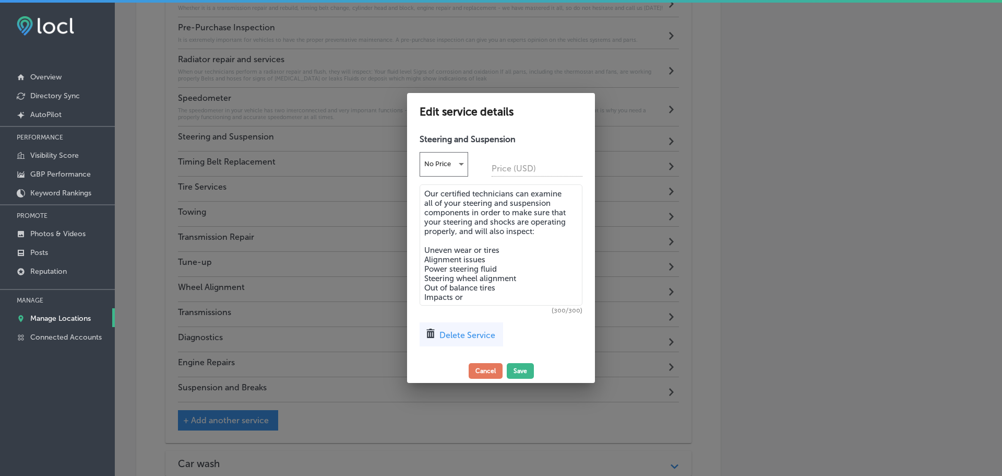
paste textarea "You should inspect your steering and suspension system at least once a year or …"
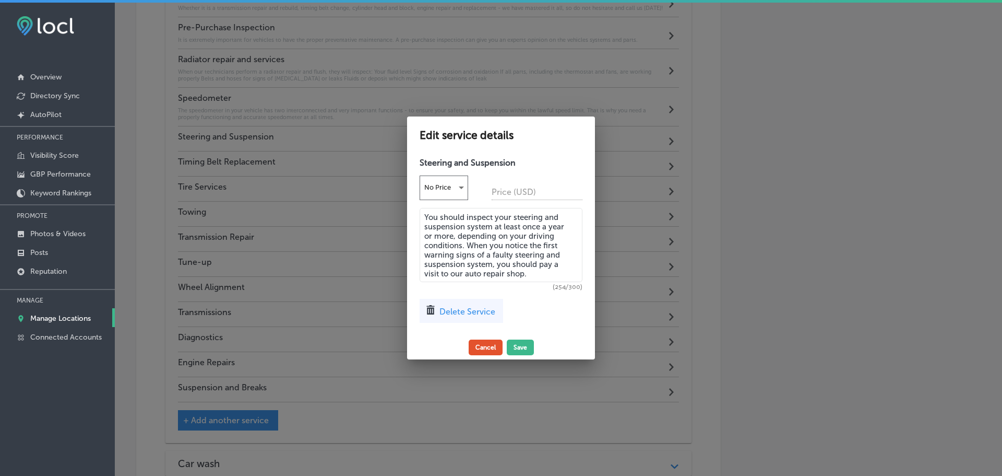
click at [521, 345] on button "Save" at bounding box center [520, 347] width 27 height 16
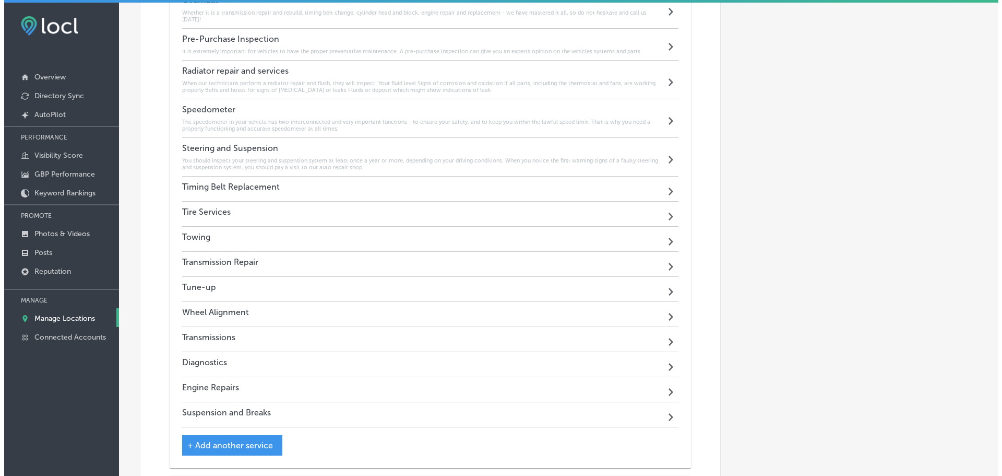
scroll to position [1948, 0]
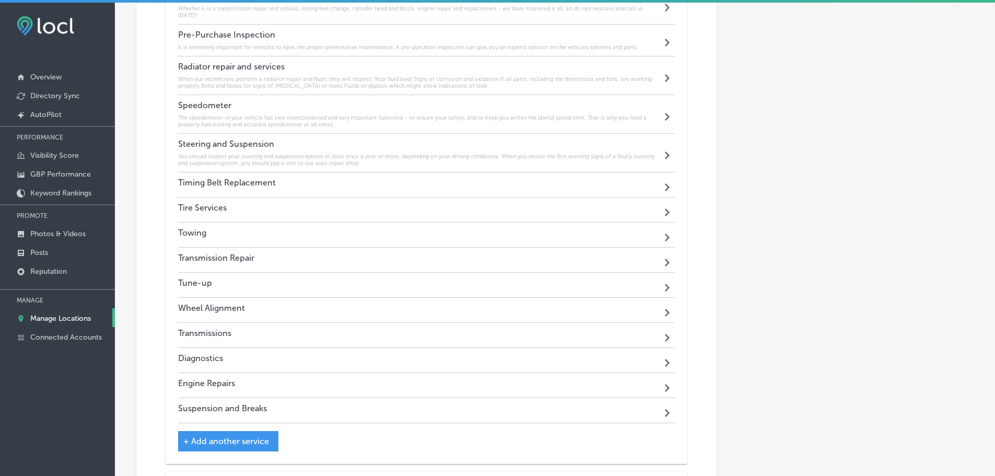
click at [378, 179] on div "Timing Belt Replacement Path Created with Sketch." at bounding box center [426, 184] width 497 height 25
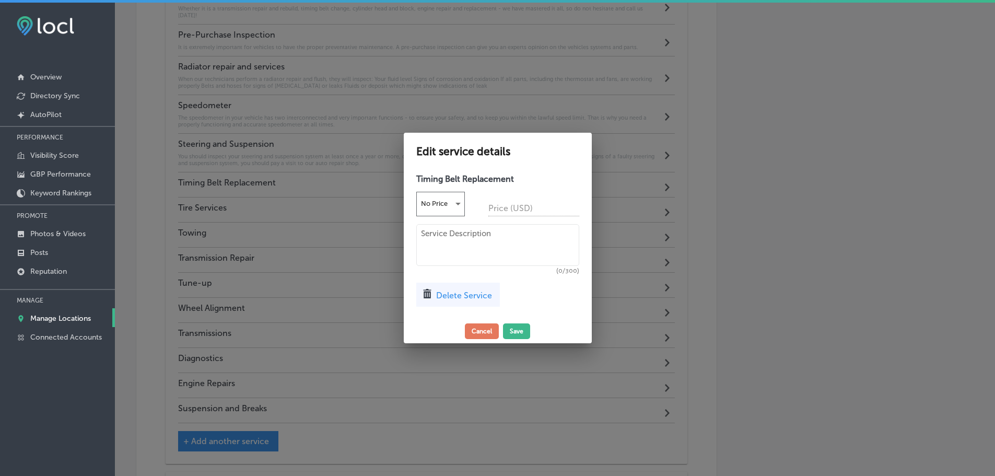
scroll to position [1944, 0]
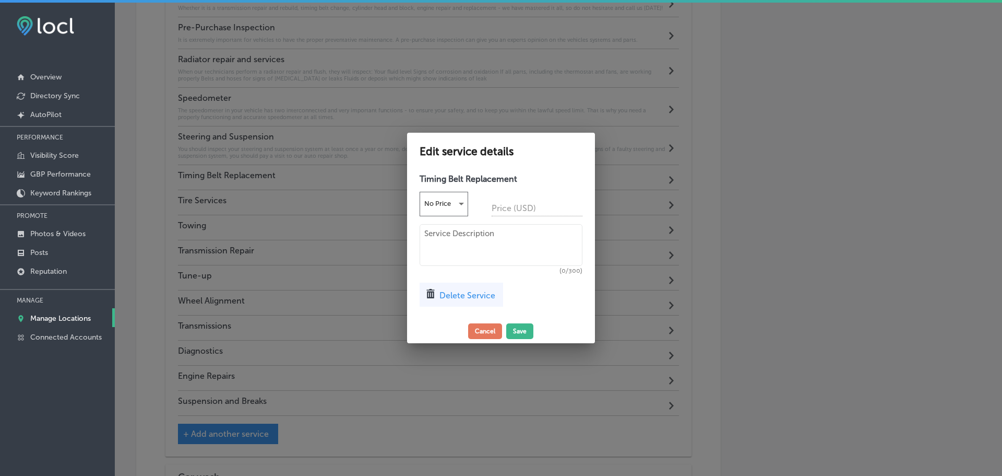
click at [466, 241] on textarea at bounding box center [501, 245] width 163 height 42
paste textarea "Our auto repair shop is the best option for you when you are looking for a timi…"
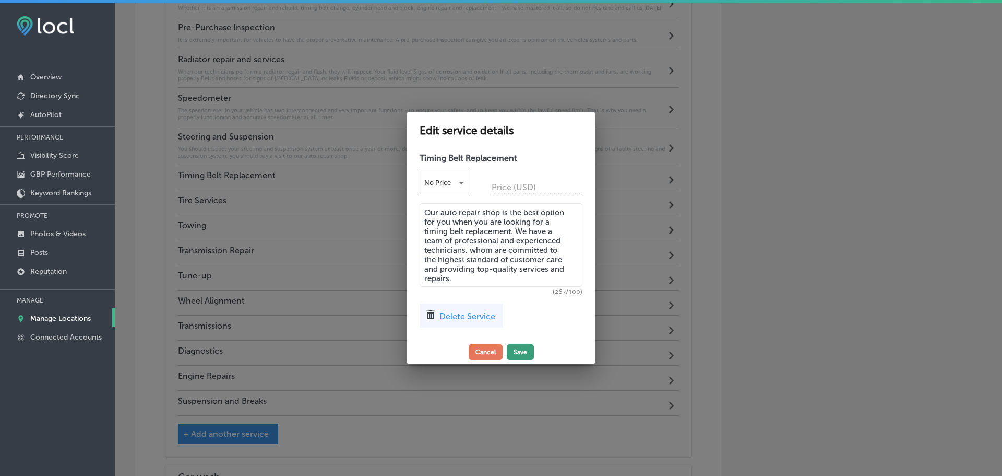
click at [525, 350] on button "Save" at bounding box center [520, 352] width 27 height 16
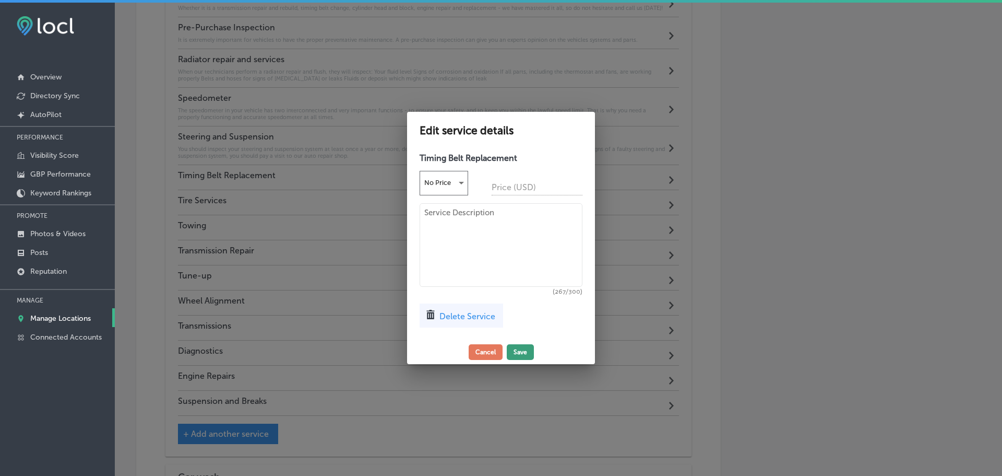
scroll to position [1948, 0]
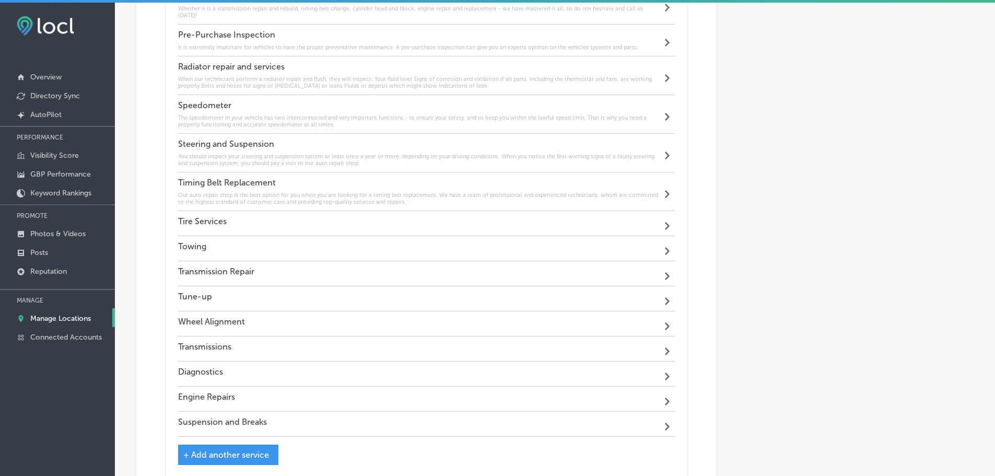
click at [354, 212] on div "Tire Services Path Created with Sketch." at bounding box center [426, 223] width 497 height 25
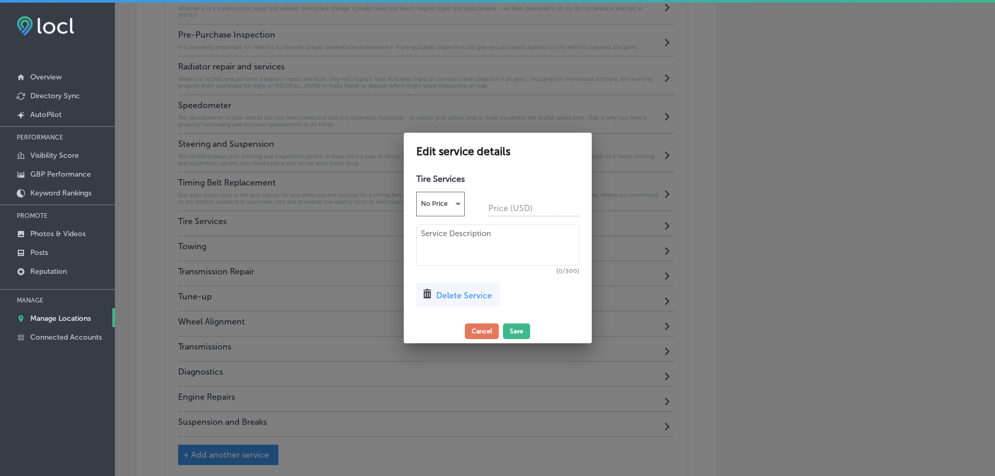
scroll to position [1944, 0]
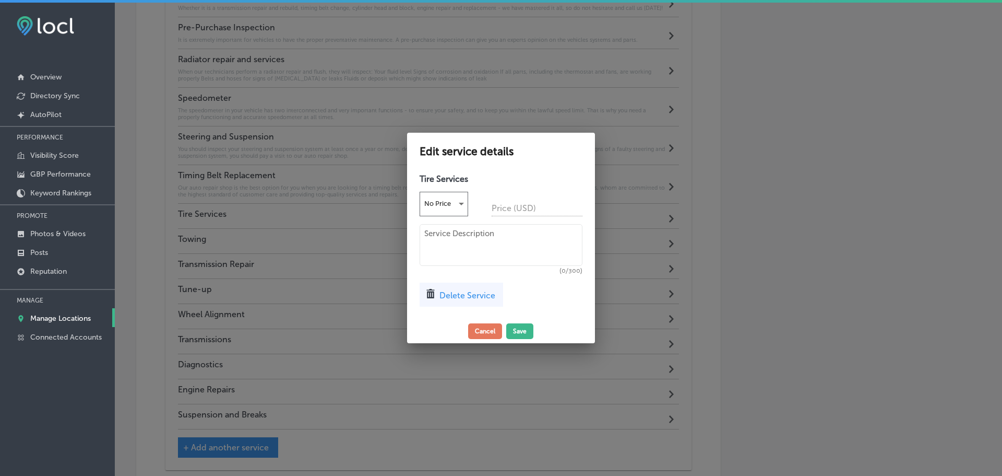
click at [448, 231] on textarea at bounding box center [501, 245] width 163 height 42
paste textarea "The certified technicians at our repair shop are experts in providing high-qual…"
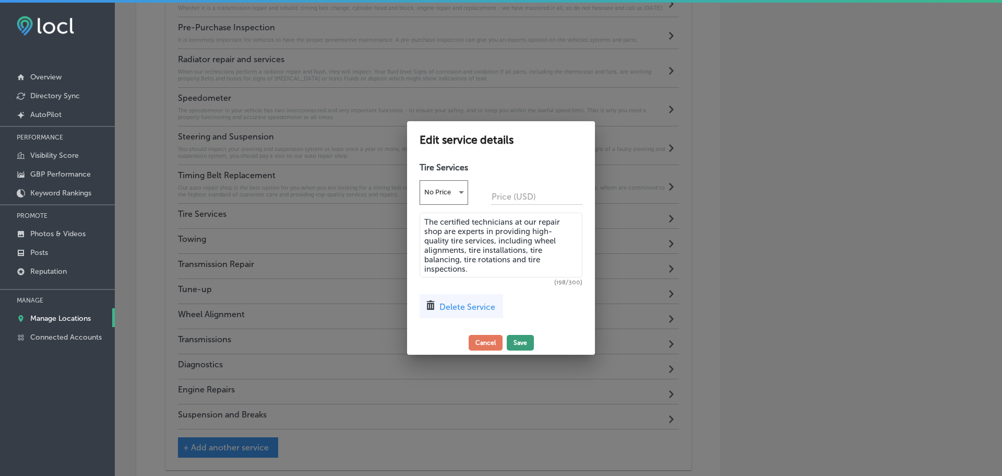
click at [518, 340] on button "Save" at bounding box center [520, 343] width 27 height 16
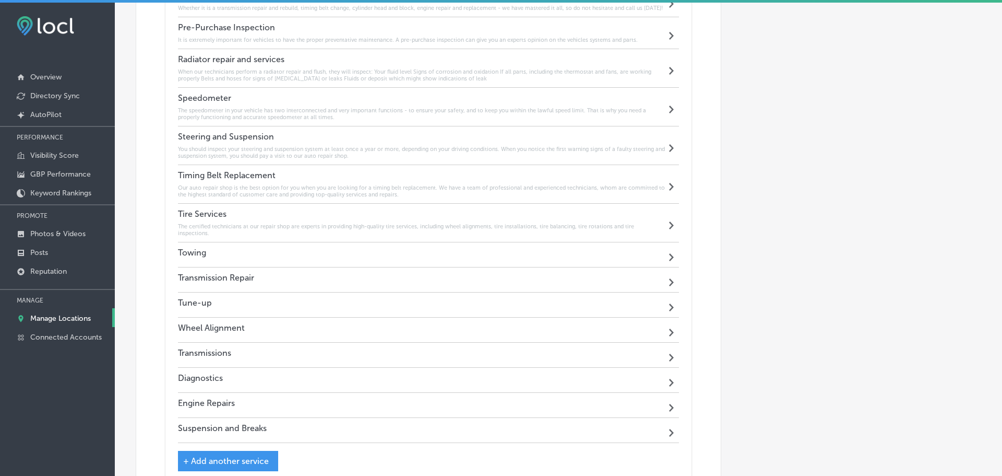
scroll to position [1948, 0]
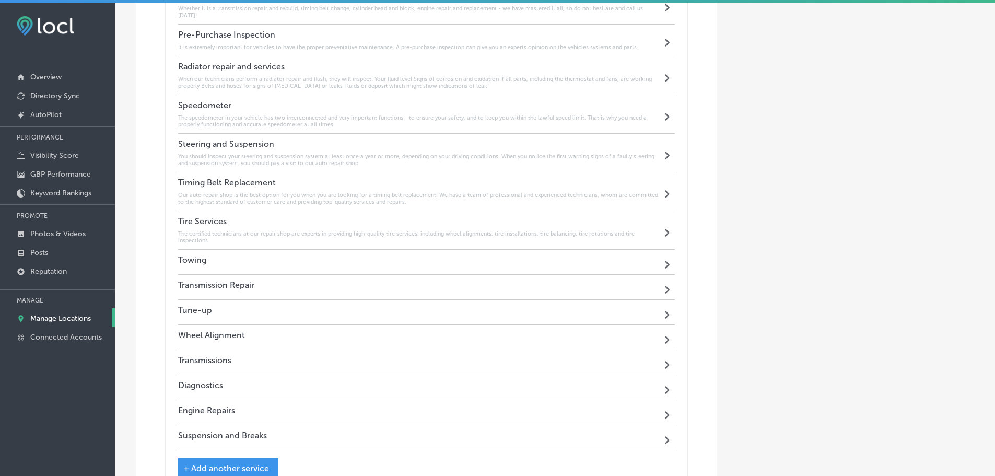
click at [308, 250] on div "Towing Path Created with Sketch." at bounding box center [426, 262] width 497 height 25
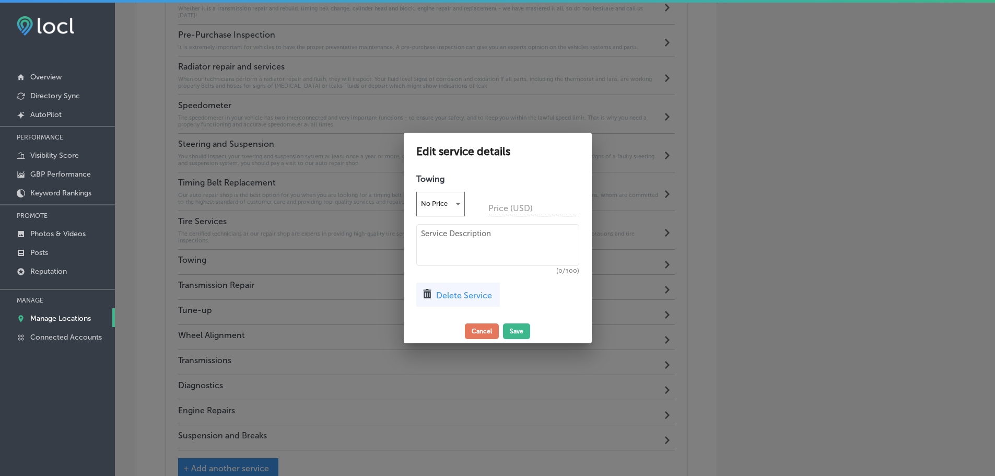
scroll to position [1944, 0]
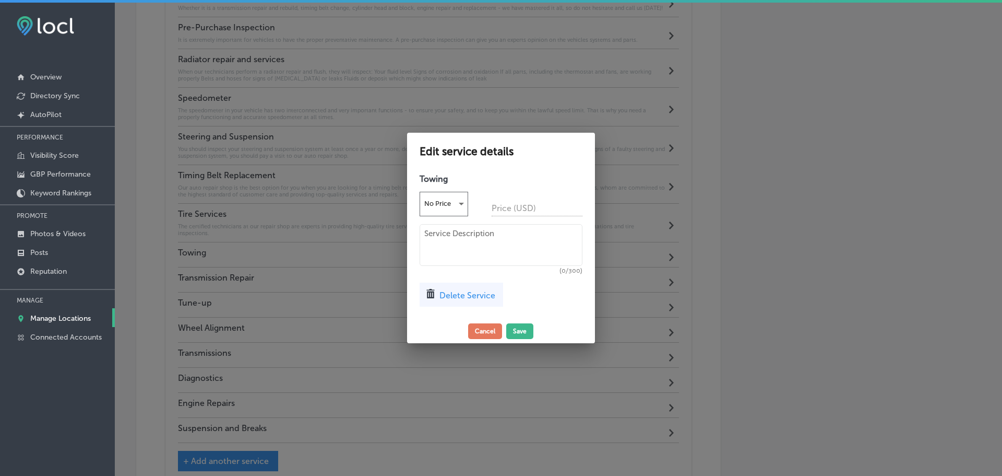
click at [472, 247] on textarea at bounding box center [501, 245] width 163 height 42
paste textarea "We'll not only save your vehicle, but we’ll also rescue your day."
click at [517, 329] on button "Save" at bounding box center [520, 331] width 27 height 16
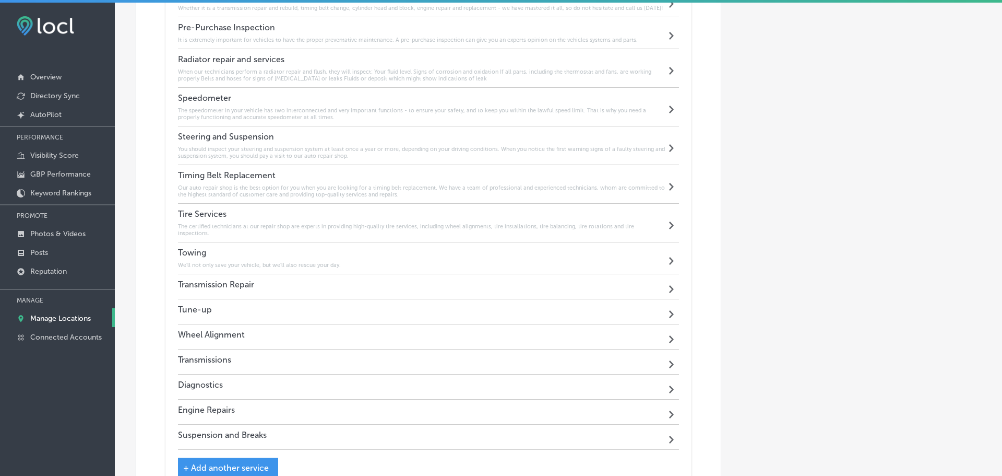
scroll to position [1948, 0]
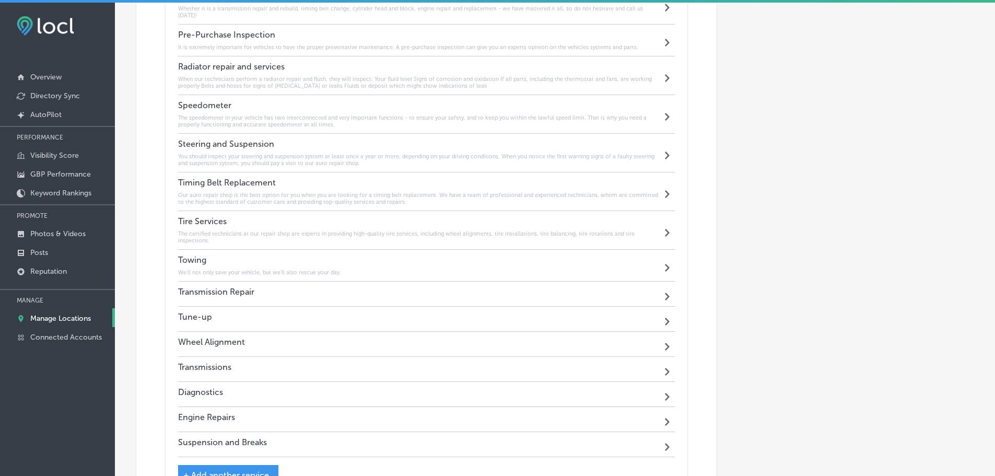
click at [328, 284] on div "Transmission Repair Path Created with Sketch." at bounding box center [426, 293] width 497 height 25
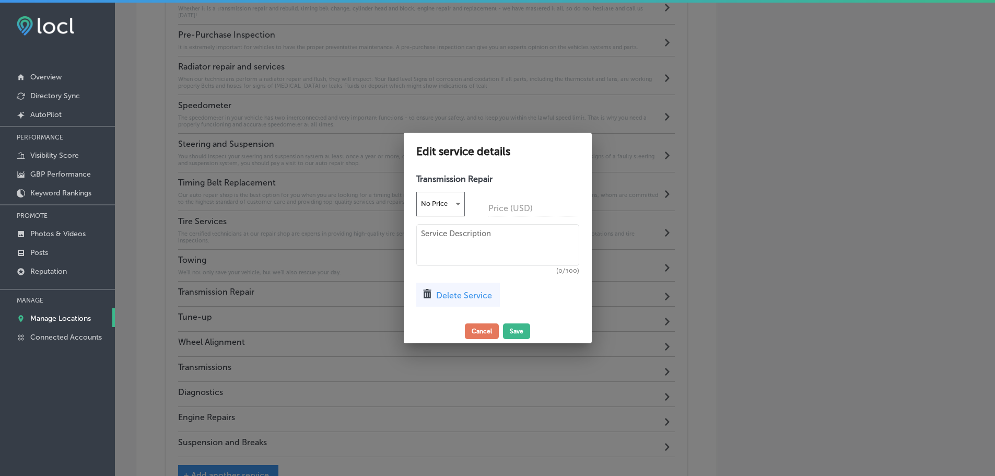
scroll to position [1944, 0]
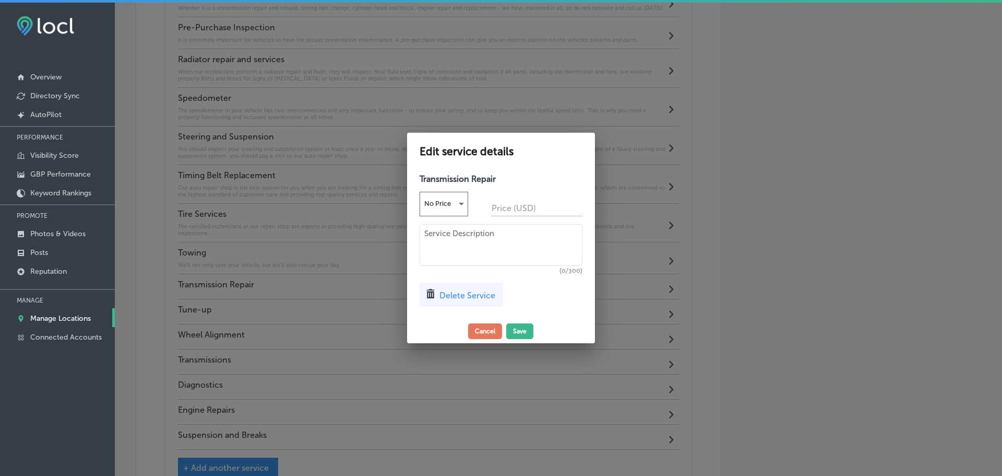
click at [465, 242] on textarea at bounding box center [501, 245] width 163 height 42
paste textarea "The main goal of our auto repair shop is to provide customers with affordable a…"
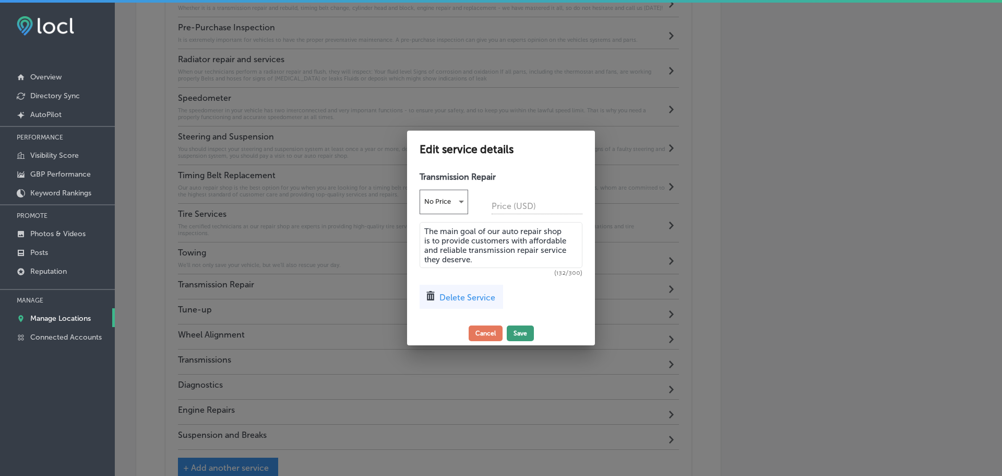
click at [515, 332] on button "Save" at bounding box center [520, 333] width 27 height 16
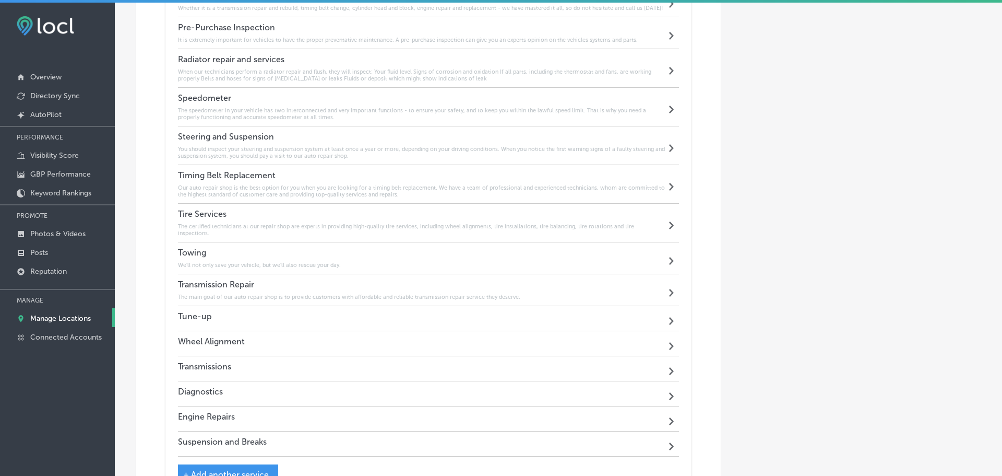
scroll to position [1948, 0]
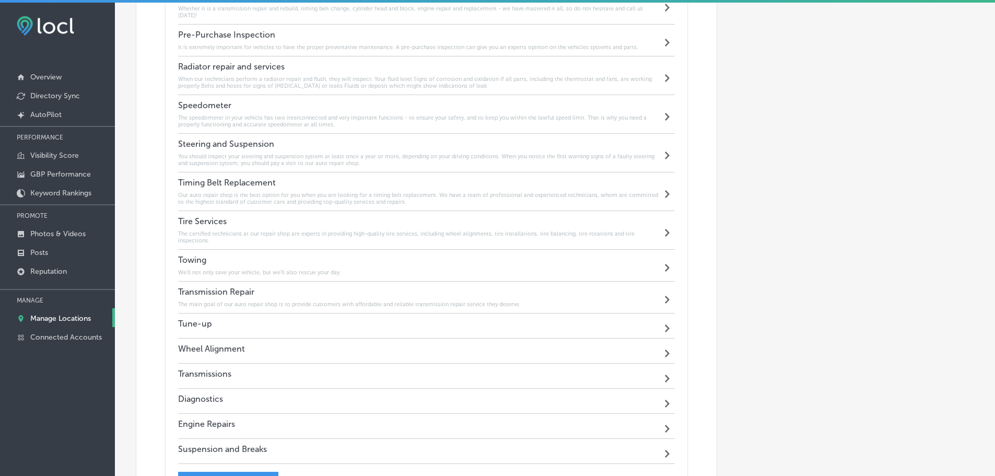
click at [335, 313] on div "Tune-up Path Created with Sketch." at bounding box center [426, 325] width 497 height 25
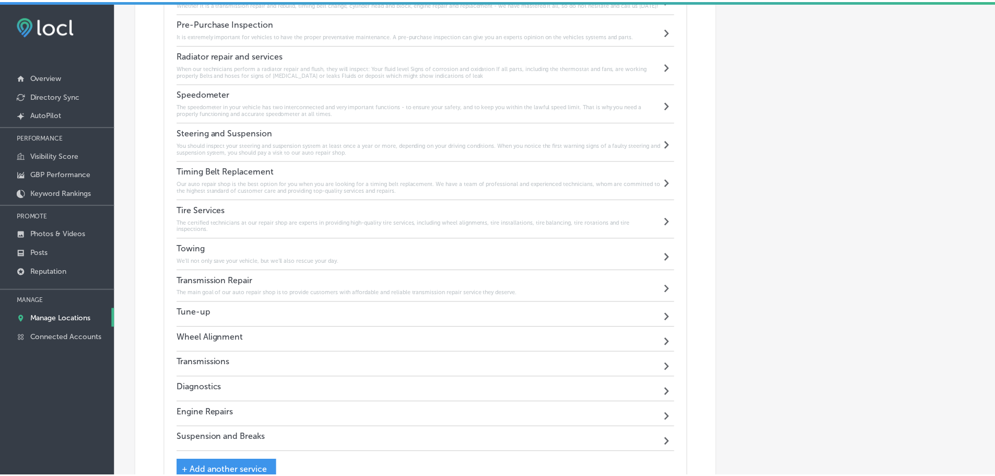
scroll to position [1944, 0]
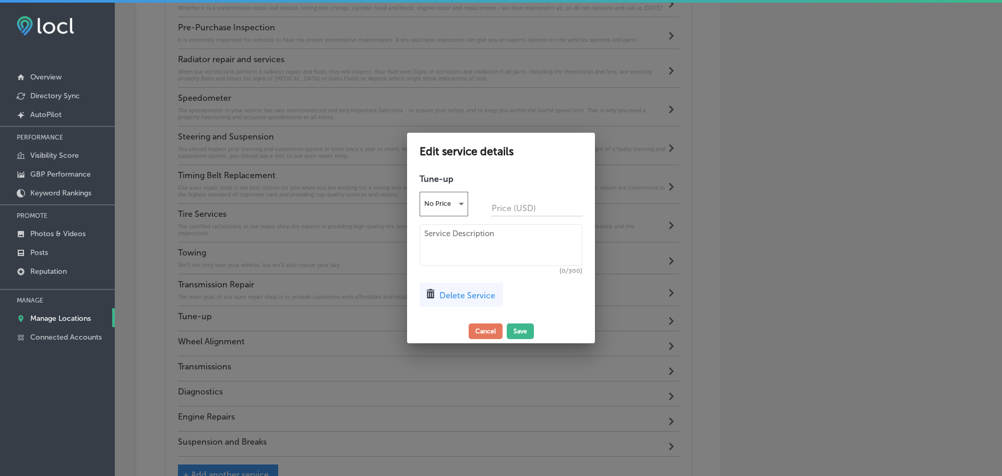
click at [452, 241] on textarea at bounding box center [501, 245] width 163 height 42
paste textarea "The majority of vehicles are in need of a tune-up service every 30,000 miles. O…"
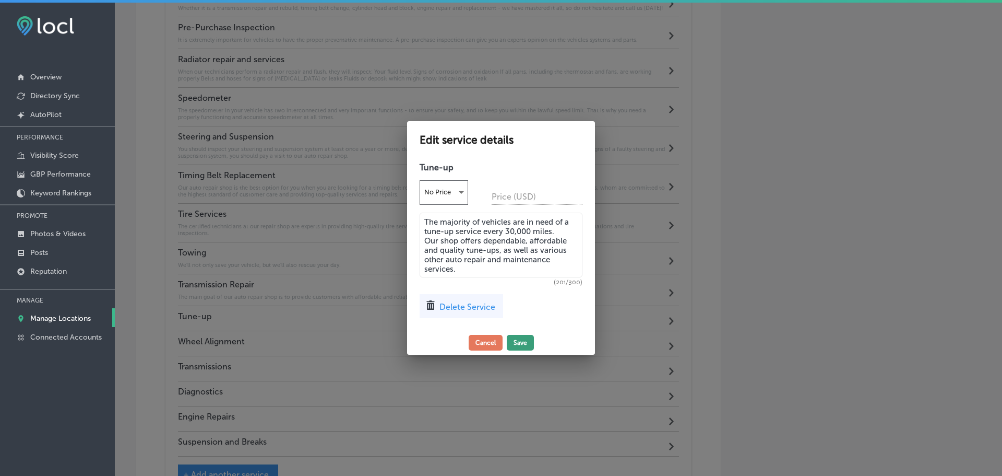
click at [517, 339] on button "Save" at bounding box center [520, 343] width 27 height 16
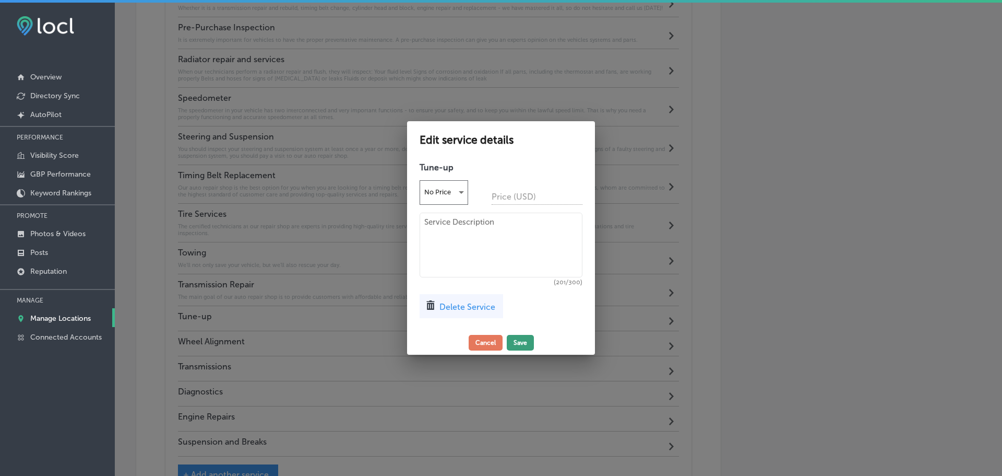
scroll to position [1948, 0]
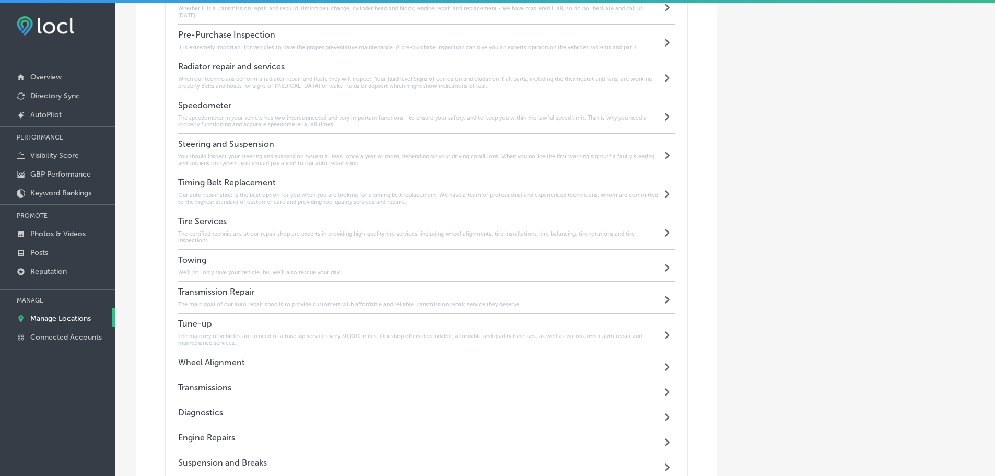
click at [322, 358] on div "Wheel Alignment Path Created with Sketch." at bounding box center [426, 364] width 497 height 25
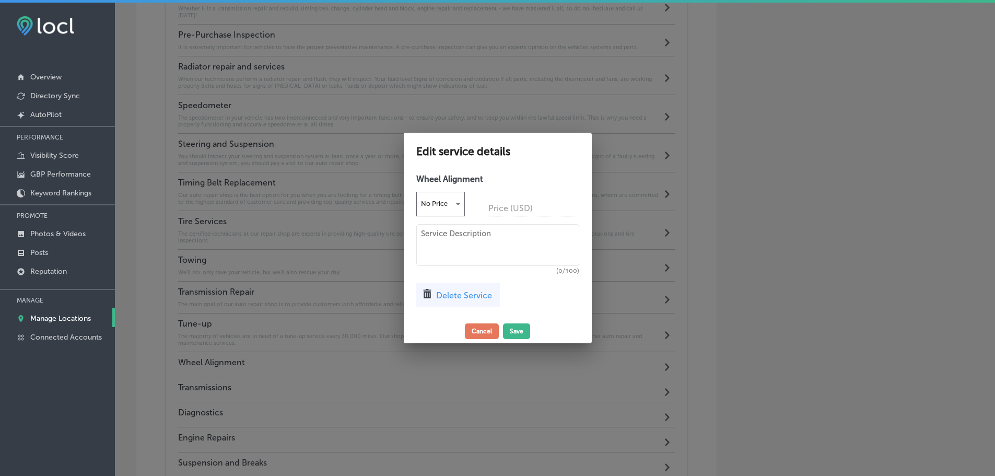
scroll to position [1944, 0]
click at [459, 239] on textarea at bounding box center [501, 245] width 163 height 42
paste textarea "The actual wheel alignment itself doesn’t just involve the wheels or tires, it …"
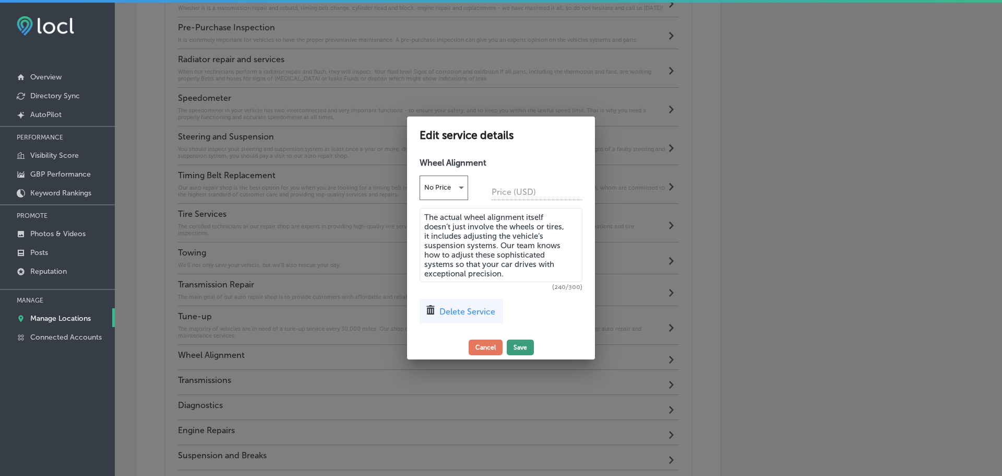
click at [523, 350] on button "Save" at bounding box center [520, 347] width 27 height 16
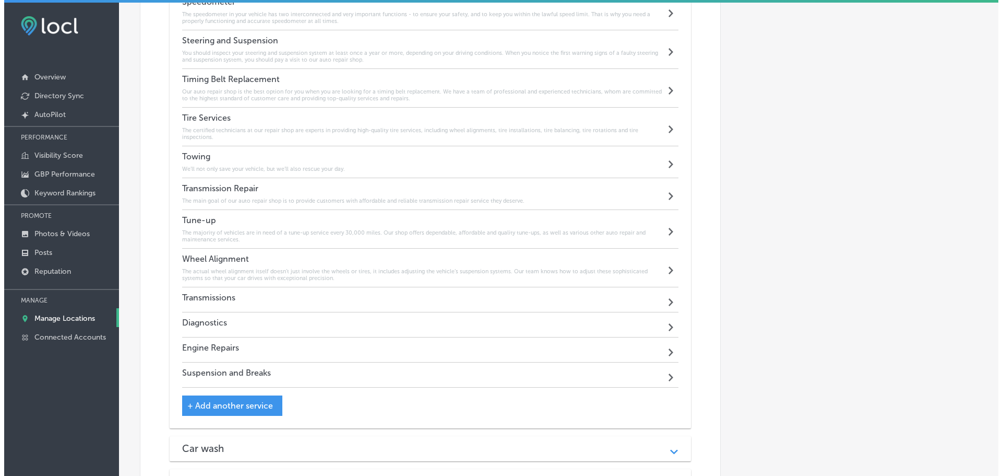
scroll to position [2053, 0]
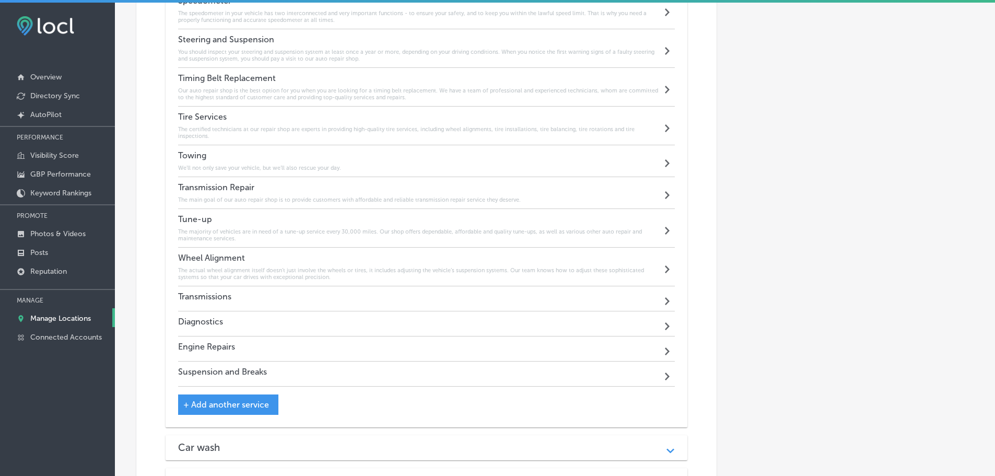
click at [361, 182] on h4 "Transmission Repair" at bounding box center [349, 187] width 342 height 10
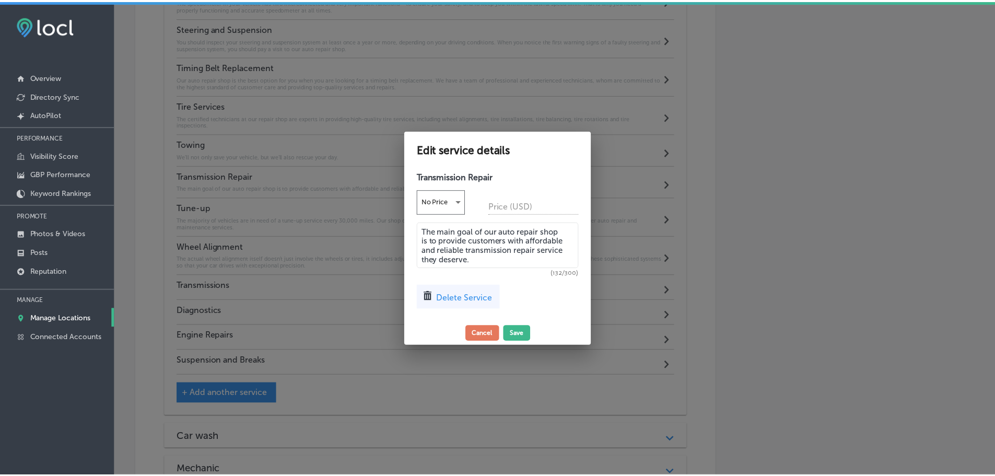
scroll to position [2049, 0]
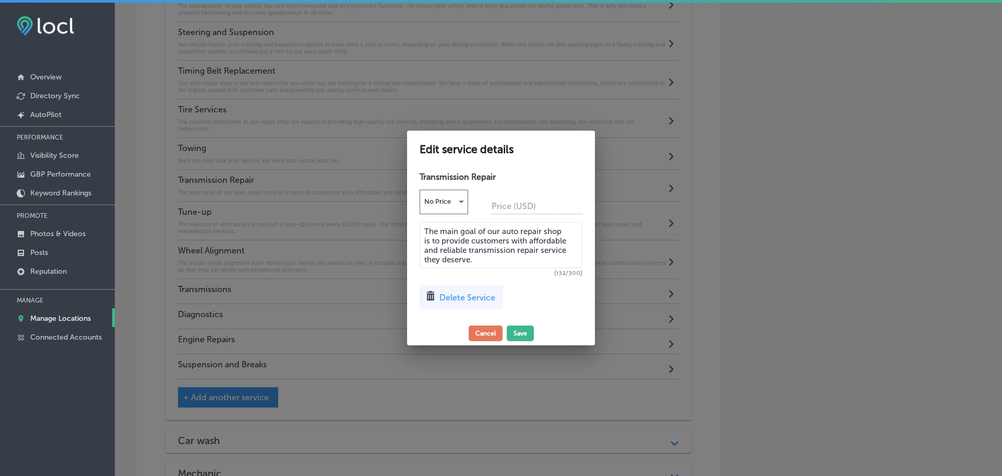
drag, startPoint x: 481, startPoint y: 262, endPoint x: 404, endPoint y: 224, distance: 86.4
click at [403, 224] on div "Edit service details Transmission Repair No Price Price (USD) The main goal of …" at bounding box center [501, 238] width 1002 height 476
click at [486, 332] on button "Cancel" at bounding box center [486, 333] width 34 height 16
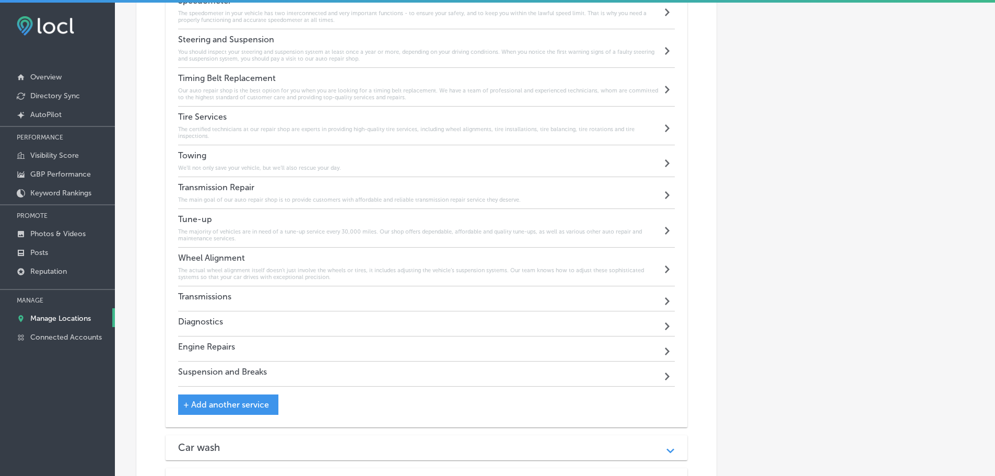
click at [386, 287] on div "Transmissions Path Created with Sketch." at bounding box center [426, 298] width 497 height 25
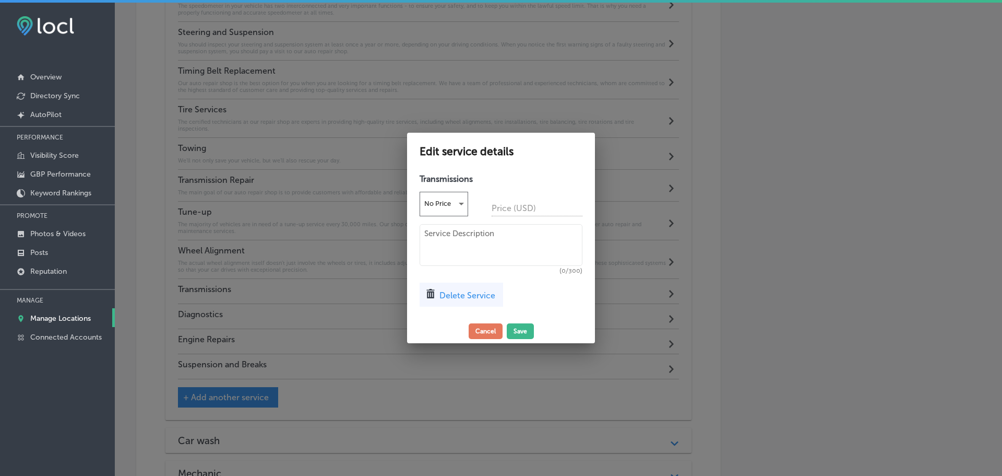
click at [447, 242] on textarea at bounding box center [501, 245] width 163 height 42
paste textarea "The main goal of our auto repair shop is to provide customers with affordable a…"
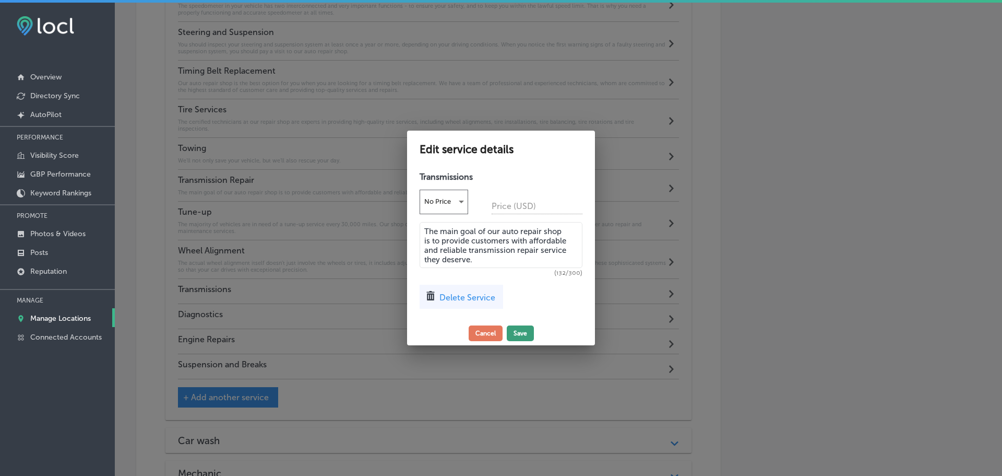
click at [515, 334] on button "Save" at bounding box center [520, 333] width 27 height 16
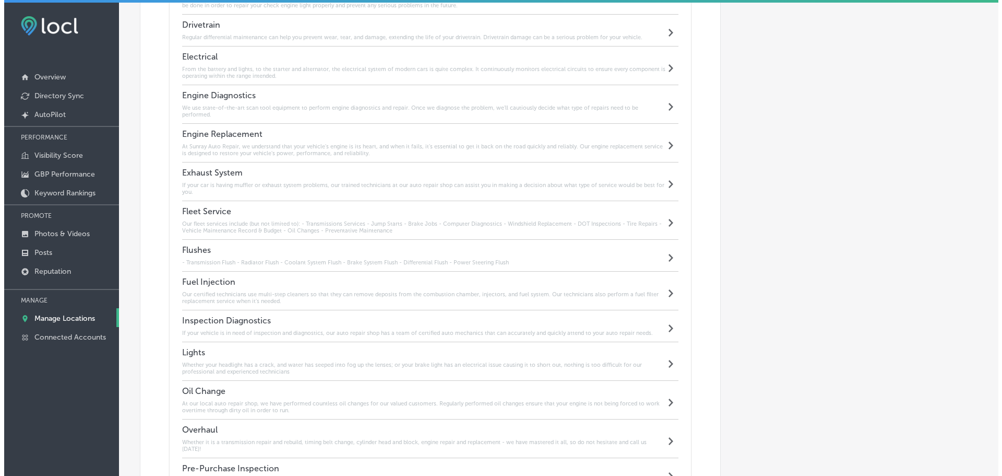
scroll to position [1479, 0]
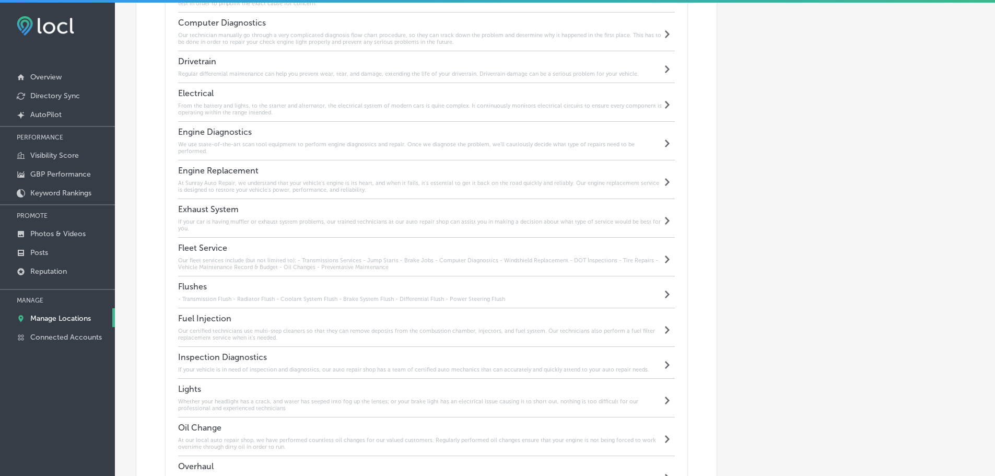
click at [256, 133] on h4 "Engine Diagnostics" at bounding box center [420, 132] width 484 height 10
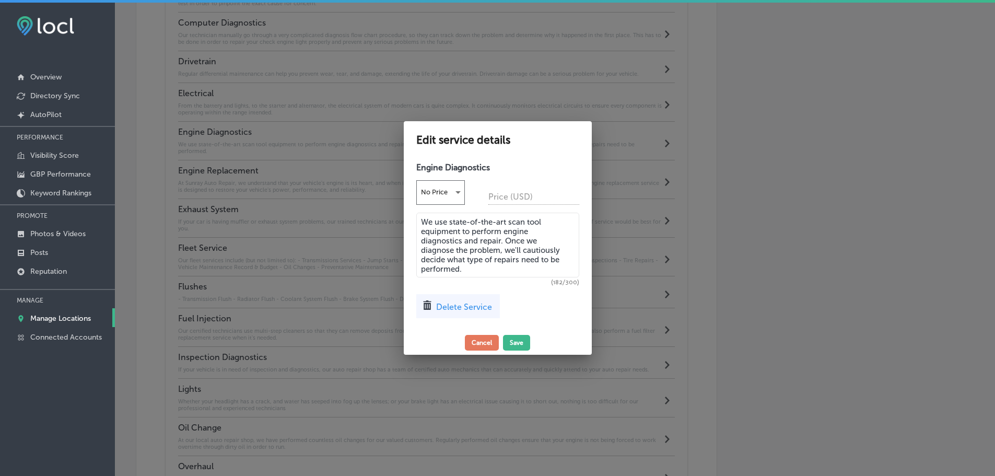
scroll to position [1481, 0]
drag, startPoint x: 475, startPoint y: 270, endPoint x: 417, endPoint y: 221, distance: 75.5
click at [417, 221] on div "Engine Diagnostics No Price Price (USD) We use state-of-the-art scan tool equip…" at bounding box center [501, 243] width 188 height 173
click at [495, 338] on button "Cancel" at bounding box center [486, 343] width 34 height 16
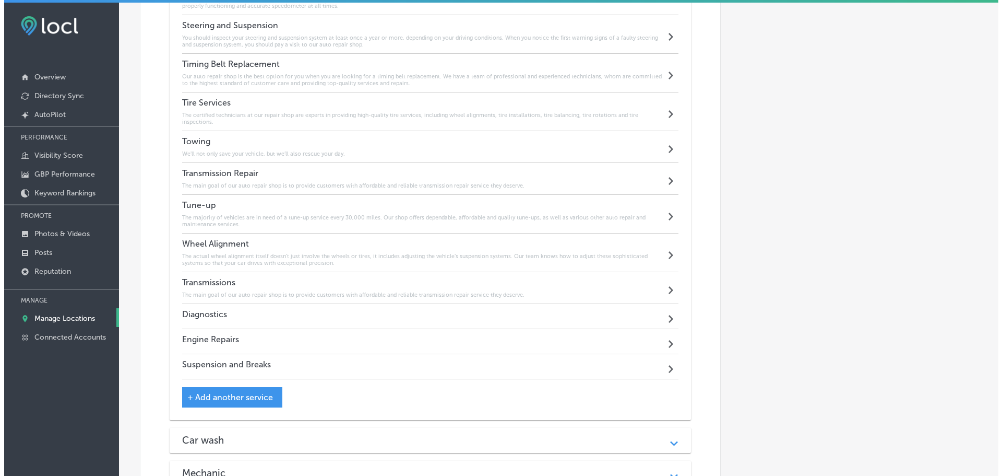
scroll to position [2105, 0]
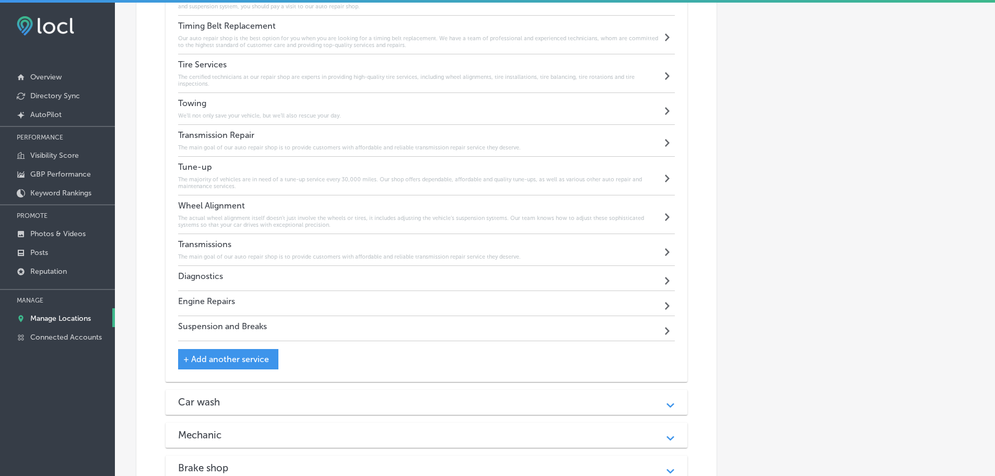
click at [375, 270] on div "Diagnostics Path Created with Sketch." at bounding box center [426, 278] width 497 height 25
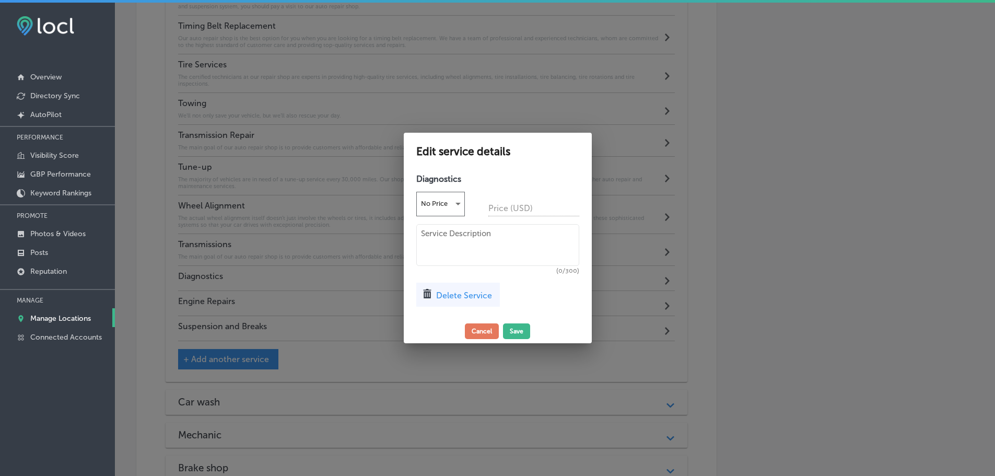
scroll to position [2101, 0]
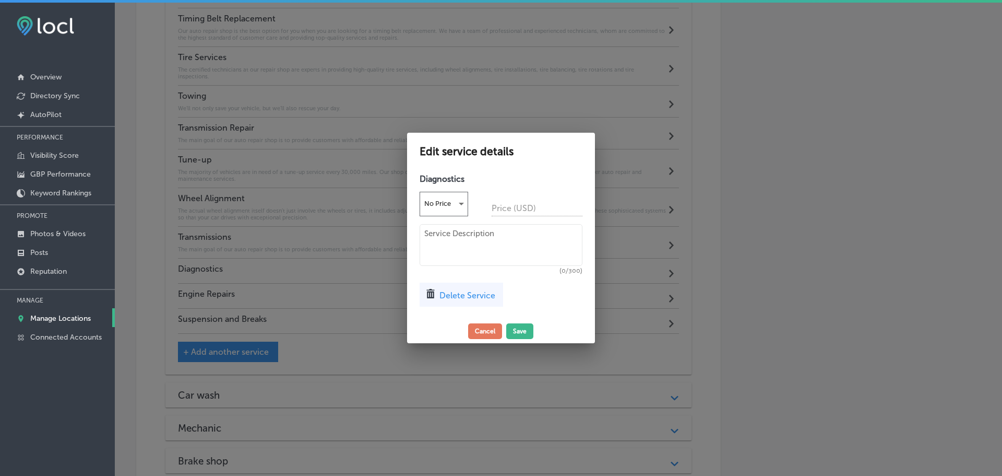
click at [449, 229] on textarea at bounding box center [501, 245] width 163 height 42
paste textarea "We use state-of-the-art scan tool equipment to perform engine diagnostics and r…"
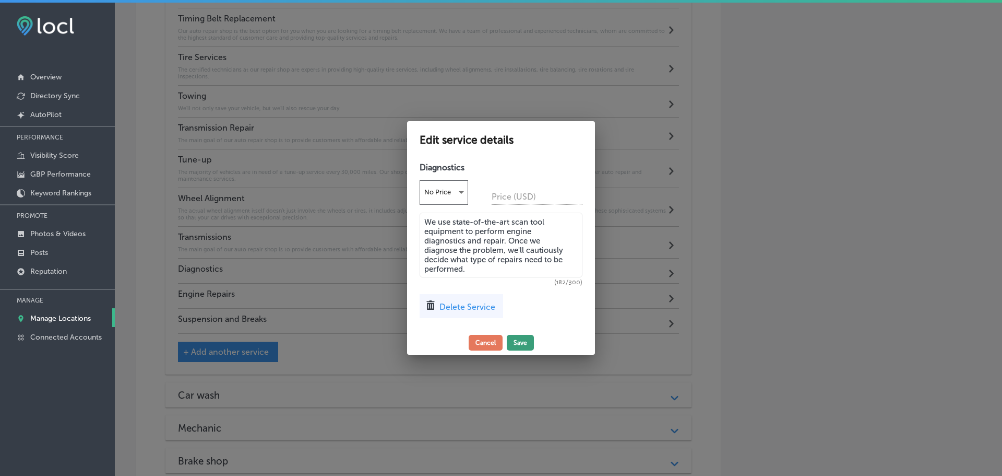
click at [515, 343] on button "Save" at bounding box center [520, 343] width 27 height 16
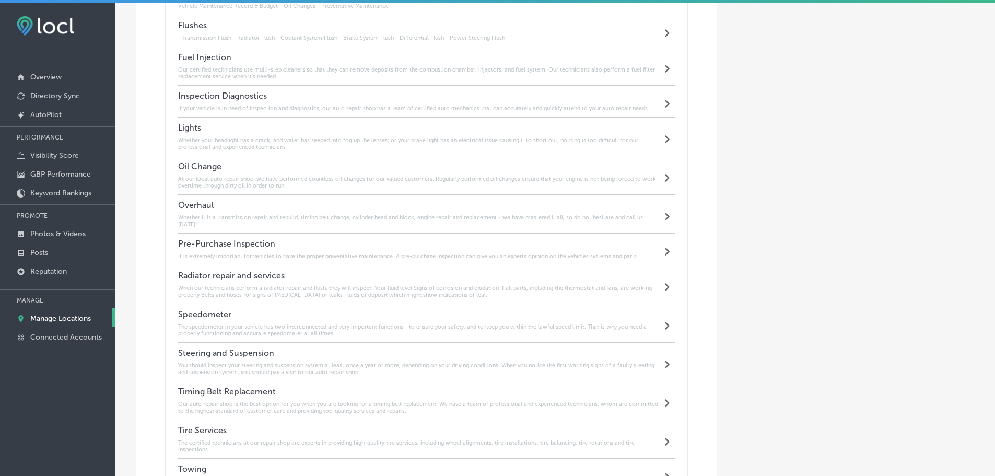
scroll to position [1635, 0]
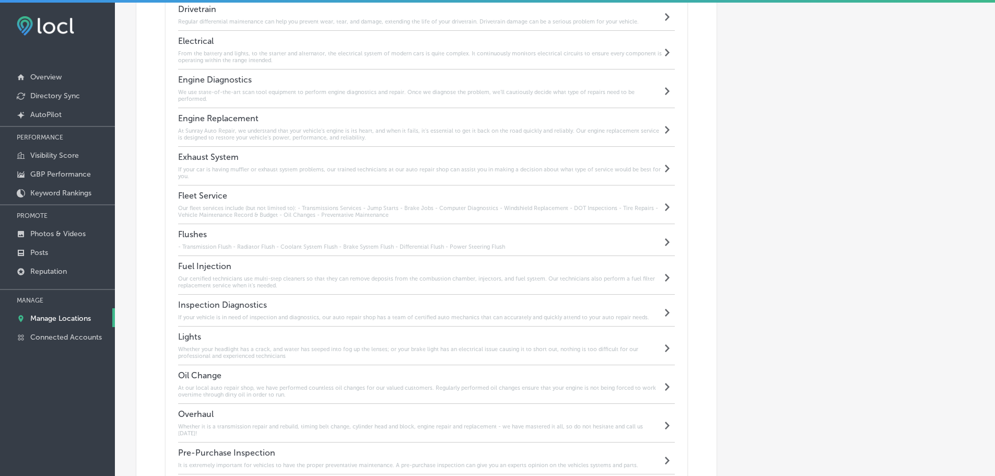
click at [325, 125] on div "Engine Replacement At Sunray Auto Repair, we understand that your vehicle's eng…" at bounding box center [420, 127] width 484 height 28
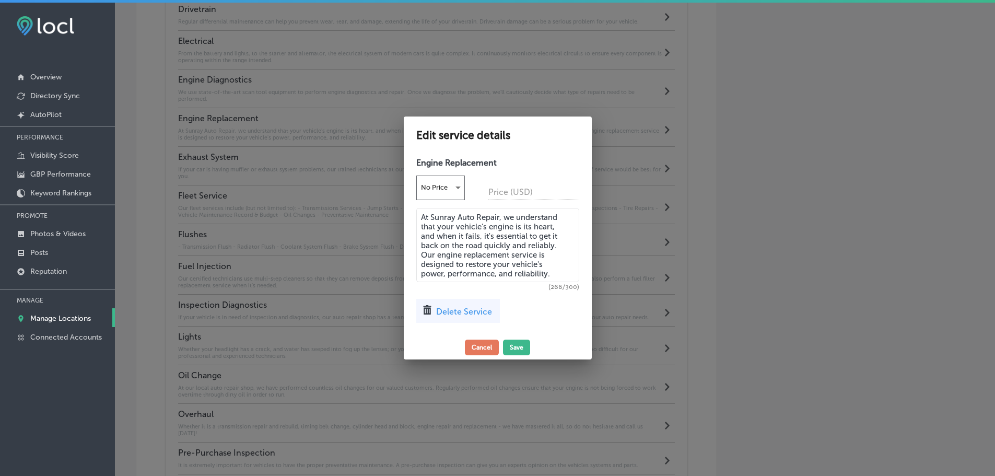
scroll to position [1533, 0]
drag, startPoint x: 551, startPoint y: 273, endPoint x: 415, endPoint y: 208, distance: 150.4
click at [415, 208] on div "Engine Replacement No Price Price (USD) At Sunray Auto Repair, we understand th…" at bounding box center [501, 243] width 188 height 183
click at [487, 350] on button "Cancel" at bounding box center [486, 347] width 34 height 16
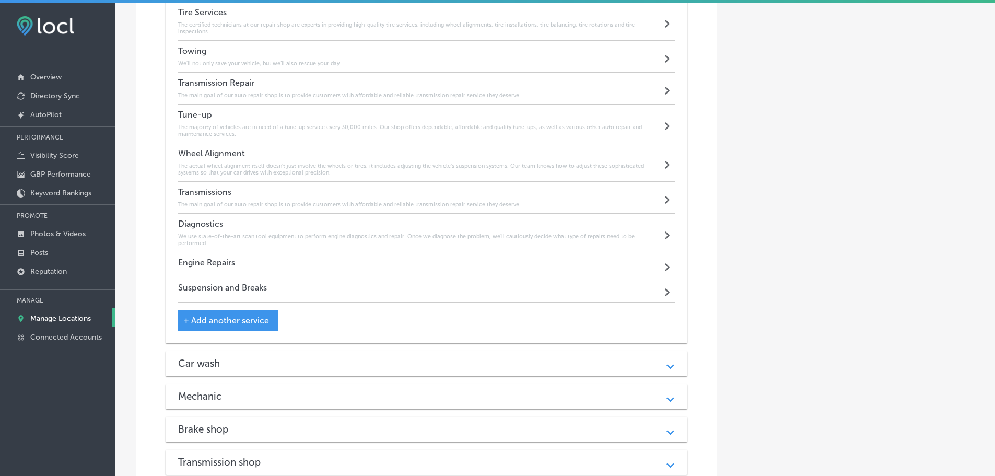
click at [342, 253] on div "Engine Repairs Path Created with Sketch." at bounding box center [426, 264] width 497 height 25
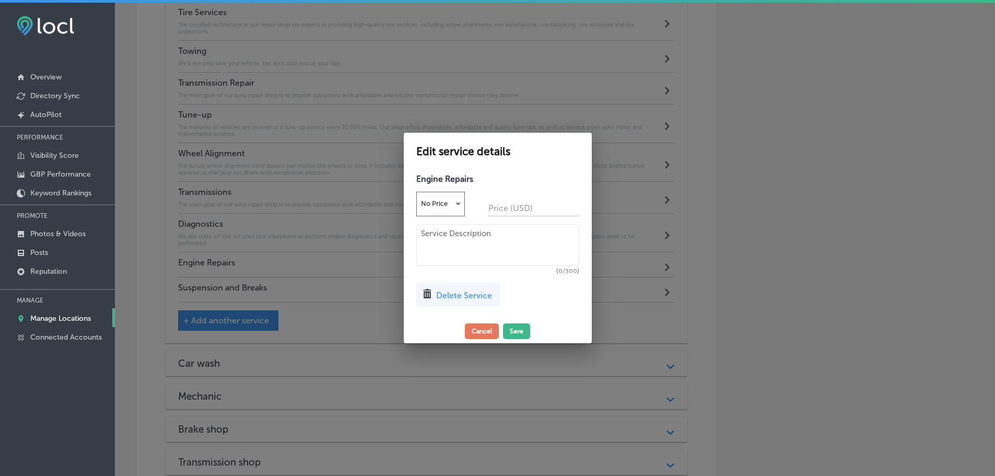
scroll to position [2153, 0]
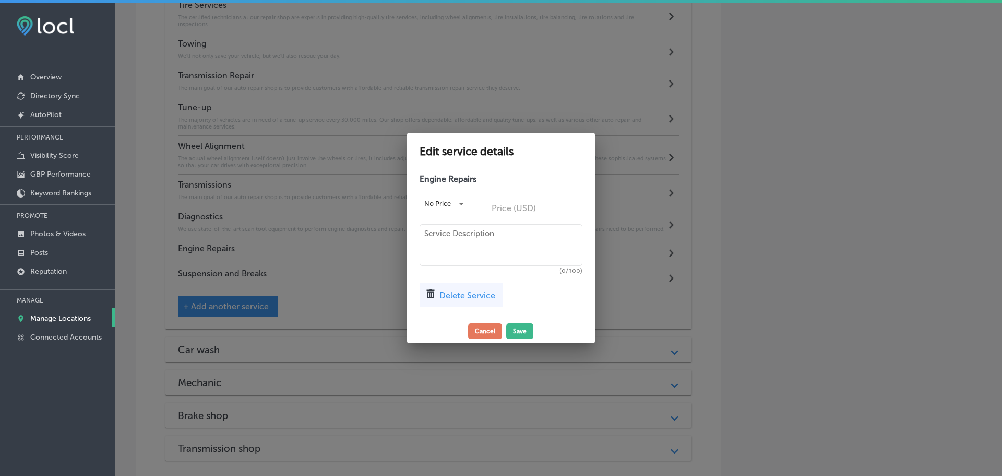
click at [445, 250] on textarea at bounding box center [501, 245] width 163 height 42
paste textarea "At Sunray Auto Repair, we understand that your vehicle's engine is its heart, a…"
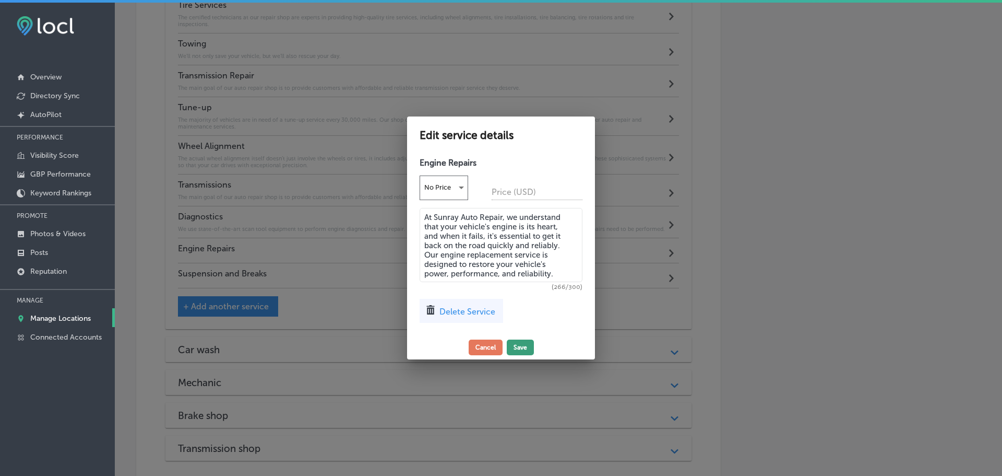
click at [523, 346] on button "Save" at bounding box center [520, 347] width 27 height 16
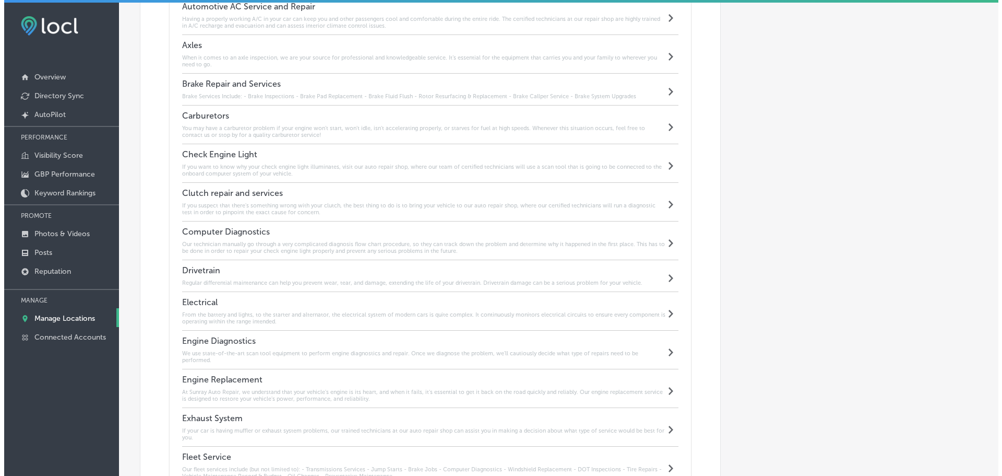
scroll to position [1217, 0]
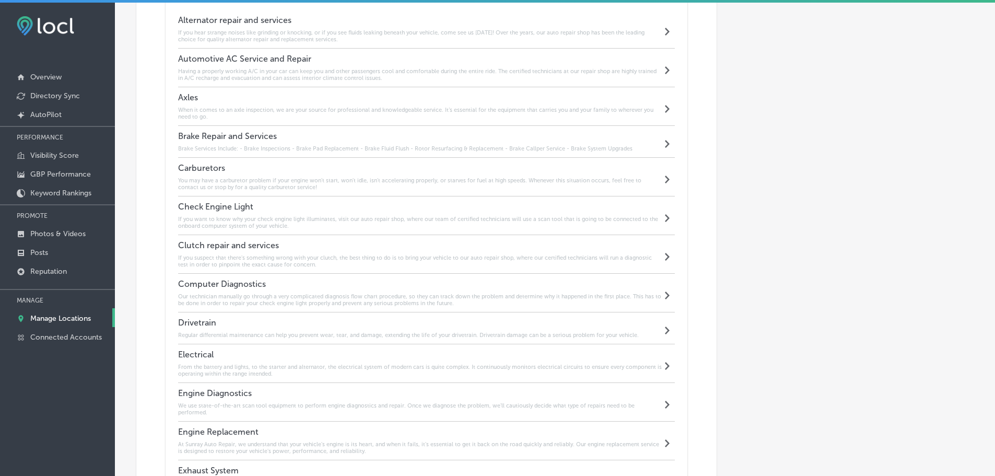
click at [329, 133] on h4 "Brake Repair and Services" at bounding box center [405, 136] width 454 height 10
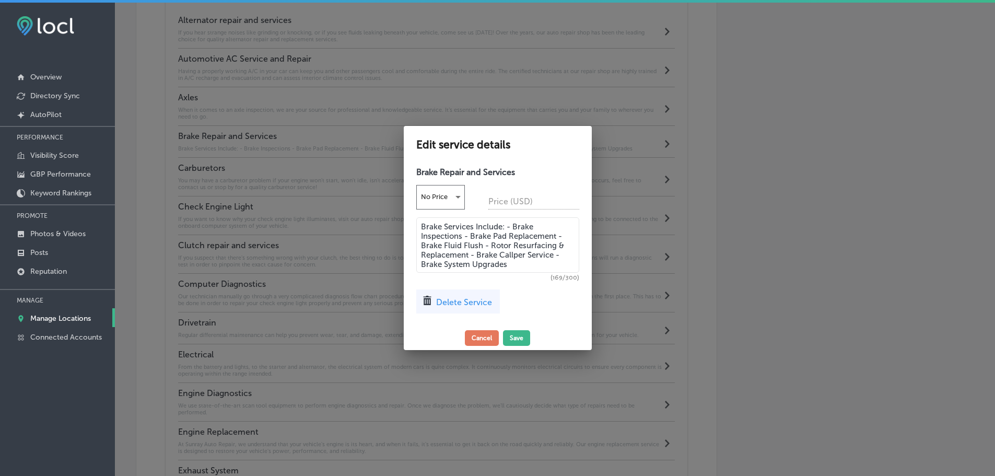
scroll to position [1220, 0]
drag, startPoint x: 523, startPoint y: 265, endPoint x: 422, endPoint y: 224, distance: 108.7
click at [422, 224] on textarea "Brake Services Include: - Brake Inspections - Brake Pad Replacement - Brake Flu…" at bounding box center [501, 244] width 163 height 55
click at [482, 339] on button "Cancel" at bounding box center [486, 338] width 34 height 16
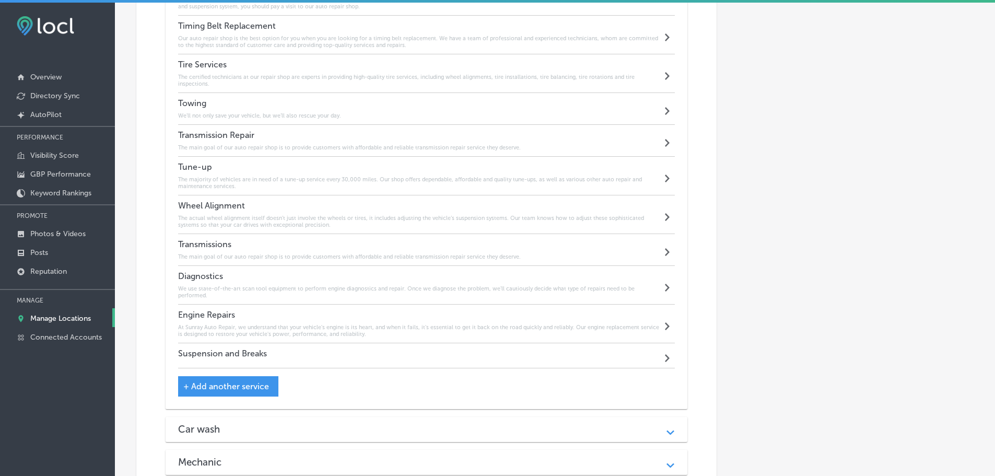
click at [375, 346] on div "Suspension and Breaks Path Created with Sketch." at bounding box center [426, 355] width 497 height 25
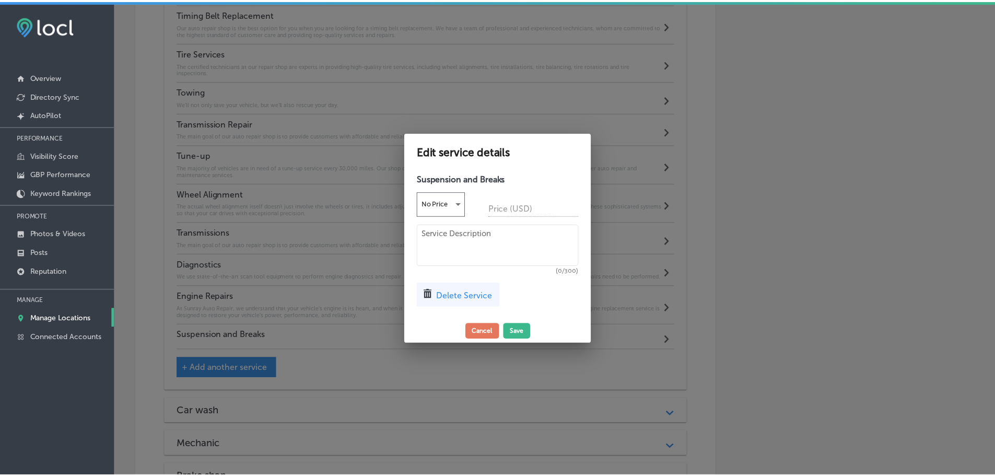
scroll to position [2101, 0]
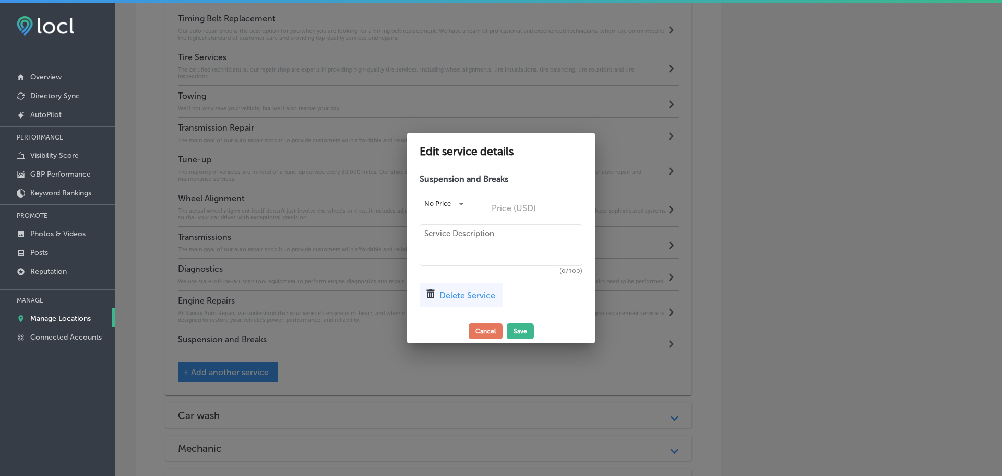
click at [461, 241] on textarea at bounding box center [501, 245] width 163 height 42
paste textarea "Brake Services Include: - Brake Inspections - Brake Pad Replacement - Brake Flu…"
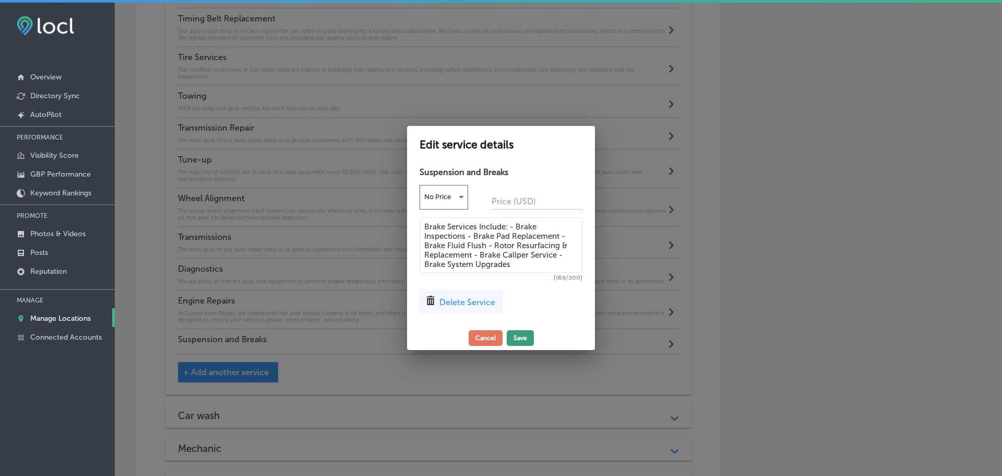
click at [521, 337] on button "Save" at bounding box center [520, 338] width 27 height 16
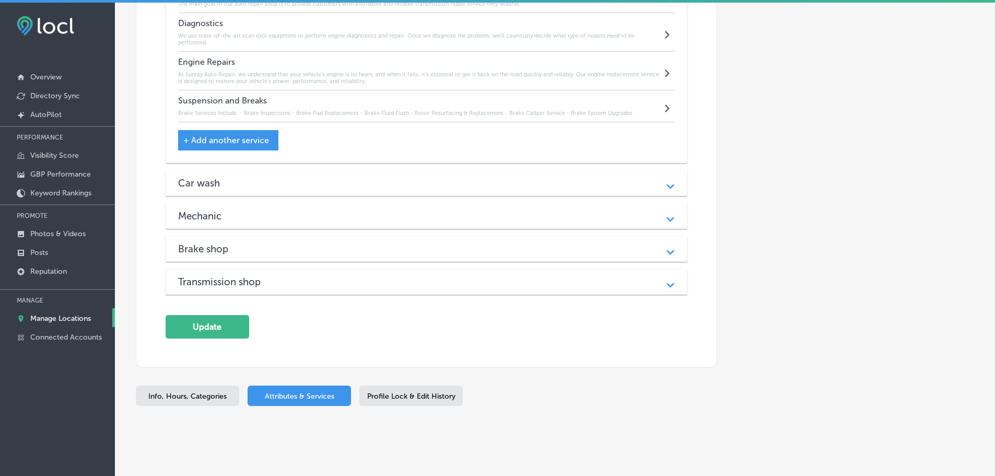
scroll to position [2360, 0]
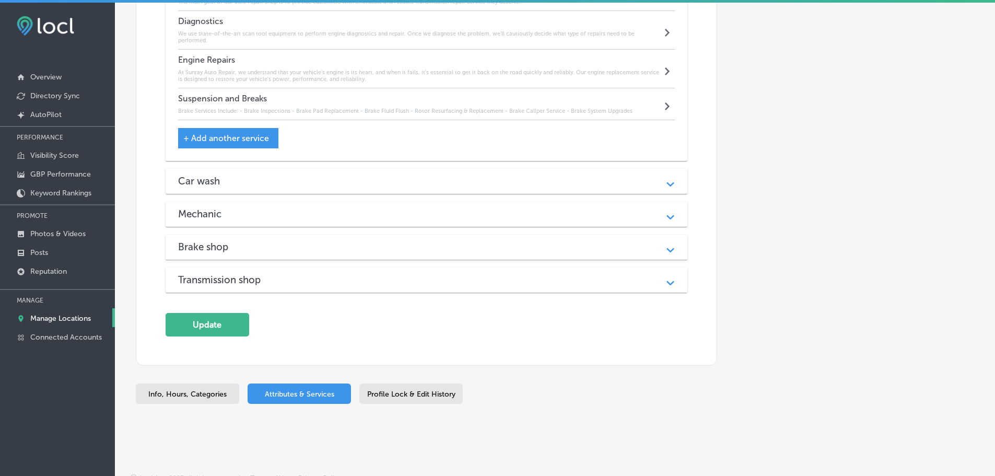
click at [342, 175] on div "Car wash" at bounding box center [426, 181] width 497 height 12
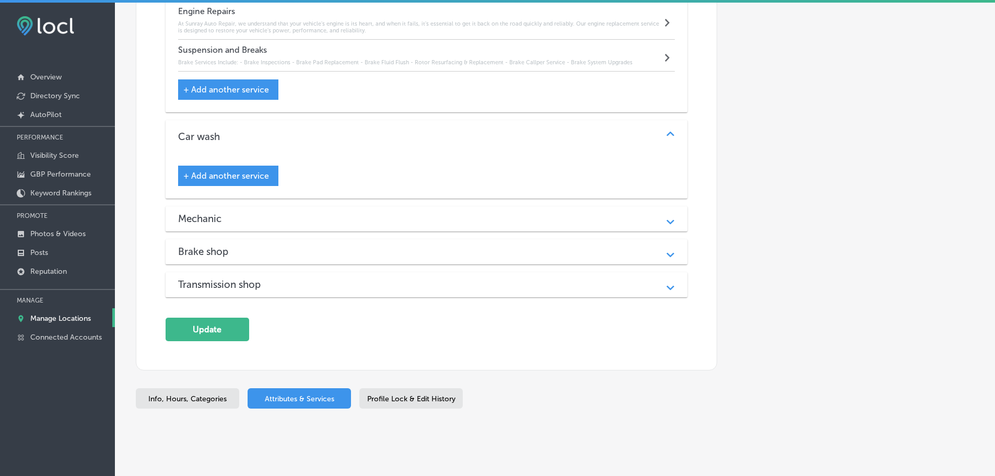
scroll to position [2412, 0]
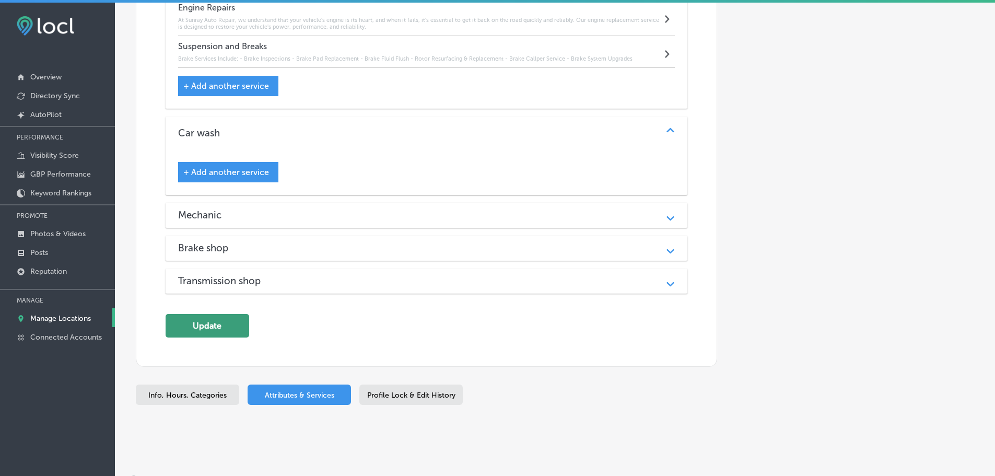
click at [185, 317] on button "Update" at bounding box center [207, 325] width 84 height 23
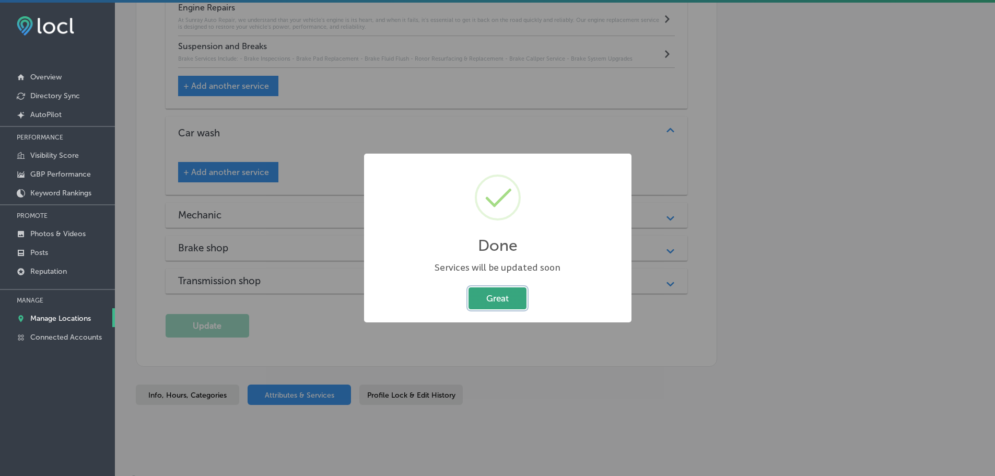
click at [504, 292] on button "Great" at bounding box center [497, 297] width 58 height 21
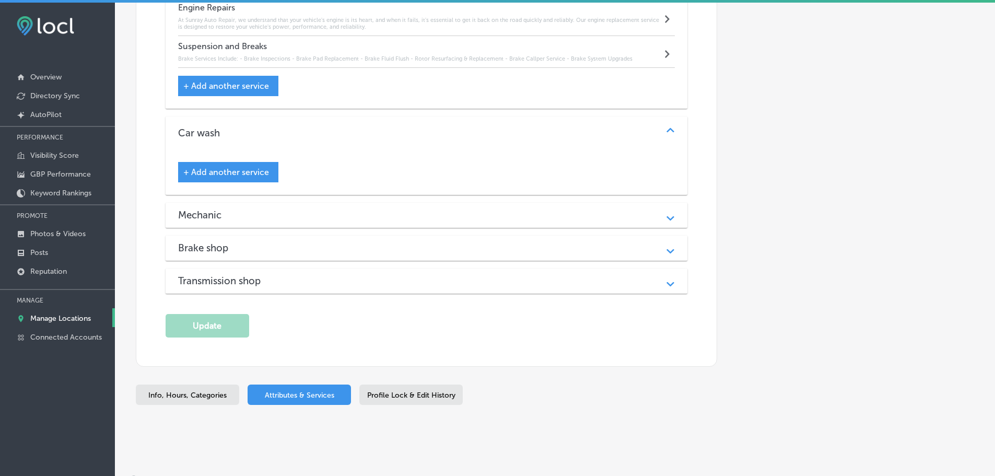
click at [206, 391] on span "Info, Hours, Categories" at bounding box center [187, 395] width 78 height 9
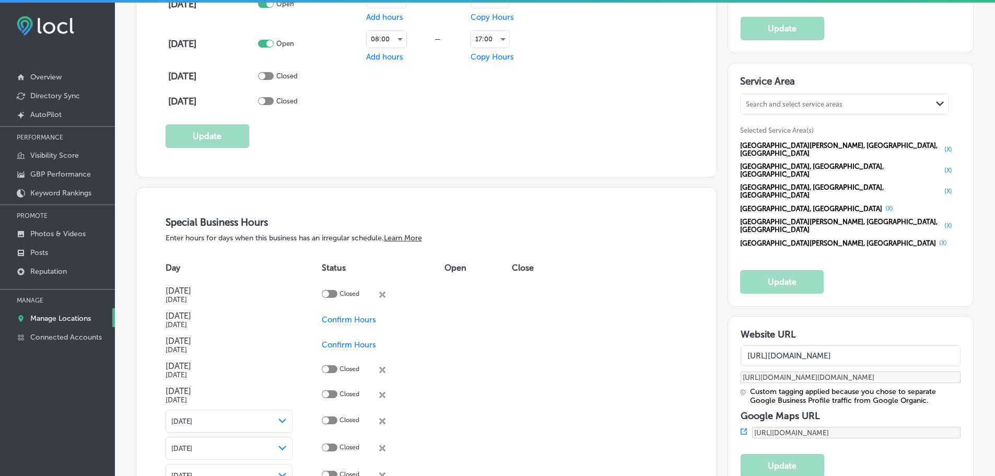
scroll to position [440, 0]
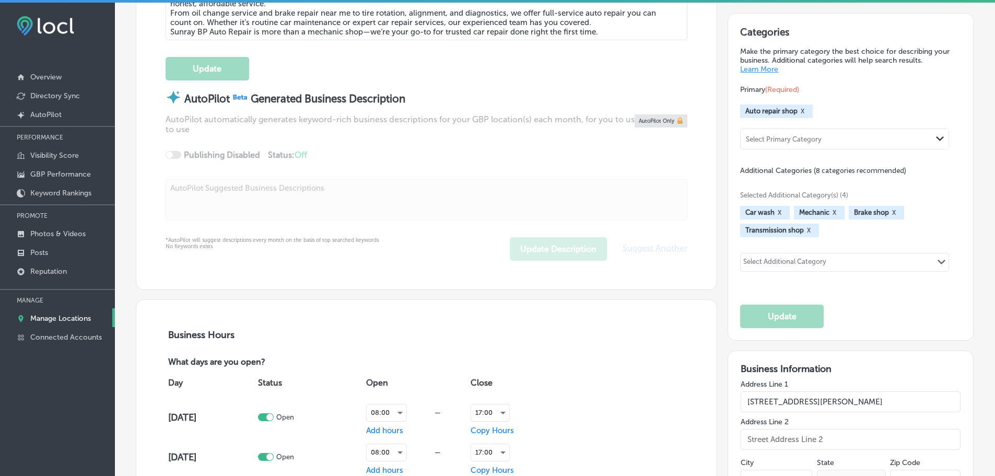
click at [888, 260] on div "Select Additional Category Path Created with Sketch." at bounding box center [844, 262] width 208 height 18
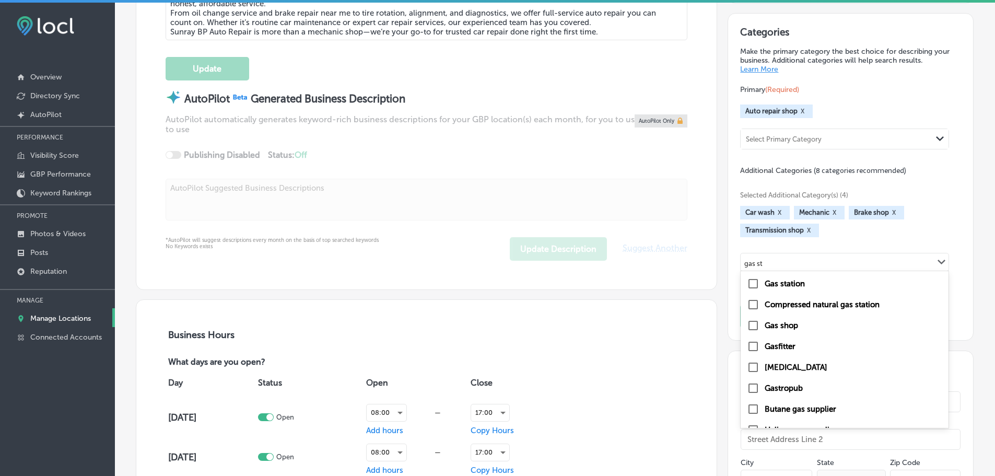
click at [853, 280] on div "Gas station" at bounding box center [844, 283] width 195 height 13
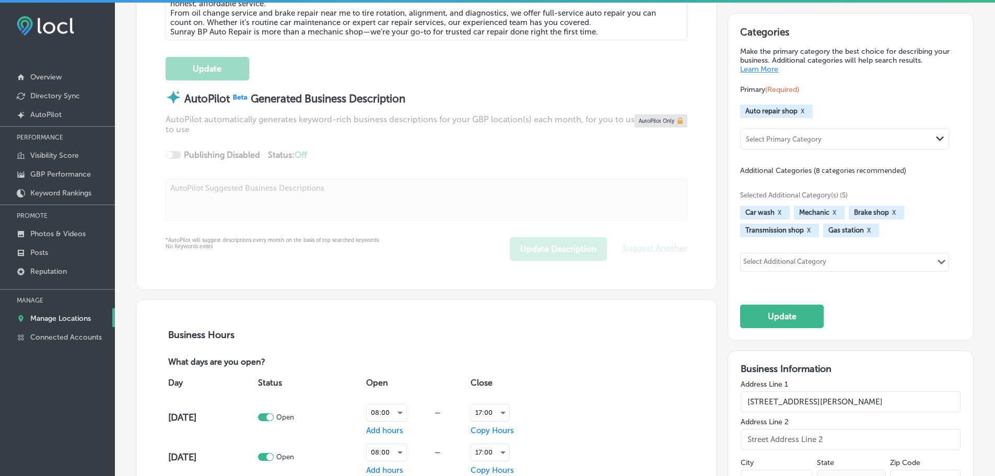
click at [803, 230] on button "X" at bounding box center [808, 230] width 10 height 8
click at [785, 315] on button "Update" at bounding box center [782, 315] width 84 height 23
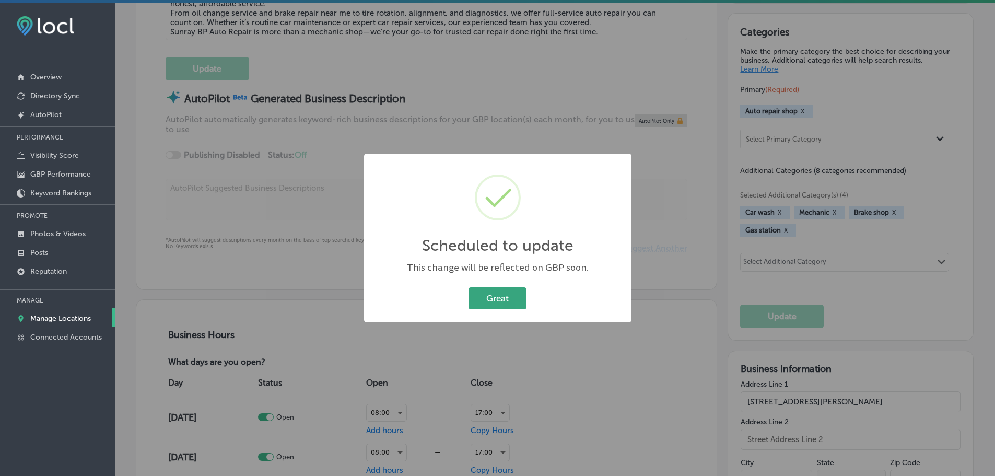
click at [512, 299] on button "Great" at bounding box center [497, 297] width 58 height 21
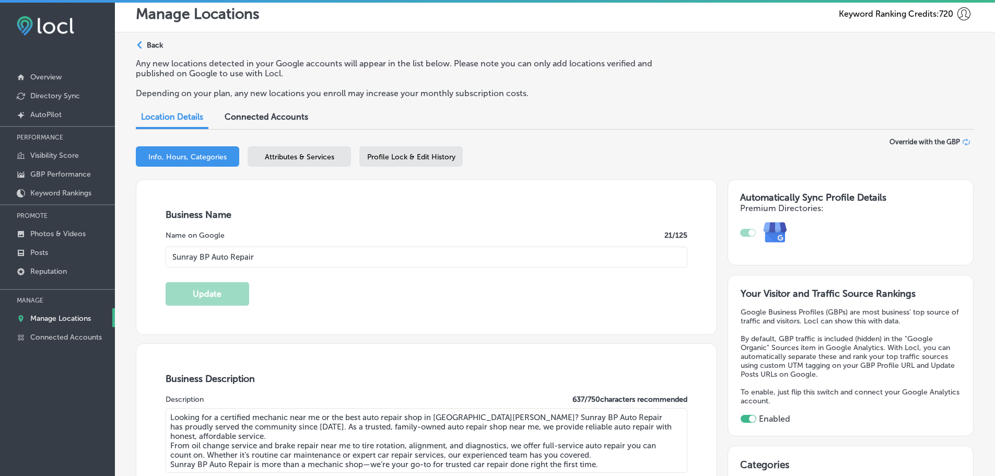
scroll to position [0, 0]
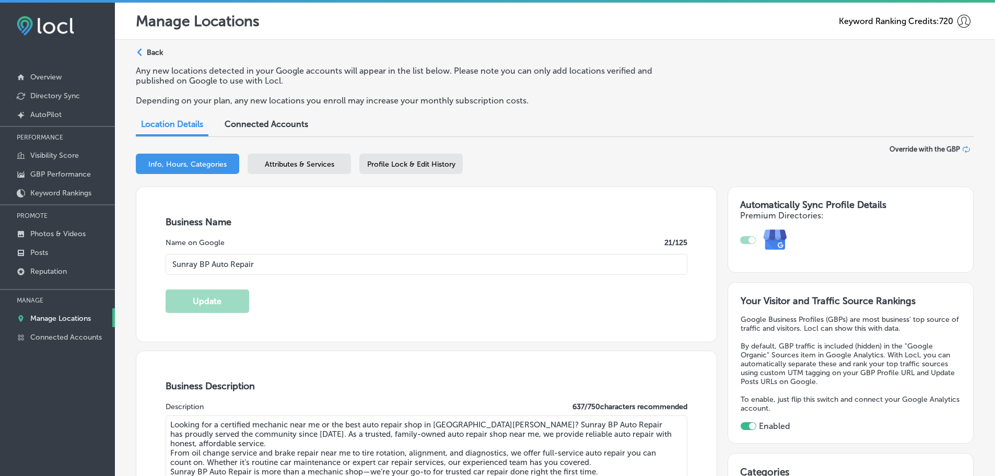
click at [323, 170] on div "Attributes & Services" at bounding box center [298, 163] width 103 height 20
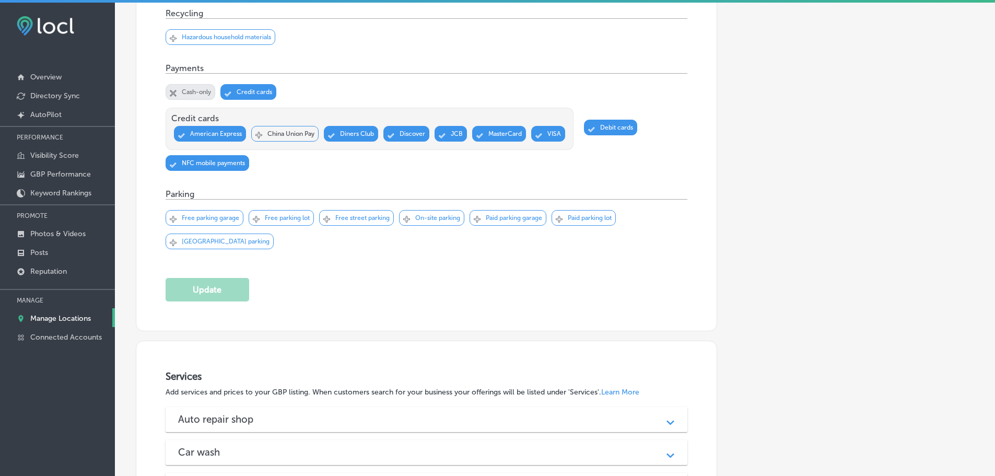
scroll to position [1061, 0]
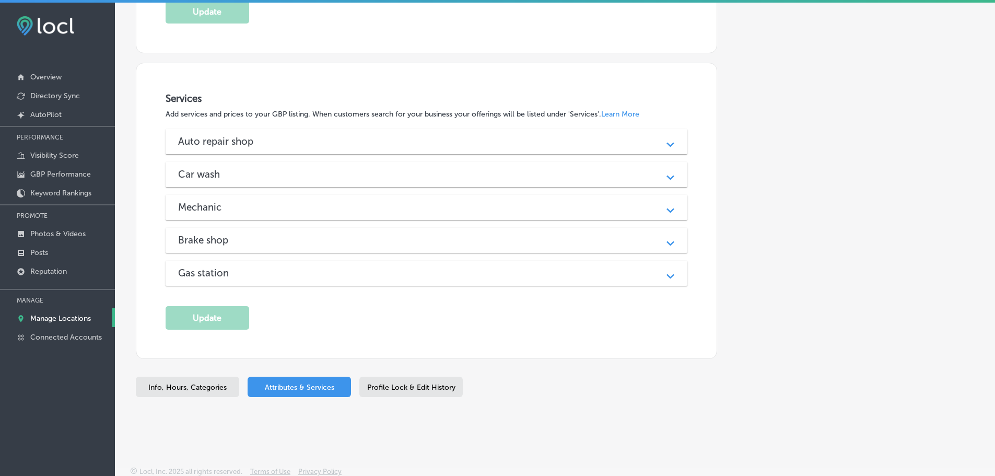
click at [408, 172] on div "Car wash" at bounding box center [426, 174] width 497 height 12
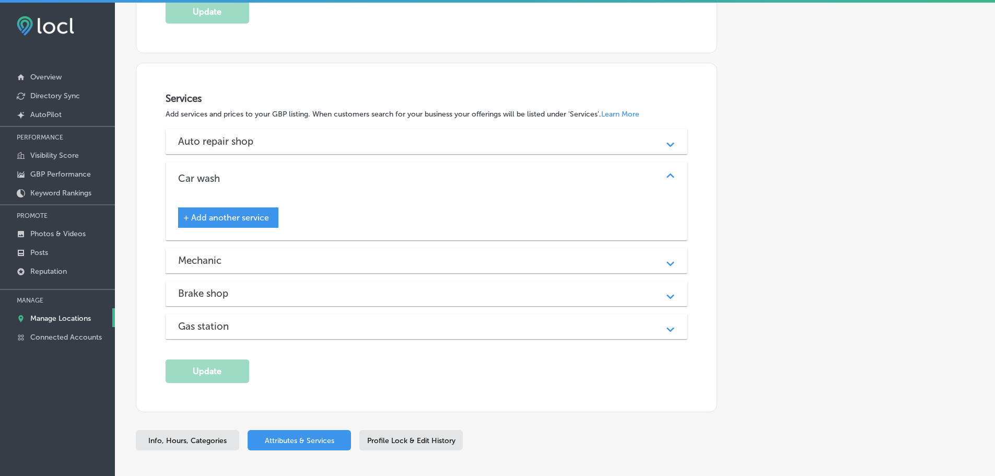
click at [450, 258] on div "Mechanic" at bounding box center [426, 260] width 497 height 12
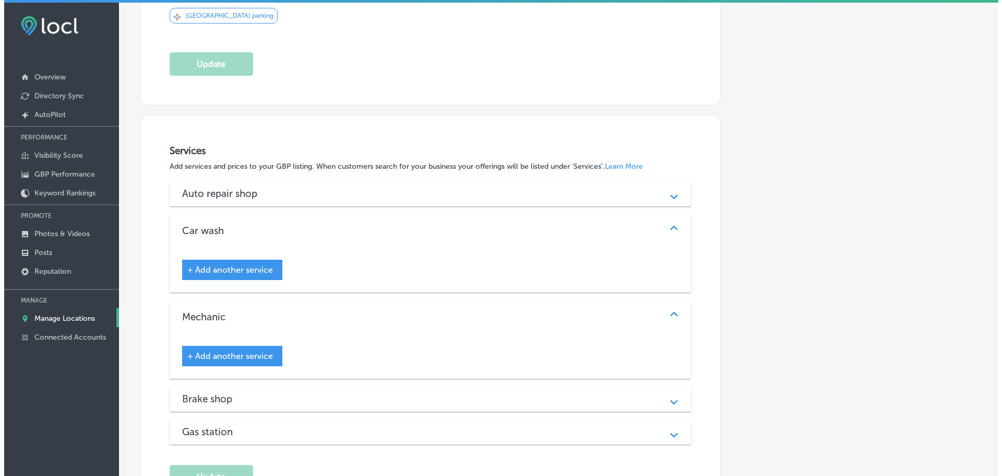
scroll to position [1165, 0]
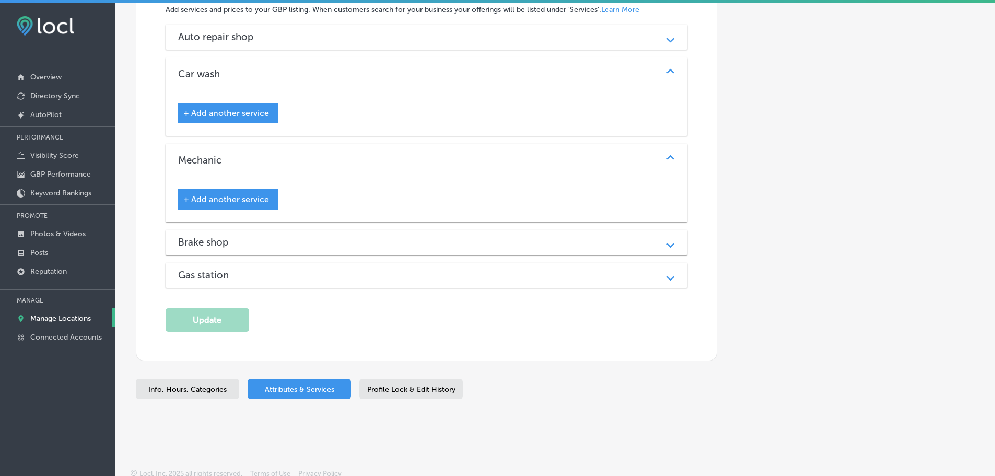
click at [242, 194] on span "+ Add another service" at bounding box center [226, 199] width 86 height 10
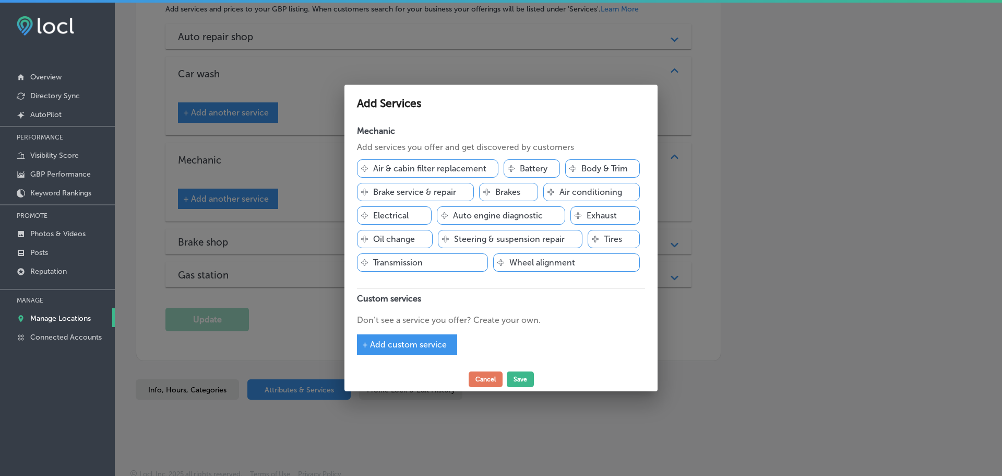
click at [433, 342] on span "+ Add custom service" at bounding box center [404, 344] width 85 height 10
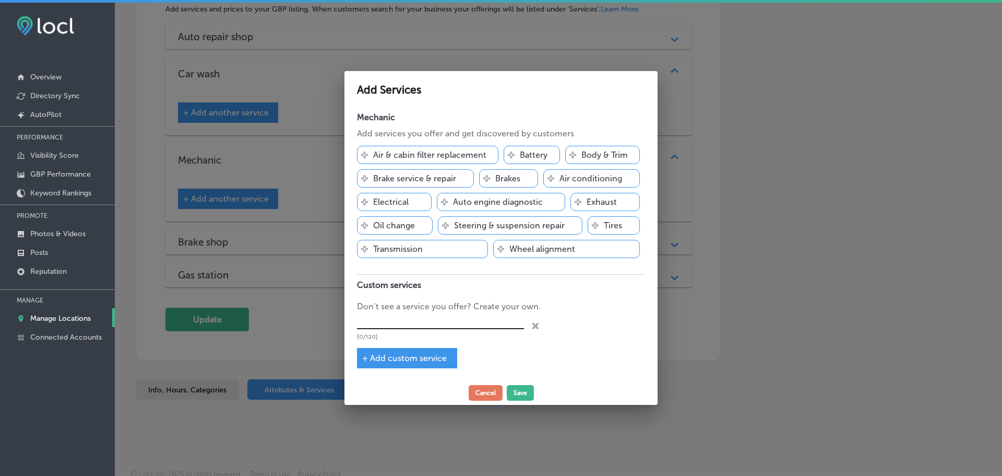
click at [434, 323] on input "text" at bounding box center [440, 321] width 167 height 16
click at [518, 396] on button "Save" at bounding box center [520, 393] width 27 height 16
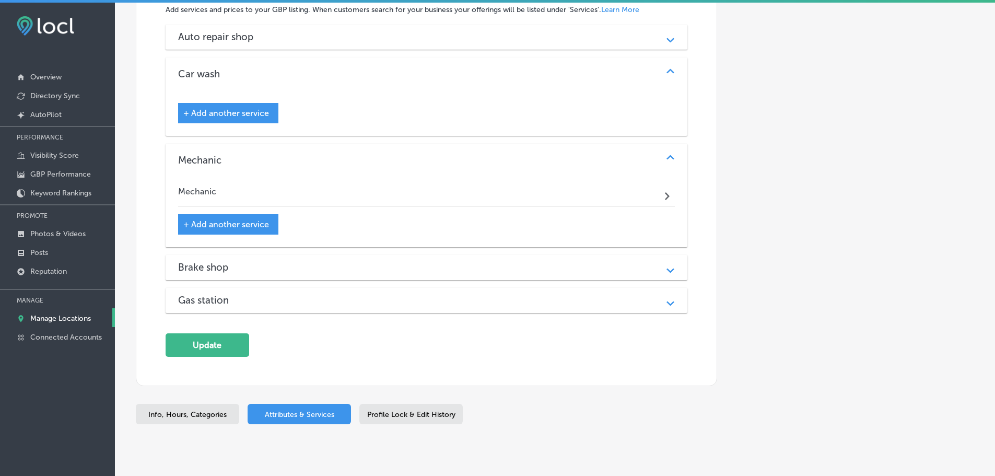
click at [354, 190] on div "Mechanic Path Created with Sketch." at bounding box center [426, 193] width 497 height 25
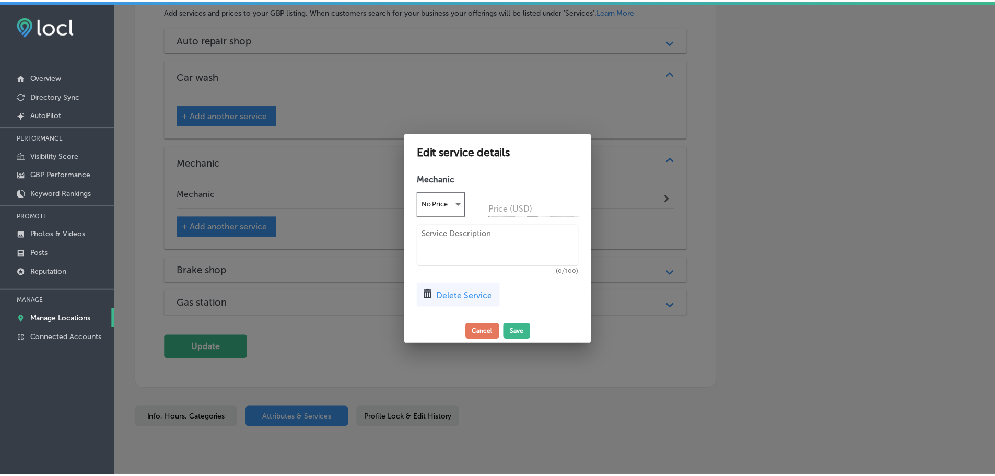
scroll to position [1168, 0]
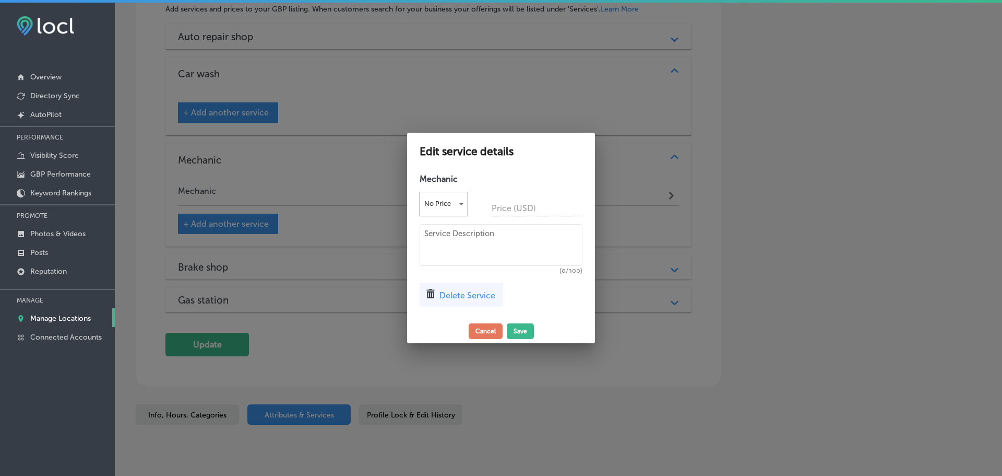
click at [488, 244] on textarea at bounding box center [501, 245] width 163 height 42
paste textarea "We are a full service shop and can handle both your basic requirements and your…"
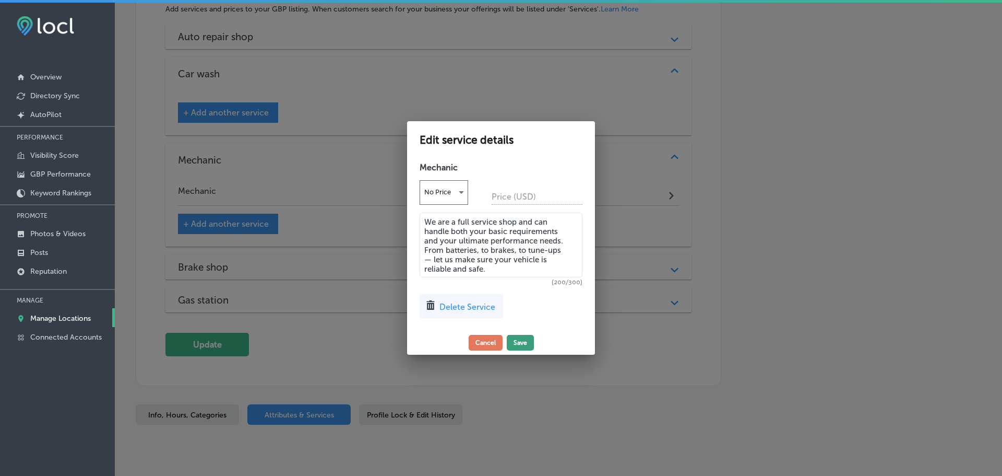
click at [519, 347] on button "Save" at bounding box center [520, 343] width 27 height 16
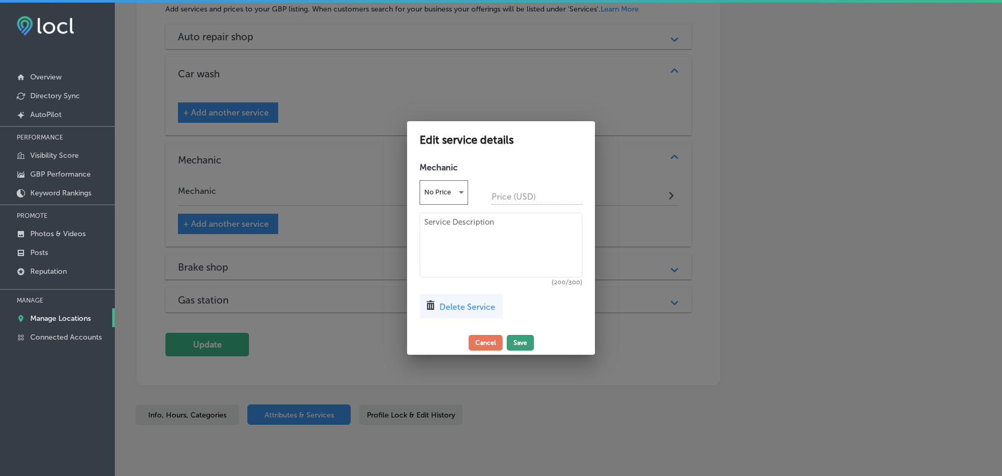
scroll to position [1165, 0]
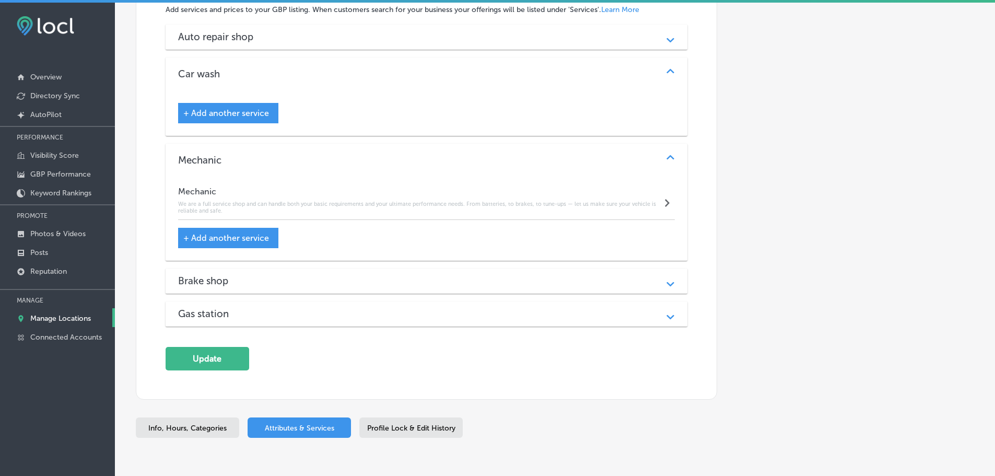
click at [258, 283] on div "Brake shop" at bounding box center [426, 281] width 497 height 12
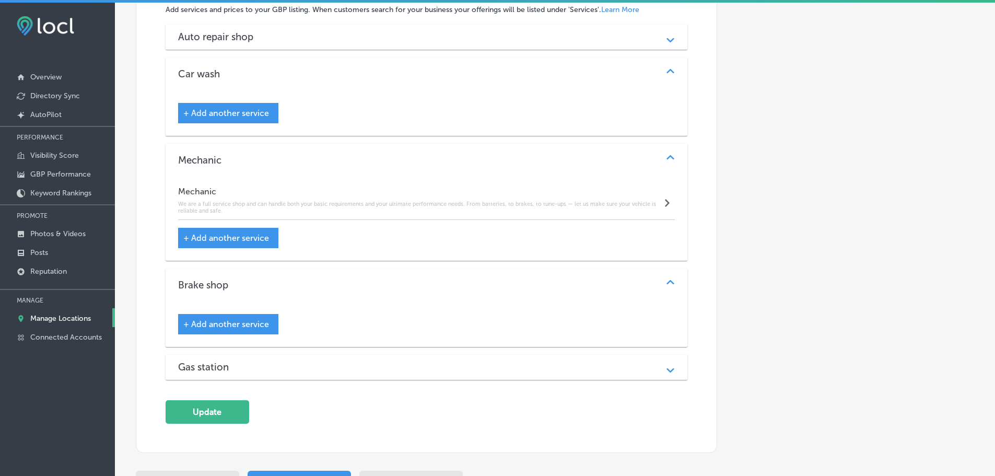
click at [256, 323] on span "+ Add another service" at bounding box center [226, 324] width 86 height 10
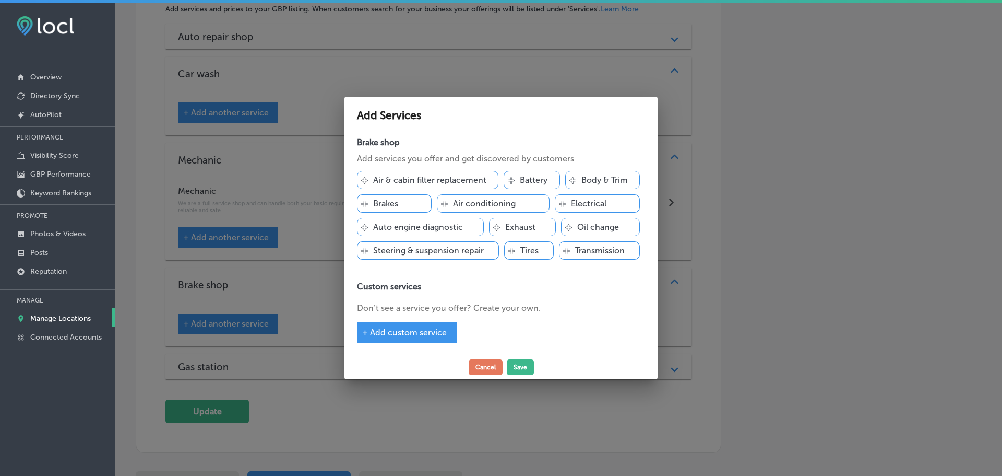
click at [413, 336] on span "+ Add custom service" at bounding box center [404, 332] width 85 height 10
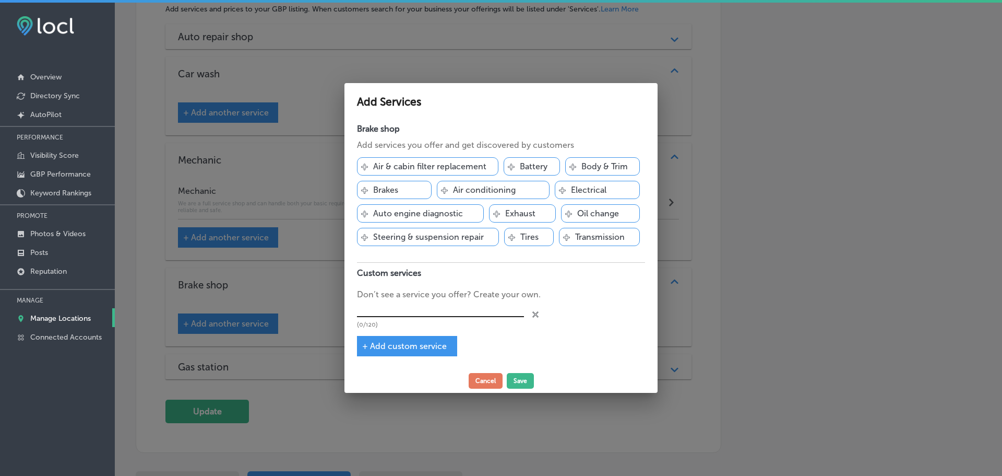
click at [424, 314] on input "text" at bounding box center [440, 309] width 167 height 16
click at [425, 348] on span "+ Add custom service" at bounding box center [404, 346] width 85 height 10
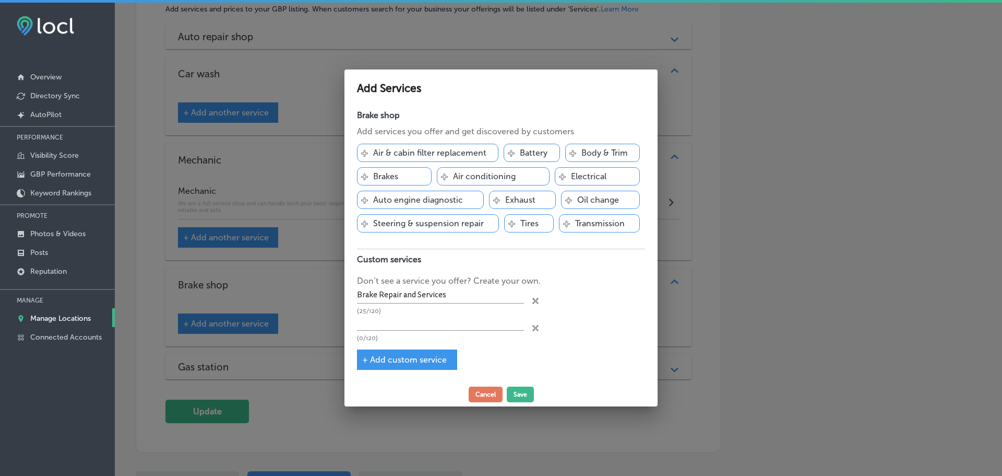
click at [536, 326] on icon "close Created with Sketch." at bounding box center [536, 328] width 6 height 6
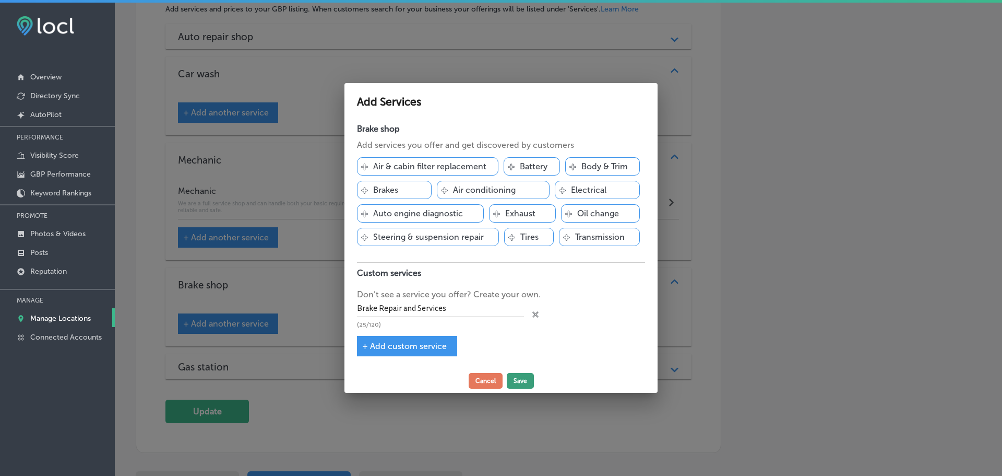
click at [515, 382] on button "Save" at bounding box center [520, 381] width 27 height 16
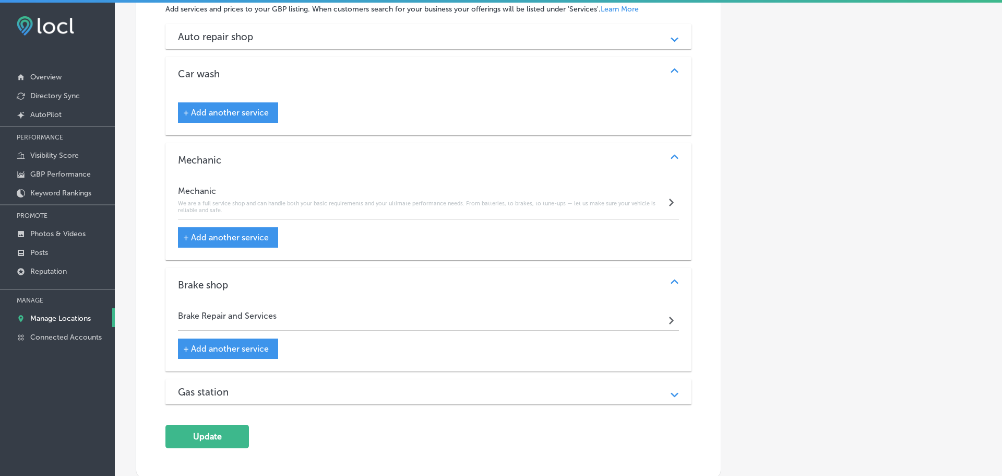
scroll to position [1165, 0]
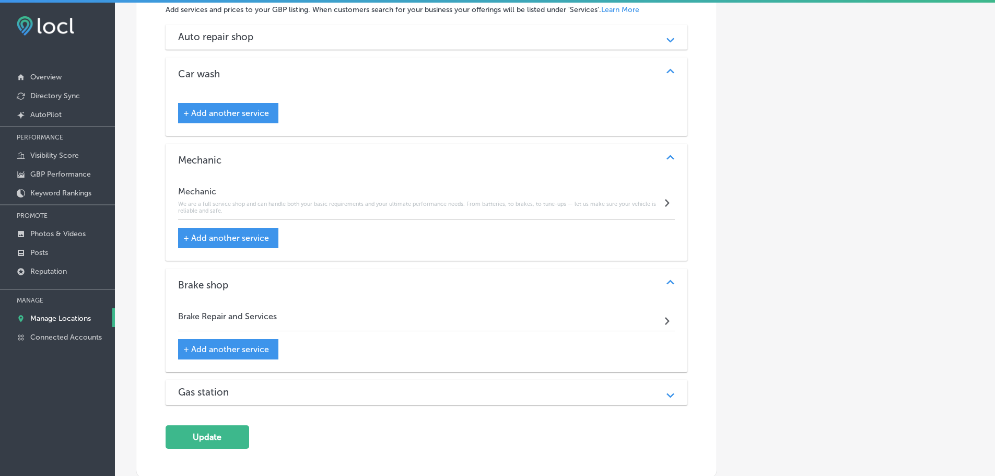
click at [492, 314] on div "Brake Repair and Services Path Created with Sketch." at bounding box center [426, 318] width 497 height 25
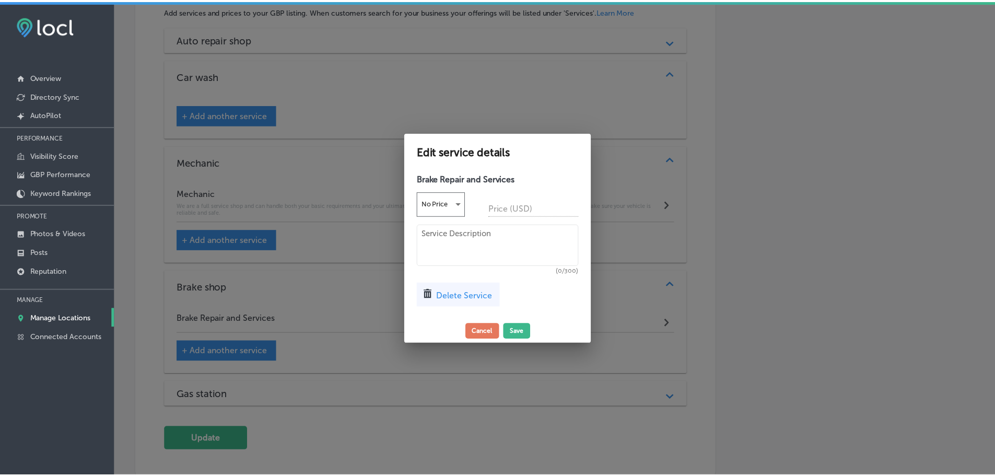
scroll to position [1168, 0]
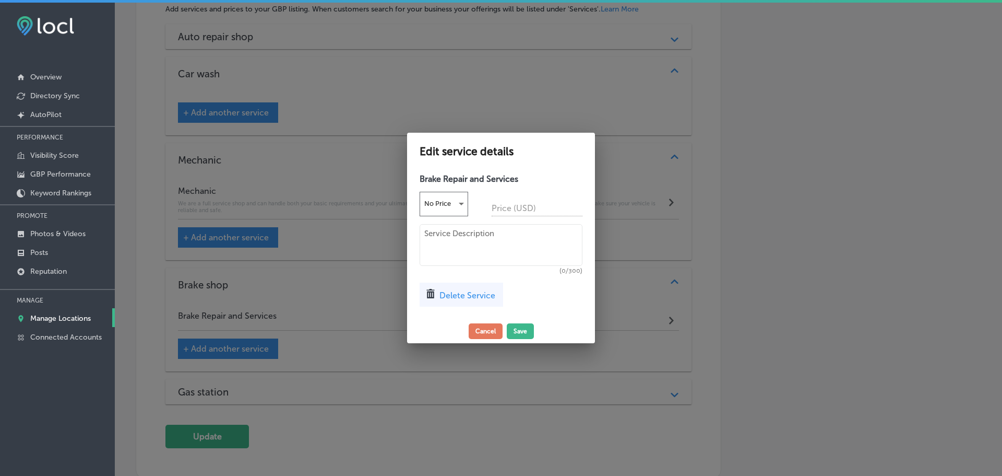
click at [462, 230] on textarea at bounding box center [501, 245] width 163 height 42
paste textarea "With our team of certified technicians and state-of-the-art equipment, you can …"
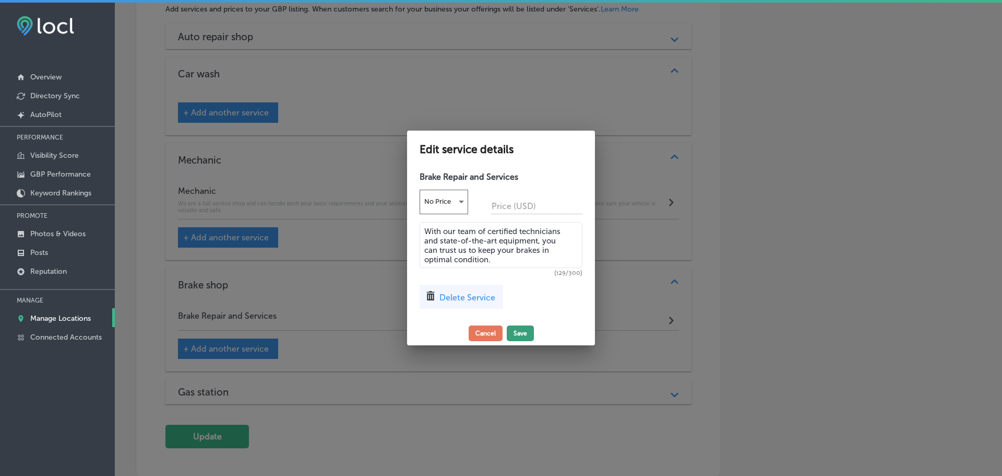
click at [520, 336] on button "Save" at bounding box center [520, 333] width 27 height 16
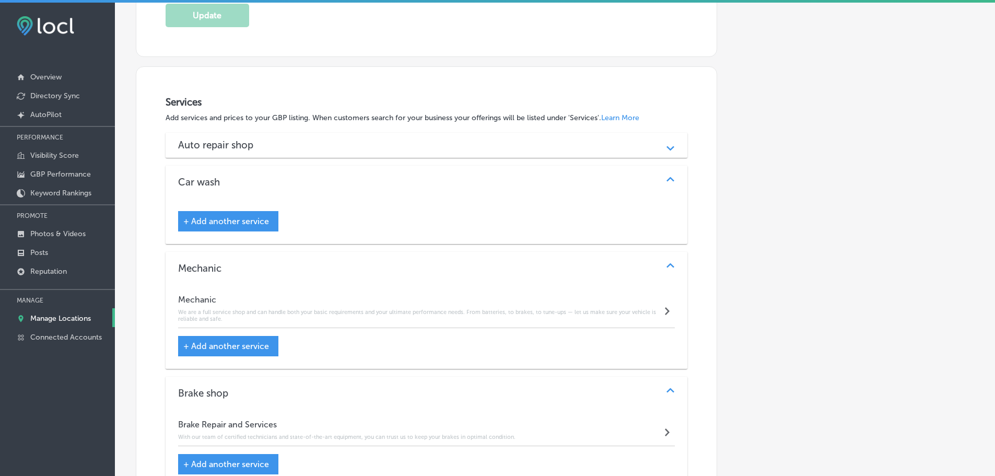
scroll to position [1061, 0]
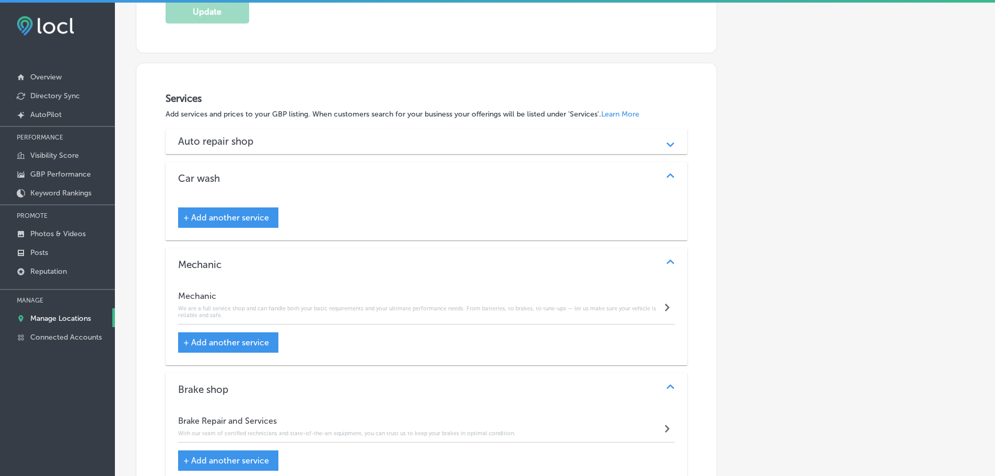
click at [541, 139] on div "Auto repair shop" at bounding box center [426, 141] width 497 height 12
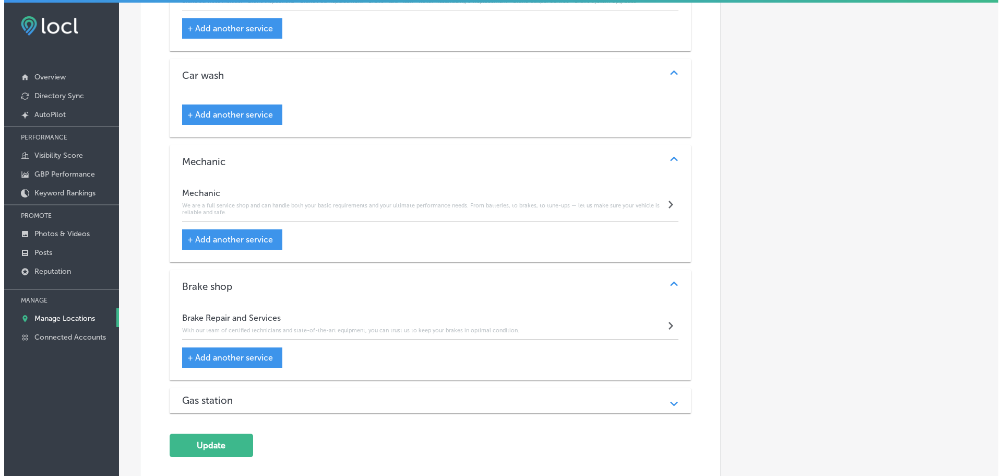
scroll to position [2470, 0]
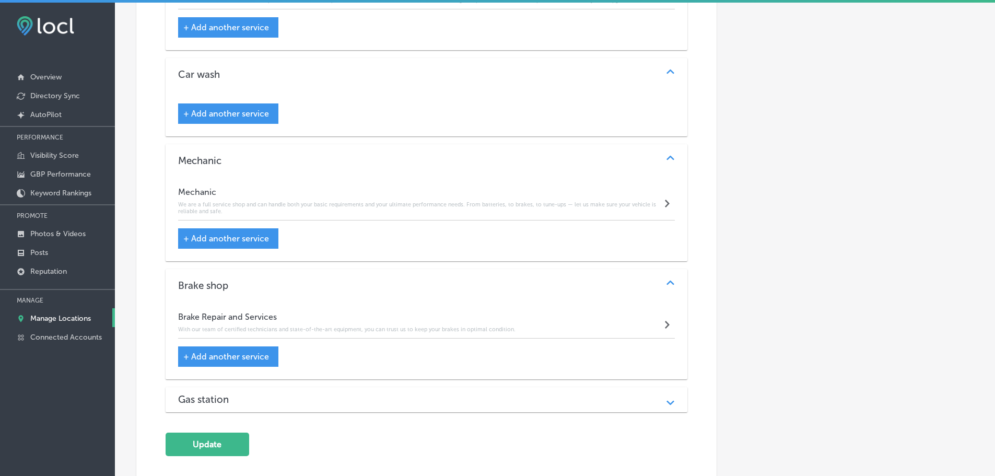
click at [219, 234] on span "+ Add another service" at bounding box center [226, 238] width 86 height 10
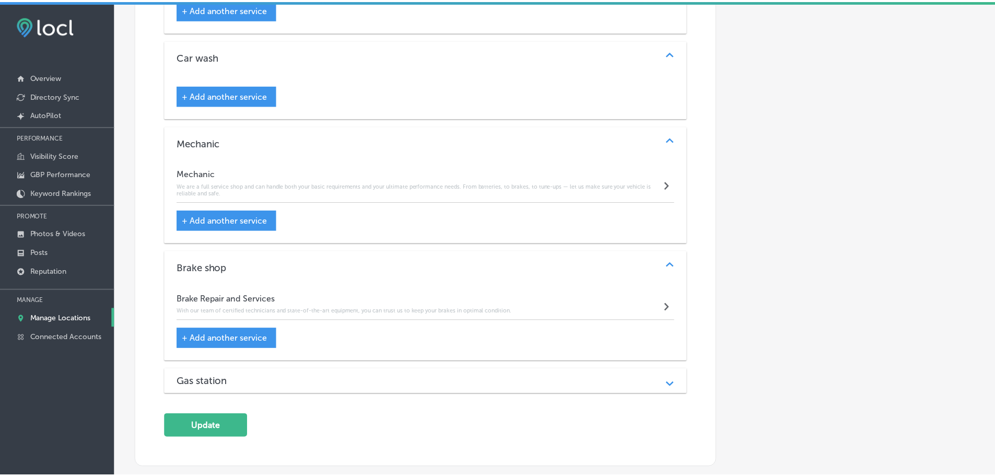
scroll to position [2453, 0]
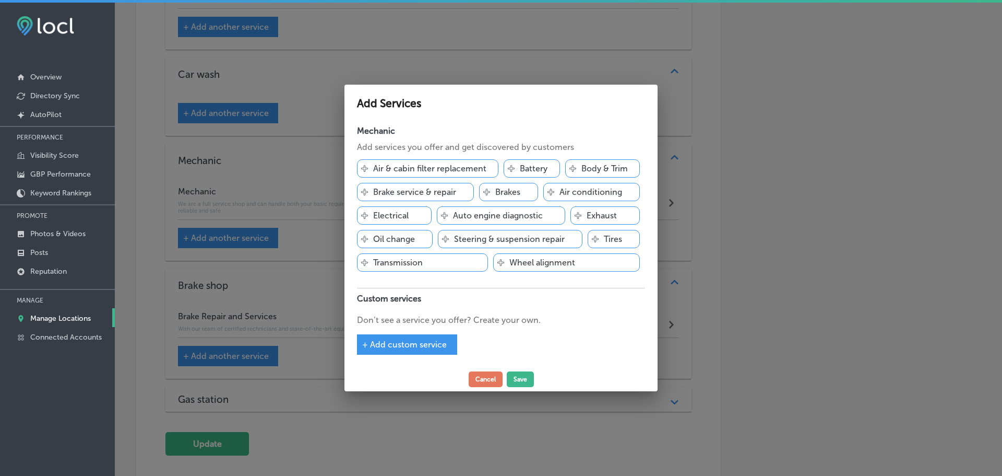
click at [407, 350] on div "+ Add custom service" at bounding box center [407, 344] width 100 height 20
click at [482, 380] on button "Cancel" at bounding box center [486, 379] width 34 height 16
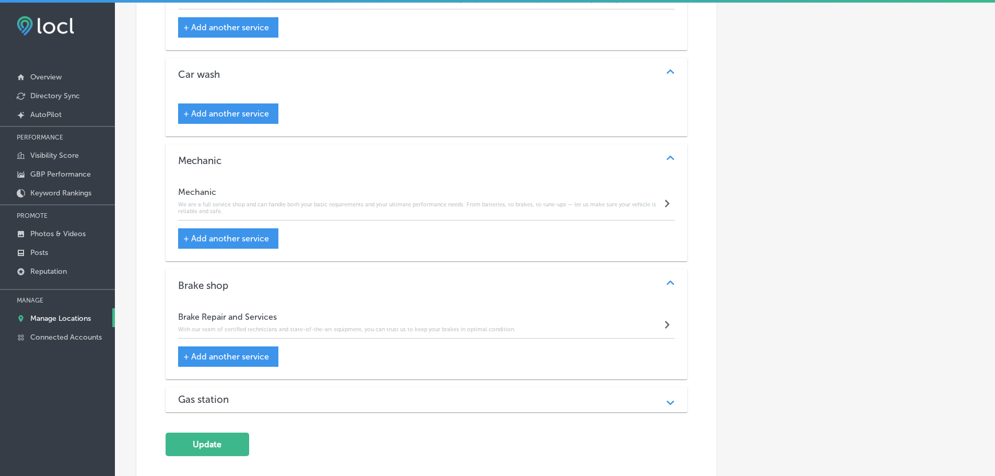
click at [571, 201] on h6 "We are a full service shop and can handle both your basic requirements and your…" at bounding box center [420, 208] width 484 height 14
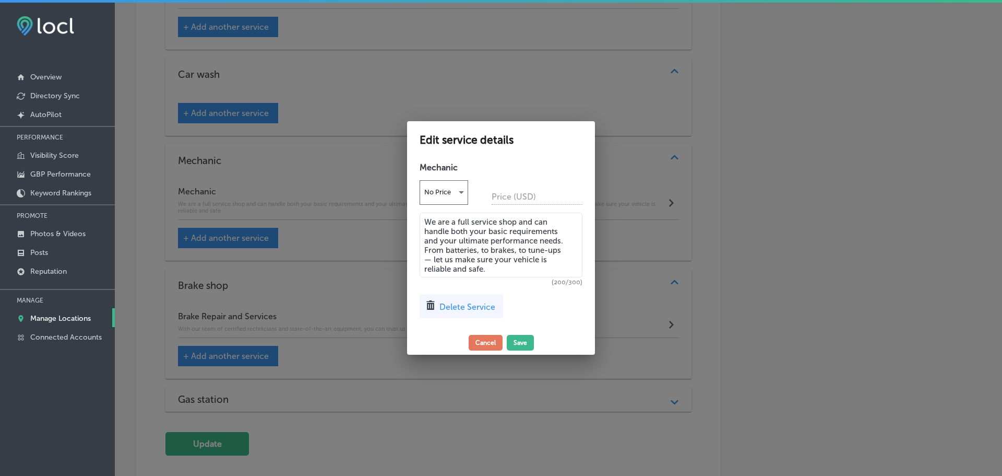
click at [463, 310] on span "Delete Service" at bounding box center [468, 307] width 56 height 10
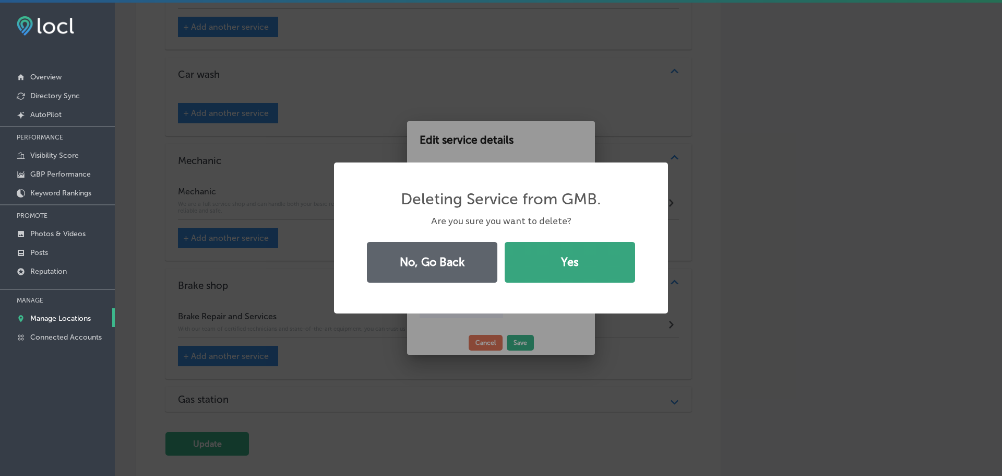
click at [601, 262] on button "Yes" at bounding box center [570, 262] width 131 height 41
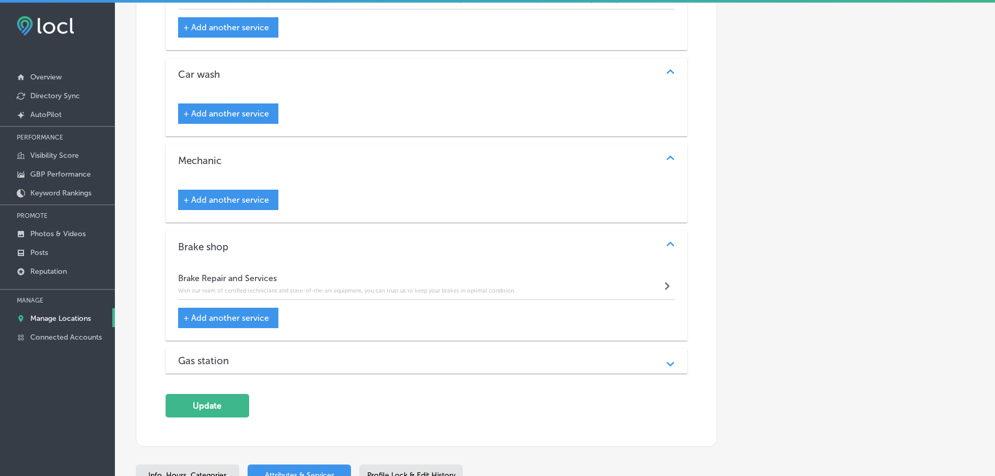
click at [233, 195] on span "+ Add another service" at bounding box center [226, 200] width 86 height 10
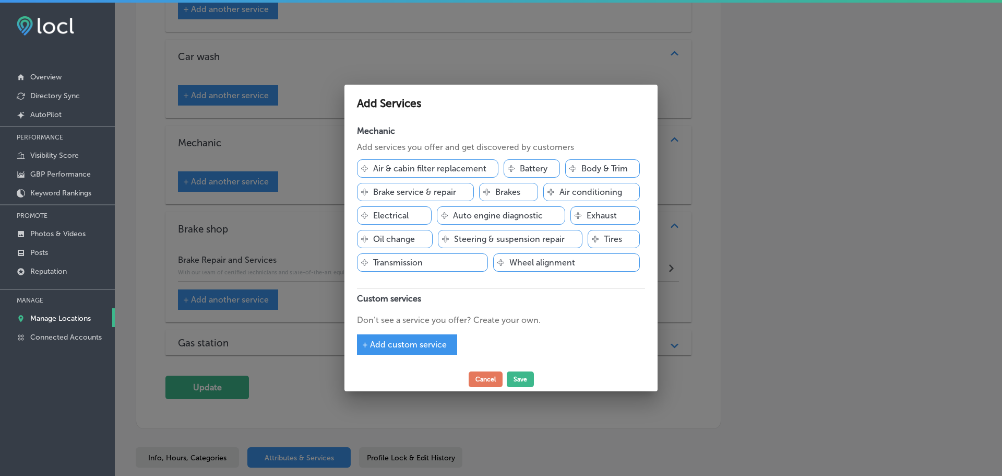
scroll to position [2453, 0]
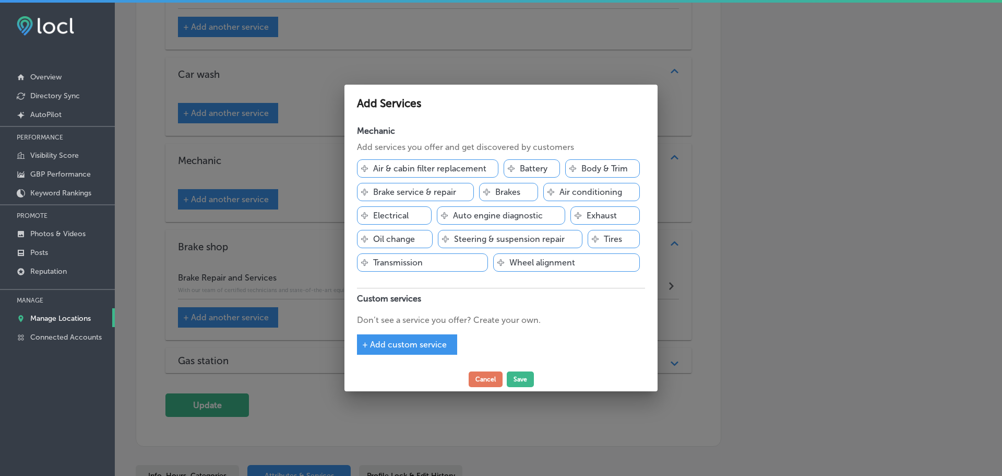
click at [612, 242] on p "Tires" at bounding box center [613, 239] width 18 height 10
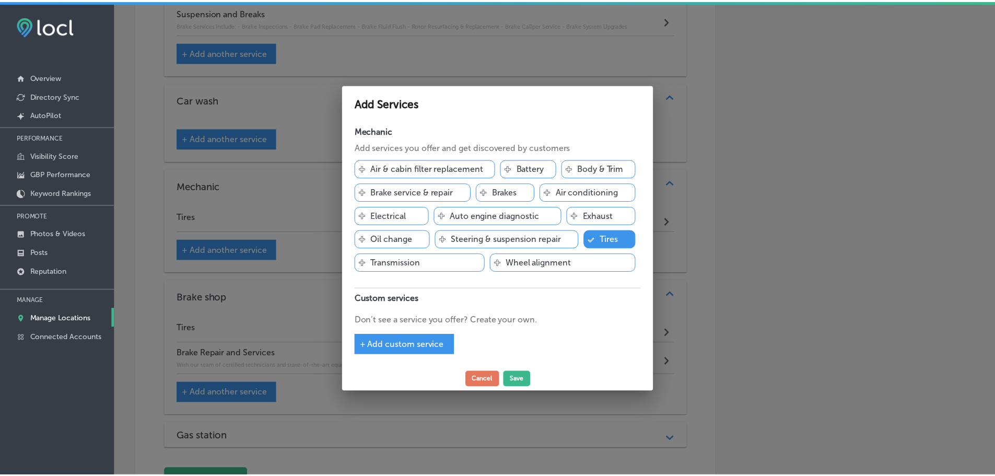
scroll to position [2478, 0]
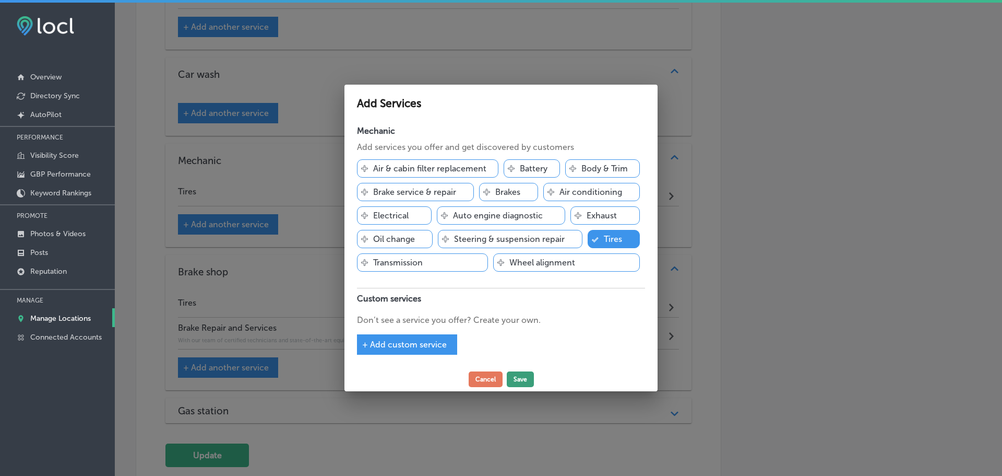
click at [521, 374] on button "Save" at bounding box center [520, 379] width 27 height 16
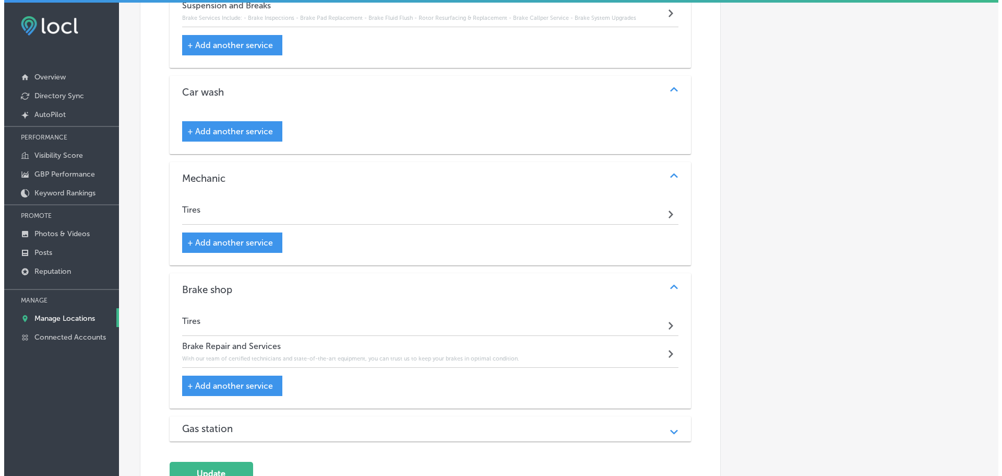
scroll to position [2496, 0]
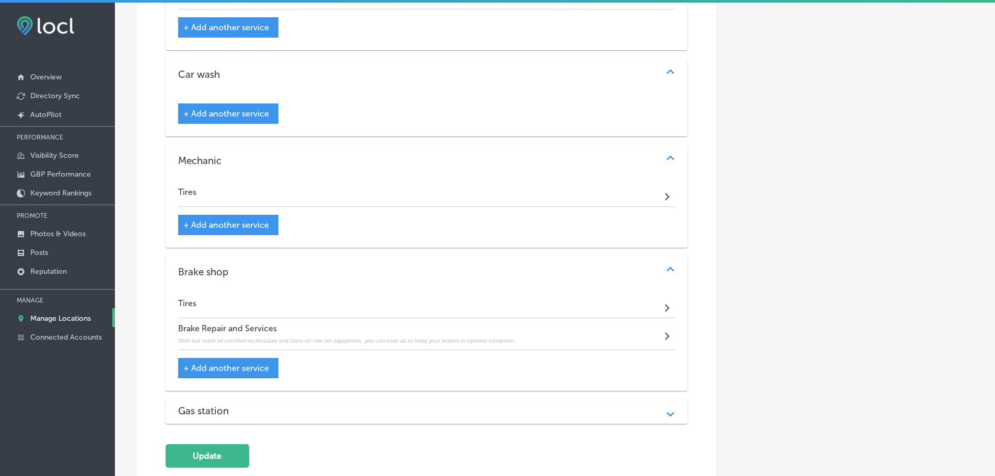
click at [261, 220] on span "+ Add another service" at bounding box center [226, 225] width 86 height 10
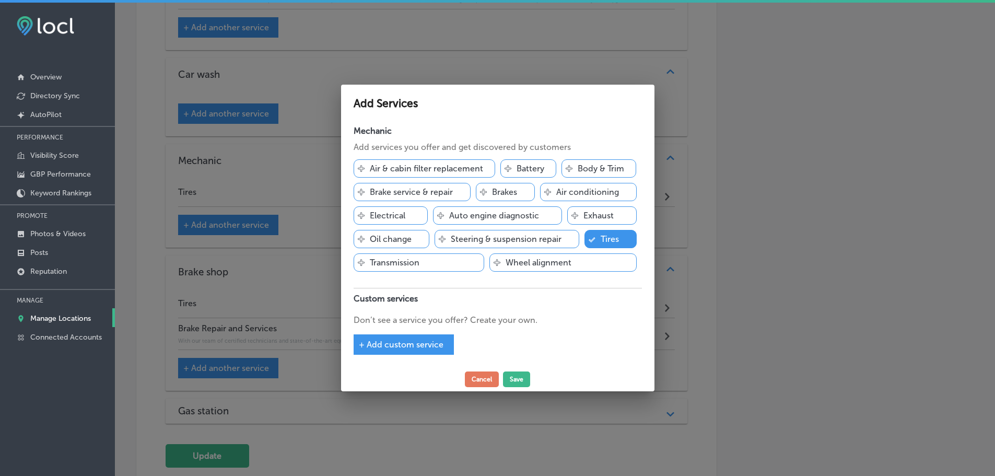
scroll to position [2478, 0]
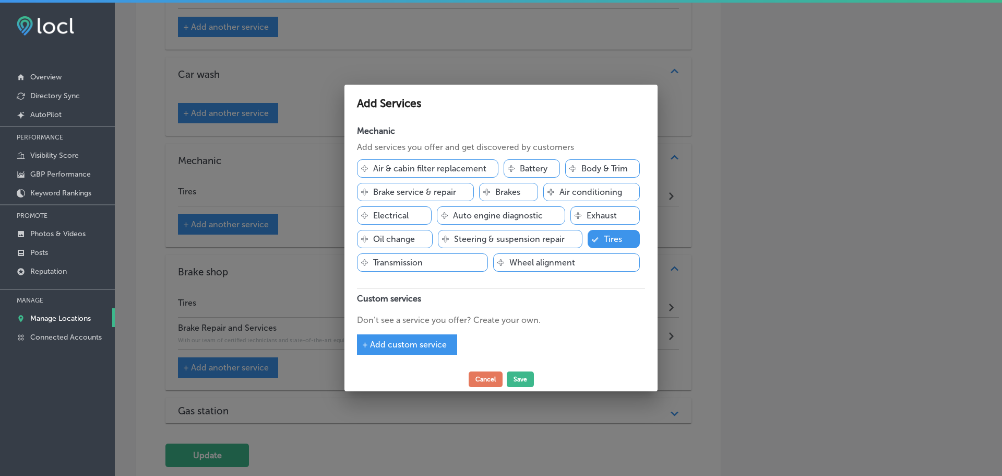
click at [409, 342] on span "+ Add custom service" at bounding box center [404, 344] width 85 height 10
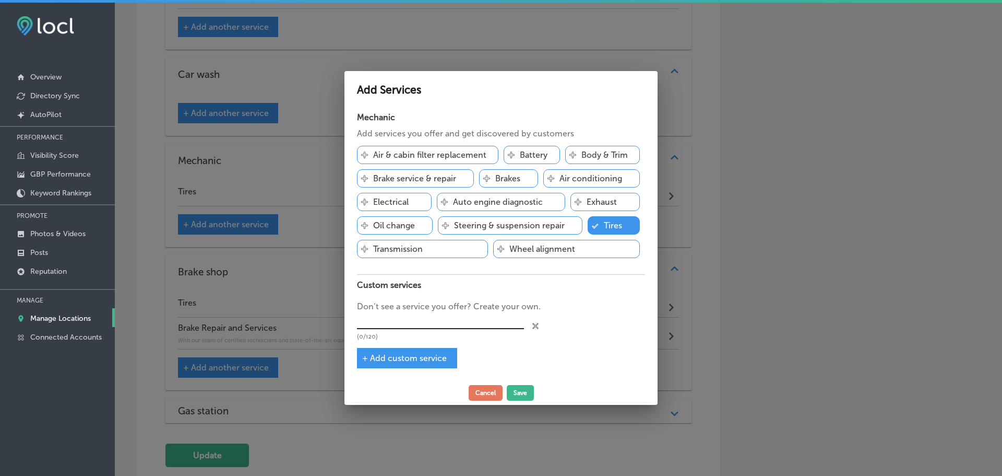
click at [418, 324] on input "text" at bounding box center [440, 321] width 167 height 16
click at [521, 393] on button "Save" at bounding box center [520, 393] width 27 height 16
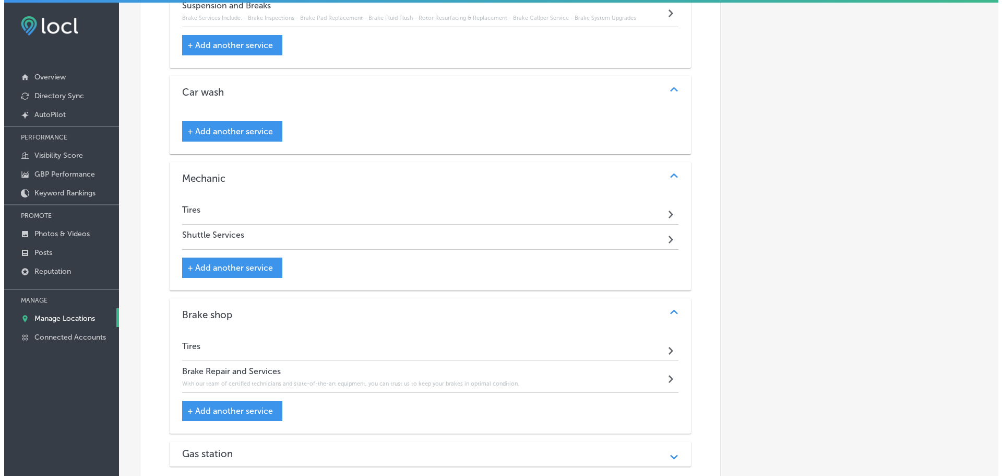
scroll to position [2496, 0]
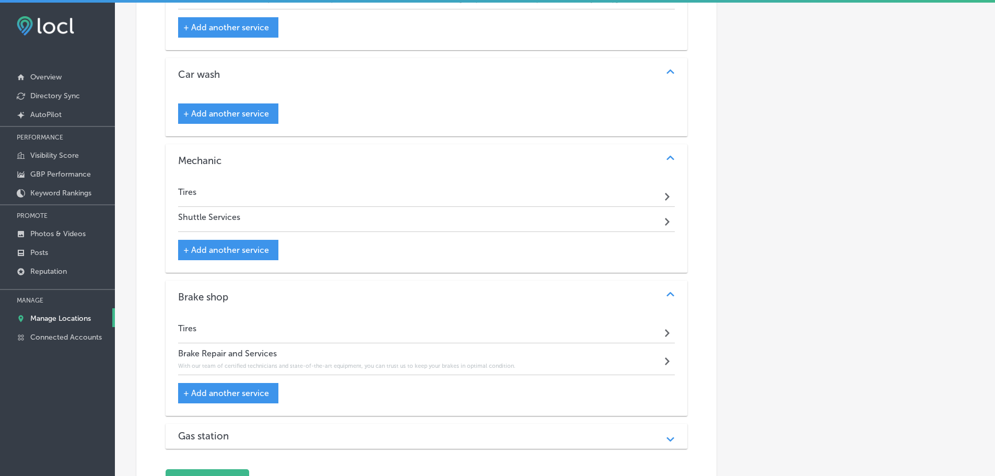
click at [532, 186] on div "Tires Path Created with Sketch." at bounding box center [426, 194] width 497 height 25
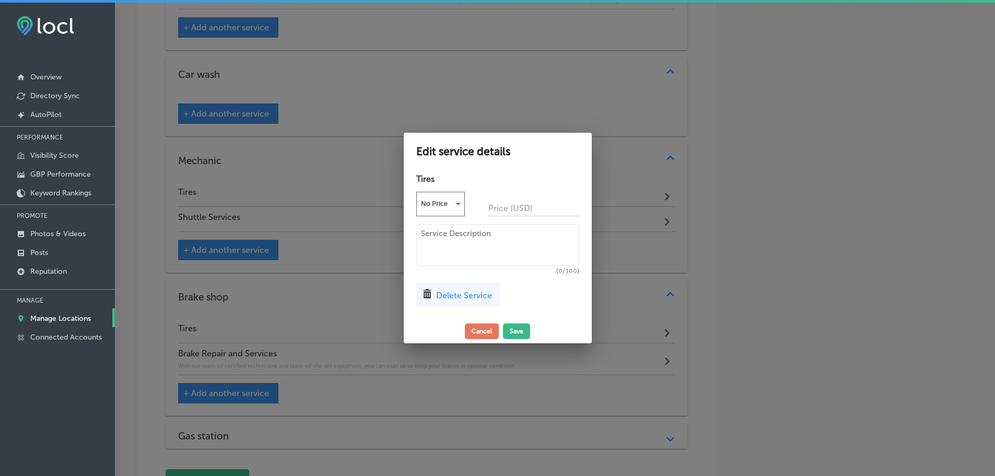
scroll to position [2478, 0]
click at [472, 297] on span "Delete Service" at bounding box center [468, 295] width 56 height 10
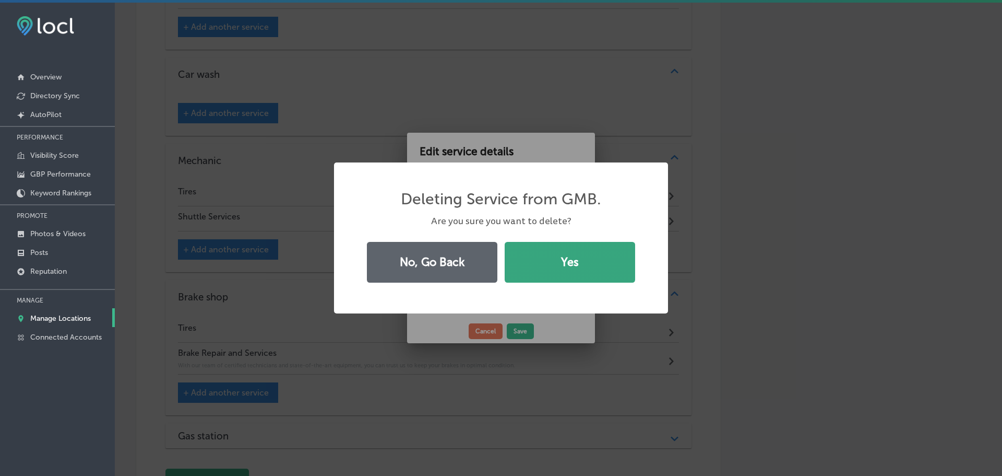
click at [563, 274] on button "Yes" at bounding box center [570, 262] width 131 height 41
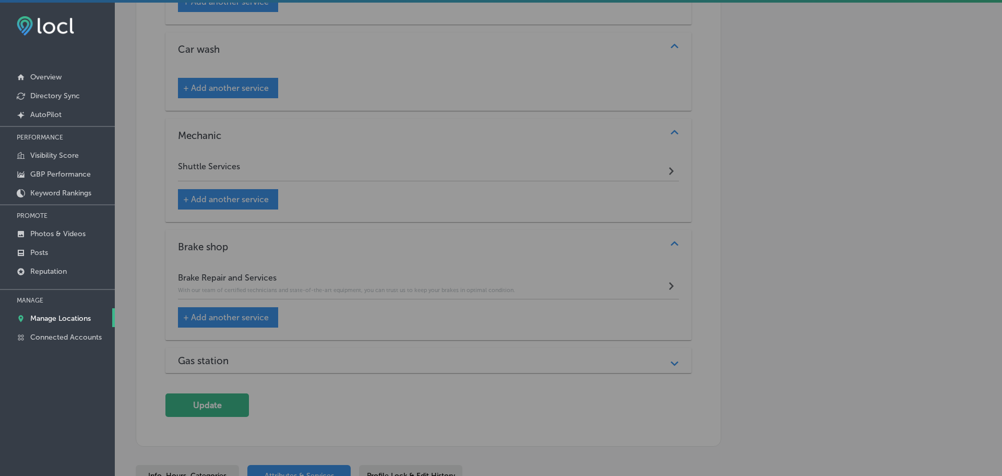
scroll to position [2470, 0]
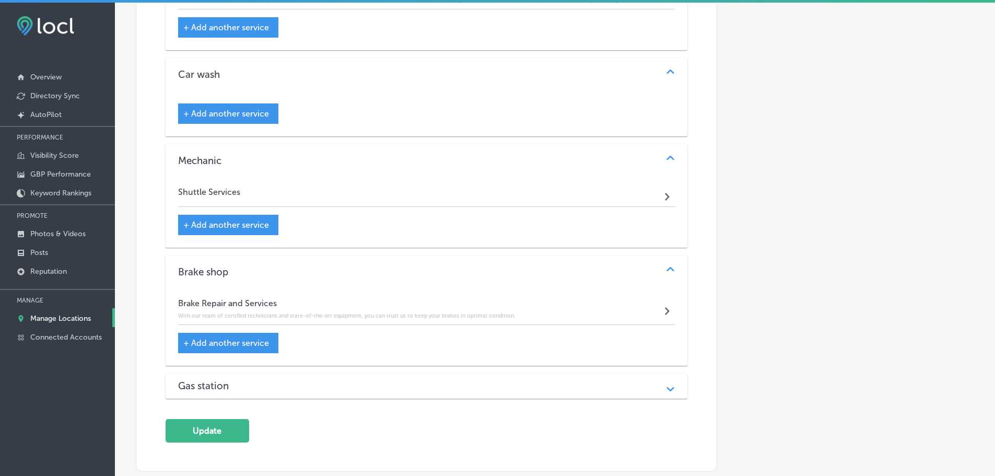
click at [220, 220] on span "+ Add another service" at bounding box center [226, 225] width 86 height 10
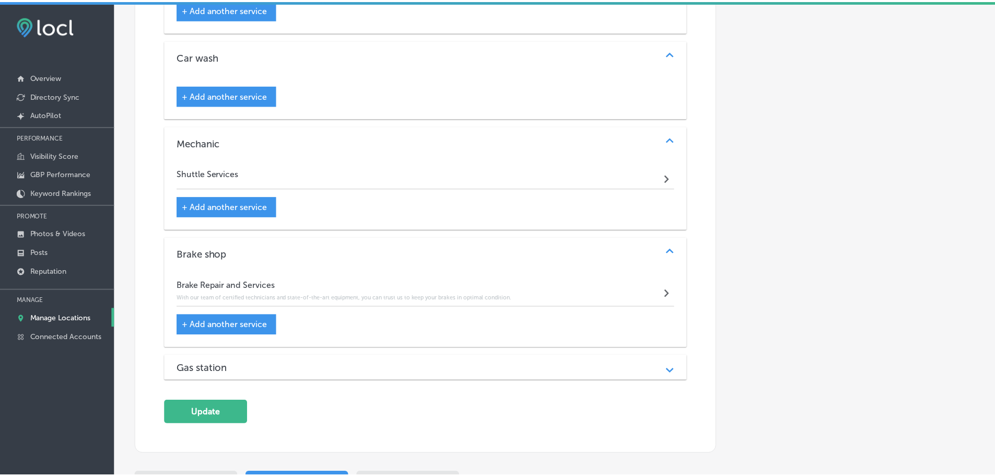
scroll to position [2453, 0]
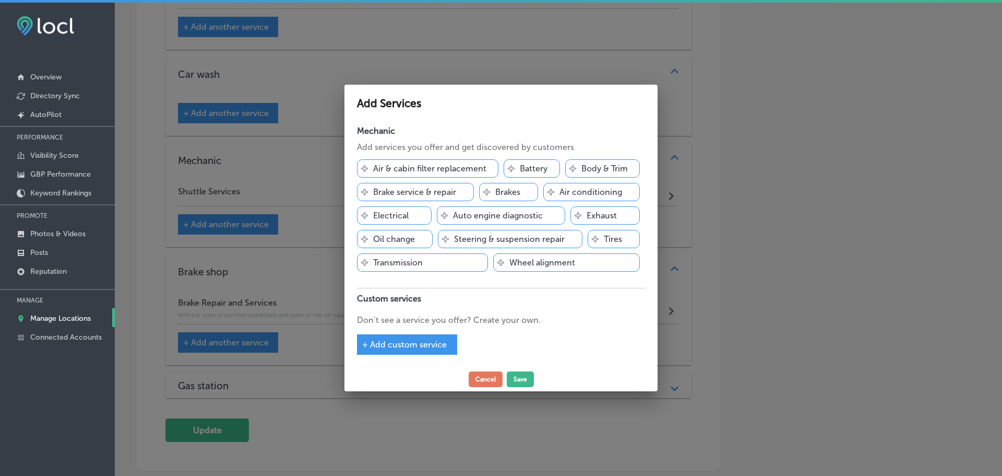
click at [432, 345] on span "+ Add custom service" at bounding box center [404, 344] width 85 height 10
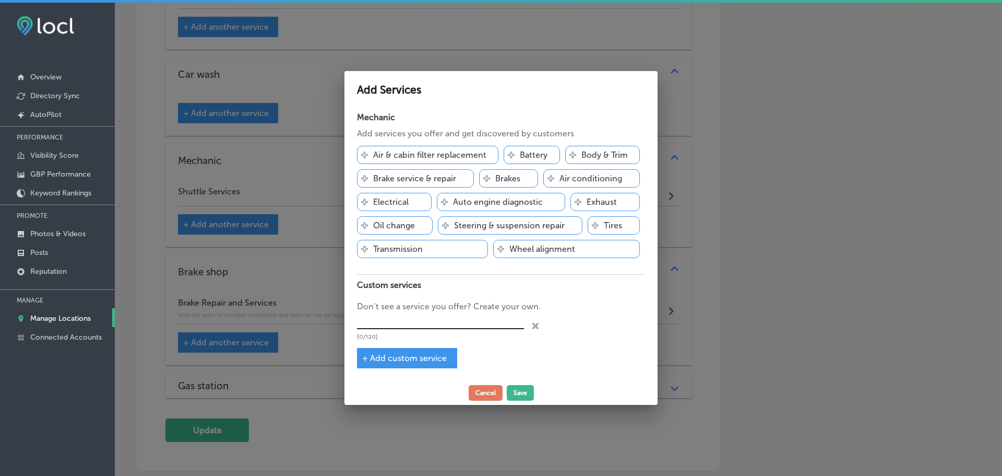
click at [433, 324] on input "text" at bounding box center [440, 321] width 167 height 16
click at [522, 394] on button "Save" at bounding box center [520, 393] width 27 height 16
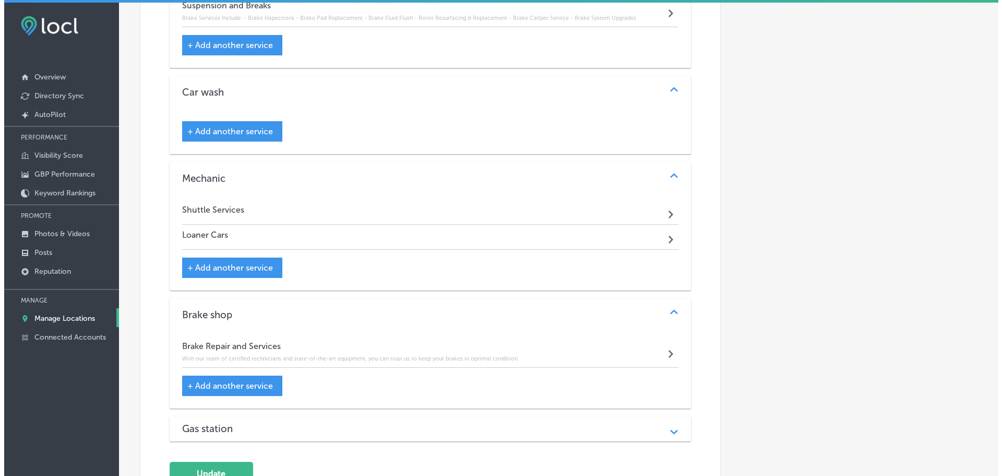
scroll to position [2470, 0]
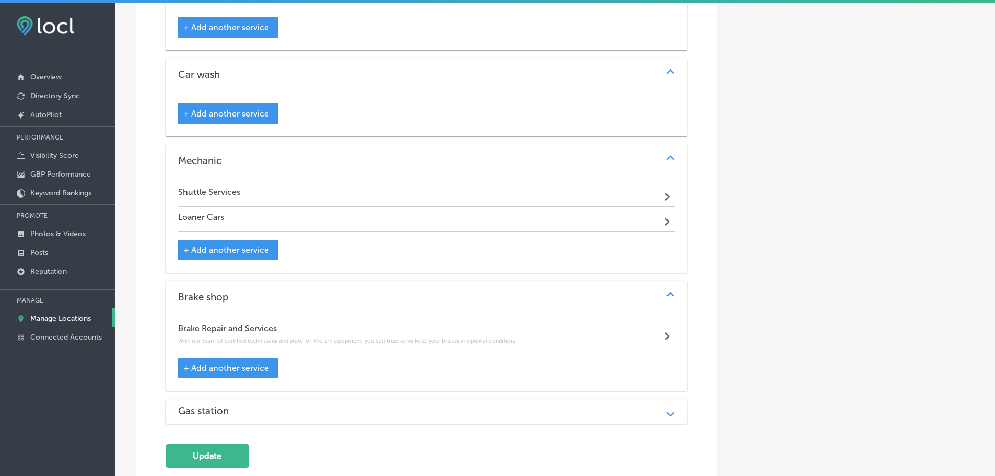
click at [240, 245] on span "+ Add another service" at bounding box center [226, 250] width 86 height 10
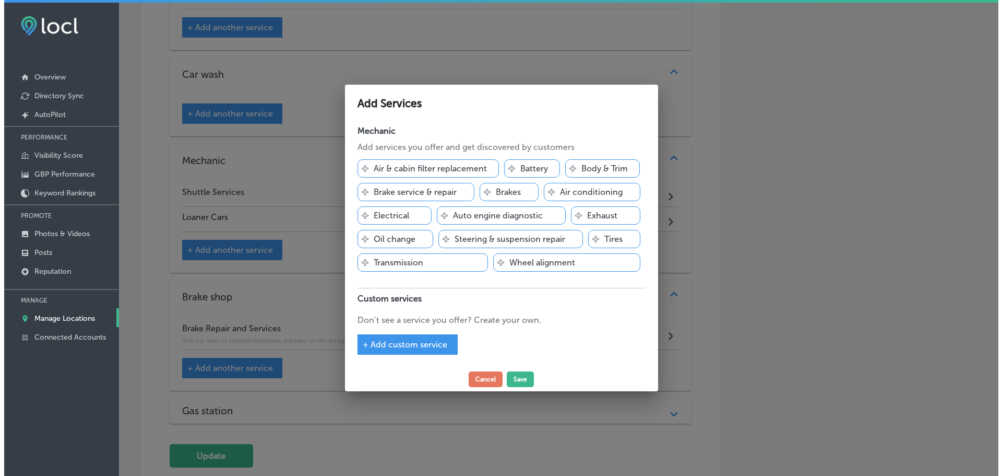
scroll to position [2453, 0]
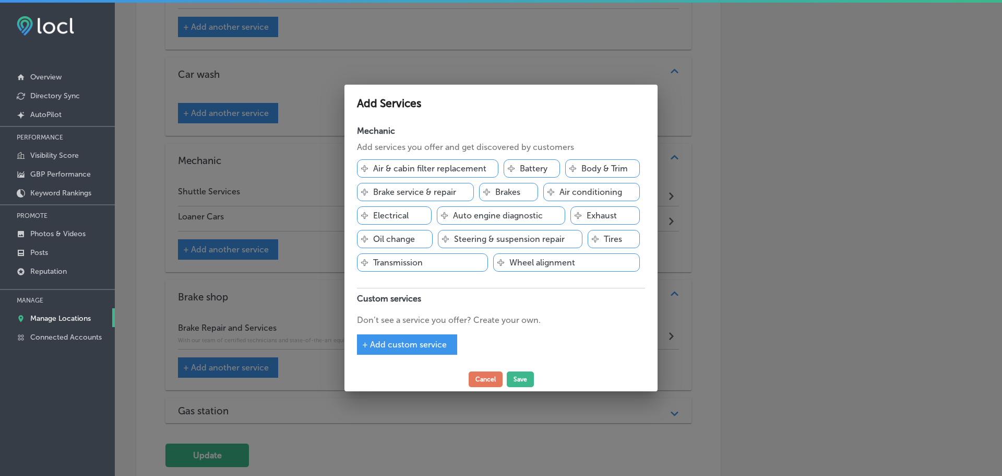
click at [608, 234] on p "Tires" at bounding box center [613, 239] width 18 height 10
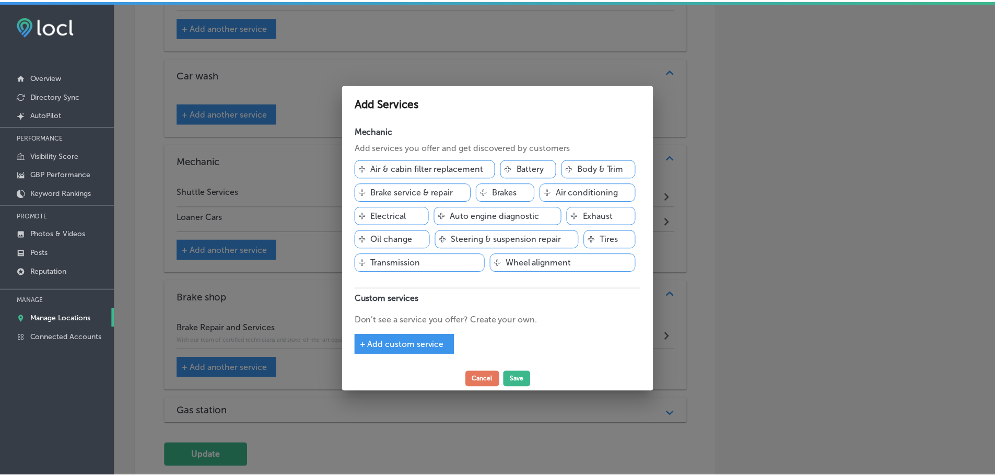
scroll to position [2478, 0]
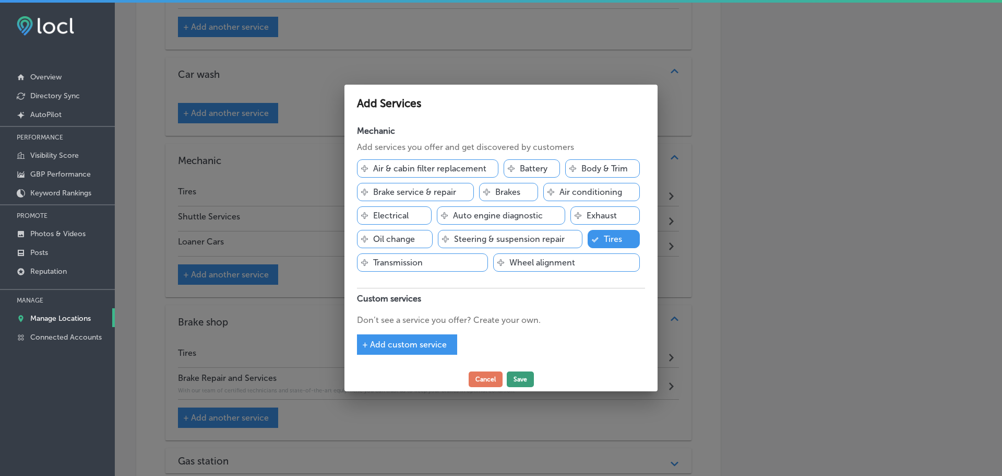
click at [516, 378] on button "Save" at bounding box center [520, 379] width 27 height 16
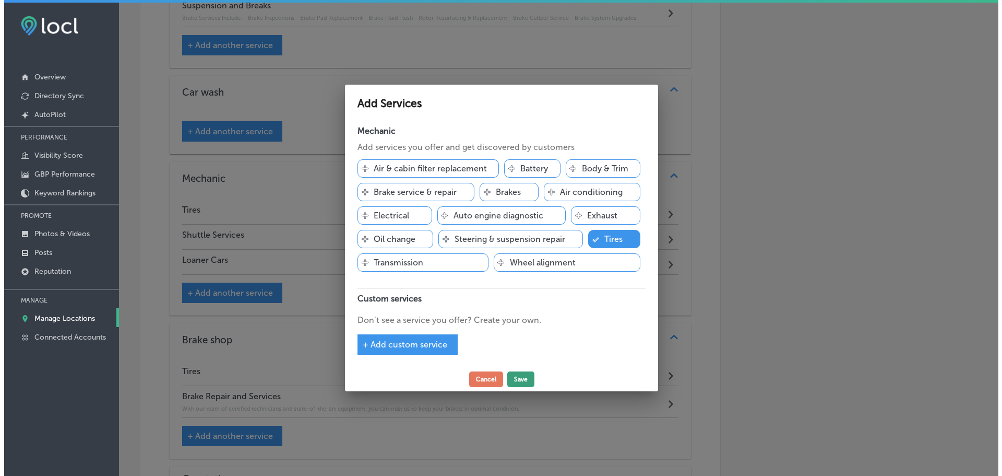
scroll to position [2496, 0]
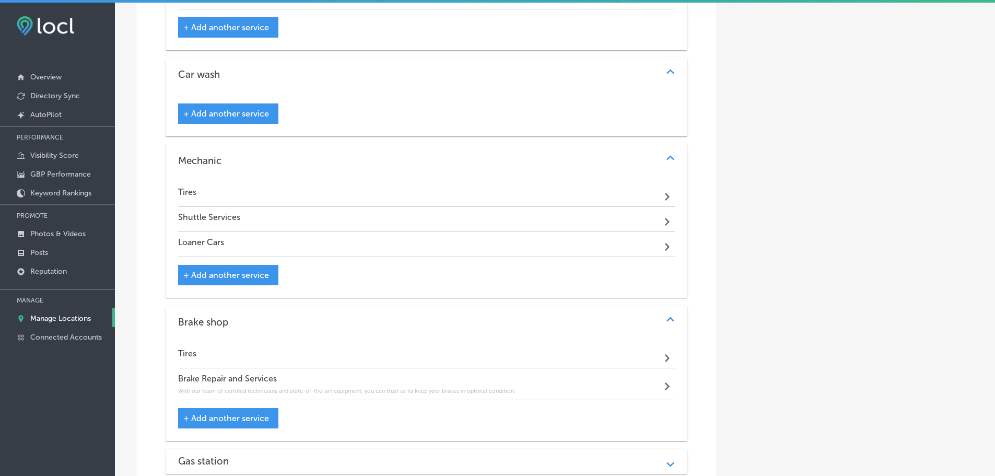
click at [313, 355] on div "Tires Path Created with Sketch." at bounding box center [426, 355] width 497 height 25
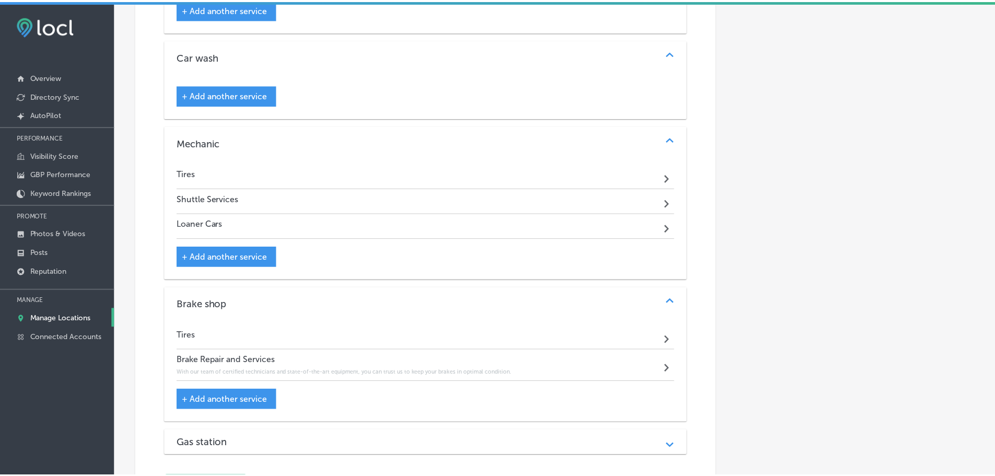
scroll to position [2478, 0]
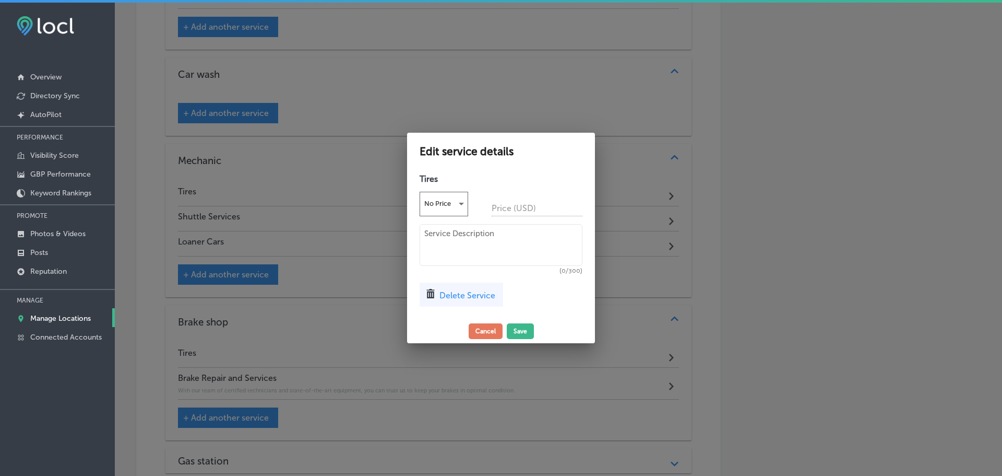
click at [460, 295] on span "Delete Service" at bounding box center [468, 295] width 56 height 10
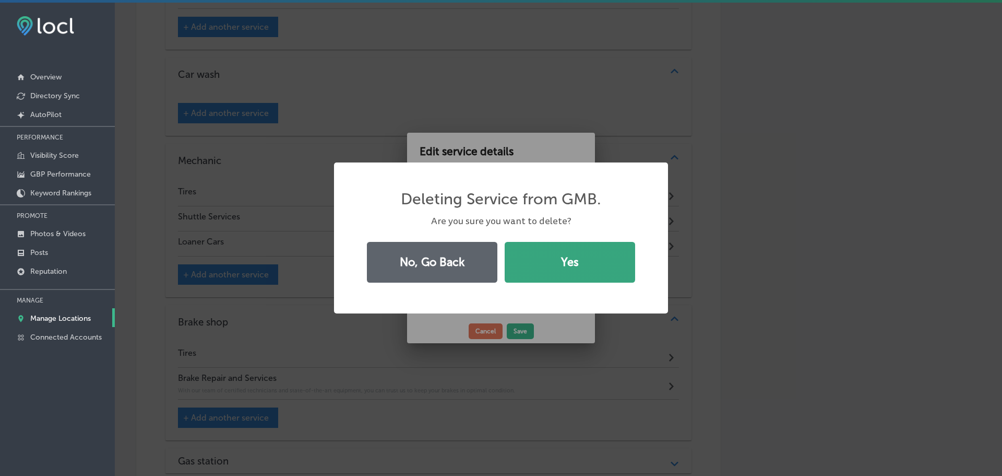
click at [543, 267] on button "Yes" at bounding box center [570, 262] width 131 height 41
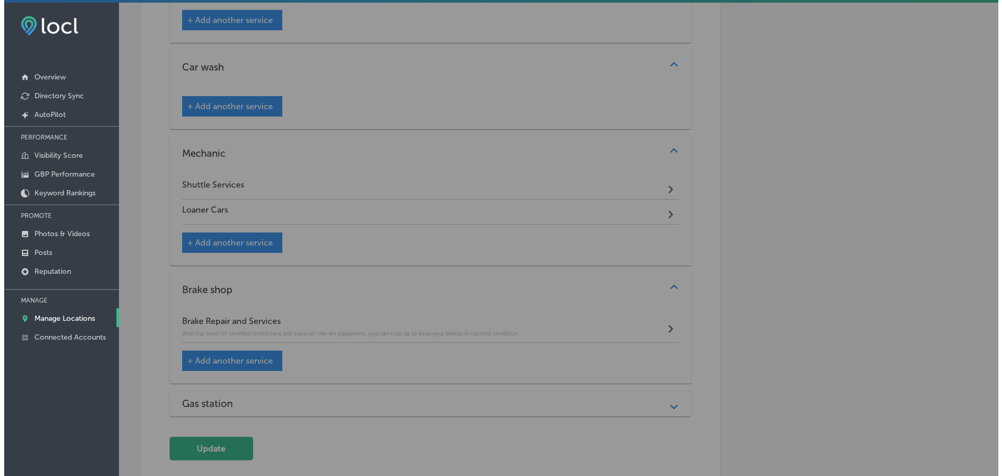
scroll to position [2470, 0]
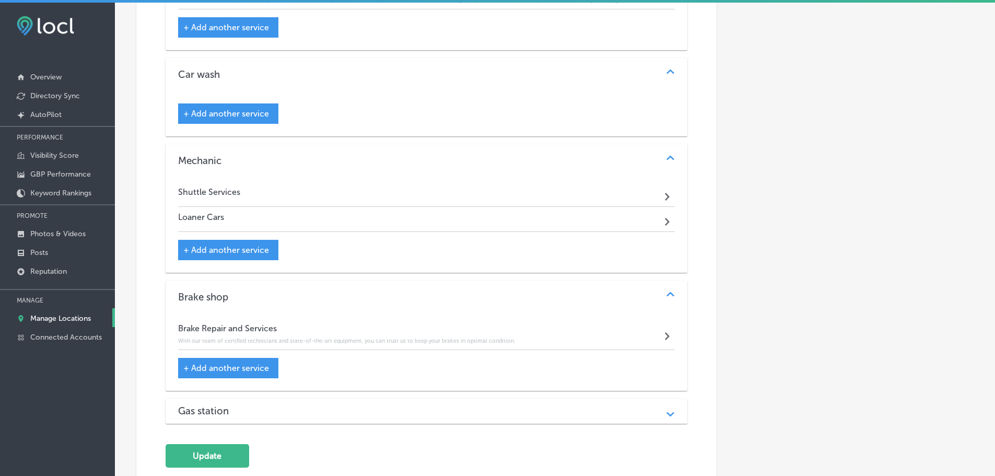
click at [241, 245] on span "+ Add another service" at bounding box center [226, 250] width 86 height 10
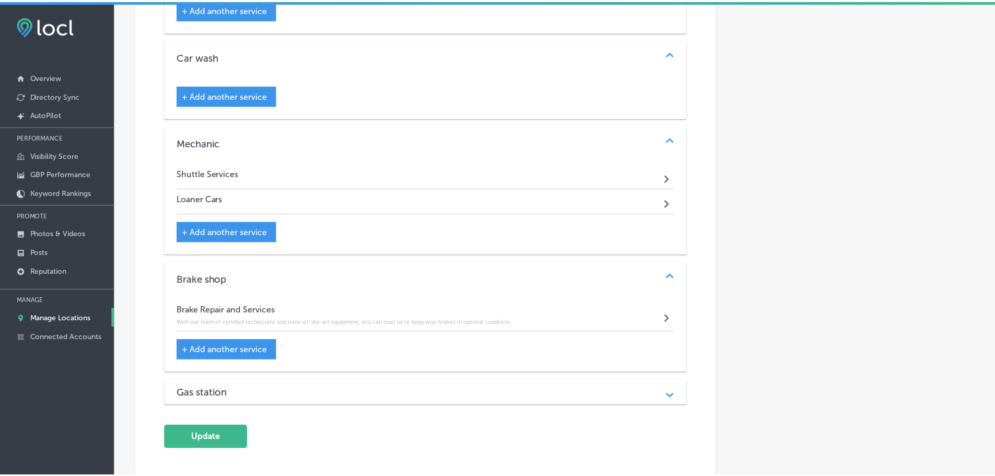
scroll to position [2453, 0]
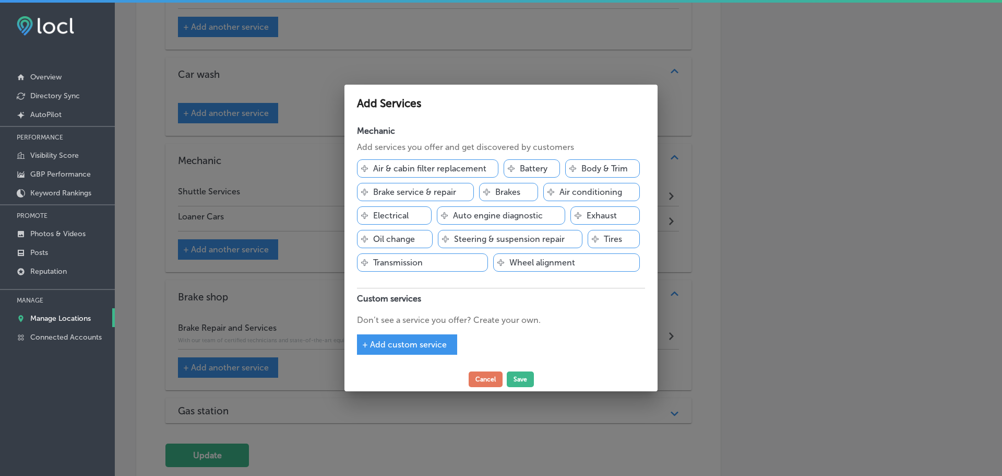
click at [406, 346] on span "+ Add custom service" at bounding box center [404, 344] width 85 height 10
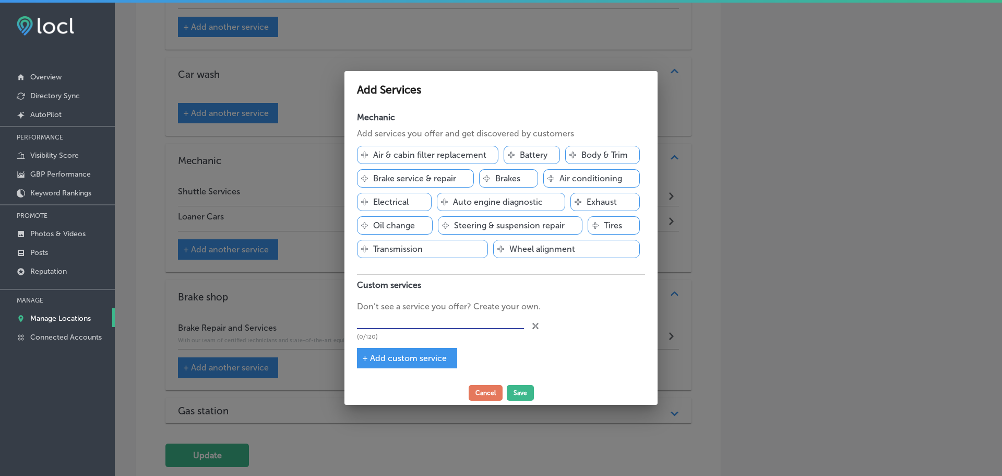
click at [412, 317] on input "text" at bounding box center [440, 321] width 167 height 16
click at [517, 389] on button "Save" at bounding box center [520, 393] width 27 height 16
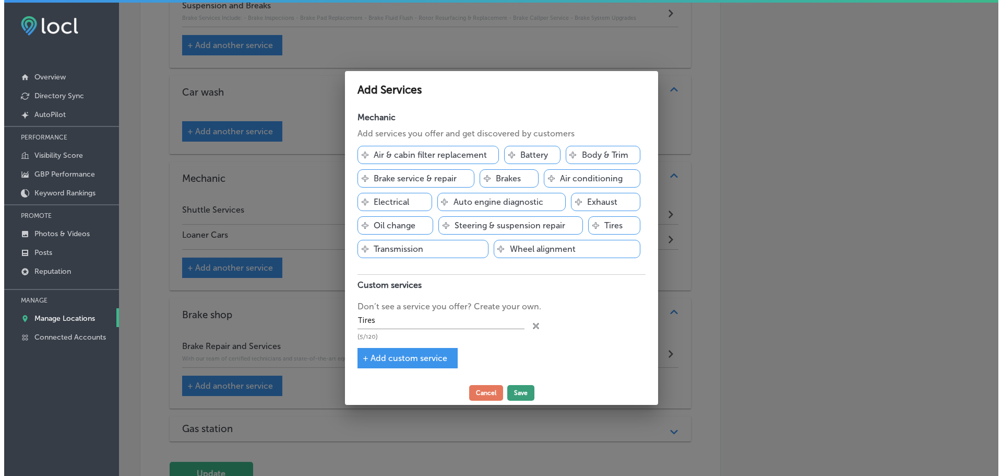
scroll to position [2470, 0]
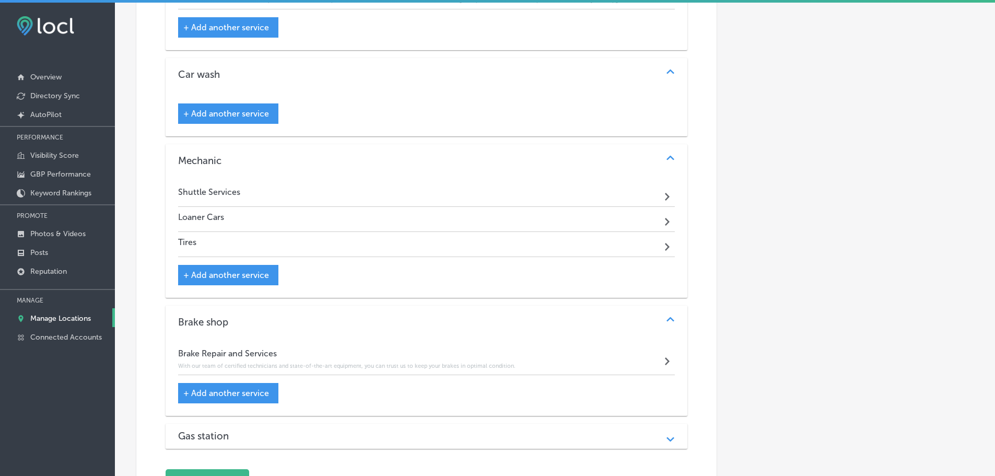
click at [334, 186] on div "Shuttle Services Path Created with Sketch." at bounding box center [426, 194] width 497 height 25
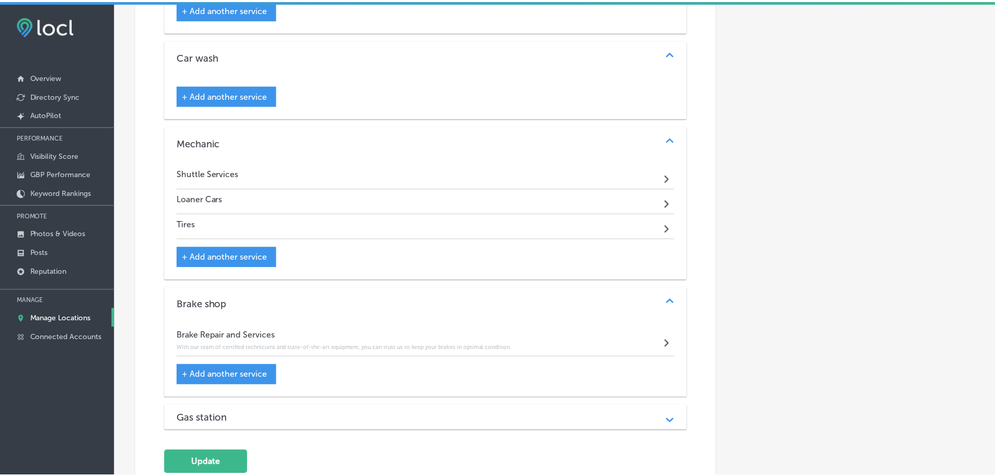
scroll to position [2453, 0]
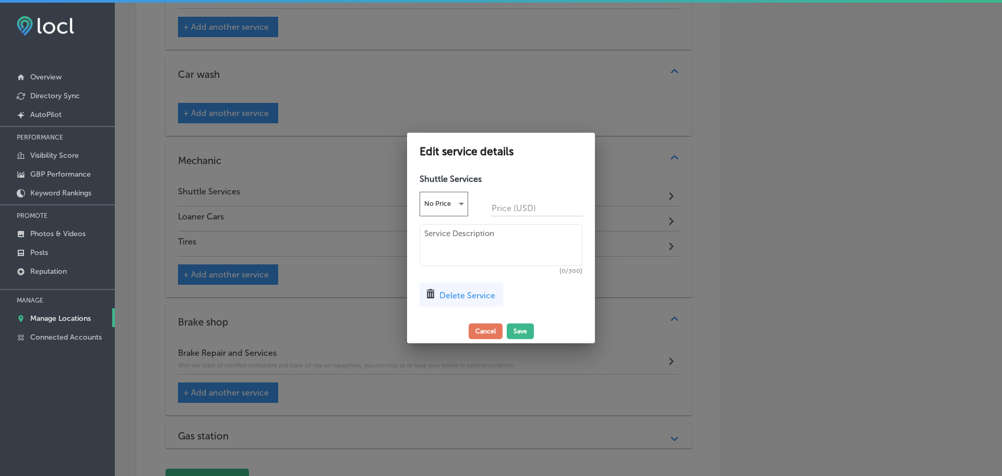
click at [468, 241] on textarea at bounding box center [501, 245] width 163 height 42
paste textarea "Our complimentary shuttle services ensure you're never stranded while your car …"
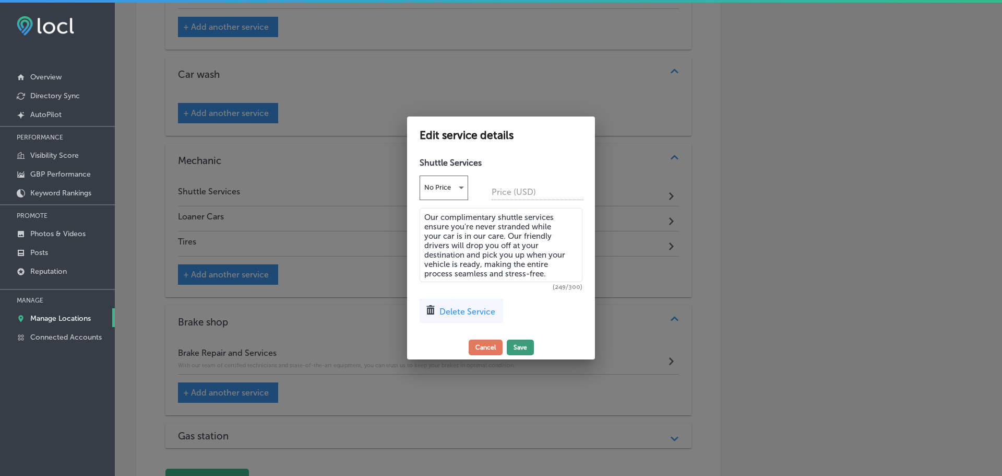
click at [524, 341] on button "Save" at bounding box center [520, 347] width 27 height 16
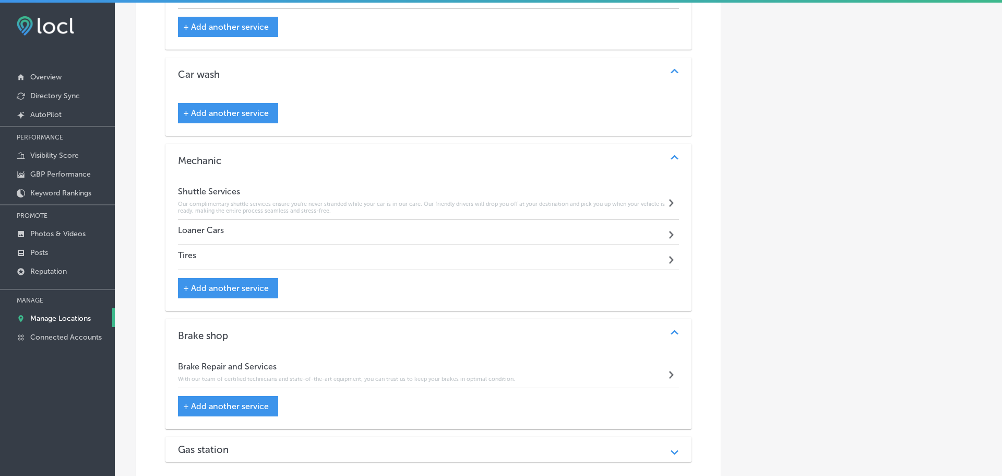
scroll to position [2470, 0]
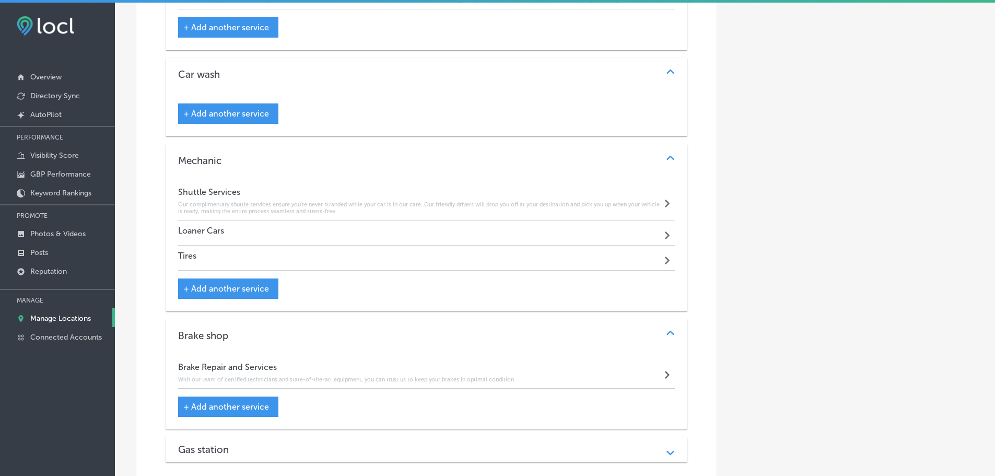
click at [241, 223] on div "Loaner Cars Path Created with Sketch." at bounding box center [426, 232] width 497 height 25
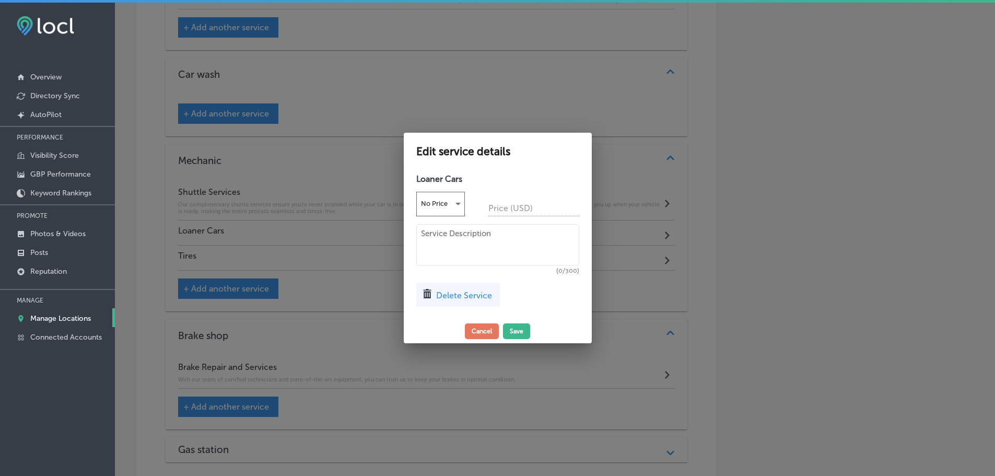
scroll to position [2453, 0]
click at [441, 236] on textarea at bounding box center [501, 245] width 163 height 42
paste textarea "We know how inconvenient it can be to be without your vehicle while it's being …"
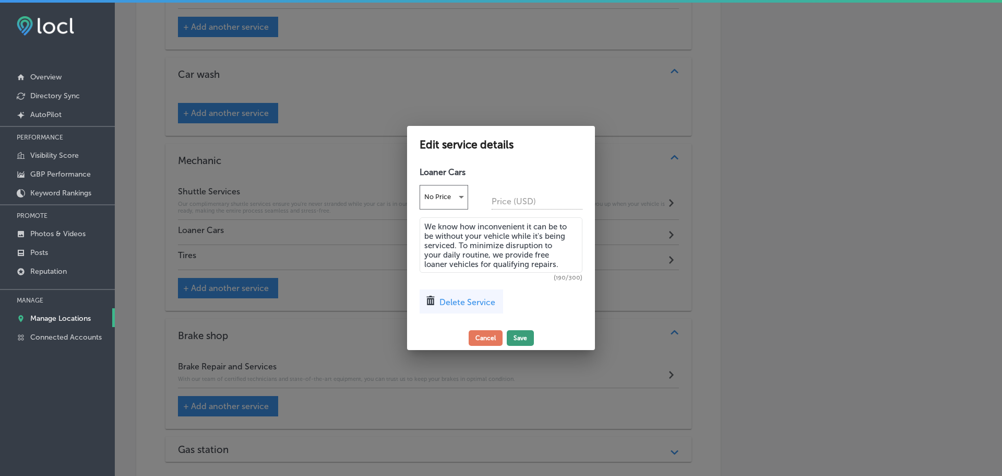
click at [512, 339] on button "Save" at bounding box center [520, 338] width 27 height 16
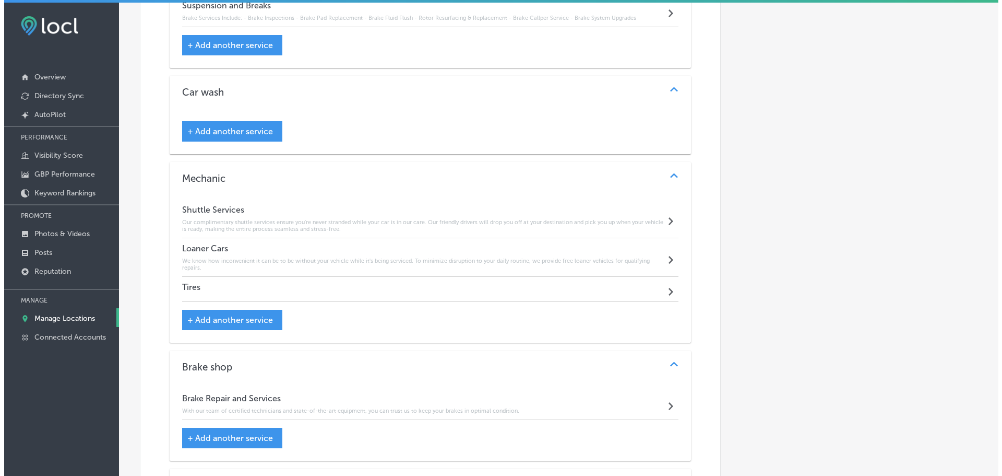
scroll to position [2470, 0]
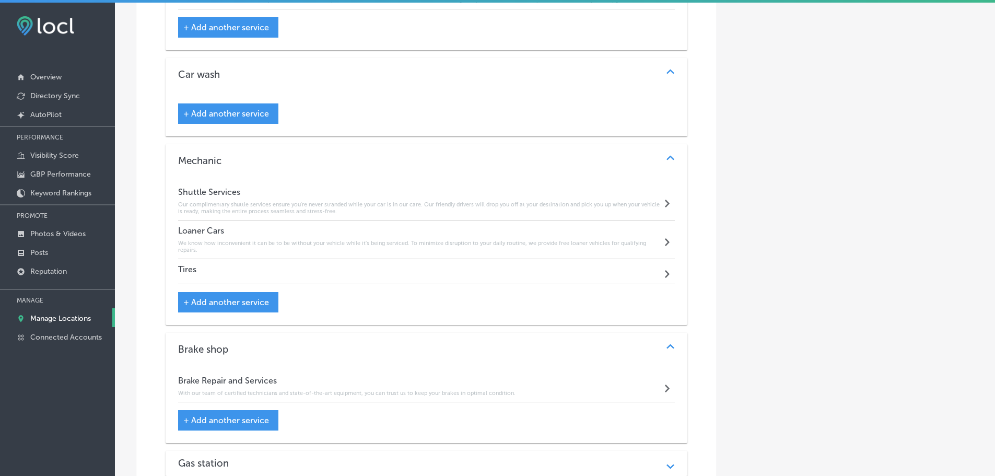
click at [326, 264] on div "Tires Path Created with Sketch." at bounding box center [426, 271] width 497 height 25
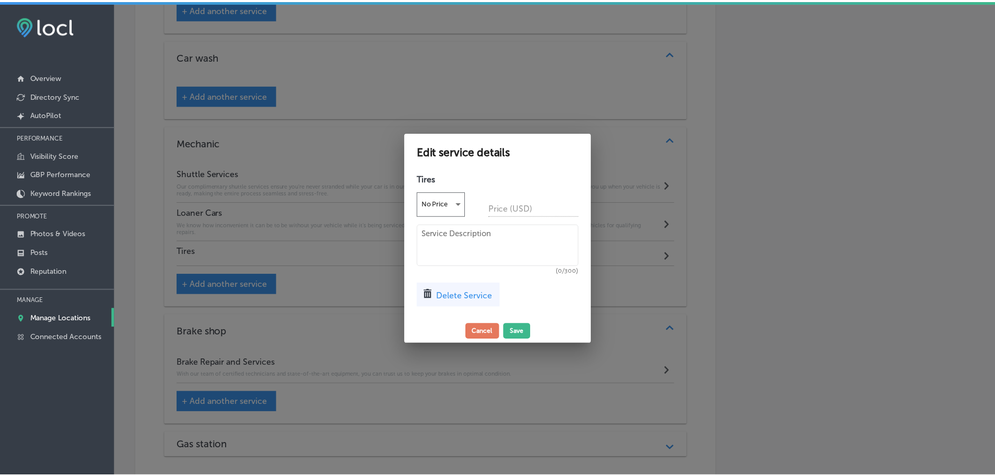
scroll to position [2453, 0]
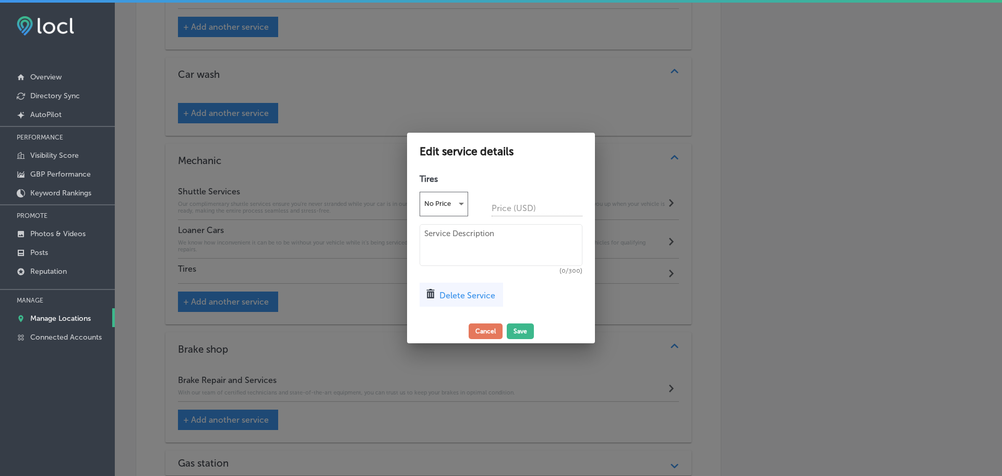
click at [447, 251] on textarea at bounding box center [501, 245] width 163 height 42
click at [527, 329] on button "Save" at bounding box center [520, 331] width 27 height 16
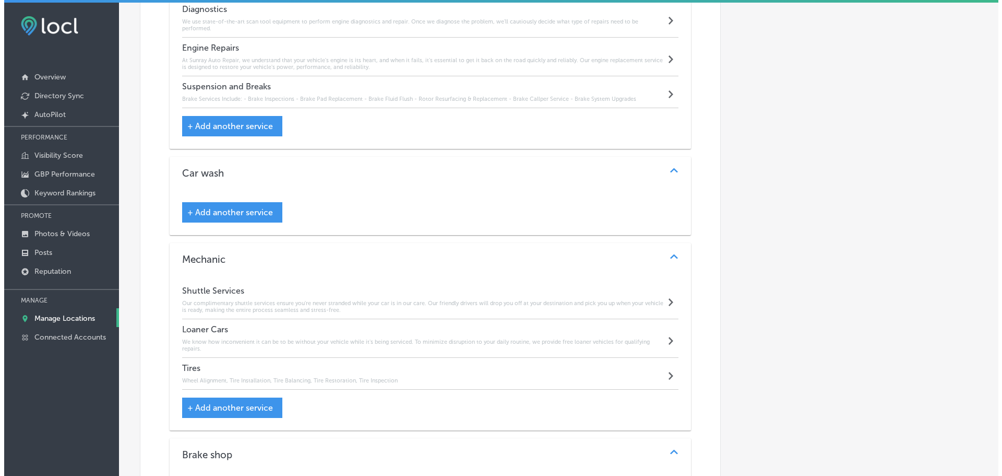
scroll to position [2470, 0]
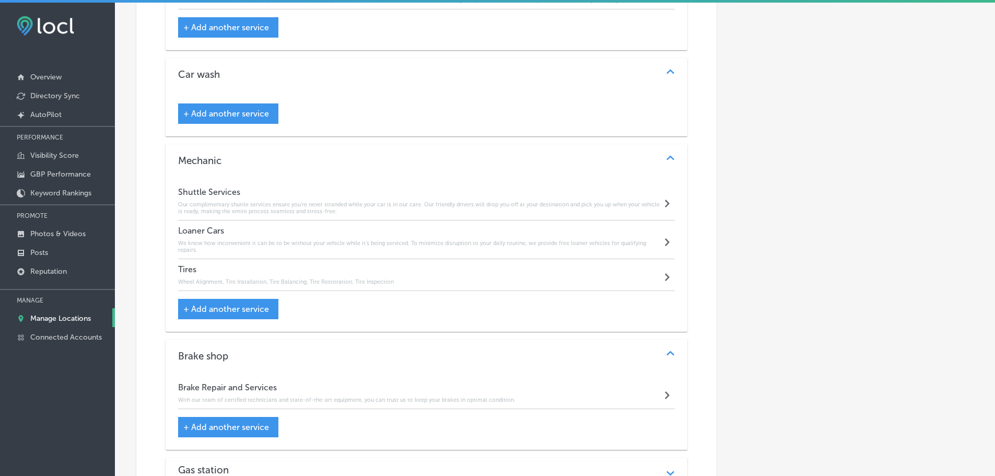
click at [231, 109] on span "+ Add another service" at bounding box center [226, 114] width 86 height 10
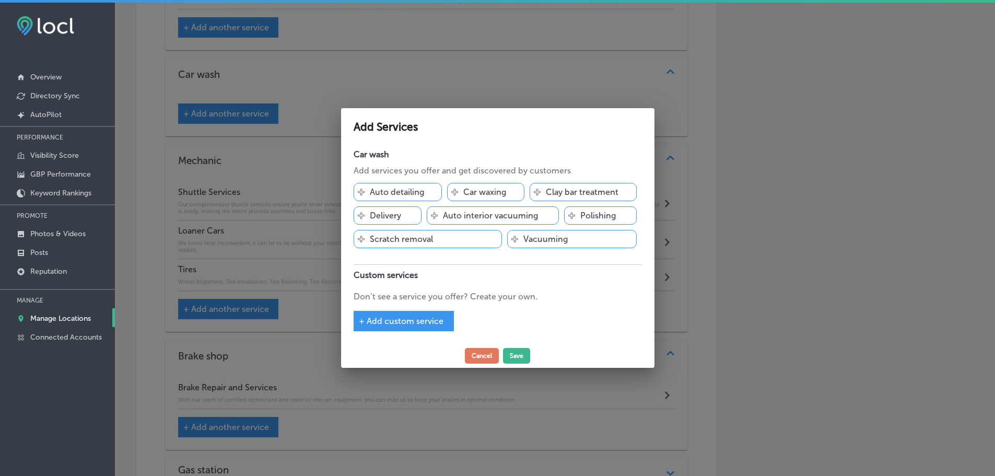
scroll to position [2453, 0]
click at [424, 321] on span "+ Add custom service" at bounding box center [404, 321] width 85 height 10
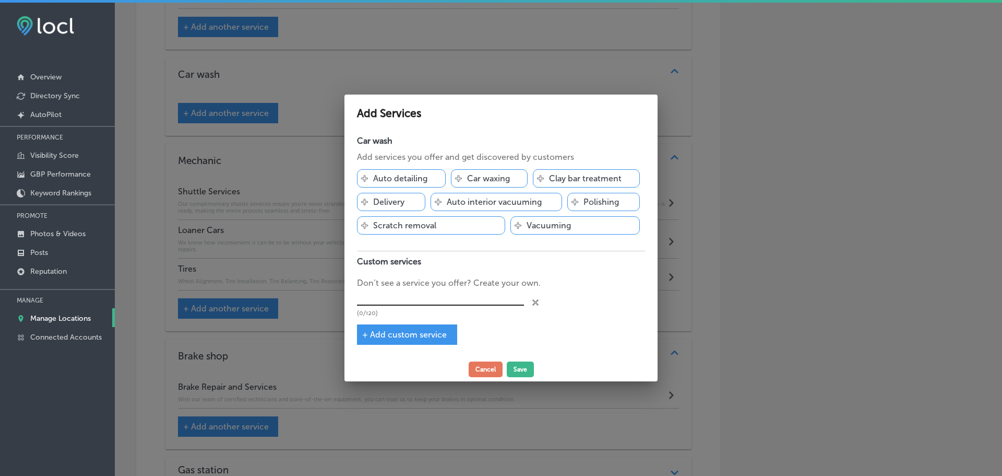
click at [428, 295] on input "text" at bounding box center [440, 297] width 167 height 16
click at [424, 335] on span "+ Add custom service" at bounding box center [404, 334] width 85 height 10
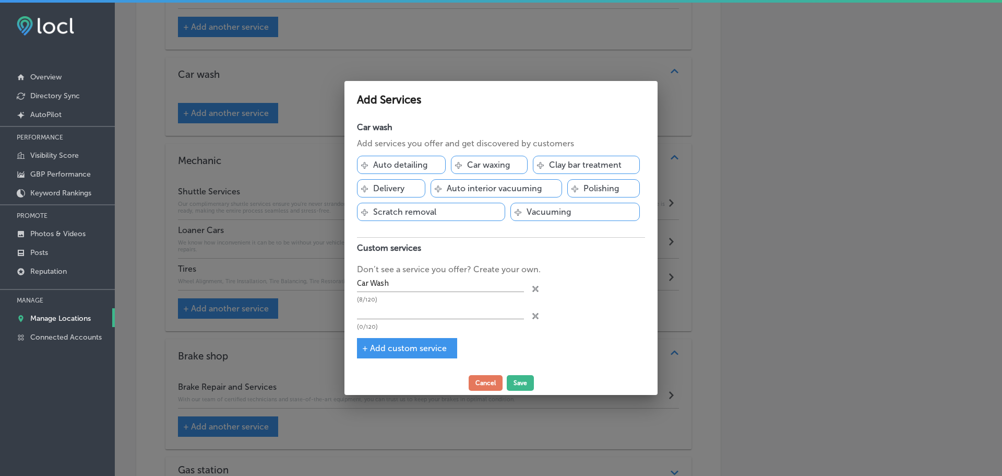
click at [535, 292] on icon at bounding box center [536, 289] width 6 height 6
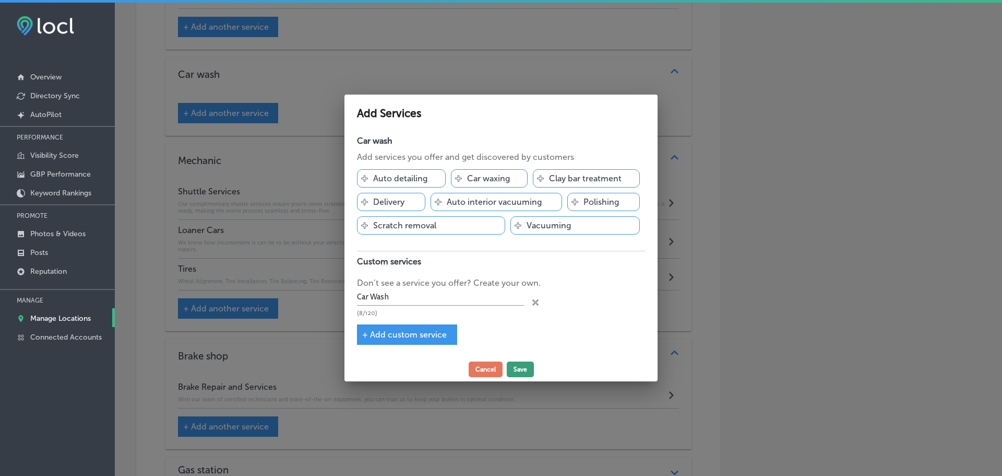
click at [521, 369] on button "Save" at bounding box center [520, 369] width 27 height 16
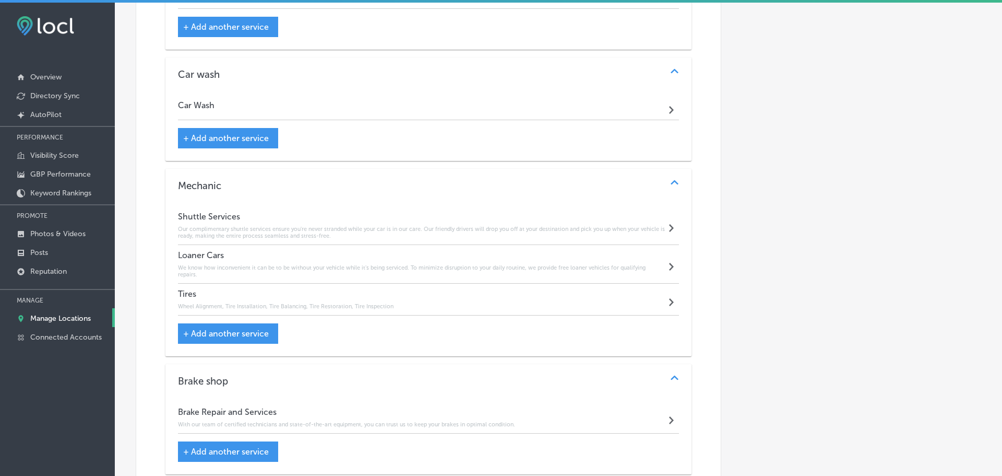
scroll to position [2470, 0]
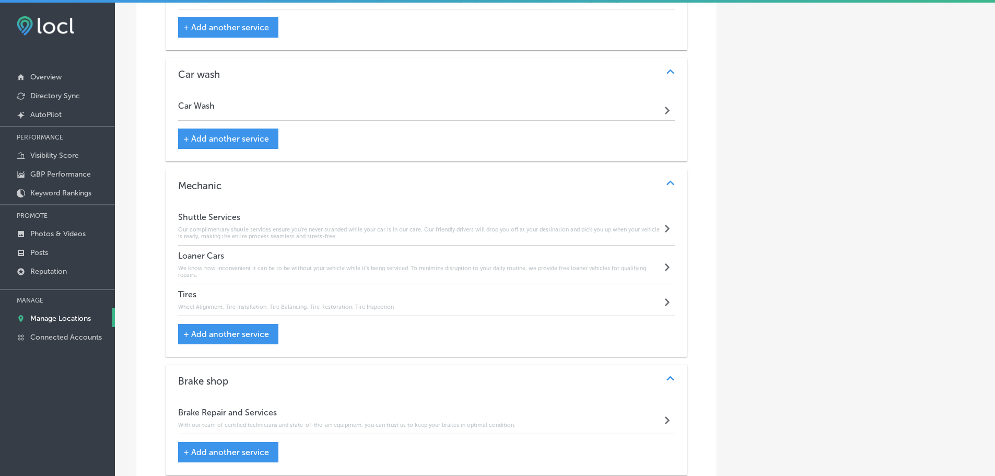
click at [401, 99] on div "Car Wash Path Created with Sketch." at bounding box center [426, 108] width 497 height 25
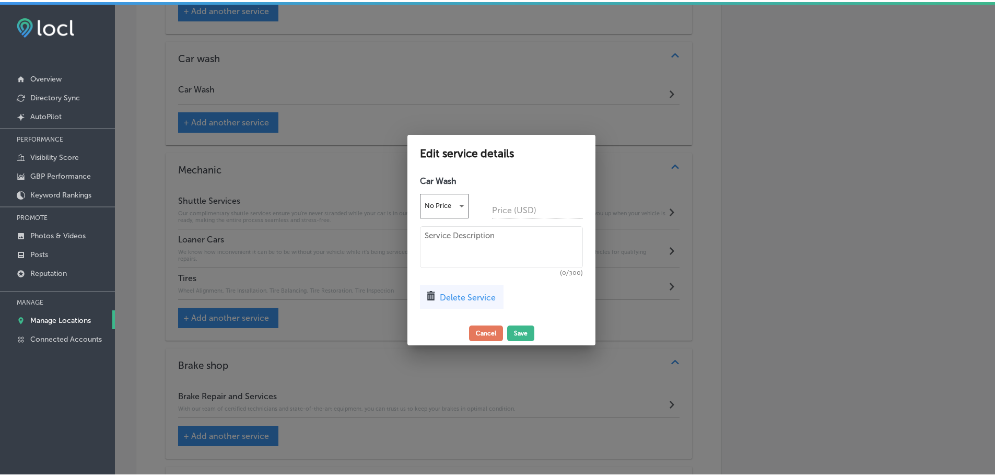
scroll to position [2453, 0]
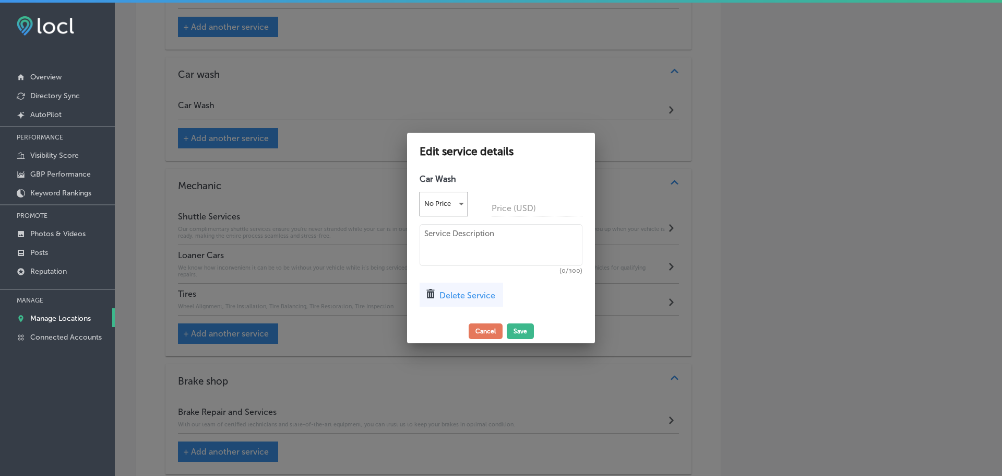
click at [454, 234] on textarea at bounding box center [501, 245] width 163 height 42
paste textarea "Sunray BP Auto Repair offers top-notch car wash services to keep your vehicle l…"
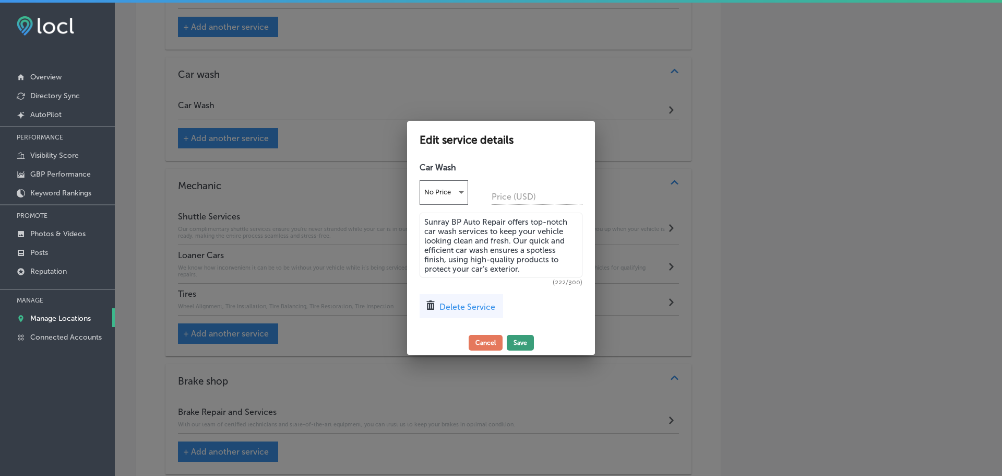
click at [517, 340] on button "Save" at bounding box center [520, 343] width 27 height 16
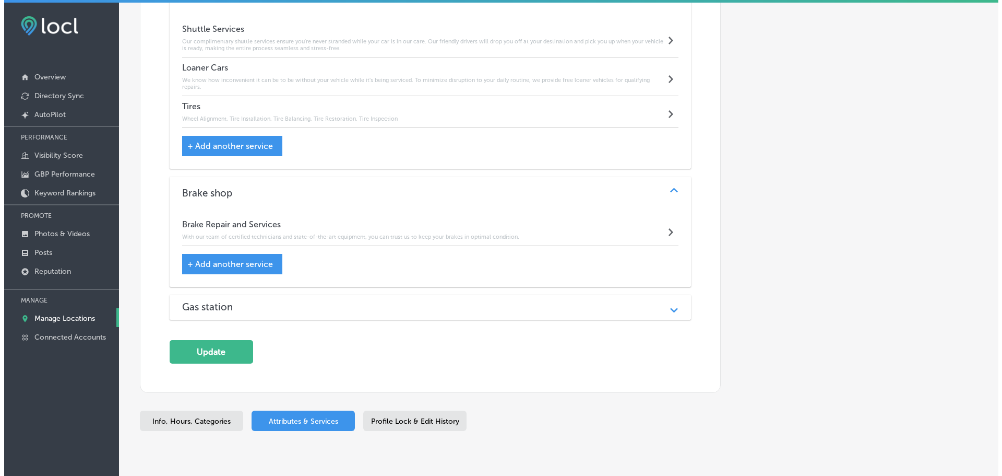
scroll to position [2699, 0]
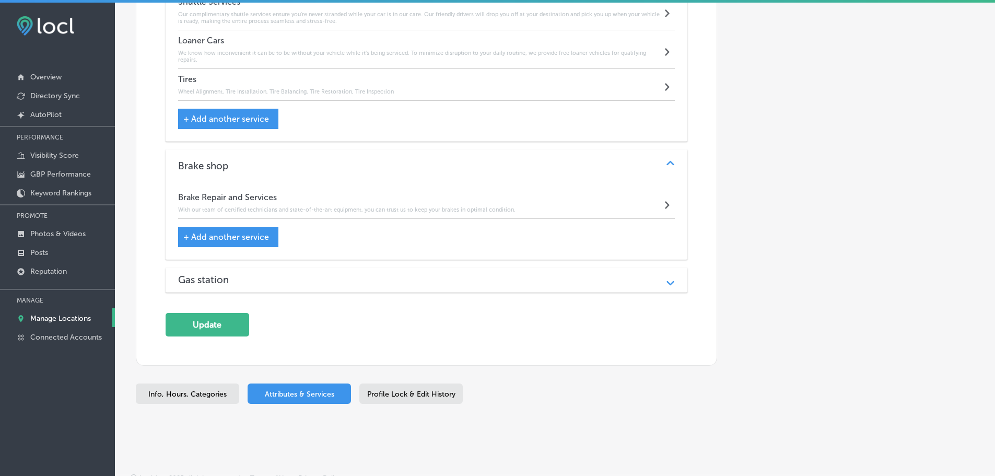
click at [285, 274] on div "Gas station" at bounding box center [426, 280] width 497 height 12
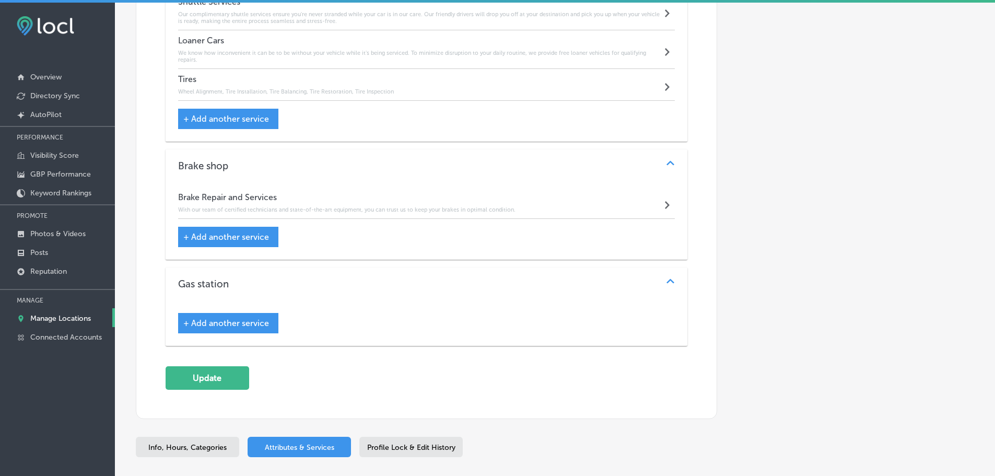
click at [251, 318] on span "+ Add another service" at bounding box center [226, 323] width 86 height 10
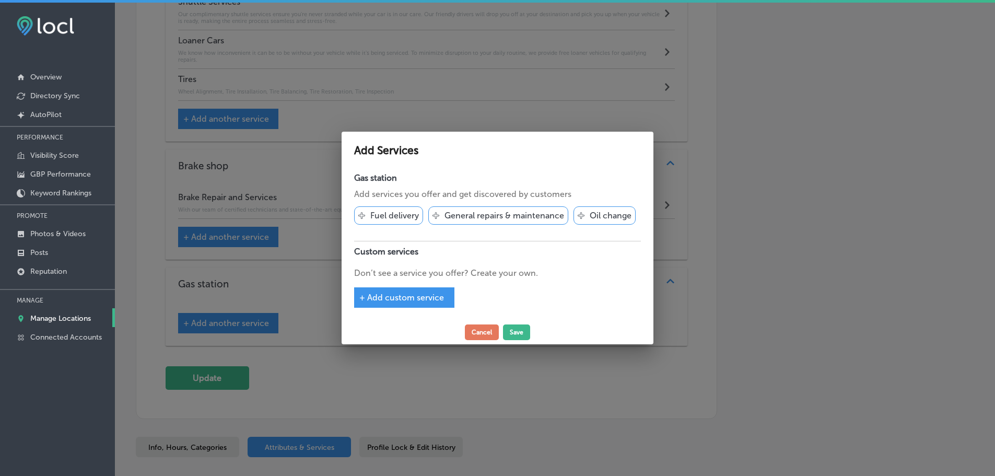
scroll to position [2681, 0]
click at [423, 299] on span "+ Add custom service" at bounding box center [405, 297] width 85 height 10
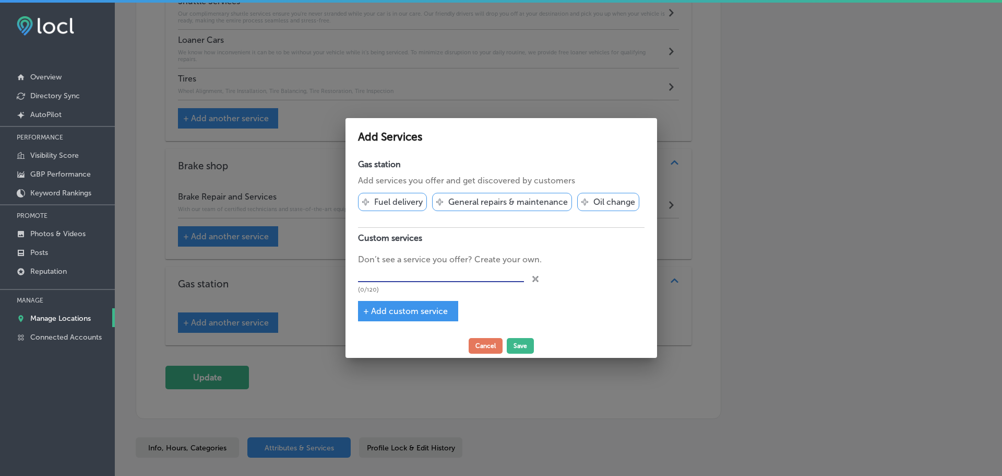
click at [441, 274] on input "text" at bounding box center [441, 274] width 166 height 16
click at [383, 203] on p "Fuel delivery" at bounding box center [398, 202] width 49 height 10
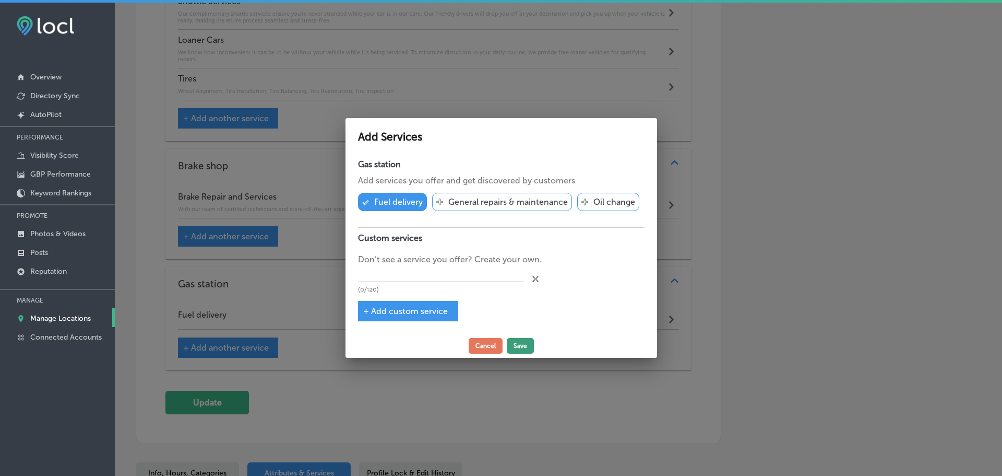
click at [523, 346] on button "Save" at bounding box center [520, 346] width 27 height 16
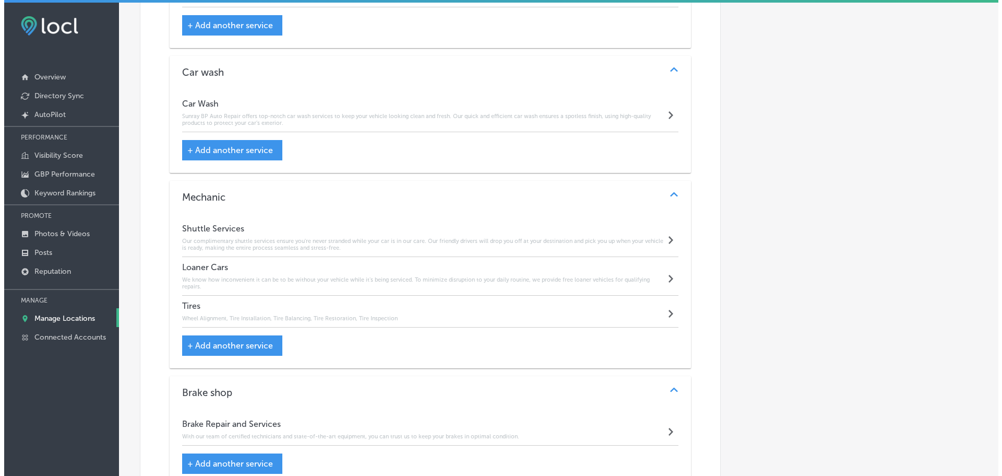
scroll to position [2438, 0]
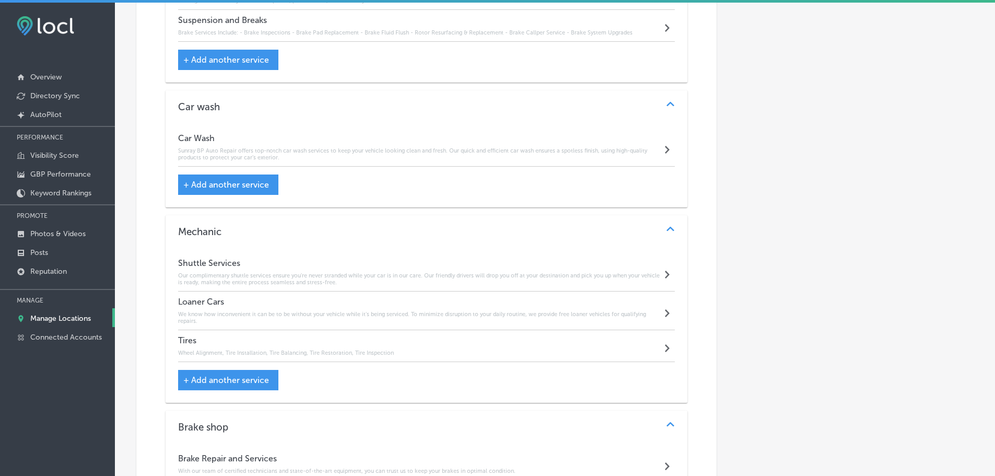
click at [237, 180] on span "+ Add another service" at bounding box center [226, 185] width 86 height 10
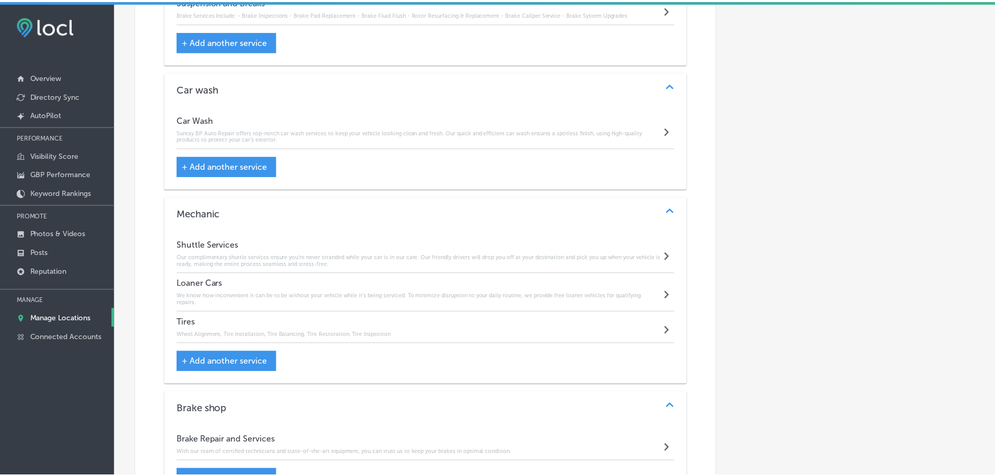
scroll to position [2420, 0]
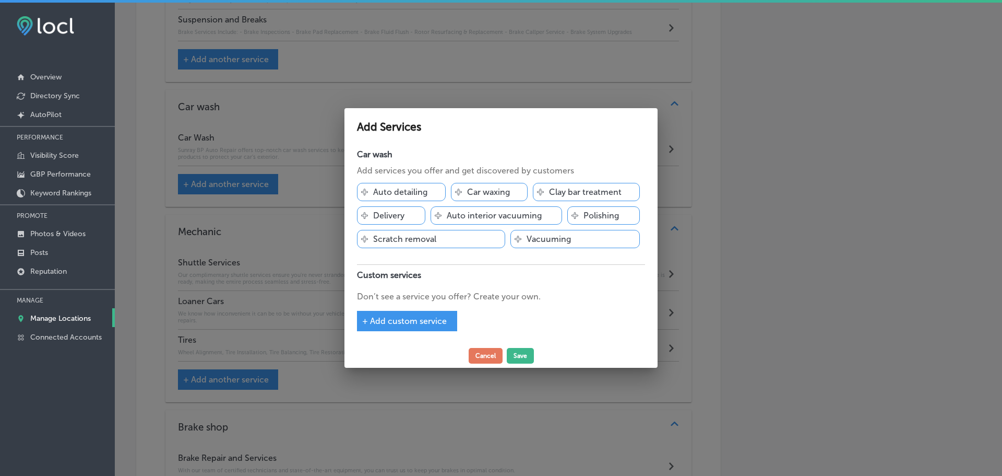
click at [537, 88] on div at bounding box center [501, 238] width 1002 height 476
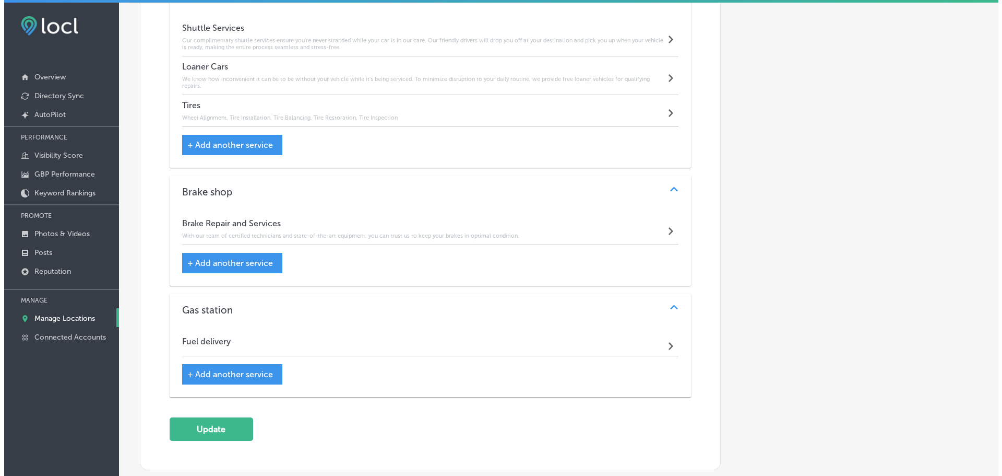
scroll to position [2751, 0]
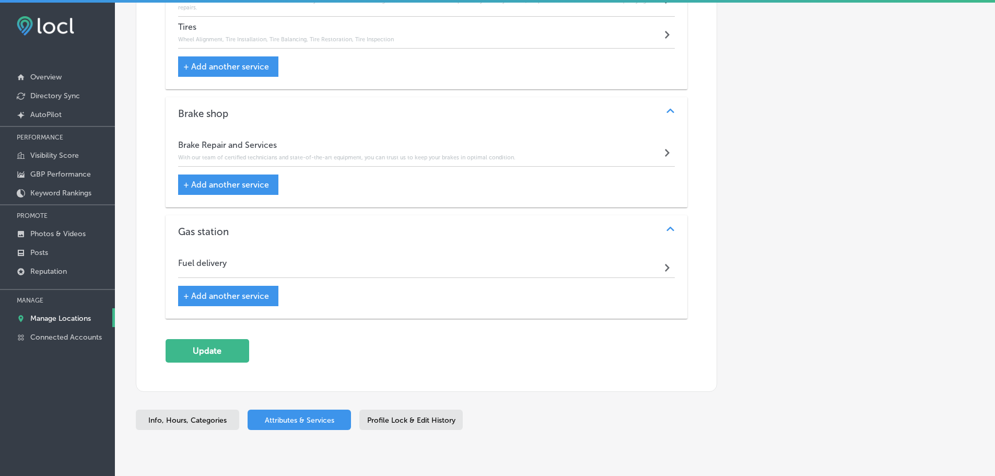
click at [471, 258] on div "Fuel delivery Path Created with Sketch." at bounding box center [426, 265] width 497 height 25
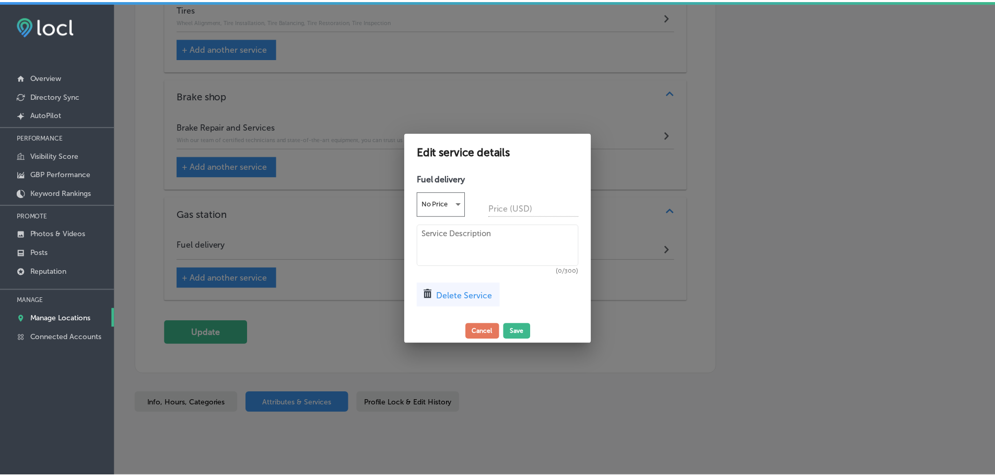
scroll to position [2734, 0]
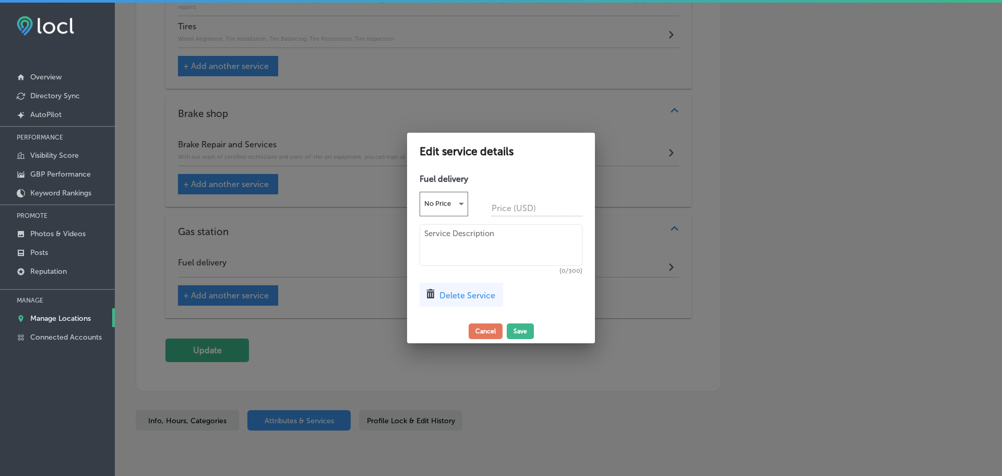
click at [451, 245] on textarea at bounding box center [501, 245] width 163 height 42
paste textarea "Stop by for quality fuel and fast service. Whether you’re on the go or need to …"
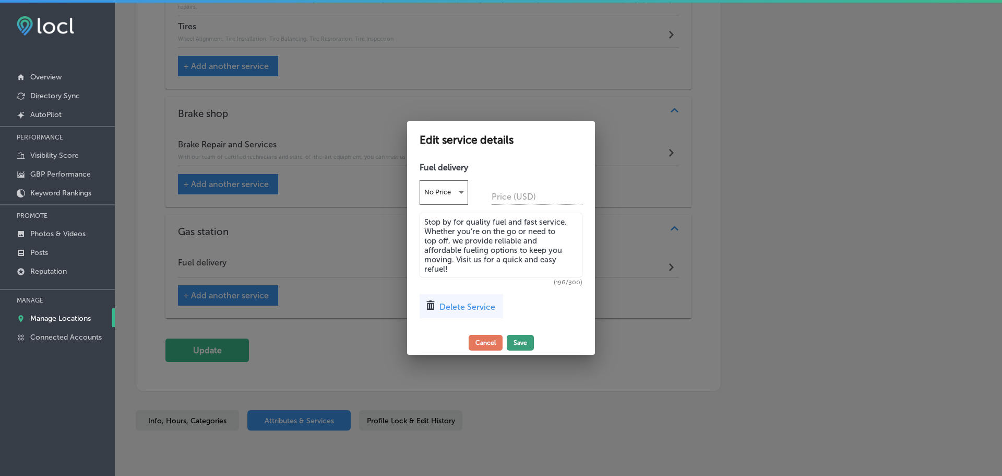
click at [523, 340] on button "Save" at bounding box center [520, 343] width 27 height 16
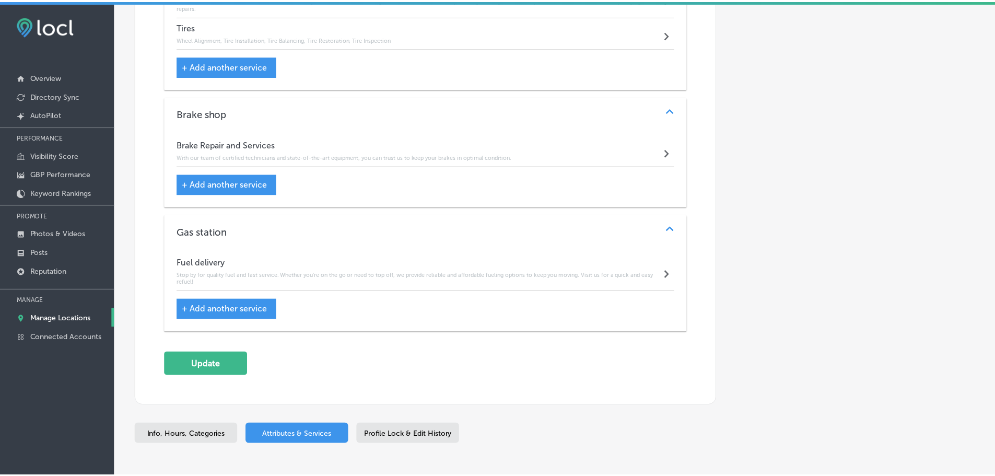
scroll to position [2751, 0]
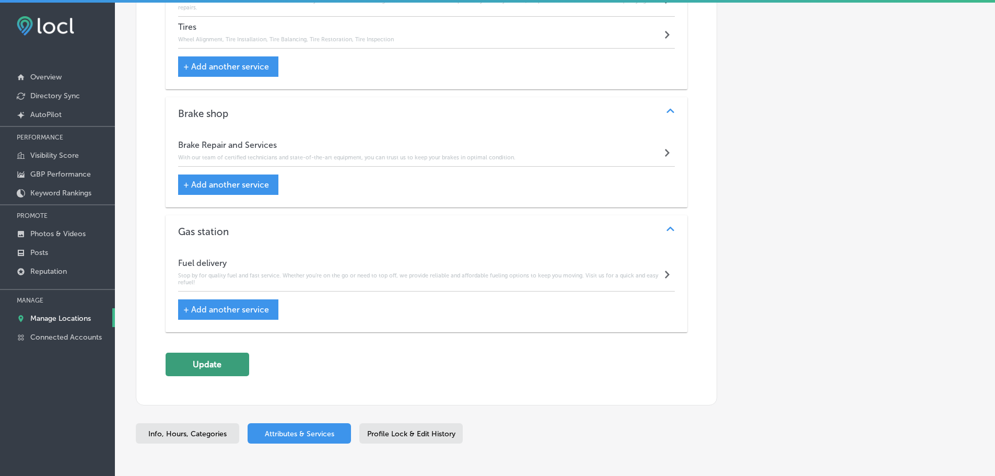
click at [210, 356] on button "Update" at bounding box center [207, 363] width 84 height 23
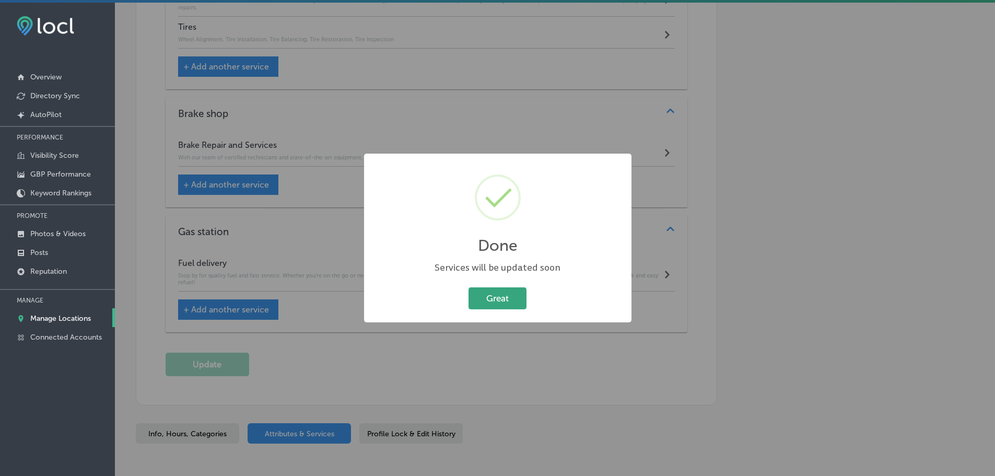
click at [484, 296] on button "Great" at bounding box center [497, 297] width 58 height 21
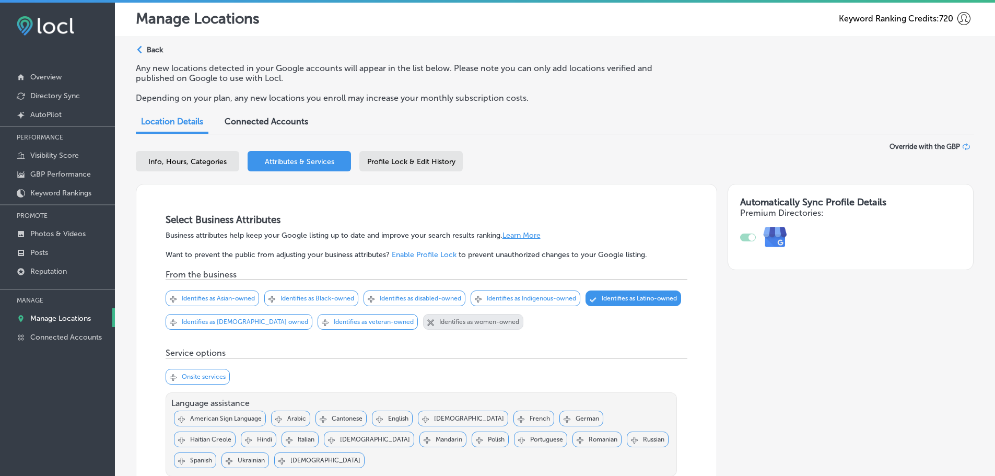
scroll to position [0, 0]
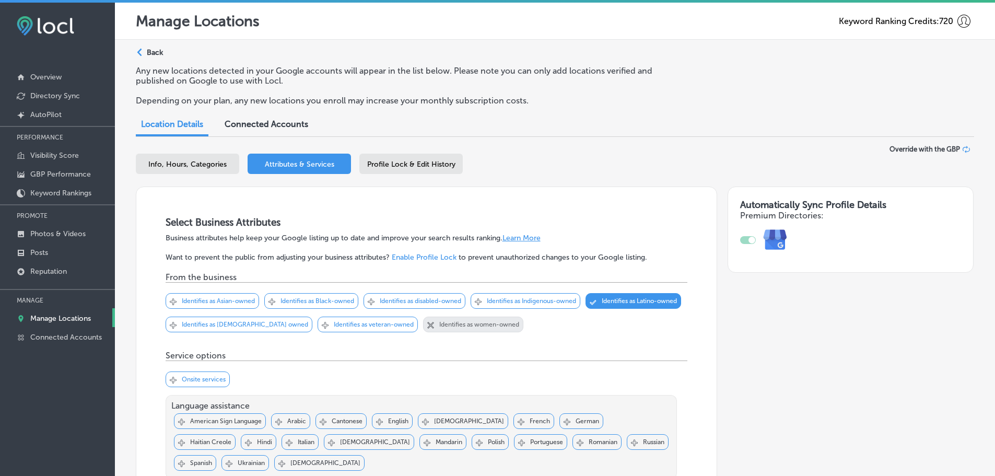
click at [59, 315] on p "Manage Locations" at bounding box center [60, 318] width 61 height 9
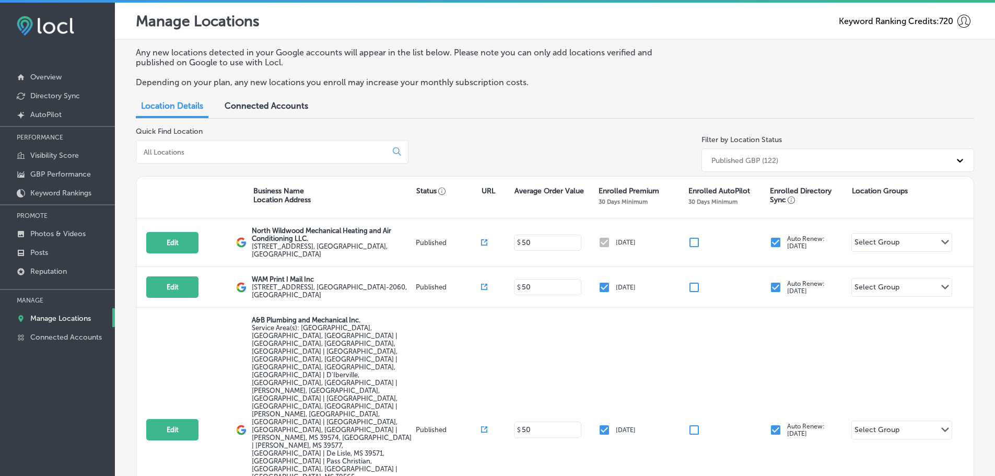
click at [208, 156] on input at bounding box center [264, 151] width 242 height 9
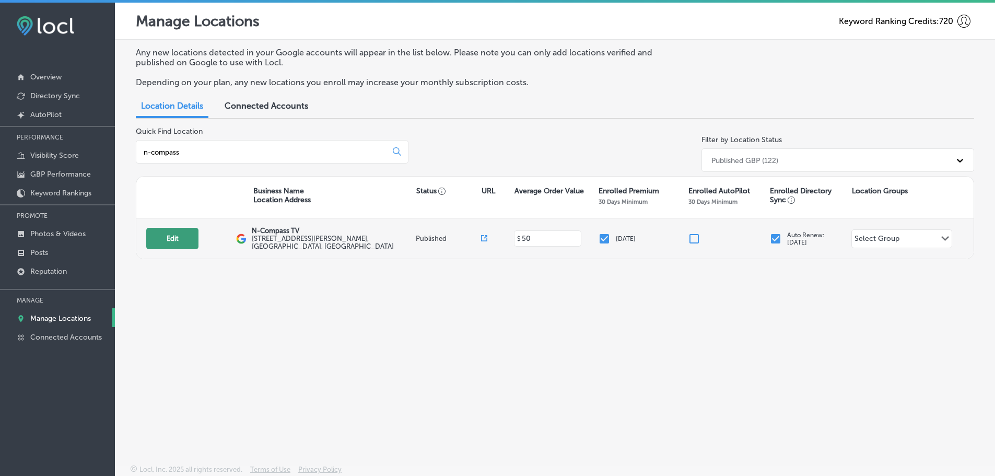
click at [187, 240] on button "Edit" at bounding box center [172, 238] width 52 height 21
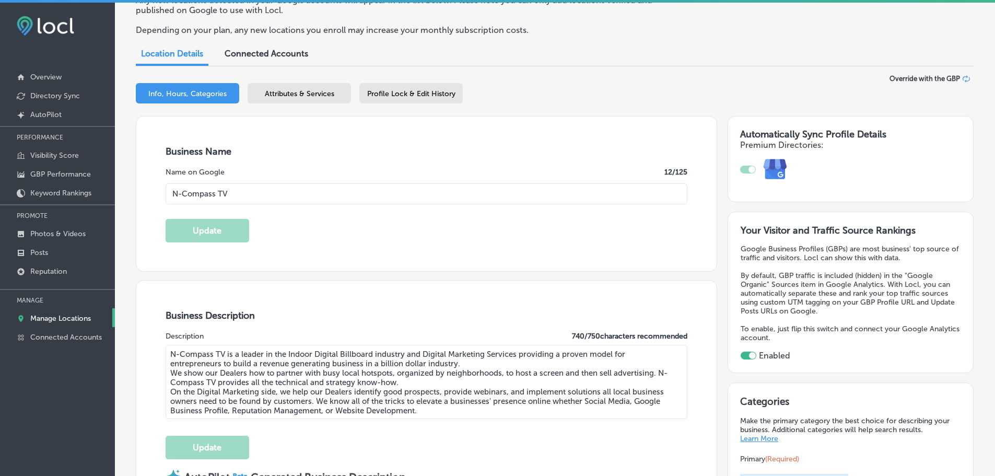
scroll to position [52, 0]
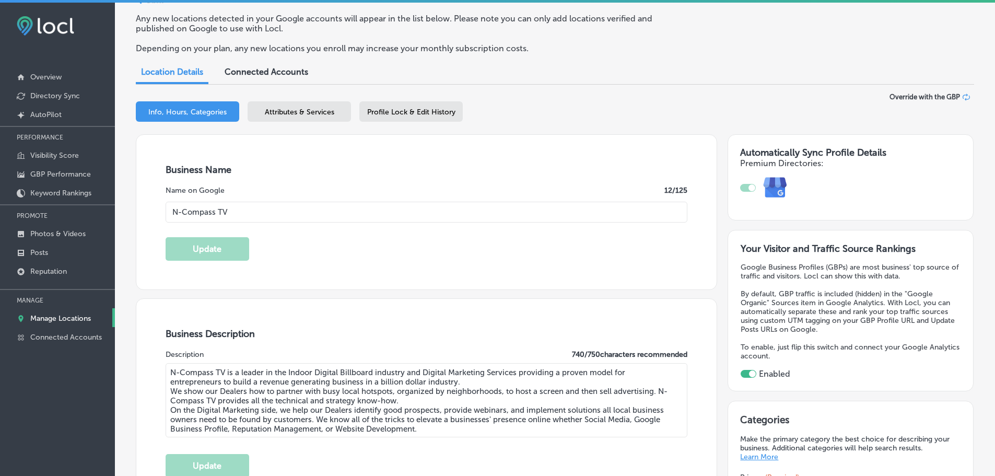
click at [299, 116] on span "Attributes & Services" at bounding box center [299, 112] width 69 height 9
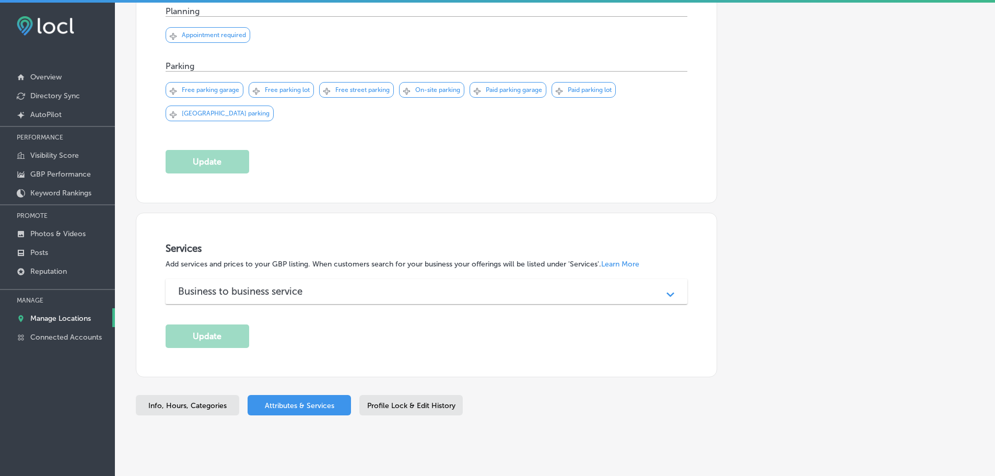
scroll to position [582, 0]
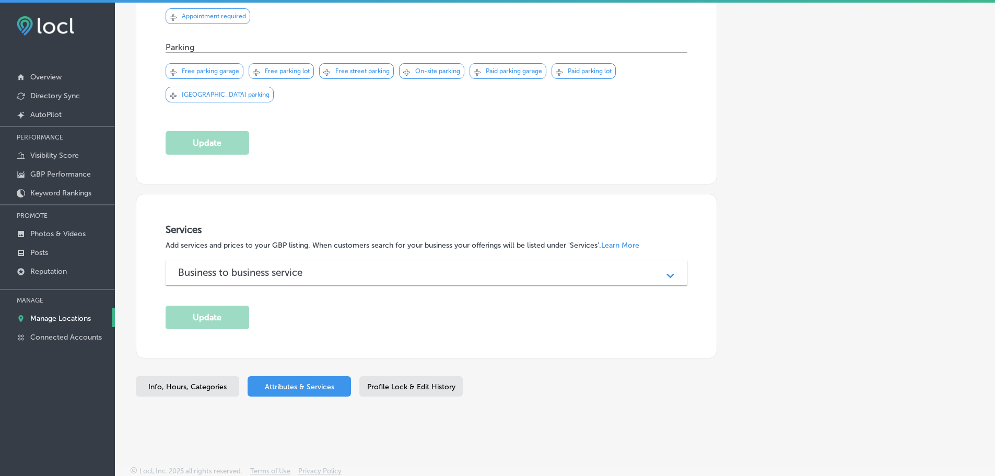
click at [384, 273] on div "Business to business service" at bounding box center [426, 272] width 497 height 12
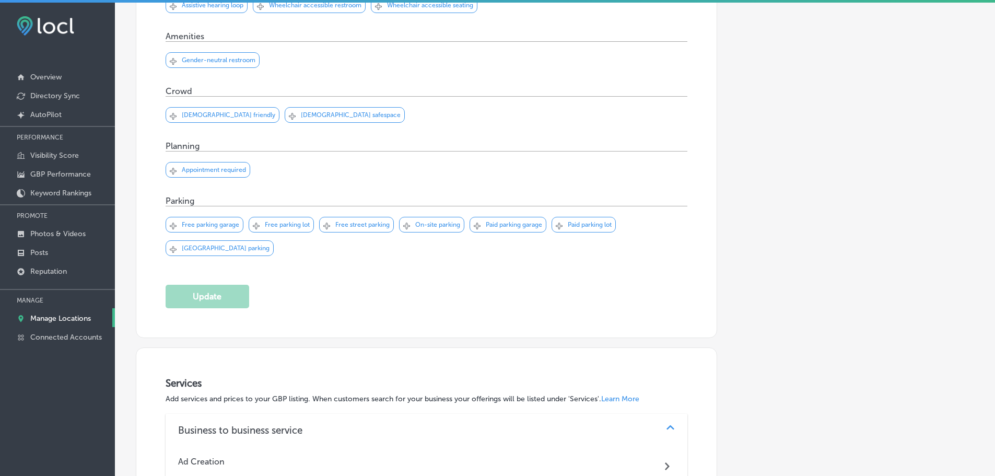
scroll to position [276, 0]
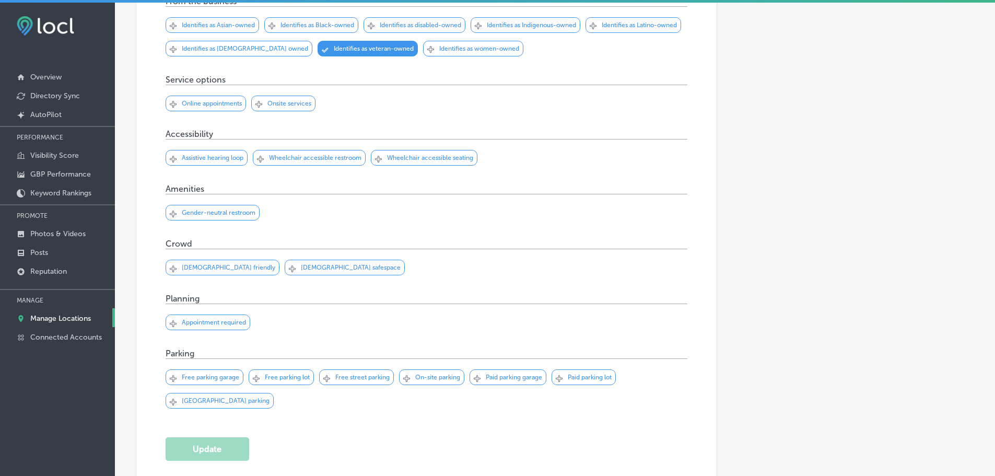
click at [48, 317] on p "Manage Locations" at bounding box center [60, 318] width 61 height 9
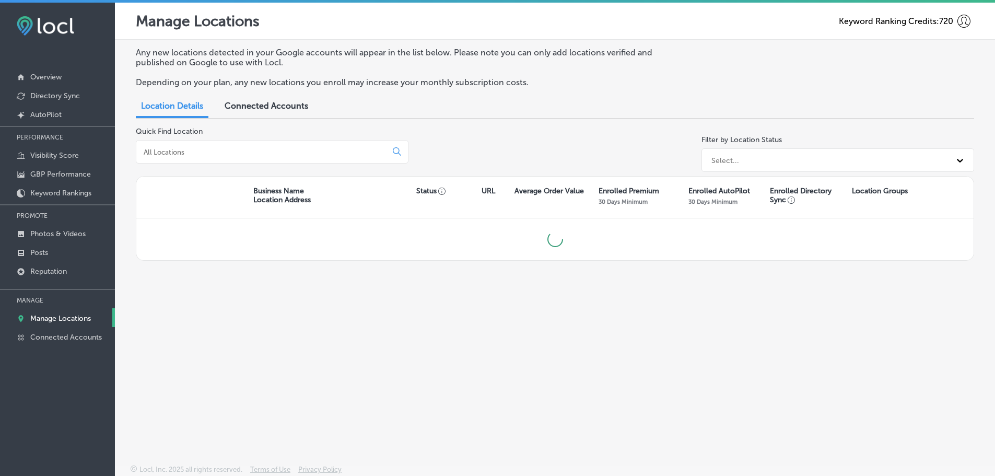
click at [239, 154] on input at bounding box center [264, 151] width 242 height 9
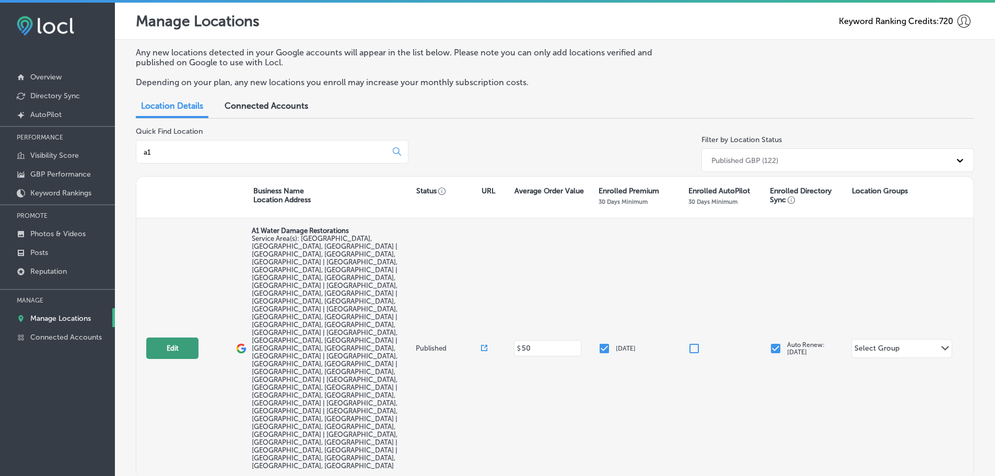
click at [181, 337] on button "Edit" at bounding box center [172, 347] width 52 height 21
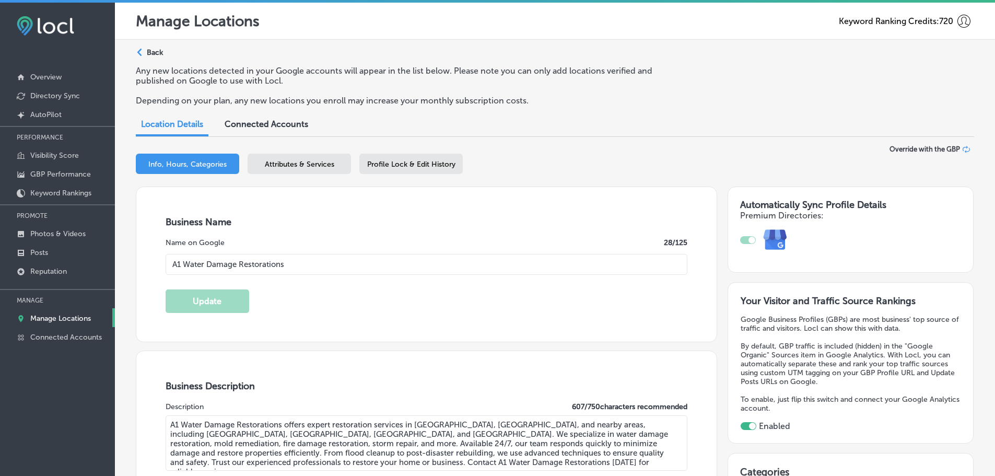
click at [326, 164] on span "Attributes & Services" at bounding box center [299, 164] width 69 height 9
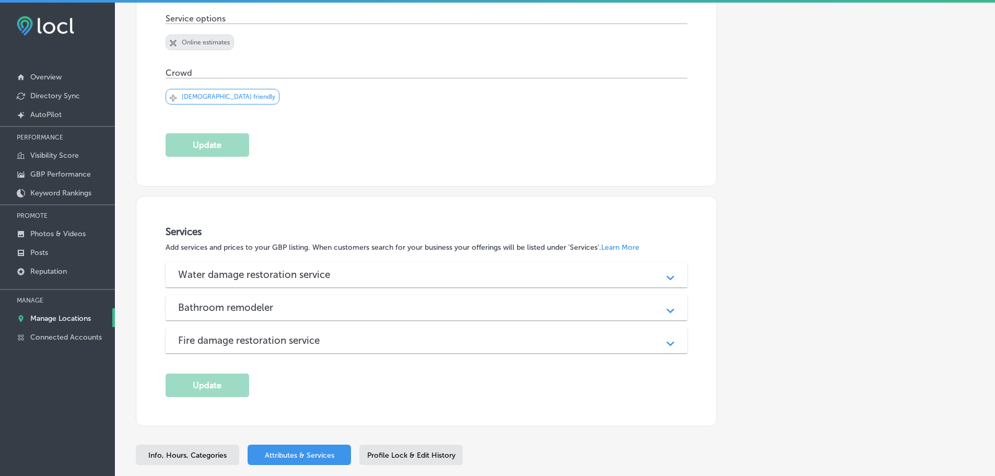
scroll to position [382, 0]
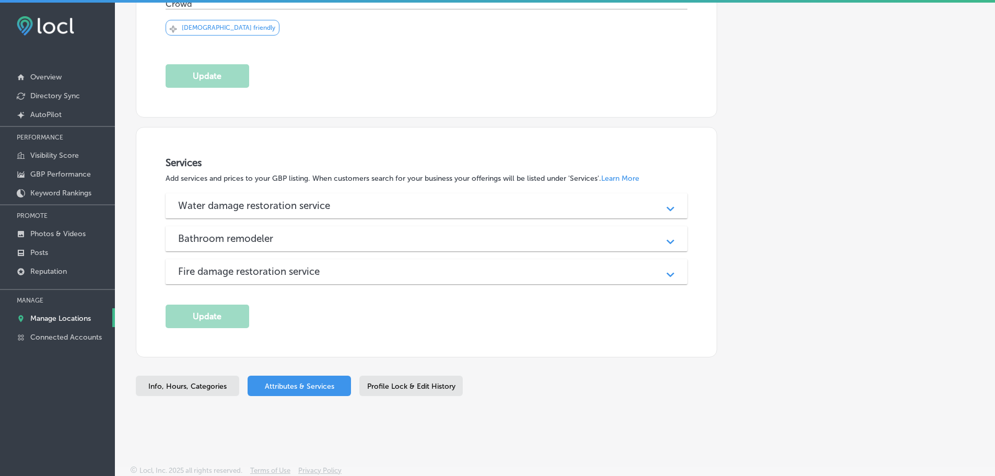
click at [399, 210] on div "Water damage restoration service" at bounding box center [426, 205] width 497 height 12
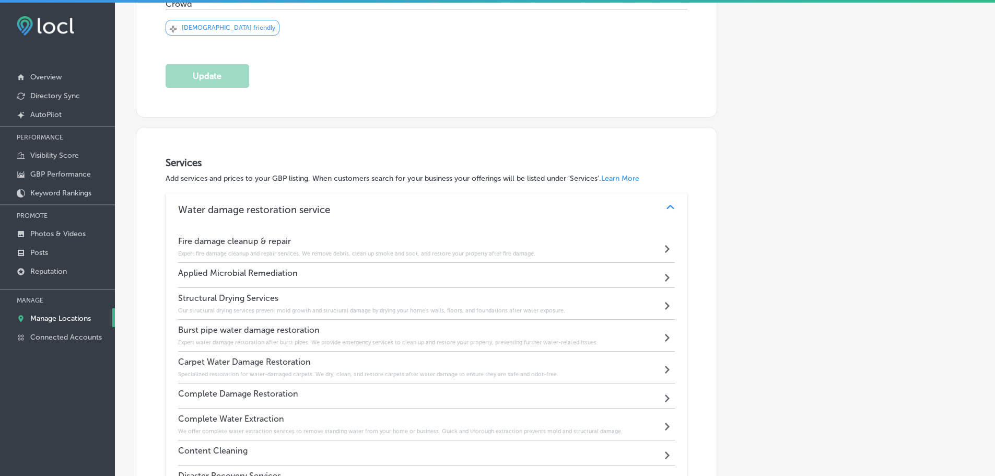
drag, startPoint x: 638, startPoint y: 194, endPoint x: 637, endPoint y: 200, distance: 5.8
click at [638, 197] on div "Water damage restoration service Path Created with Sketch." at bounding box center [426, 209] width 522 height 33
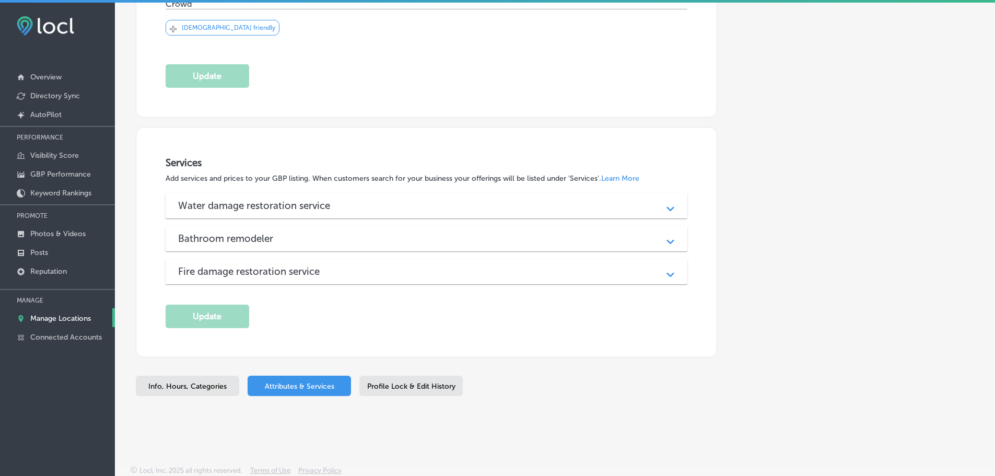
click at [191, 385] on span "Info, Hours, Categories" at bounding box center [187, 386] width 78 height 9
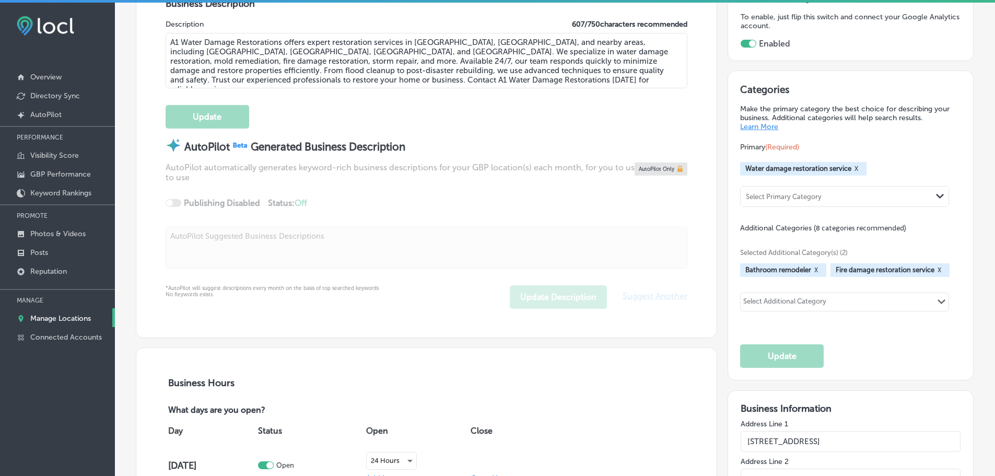
click at [811, 269] on button "X" at bounding box center [816, 270] width 10 height 8
click at [913, 301] on div "Select Additional Category Path Created with Sketch." at bounding box center [844, 302] width 208 height 18
click at [798, 301] on div "Select Additional Category" at bounding box center [784, 303] width 83 height 12
click at [801, 303] on div "Select Additional Category" at bounding box center [784, 303] width 83 height 12
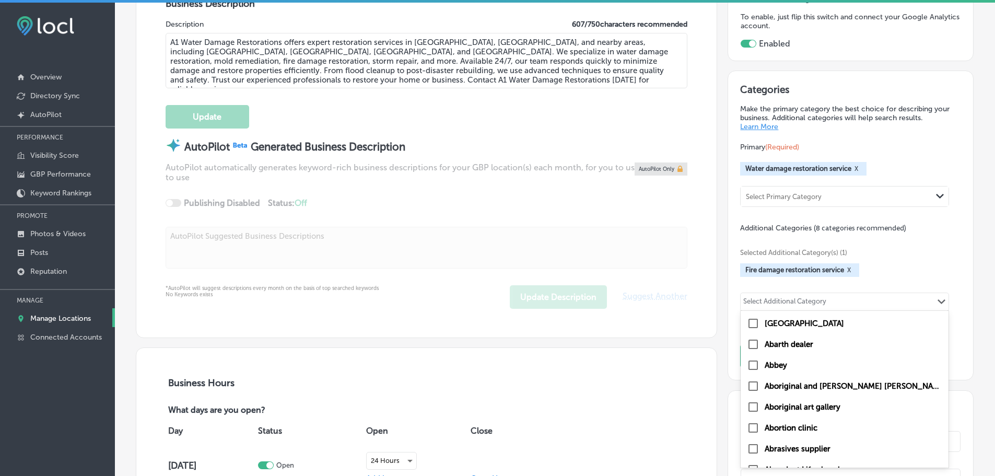
click at [881, 267] on div "Fire damage restoration service X" at bounding box center [850, 270] width 220 height 14
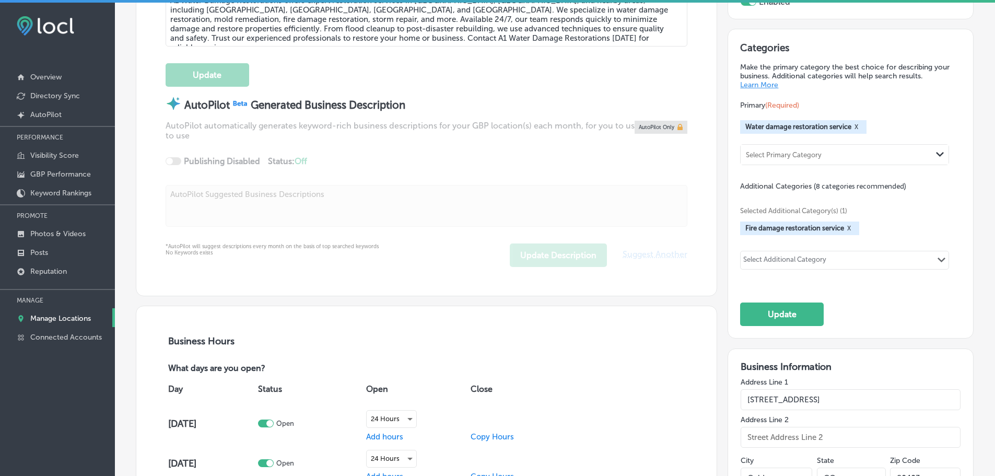
scroll to position [382, 0]
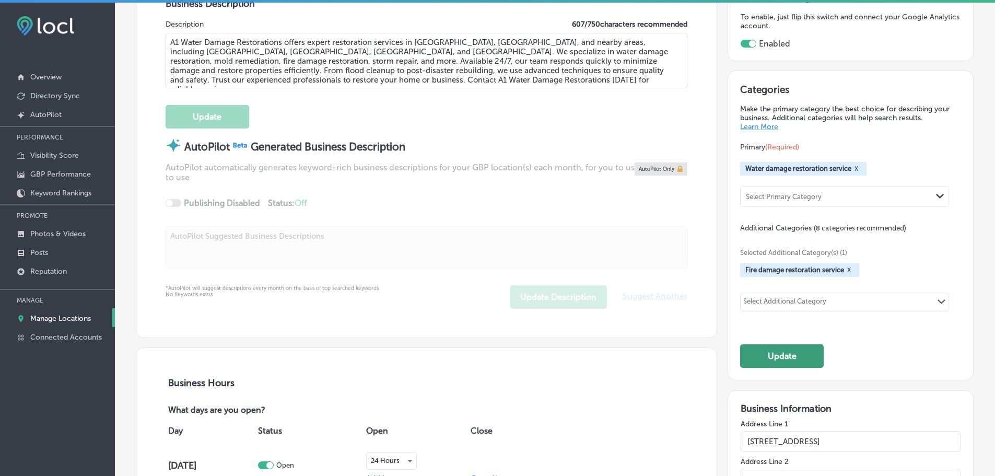
click at [788, 362] on button "Update" at bounding box center [782, 355] width 84 height 23
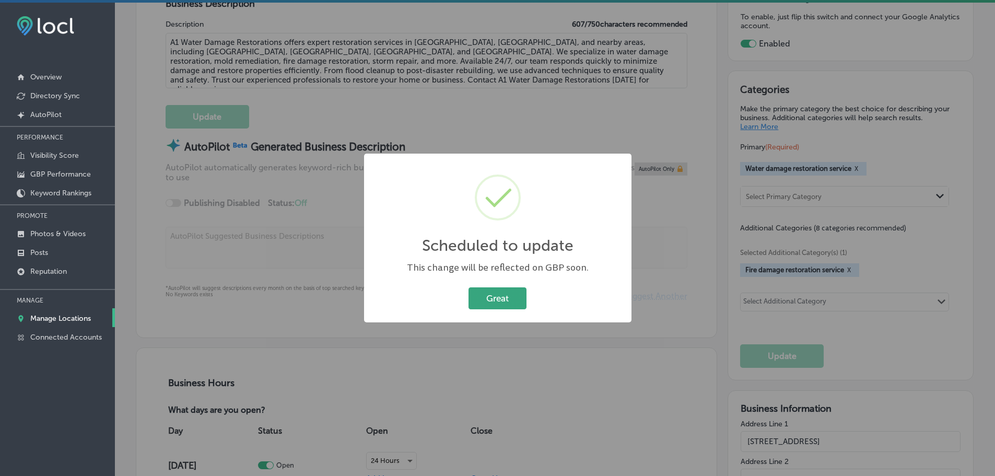
click at [497, 299] on button "Great" at bounding box center [497, 297] width 58 height 21
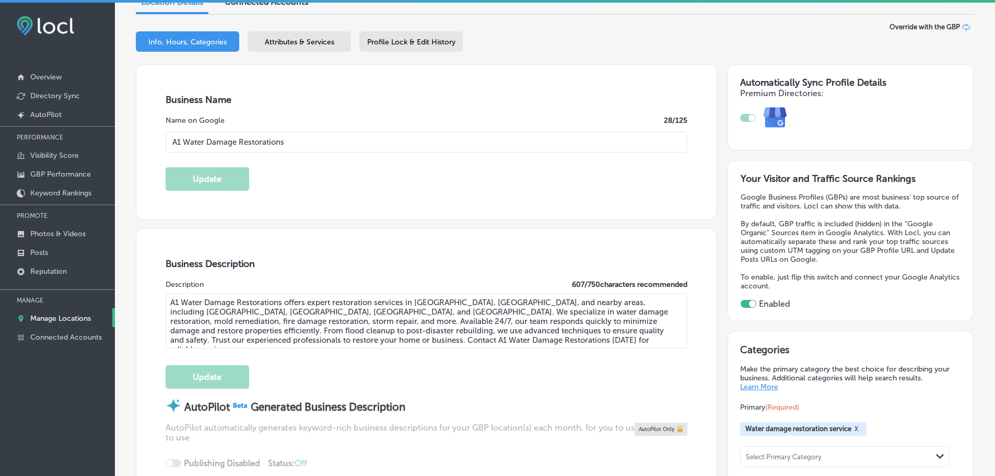
scroll to position [121, 0]
click at [285, 45] on span "Attributes & Services" at bounding box center [299, 43] width 69 height 9
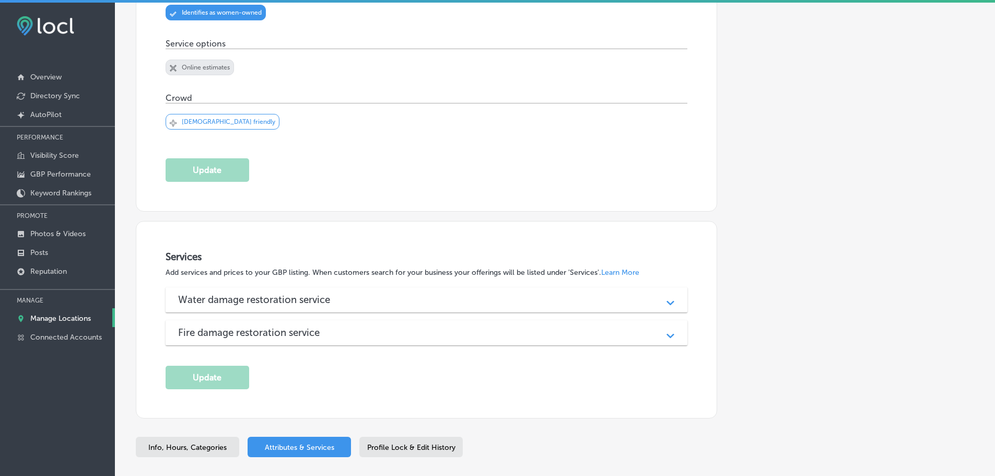
scroll to position [349, 0]
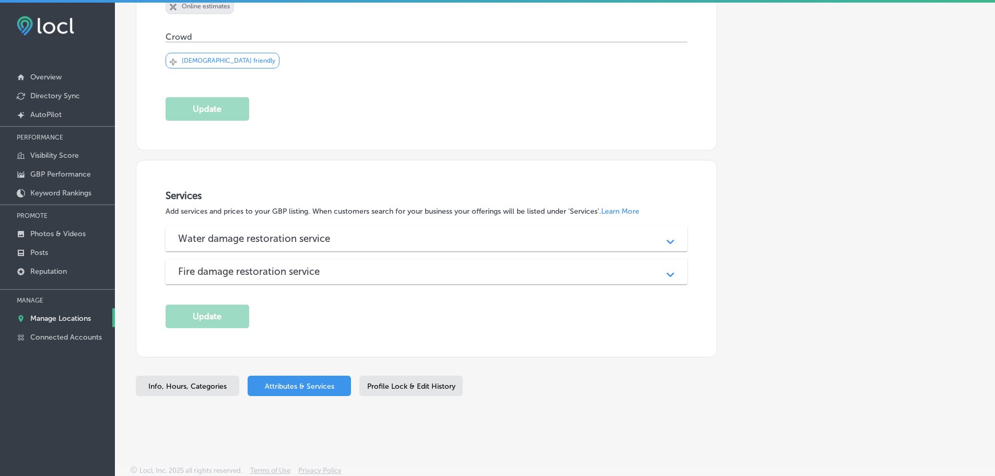
click at [434, 273] on div "Fire damage restoration service" at bounding box center [426, 271] width 497 height 12
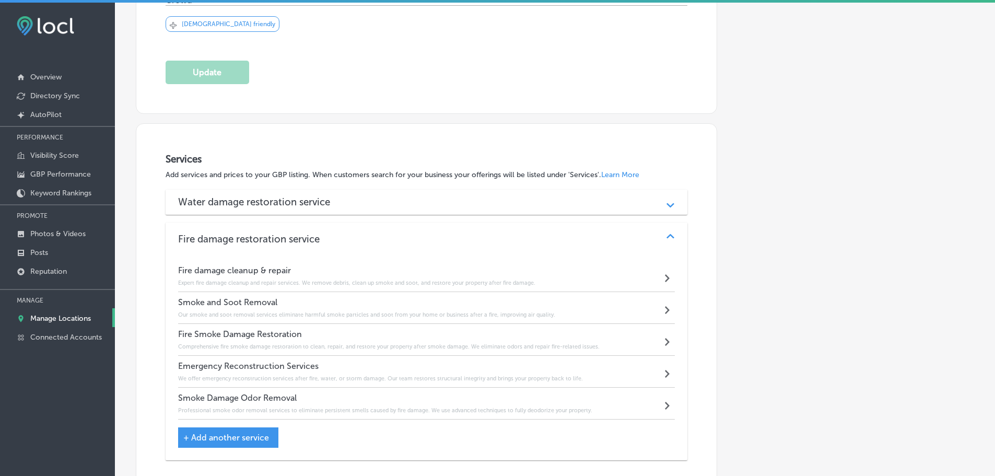
scroll to position [353, 0]
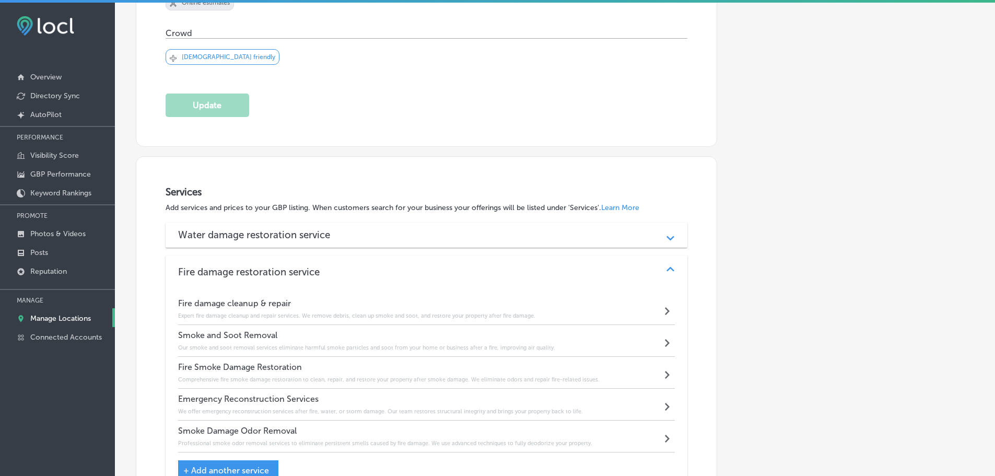
click at [353, 239] on div "Water damage restoration service" at bounding box center [426, 235] width 497 height 12
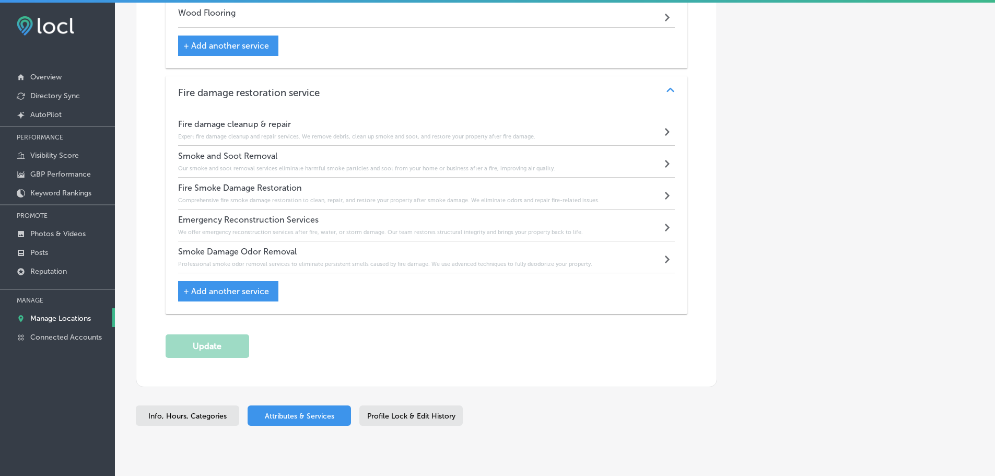
scroll to position [2180, 0]
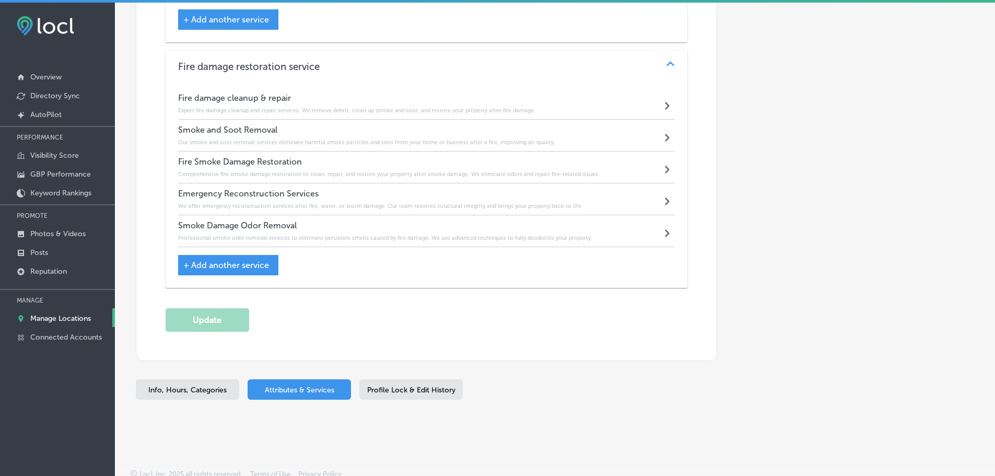
click at [183, 389] on span "Info, Hours, Categories" at bounding box center [187, 389] width 78 height 9
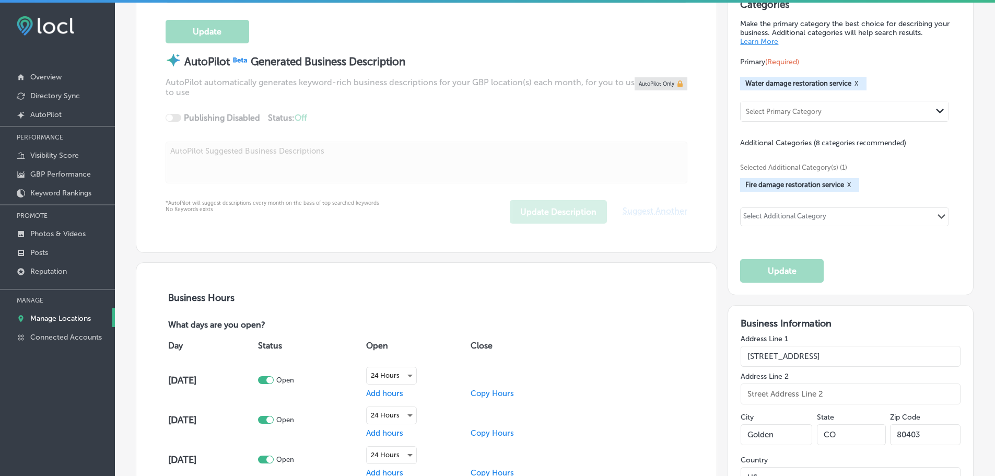
scroll to position [435, 0]
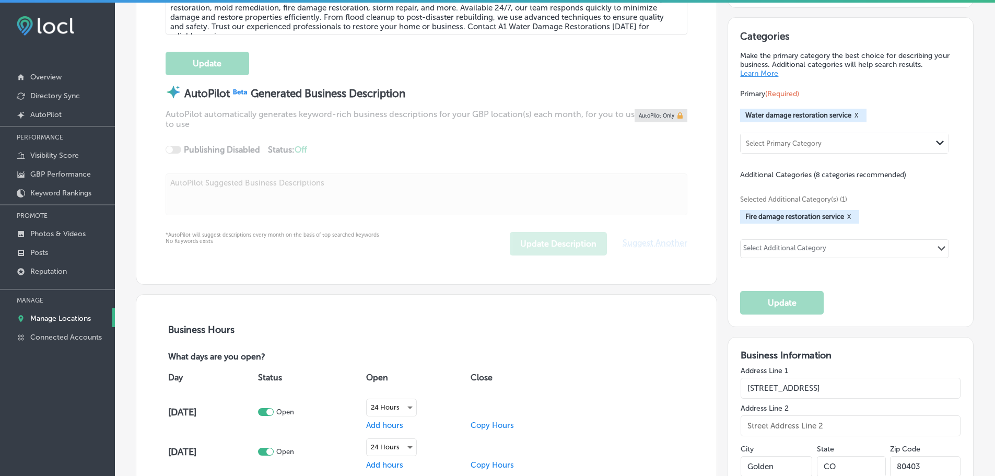
click at [827, 251] on input "text" at bounding box center [827, 250] width 1 height 8
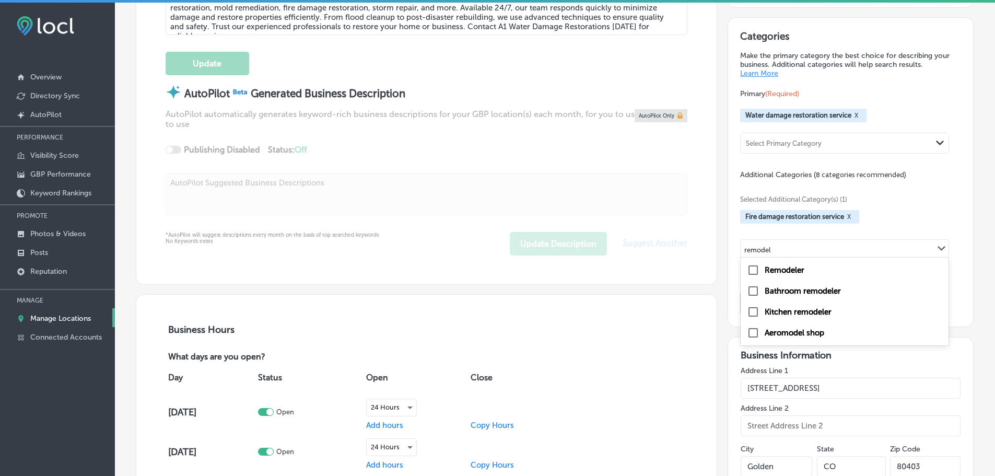
click at [783, 272] on label "Remodeler" at bounding box center [784, 269] width 40 height 9
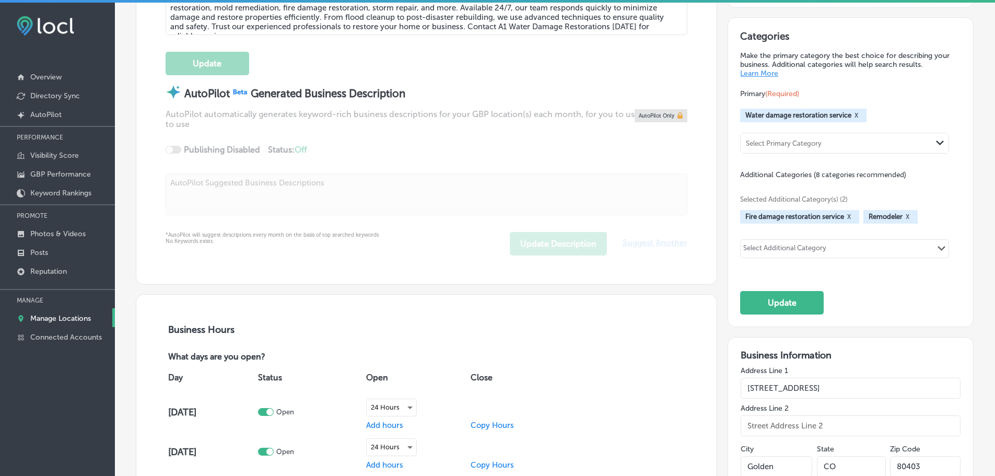
click at [834, 248] on div "Select Additional Category Path Created with Sketch." at bounding box center [844, 249] width 208 height 18
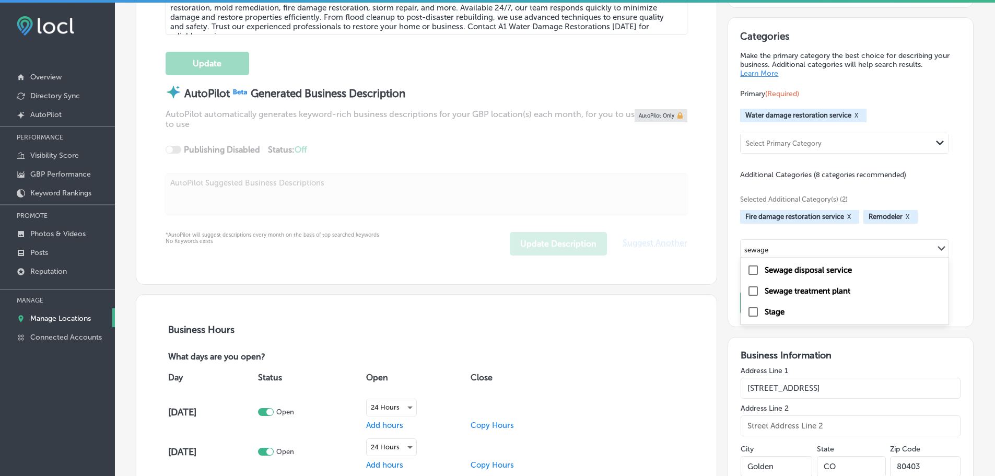
click at [813, 276] on div "Sewage disposal service" at bounding box center [844, 270] width 195 height 13
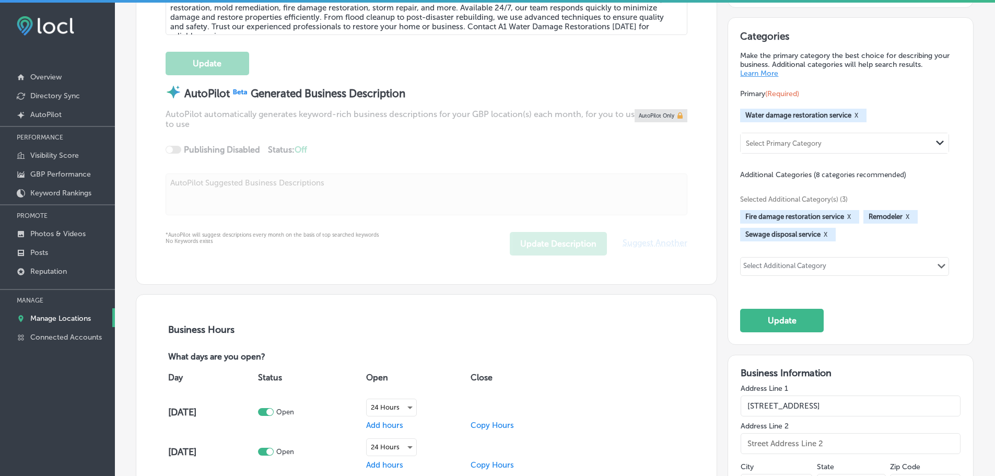
click at [793, 267] on div "Select Additional Category" at bounding box center [784, 268] width 83 height 12
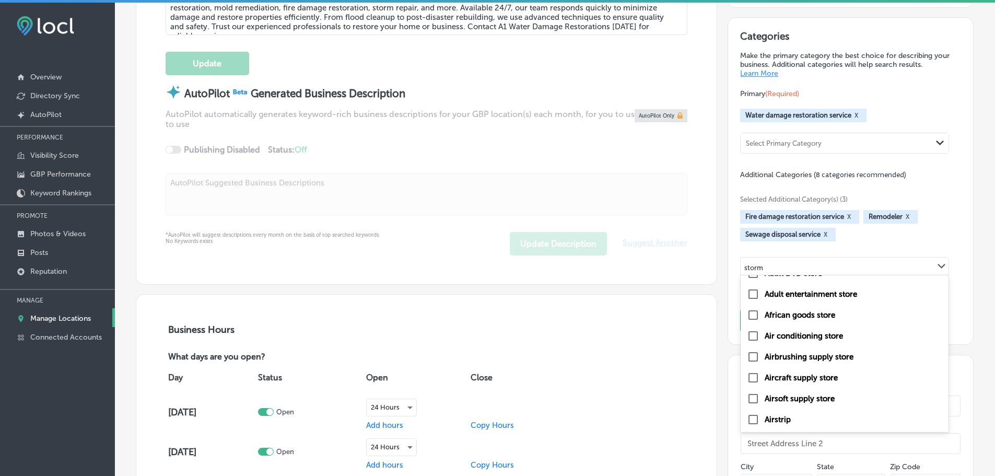
scroll to position [0, 0]
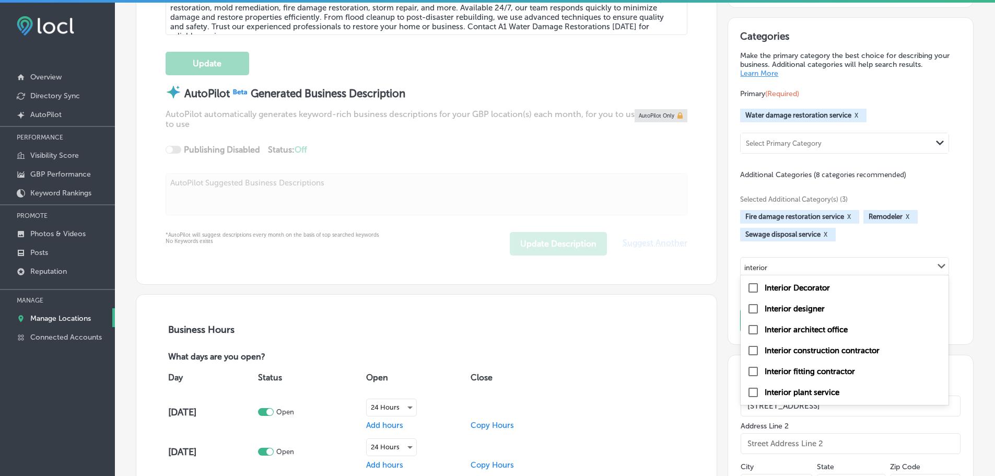
click at [802, 349] on label "Interior construction contractor" at bounding box center [821, 350] width 115 height 9
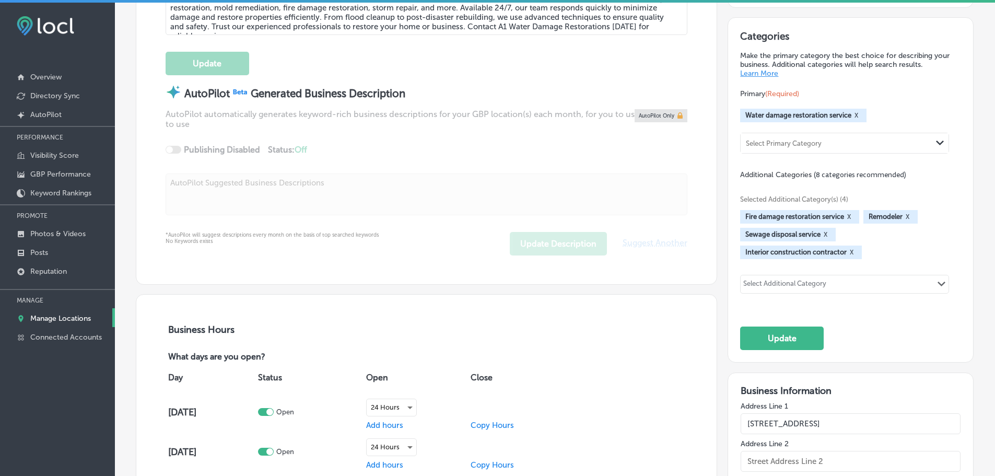
click at [821, 286] on div "Select Additional Category" at bounding box center [784, 285] width 83 height 12
click at [849, 283] on div "Select Additional Category Path Created with Sketch." at bounding box center [844, 284] width 208 height 18
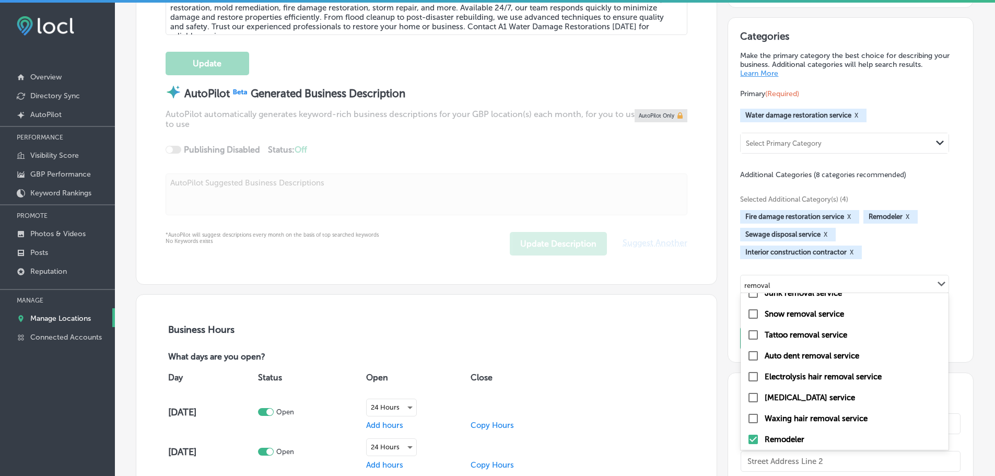
scroll to position [77, 0]
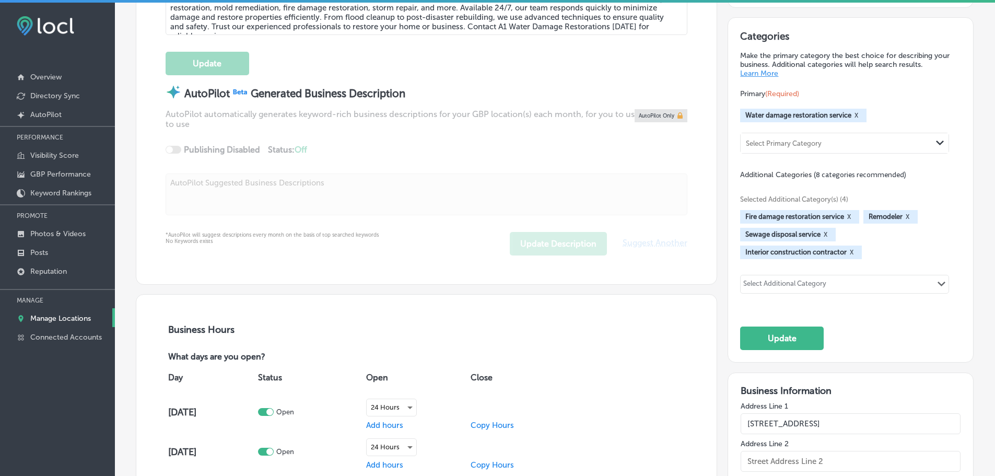
click at [851, 288] on div "Select Additional Category Path Created with Sketch." at bounding box center [844, 284] width 208 height 18
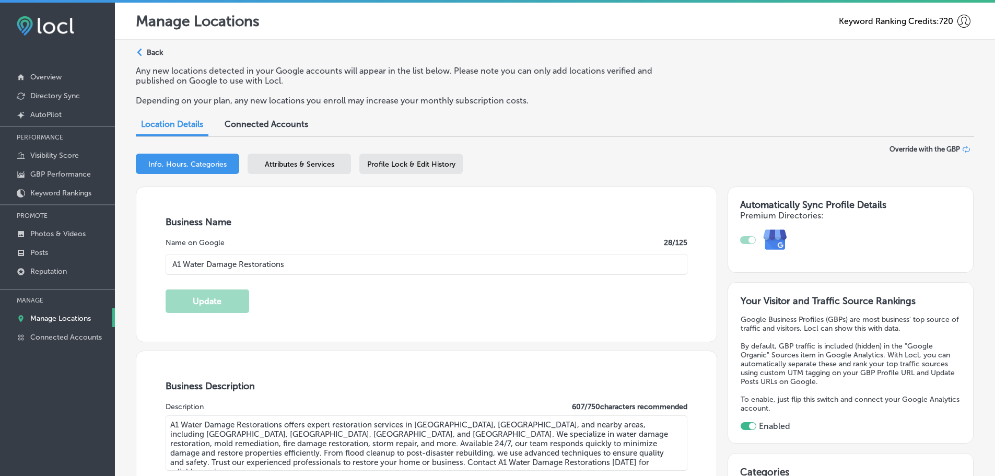
select select "US"
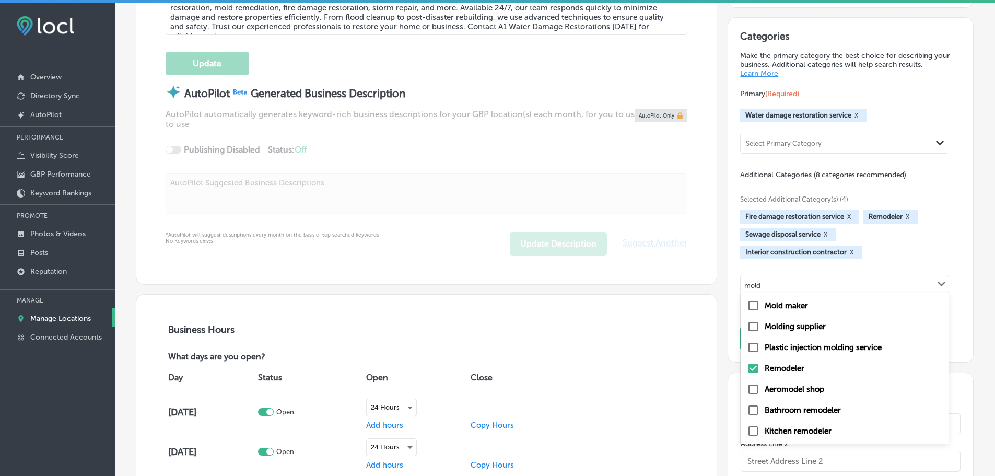
type input "mol"
checkbox input "false"
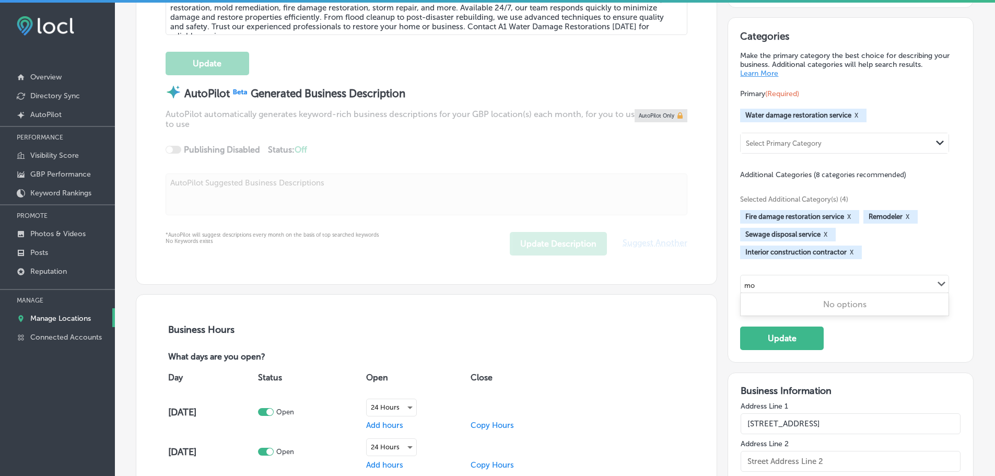
type input "m"
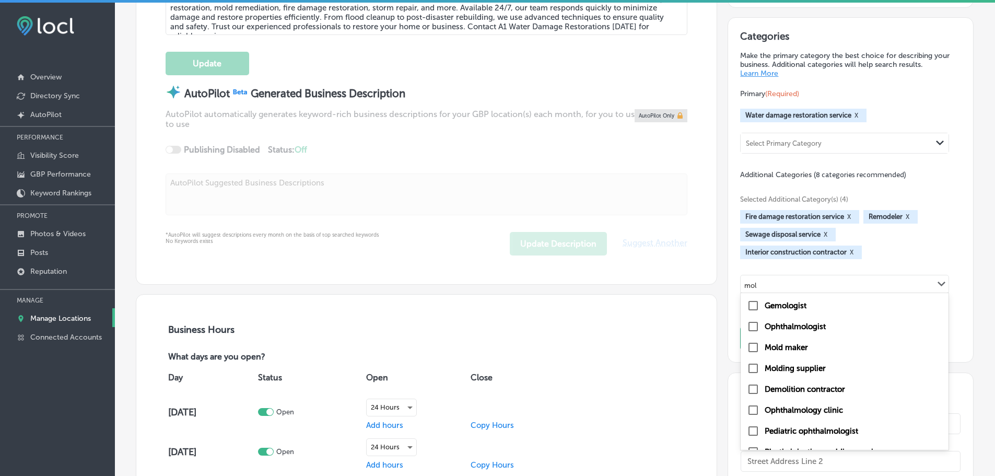
type input "mold"
checkbox input "true"
type input "mol"
checkbox input "false"
type input "m"
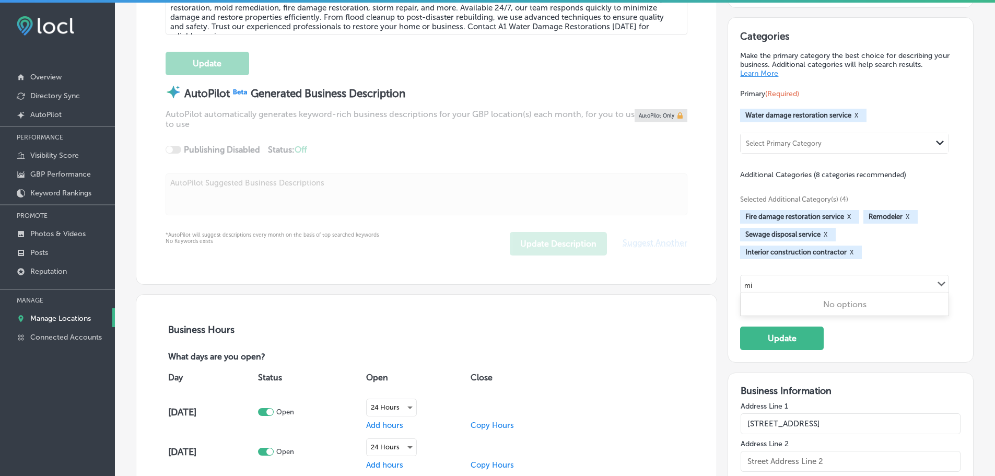
type input "m"
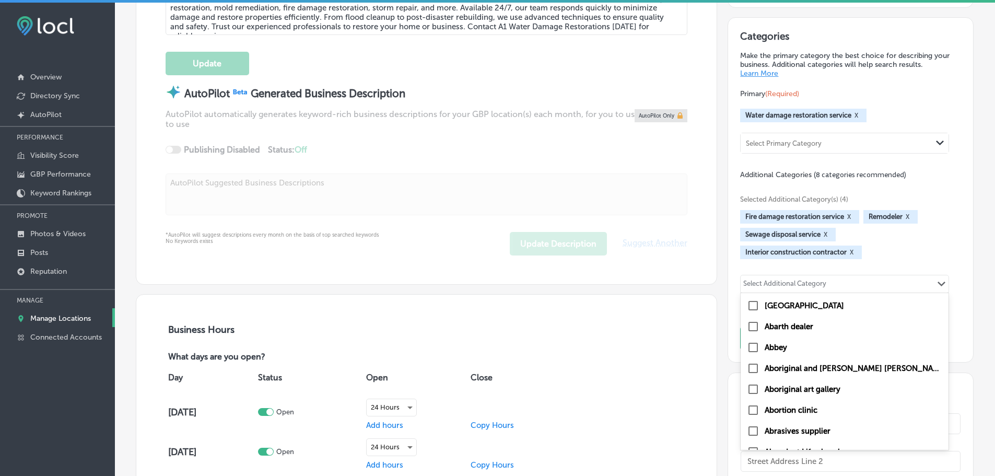
click at [909, 231] on div "Fire damage restoration service X Remodeler X Sewage disposal service X Interio…" at bounding box center [850, 234] width 220 height 49
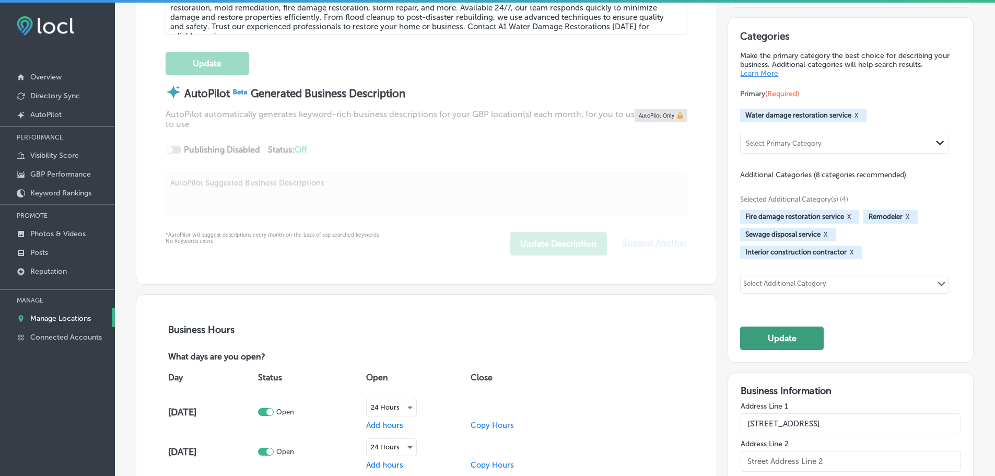
click at [784, 342] on button "Update" at bounding box center [782, 337] width 84 height 23
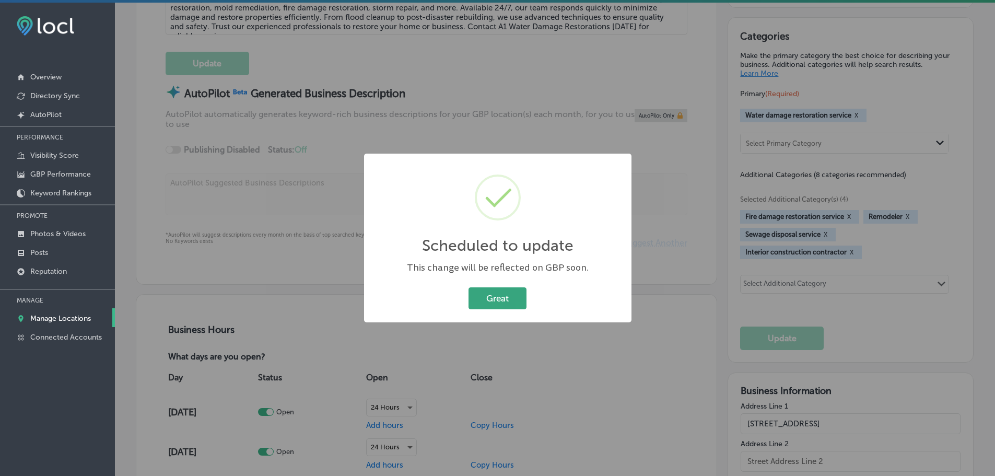
click at [495, 295] on button "Great" at bounding box center [497, 297] width 58 height 21
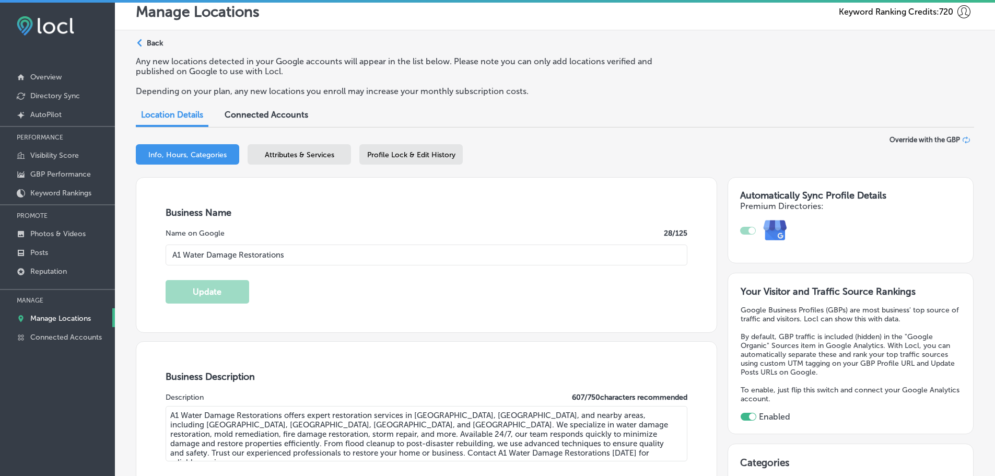
scroll to position [0, 0]
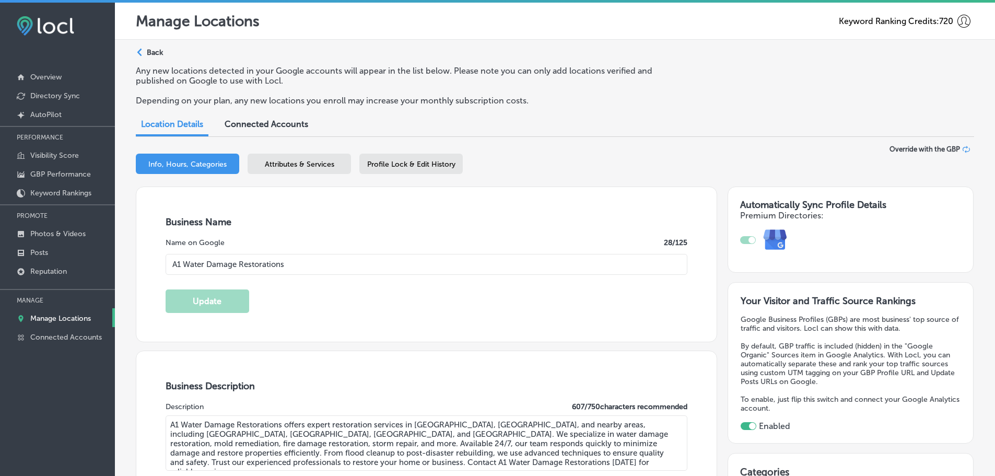
click at [303, 169] on span "Attributes & Services" at bounding box center [299, 164] width 69 height 9
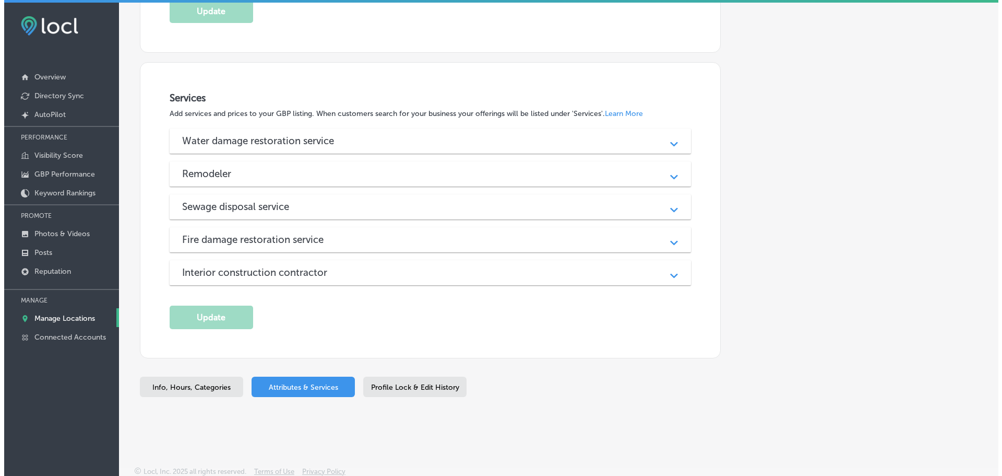
scroll to position [448, 0]
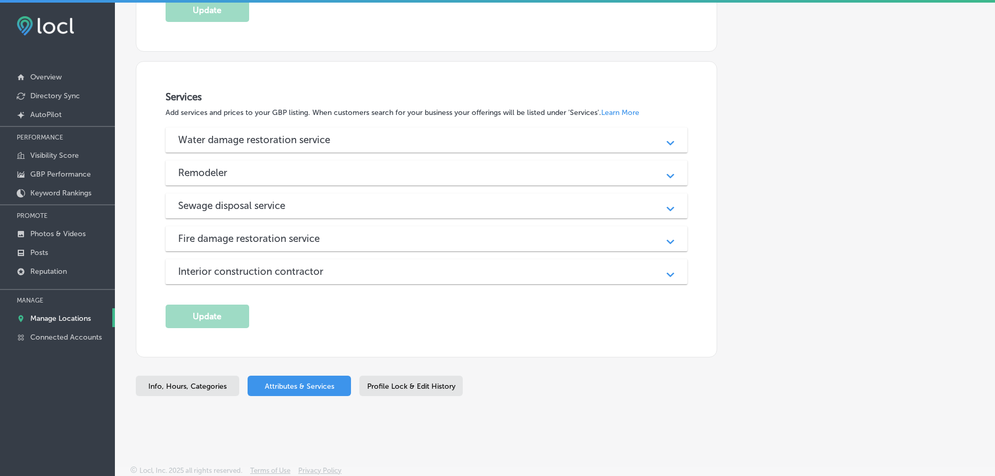
click at [469, 270] on div "Interior construction contractor" at bounding box center [426, 271] width 497 height 12
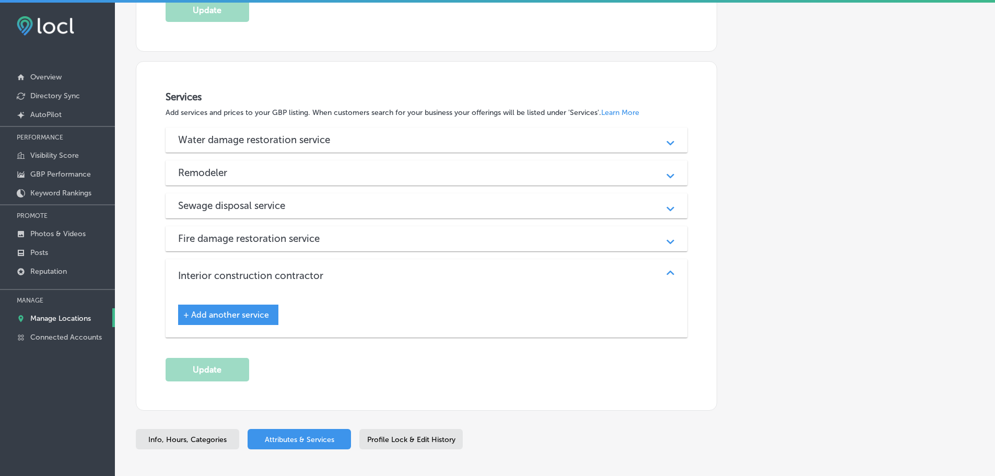
click at [443, 206] on div "Sewage disposal service" at bounding box center [426, 205] width 497 height 12
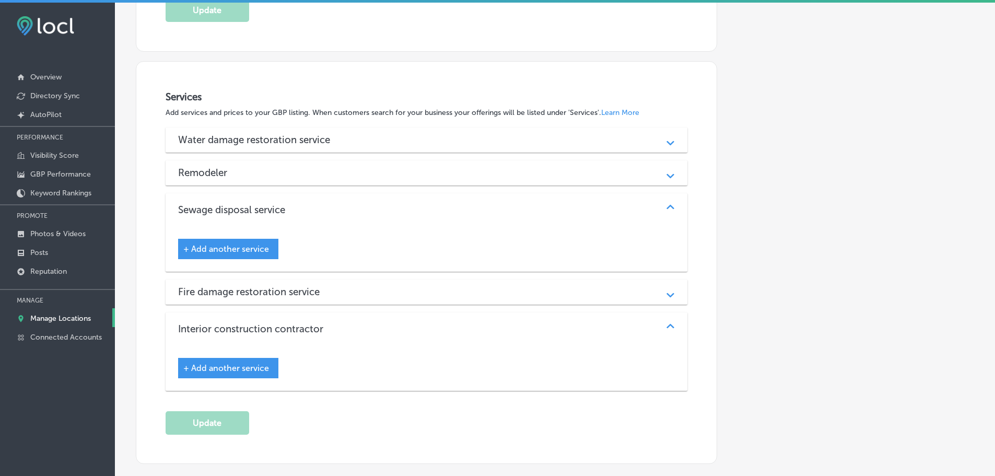
click at [259, 246] on span "+ Add another service" at bounding box center [226, 249] width 86 height 10
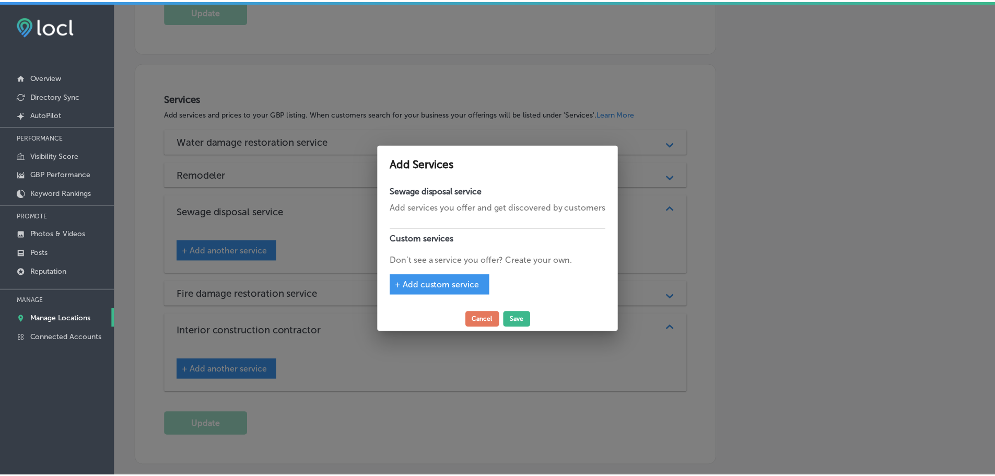
scroll to position [449, 0]
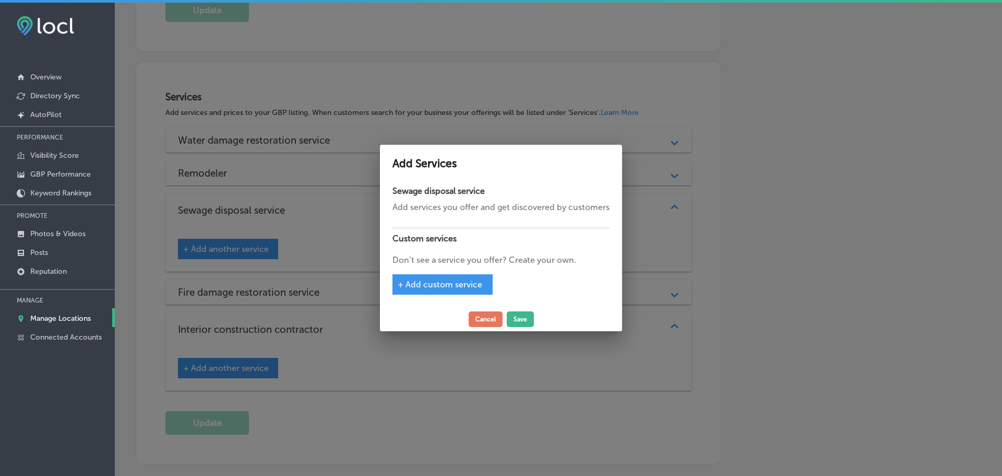
click at [432, 281] on span "+ Add custom service" at bounding box center [440, 284] width 85 height 10
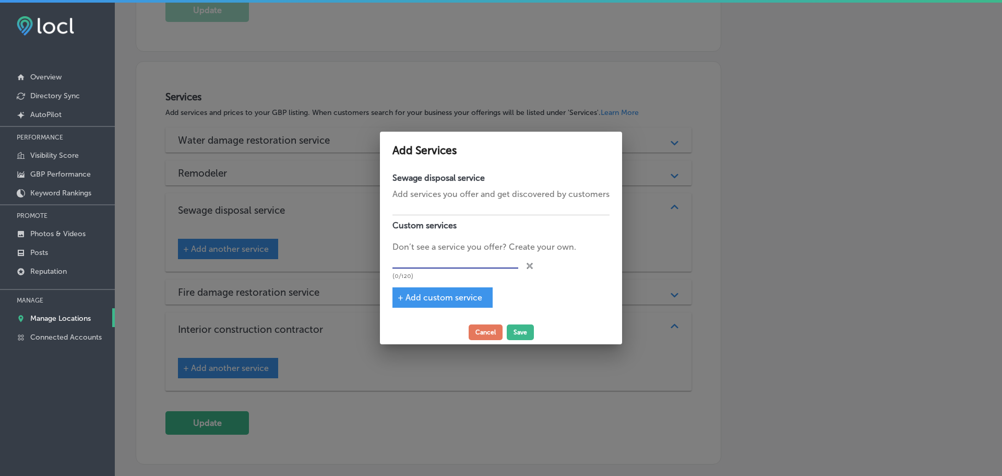
click at [450, 265] on input "text" at bounding box center [456, 261] width 126 height 16
type input "Sewage Cleanup"
click at [516, 334] on button "Save" at bounding box center [520, 332] width 27 height 16
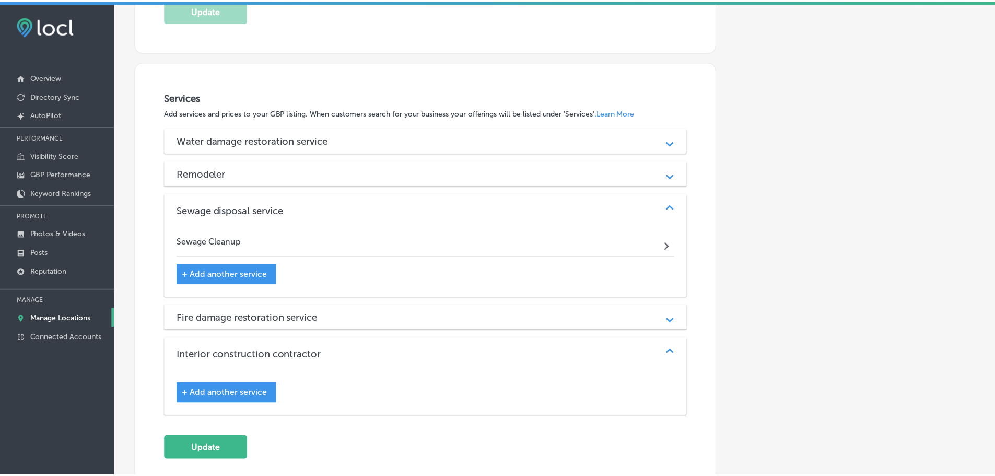
scroll to position [448, 0]
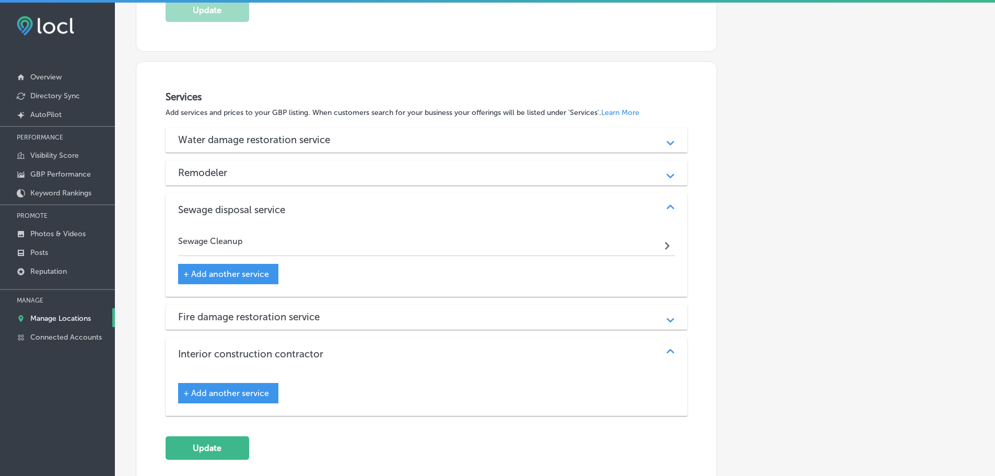
click at [407, 320] on div "Fire damage restoration service" at bounding box center [426, 317] width 497 height 12
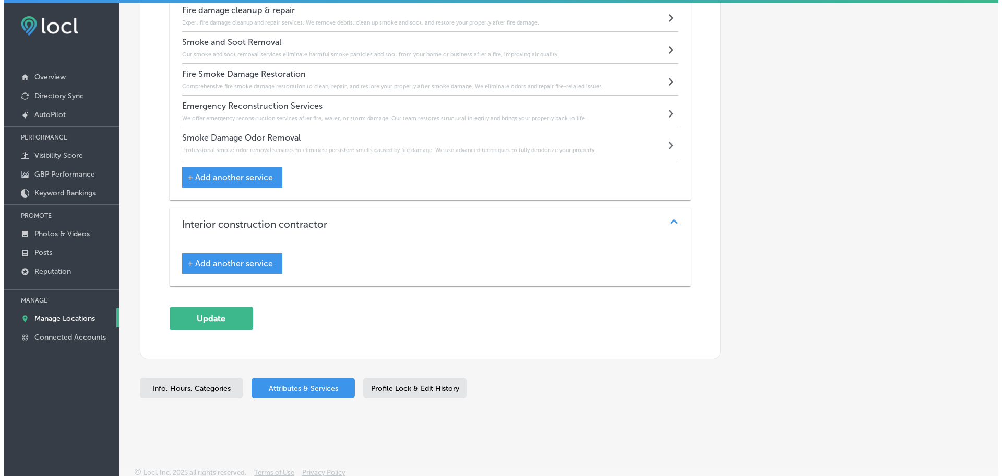
scroll to position [792, 0]
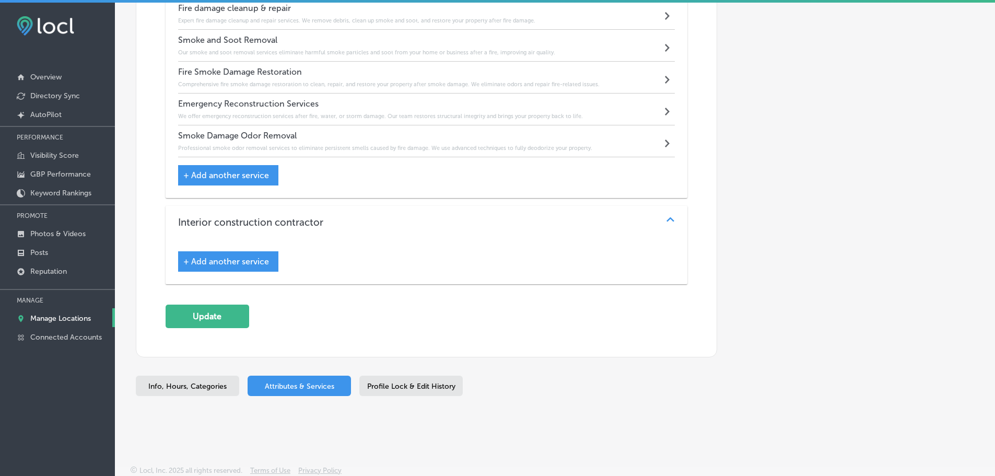
click at [255, 262] on span "+ Add another service" at bounding box center [226, 261] width 86 height 10
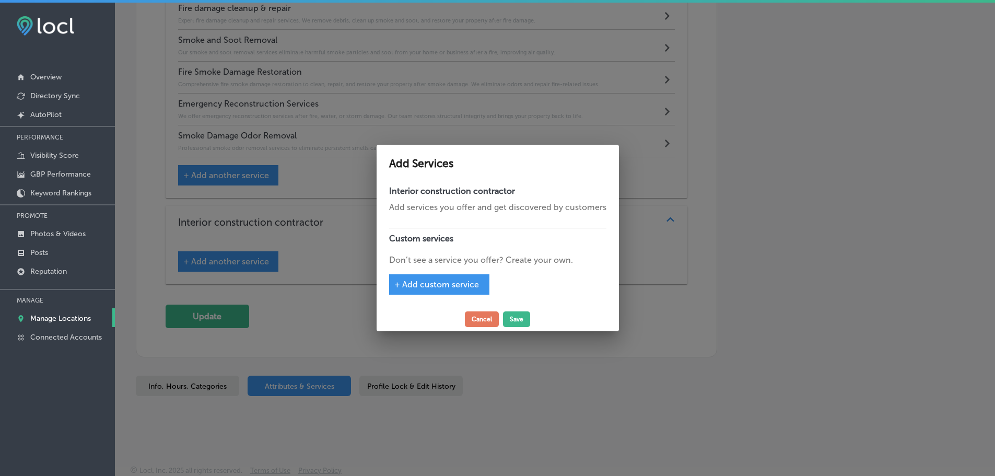
scroll to position [794, 0]
click at [437, 286] on span "+ Add custom service" at bounding box center [440, 284] width 85 height 10
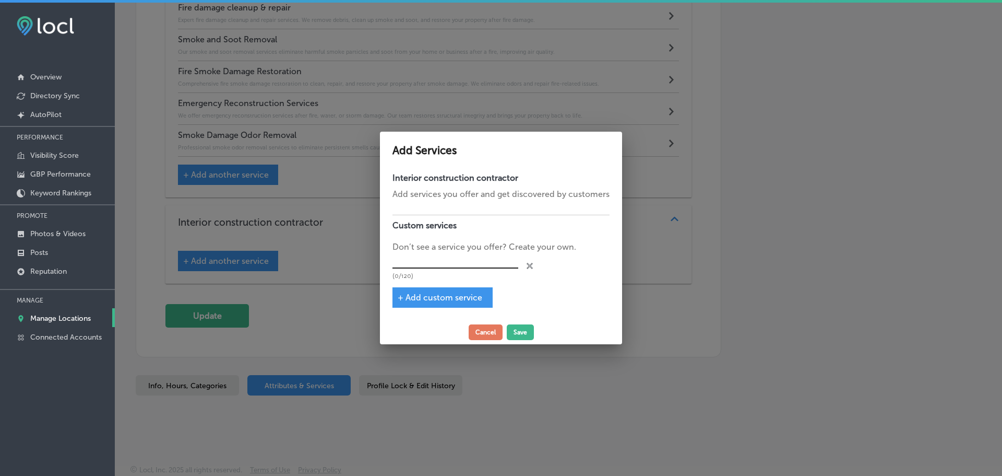
click at [437, 266] on input "text" at bounding box center [456, 261] width 126 height 16
type input "Reconstruction"
click at [437, 294] on span "+ Add custom service" at bounding box center [440, 297] width 85 height 10
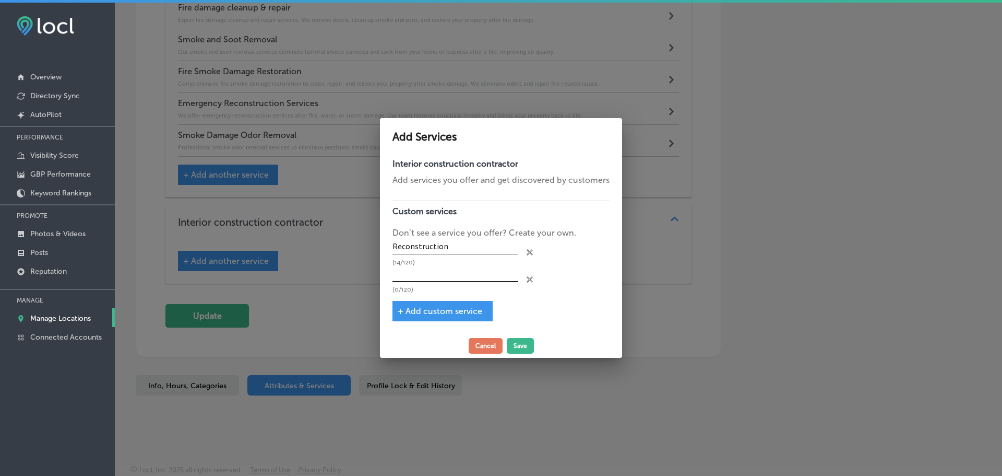
click at [444, 273] on input "text" at bounding box center [456, 274] width 126 height 16
click at [448, 278] on input "Storm Da" at bounding box center [456, 274] width 126 height 16
click at [437, 271] on input "Storm Da" at bounding box center [456, 274] width 126 height 16
type input "Storm Damage Repair"
click at [452, 313] on span "+ Add custom service" at bounding box center [440, 311] width 85 height 10
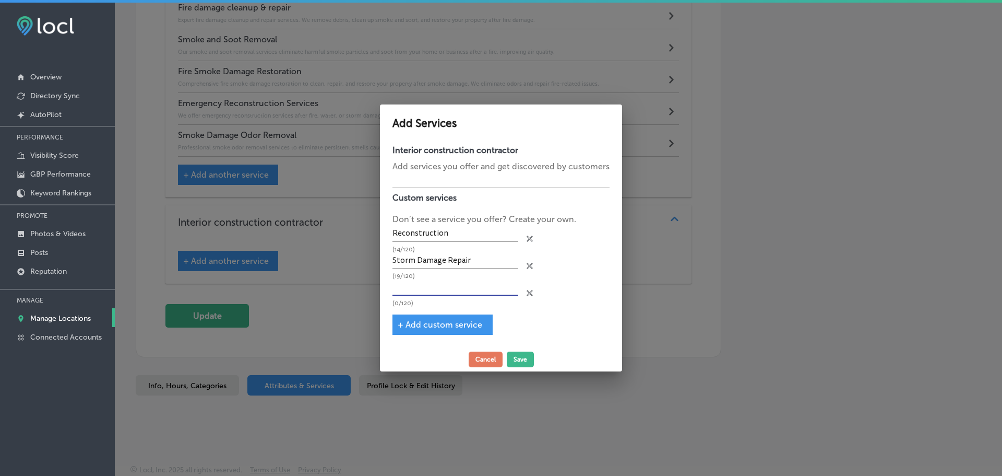
click at [452, 286] on input "text" at bounding box center [456, 287] width 126 height 16
drag, startPoint x: 493, startPoint y: 286, endPoint x: 446, endPoint y: 287, distance: 47.0
click at [446, 287] on input "Commercial Reconstruction" at bounding box center [456, 287] width 126 height 16
type input "Commercial Restoration"
click at [516, 360] on button "Save" at bounding box center [520, 359] width 27 height 16
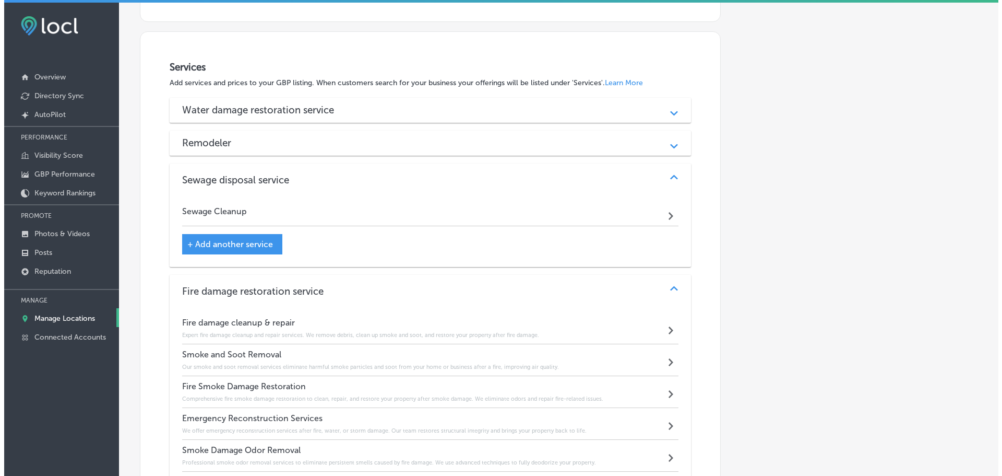
scroll to position [479, 0]
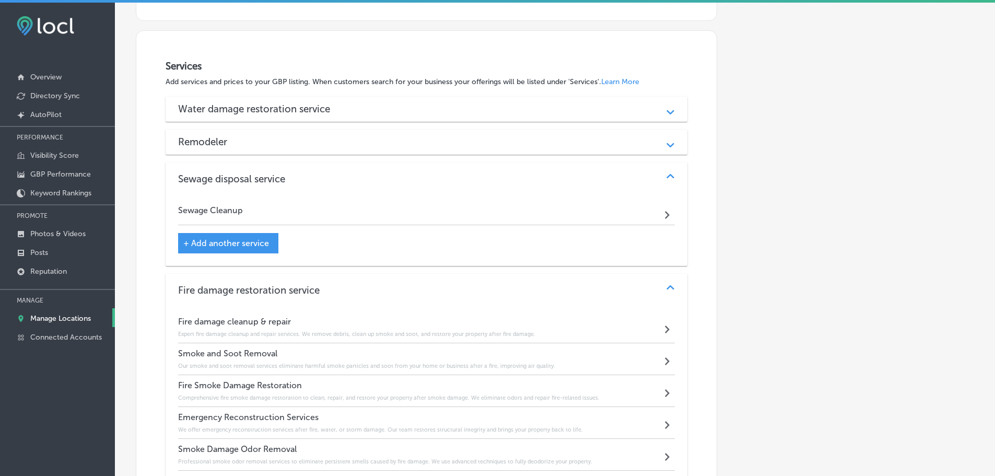
click at [318, 138] on div "Remodeler" at bounding box center [426, 142] width 497 height 12
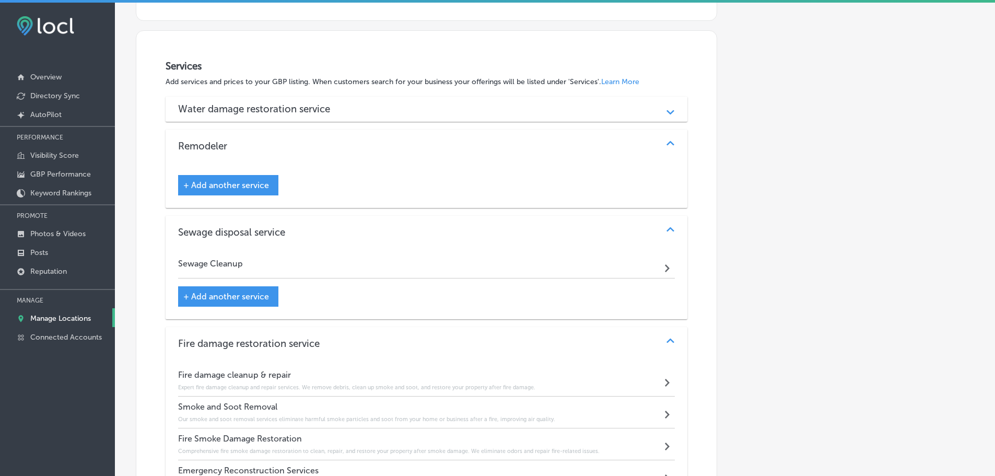
click at [255, 177] on div "+ Add another service" at bounding box center [228, 185] width 100 height 20
click at [244, 185] on span "+ Add another service" at bounding box center [226, 185] width 86 height 10
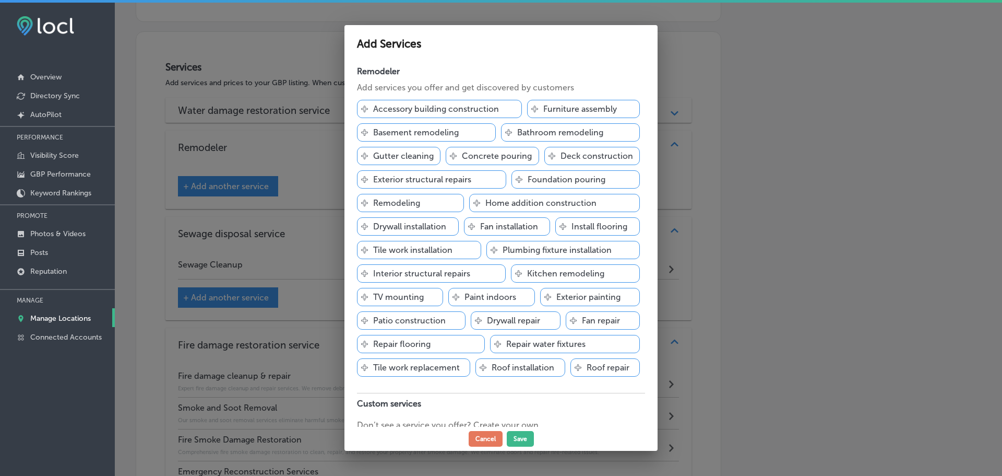
scroll to position [44, 0]
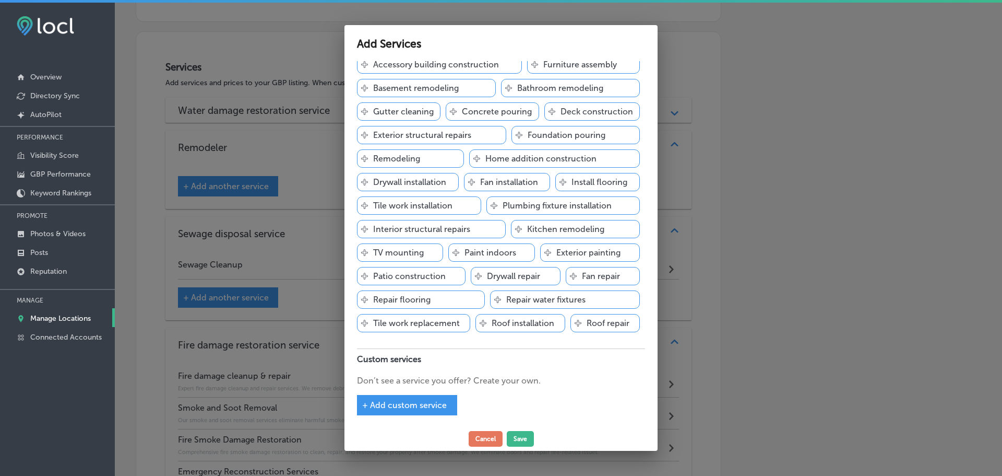
click at [433, 403] on span "+ Add custom service" at bounding box center [404, 405] width 85 height 10
click at [440, 392] on input "text" at bounding box center [440, 395] width 167 height 16
click at [408, 394] on input "Storm Interior Repair" at bounding box center [440, 395] width 167 height 16
type input "Storm Interior Damage Repair"
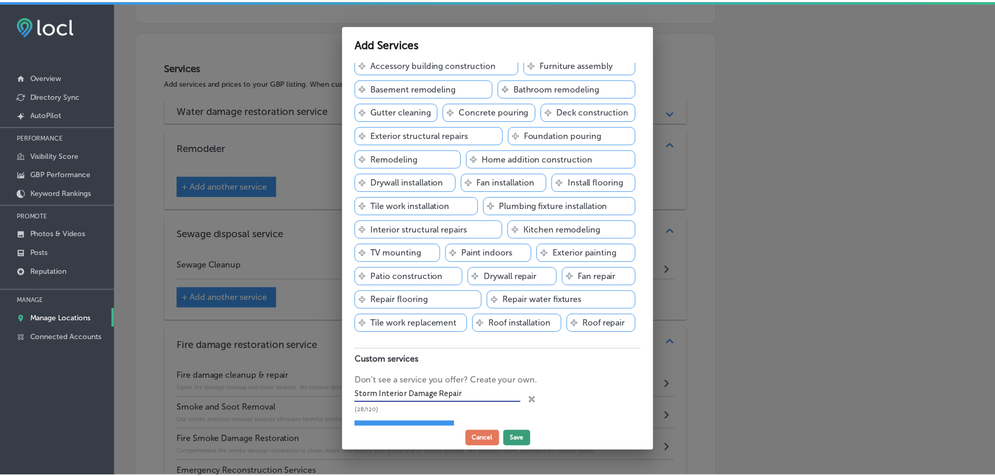
scroll to position [72, 0]
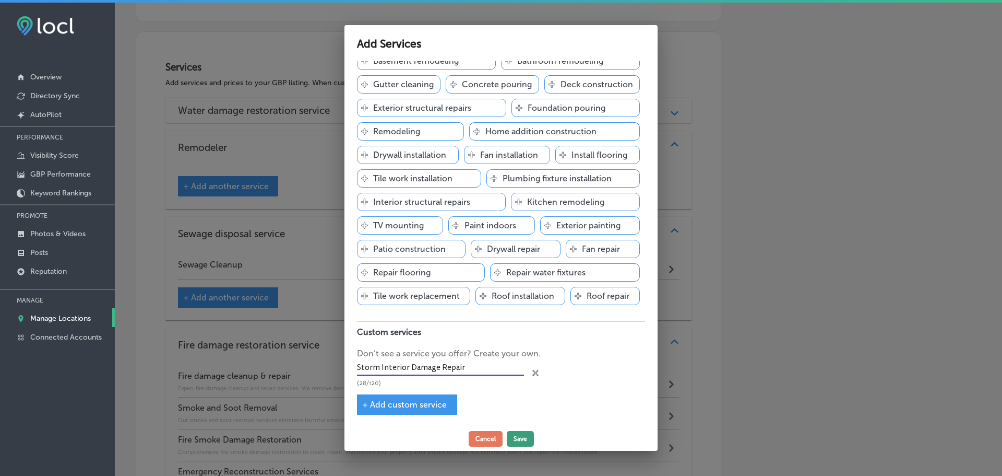
click at [521, 437] on button "Save" at bounding box center [520, 439] width 27 height 16
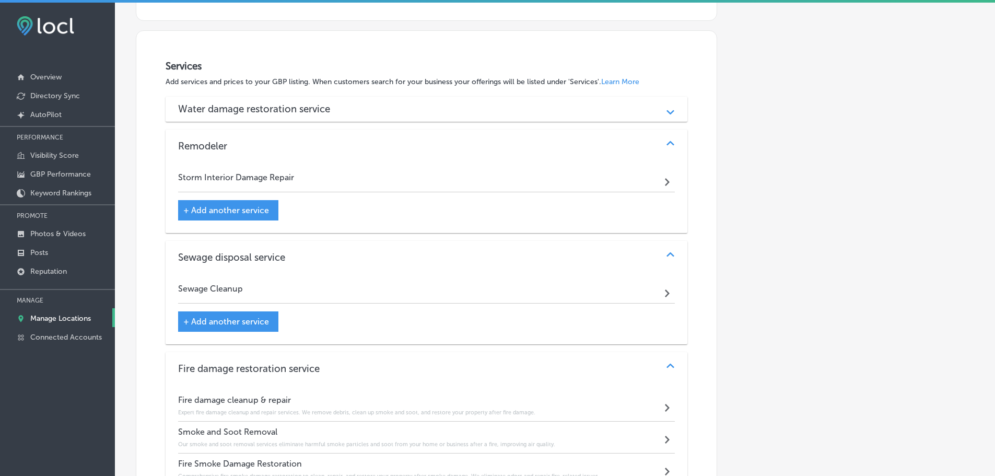
scroll to position [44, 0]
click at [659, 206] on div "Storm Interior Damage Repair Path Created with Sketch. + Add another service" at bounding box center [426, 193] width 497 height 53
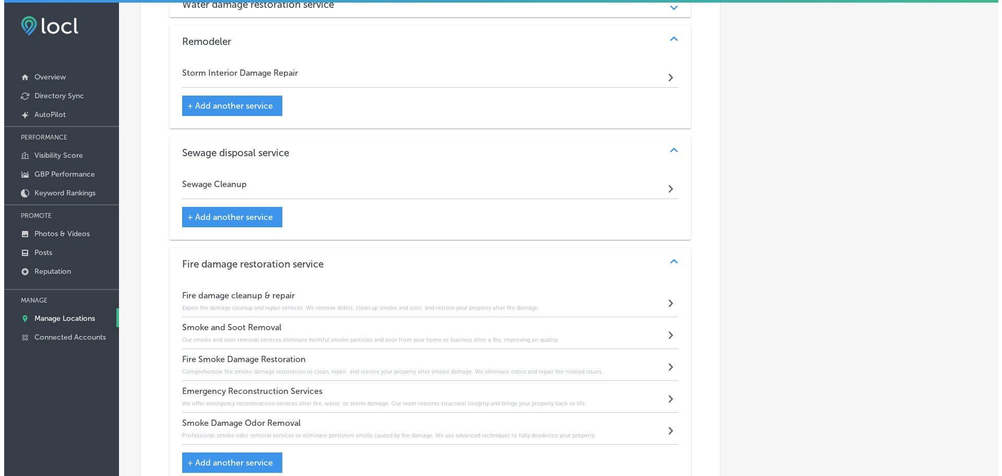
scroll to position [528, 0]
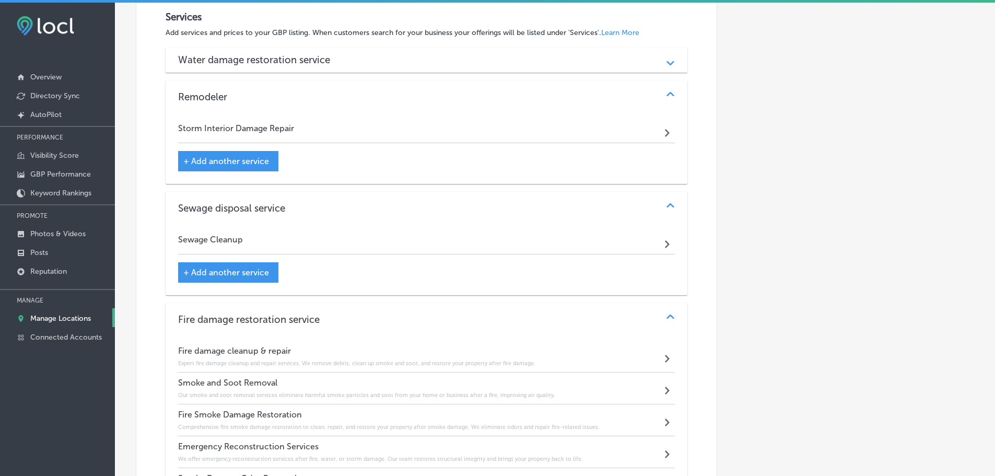
click at [652, 134] on div "Storm Interior Damage Repair Path Created with Sketch." at bounding box center [426, 130] width 497 height 25
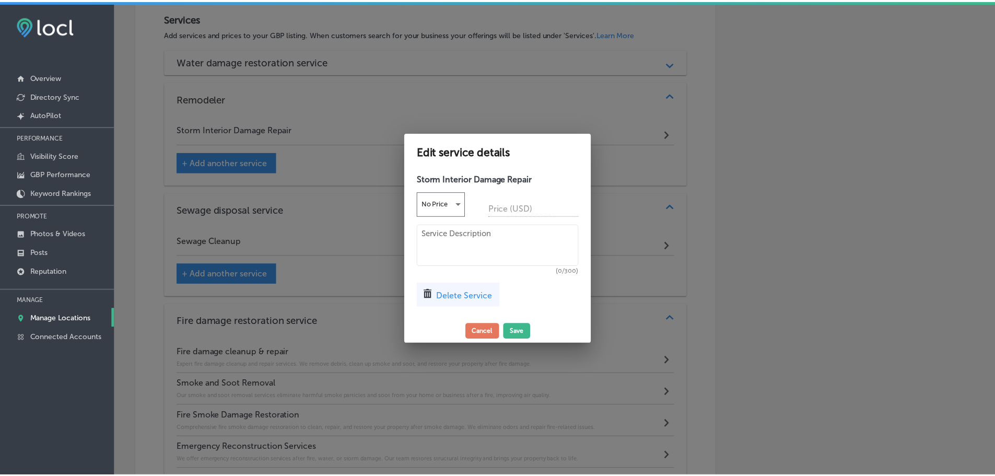
scroll to position [529, 0]
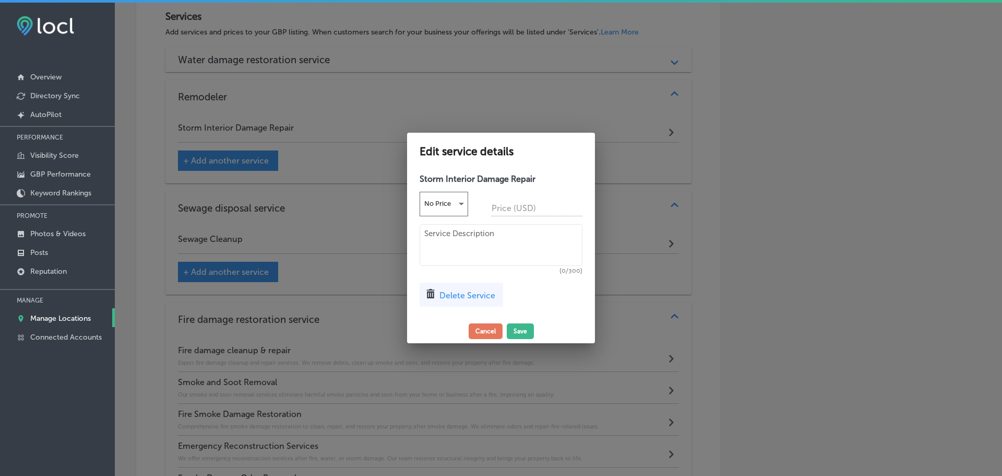
click at [458, 300] on span "Delete Service" at bounding box center [468, 295] width 56 height 10
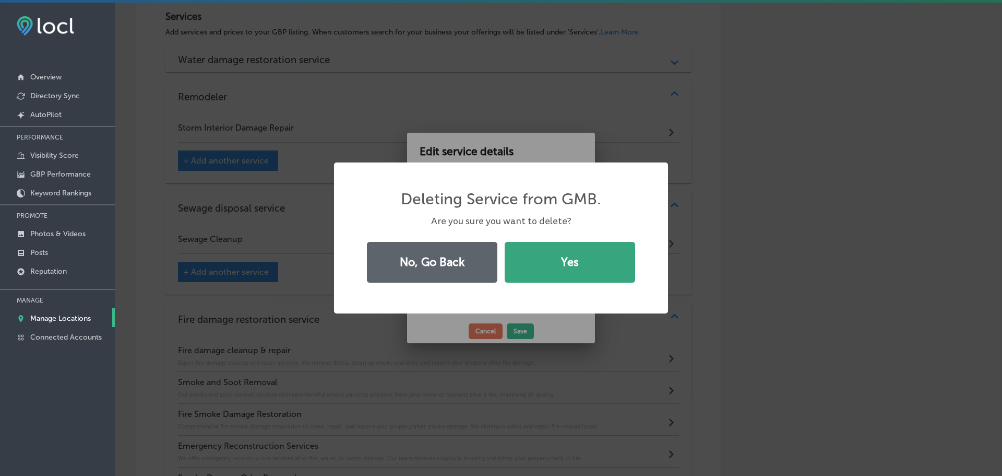
click at [545, 270] on button "Yes" at bounding box center [570, 262] width 131 height 41
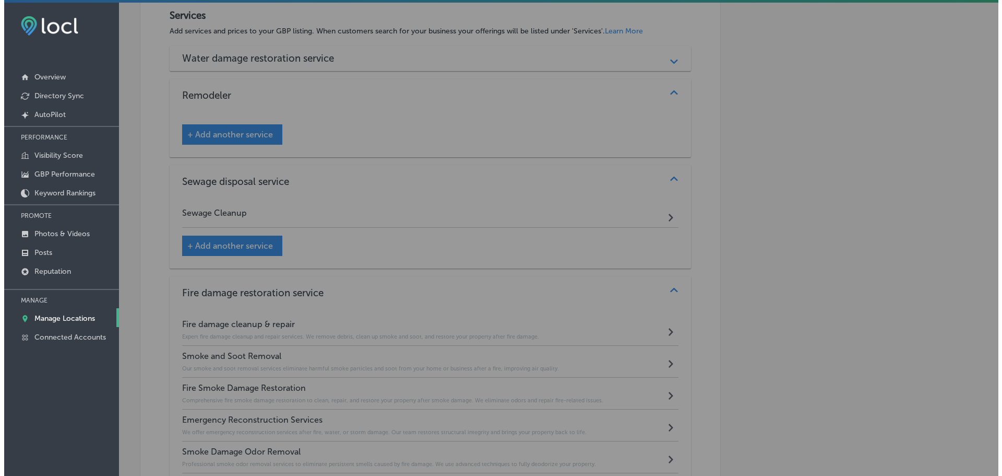
scroll to position [528, 0]
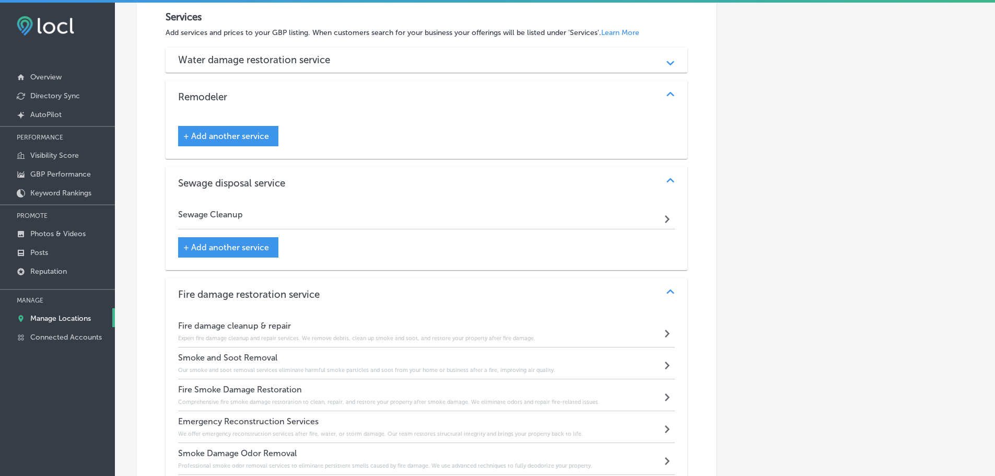
click at [240, 137] on span "+ Add another service" at bounding box center [226, 136] width 86 height 10
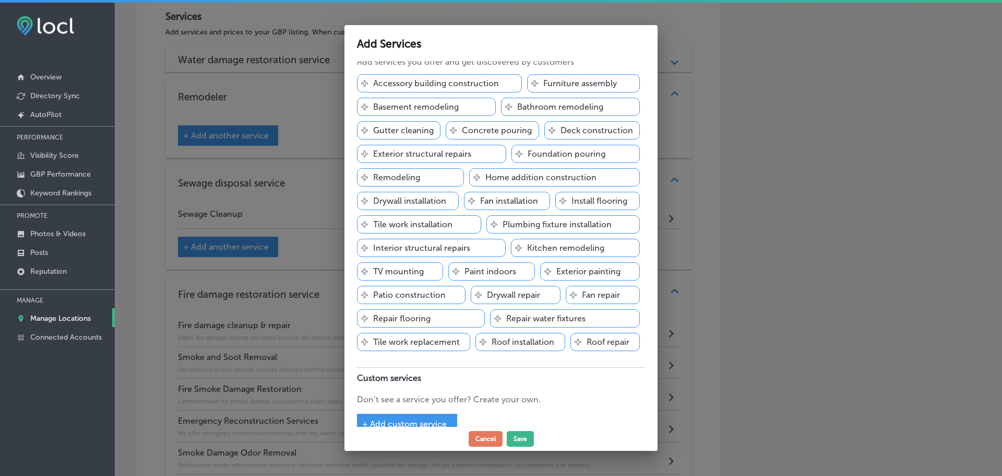
scroll to position [44, 0]
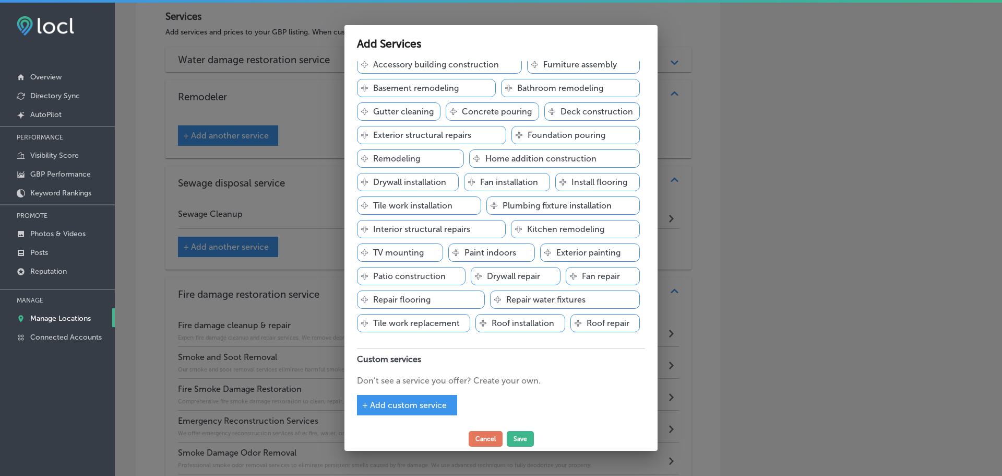
click at [423, 400] on span "+ Add custom service" at bounding box center [404, 405] width 85 height 10
click at [424, 396] on input "text" at bounding box center [440, 395] width 167 height 16
type input "Reconstruction"
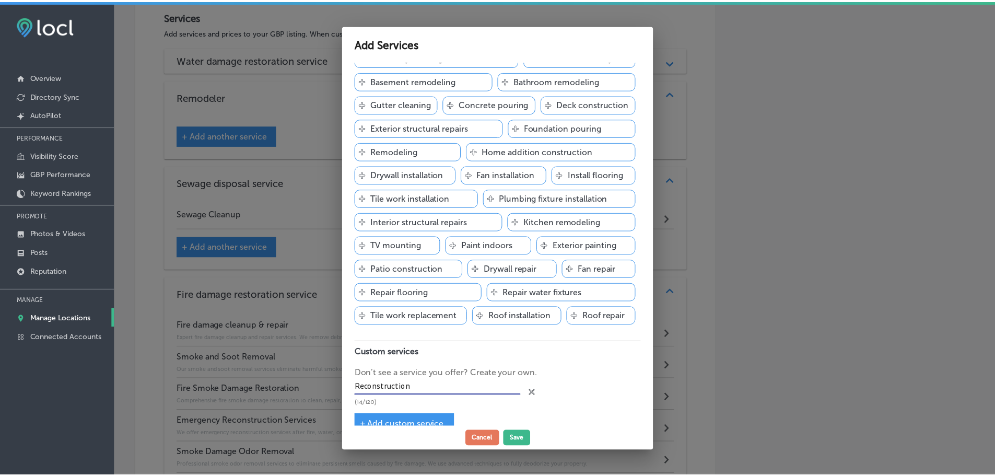
scroll to position [72, 0]
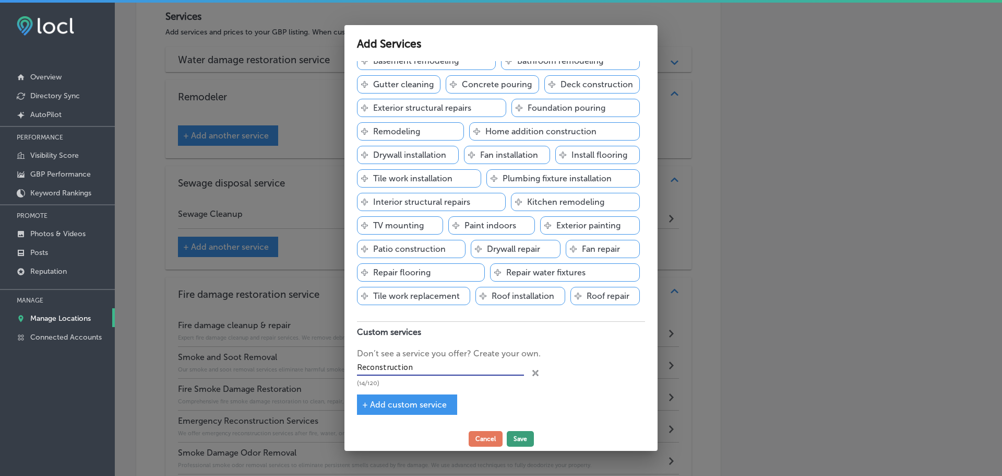
click at [521, 434] on button "Save" at bounding box center [520, 439] width 27 height 16
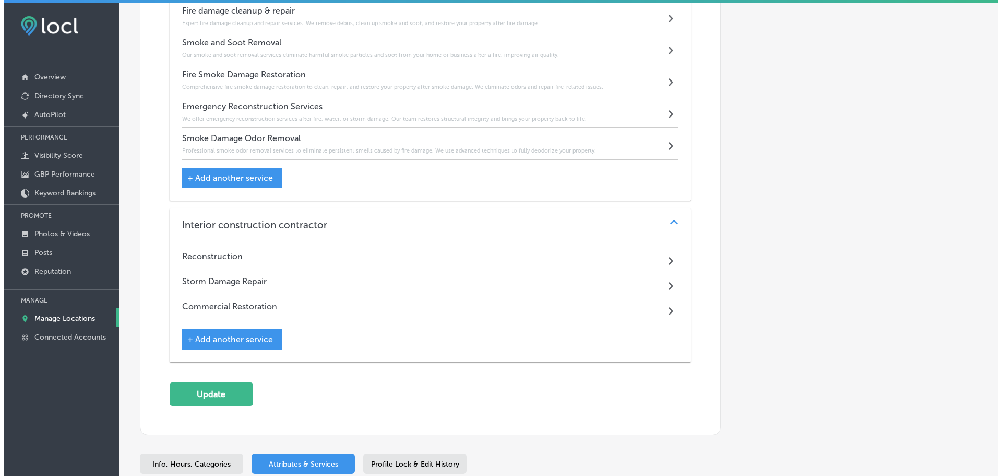
scroll to position [841, 0]
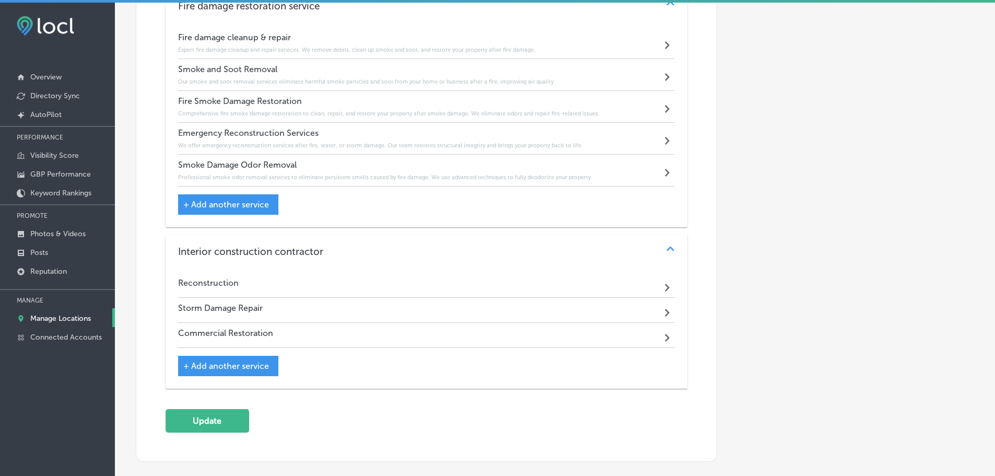
click at [518, 290] on div "Reconstruction Path Created with Sketch." at bounding box center [426, 285] width 497 height 25
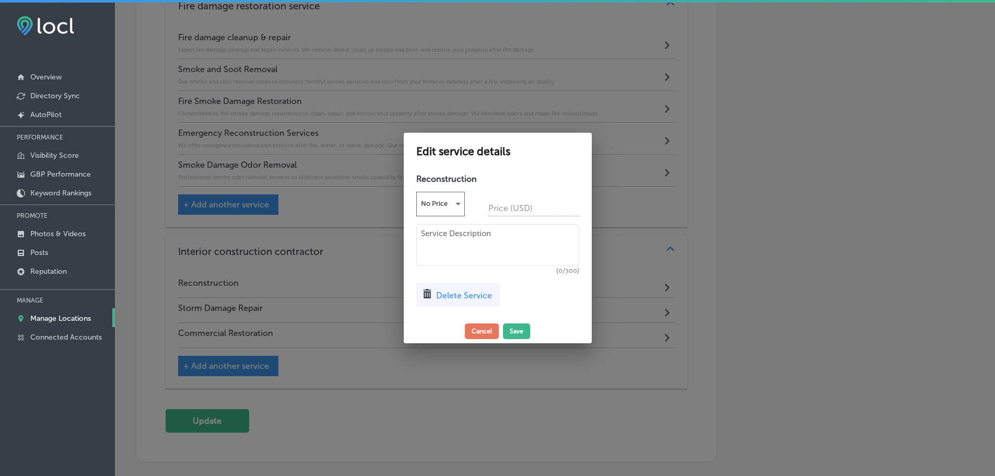
scroll to position [843, 0]
click at [474, 295] on span "Delete Service" at bounding box center [468, 295] width 56 height 10
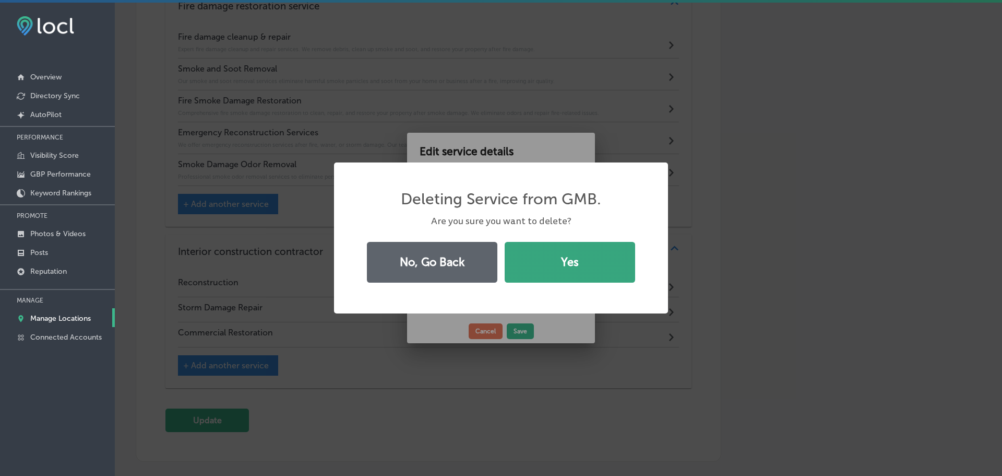
click at [551, 263] on button "Yes" at bounding box center [570, 262] width 131 height 41
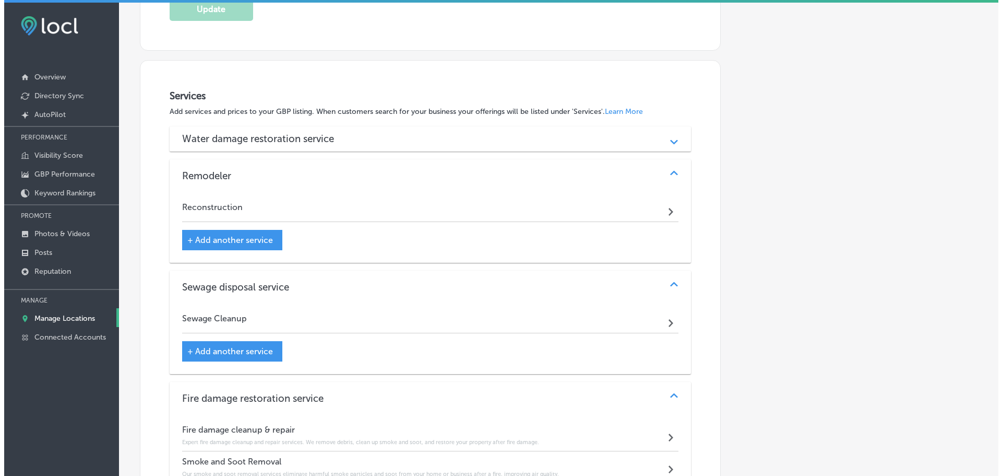
scroll to position [423, 0]
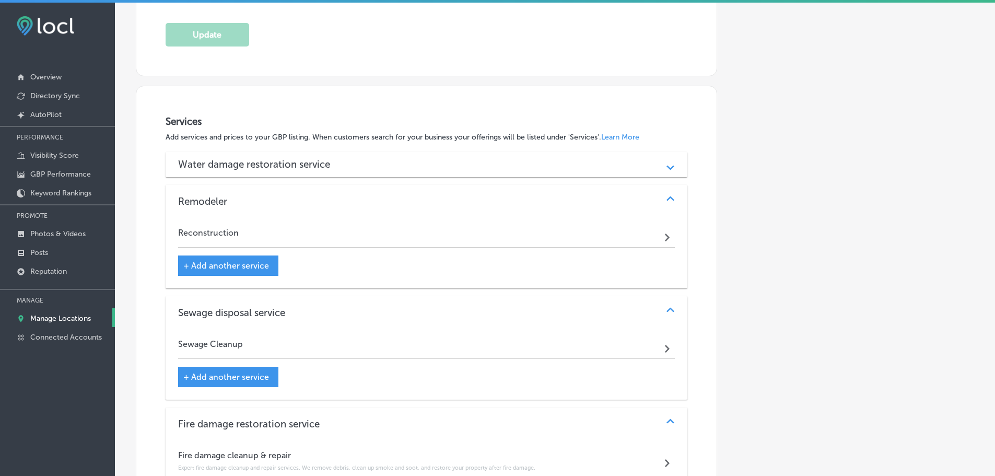
click at [254, 267] on span "+ Add another service" at bounding box center [226, 266] width 86 height 10
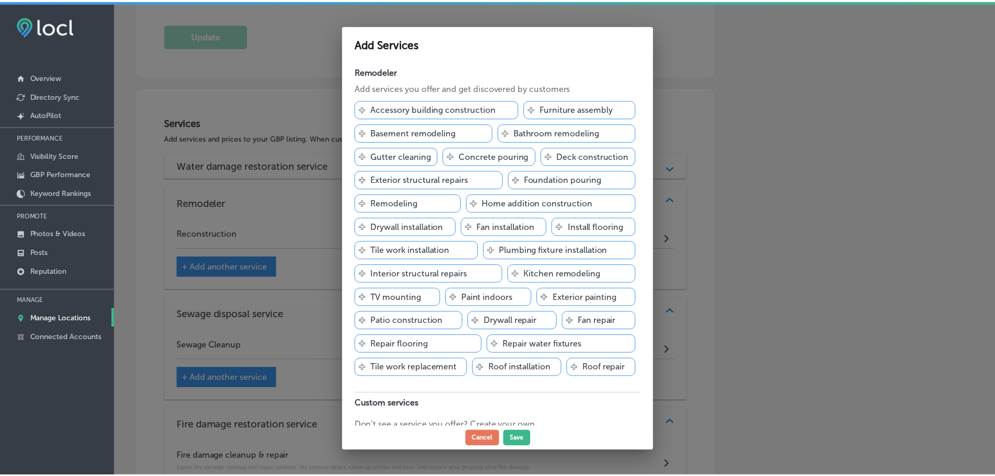
scroll to position [424, 0]
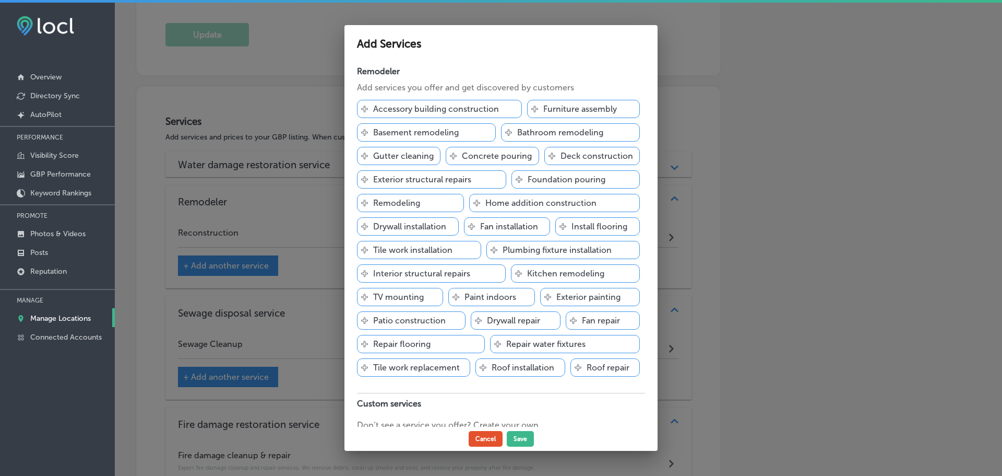
click at [485, 438] on button "Cancel" at bounding box center [486, 439] width 34 height 16
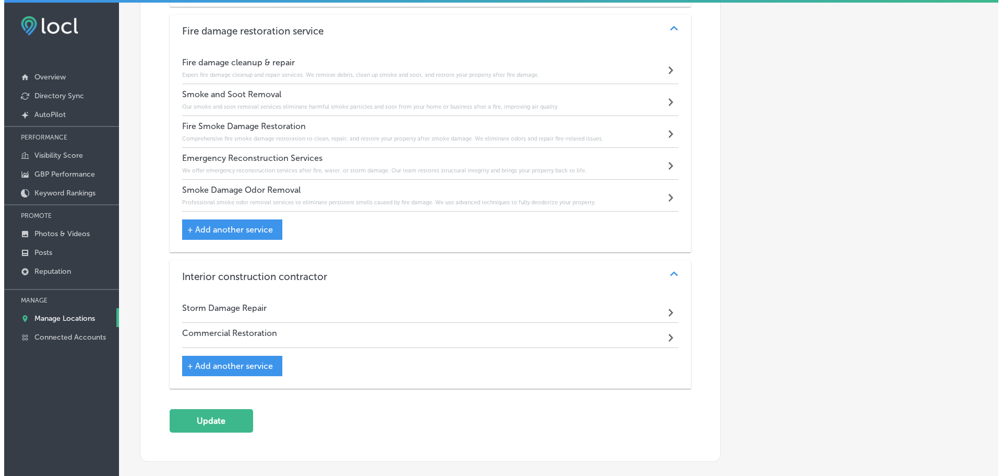
scroll to position [503, 0]
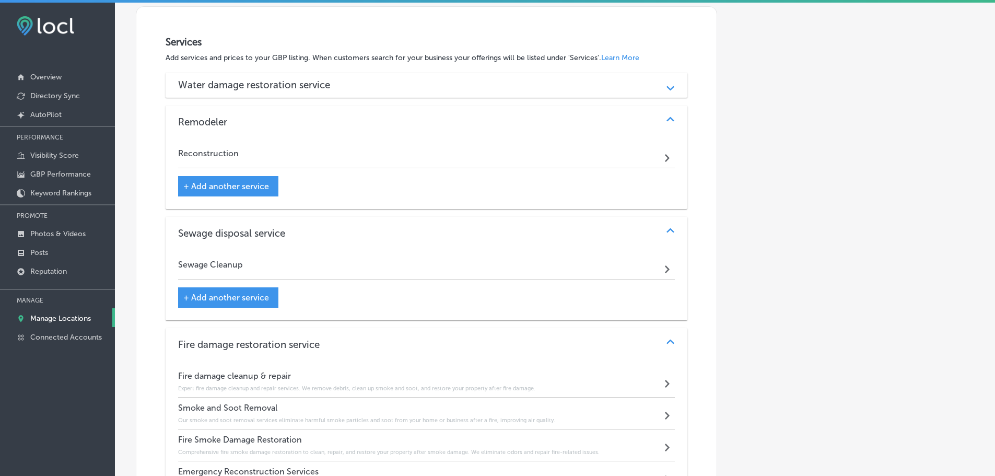
click at [233, 294] on span "+ Add another service" at bounding box center [226, 297] width 86 height 10
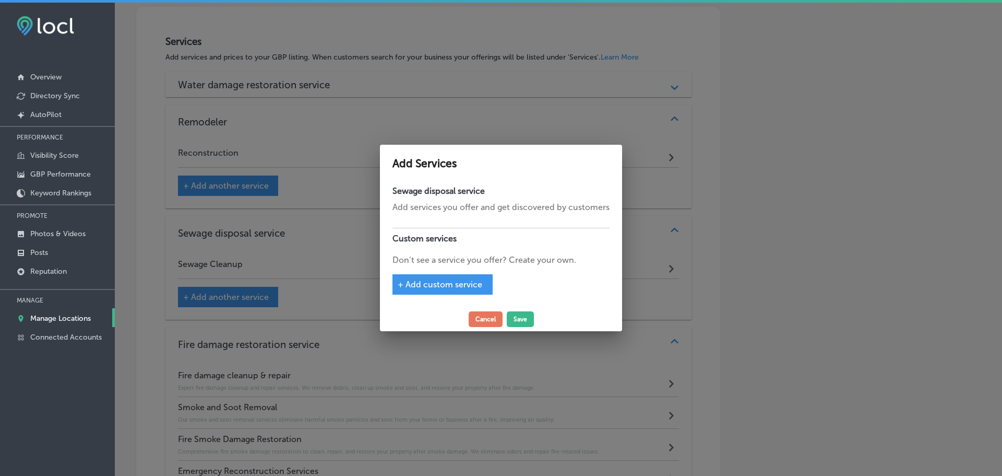
click at [448, 222] on div "Sewage disposal service Add services you offer and get discovered by customers …" at bounding box center [501, 244] width 242 height 126
click at [451, 285] on span "+ Add custom service" at bounding box center [440, 284] width 85 height 10
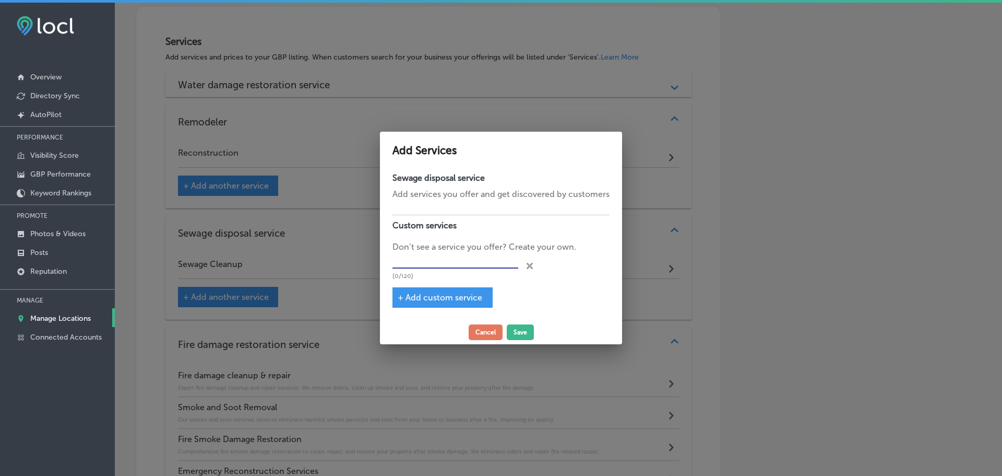
click at [455, 264] on input "text" at bounding box center [456, 261] width 126 height 16
type input "Mold Removal"
click at [516, 329] on button "Save" at bounding box center [520, 332] width 27 height 16
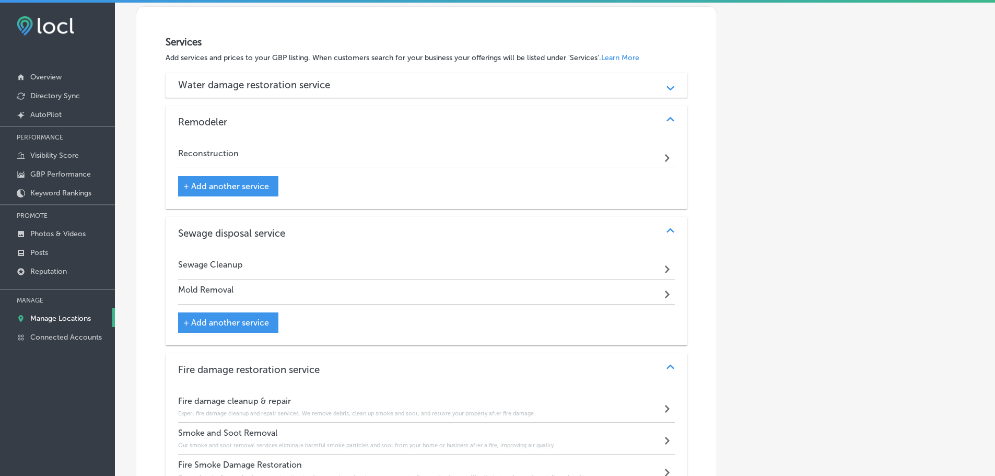
click at [313, 292] on div "Mold Removal Path Created with Sketch." at bounding box center [426, 291] width 497 height 25
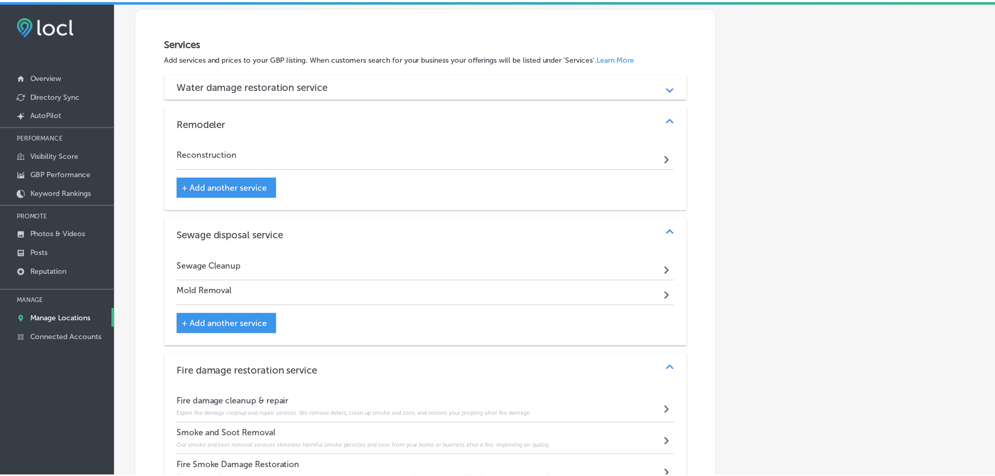
scroll to position [504, 0]
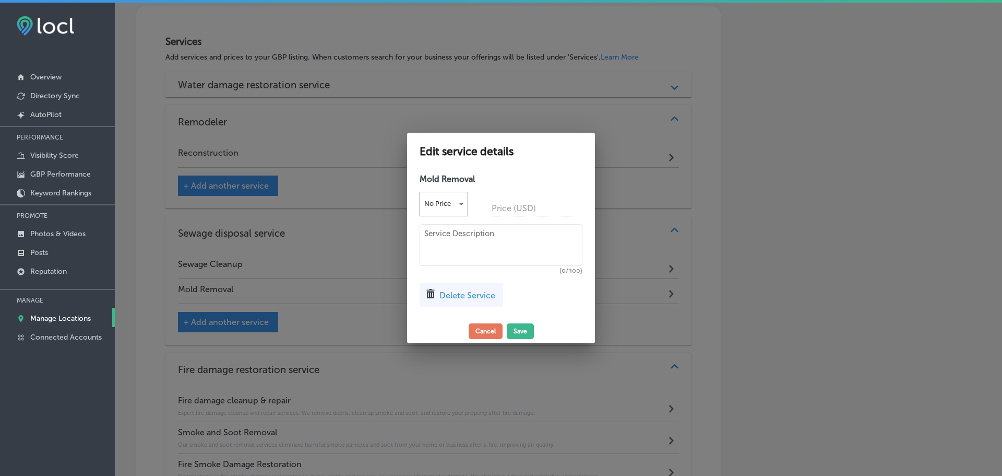
click at [492, 246] on textarea at bounding box center [501, 245] width 163 height 42
paste textarea "Mold can quickly get out of hand, leading to serious health risks and effecting…"
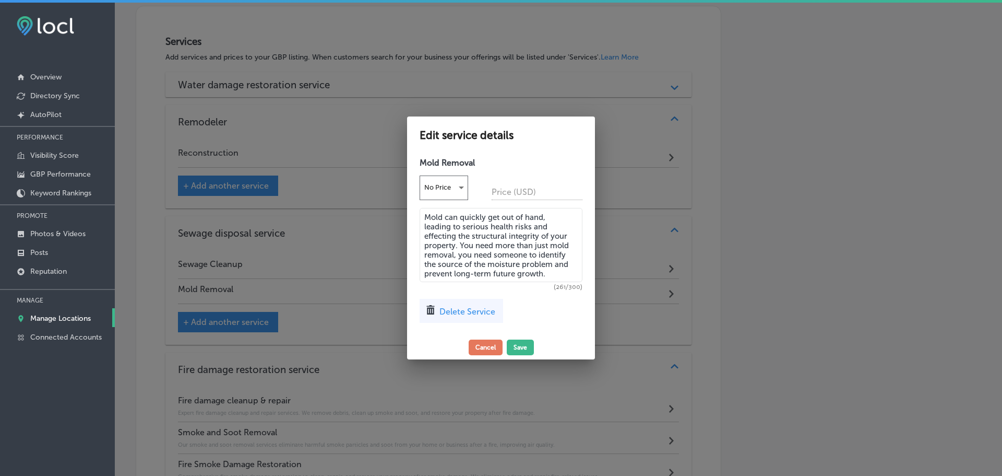
click at [561, 275] on textarea "Mold can quickly get out of hand, leading to serious health risks and effecting…" at bounding box center [501, 245] width 163 height 74
type textarea "Mold can quickly get out of hand, leading to serious health risks and effecting…"
click at [519, 348] on button "Save" at bounding box center [520, 347] width 27 height 16
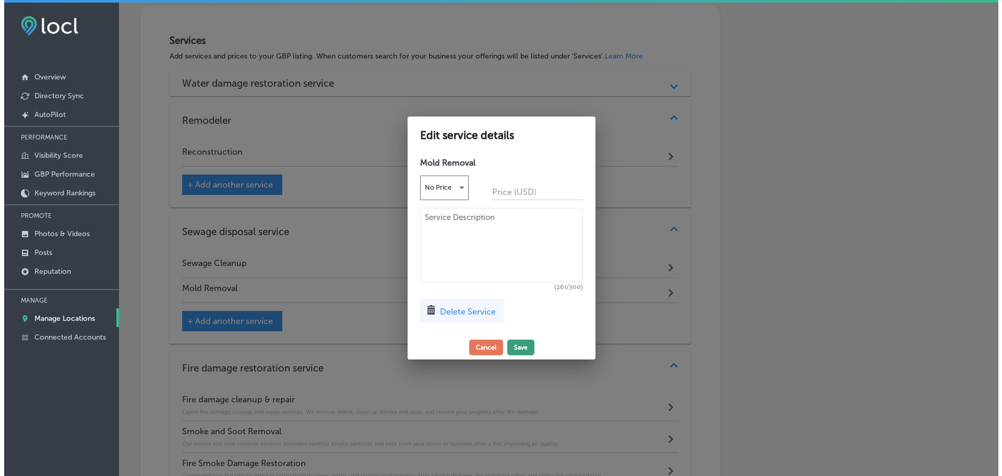
scroll to position [503, 0]
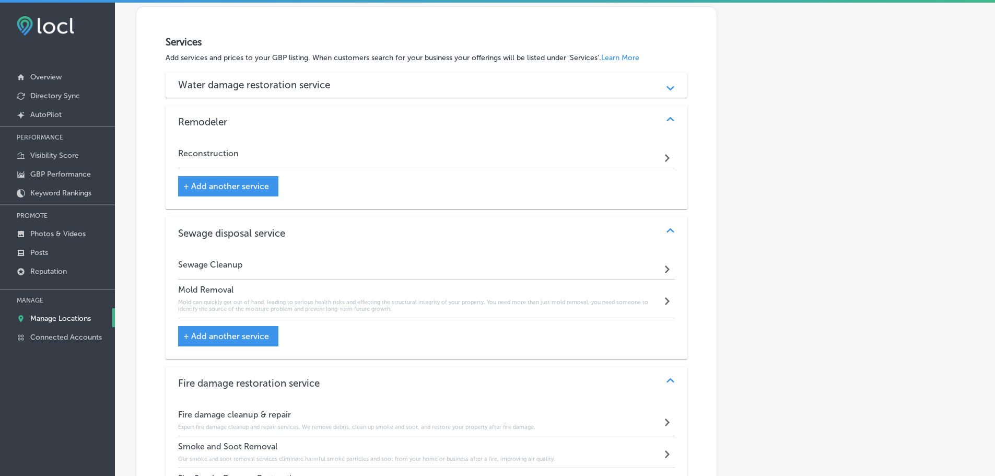
click at [366, 262] on div "Sewage Cleanup Path Created with Sketch." at bounding box center [426, 266] width 497 height 25
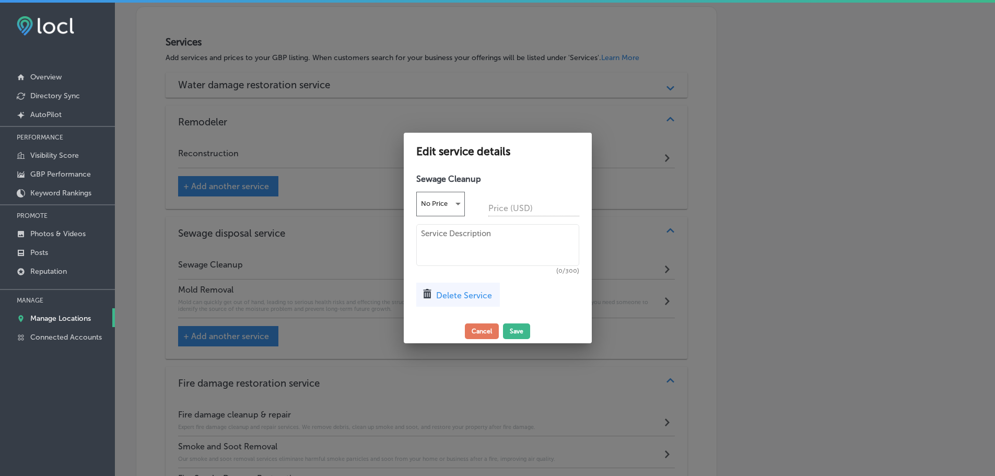
scroll to position [504, 0]
click at [462, 238] on textarea at bounding box center [501, 245] width 163 height 42
paste textarea "Our team is ready to handle every aspect of sewage cleanup, from emergency remo…"
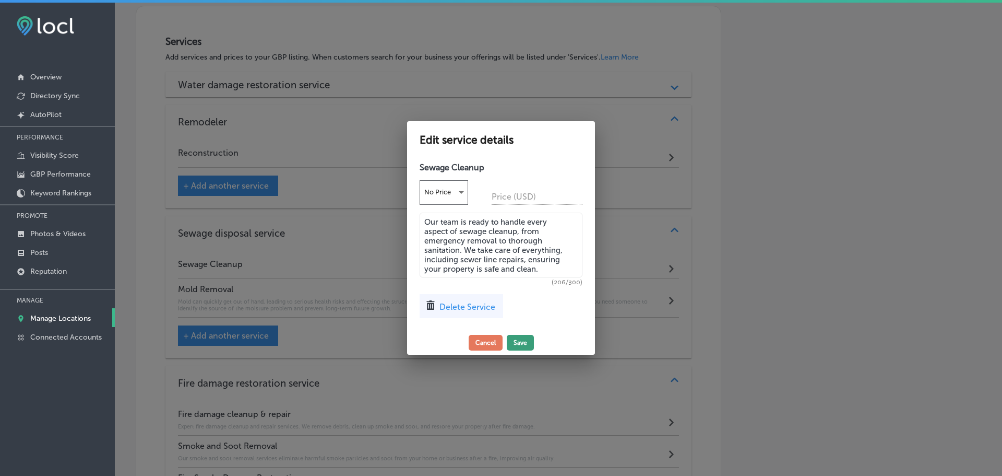
type textarea "Our team is ready to handle every aspect of sewage cleanup, from emergency remo…"
click at [517, 345] on button "Save" at bounding box center [520, 343] width 27 height 16
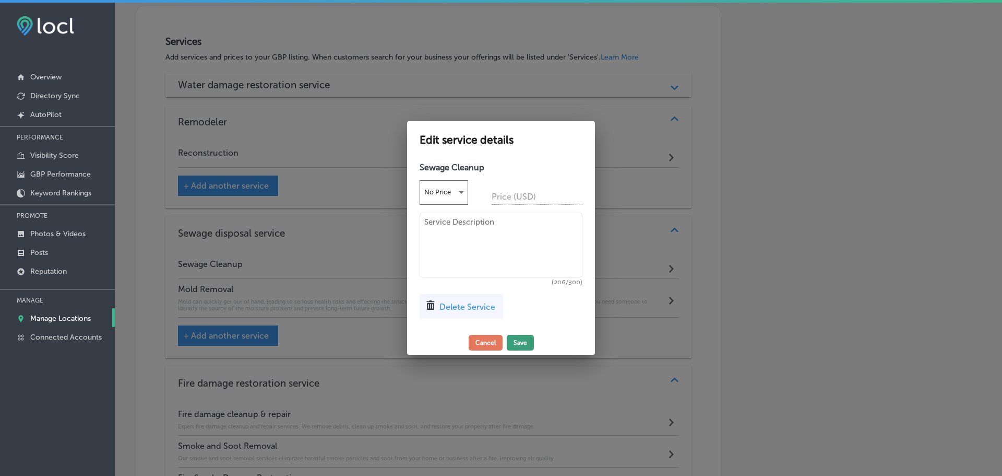
scroll to position [503, 0]
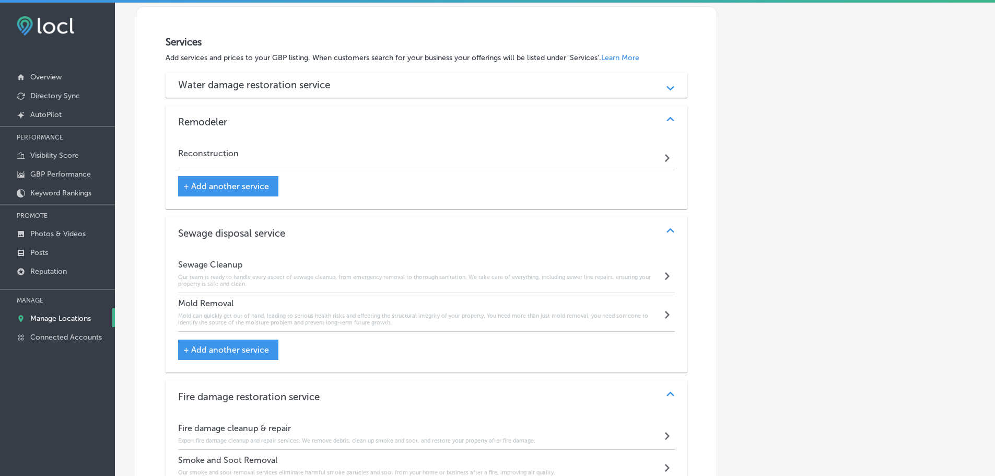
click at [413, 155] on div "Reconstruction Path Created with Sketch." at bounding box center [426, 155] width 497 height 25
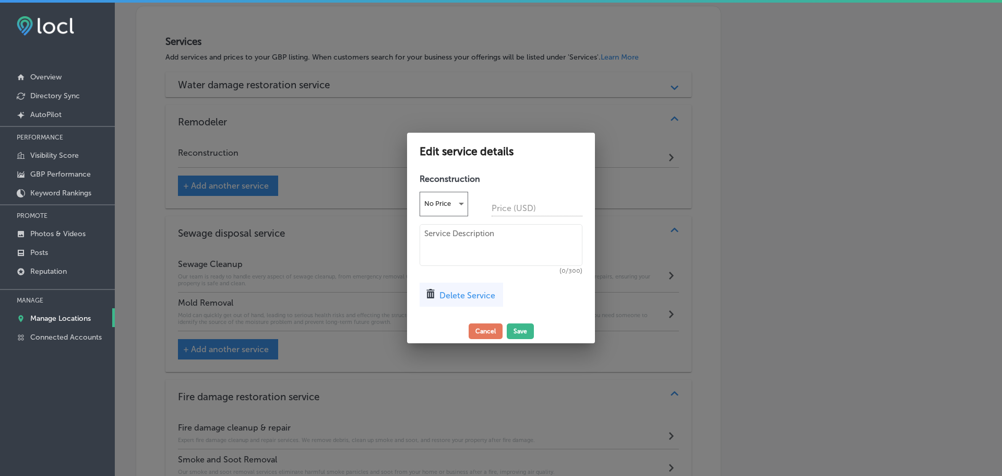
click at [445, 231] on textarea at bounding box center [501, 245] width 163 height 42
paste textarea "Our reconstruction services go beyond the basics, offering full-scale rebuilds …"
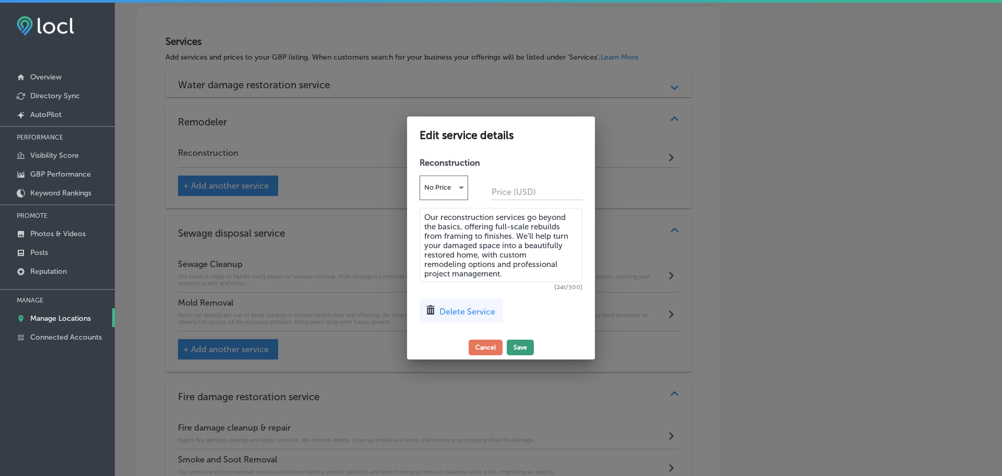
type textarea "Our reconstruction services go beyond the basics, offering full-scale rebuilds …"
click at [517, 339] on button "Save" at bounding box center [520, 347] width 27 height 16
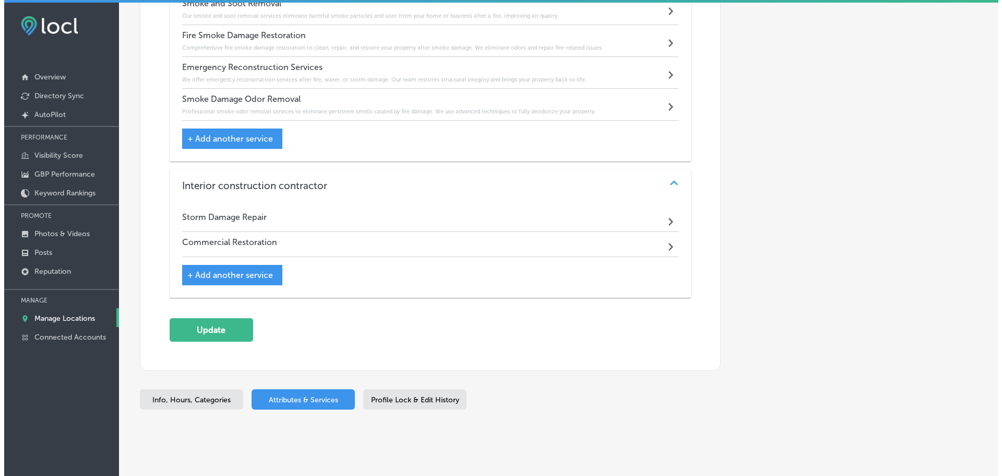
scroll to position [986, 0]
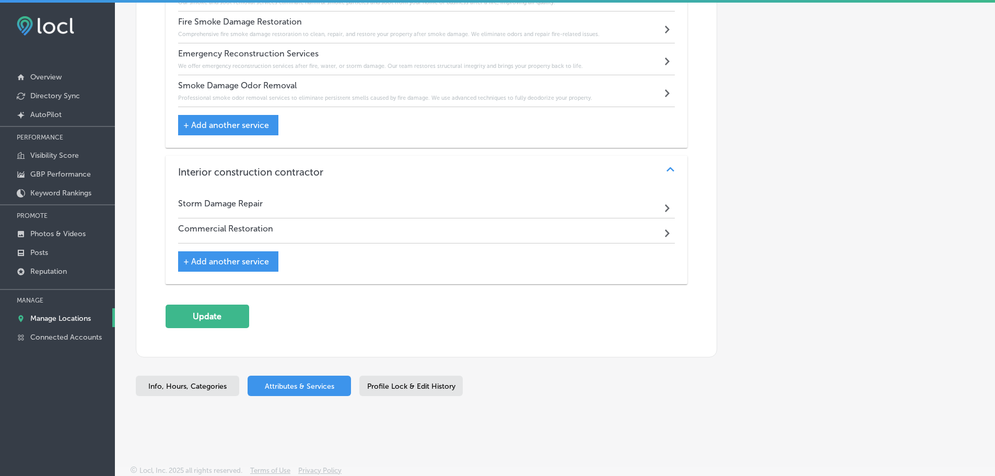
click at [295, 204] on div "Storm Damage Repair Path Created with Sketch." at bounding box center [426, 205] width 497 height 25
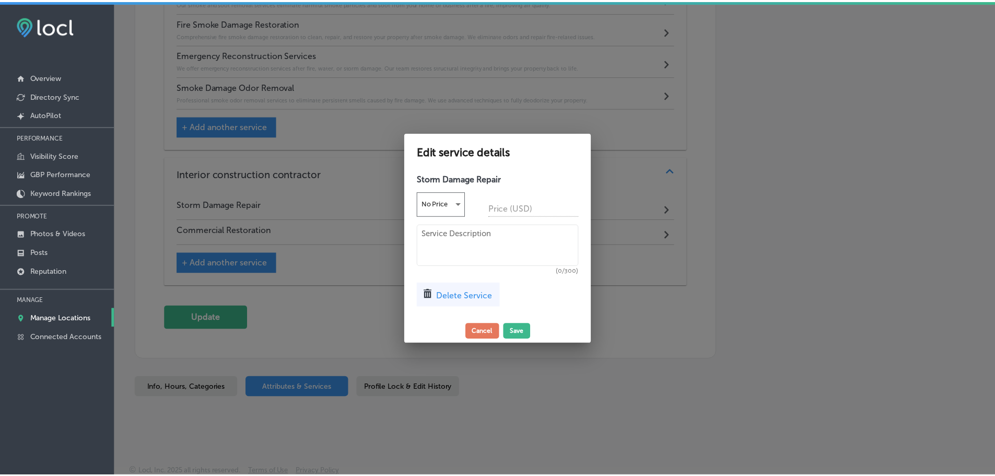
scroll to position [988, 0]
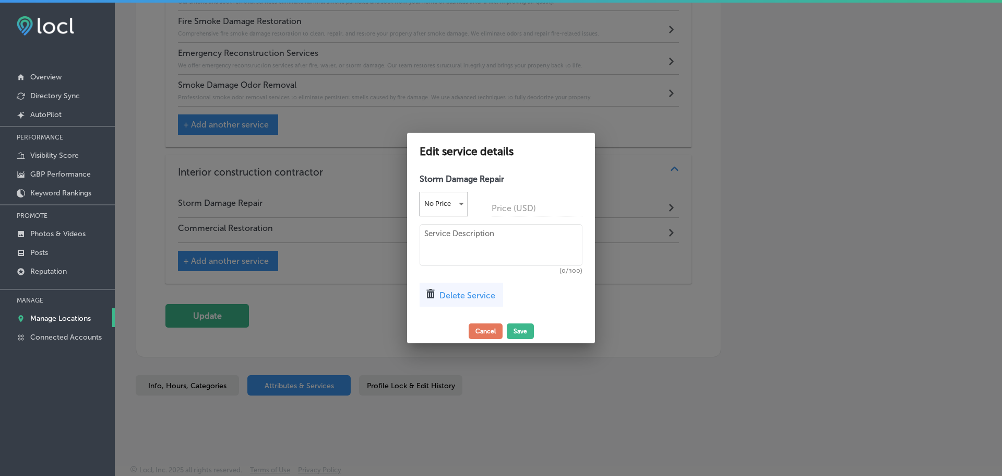
click at [430, 245] on textarea at bounding box center [501, 245] width 163 height 42
paste textarea "From assessing the damage and helping with your insurance claim to performing t…"
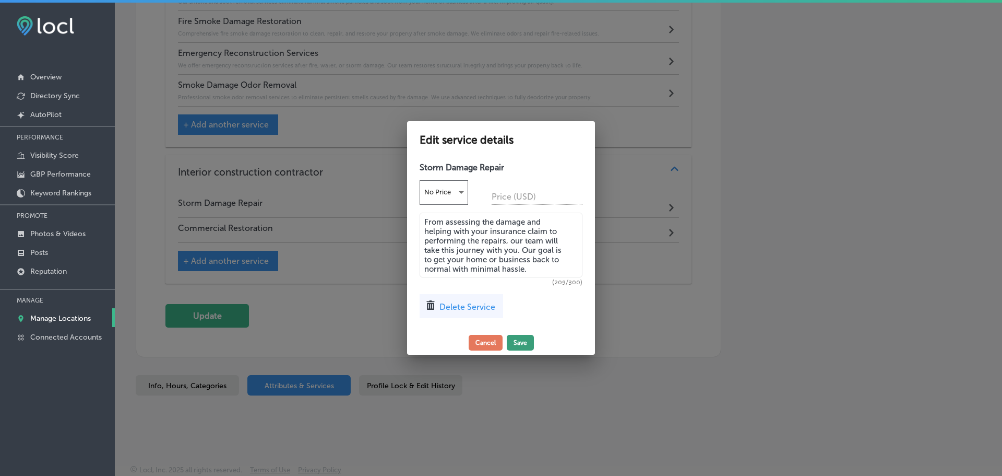
type textarea "From assessing the damage and helping with your insurance claim to performing t…"
click at [515, 338] on button "Save" at bounding box center [520, 343] width 27 height 16
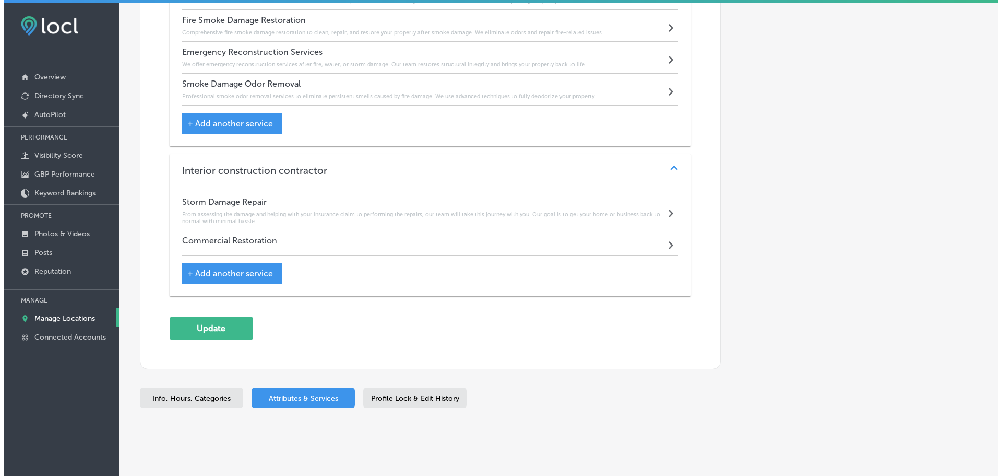
scroll to position [986, 0]
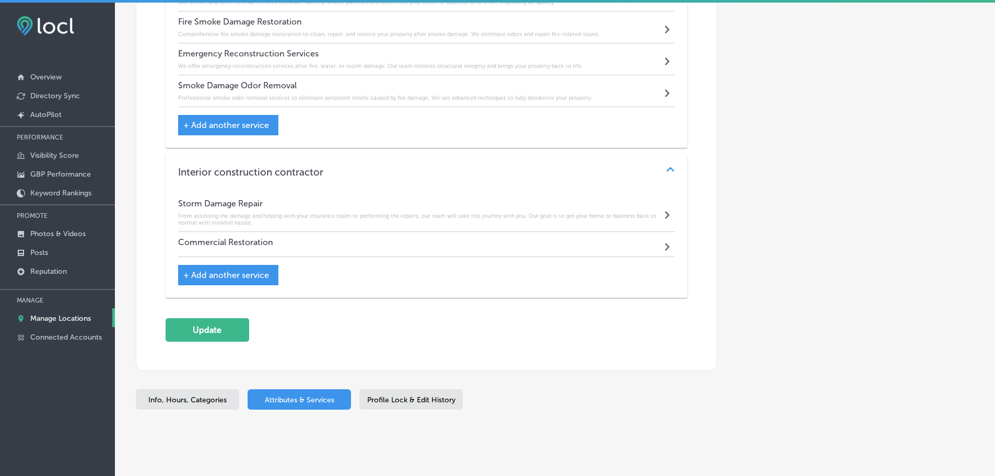
click at [237, 242] on h4 "Commercial Restoration" at bounding box center [225, 242] width 95 height 10
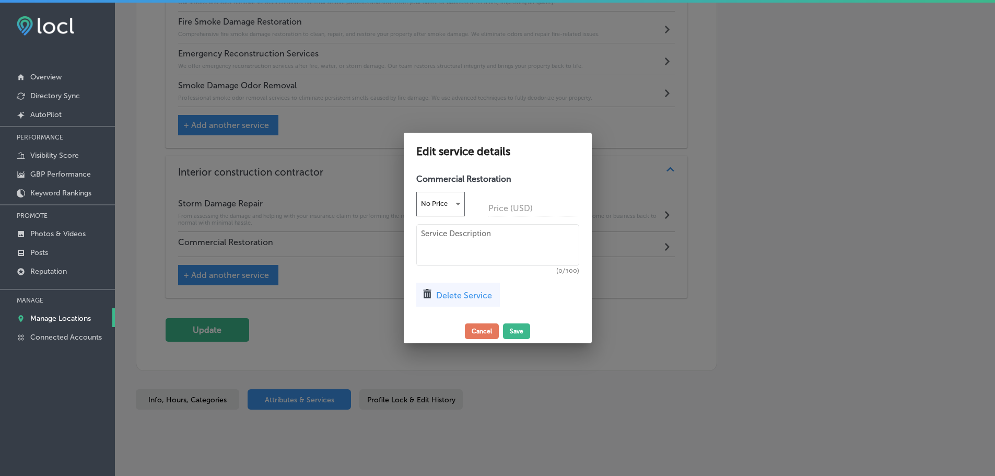
scroll to position [988, 0]
click at [450, 240] on textarea at bounding box center [501, 245] width 163 height 42
paste textarea "When your commercial space faces damage, you need a team that acts fast and get…"
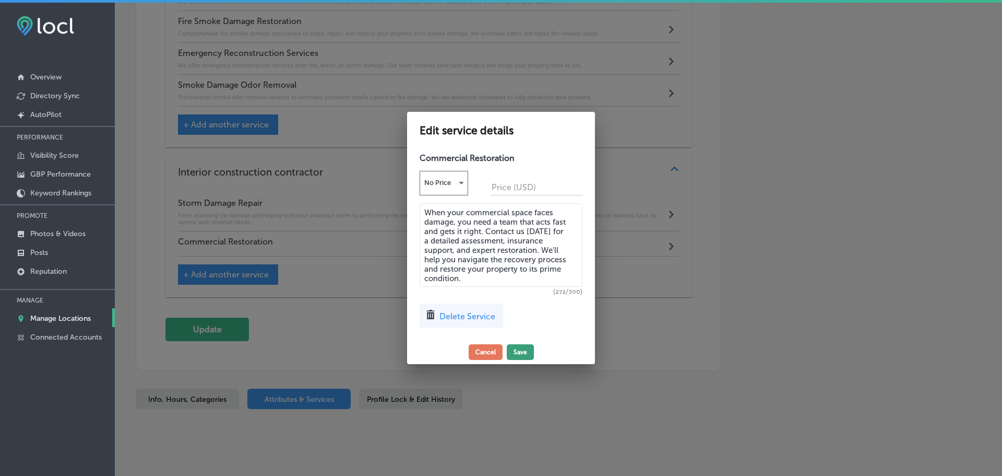
type textarea "When your commercial space faces damage, you need a team that acts fast and get…"
click at [518, 356] on button "Save" at bounding box center [520, 352] width 27 height 16
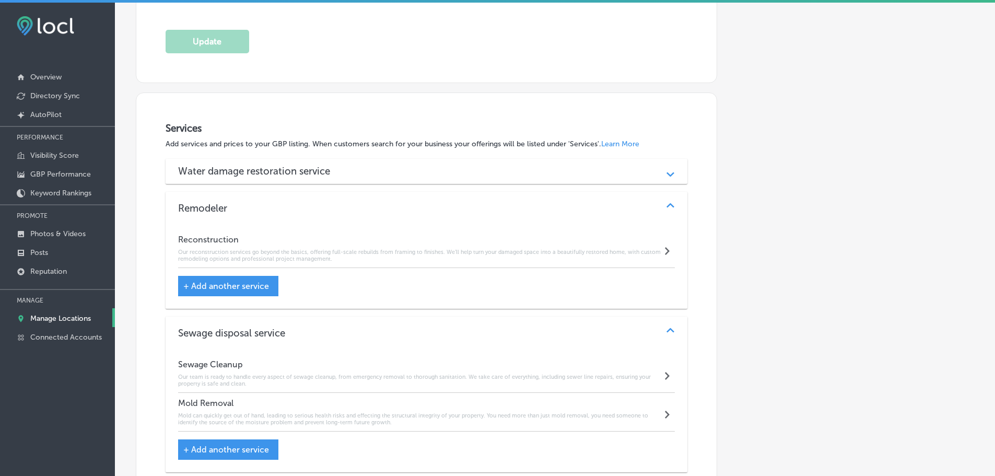
scroll to position [412, 0]
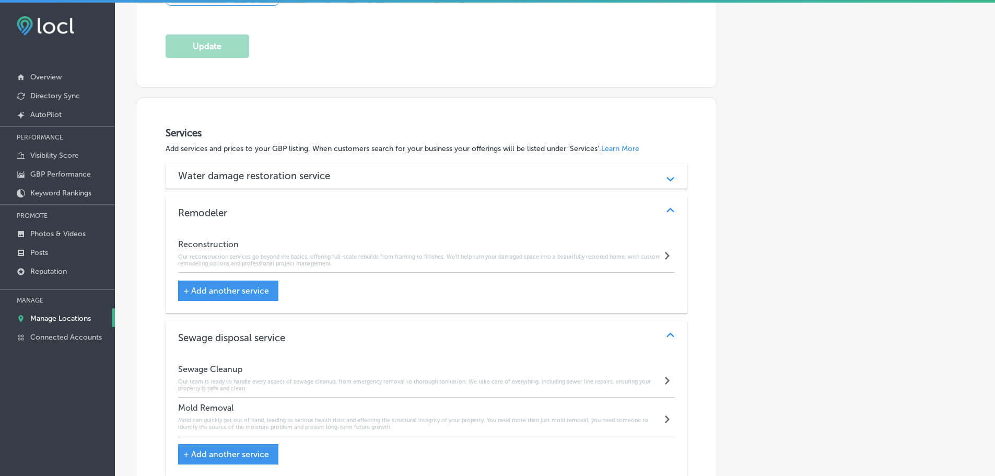
click at [441, 175] on div "Water damage restoration service" at bounding box center [426, 176] width 497 height 12
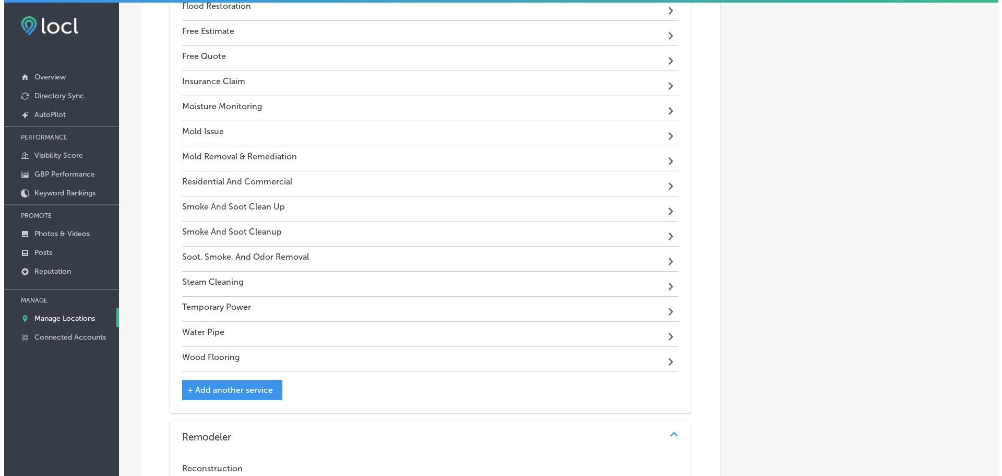
scroll to position [1822, 0]
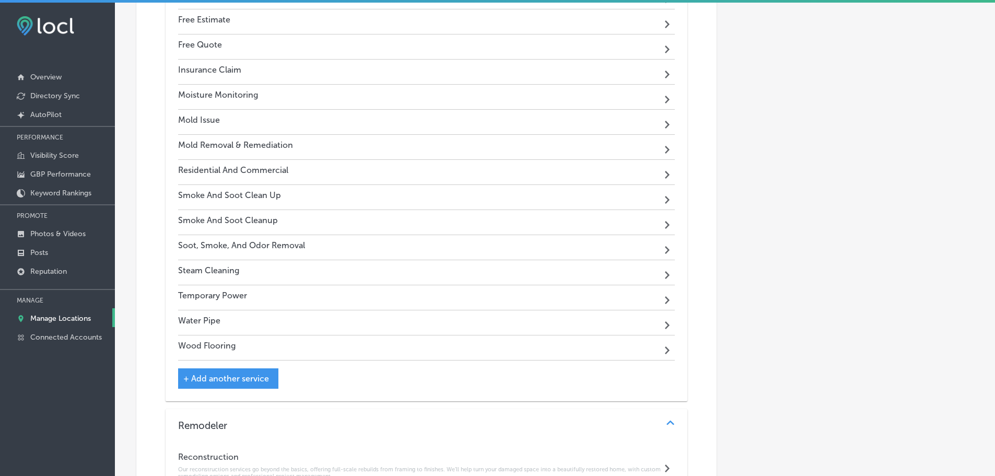
click at [523, 141] on div "Mold Removal & Remediation Path Created with Sketch." at bounding box center [426, 147] width 497 height 25
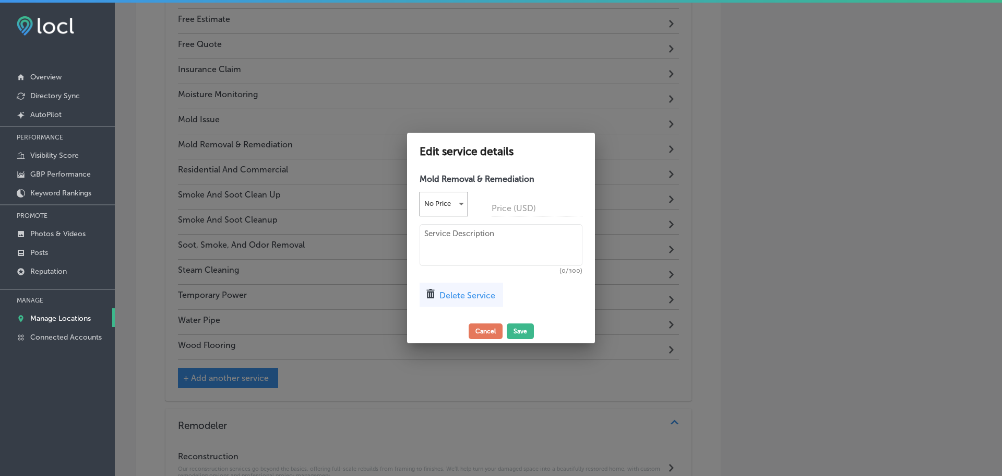
click at [475, 296] on span "Delete Service" at bounding box center [468, 295] width 56 height 10
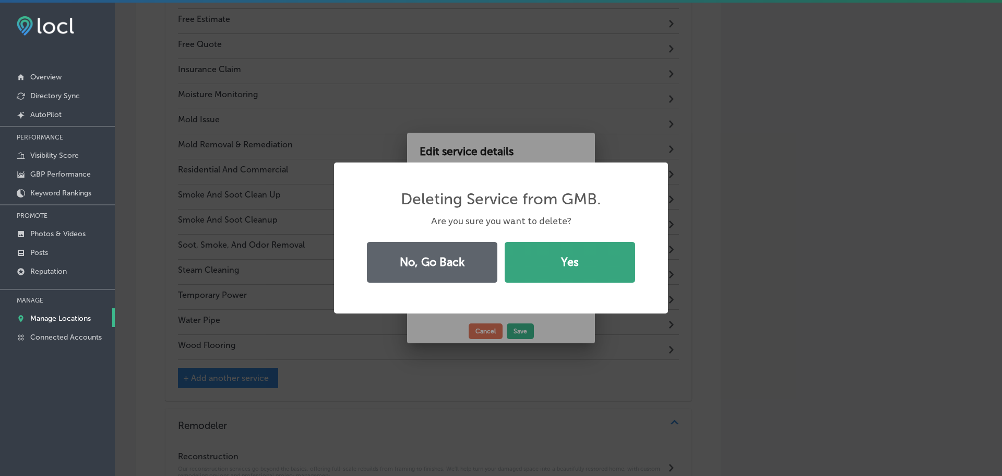
click at [542, 270] on button "Yes" at bounding box center [570, 262] width 131 height 41
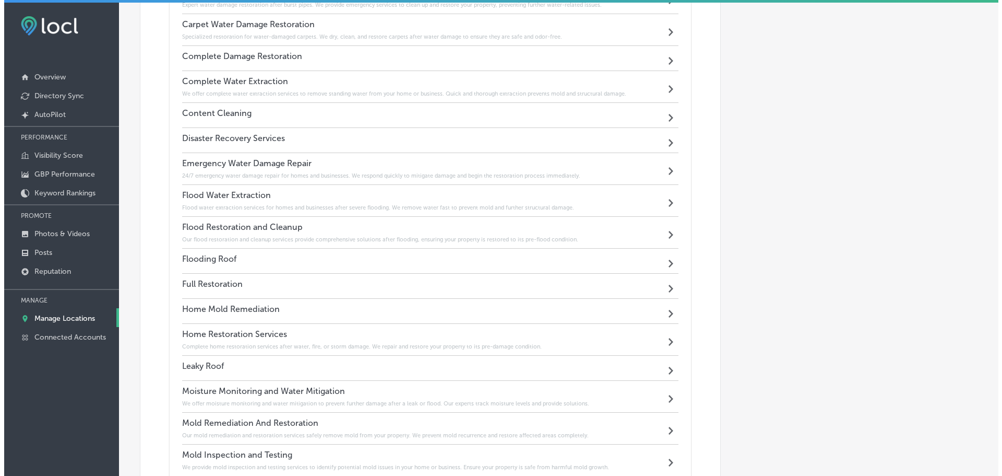
scroll to position [725, 0]
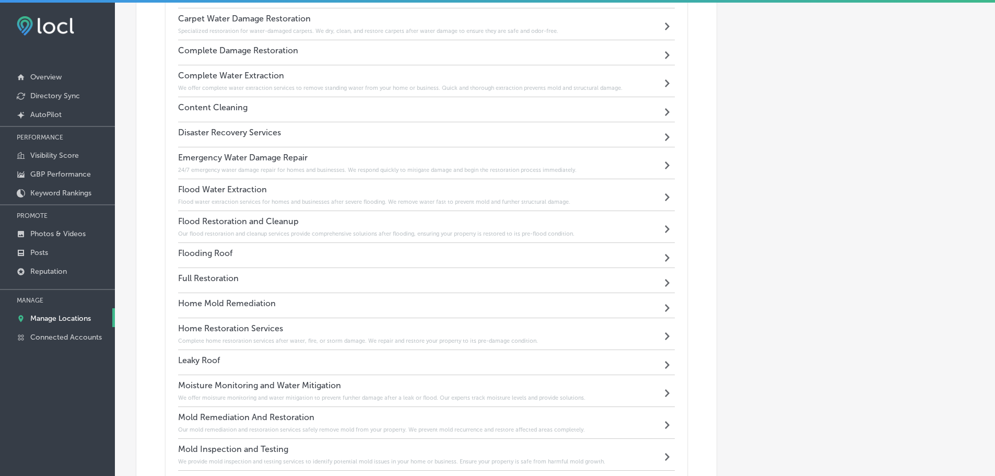
click at [526, 302] on div "Home Mold Remediation Path Created with Sketch." at bounding box center [426, 305] width 497 height 25
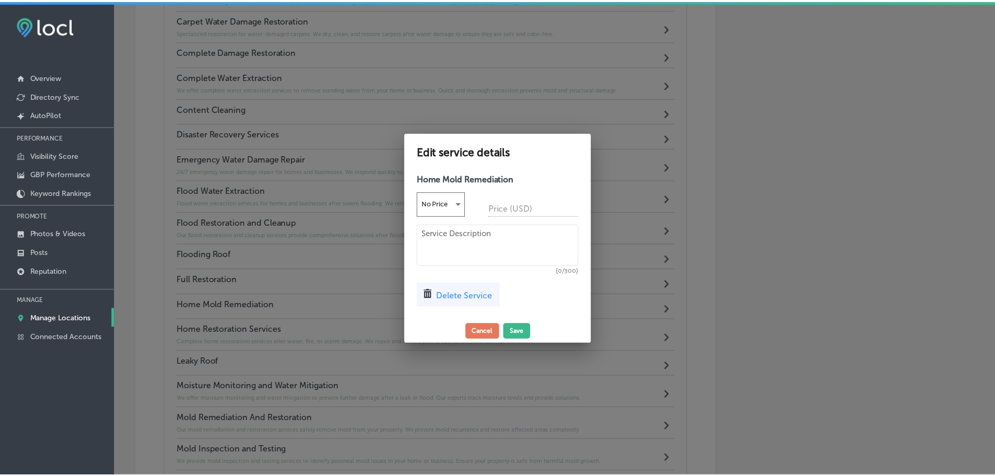
scroll to position [727, 0]
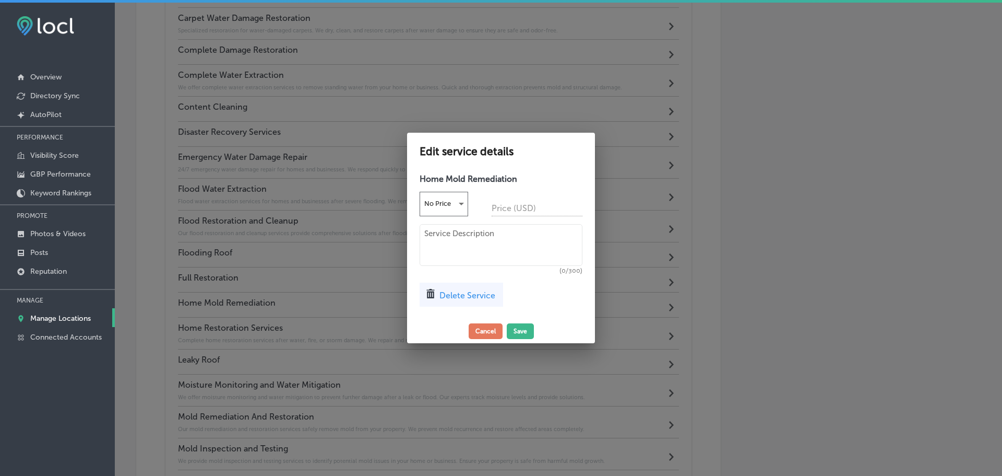
click at [477, 296] on span "Delete Service" at bounding box center [468, 295] width 56 height 10
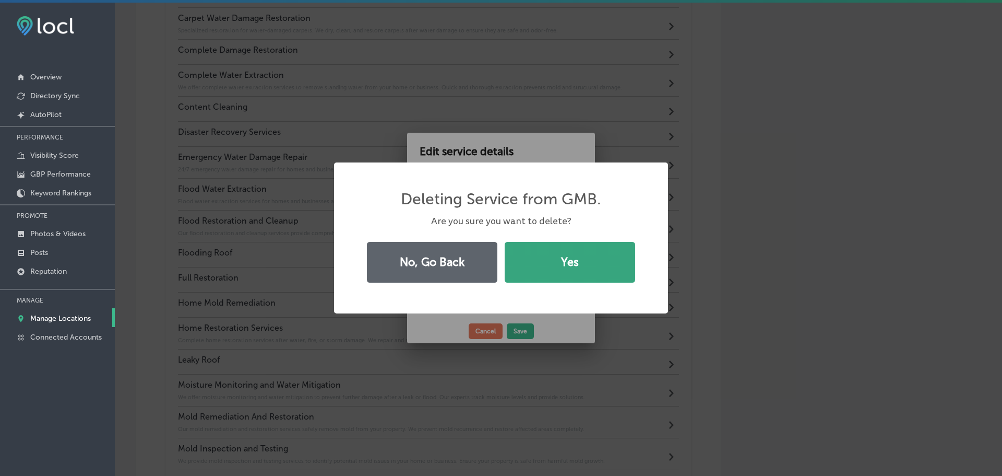
click at [545, 276] on button "Yes" at bounding box center [570, 262] width 131 height 41
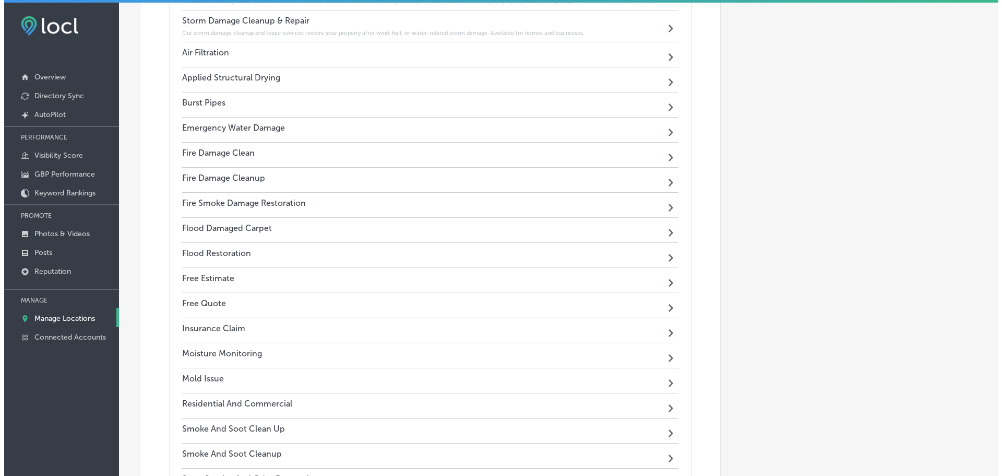
scroll to position [1508, 0]
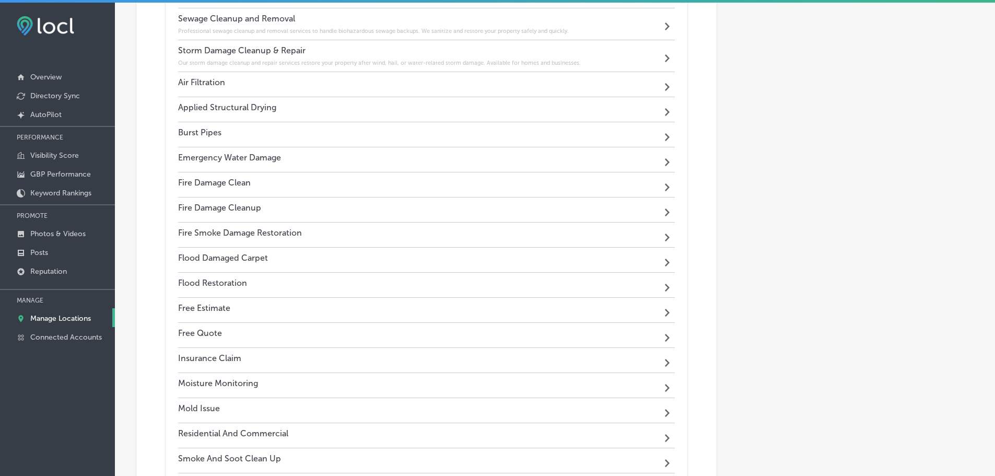
click at [489, 181] on div "Fire Damage Clean Path Created with Sketch." at bounding box center [426, 184] width 497 height 25
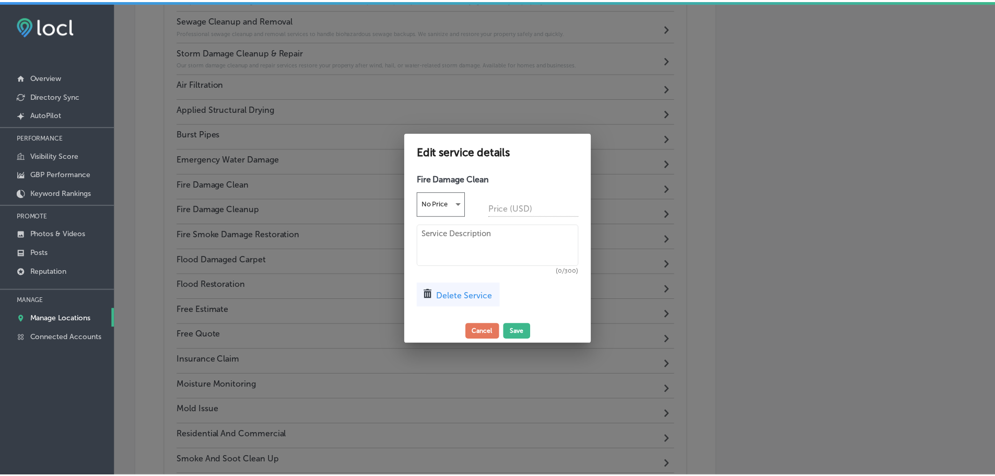
scroll to position [1510, 0]
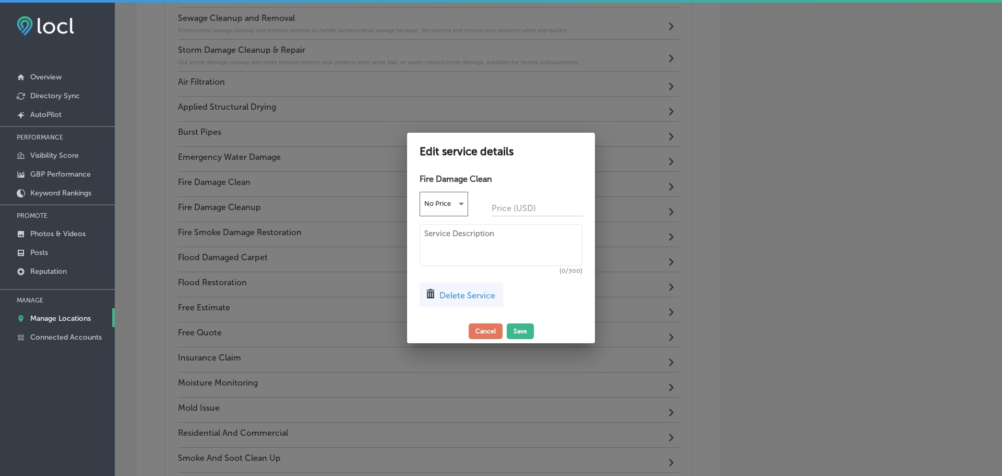
click at [463, 295] on span "Delete Service" at bounding box center [468, 295] width 56 height 10
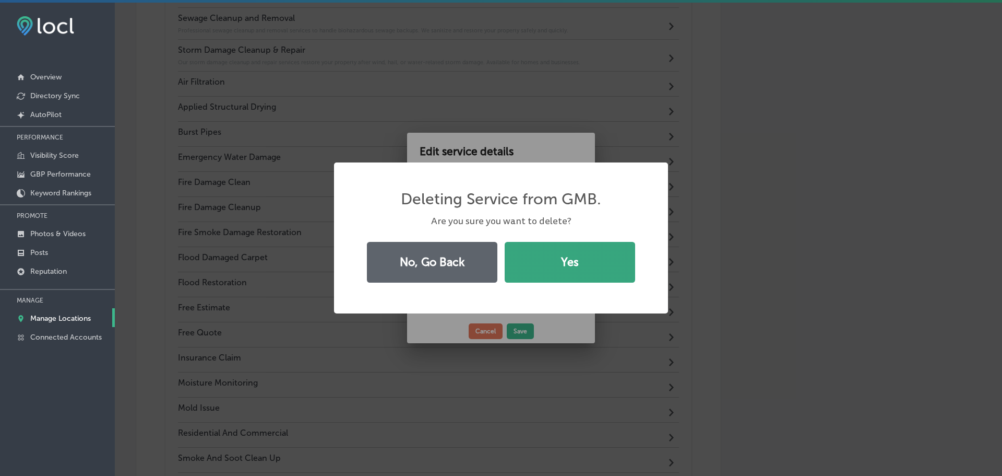
click at [534, 261] on button "Yes" at bounding box center [570, 262] width 131 height 41
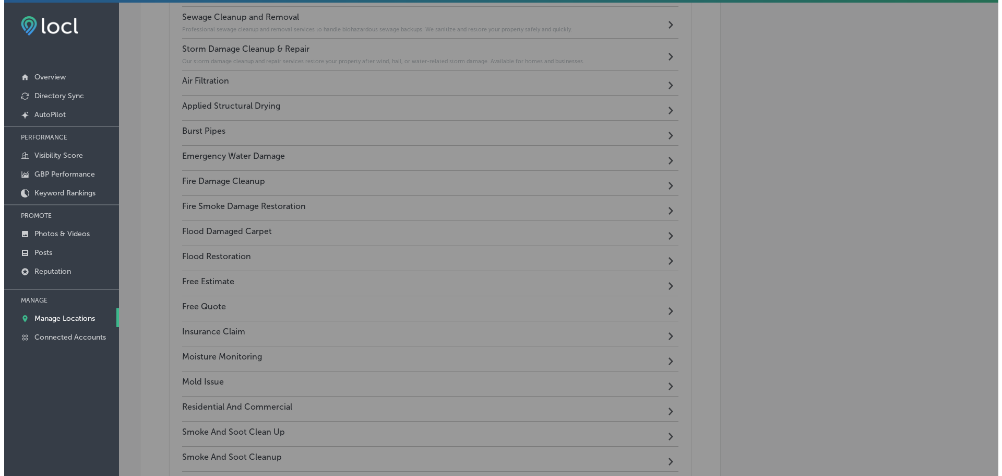
scroll to position [1508, 0]
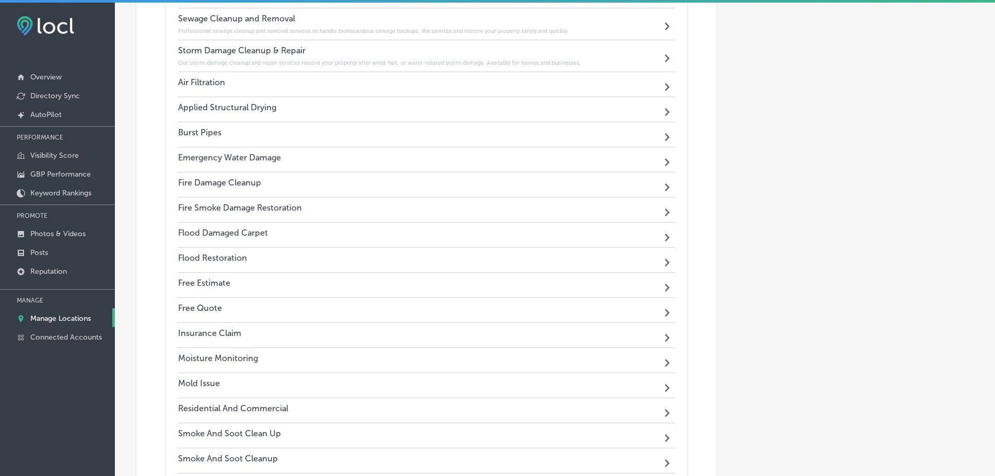
click at [489, 187] on div "Fire Damage Cleanup Path Created with Sketch." at bounding box center [426, 184] width 497 height 25
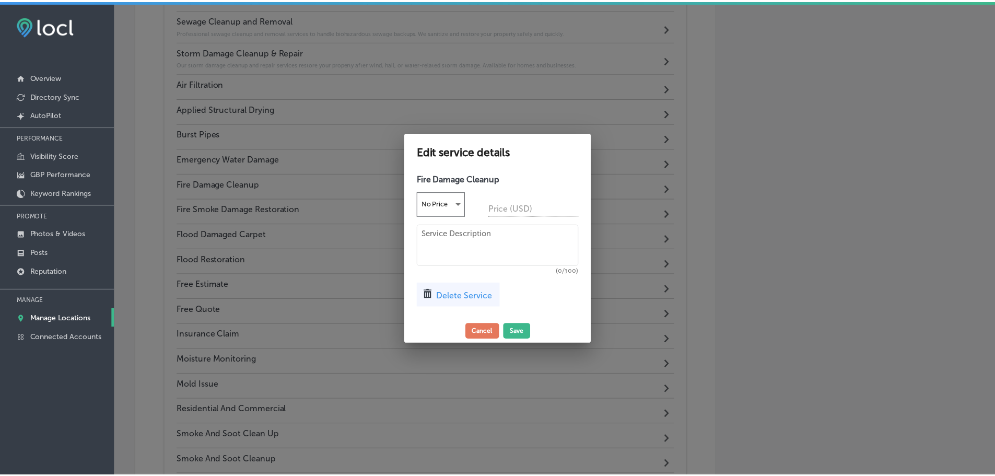
scroll to position [1510, 0]
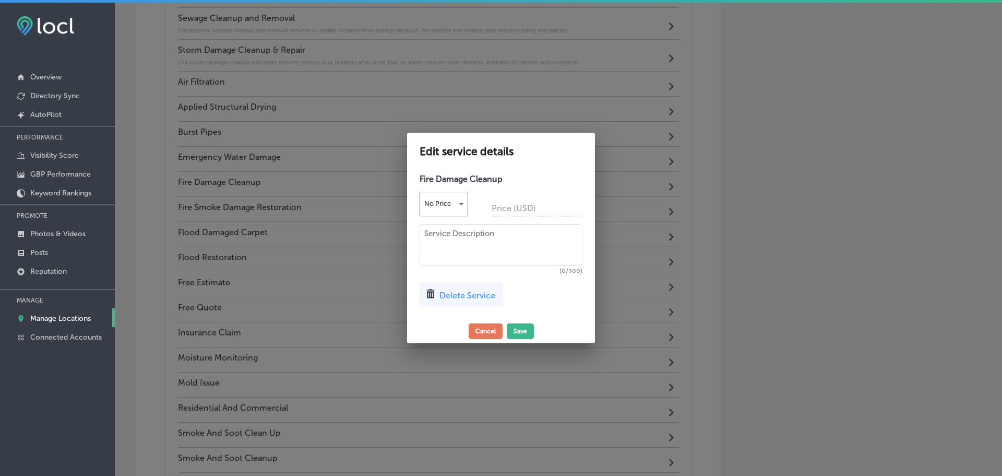
click at [477, 295] on span "Delete Service" at bounding box center [468, 295] width 56 height 10
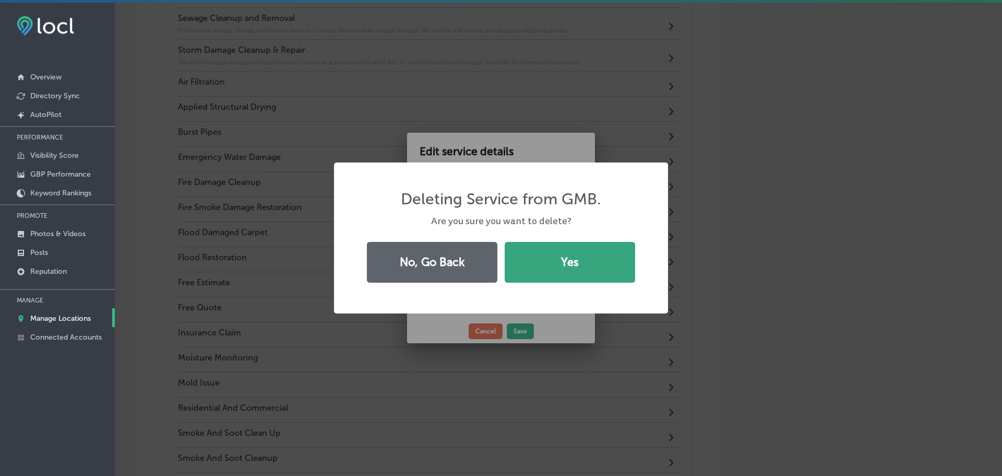
click at [525, 266] on button "Yes" at bounding box center [570, 262] width 131 height 41
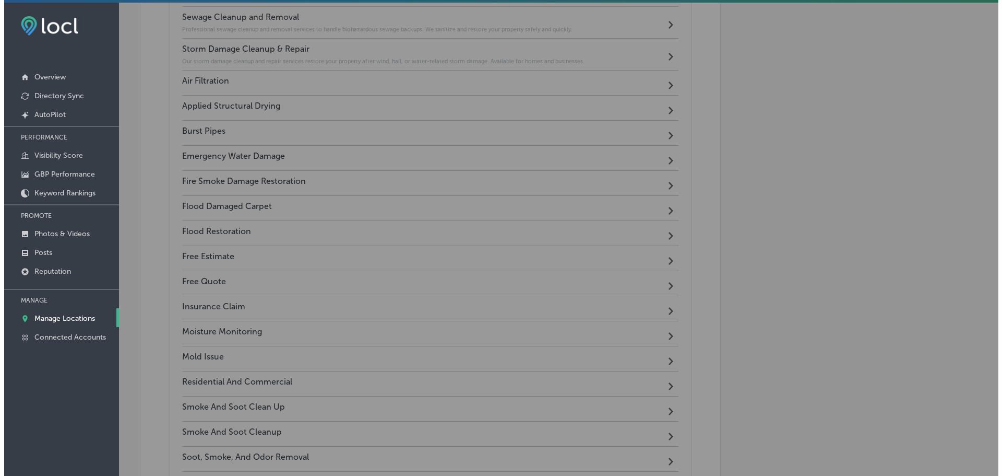
scroll to position [1508, 0]
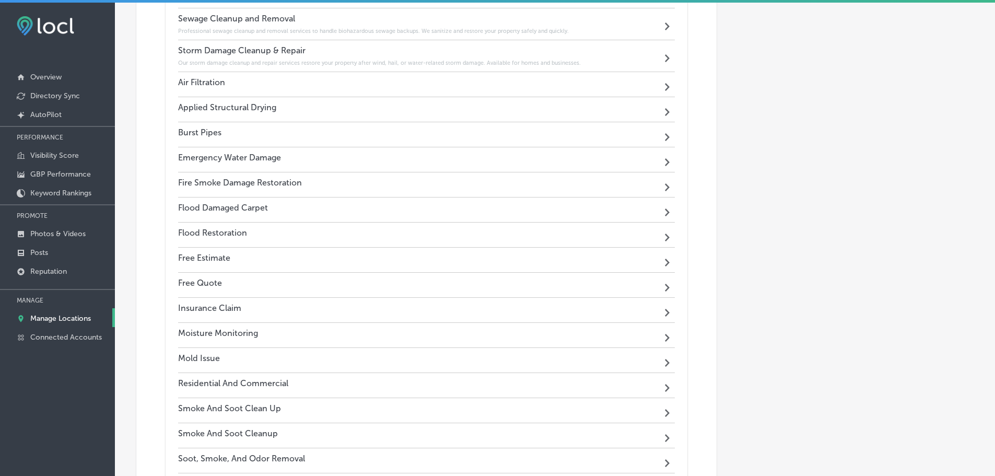
click at [482, 187] on div "Fire Smoke Damage Restoration Path Created with Sketch." at bounding box center [426, 184] width 497 height 25
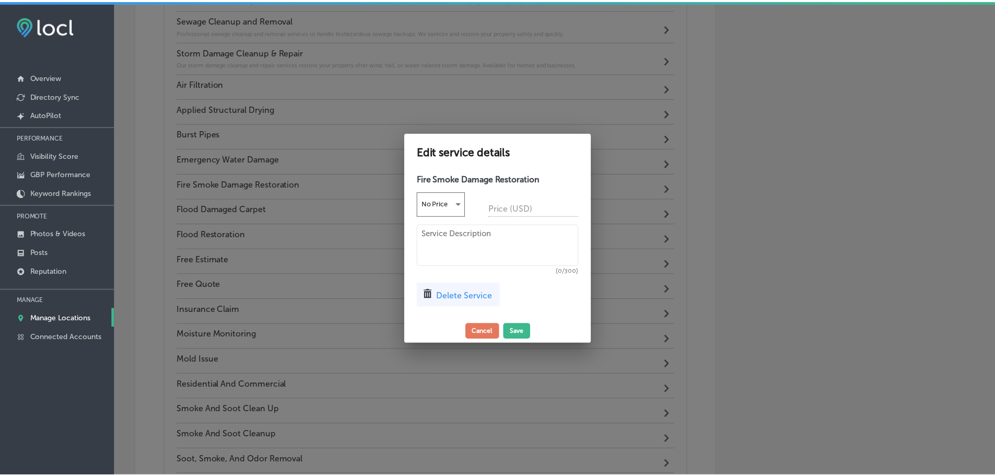
scroll to position [1510, 0]
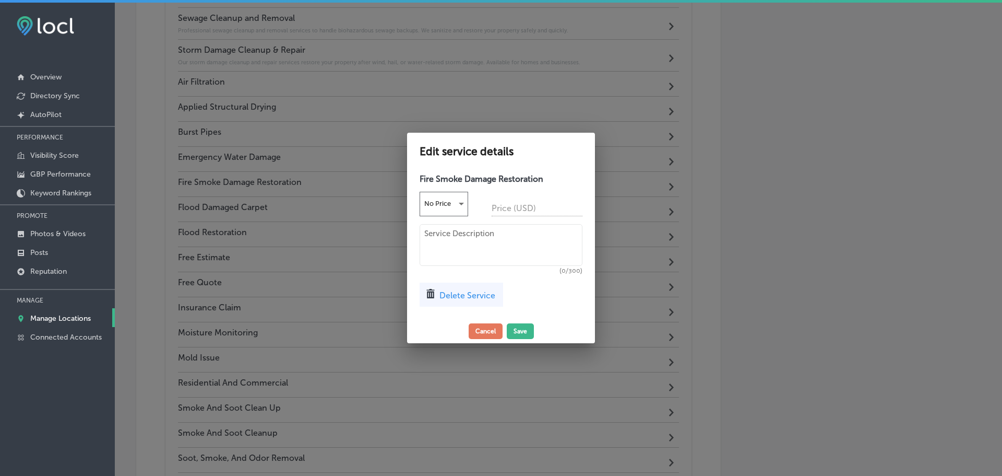
click at [476, 298] on span "Delete Service" at bounding box center [468, 295] width 56 height 10
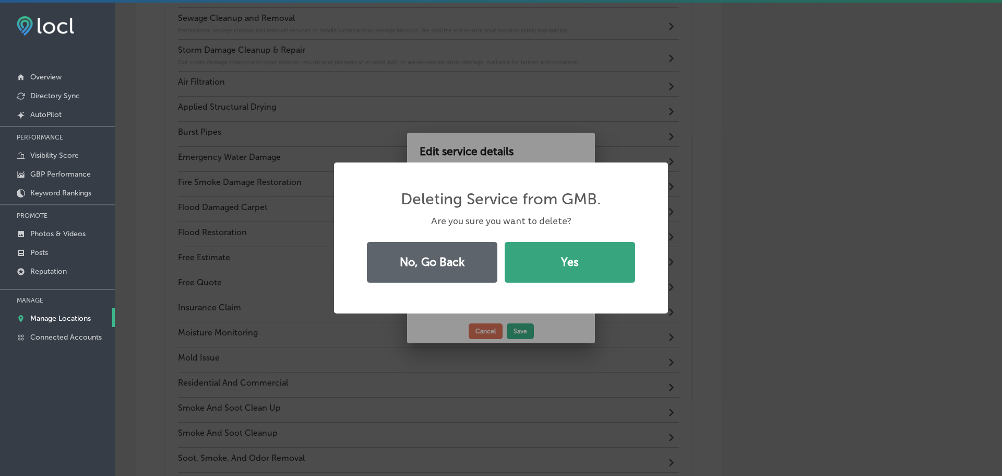
click at [522, 266] on button "Yes" at bounding box center [570, 262] width 131 height 41
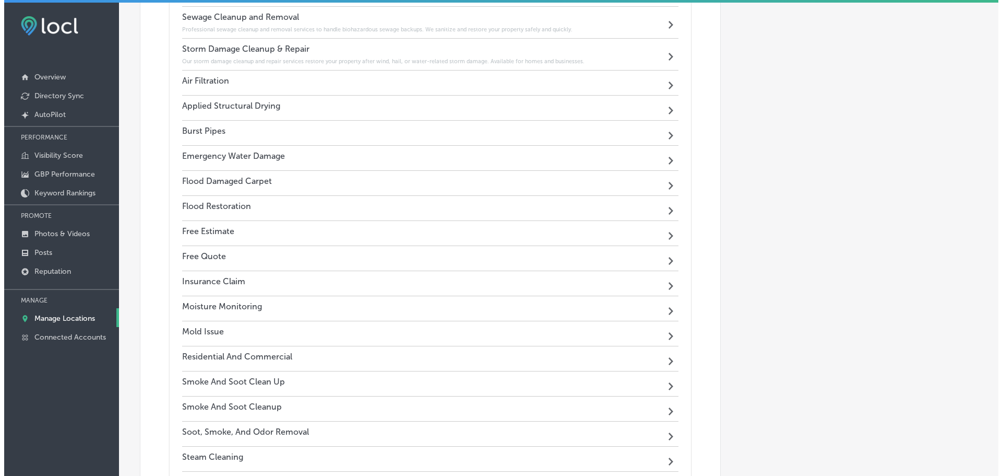
scroll to position [1508, 0]
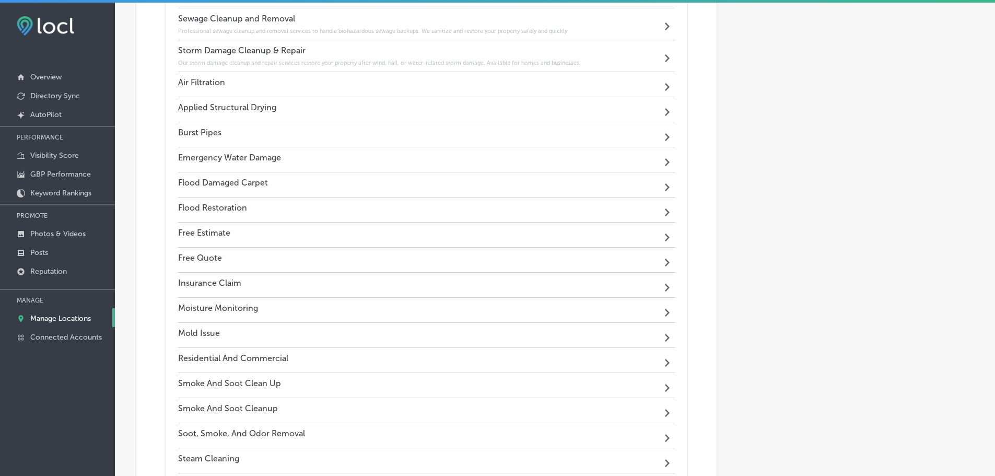
click at [473, 331] on div "Mold Issue Path Created with Sketch." at bounding box center [426, 335] width 497 height 25
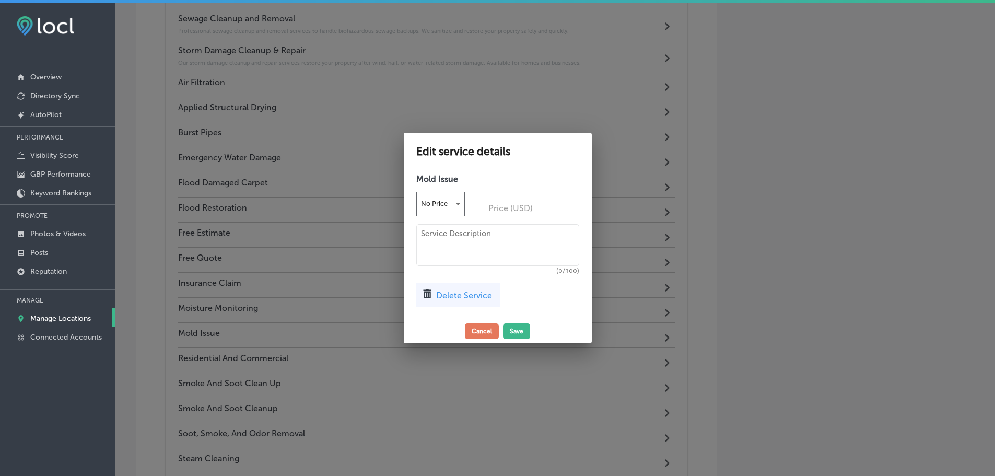
scroll to position [1510, 0]
click at [457, 293] on span "Delete Service" at bounding box center [468, 295] width 56 height 10
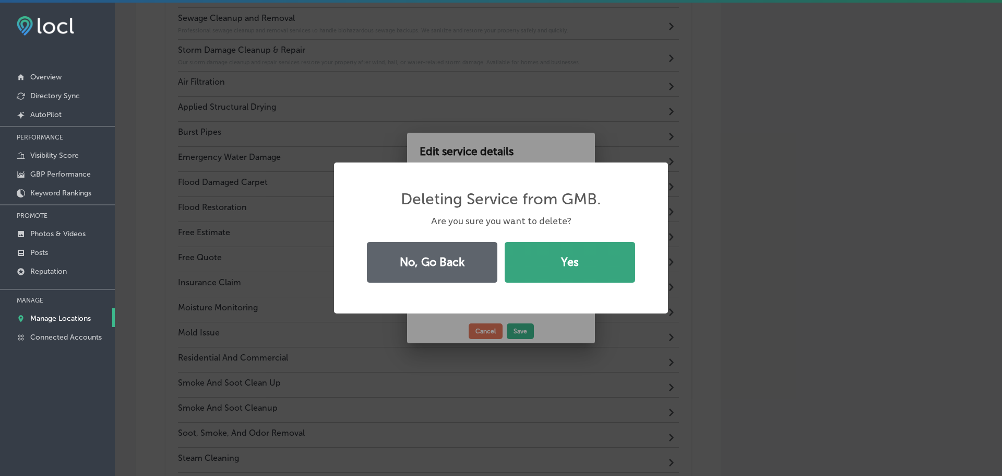
click at [545, 274] on button "Yes" at bounding box center [570, 262] width 131 height 41
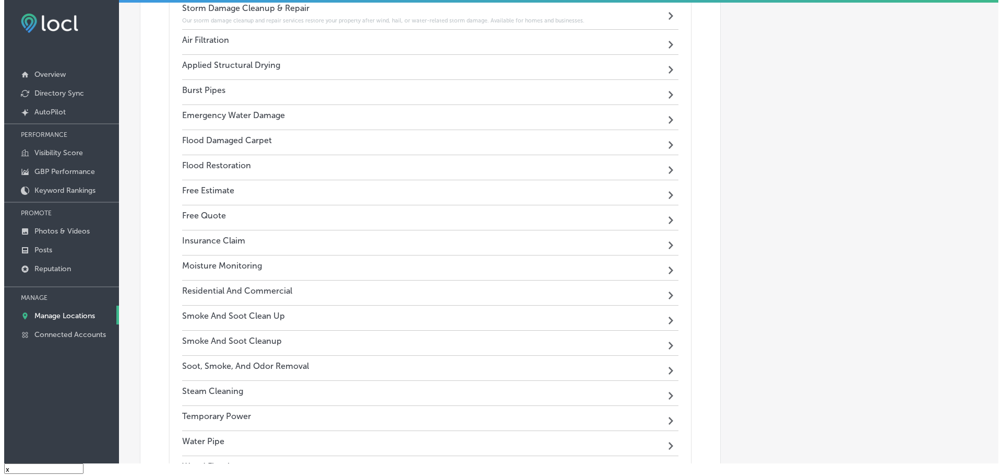
scroll to position [1613, 0]
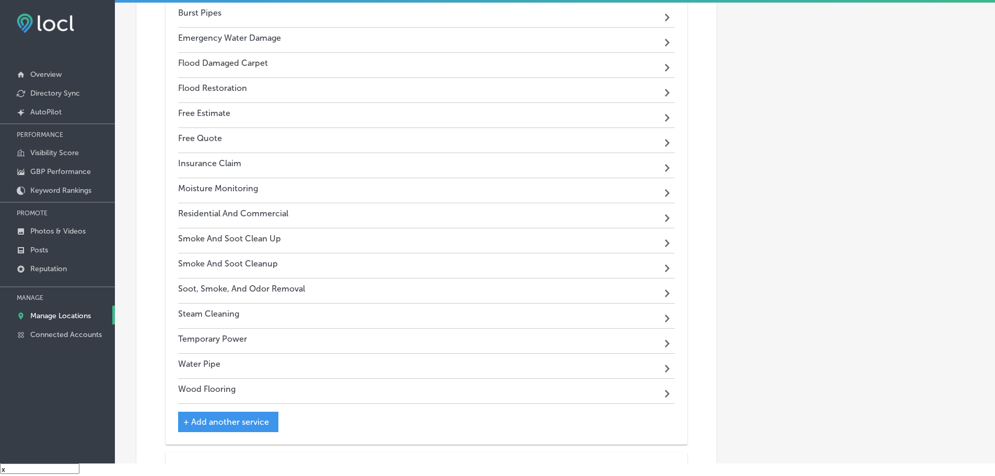
click at [509, 238] on div "Smoke And Soot Clean Up Path Created with Sketch." at bounding box center [426, 240] width 497 height 25
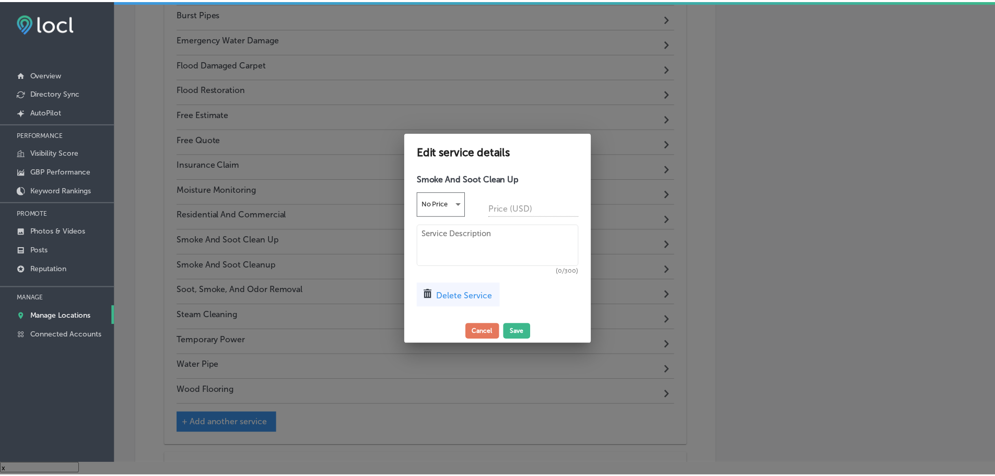
scroll to position [1614, 0]
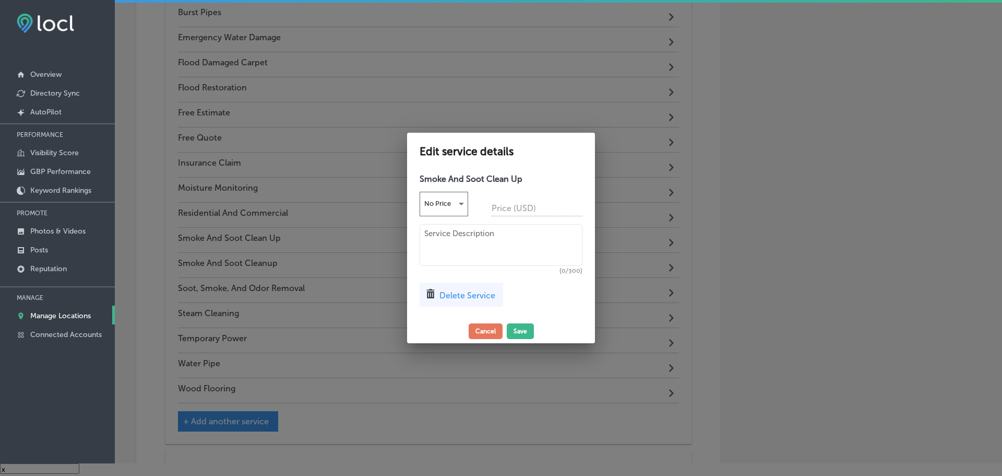
click at [479, 297] on span "Delete Service" at bounding box center [468, 295] width 56 height 10
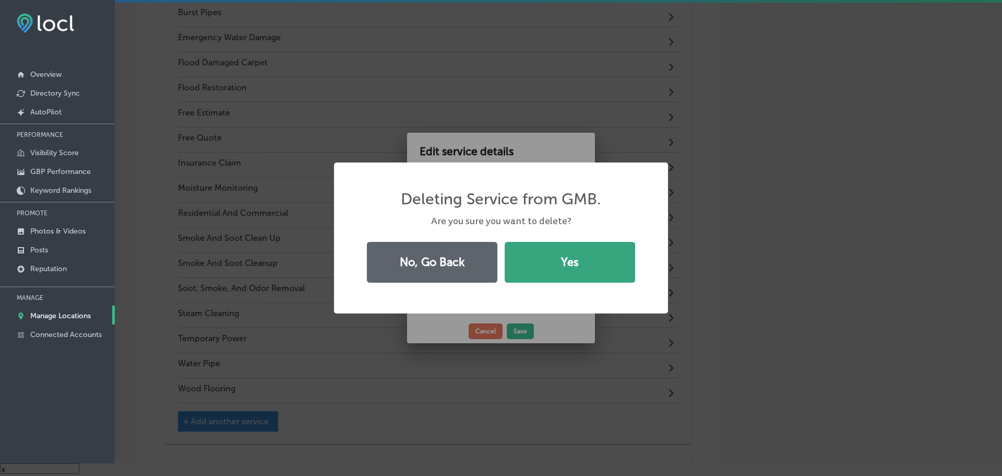
click at [531, 272] on button "Yes" at bounding box center [570, 262] width 131 height 41
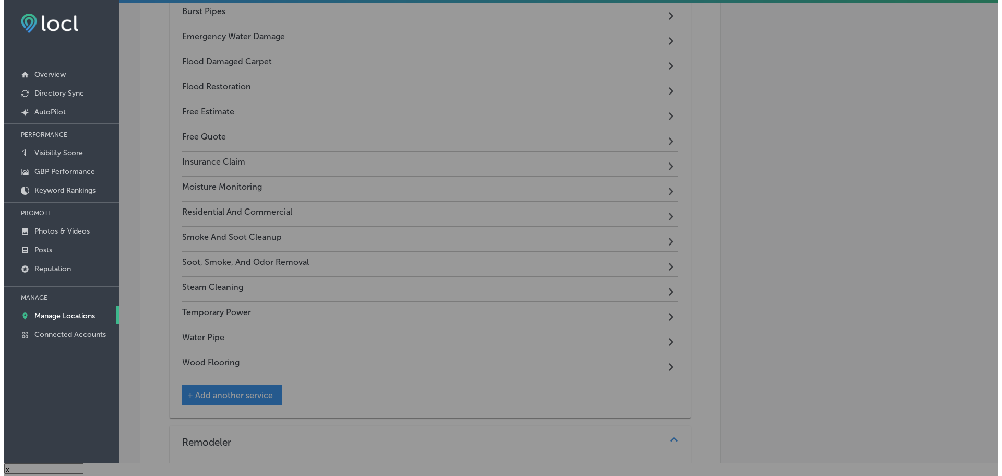
scroll to position [1613, 0]
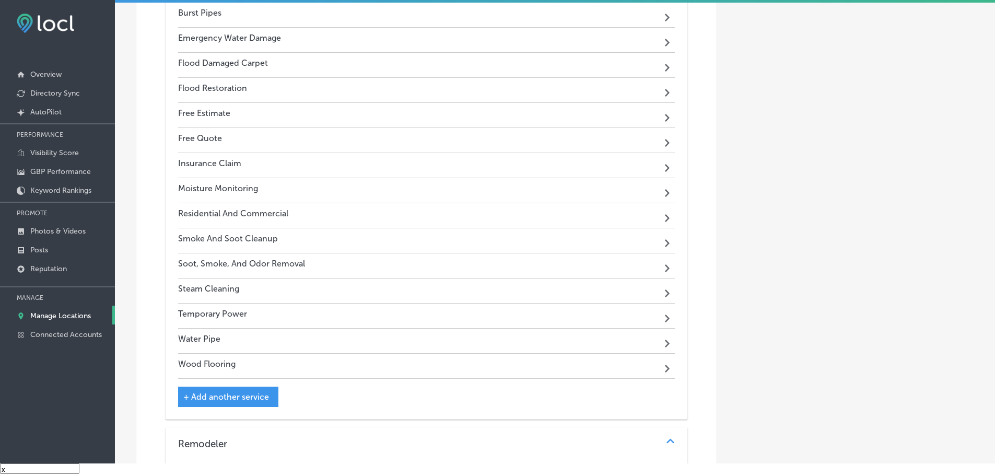
click at [519, 242] on div "Smoke And Soot Cleanup Path Created with Sketch." at bounding box center [426, 240] width 497 height 25
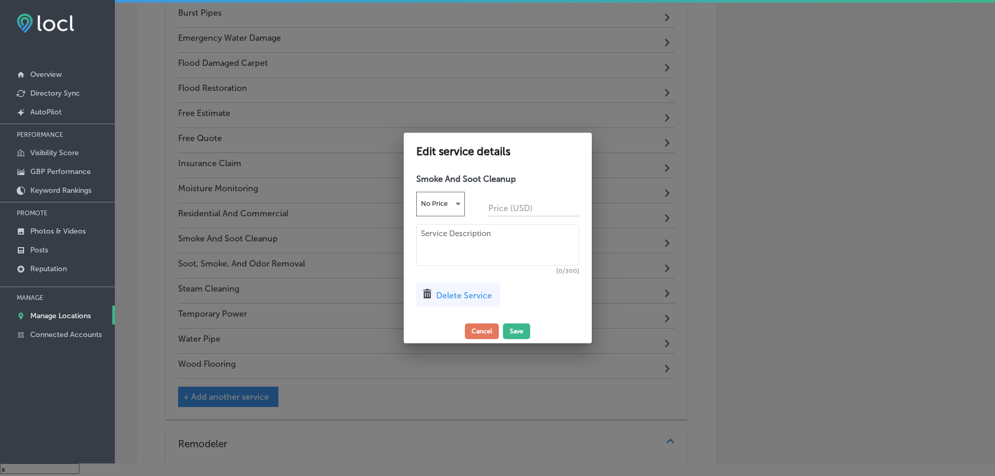
scroll to position [1614, 0]
click at [474, 293] on span "Delete Service" at bounding box center [468, 295] width 56 height 10
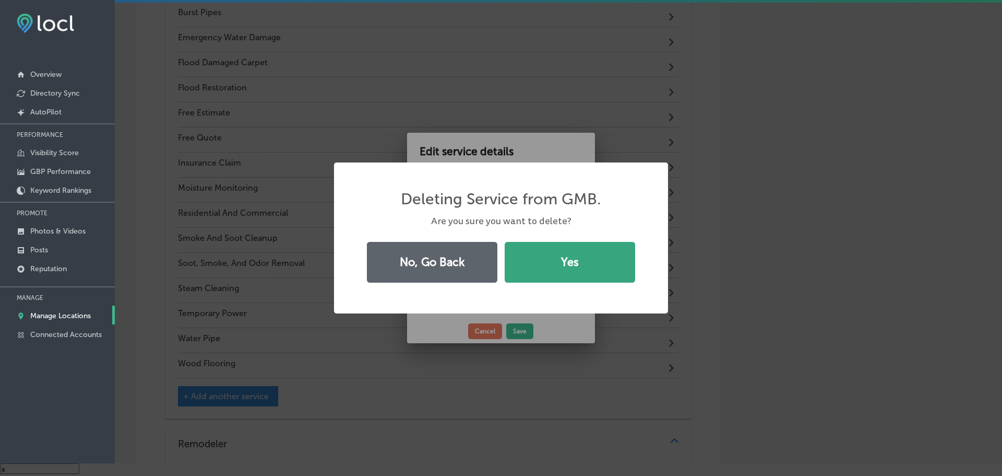
click at [544, 261] on button "Yes" at bounding box center [570, 262] width 131 height 41
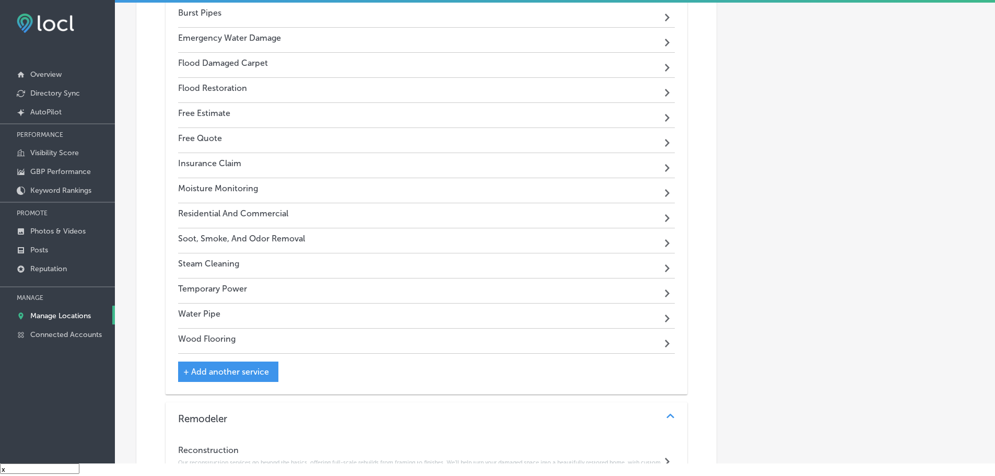
click at [547, 241] on div "Soot, Smoke, And Odor Removal Path Created with Sketch." at bounding box center [426, 240] width 497 height 25
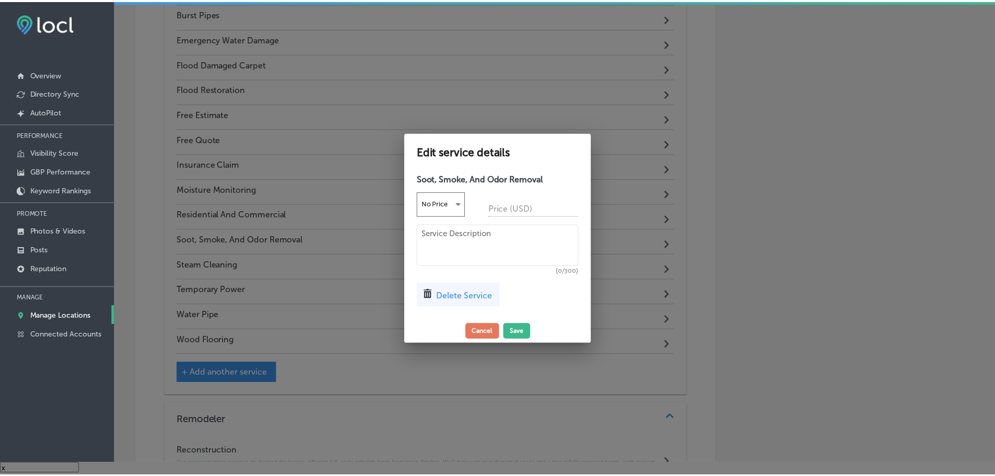
scroll to position [1614, 0]
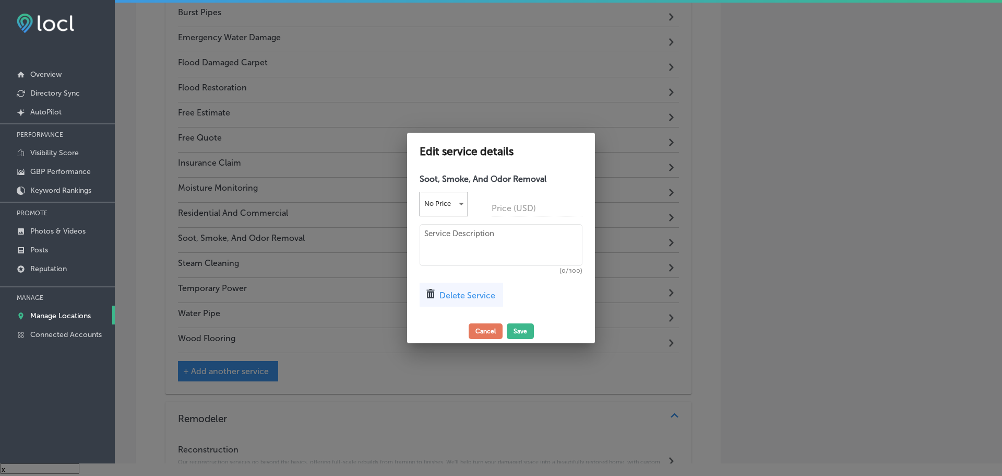
click at [484, 294] on span "Delete Service" at bounding box center [468, 295] width 56 height 10
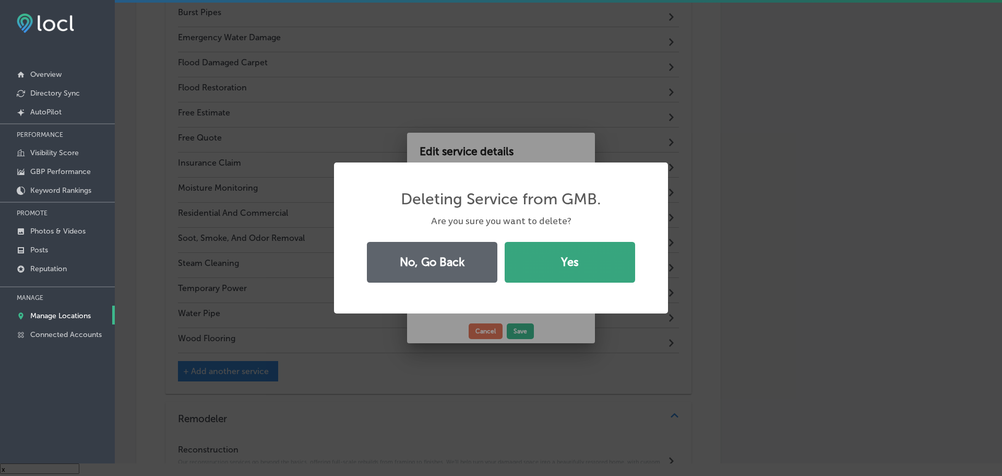
click at [547, 269] on button "Yes" at bounding box center [570, 262] width 131 height 41
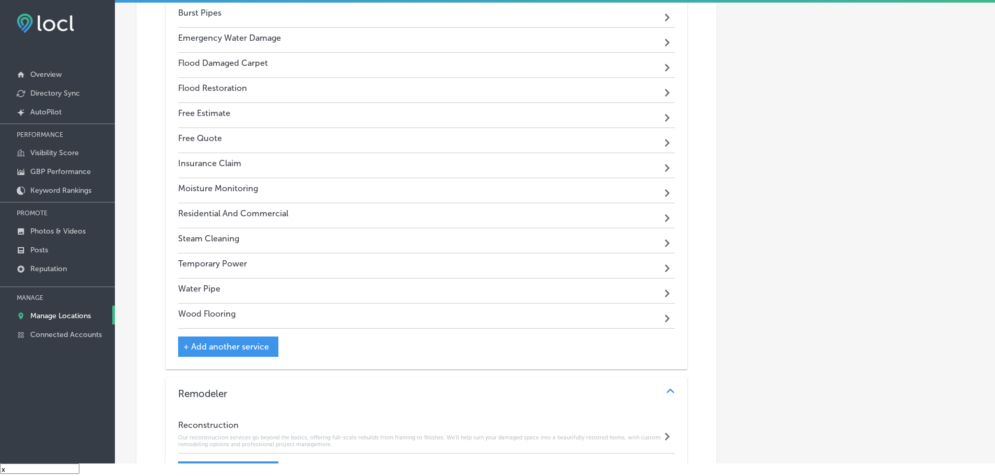
click at [536, 238] on div "Steam Cleaning Path Created with Sketch." at bounding box center [426, 240] width 497 height 25
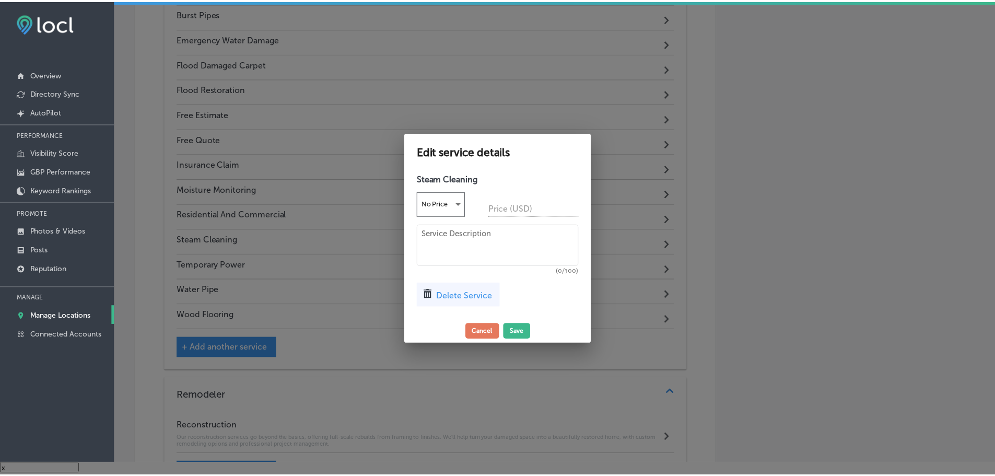
scroll to position [1614, 0]
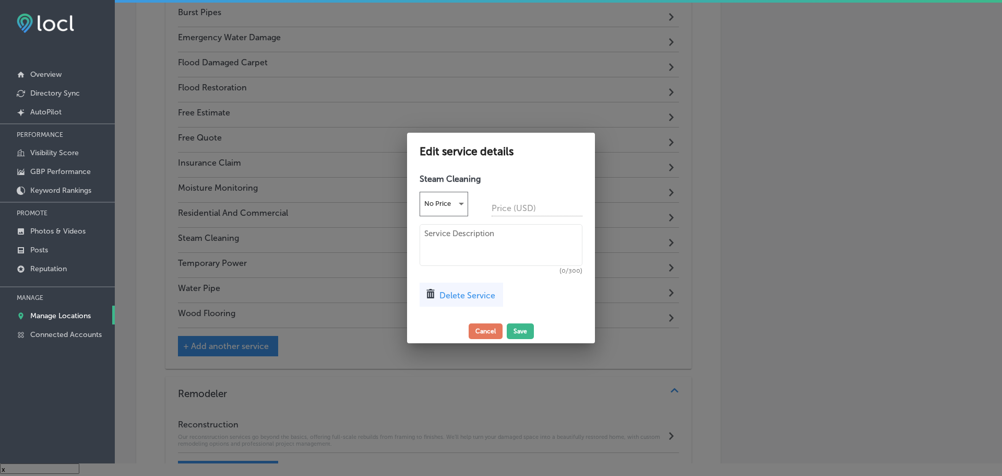
click at [466, 303] on div "Delete Service" at bounding box center [462, 294] width 84 height 24
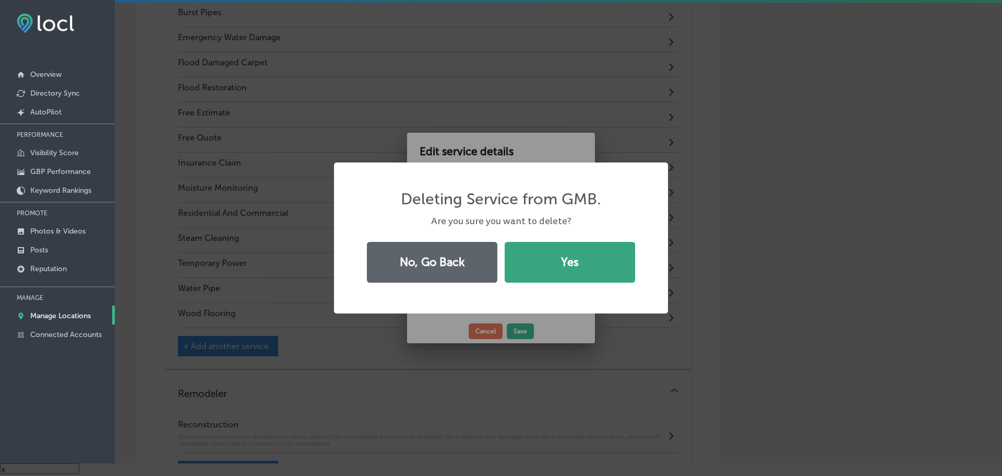
click at [531, 266] on button "Yes" at bounding box center [570, 262] width 131 height 41
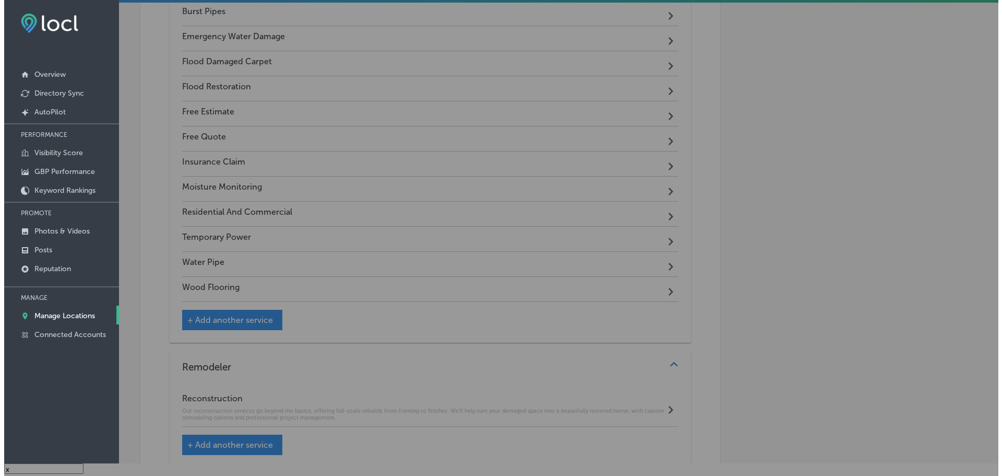
scroll to position [1613, 0]
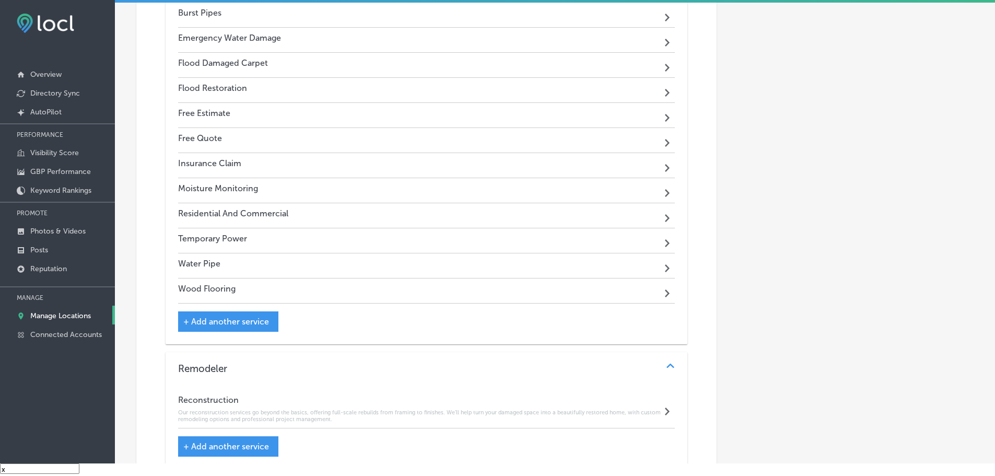
click at [529, 206] on div "Residential And Commercial Path Created with Sketch." at bounding box center [426, 215] width 497 height 25
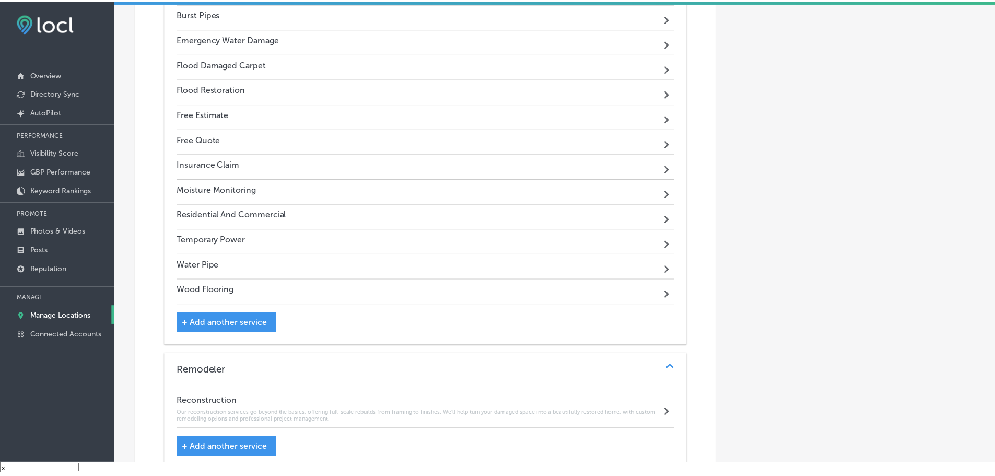
scroll to position [1614, 0]
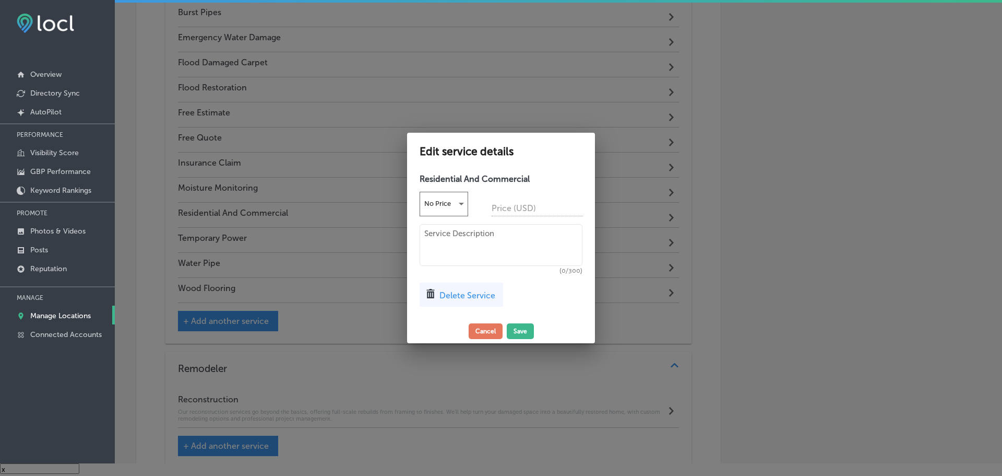
click at [468, 298] on span "Delete Service" at bounding box center [468, 295] width 56 height 10
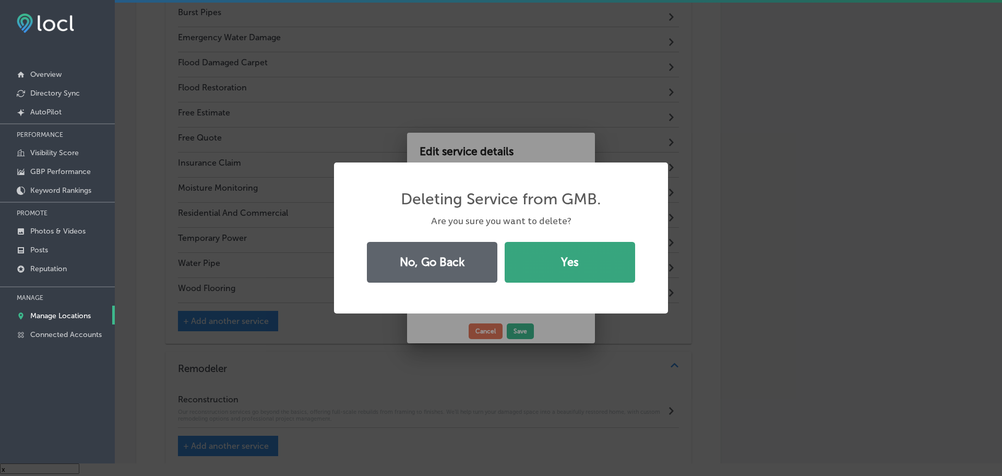
click at [515, 259] on button "Yes" at bounding box center [570, 262] width 131 height 41
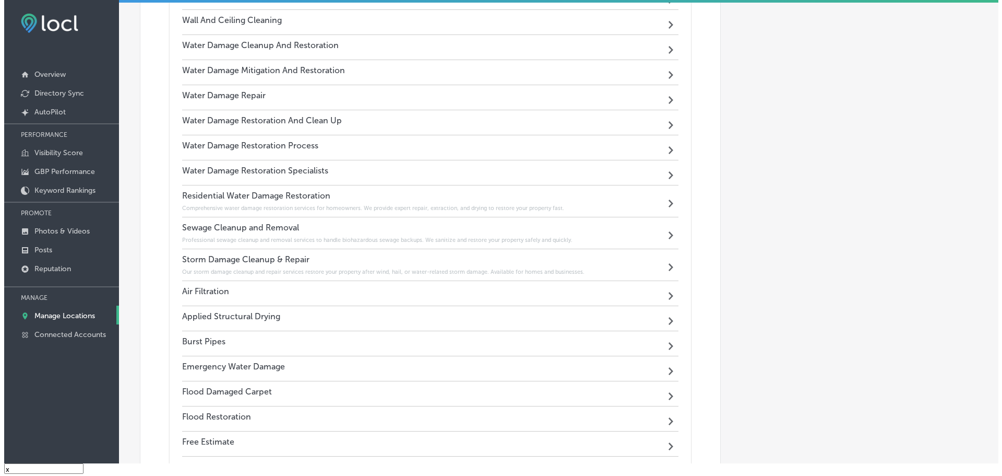
scroll to position [1247, 0]
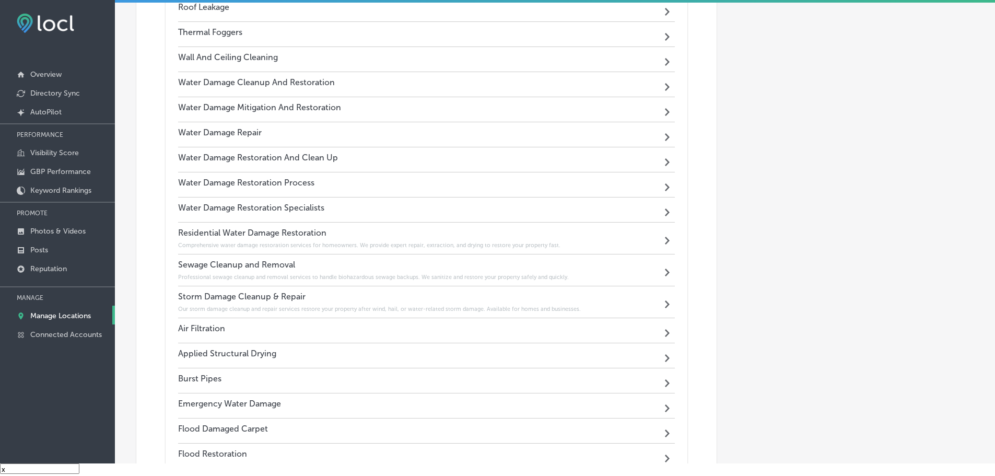
click at [428, 132] on div "Water Damage Repair Path Created with Sketch." at bounding box center [426, 134] width 497 height 25
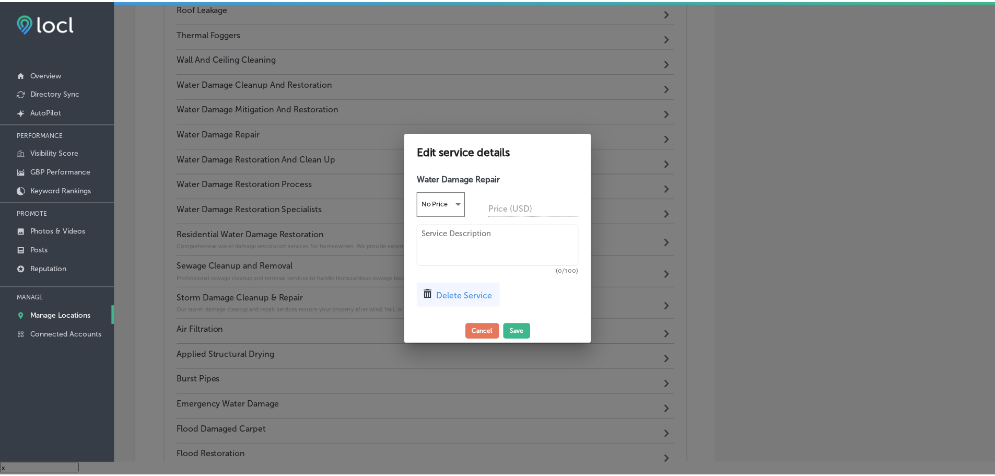
scroll to position [1249, 0]
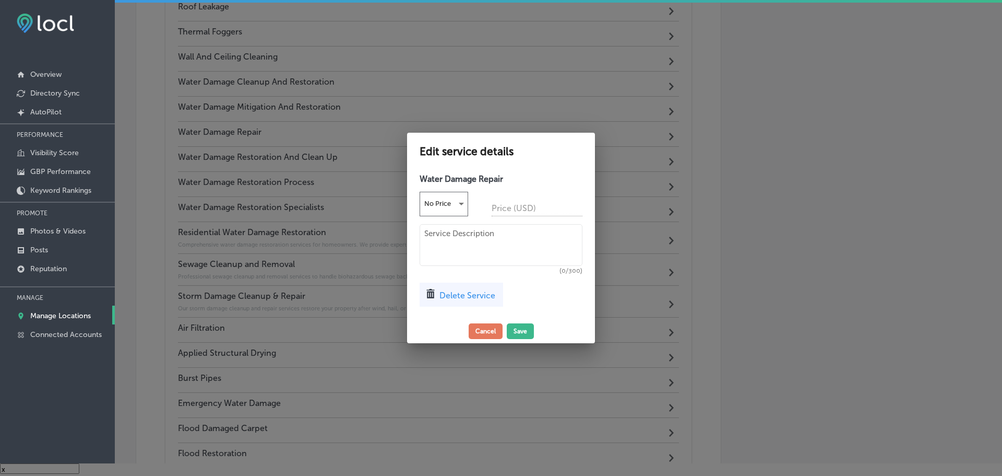
click at [475, 232] on textarea at bounding box center [501, 245] width 163 height 42
paste textarea "A1 Water Damage Restoration offers fast, reliable service 24/7. Our certified t…"
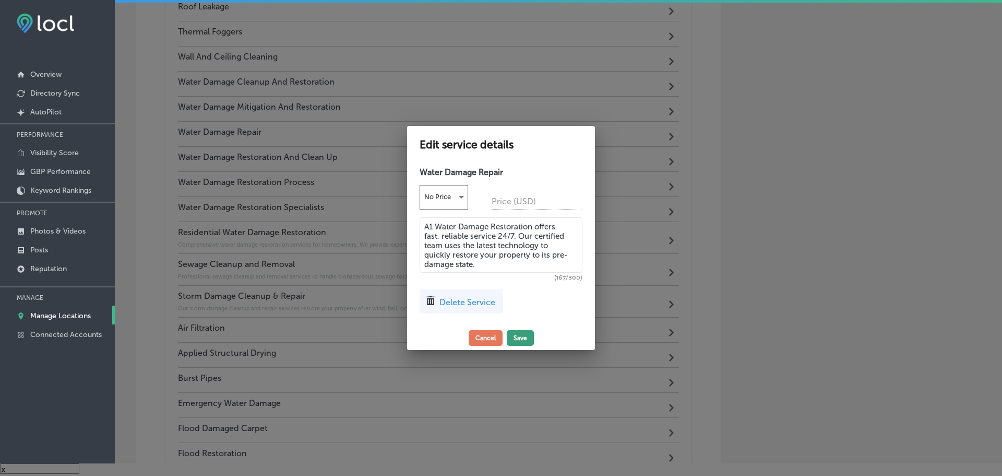
type textarea "A1 Water Damage Restoration offers fast, reliable service 24/7. Our certified t…"
click at [522, 338] on button "Save" at bounding box center [520, 338] width 27 height 16
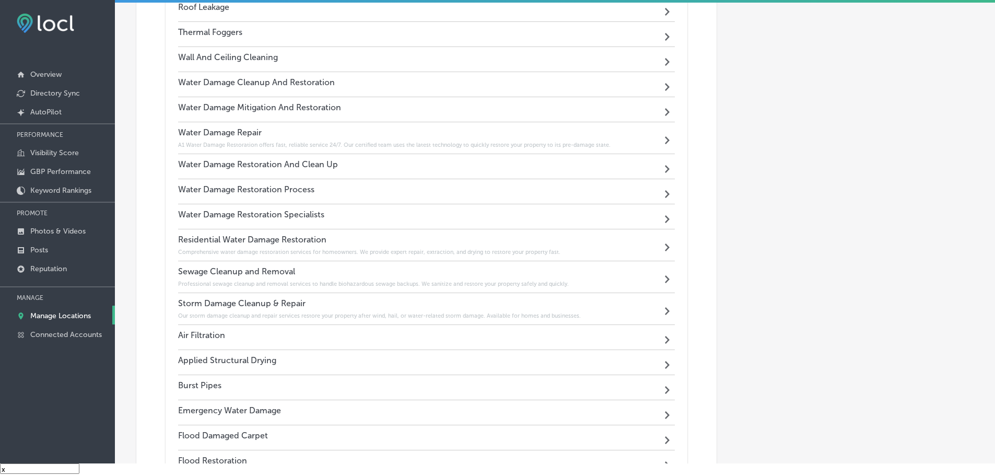
click at [426, 82] on div "Water Damage Cleanup And Restoration Path Created with Sketch." at bounding box center [426, 84] width 497 height 25
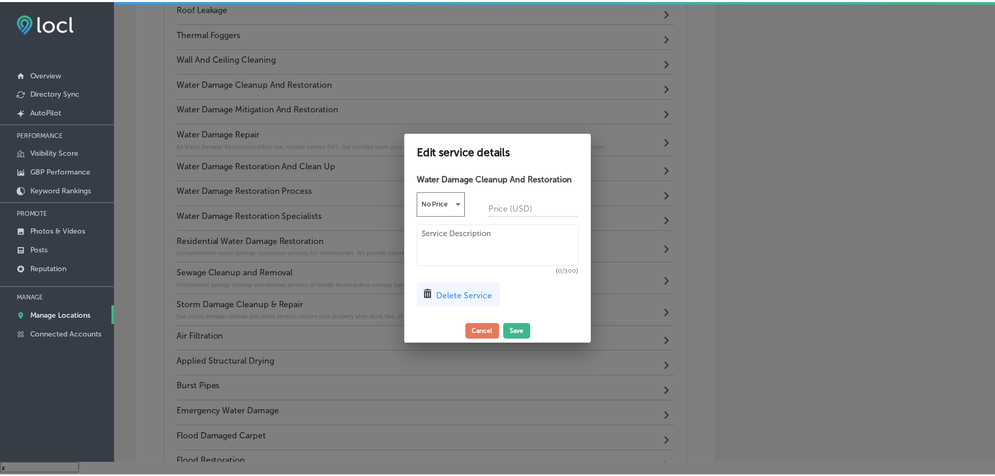
scroll to position [1249, 0]
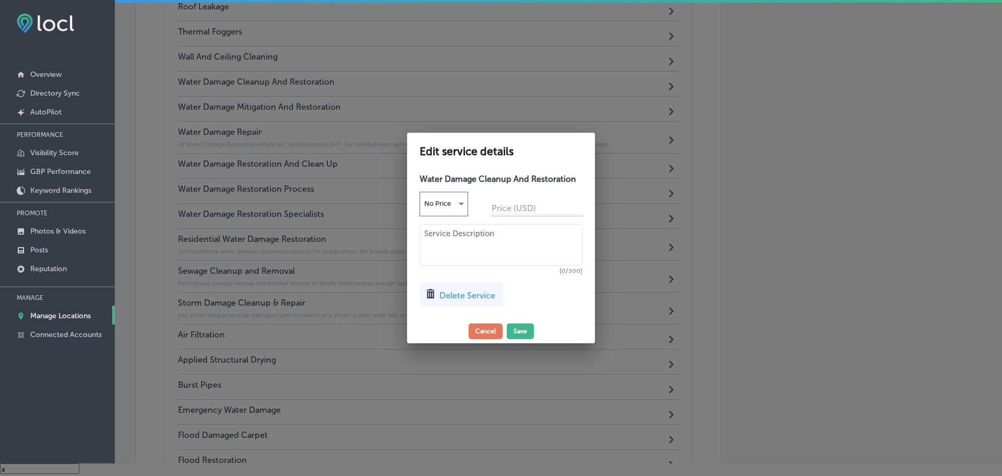
click at [451, 294] on span "Delete Service" at bounding box center [468, 295] width 56 height 10
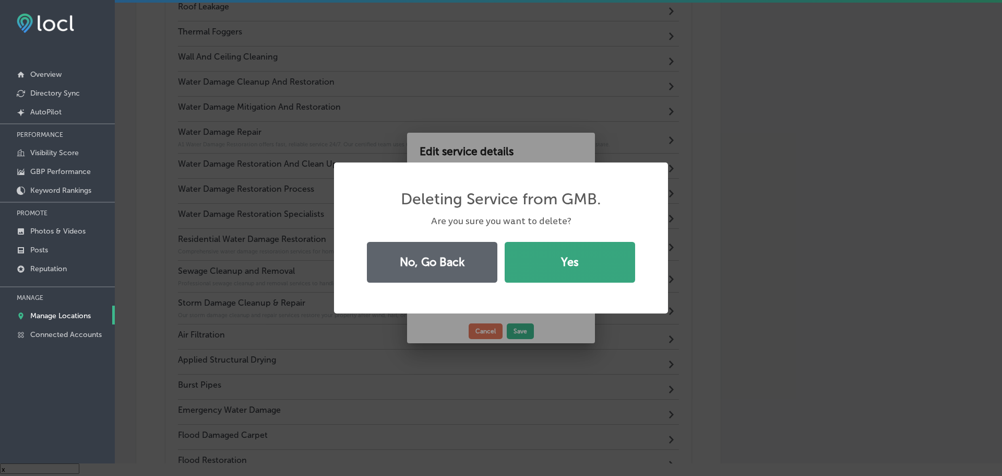
click at [536, 265] on button "Yes" at bounding box center [570, 262] width 131 height 41
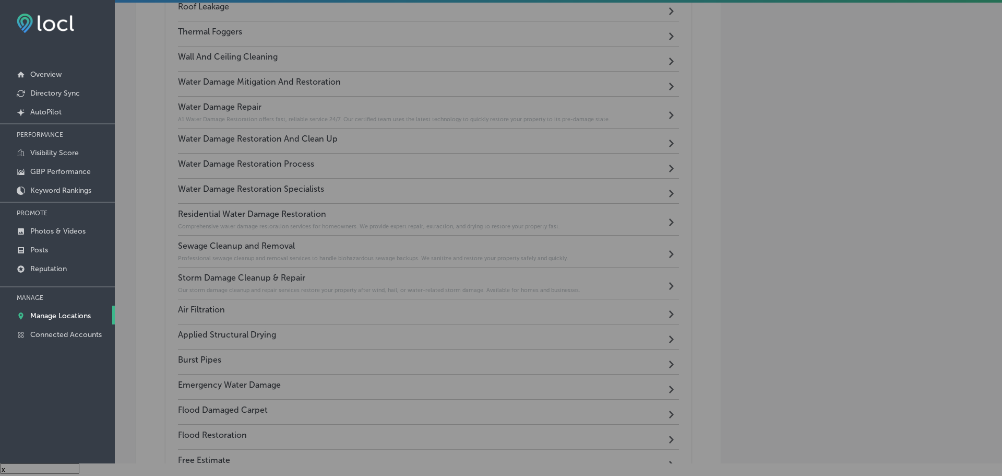
scroll to position [1247, 0]
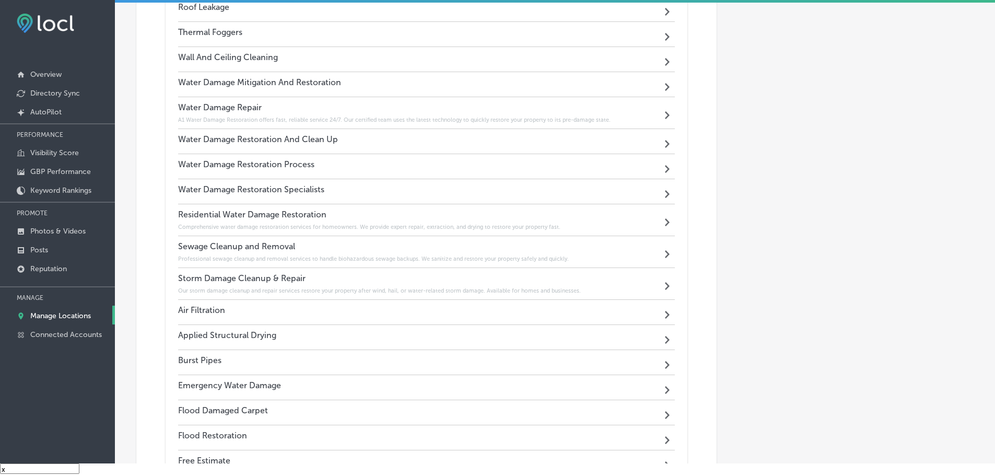
click at [420, 83] on div "Water Damage Mitigation And Restoration Path Created with Sketch." at bounding box center [426, 84] width 497 height 25
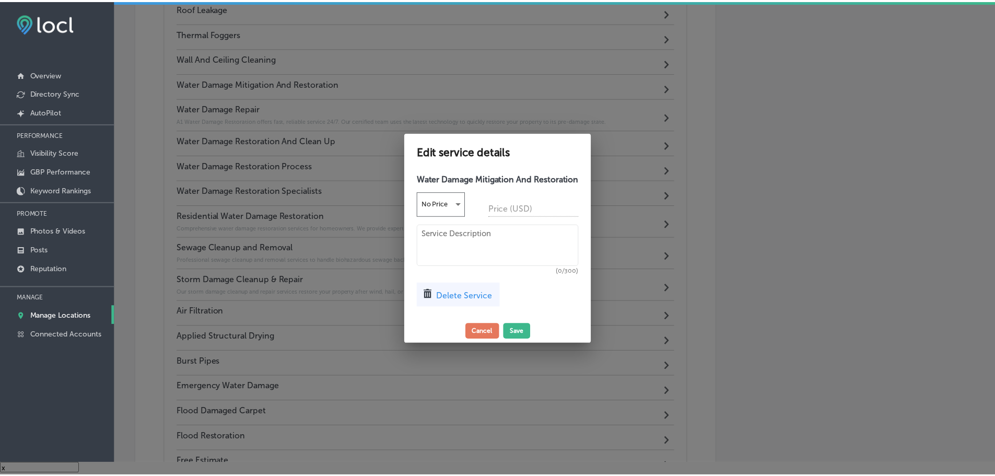
scroll to position [1249, 0]
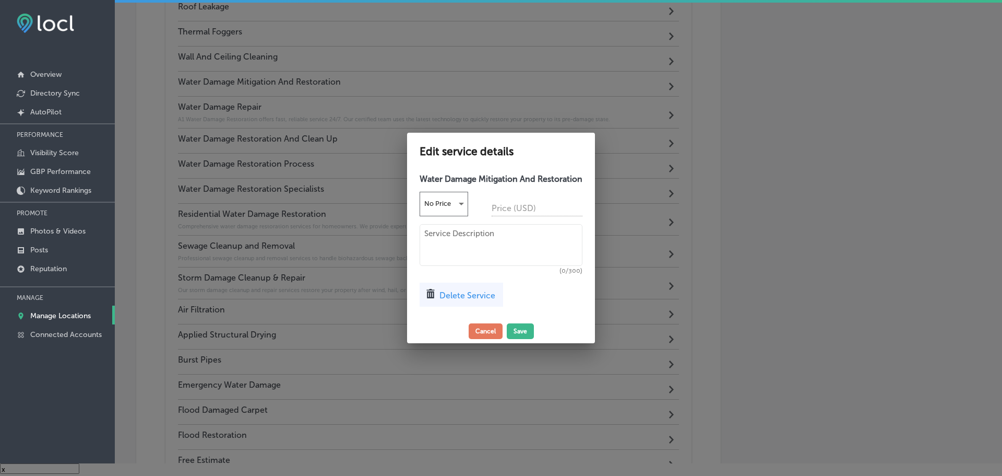
click at [440, 302] on div "Delete Service" at bounding box center [462, 294] width 84 height 24
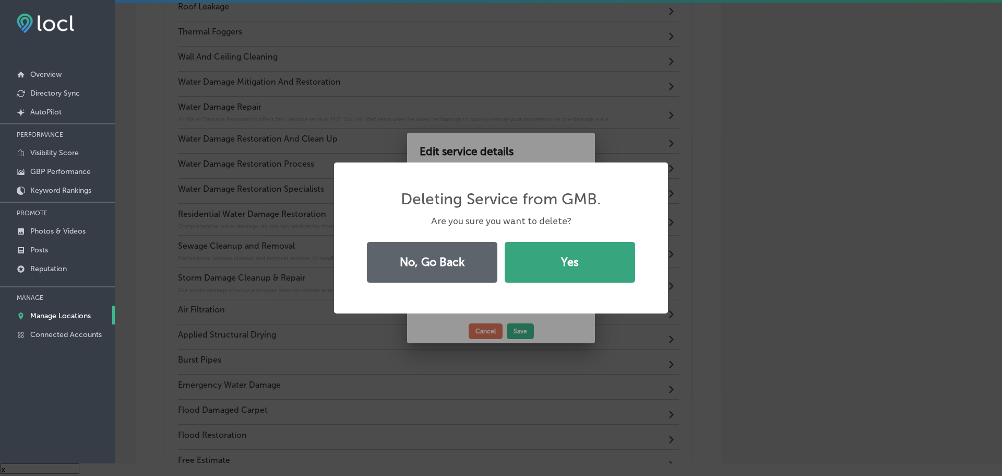
click at [543, 264] on button "Yes" at bounding box center [570, 262] width 131 height 41
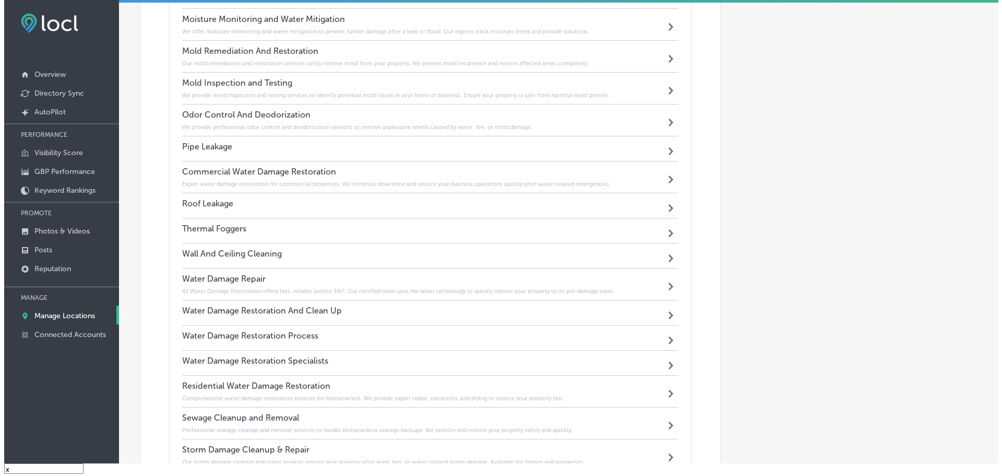
scroll to position [1038, 0]
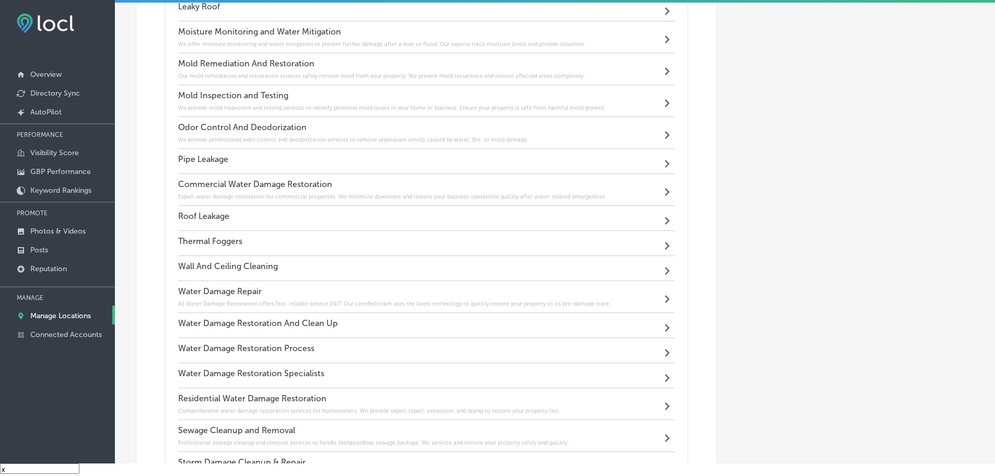
click at [440, 161] on div "Pipe Leakage Path Created with Sketch." at bounding box center [426, 161] width 497 height 25
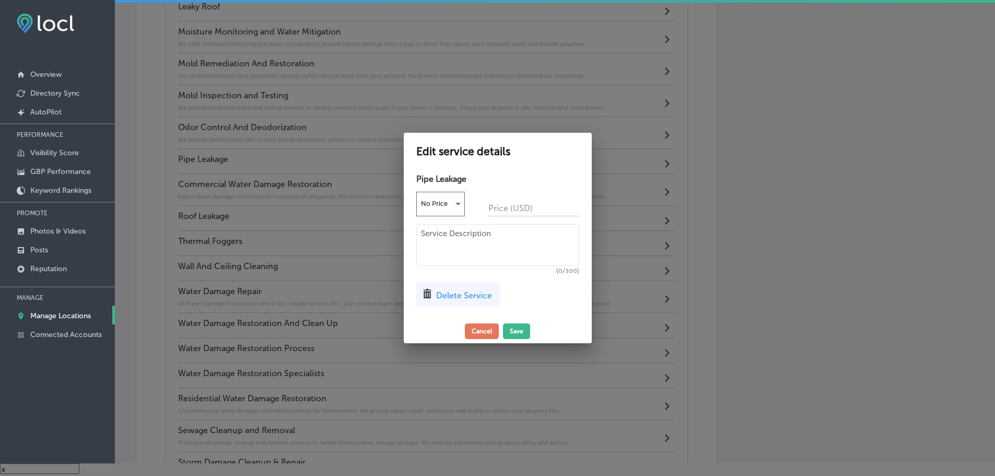
scroll to position [1040, 0]
click at [479, 296] on span "Delete Service" at bounding box center [468, 295] width 56 height 10
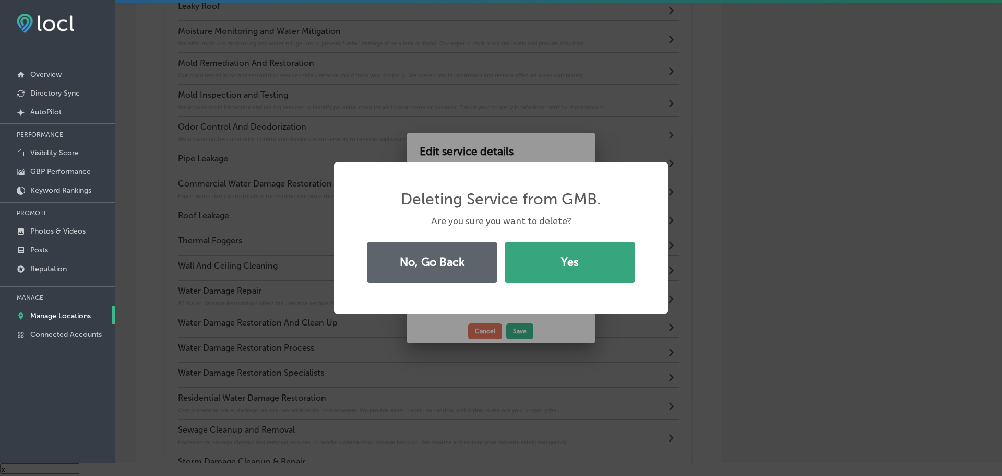
click at [537, 264] on button "Yes" at bounding box center [570, 262] width 131 height 41
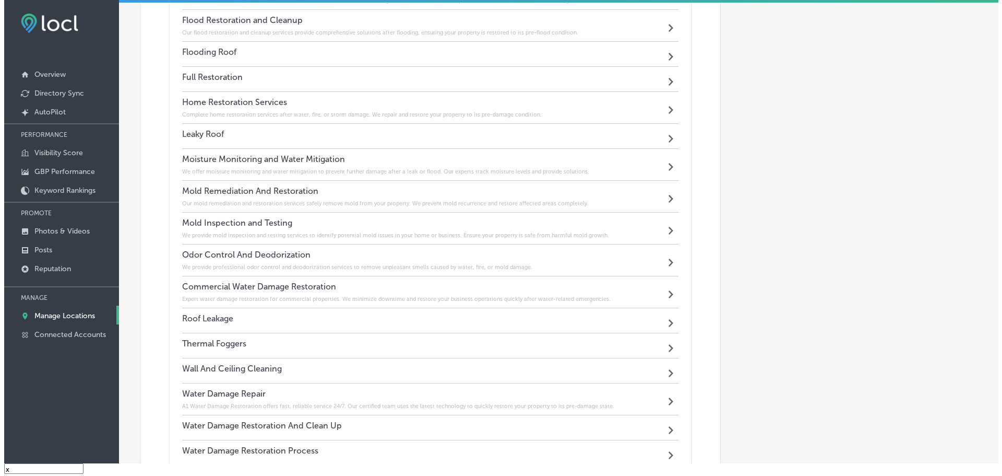
scroll to position [830, 0]
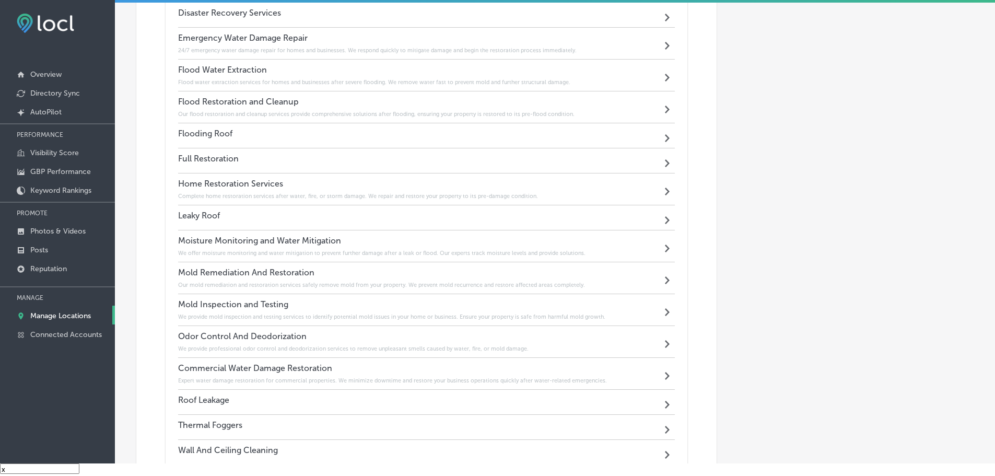
click at [355, 209] on div "Leaky Roof Path Created with Sketch." at bounding box center [426, 217] width 497 height 25
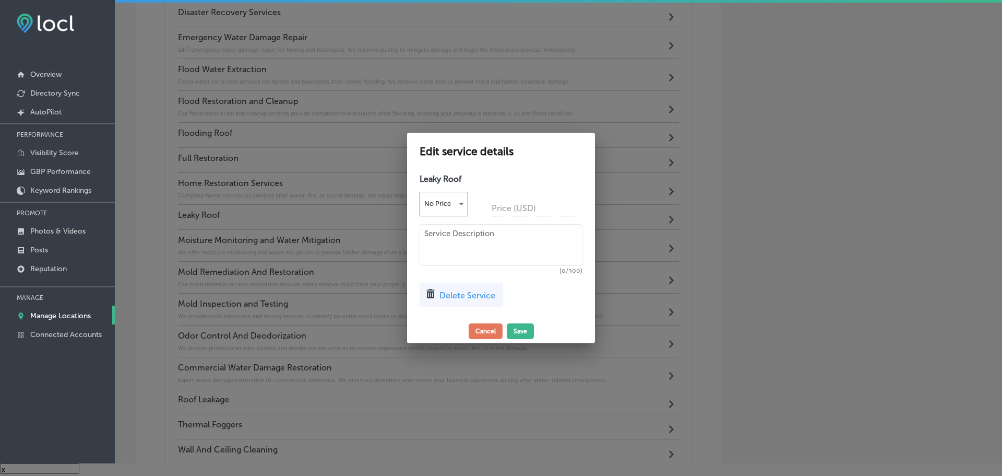
click at [466, 297] on span "Delete Service" at bounding box center [468, 295] width 56 height 10
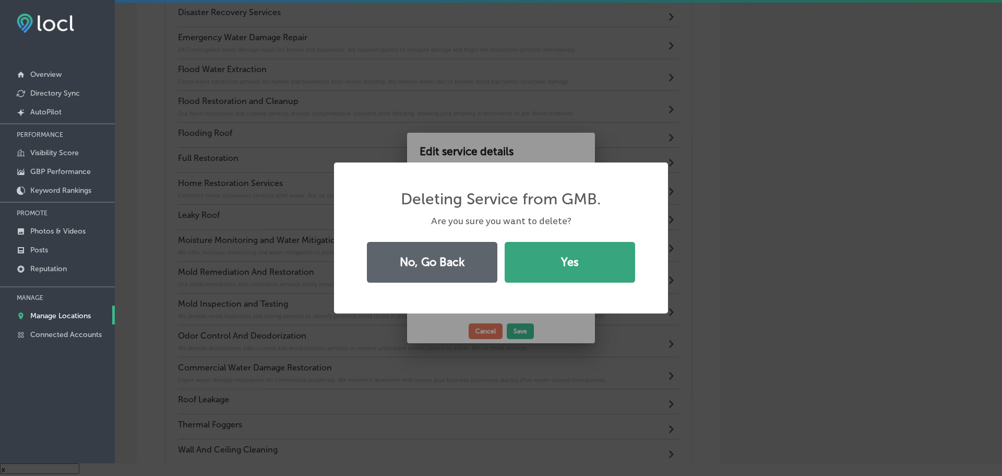
click at [534, 259] on button "Yes" at bounding box center [570, 262] width 131 height 41
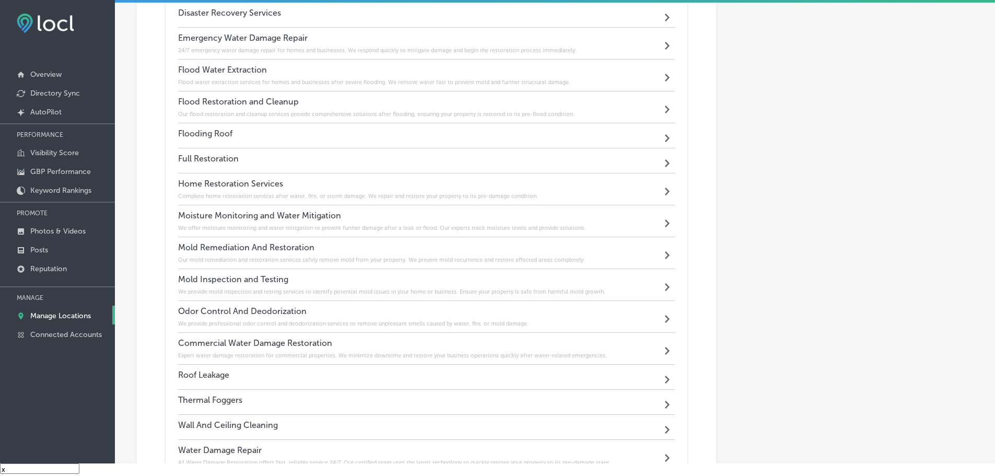
click at [324, 132] on div "Flooding Roof Path Created with Sketch." at bounding box center [426, 135] width 497 height 25
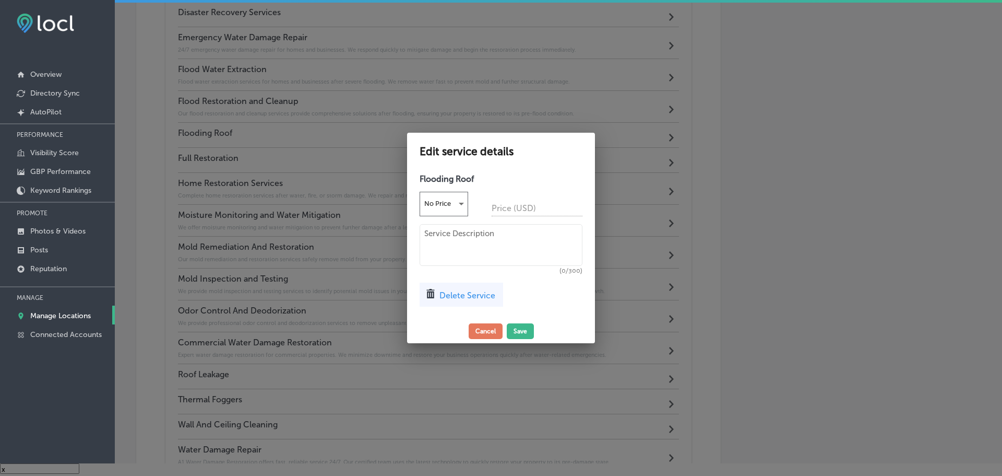
click at [448, 288] on div "Delete Service" at bounding box center [462, 294] width 84 height 24
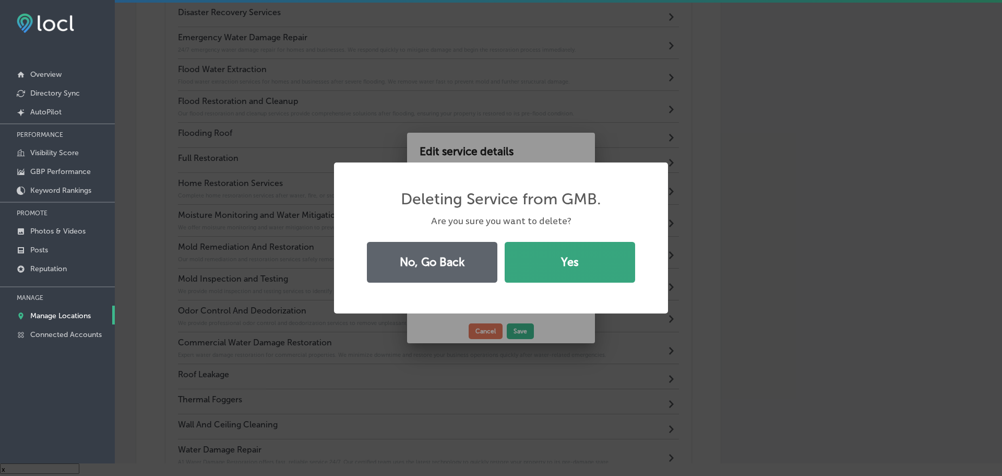
click at [524, 262] on button "Yes" at bounding box center [570, 262] width 131 height 41
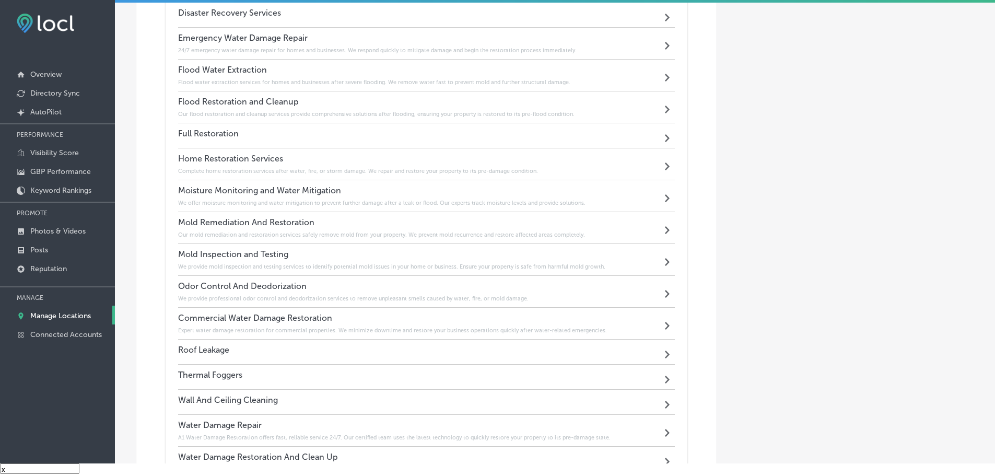
click at [339, 131] on div "Full Restoration Path Created with Sketch." at bounding box center [426, 135] width 497 height 25
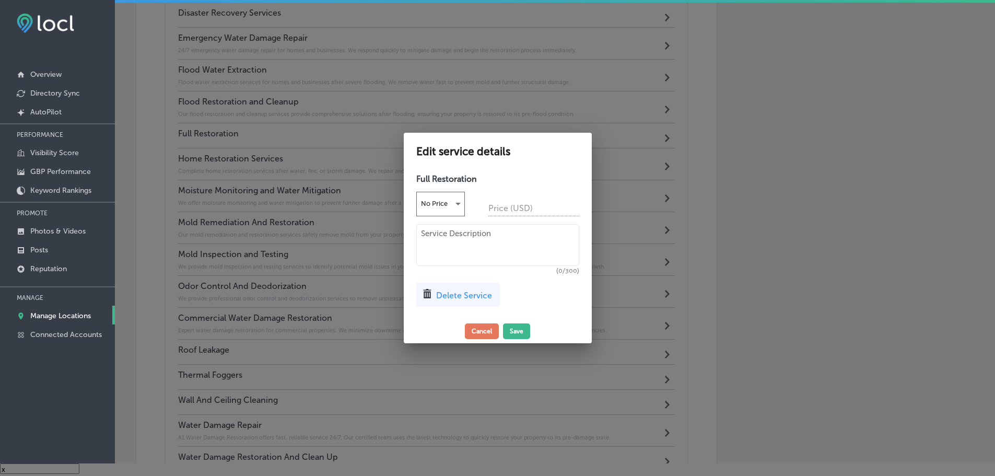
scroll to position [831, 0]
click at [439, 291] on div "Delete Service" at bounding box center [462, 294] width 84 height 24
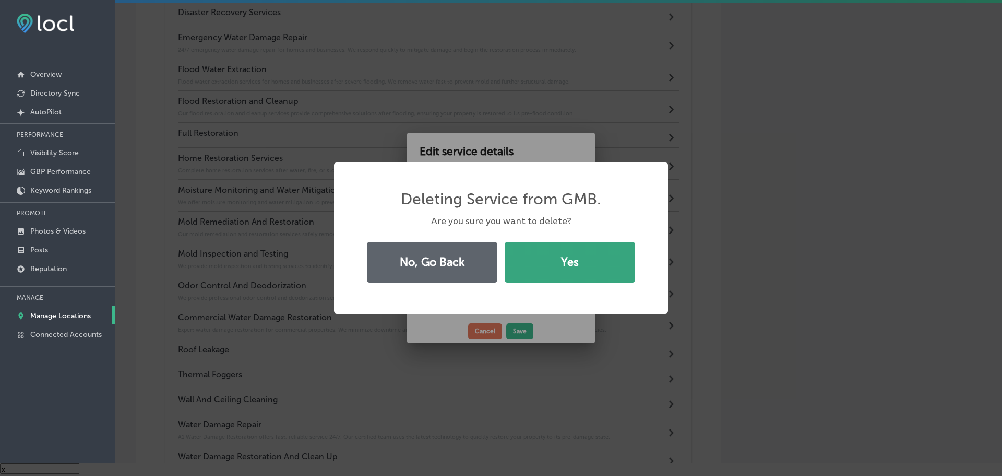
click at [561, 264] on button "Yes" at bounding box center [570, 262] width 131 height 41
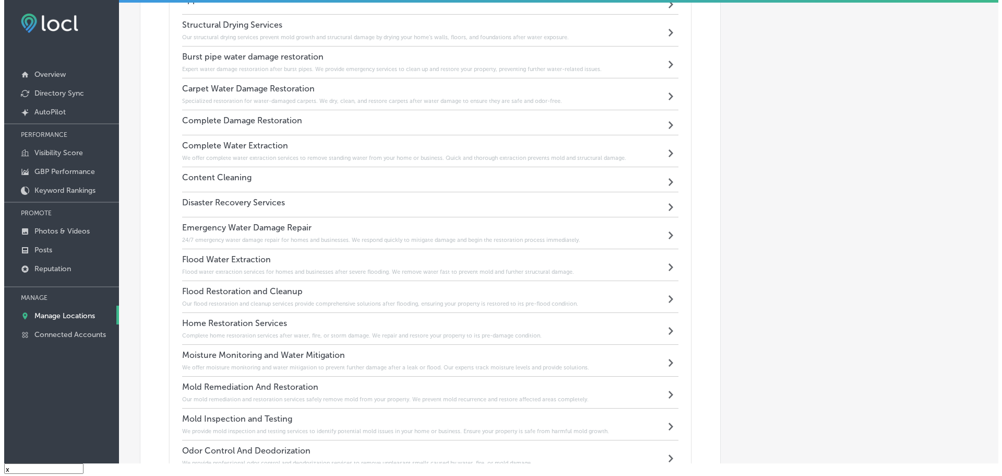
scroll to position [621, 0]
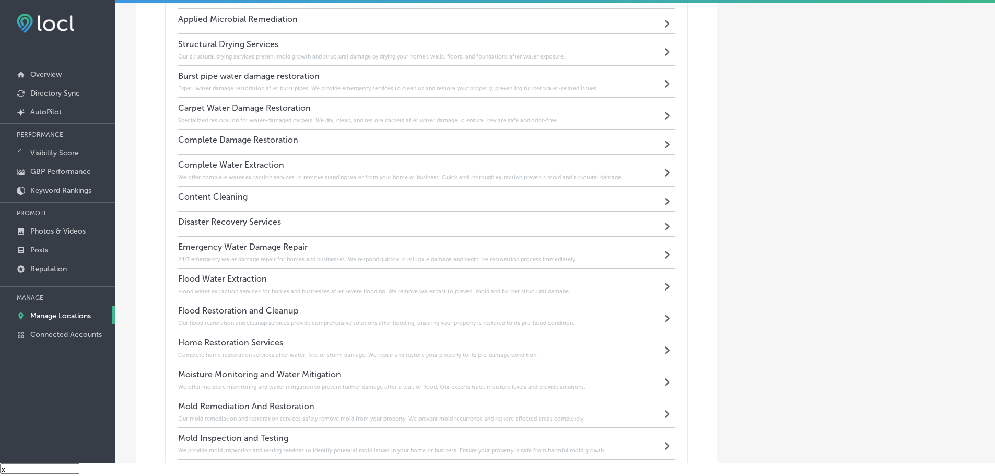
click at [346, 204] on div "Content Cleaning Path Created with Sketch." at bounding box center [426, 198] width 497 height 25
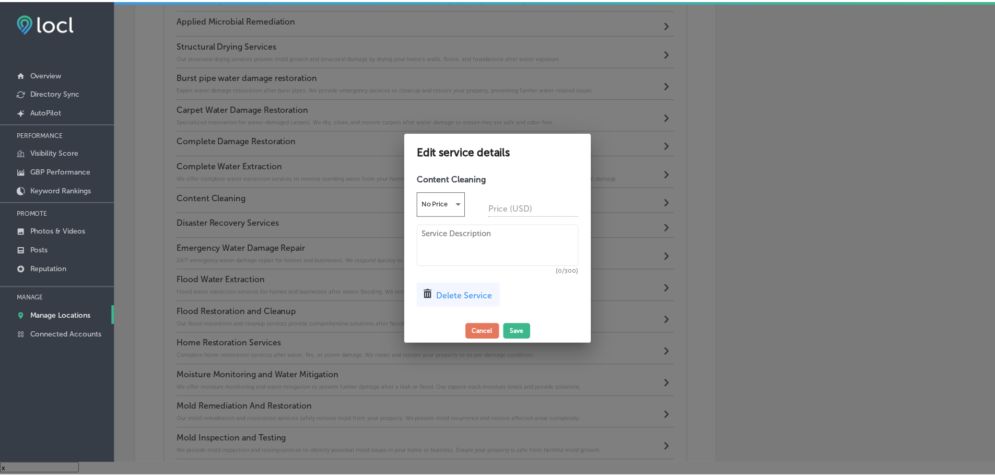
scroll to position [622, 0]
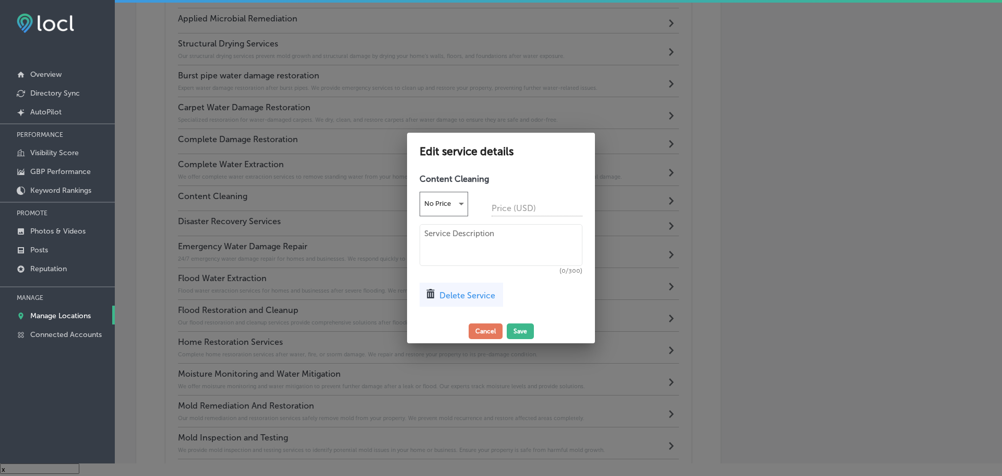
click at [458, 297] on span "Delete Service" at bounding box center [468, 295] width 56 height 10
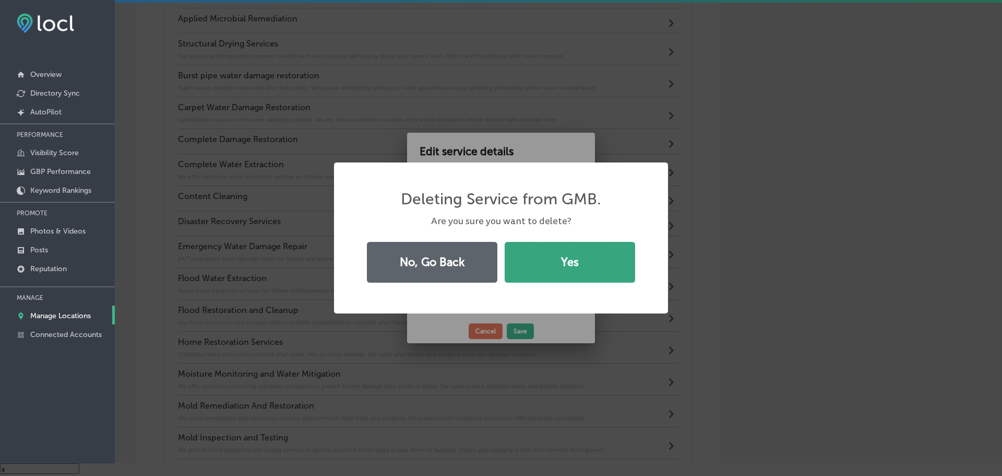
click at [536, 274] on button "Yes" at bounding box center [570, 262] width 131 height 41
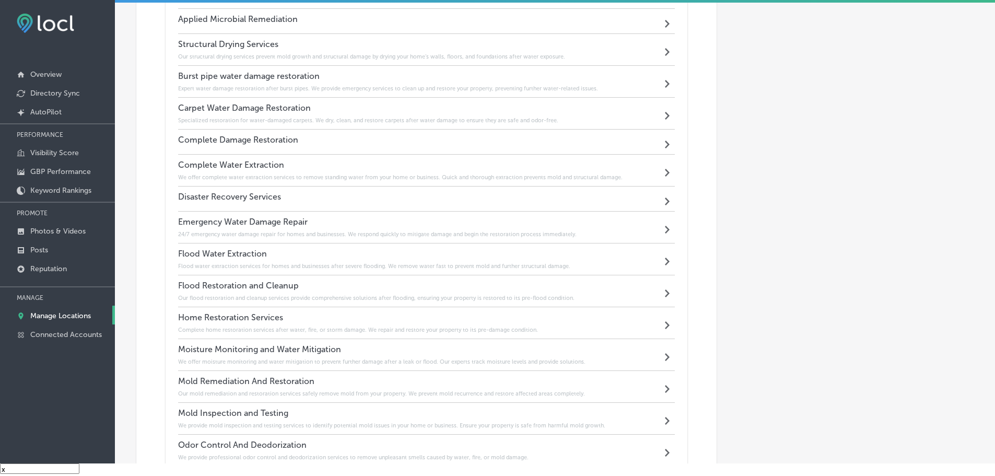
click at [351, 195] on div "Disaster Recovery Services Path Created with Sketch." at bounding box center [426, 198] width 497 height 25
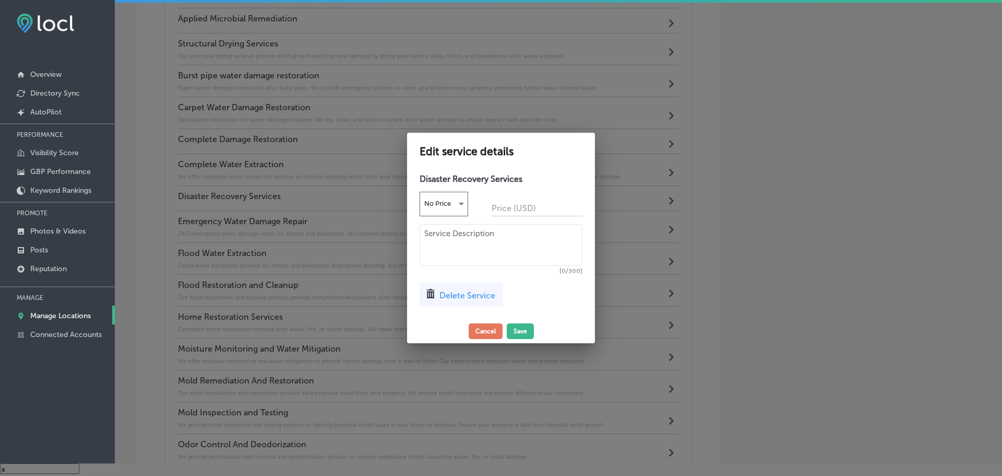
click at [441, 301] on div "Delete Service" at bounding box center [462, 294] width 84 height 24
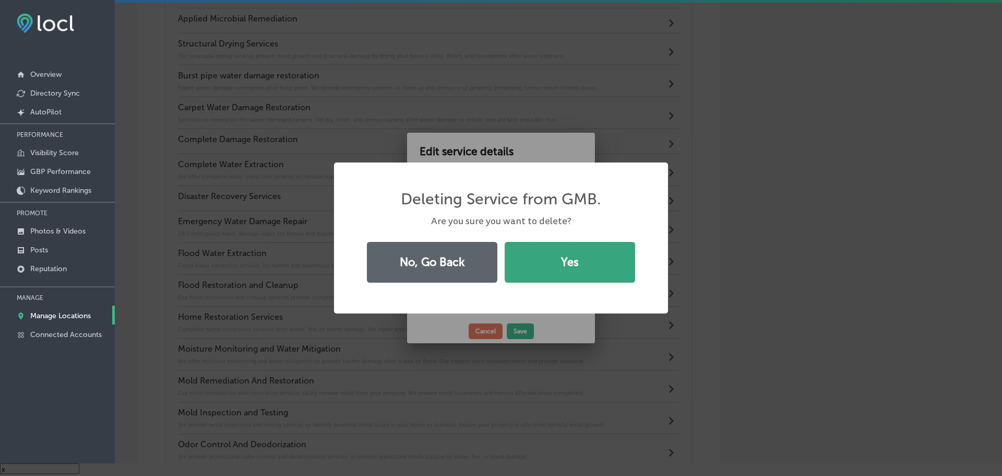
click at [570, 264] on button "Yes" at bounding box center [570, 262] width 131 height 41
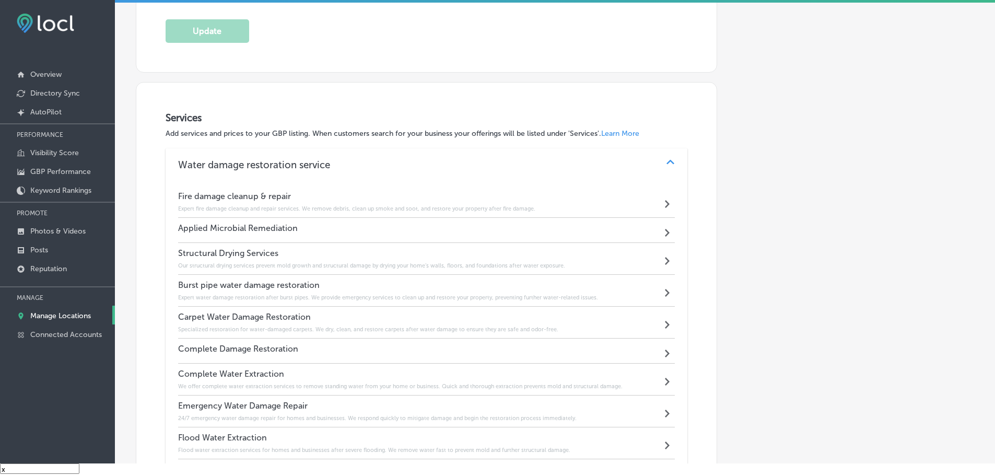
click at [398, 228] on div "Applied Microbial Remediation Path Created with Sketch." at bounding box center [426, 230] width 497 height 25
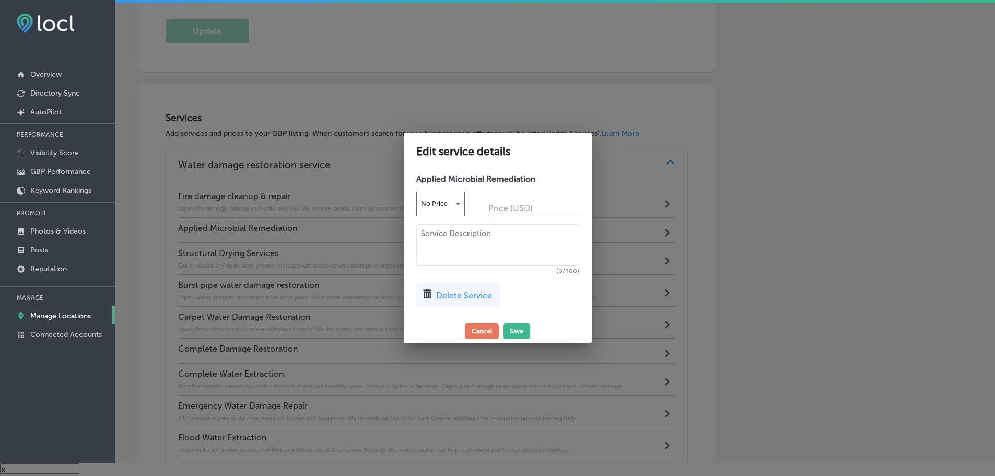
scroll to position [412, 0]
click at [462, 289] on div "Delete Service" at bounding box center [462, 294] width 84 height 24
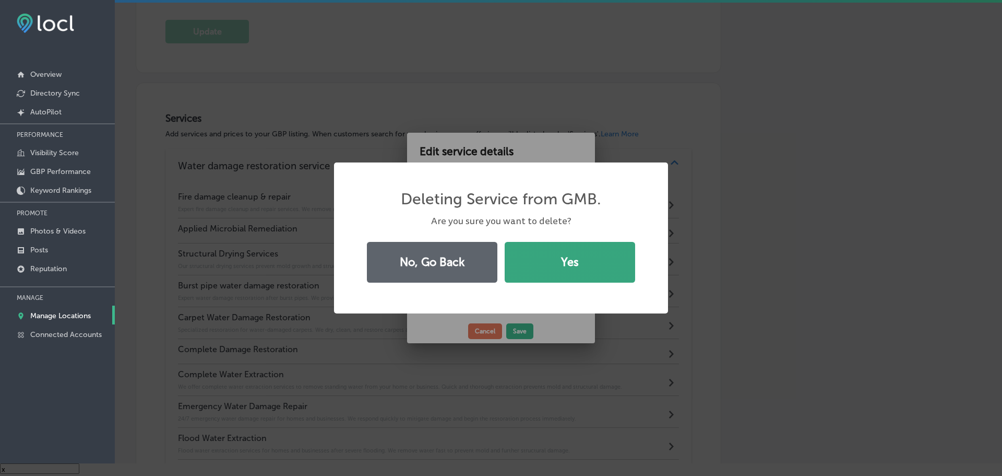
click at [562, 263] on button "Yes" at bounding box center [570, 262] width 131 height 41
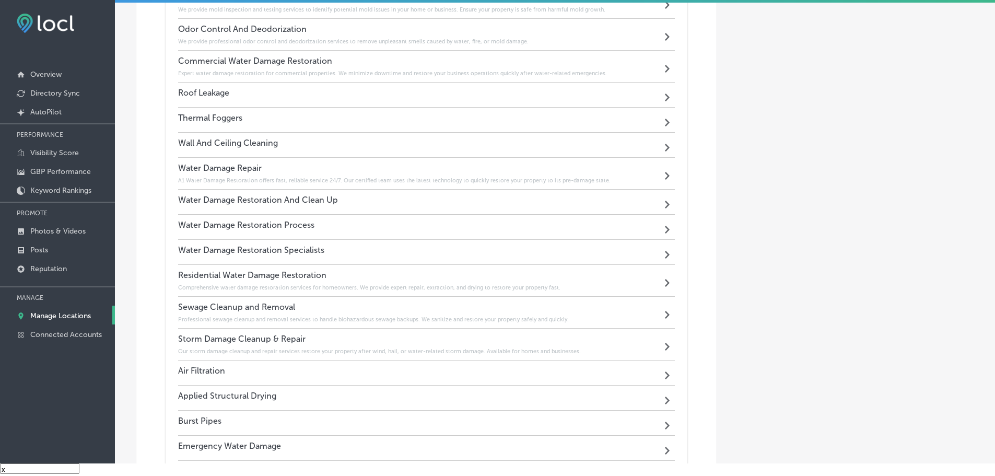
click at [243, 100] on div "Roof Leakage Path Created with Sketch." at bounding box center [426, 94] width 497 height 25
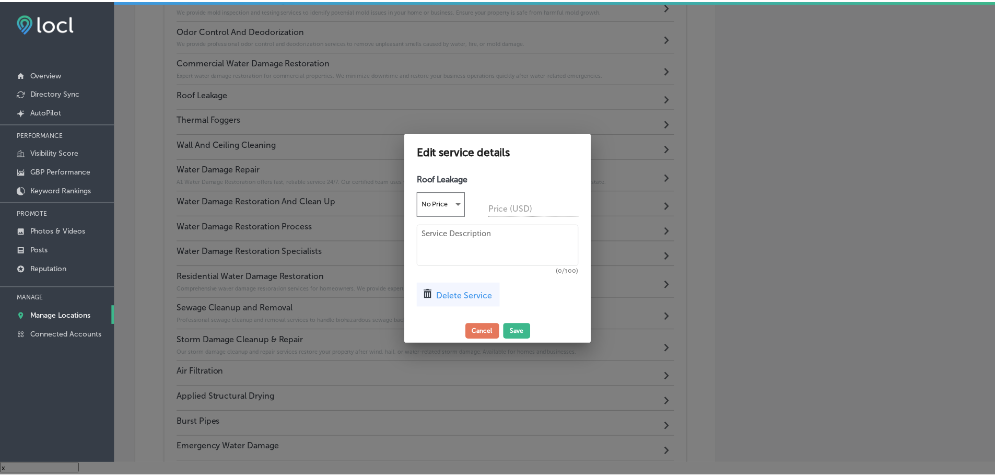
scroll to position [988, 0]
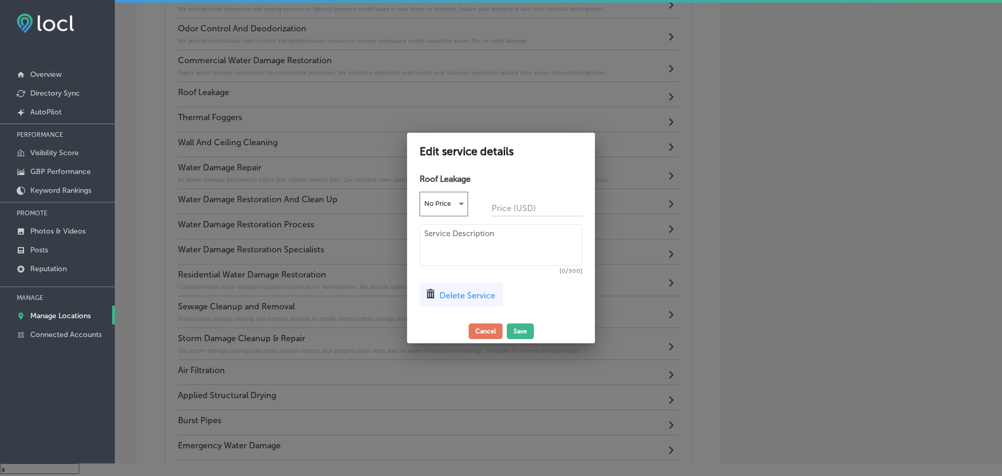
click at [447, 288] on div "Delete Service" at bounding box center [462, 294] width 84 height 24
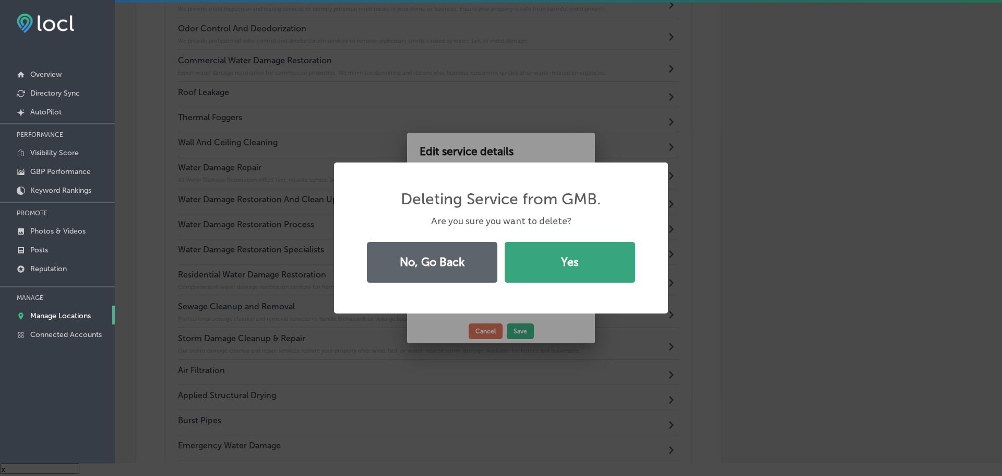
click at [530, 263] on button "Yes" at bounding box center [570, 262] width 131 height 41
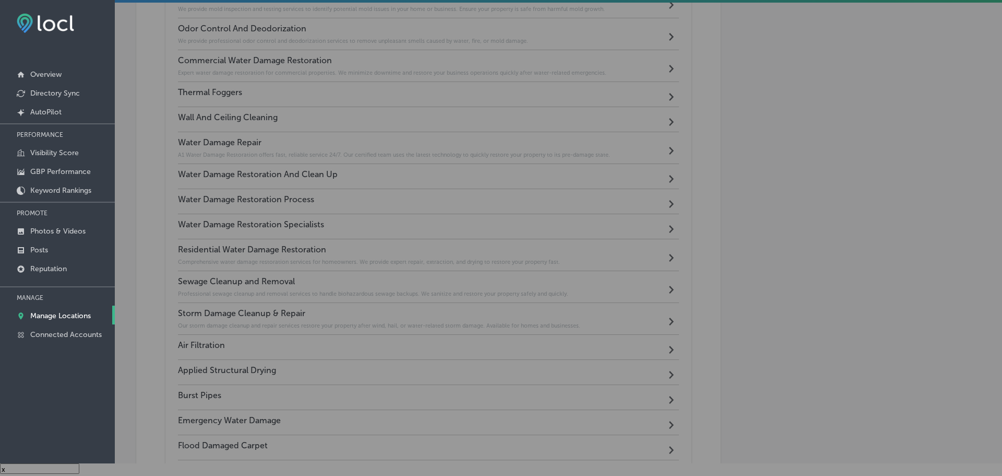
scroll to position [986, 0]
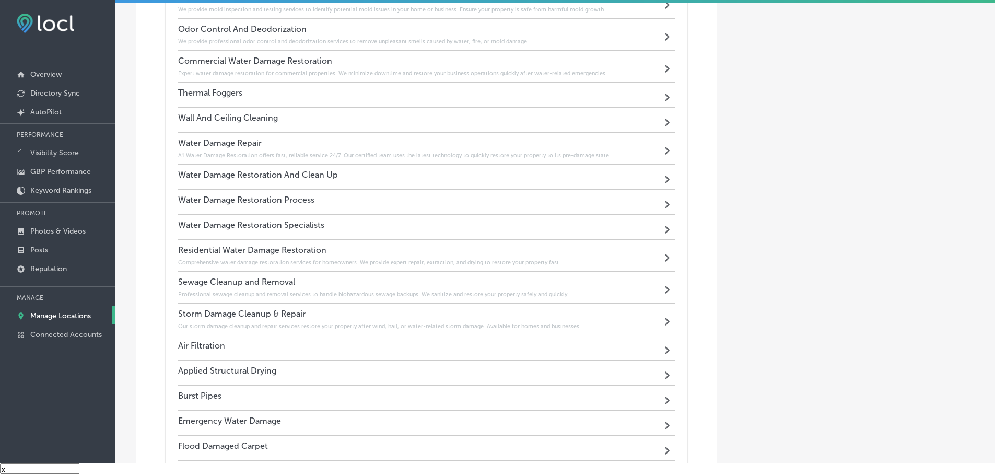
click at [338, 96] on div "Thermal Foggers Path Created with Sketch." at bounding box center [426, 94] width 497 height 25
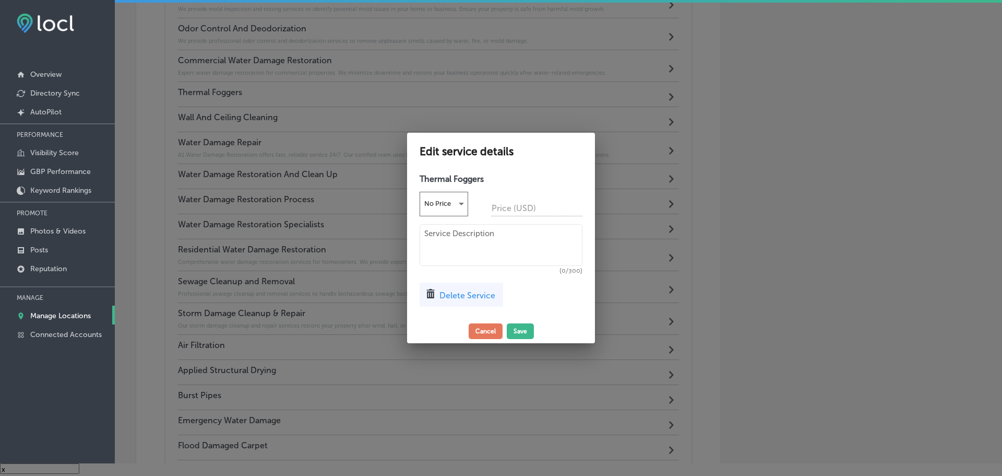
click at [472, 297] on span "Delete Service" at bounding box center [468, 295] width 56 height 10
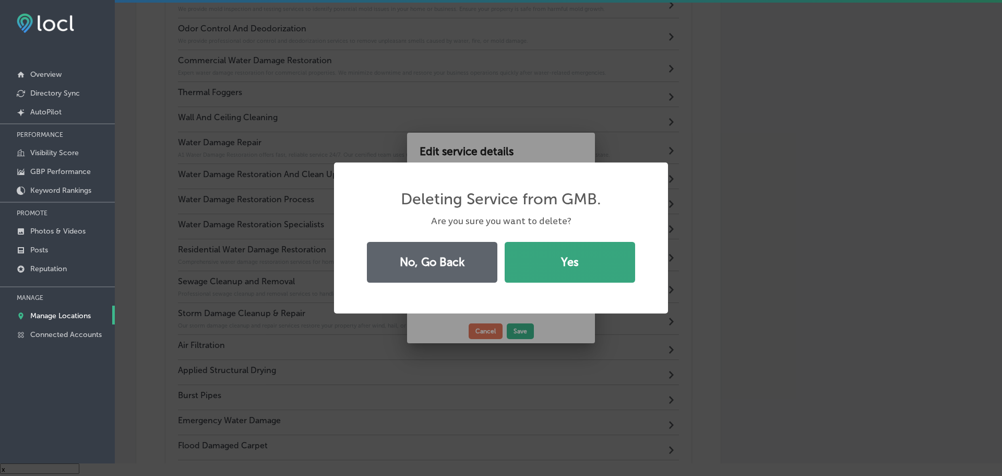
click at [542, 273] on button "Yes" at bounding box center [570, 262] width 131 height 41
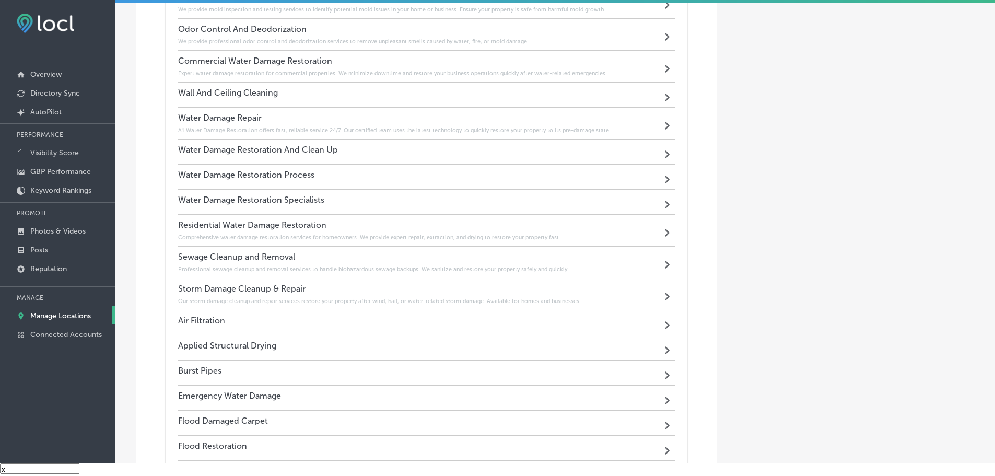
click at [361, 147] on div "Water Damage Restoration And Clean Up Path Created with Sketch." at bounding box center [426, 151] width 497 height 25
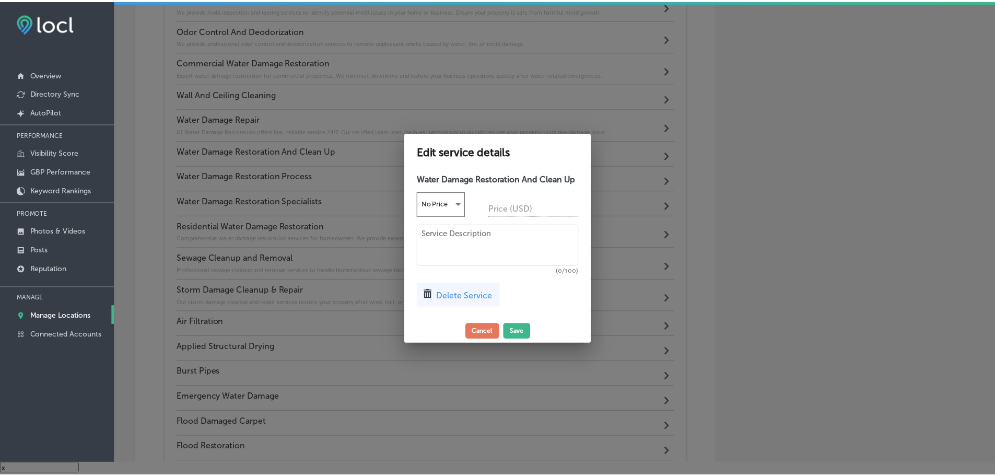
scroll to position [988, 0]
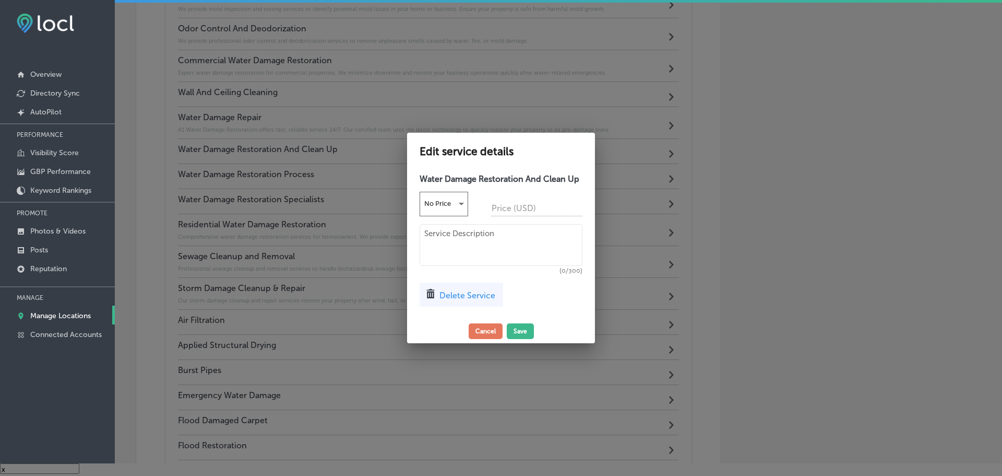
click at [473, 294] on span "Delete Service" at bounding box center [468, 295] width 56 height 10
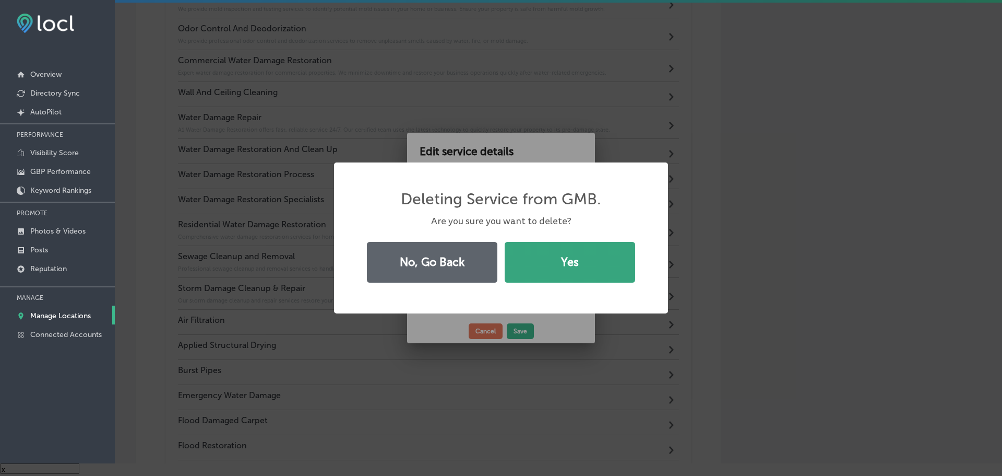
click at [540, 269] on button "Yes" at bounding box center [570, 262] width 131 height 41
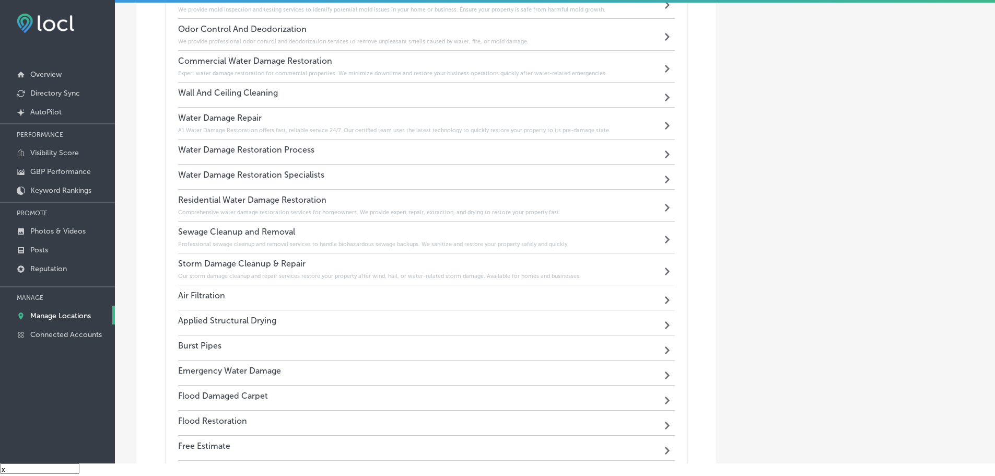
click at [356, 88] on div "Wall And Ceiling Cleaning Path Created with Sketch." at bounding box center [426, 94] width 497 height 25
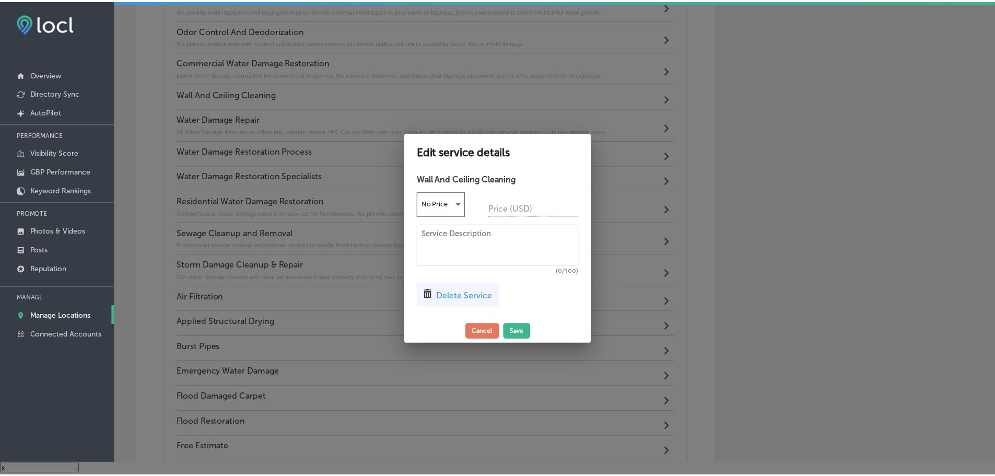
scroll to position [988, 0]
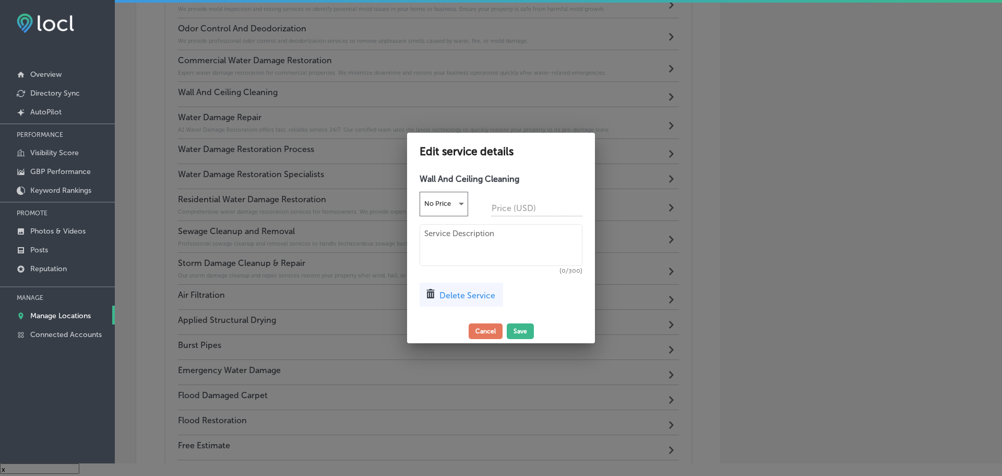
click at [454, 292] on span "Delete Service" at bounding box center [468, 295] width 56 height 10
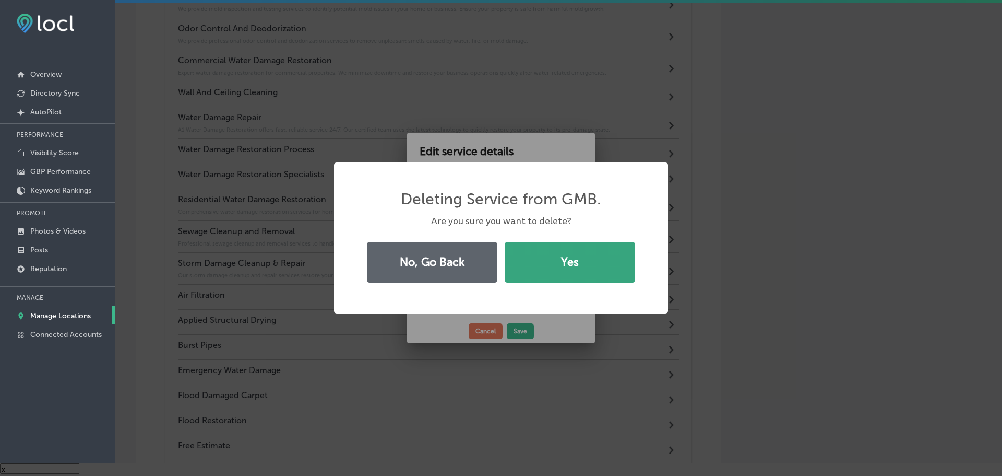
click at [532, 260] on button "Yes" at bounding box center [570, 262] width 131 height 41
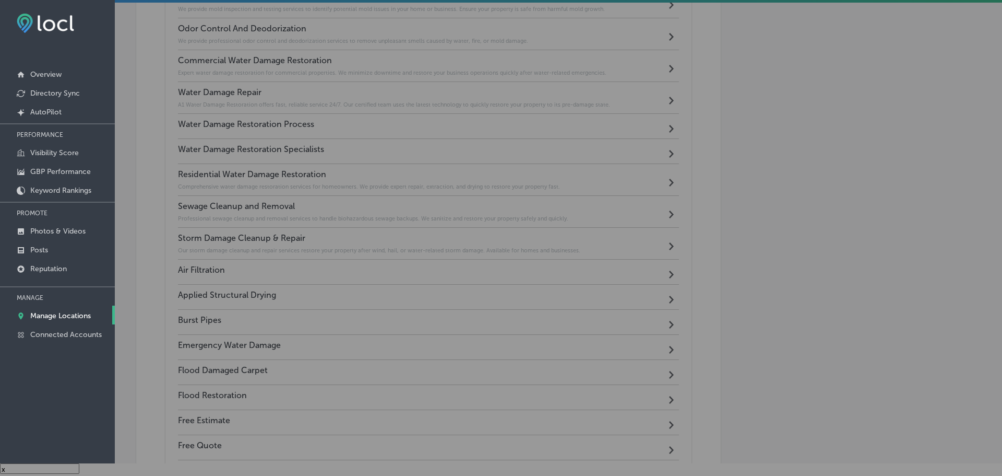
scroll to position [986, 0]
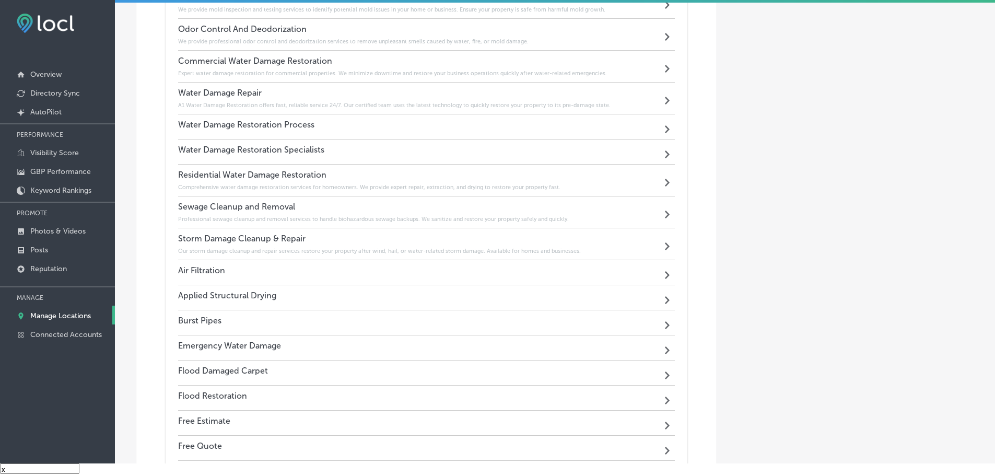
click at [362, 126] on div "Water Damage Restoration Process Path Created with Sketch." at bounding box center [426, 126] width 497 height 25
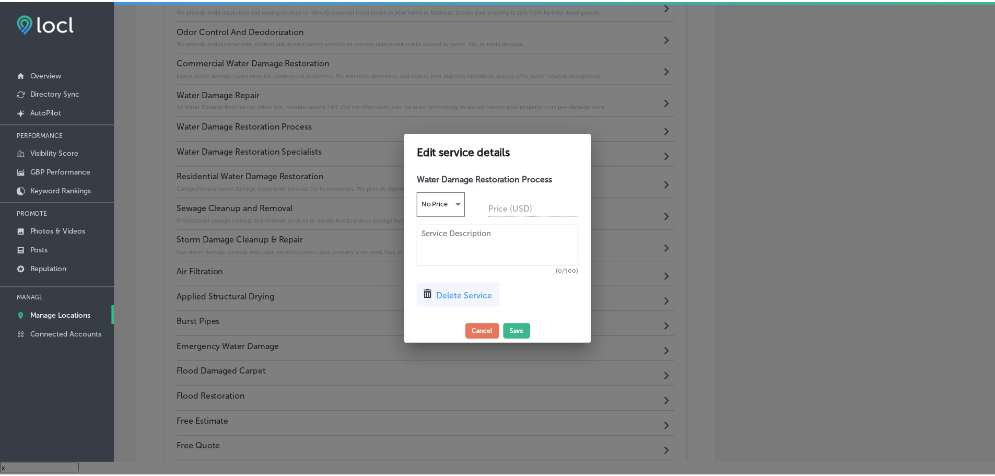
scroll to position [988, 0]
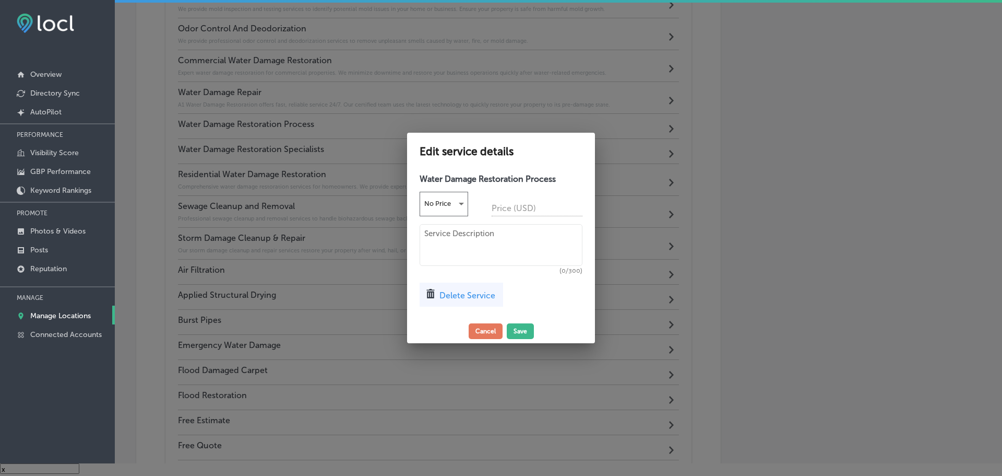
click at [450, 300] on span "Delete Service" at bounding box center [468, 295] width 56 height 10
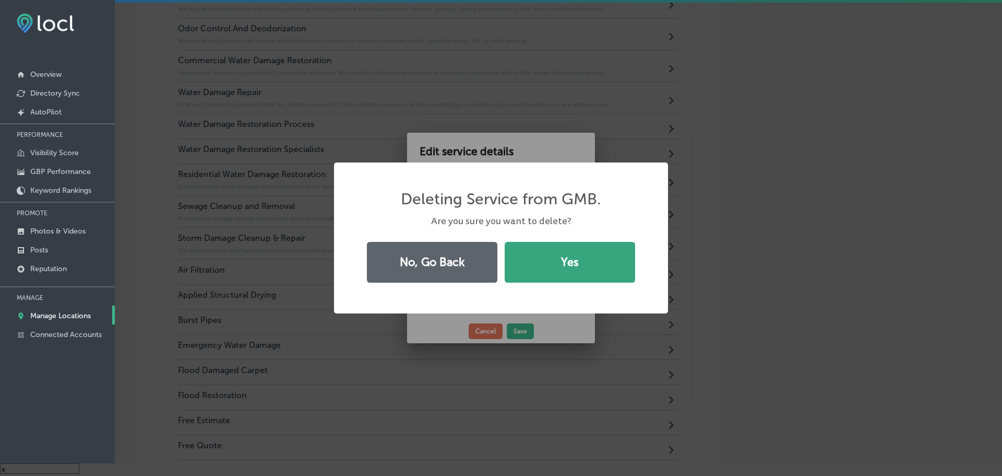
click at [542, 266] on button "Yes" at bounding box center [570, 262] width 131 height 41
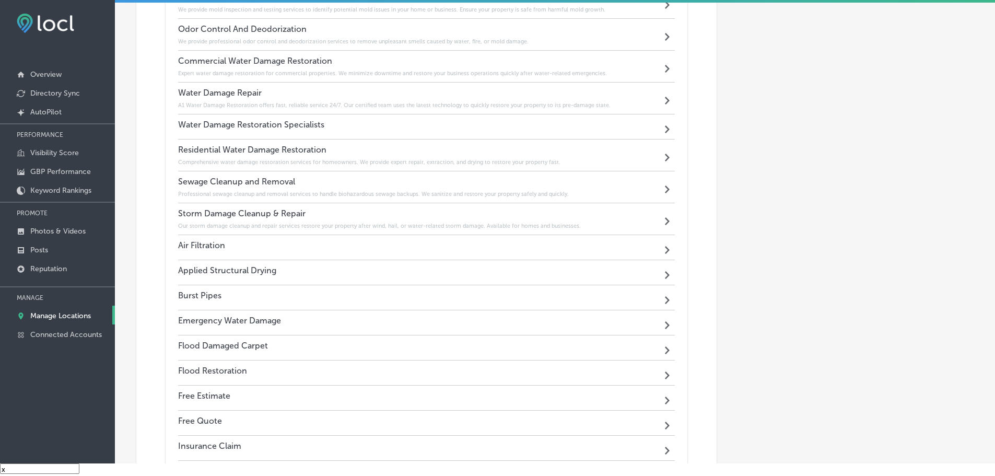
click at [380, 126] on div "Water Damage Restoration Specialists Path Created with Sketch." at bounding box center [426, 126] width 497 height 25
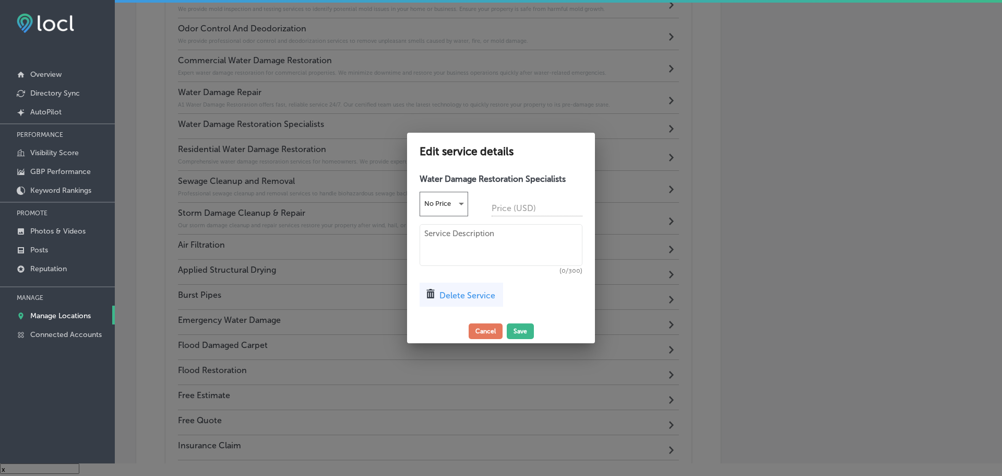
click at [463, 301] on div "Delete Service" at bounding box center [462, 294] width 84 height 24
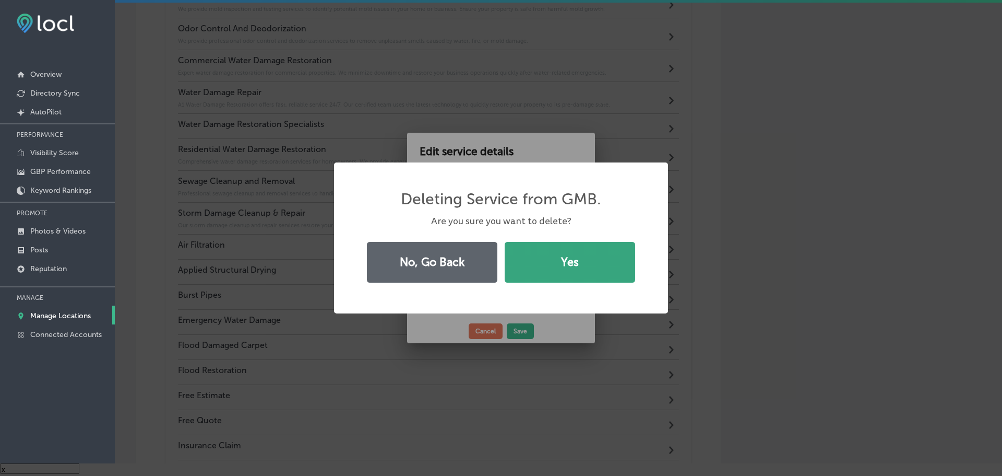
click at [530, 274] on button "Yes" at bounding box center [570, 262] width 131 height 41
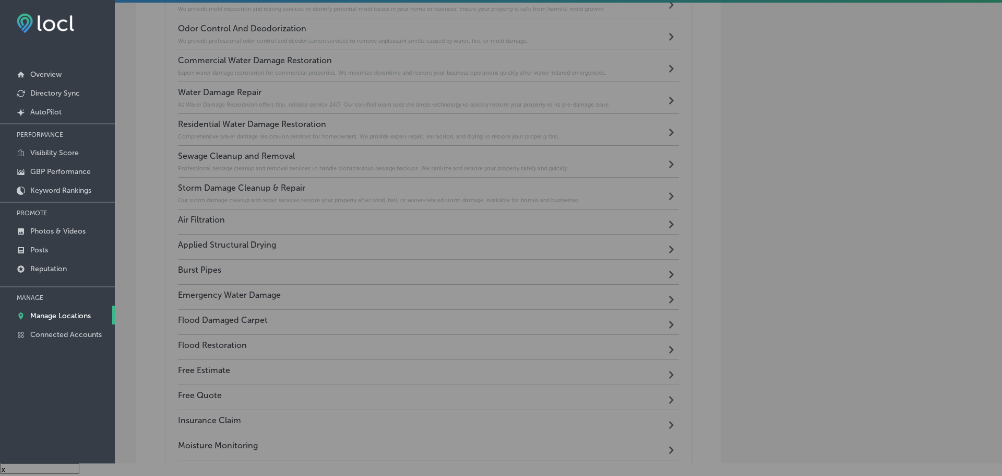
scroll to position [986, 0]
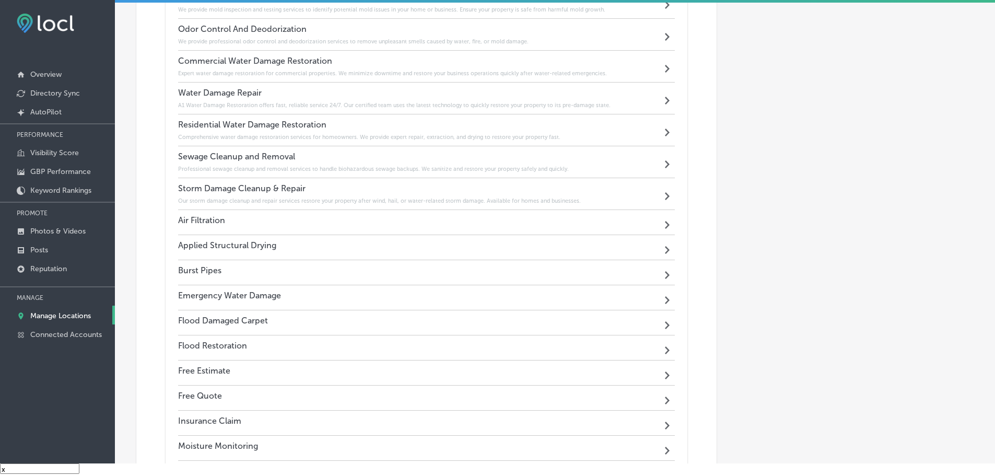
click at [313, 228] on div "Air Filtration Path Created with Sketch." at bounding box center [426, 222] width 497 height 25
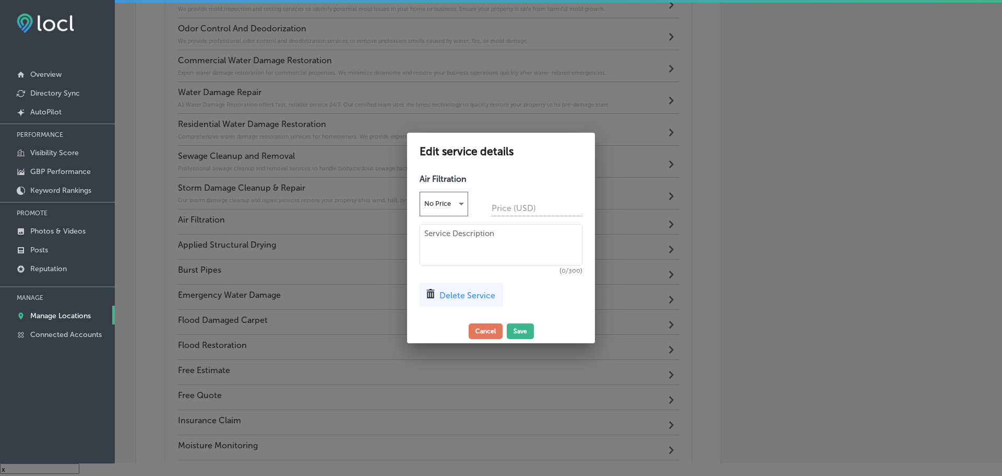
click at [435, 297] on icon at bounding box center [430, 293] width 9 height 9
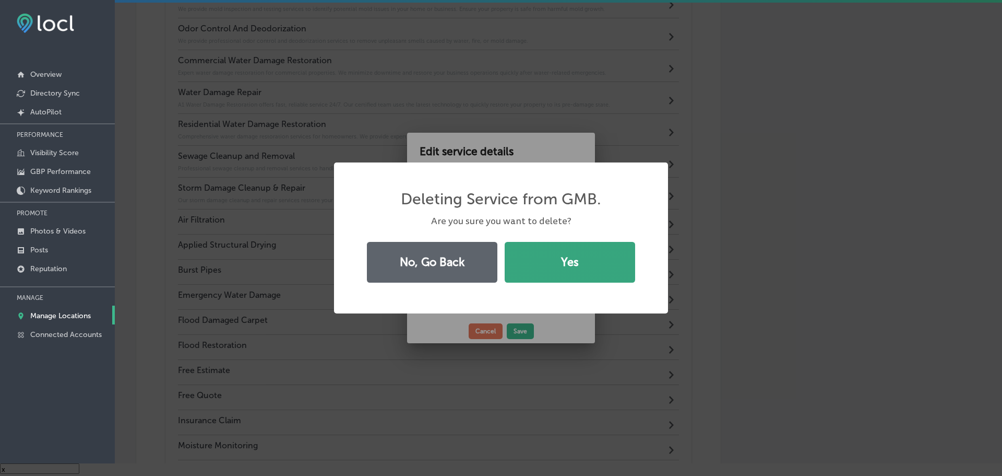
click at [537, 266] on button "Yes" at bounding box center [570, 262] width 131 height 41
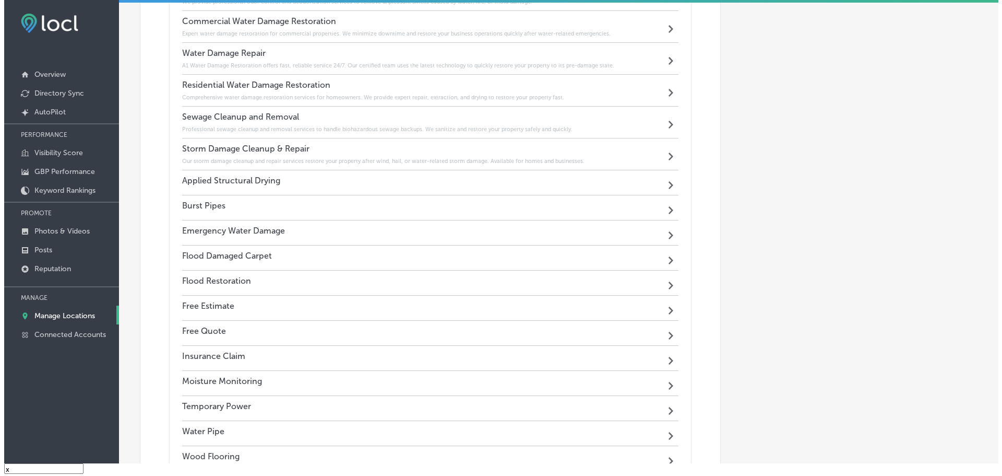
scroll to position [1091, 0]
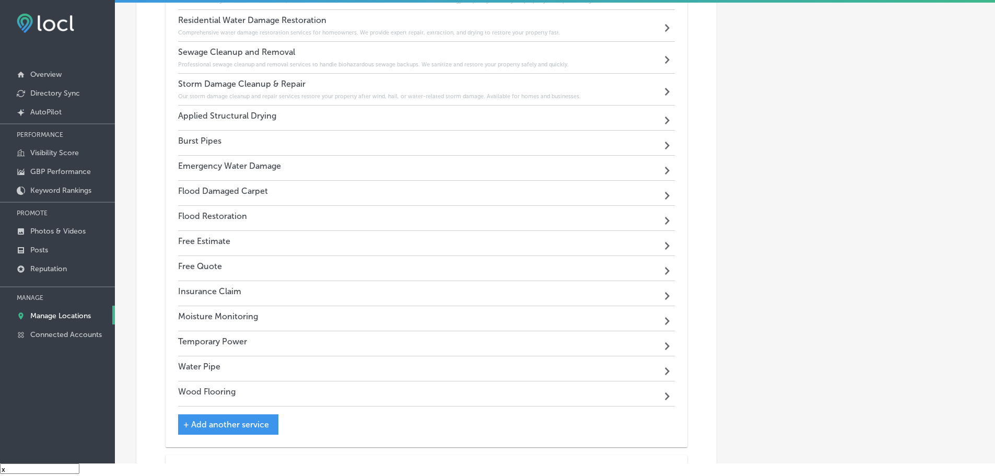
click at [398, 119] on div "Applied Structural Drying Path Created with Sketch." at bounding box center [426, 117] width 497 height 25
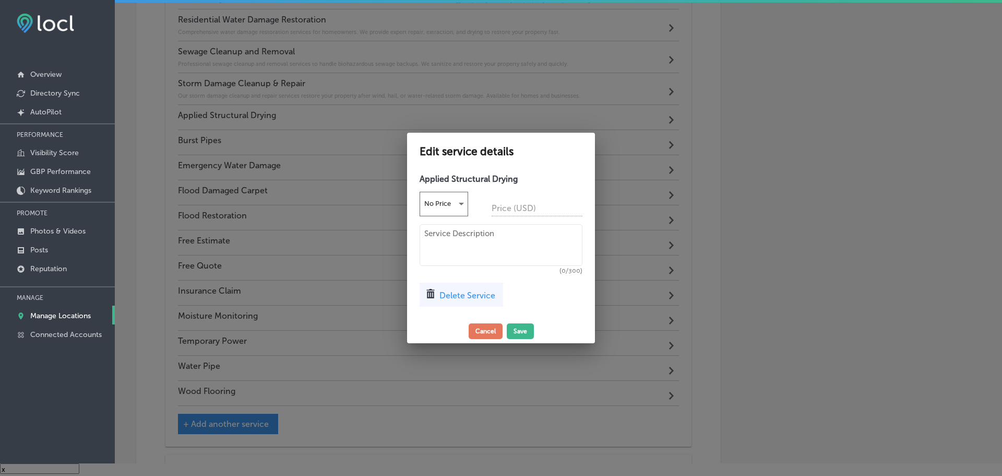
click at [472, 290] on span "Delete Service" at bounding box center [468, 295] width 56 height 10
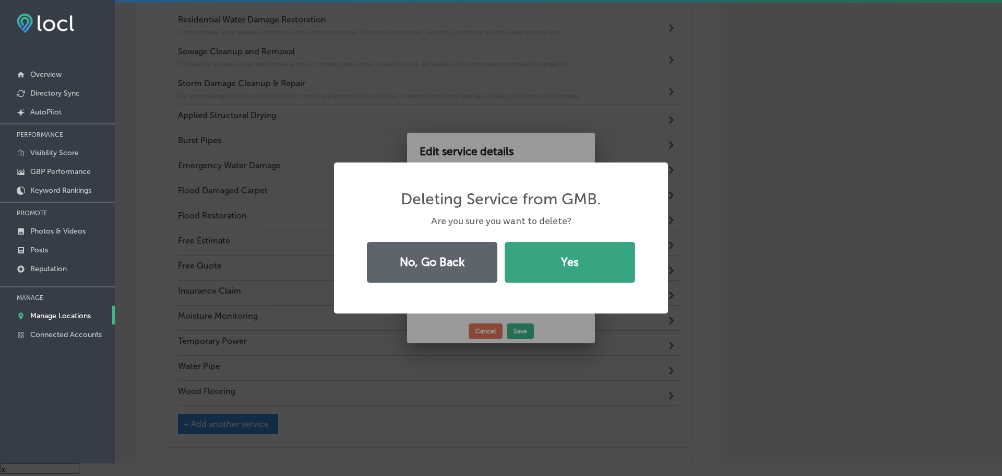
click at [526, 267] on button "Yes" at bounding box center [570, 262] width 131 height 41
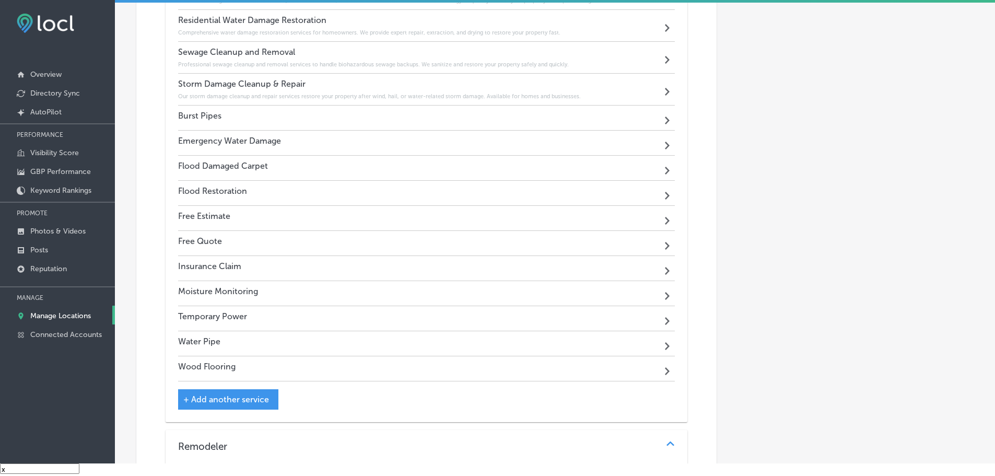
click at [369, 115] on div "Burst Pipes Path Created with Sketch." at bounding box center [426, 117] width 497 height 25
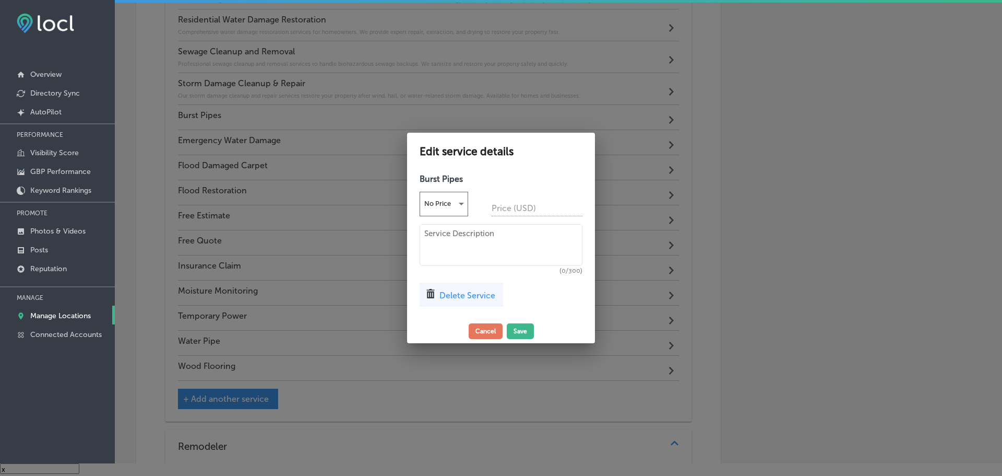
click at [453, 292] on span "Delete Service" at bounding box center [468, 295] width 56 height 10
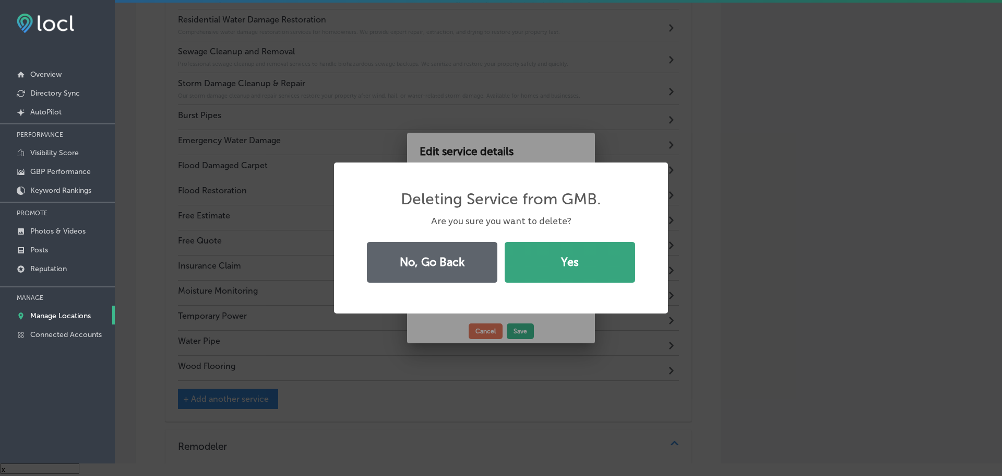
click at [525, 256] on button "Yes" at bounding box center [570, 262] width 131 height 41
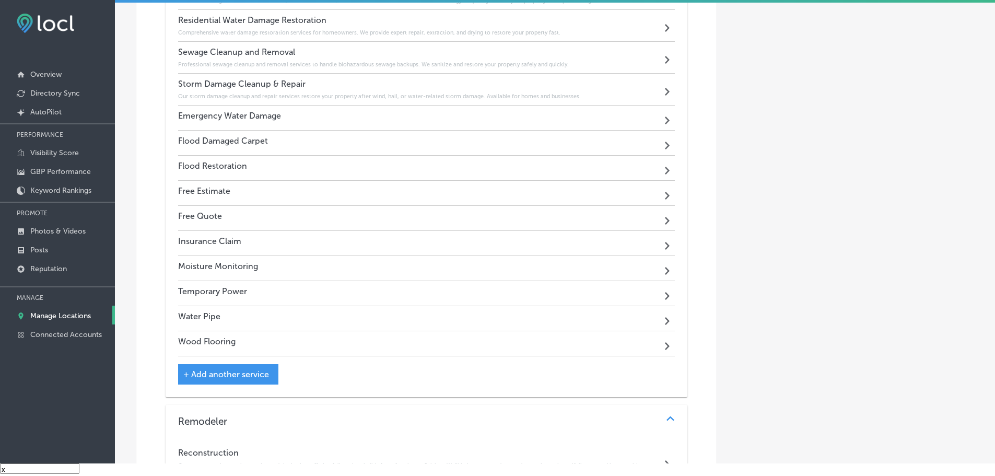
click at [396, 110] on div "Emergency Water Damage Path Created with Sketch." at bounding box center [426, 117] width 497 height 25
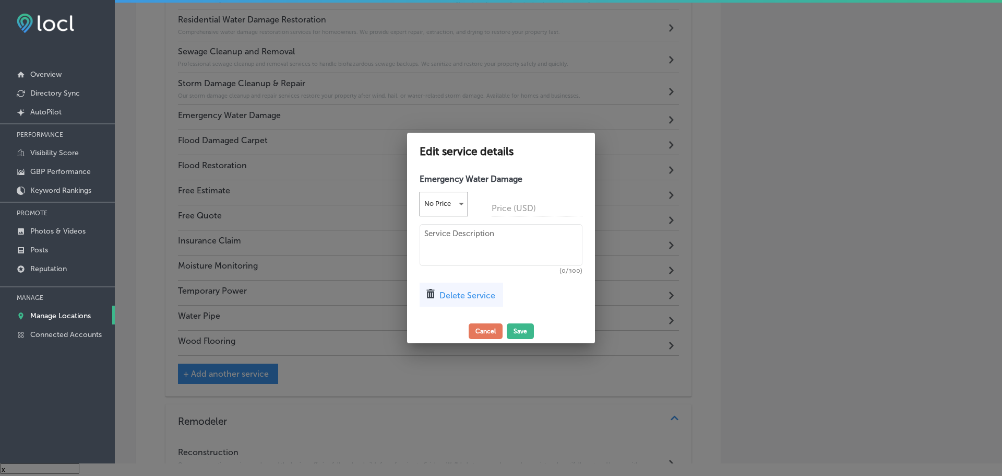
click at [455, 298] on span "Delete Service" at bounding box center [468, 295] width 56 height 10
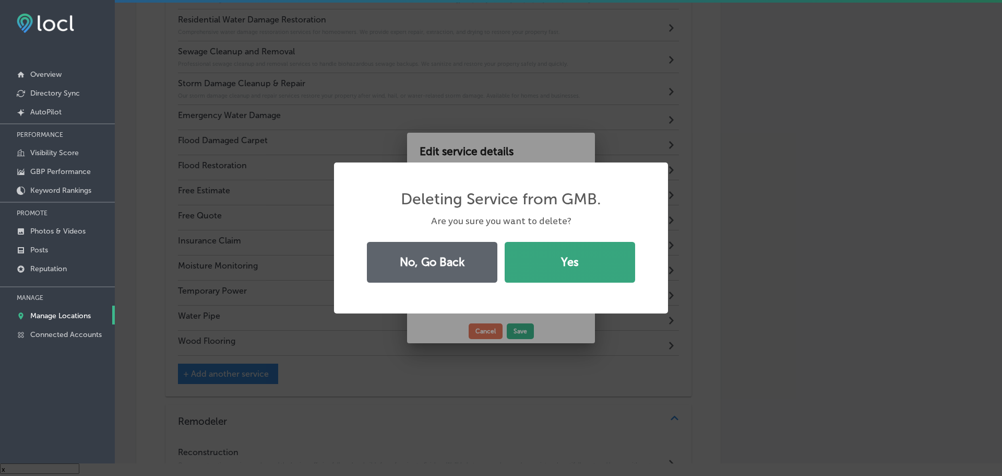
click at [553, 263] on button "Yes" at bounding box center [570, 262] width 131 height 41
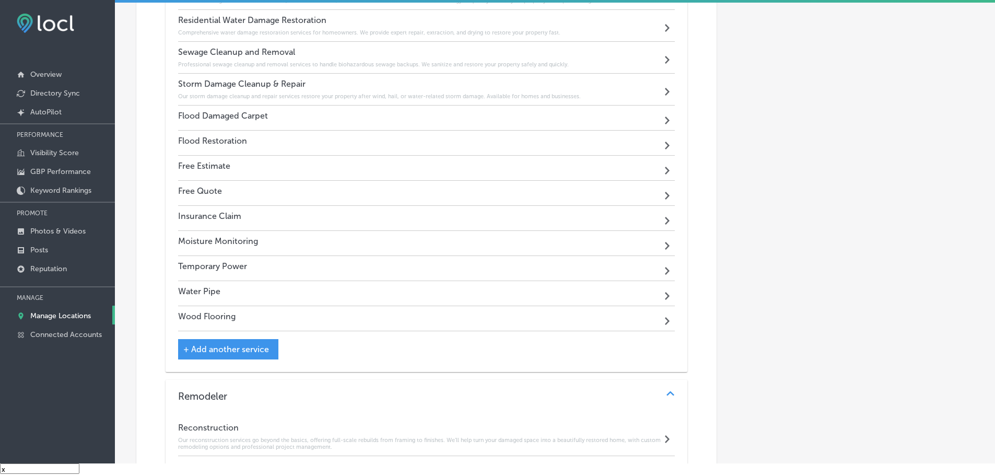
click at [405, 112] on div "Flood Damaged Carpet Path Created with Sketch." at bounding box center [426, 117] width 497 height 25
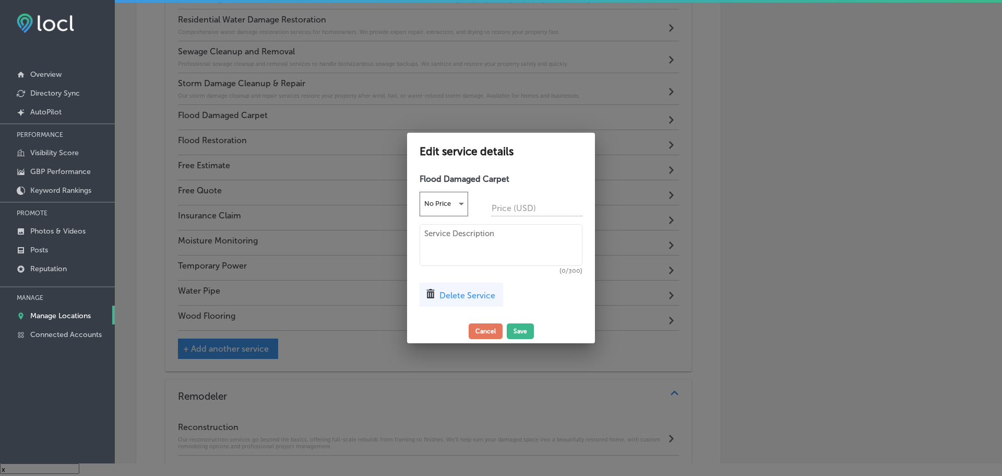
click at [460, 293] on span "Delete Service" at bounding box center [468, 295] width 56 height 10
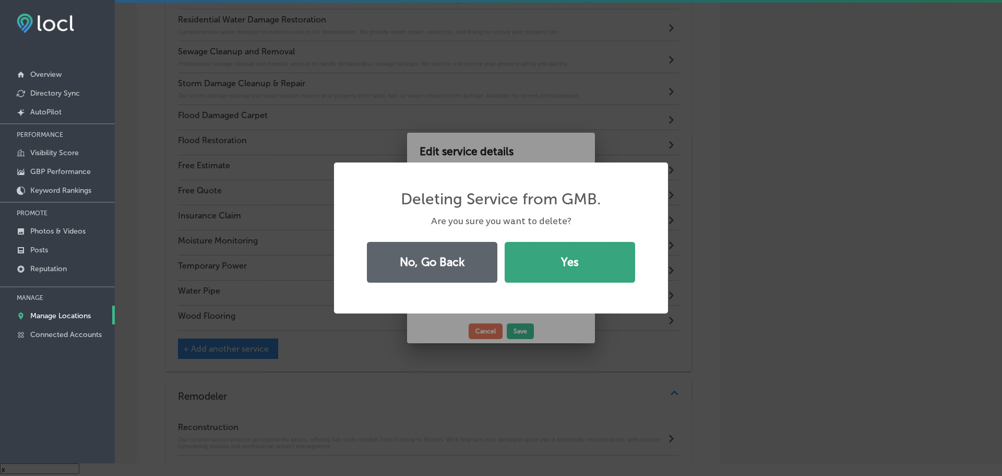
click at [537, 257] on button "Yes" at bounding box center [570, 262] width 131 height 41
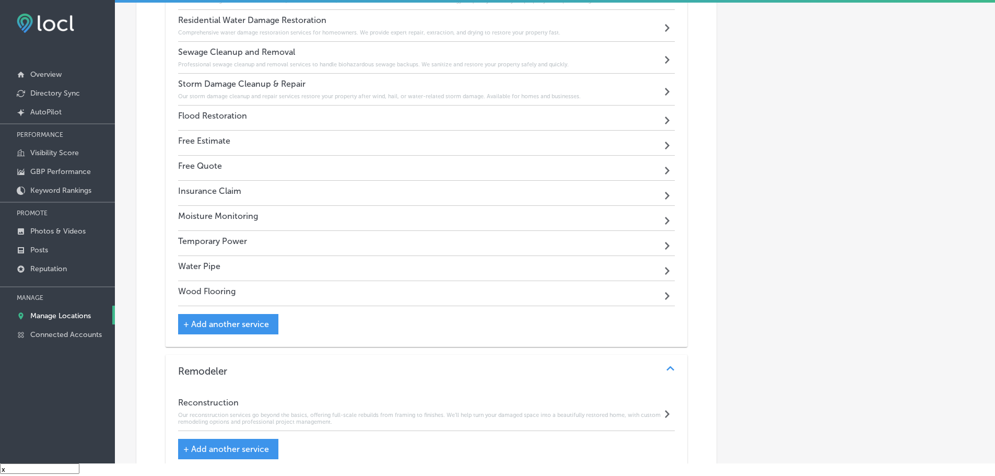
click at [393, 117] on div "Flood Restoration Path Created with Sketch." at bounding box center [426, 117] width 497 height 25
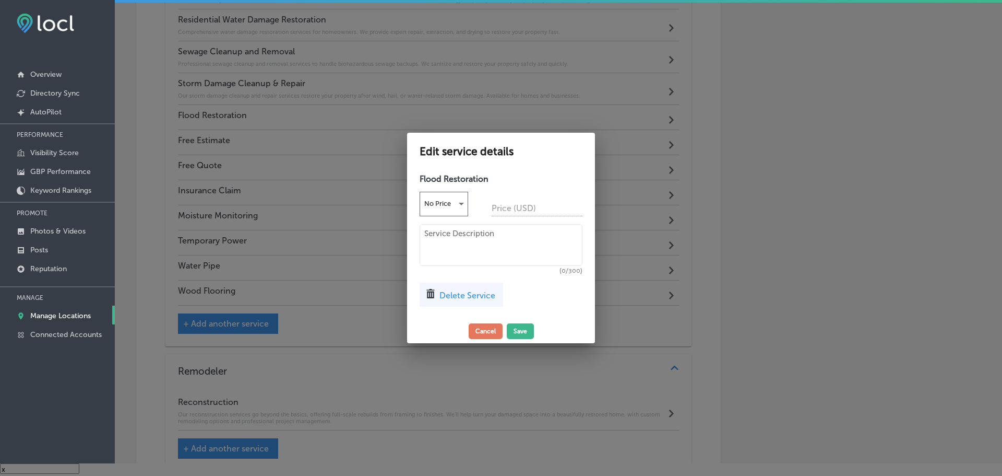
click at [457, 294] on span "Delete Service" at bounding box center [468, 295] width 56 height 10
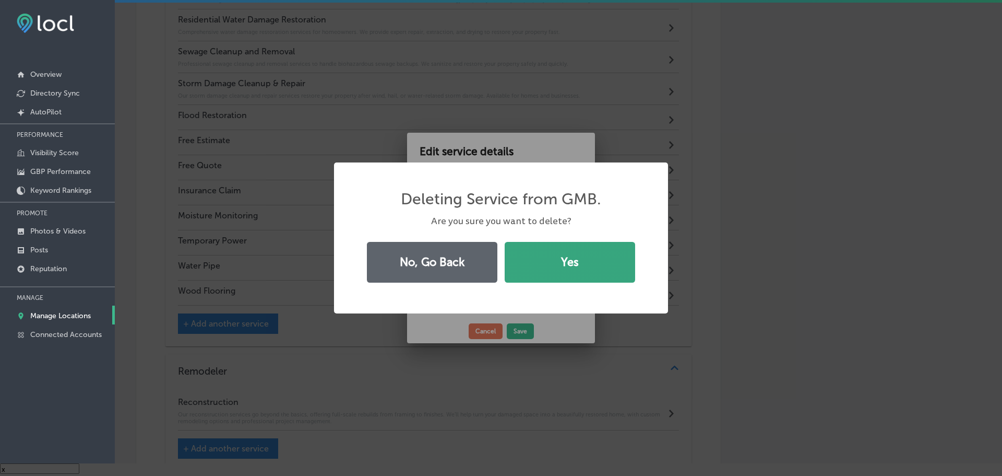
click at [526, 278] on button "Yes" at bounding box center [570, 262] width 131 height 41
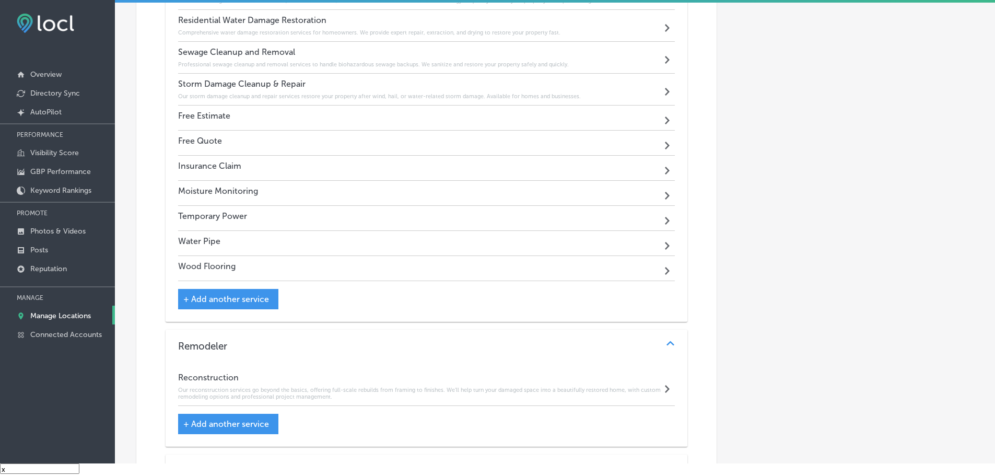
click at [283, 108] on div "Free Estimate Path Created with Sketch." at bounding box center [426, 117] width 497 height 25
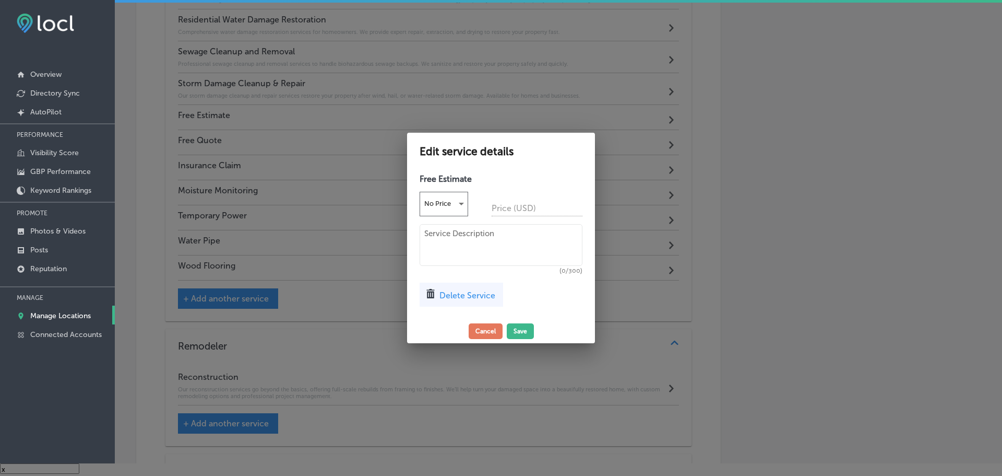
click at [453, 304] on div "Delete Service" at bounding box center [462, 294] width 84 height 24
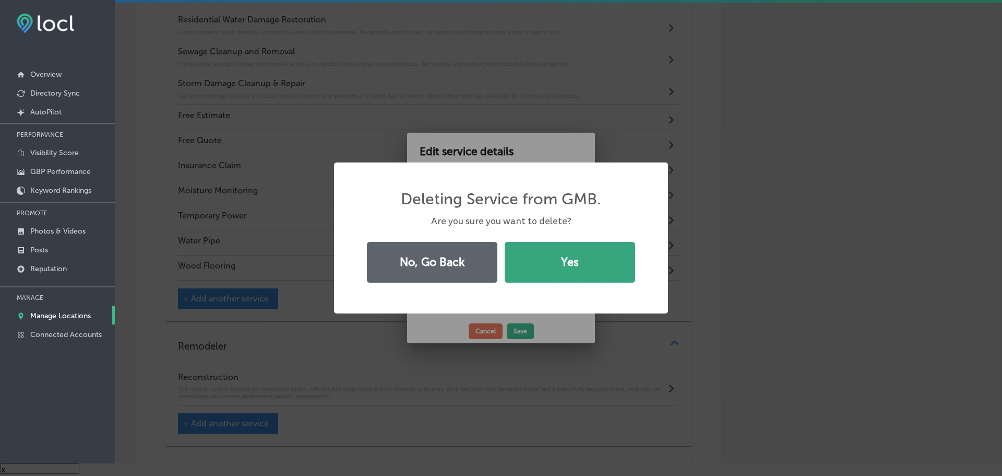
click at [522, 274] on button "Yes" at bounding box center [570, 262] width 131 height 41
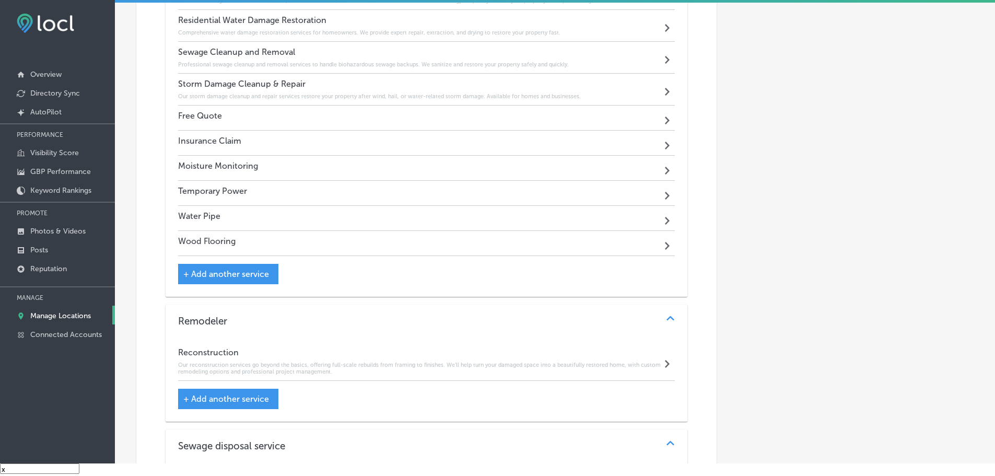
click at [372, 114] on div "Free Quote Path Created with Sketch." at bounding box center [426, 117] width 497 height 25
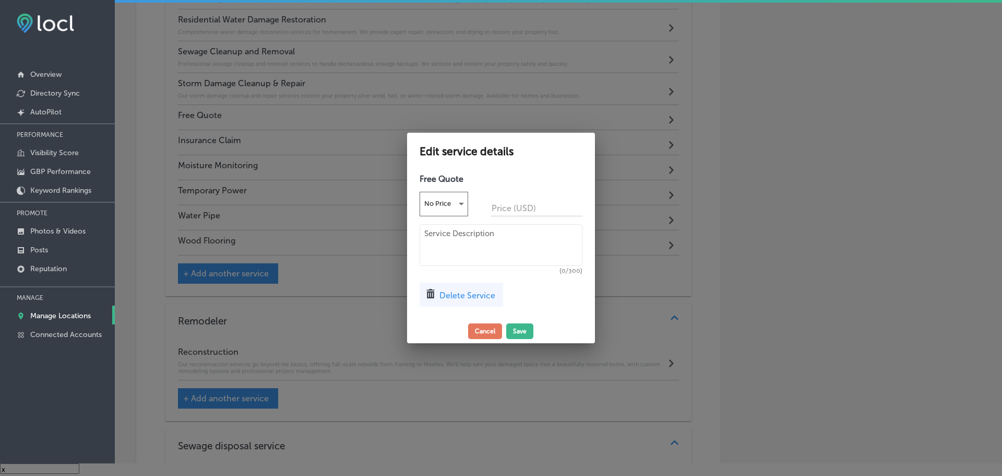
click at [453, 297] on span "Delete Service" at bounding box center [468, 295] width 56 height 10
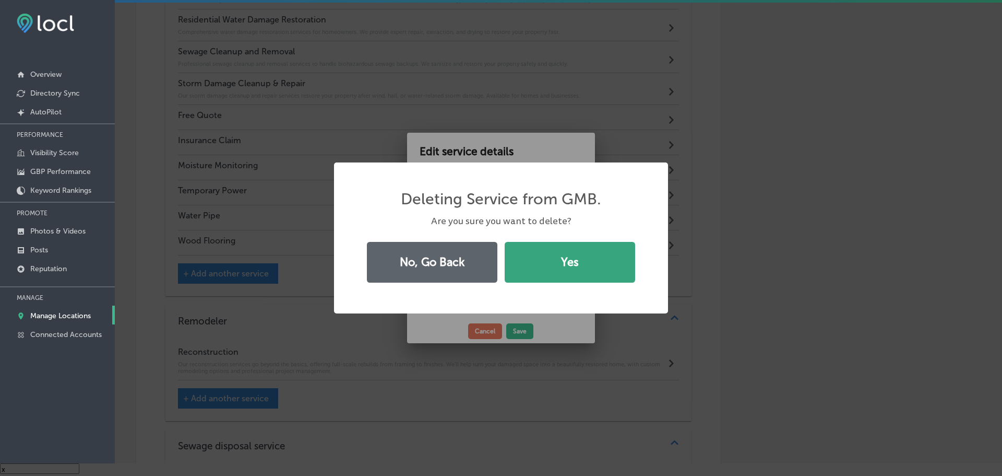
click at [513, 268] on button "Yes" at bounding box center [570, 262] width 131 height 41
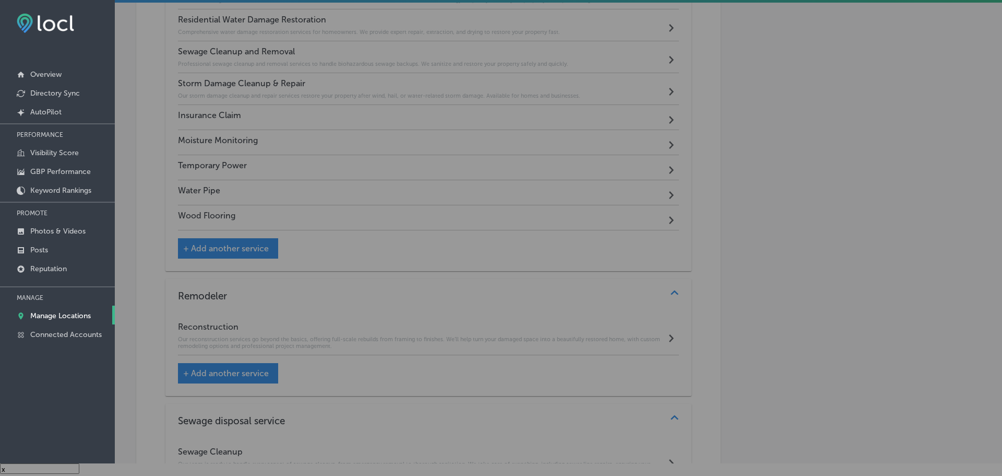
scroll to position [1091, 0]
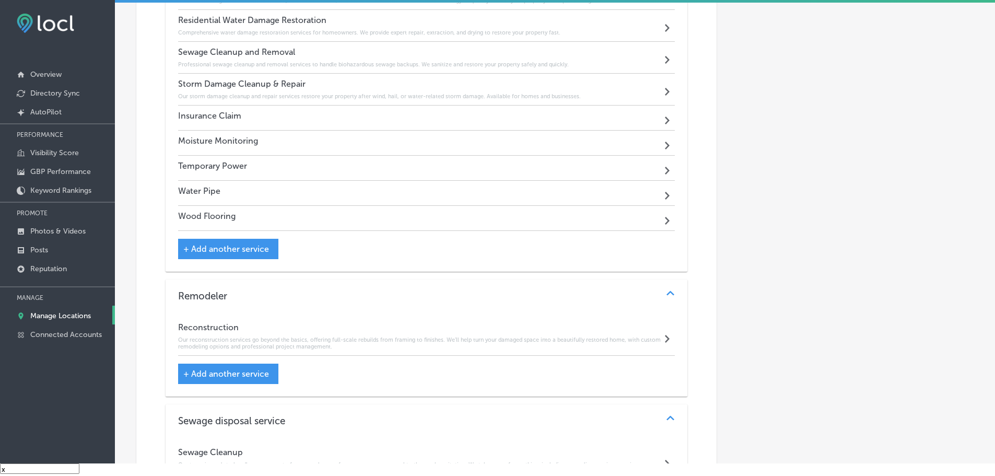
click at [386, 114] on div "Insurance Claim Path Created with Sketch." at bounding box center [426, 117] width 497 height 25
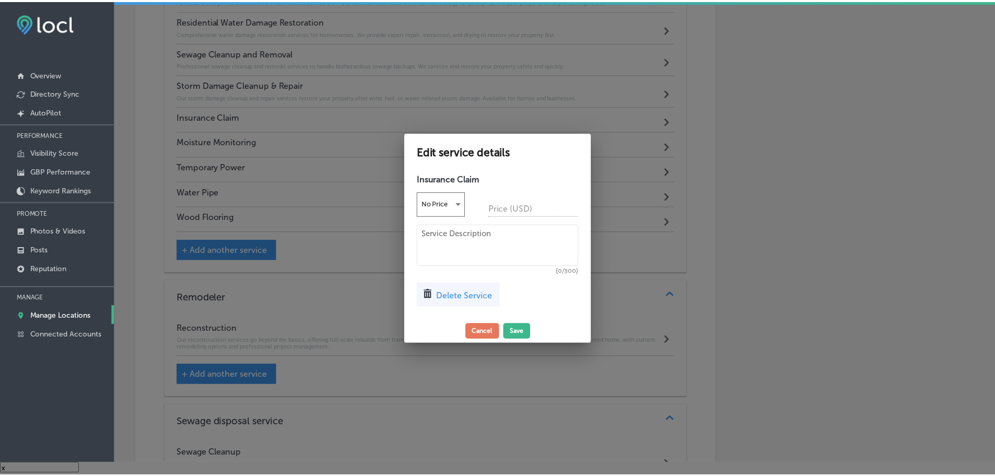
scroll to position [1092, 0]
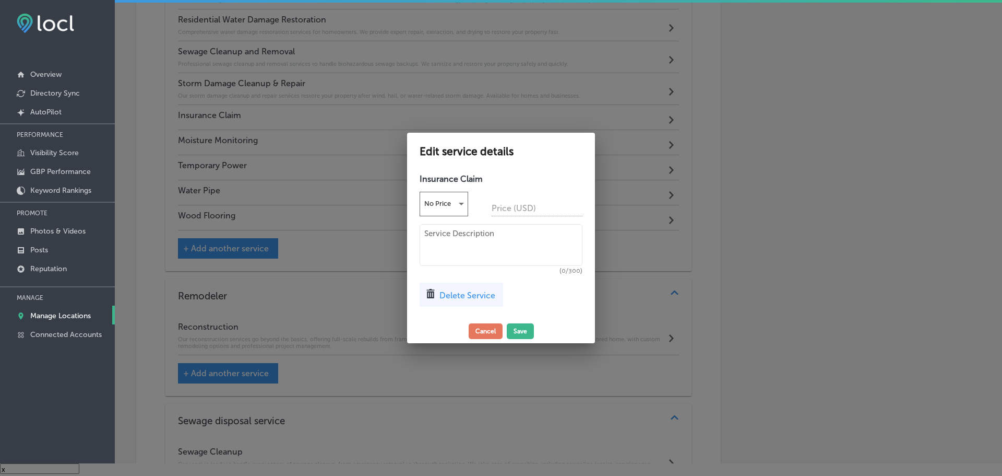
click at [446, 292] on span "Delete Service" at bounding box center [468, 295] width 56 height 10
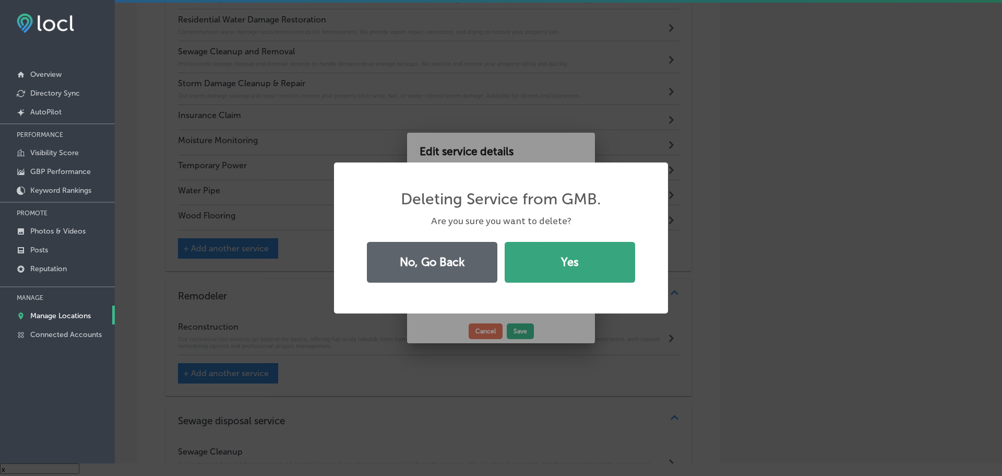
click at [524, 256] on button "Yes" at bounding box center [570, 262] width 131 height 41
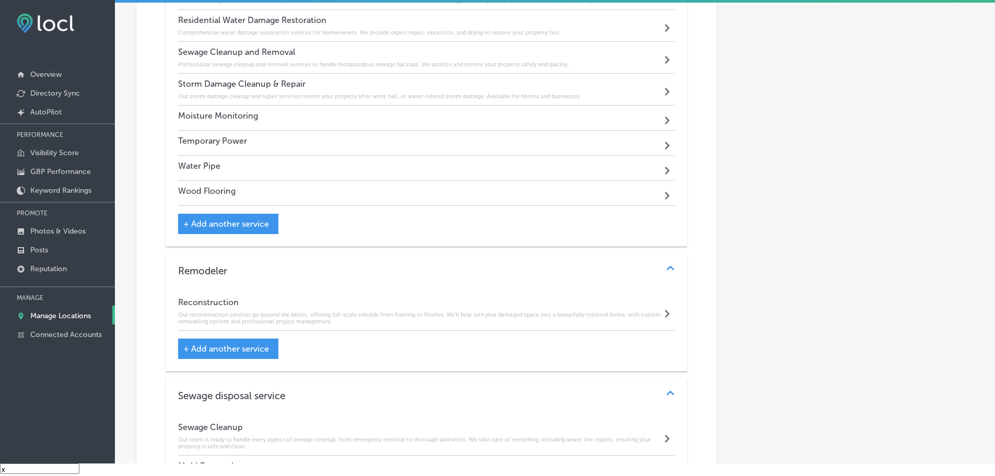
click at [386, 116] on div "Moisture Monitoring Path Created with Sketch." at bounding box center [426, 117] width 497 height 25
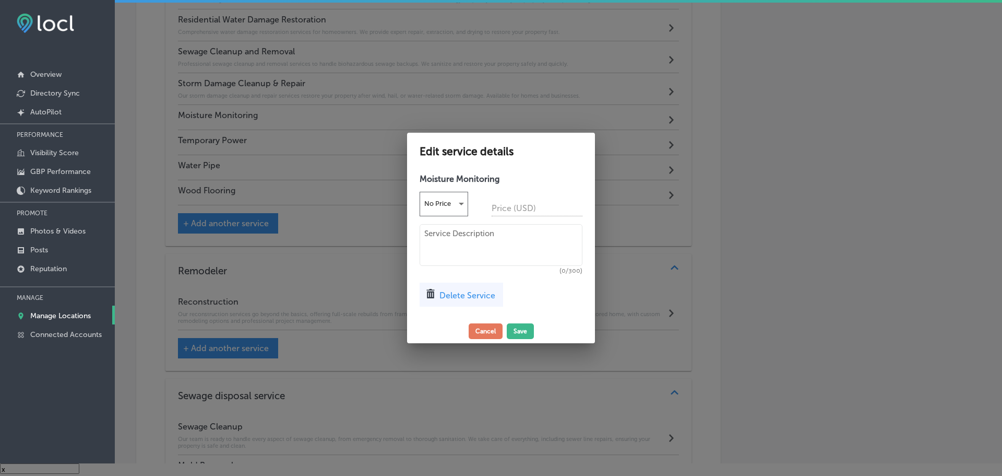
click at [450, 292] on span "Delete Service" at bounding box center [468, 295] width 56 height 10
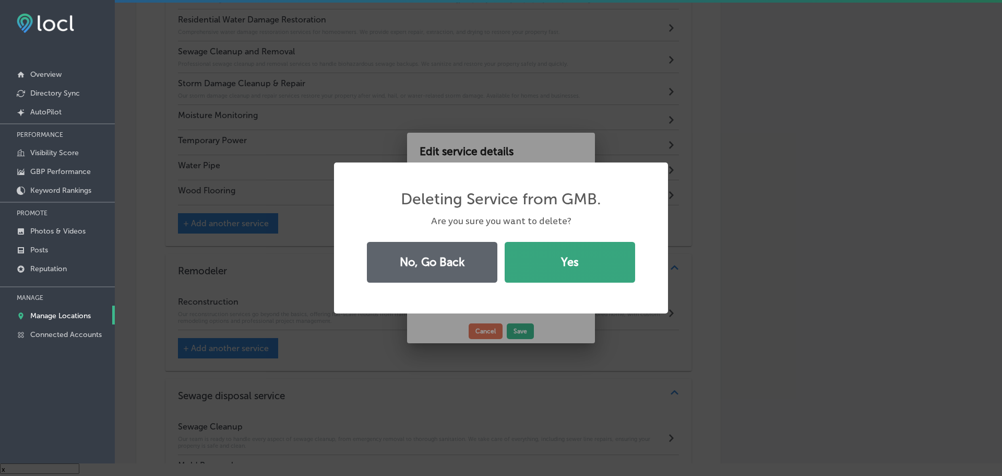
click at [523, 272] on button "Yes" at bounding box center [570, 262] width 131 height 41
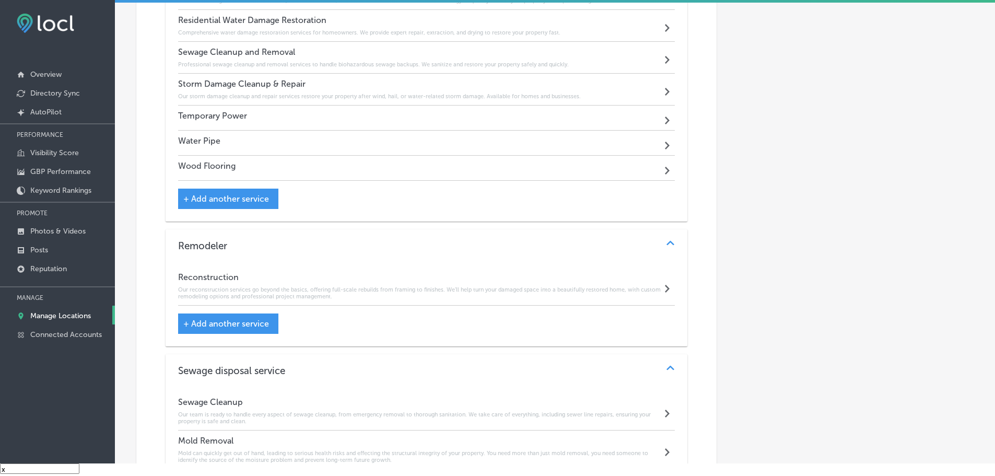
click at [344, 115] on div "Temporary Power Path Created with Sketch." at bounding box center [426, 117] width 497 height 25
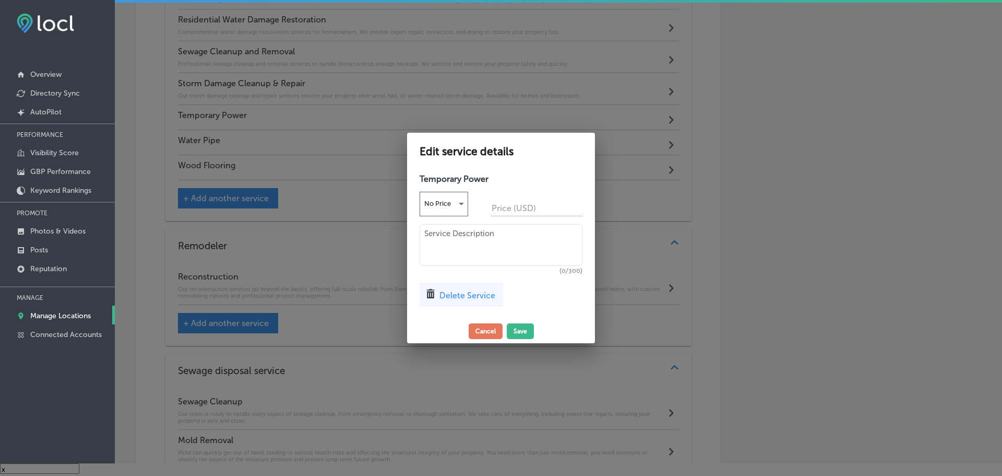
click at [440, 296] on span "Delete Service" at bounding box center [468, 295] width 56 height 10
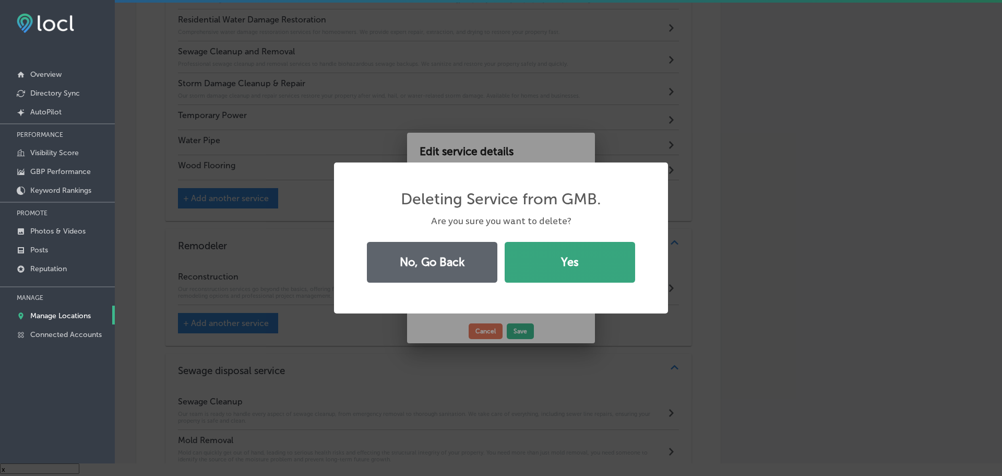
click at [516, 267] on button "Yes" at bounding box center [570, 262] width 131 height 41
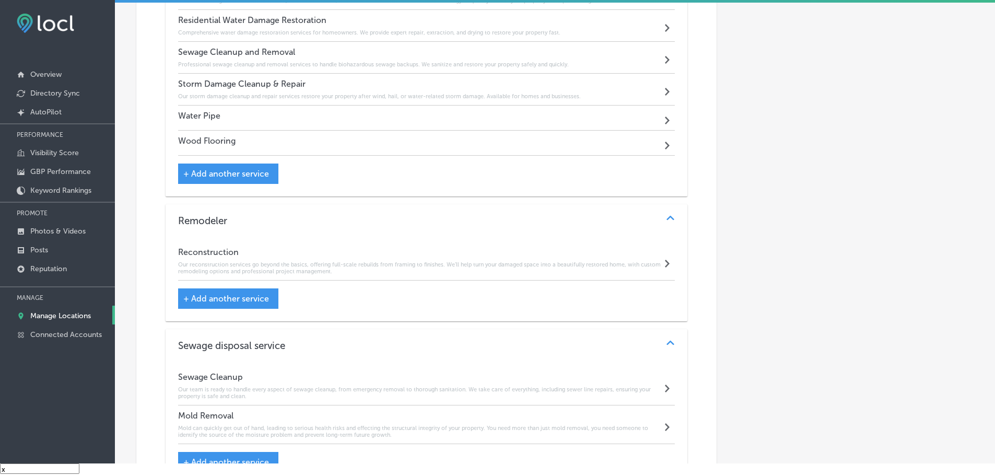
click at [353, 114] on div "Water Pipe Path Created with Sketch." at bounding box center [426, 117] width 497 height 25
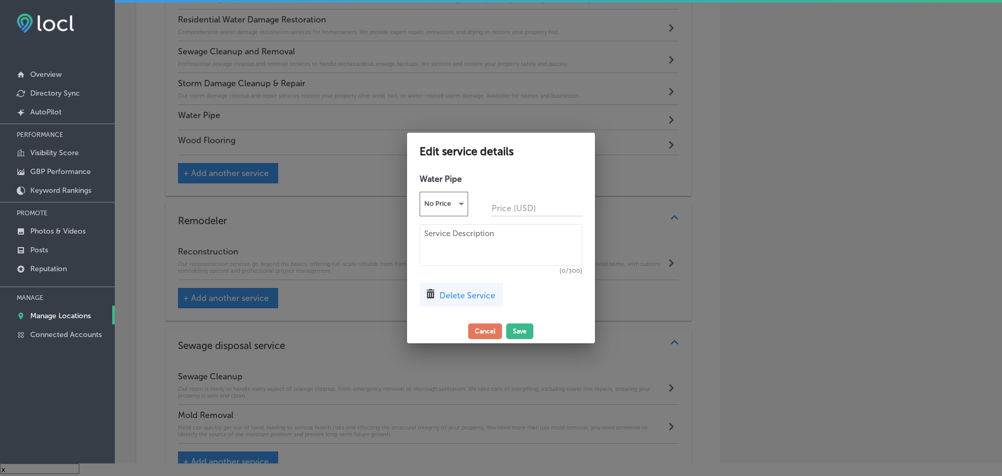
click at [442, 290] on span "Delete Service" at bounding box center [468, 295] width 56 height 10
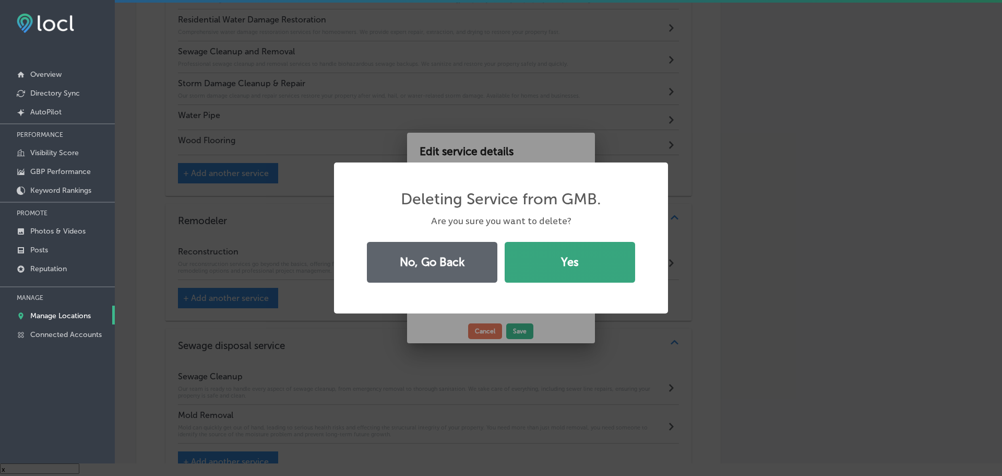
click at [539, 264] on button "Yes" at bounding box center [570, 262] width 131 height 41
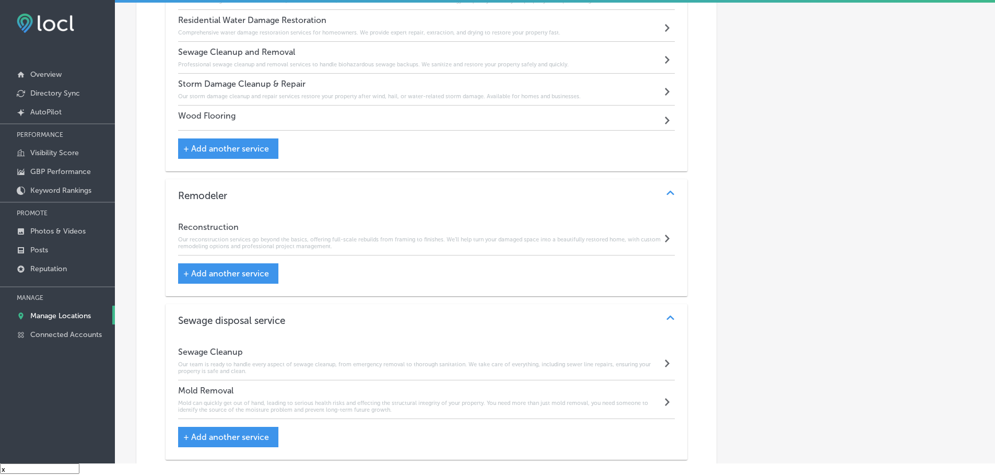
click at [386, 124] on div "Wood Flooring Path Created with Sketch." at bounding box center [426, 117] width 497 height 25
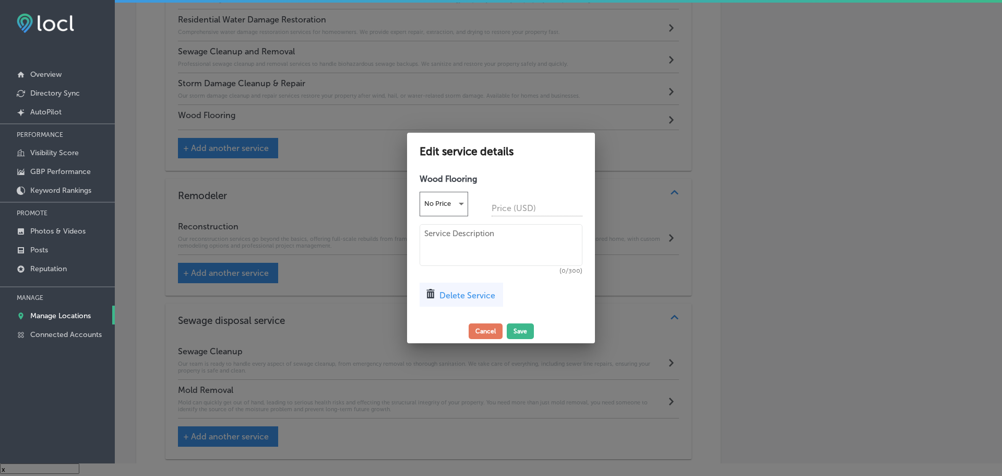
click at [440, 289] on div "Delete Service" at bounding box center [462, 294] width 84 height 24
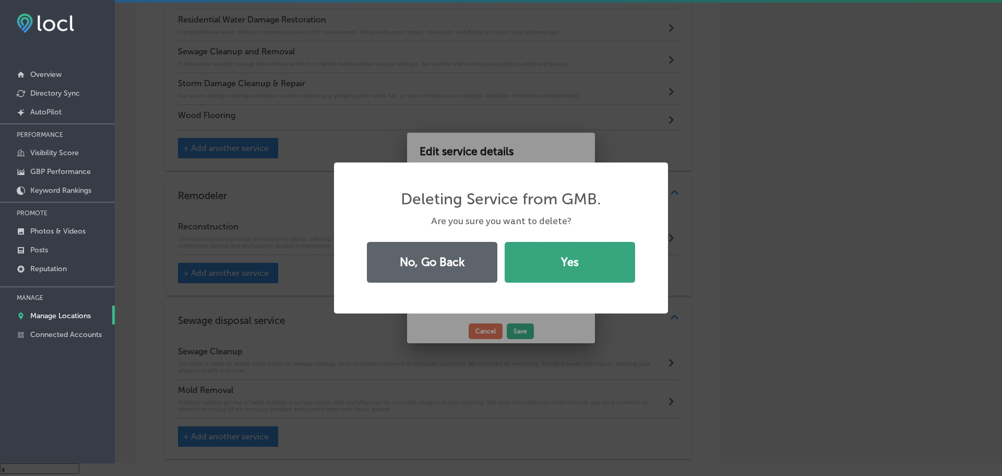
click at [528, 274] on button "Yes" at bounding box center [570, 262] width 131 height 41
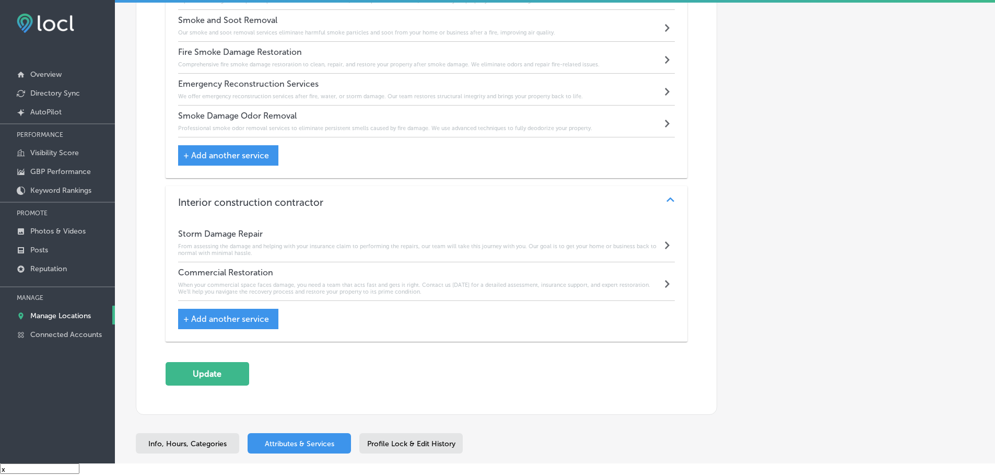
scroll to position [1665, 0]
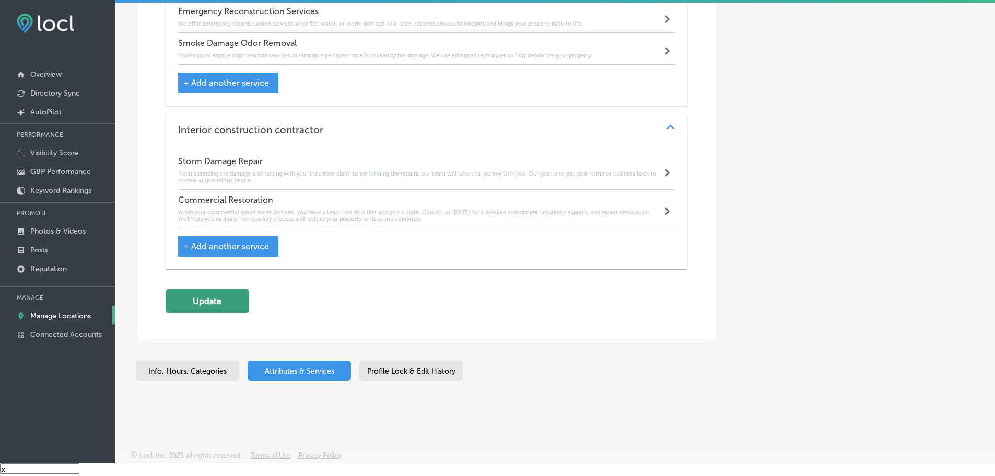
click at [219, 308] on button "Update" at bounding box center [207, 300] width 84 height 23
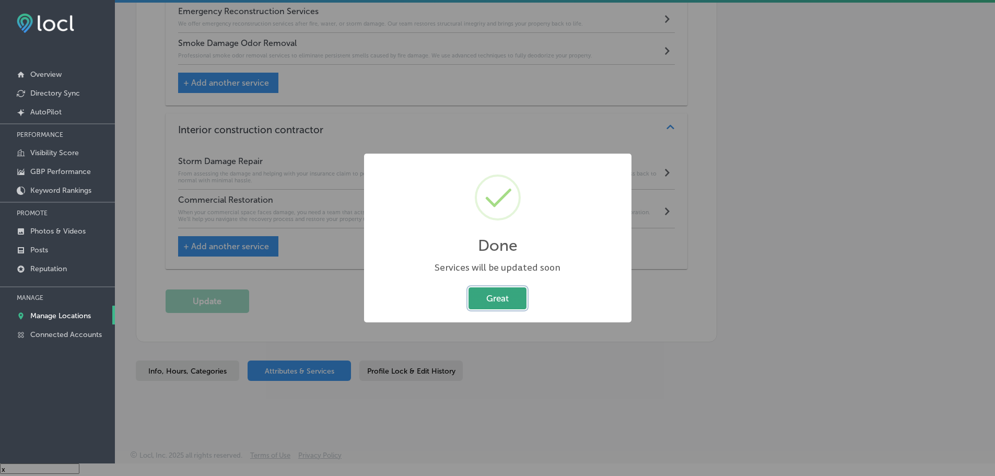
click at [501, 291] on button "Great" at bounding box center [497, 297] width 58 height 21
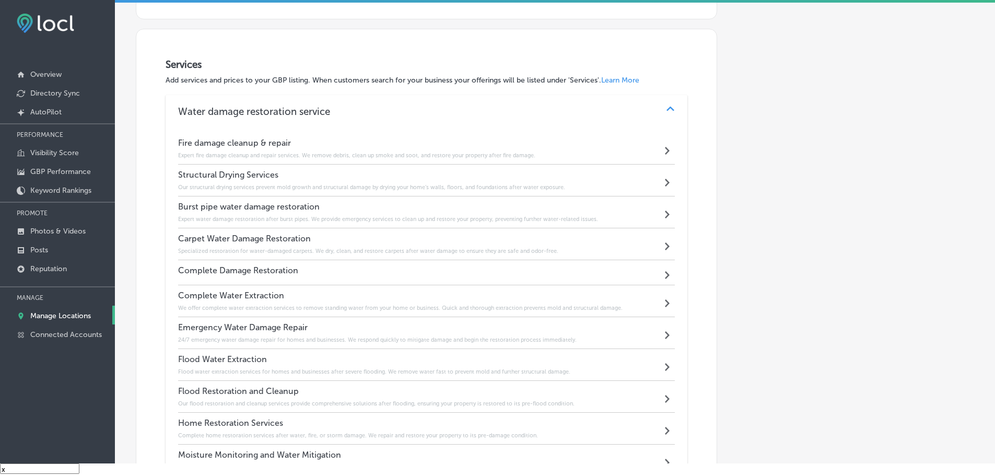
scroll to position [464, 0]
click at [65, 308] on link "Manage Locations" at bounding box center [57, 314] width 115 height 19
click at [58, 315] on p "Manage Locations" at bounding box center [60, 315] width 61 height 9
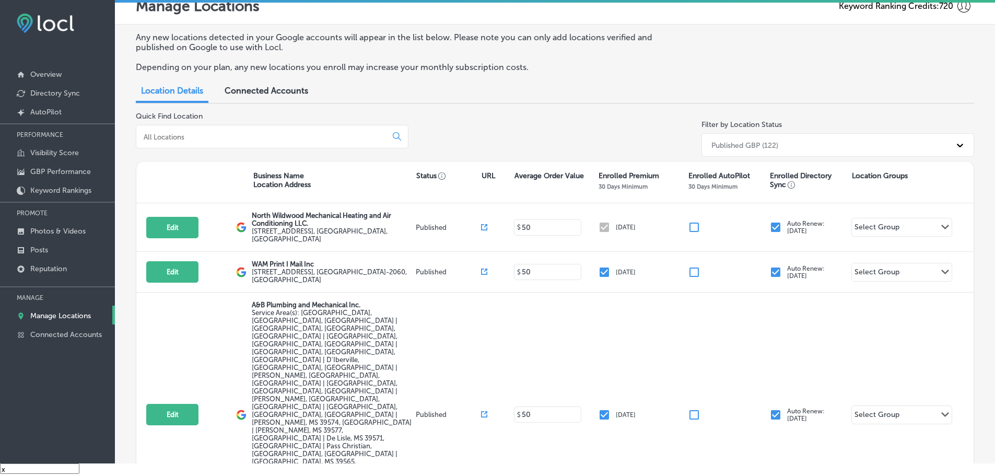
click at [210, 140] on input at bounding box center [264, 136] width 242 height 9
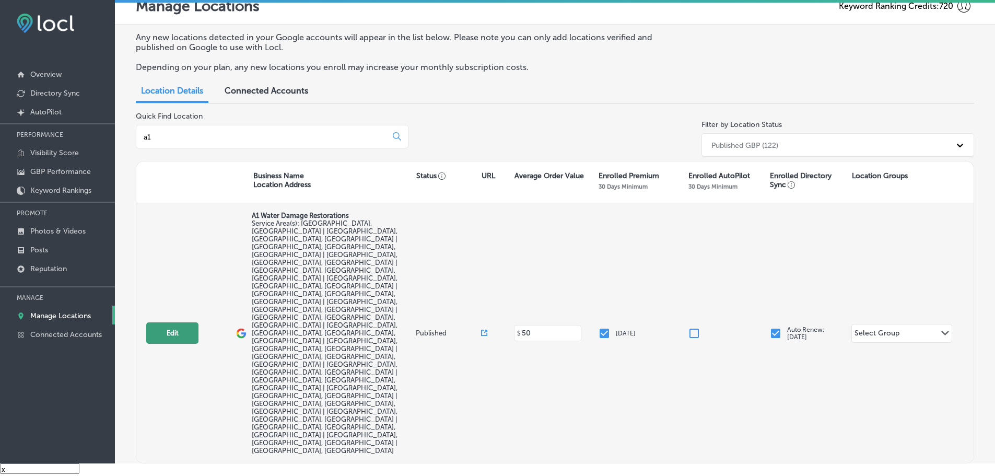
type input "a1"
click at [172, 322] on button "Edit" at bounding box center [172, 332] width 52 height 21
select select "US"
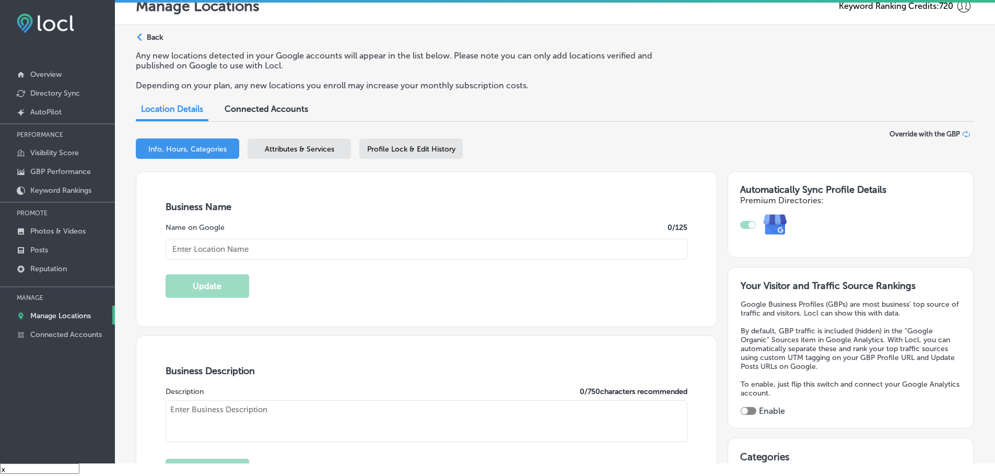
type input "A1 Water Damage Restorations"
click at [326, 149] on span "Attributes & Services" at bounding box center [299, 149] width 69 height 9
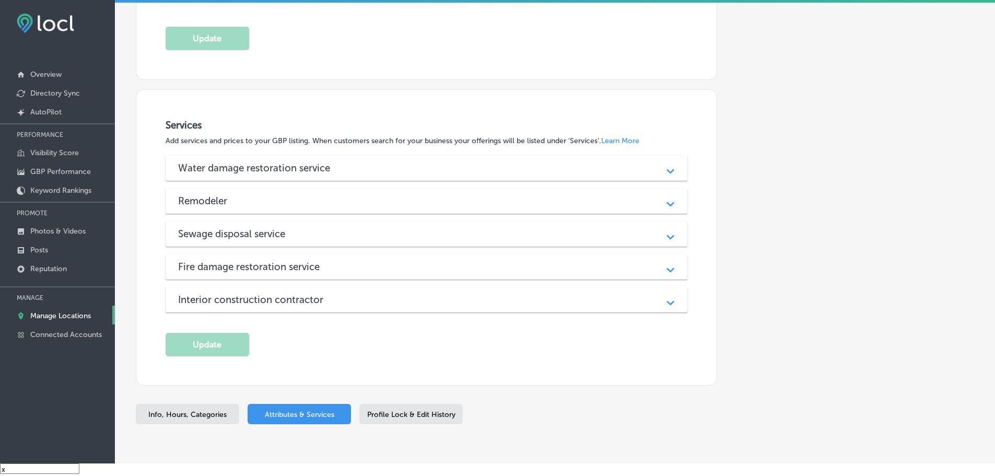
scroll to position [418, 0]
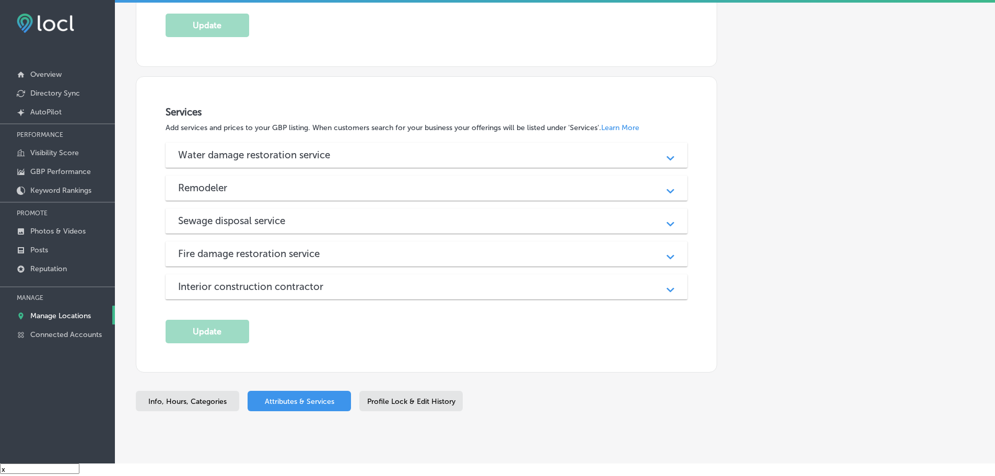
click at [422, 157] on div "Water damage restoration service" at bounding box center [426, 155] width 497 height 12
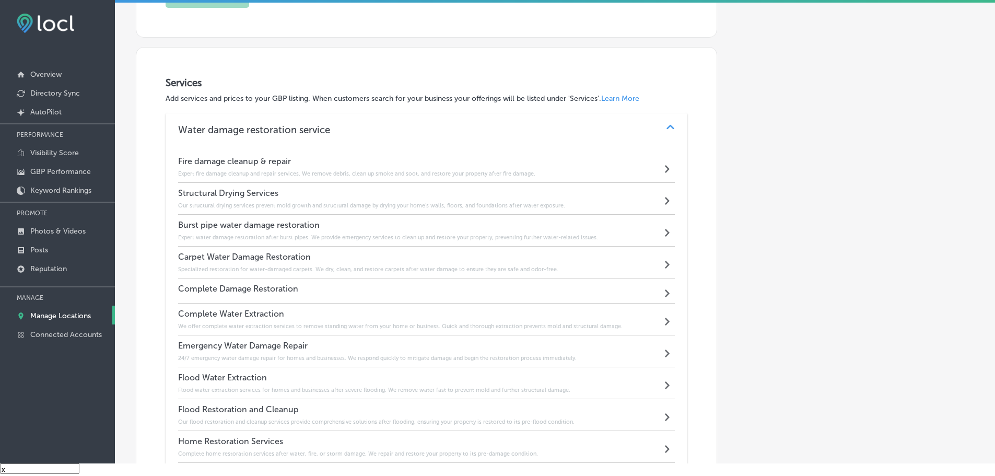
scroll to position [470, 0]
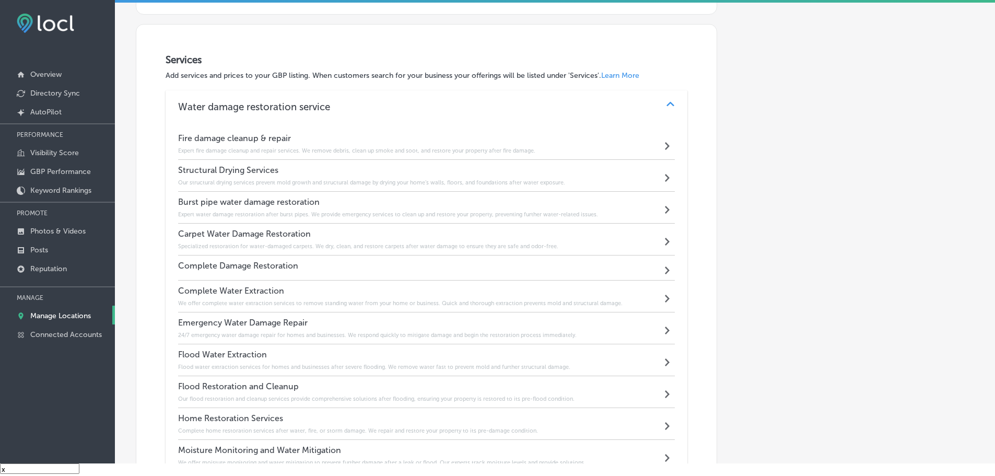
click at [448, 270] on div "Complete Damage Restoration Path Created with Sketch." at bounding box center [426, 267] width 497 height 25
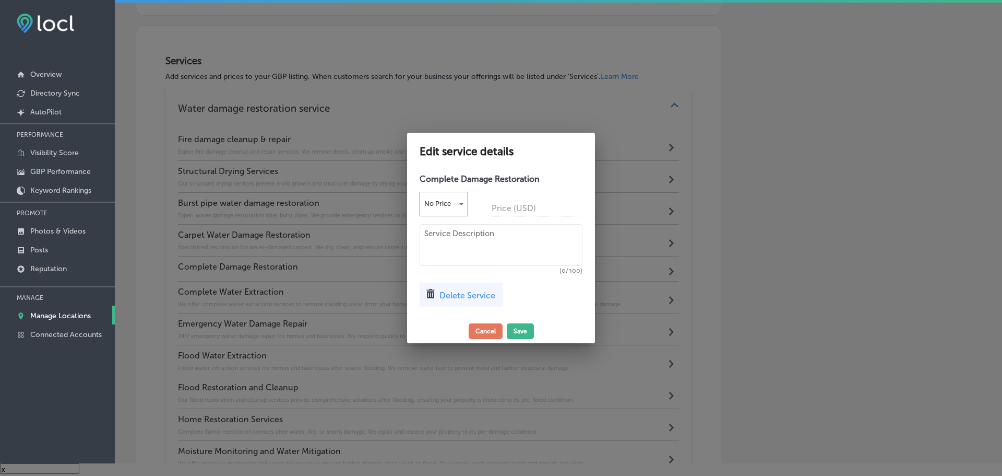
click at [452, 297] on span "Delete Service" at bounding box center [468, 295] width 56 height 10
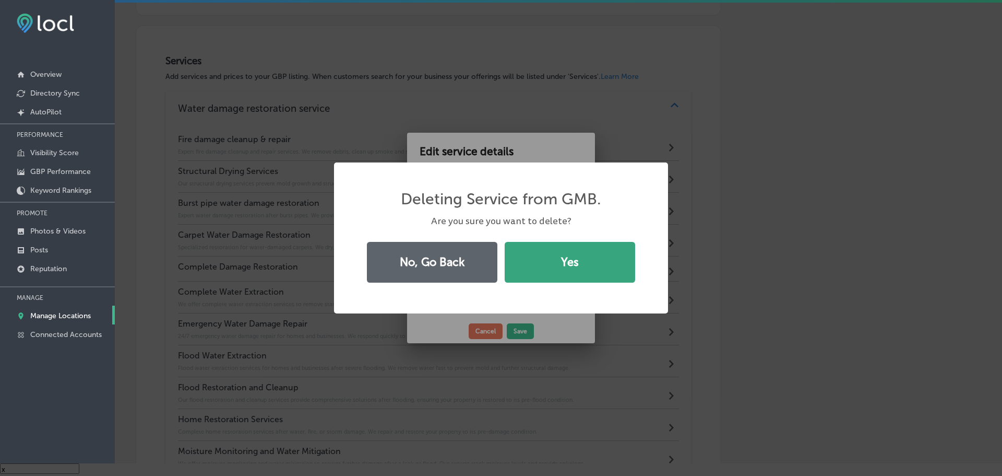
click at [551, 280] on button "Yes" at bounding box center [570, 262] width 131 height 41
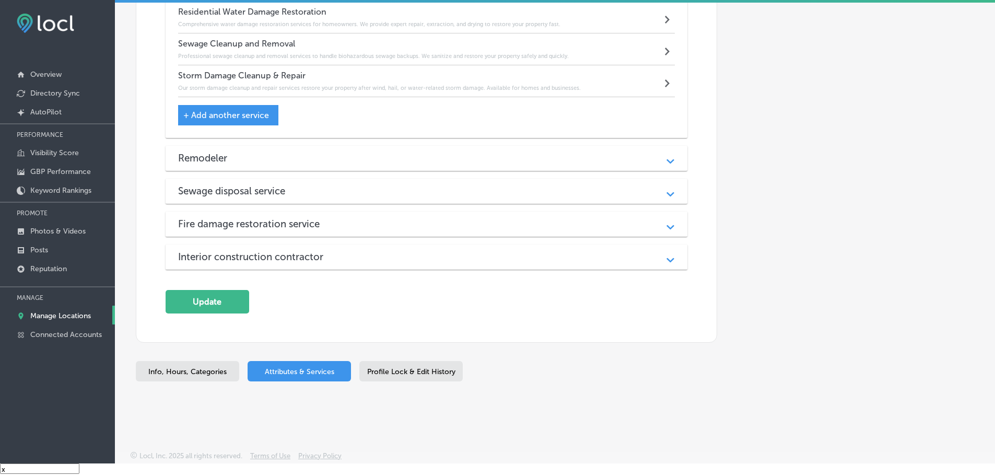
scroll to position [1074, 0]
click at [486, 155] on div "Remodeler" at bounding box center [426, 157] width 497 height 12
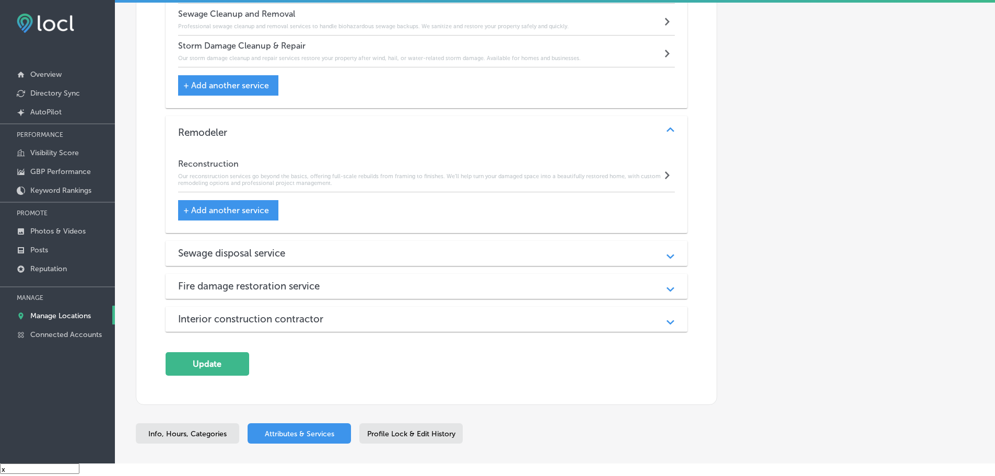
scroll to position [1127, 0]
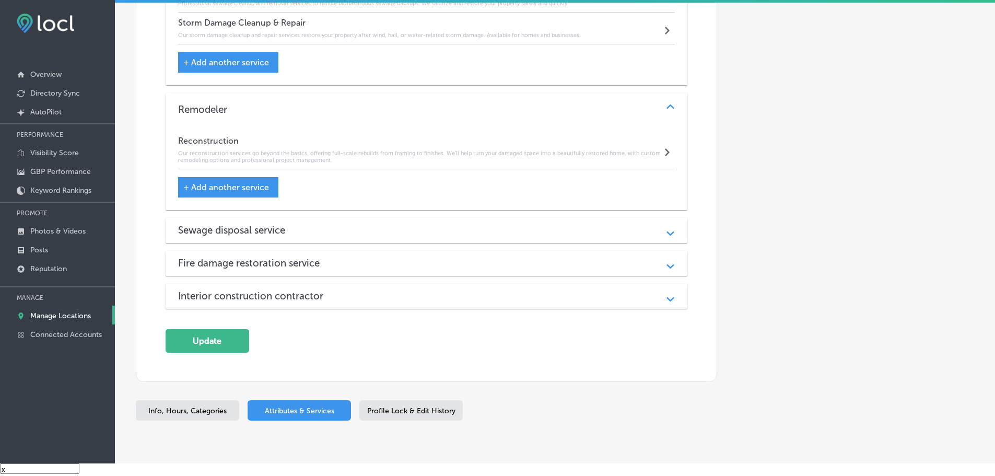
click at [491, 228] on div "Sewage disposal service" at bounding box center [426, 230] width 497 height 12
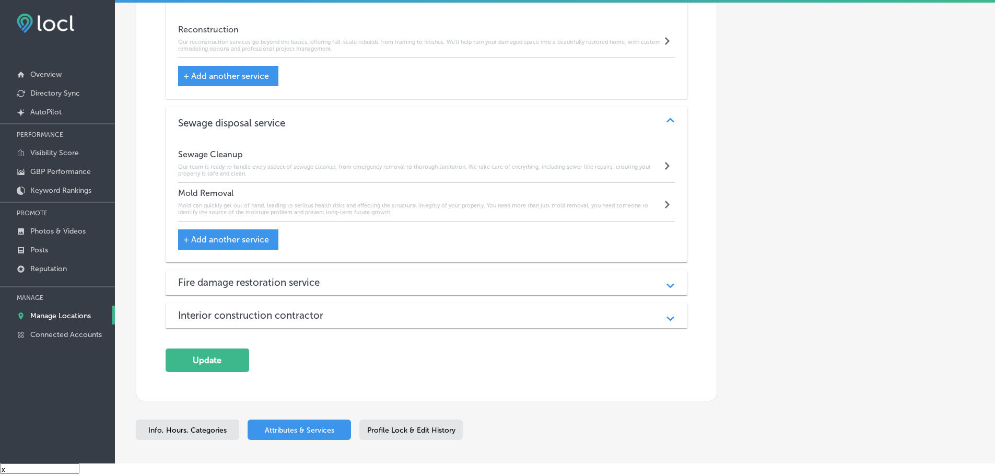
scroll to position [1283, 0]
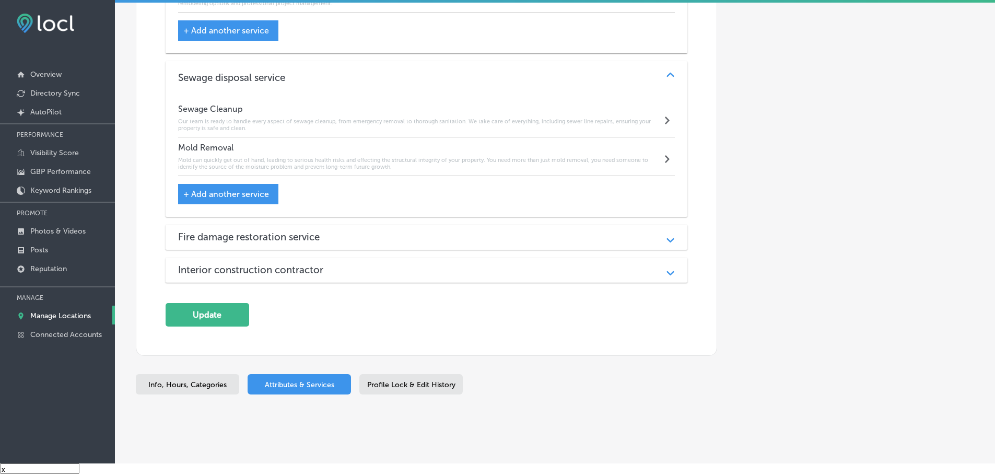
click at [494, 232] on div "Fire damage restoration service" at bounding box center [426, 237] width 497 height 12
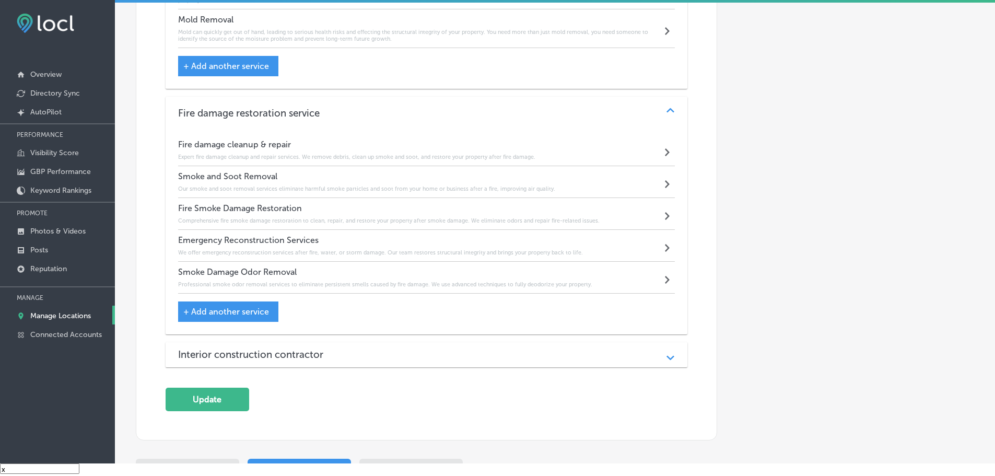
scroll to position [1440, 0]
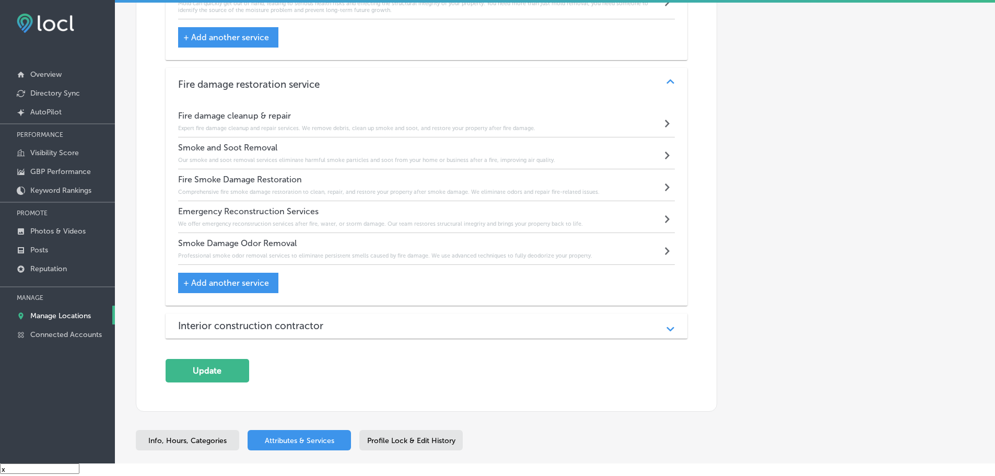
click at [492, 320] on div "Interior construction contractor" at bounding box center [426, 326] width 497 height 12
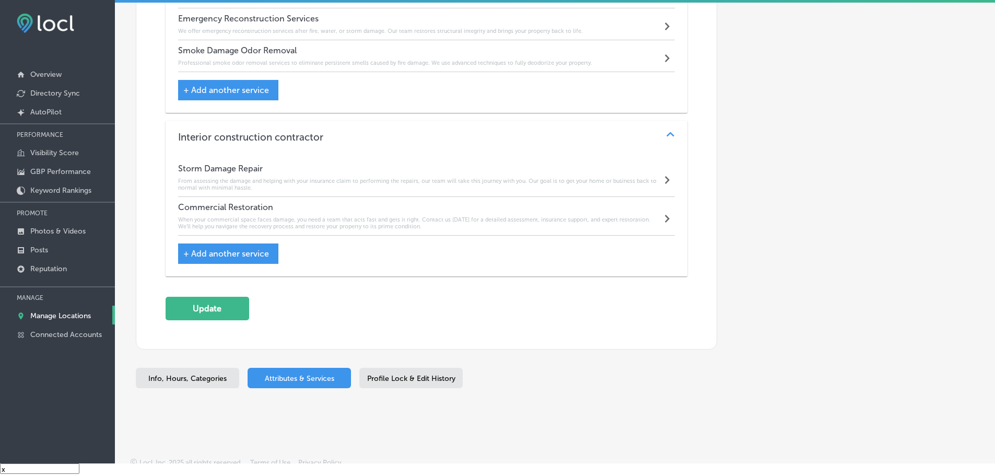
scroll to position [1640, 0]
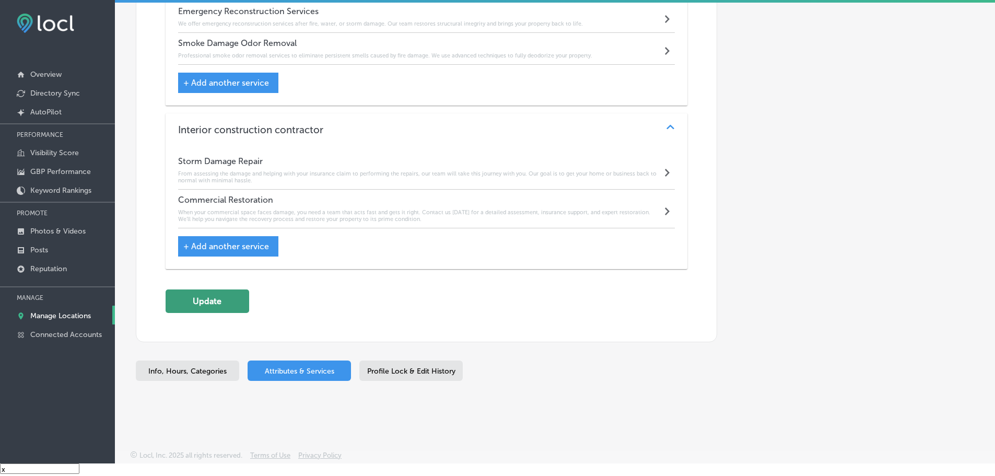
click at [201, 295] on button "Update" at bounding box center [207, 300] width 84 height 23
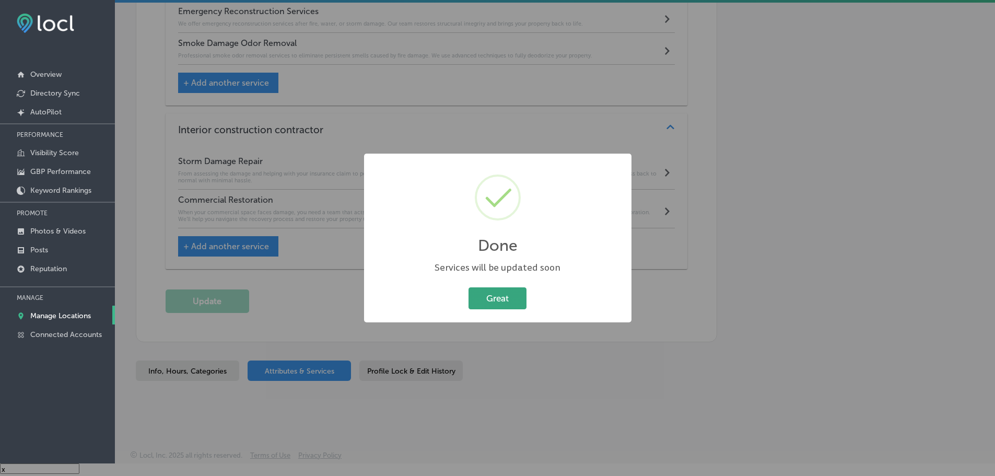
click at [495, 294] on button "Great" at bounding box center [497, 297] width 58 height 21
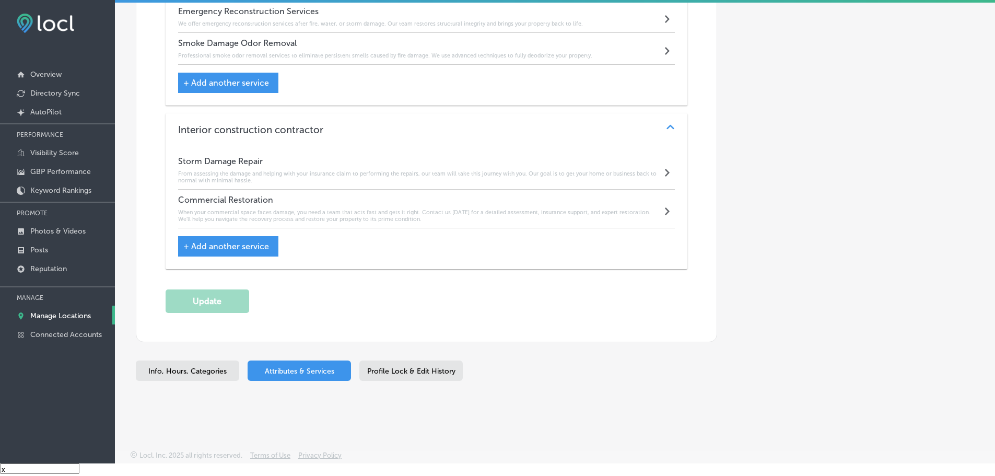
click at [55, 311] on p "Manage Locations" at bounding box center [60, 315] width 61 height 9
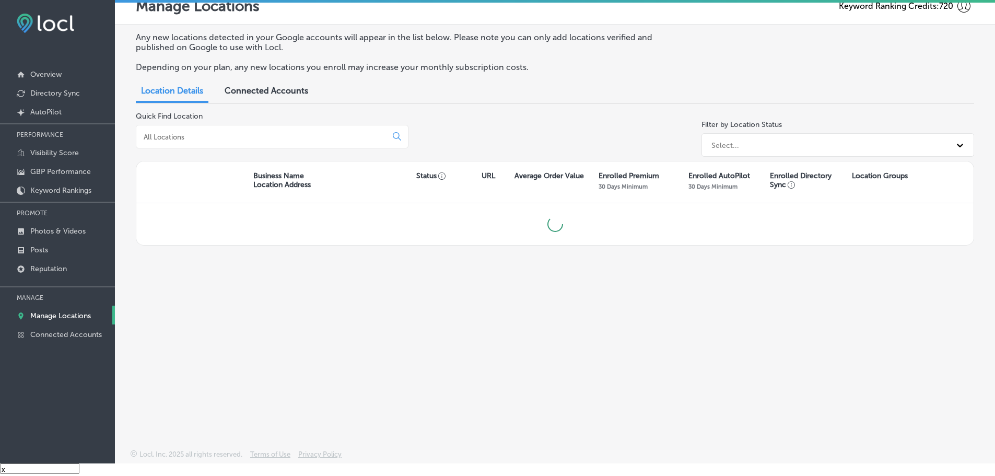
click at [240, 138] on input at bounding box center [264, 136] width 242 height 9
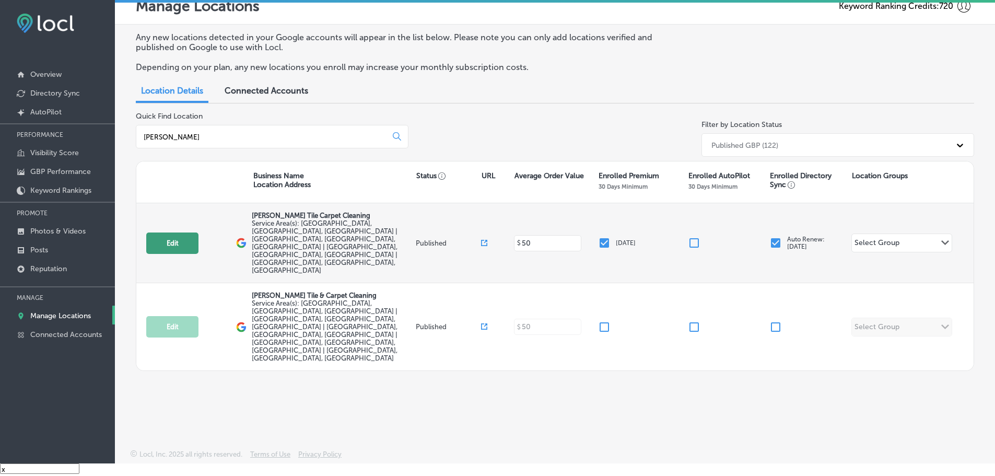
type input "[PERSON_NAME]"
click at [156, 232] on button "Edit" at bounding box center [172, 242] width 52 height 21
select select "US"
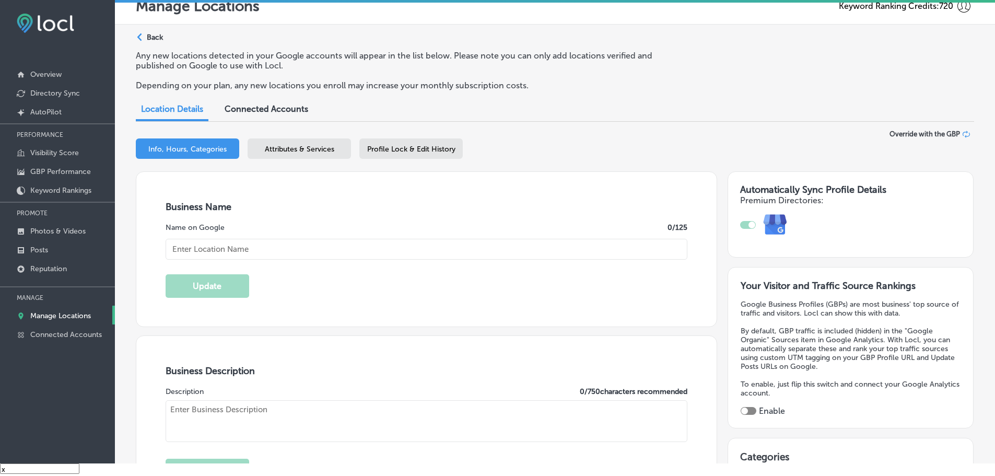
checkbox input "true"
type input "[PERSON_NAME] Tile Carpet Cleaning"
type input "1018 Dowitscer CT"
type input "Rockledge"
type input "32955"
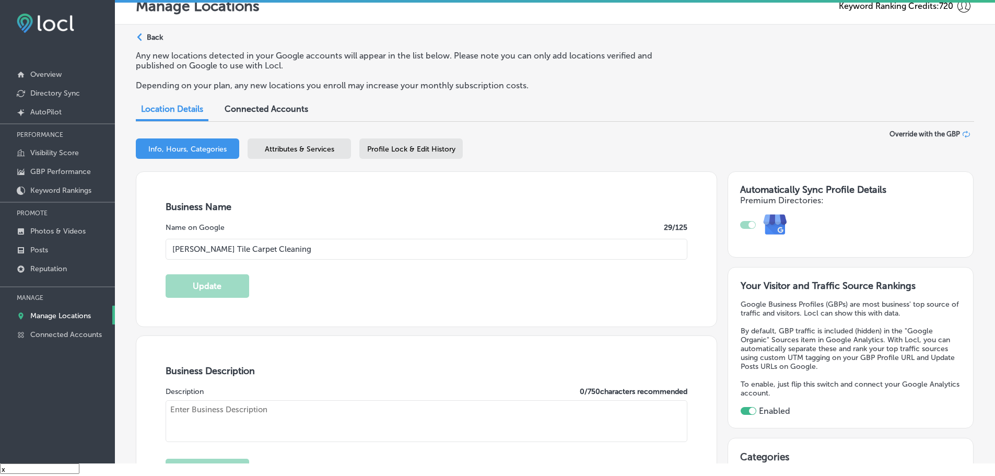
type input "US"
type input "[URL][DOMAIN_NAME]"
type textarea "[PERSON_NAME] Tile and Carpet Cleaning, located in [GEOGRAPHIC_DATA], [GEOGRAPH…"
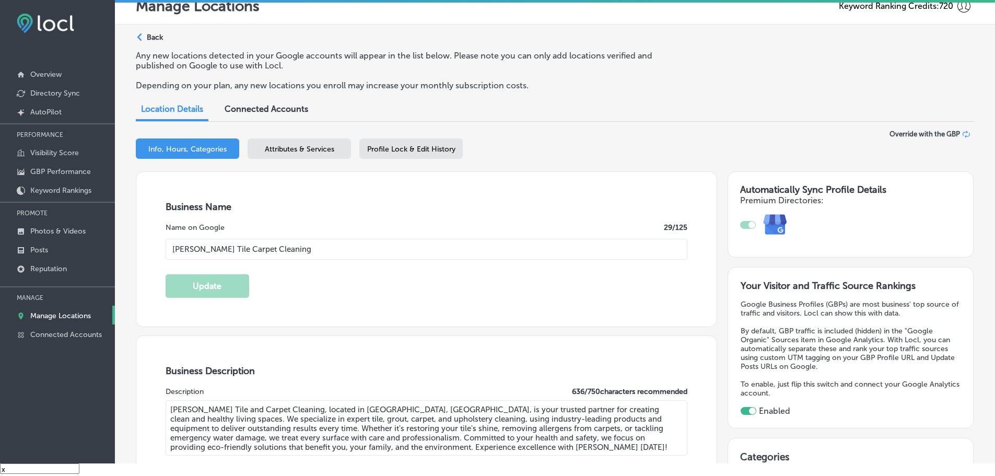
type input "[PHONE_NUMBER]"
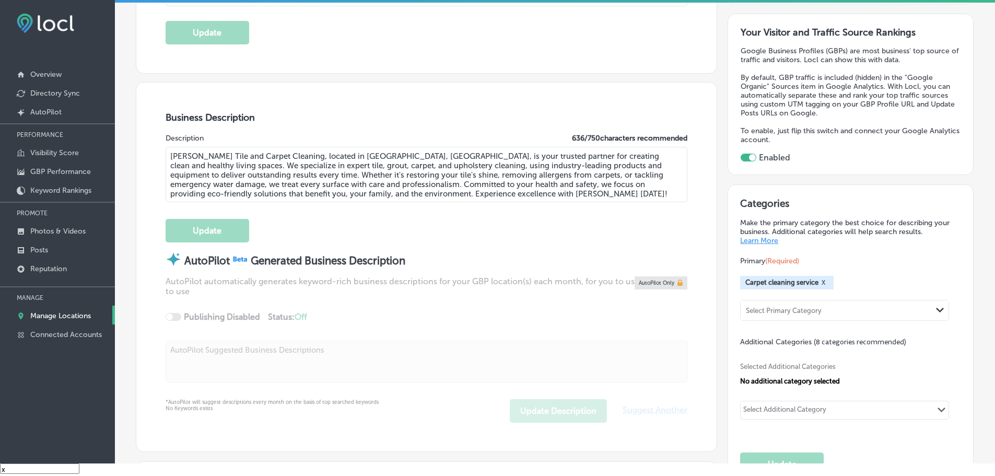
scroll to position [52, 0]
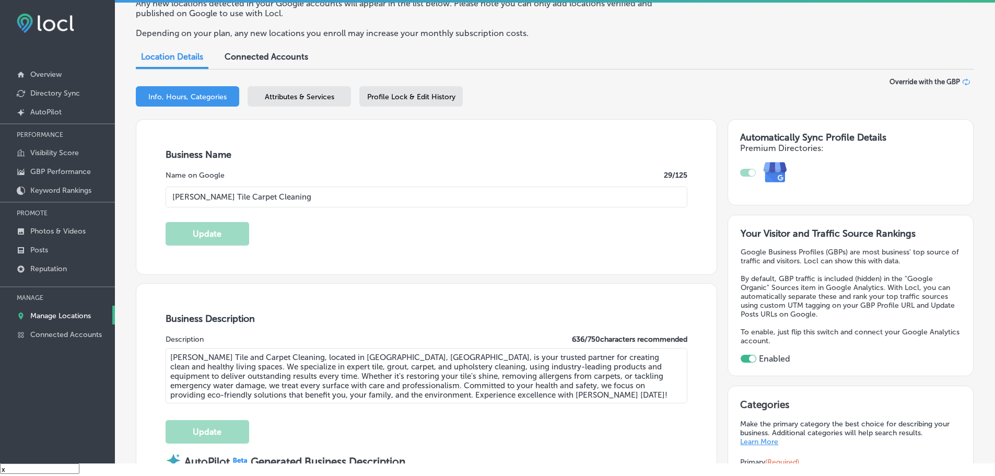
click at [317, 93] on span "Attributes & Services" at bounding box center [299, 96] width 69 height 9
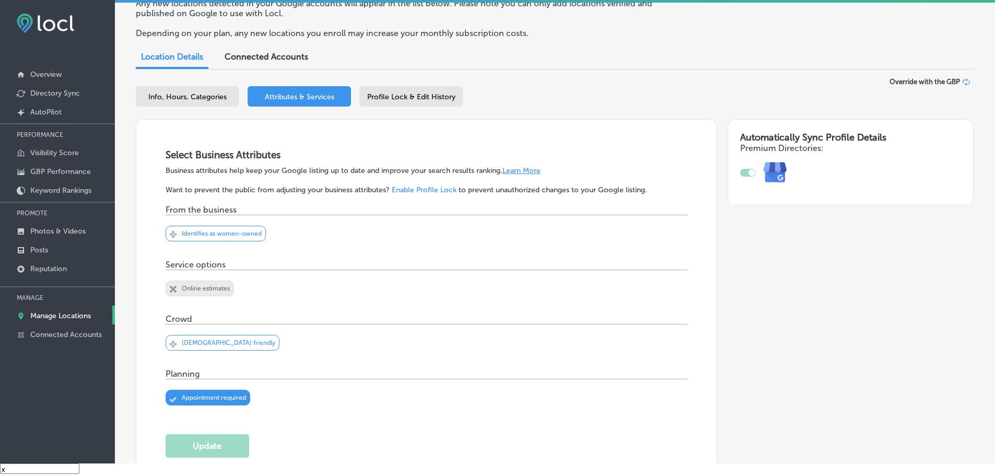
scroll to position [365, 0]
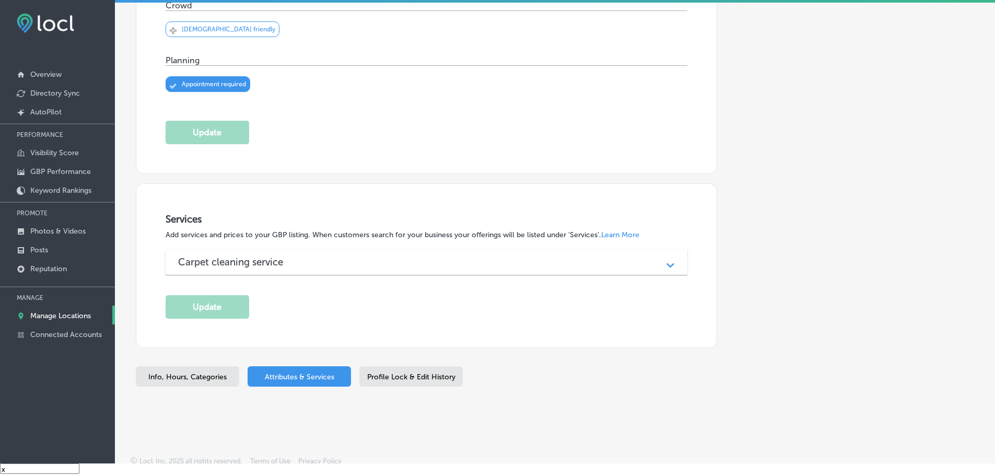
click at [487, 264] on div "Carpet cleaning service" at bounding box center [426, 262] width 497 height 12
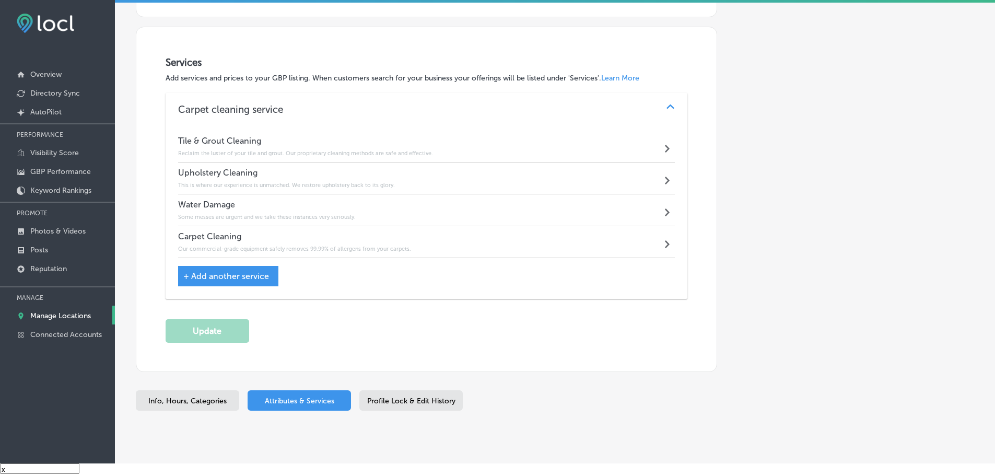
scroll to position [209, 0]
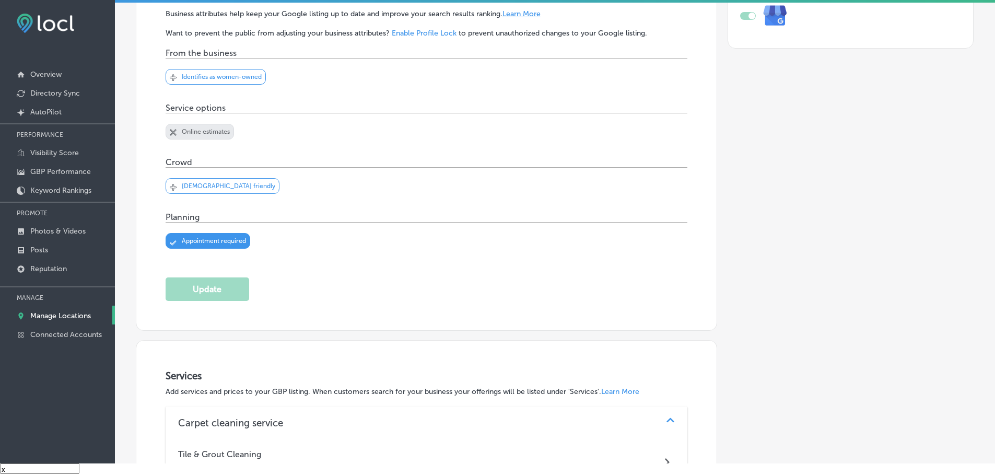
click at [62, 314] on p "Manage Locations" at bounding box center [60, 315] width 61 height 9
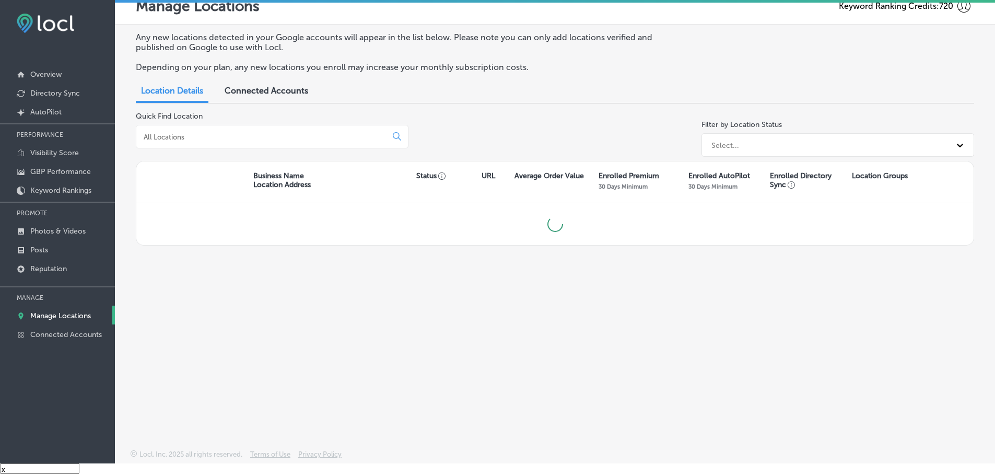
click at [224, 137] on input at bounding box center [264, 136] width 242 height 9
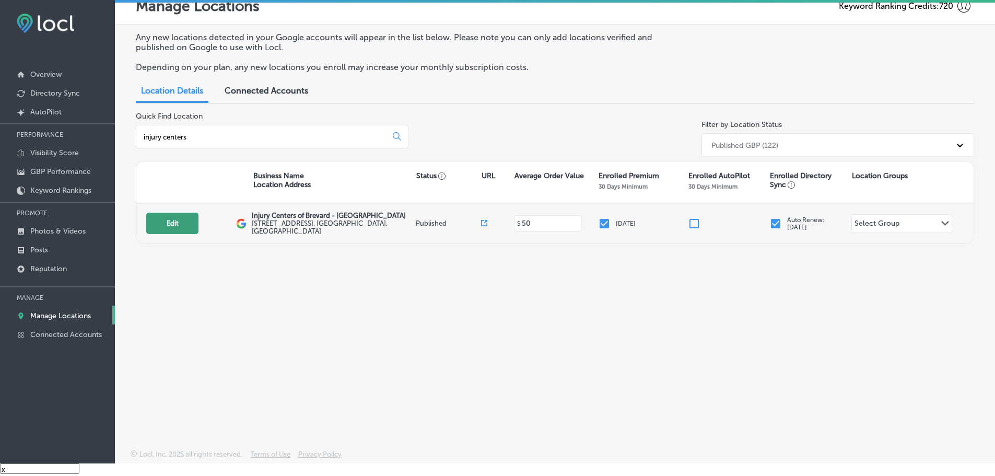
type input "injury centers"
click at [179, 220] on button "Edit" at bounding box center [172, 222] width 52 height 21
select select "US"
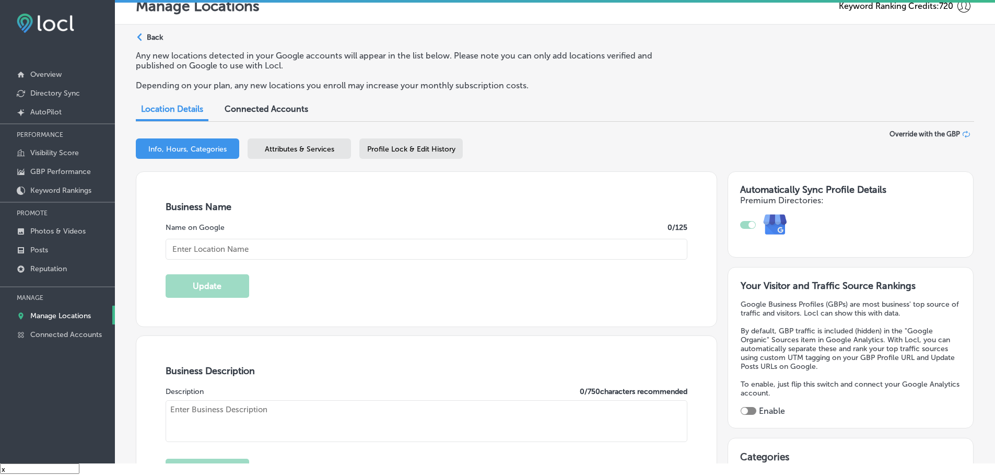
checkbox input "true"
type input "Injury Centers of Brevard - [GEOGRAPHIC_DATA]"
type input "[STREET_ADDRESS]"
type input "Titusville"
type input "32796"
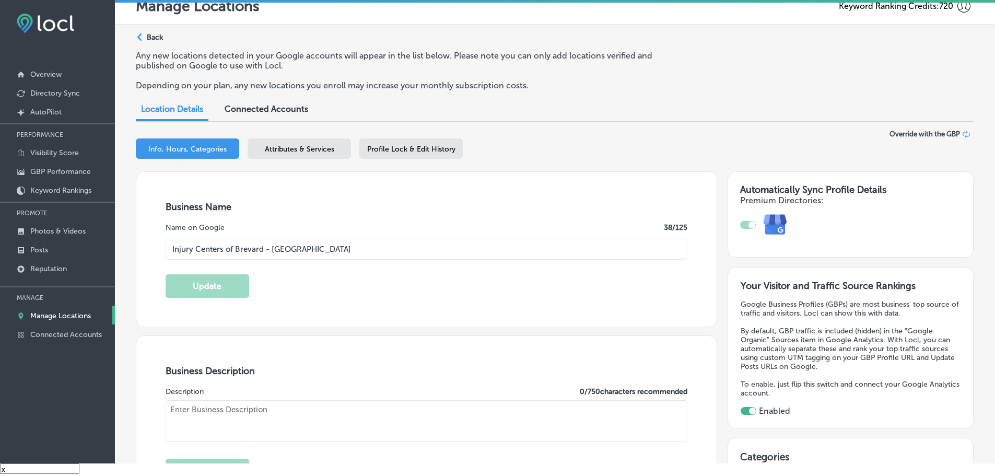
type input "US"
type input "[URL][DOMAIN_NAME]"
type textarea "Injury Centers of [PERSON_NAME][GEOGRAPHIC_DATA] offers expert [MEDICAL_DATA] c…"
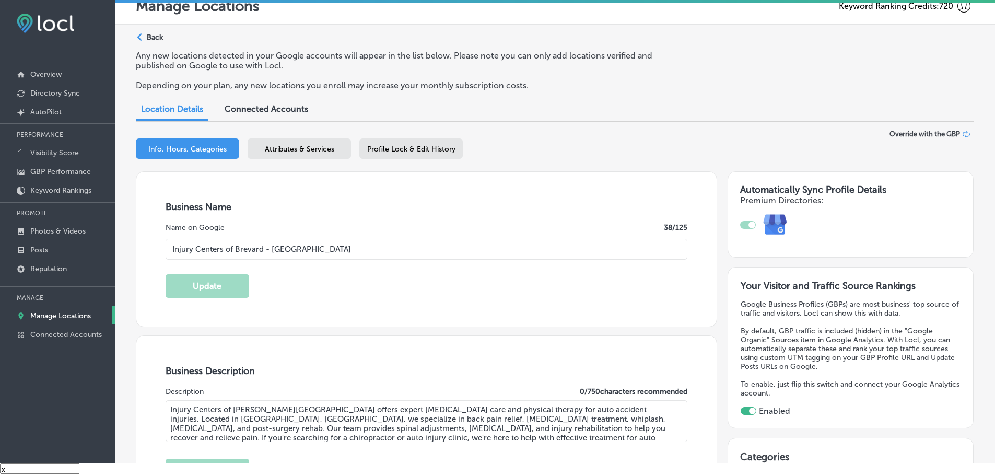
type input "[PHONE_NUMBER]"
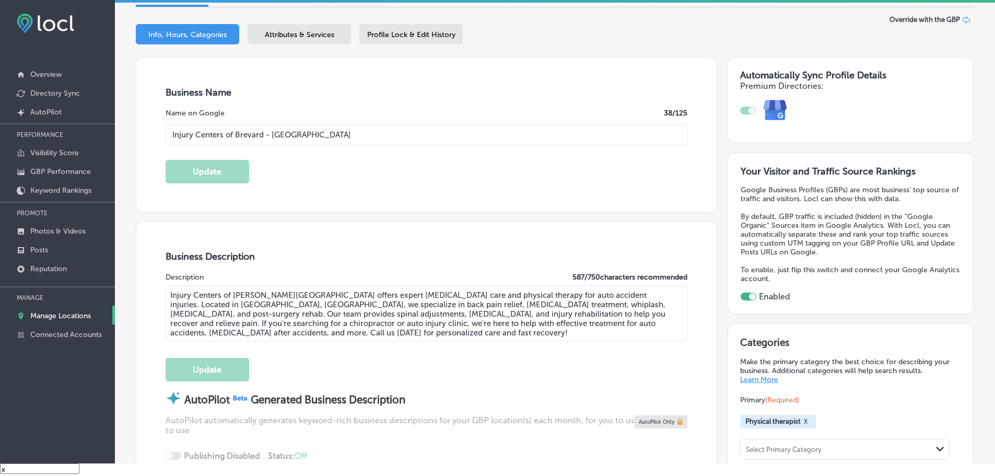
scroll to position [52, 0]
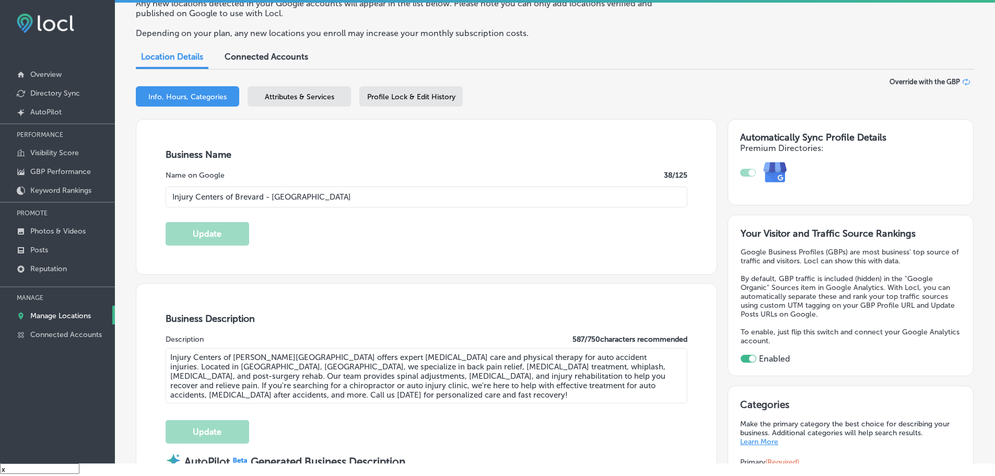
click at [285, 101] on span "Attributes & Services" at bounding box center [299, 96] width 69 height 9
